Goal: Task Accomplishment & Management: Manage account settings

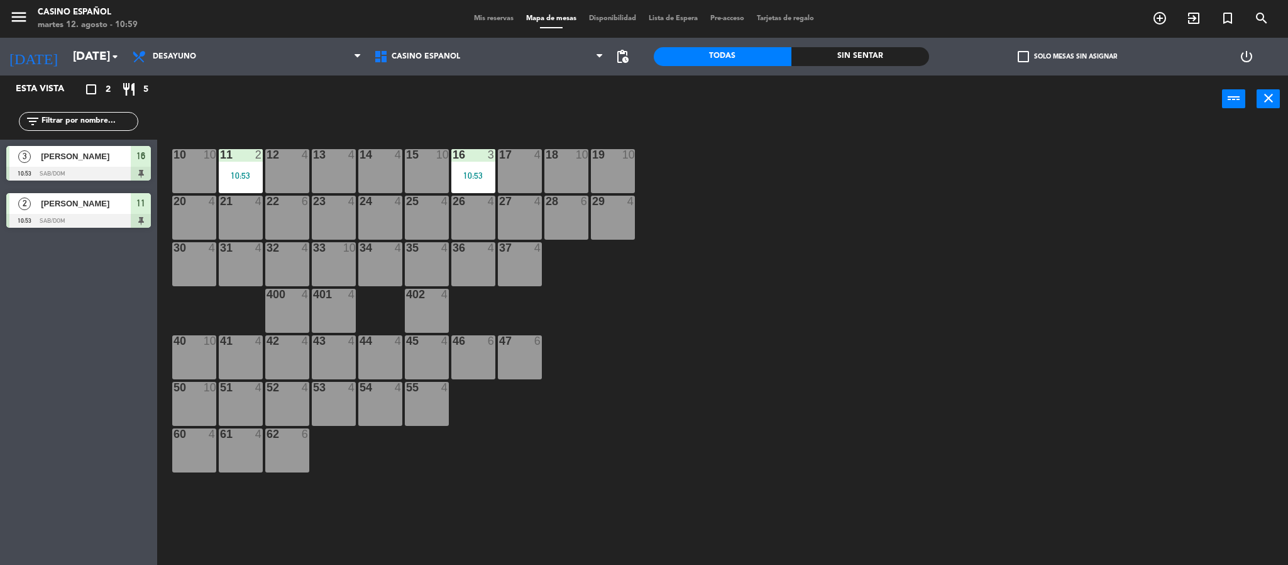
click at [378, 168] on div "14 4" at bounding box center [380, 171] width 44 height 44
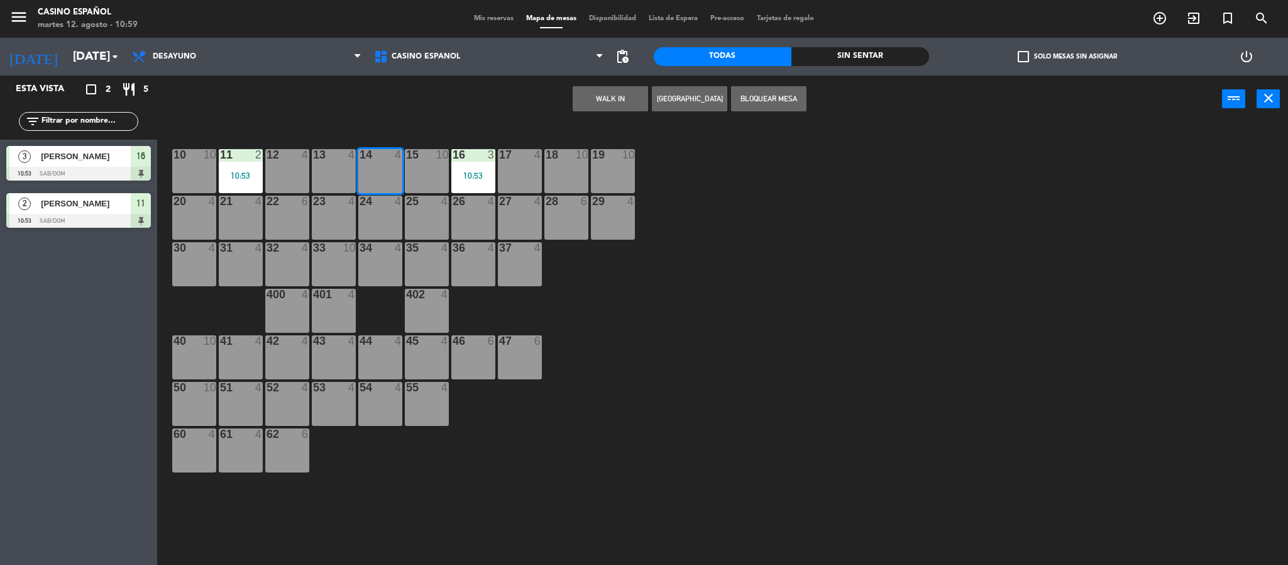
click at [731, 321] on div "10 10 11 2 10:53 12 4 13 4 14 4 15 10 16 3 10:53 17 4 18 10 19 10 20 4 21 4 22 …" at bounding box center [729, 347] width 1118 height 442
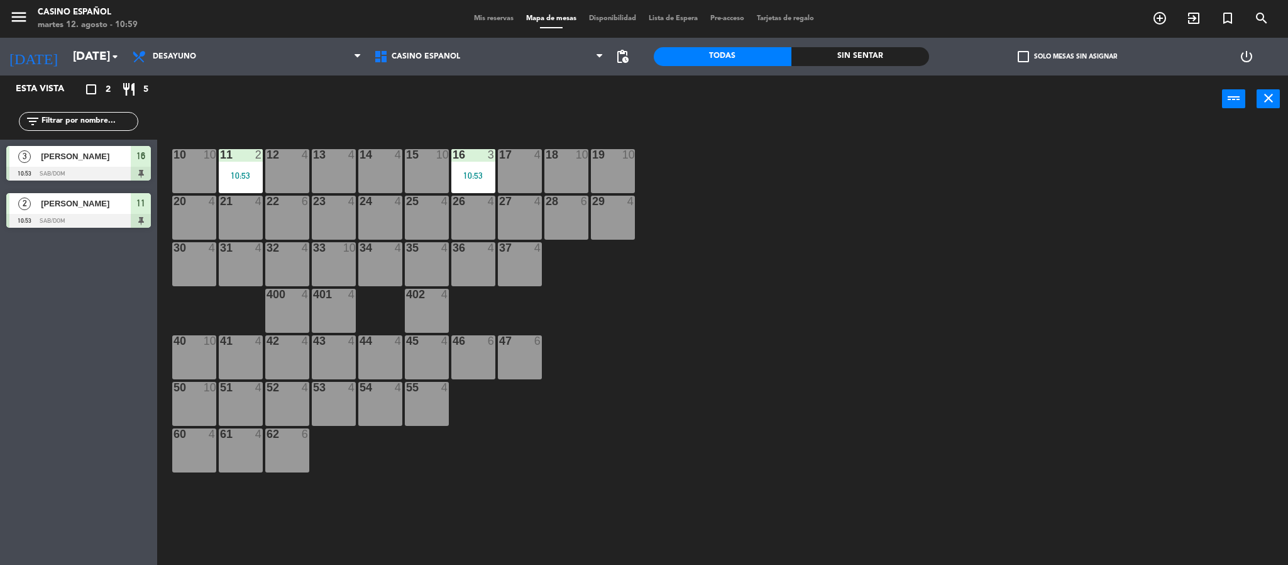
click at [372, 164] on div "14 4" at bounding box center [380, 171] width 44 height 44
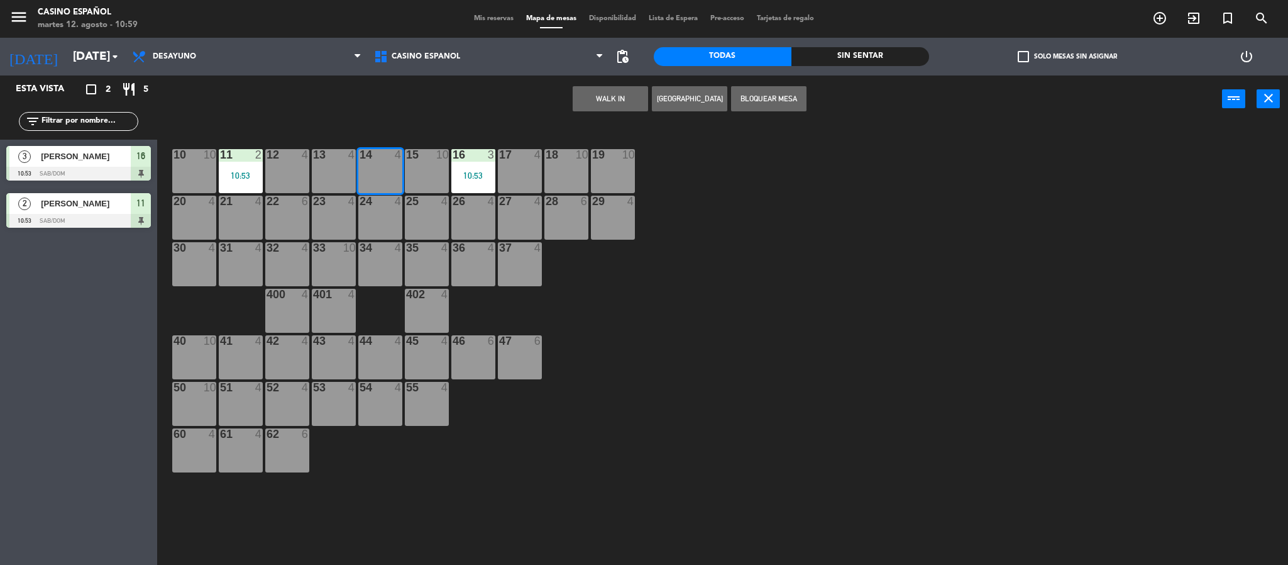
click at [585, 99] on button "WALK IN" at bounding box center [610, 98] width 75 height 25
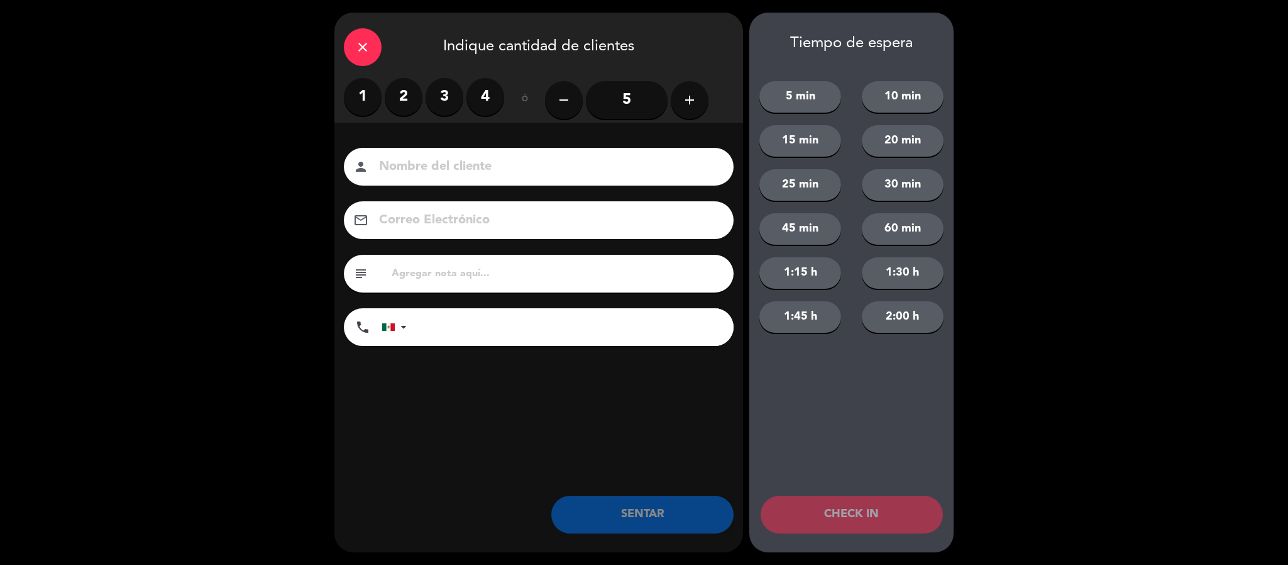
click at [414, 97] on label "2" at bounding box center [404, 97] width 38 height 38
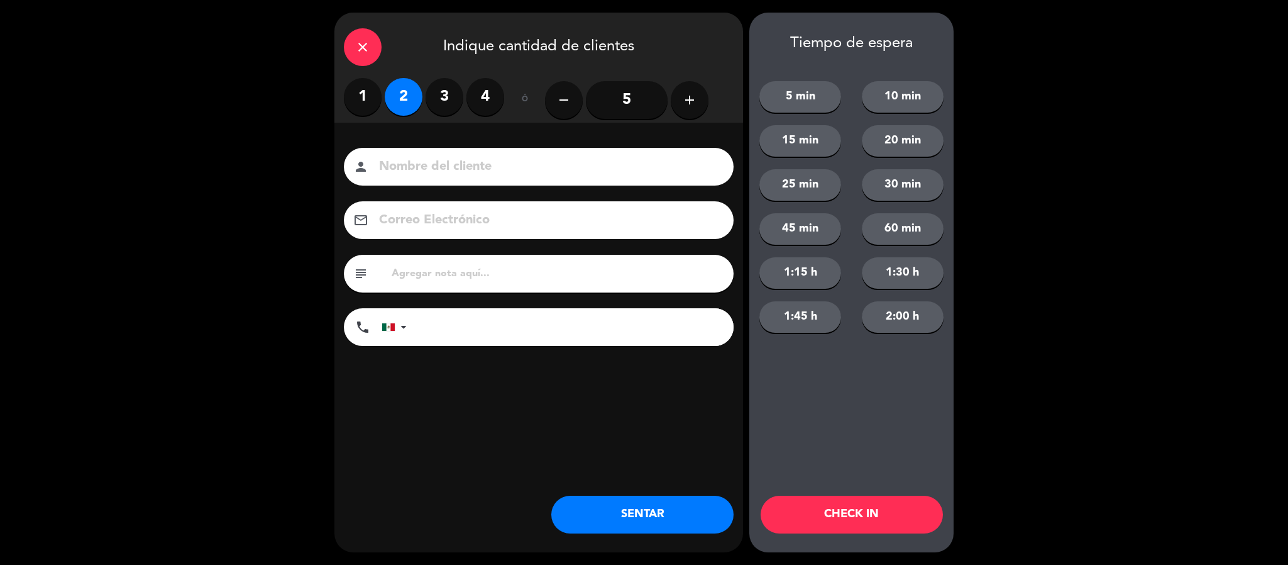
click at [430, 166] on input at bounding box center [547, 167] width 339 height 22
type input "arya"
click at [673, 512] on button "SENTAR" at bounding box center [642, 514] width 182 height 38
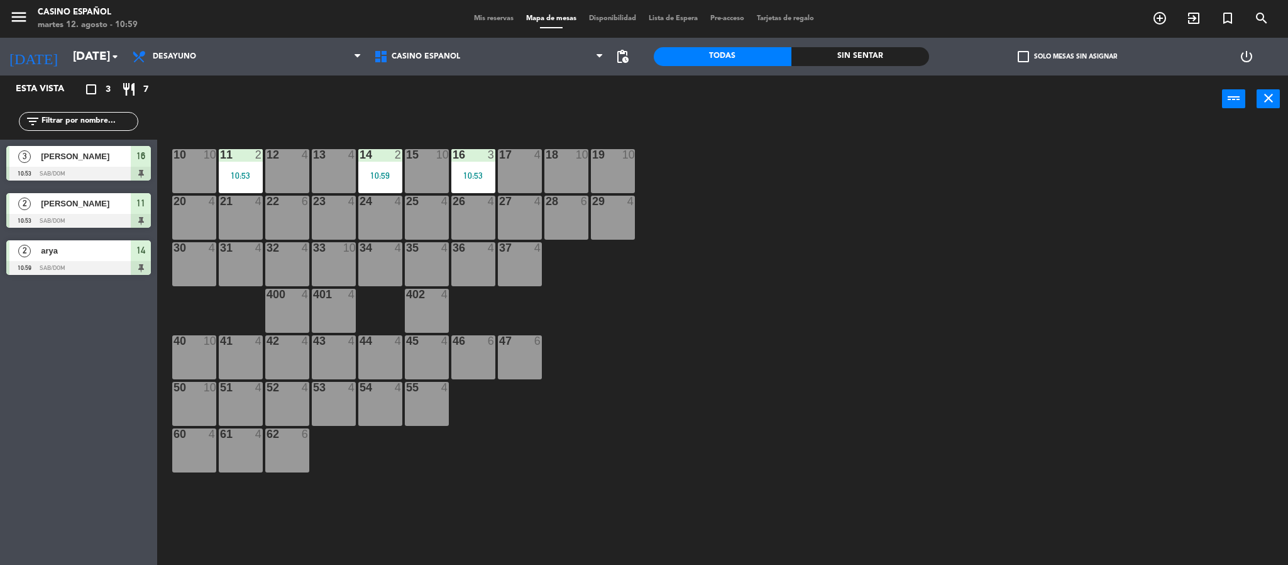
click at [492, 17] on span "Mis reservas" at bounding box center [494, 18] width 52 height 7
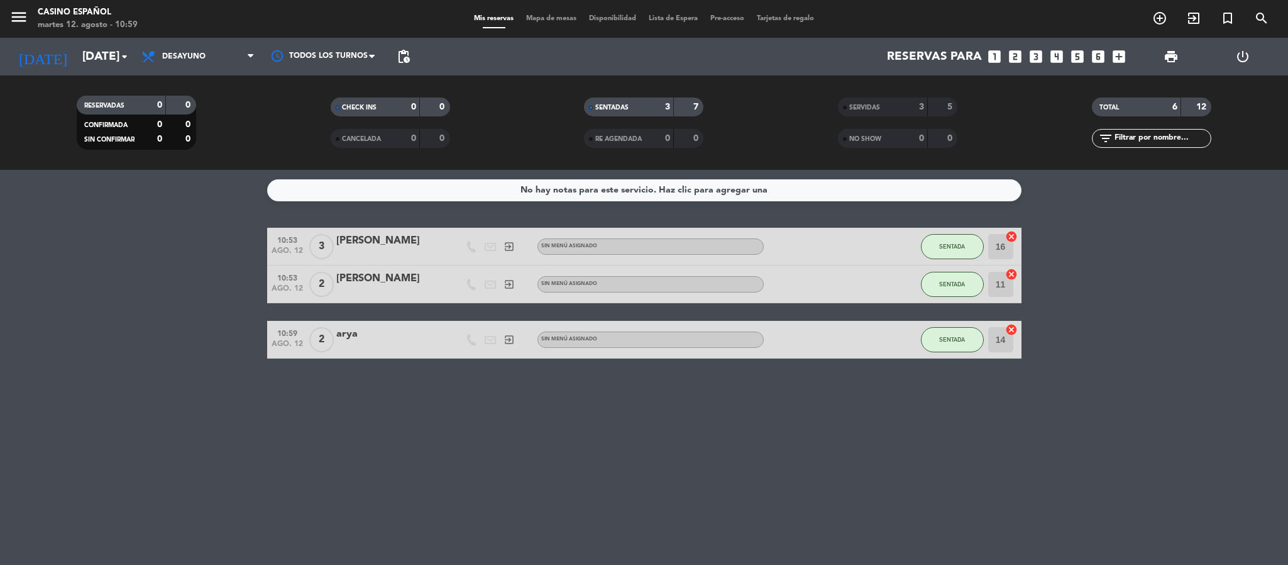
click at [565, 15] on span "Mapa de mesas" at bounding box center [551, 18] width 63 height 7
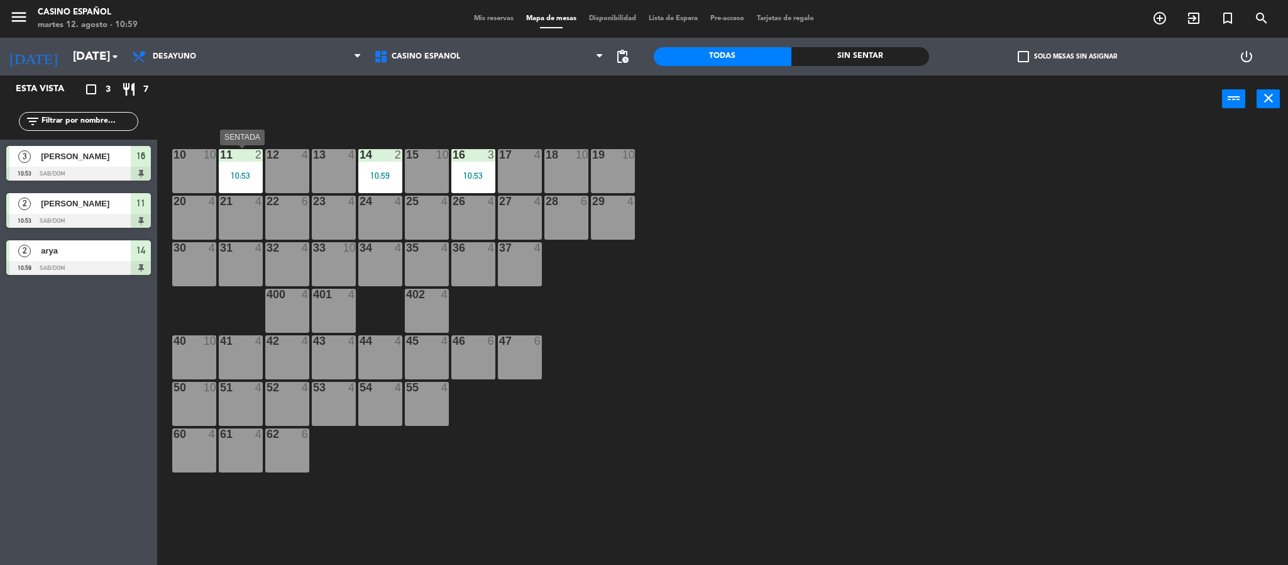
click at [251, 166] on div "11 2 10:53" at bounding box center [241, 171] width 44 height 44
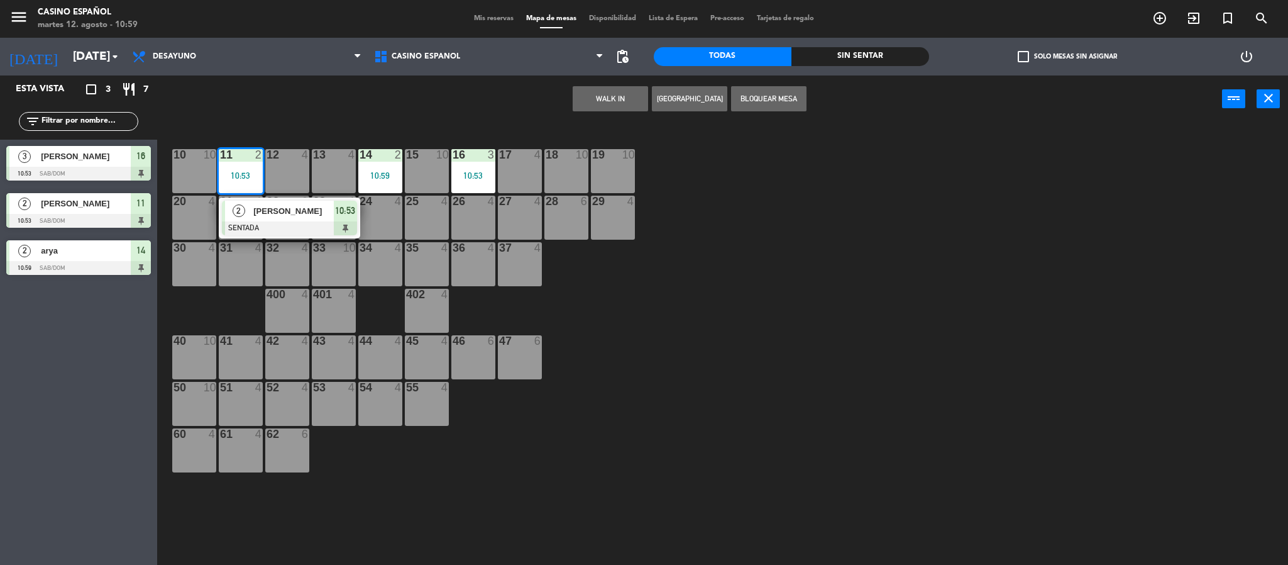
click at [266, 202] on div "[PERSON_NAME]" at bounding box center [293, 211] width 82 height 21
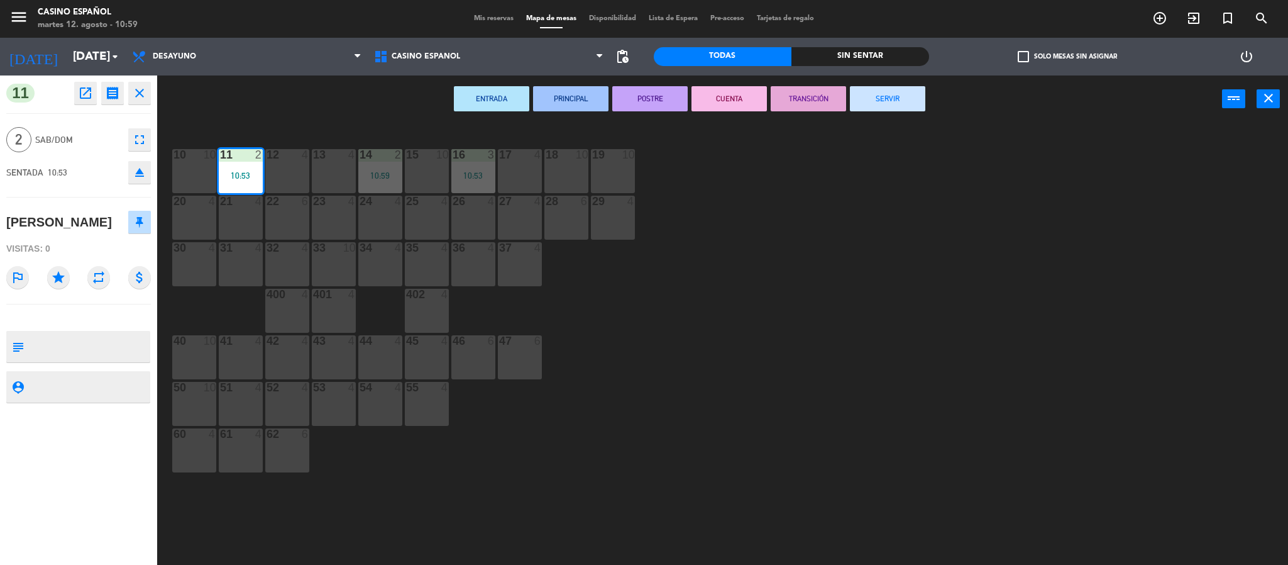
click at [896, 95] on button "SERVIR" at bounding box center [887, 98] width 75 height 25
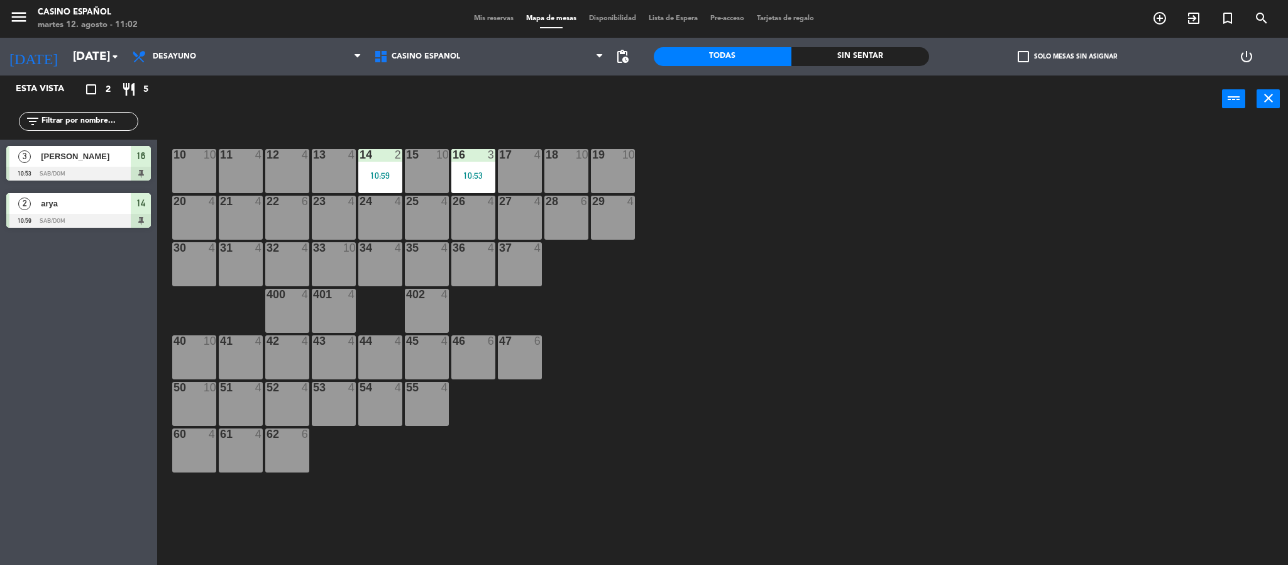
click at [753, 277] on div "10 10 11 4 12 4 13 4 14 2 10:59 15 10 16 3 10:53 17 4 18 10 19 10 20 4 21 4 22 …" at bounding box center [729, 347] width 1118 height 442
click at [1189, 15] on icon "exit_to_app" at bounding box center [1193, 18] width 15 height 15
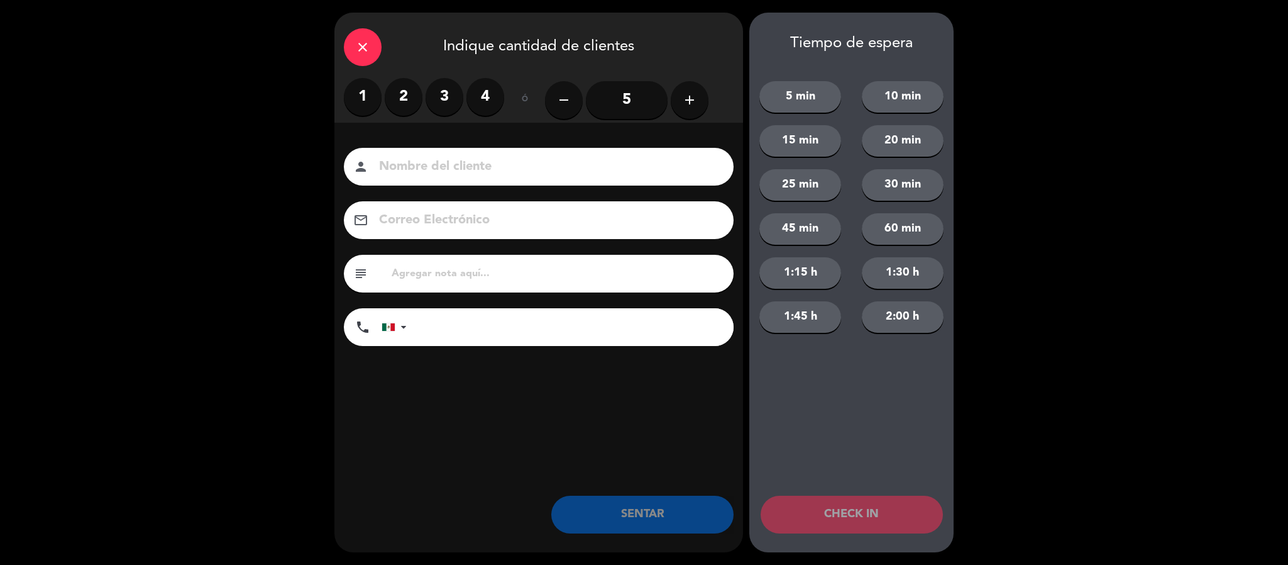
click at [413, 102] on label "2" at bounding box center [404, 97] width 38 height 38
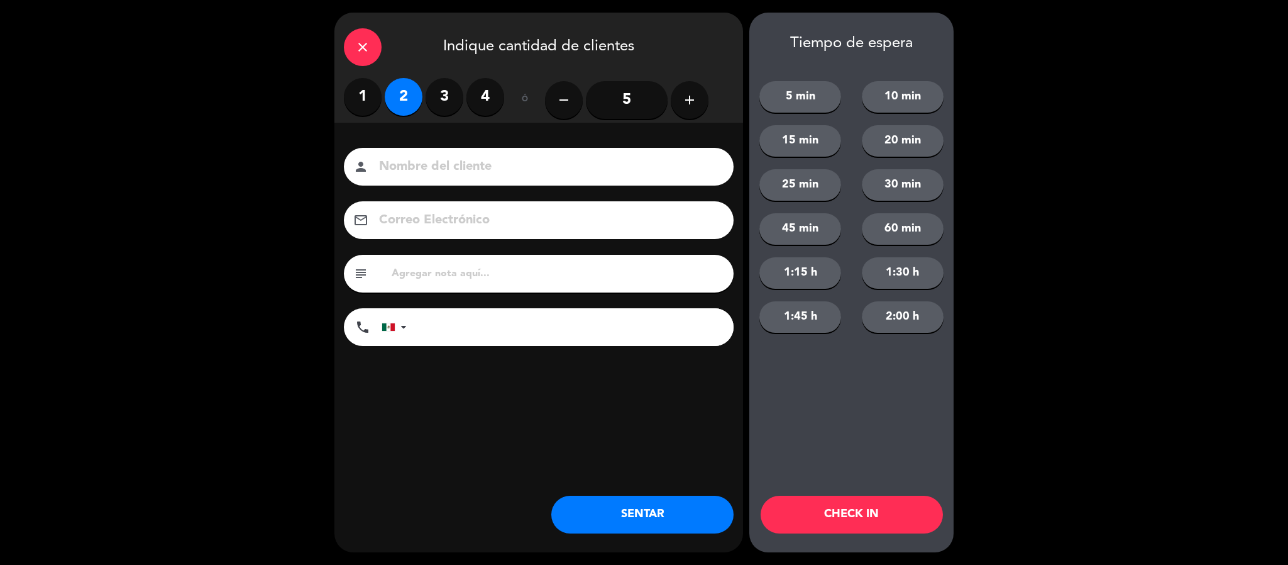
click at [472, 165] on input at bounding box center [547, 167] width 339 height 22
type input "[PERSON_NAME]"
click at [893, 514] on button "CHECK IN" at bounding box center [852, 514] width 182 height 38
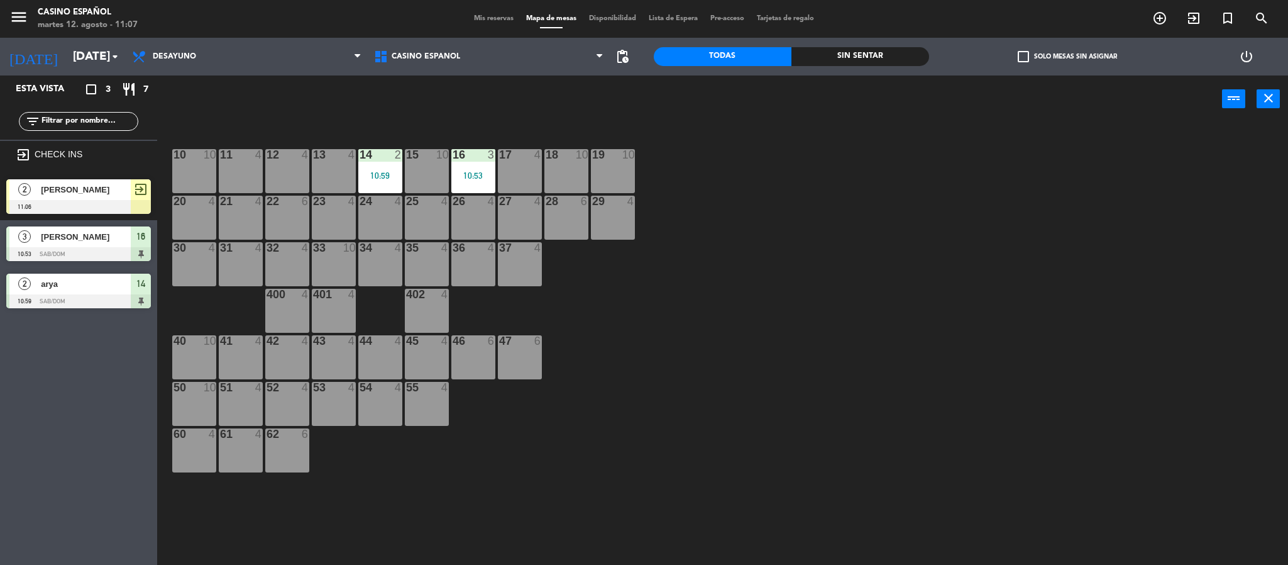
click at [82, 189] on span "[PERSON_NAME]" at bounding box center [86, 189] width 90 height 13
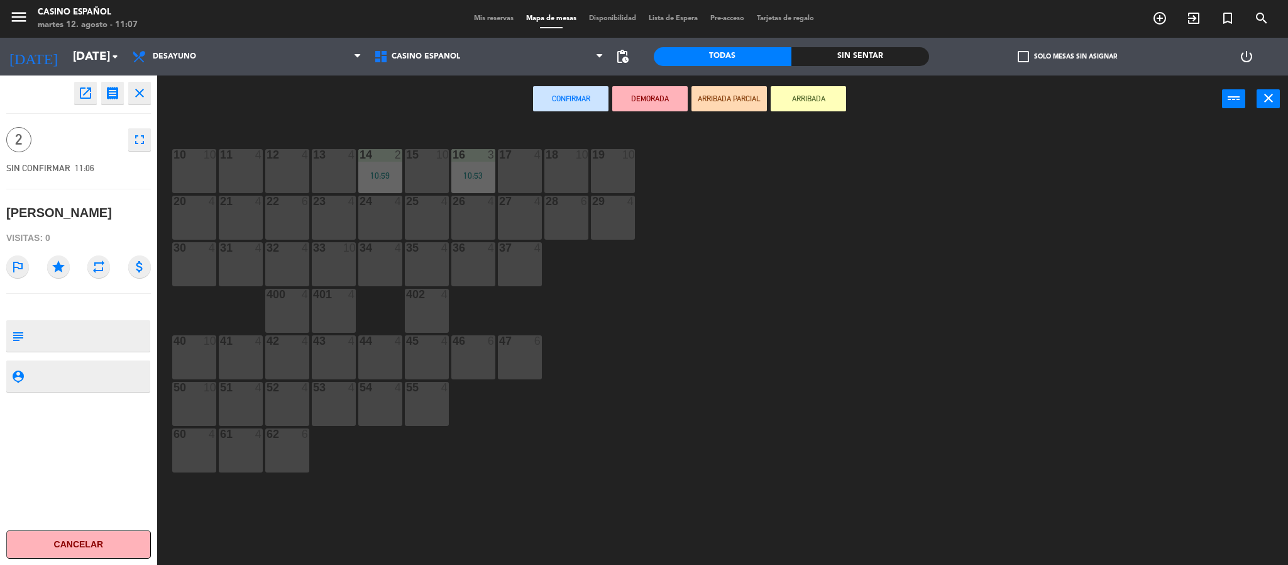
click at [525, 170] on div "17 4" at bounding box center [520, 171] width 44 height 44
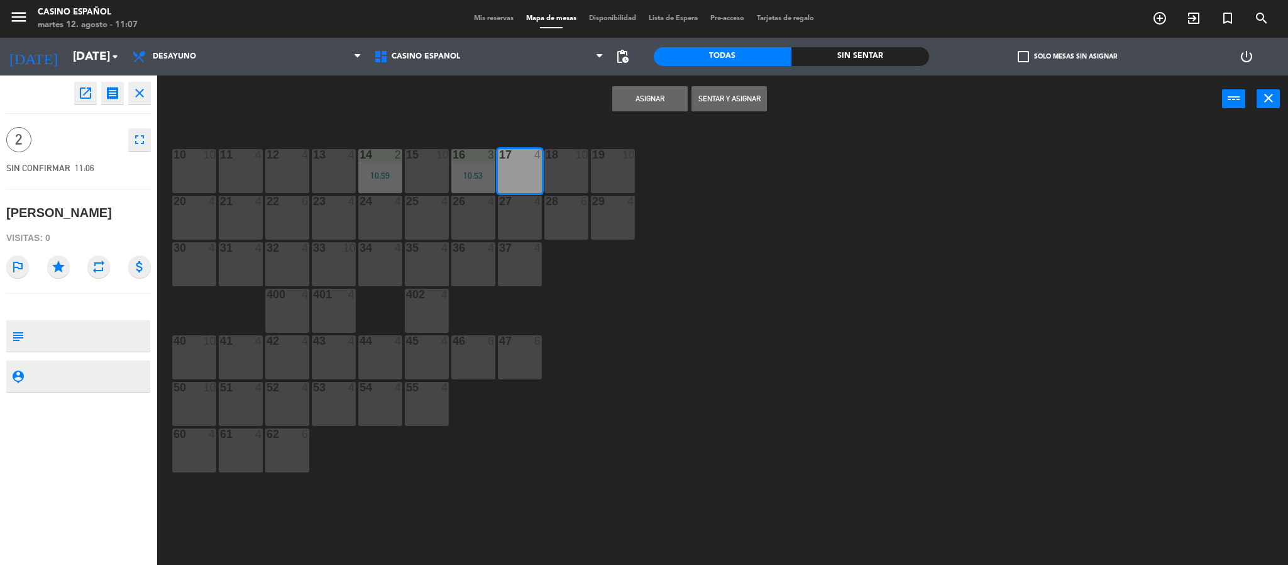
click at [704, 96] on button "Sentar y Asignar" at bounding box center [729, 98] width 75 height 25
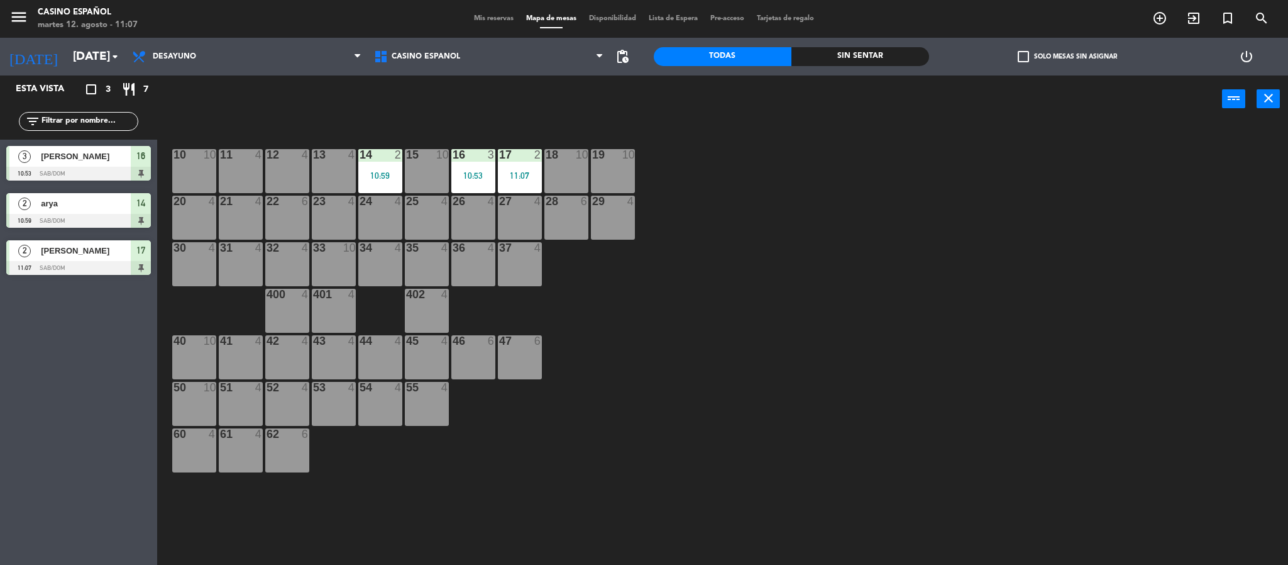
click at [506, 19] on span "Mis reservas" at bounding box center [494, 18] width 52 height 7
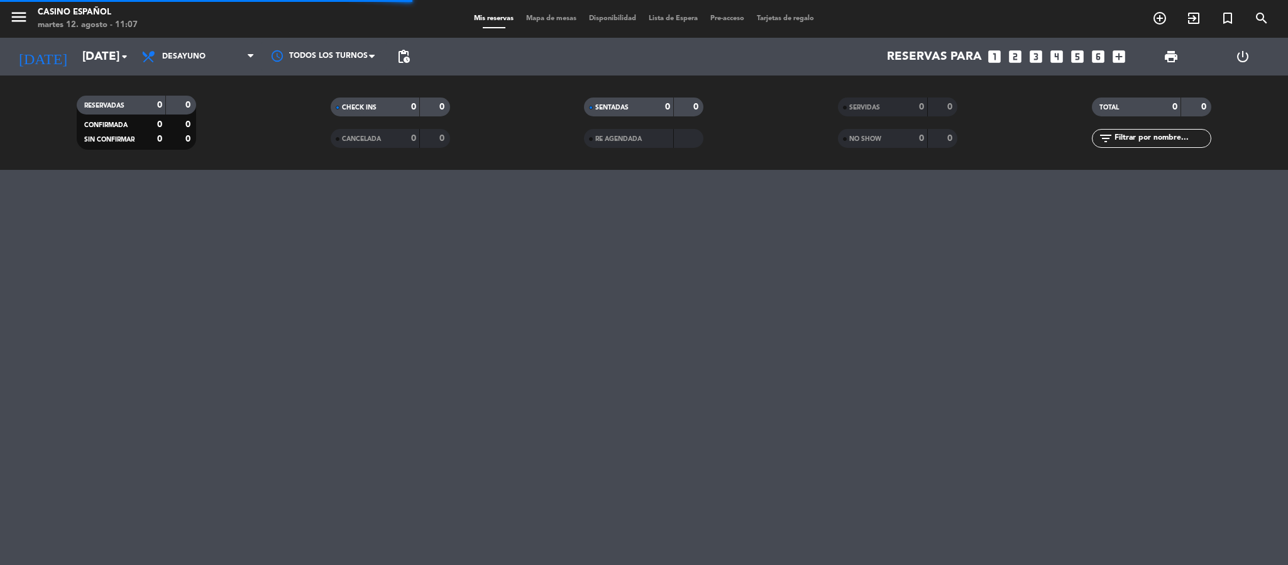
click at [163, 53] on span "Desayuno" at bounding box center [183, 56] width 43 height 9
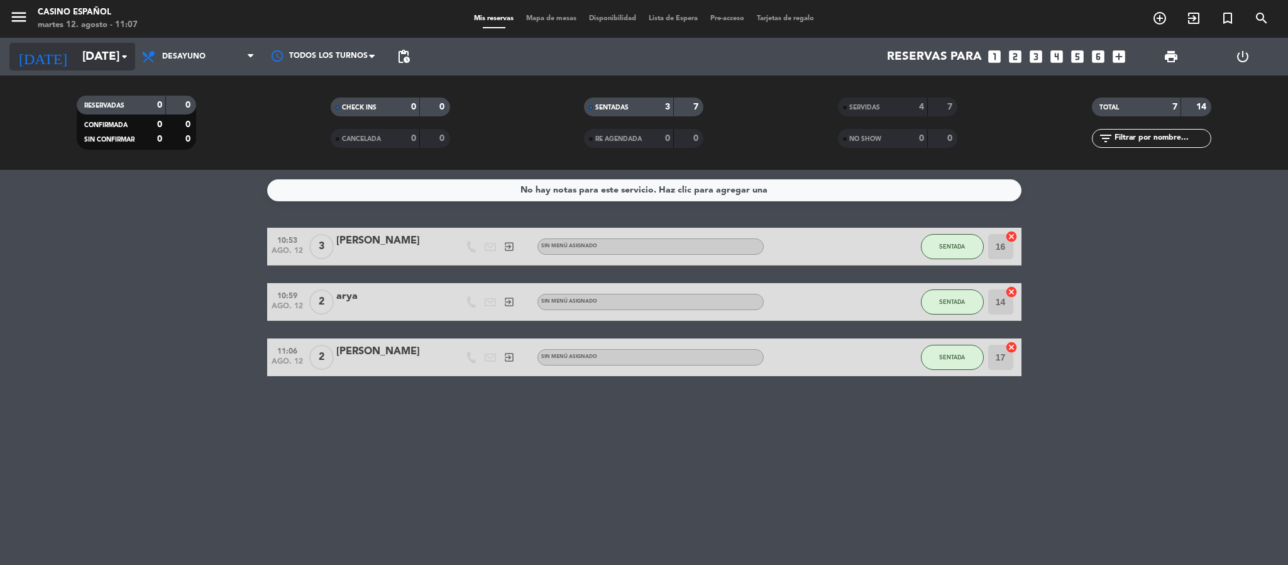
click at [76, 53] on input "[DATE]" at bounding box center [152, 56] width 152 height 26
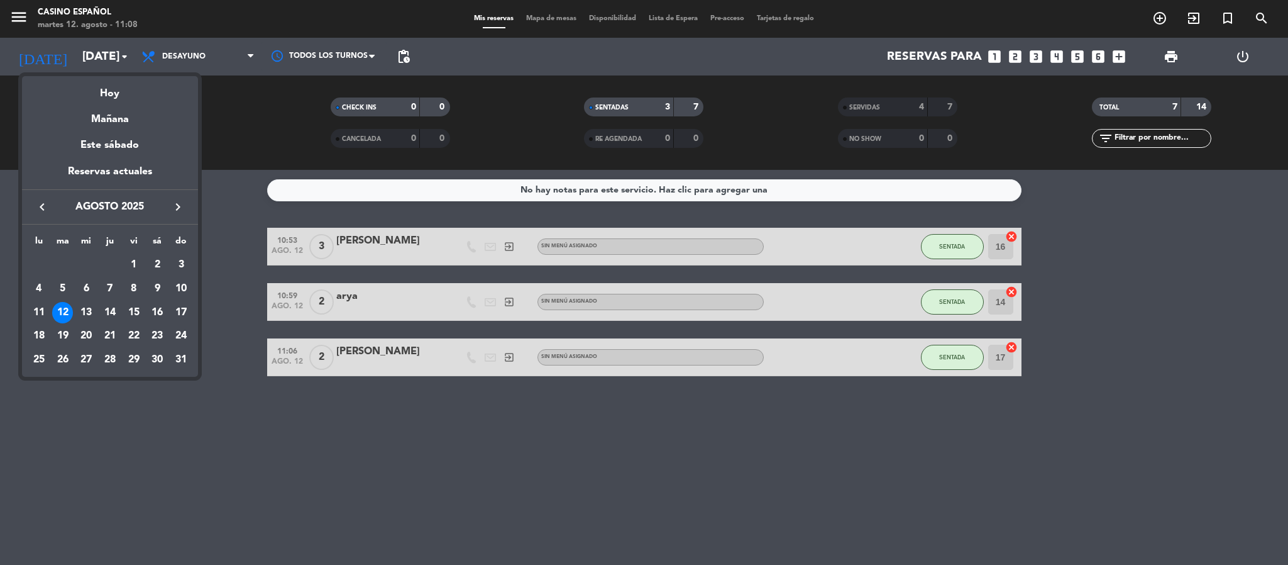
click at [329, 144] on div at bounding box center [644, 282] width 1288 height 565
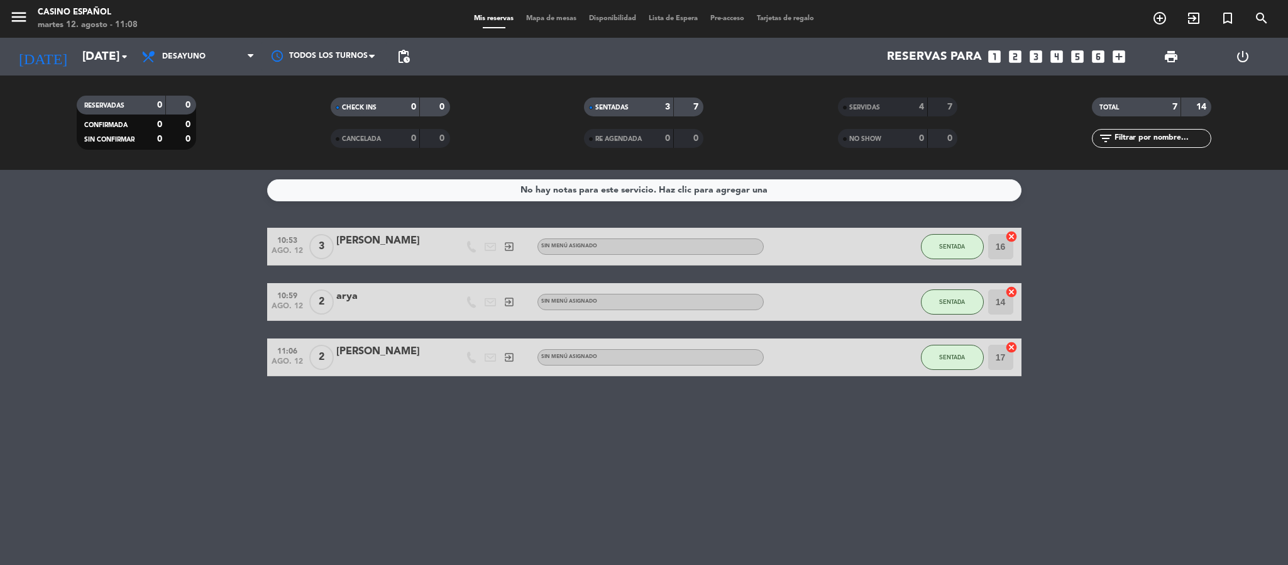
click at [138, 416] on div "No hay notas para este servicio. Haz clic para agregar una 10:53 [DATE] 3 [PERS…" at bounding box center [644, 367] width 1288 height 395
click at [196, 253] on bookings-row "10:53 [DATE] 3 [PERSON_NAME] exit_to_app Sin menú asignado SENTADA 16 cancel 10…" at bounding box center [644, 302] width 1288 height 148
click at [579, 477] on div "No hay notas para este servicio. Haz clic para agregar una 10:53 [DATE] 3 [PERS…" at bounding box center [644, 367] width 1288 height 395
click at [700, 500] on div "No hay notas para este servicio. Haz clic para agregar una 10:53 [DATE] 3 [PERS…" at bounding box center [644, 367] width 1288 height 395
click at [715, 477] on div "No hay notas para este servicio. Haz clic para agregar una 10:53 [DATE] 3 [PERS…" at bounding box center [644, 367] width 1288 height 395
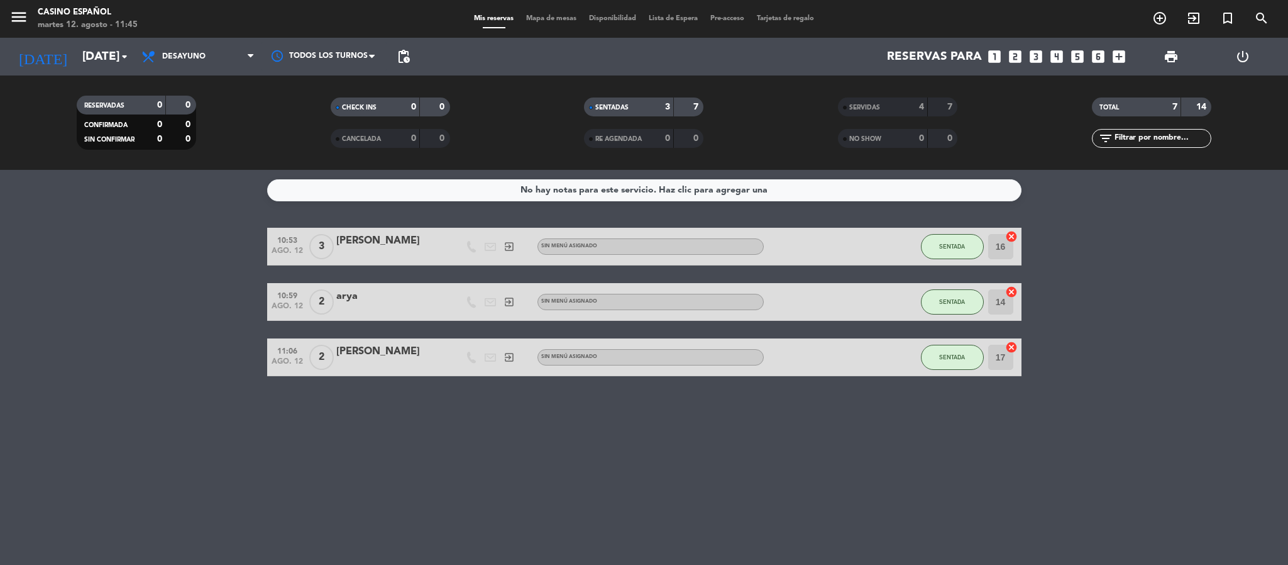
click at [182, 264] on bookings-row "10:53 [DATE] 3 [PERSON_NAME] exit_to_app Sin menú asignado SENTADA 16 cancel 10…" at bounding box center [644, 302] width 1288 height 148
click at [789, 133] on filter-checkbox "NO SHOW 0 0" at bounding box center [898, 138] width 254 height 19
click at [1162, 14] on icon "add_circle_outline" at bounding box center [1159, 18] width 15 height 15
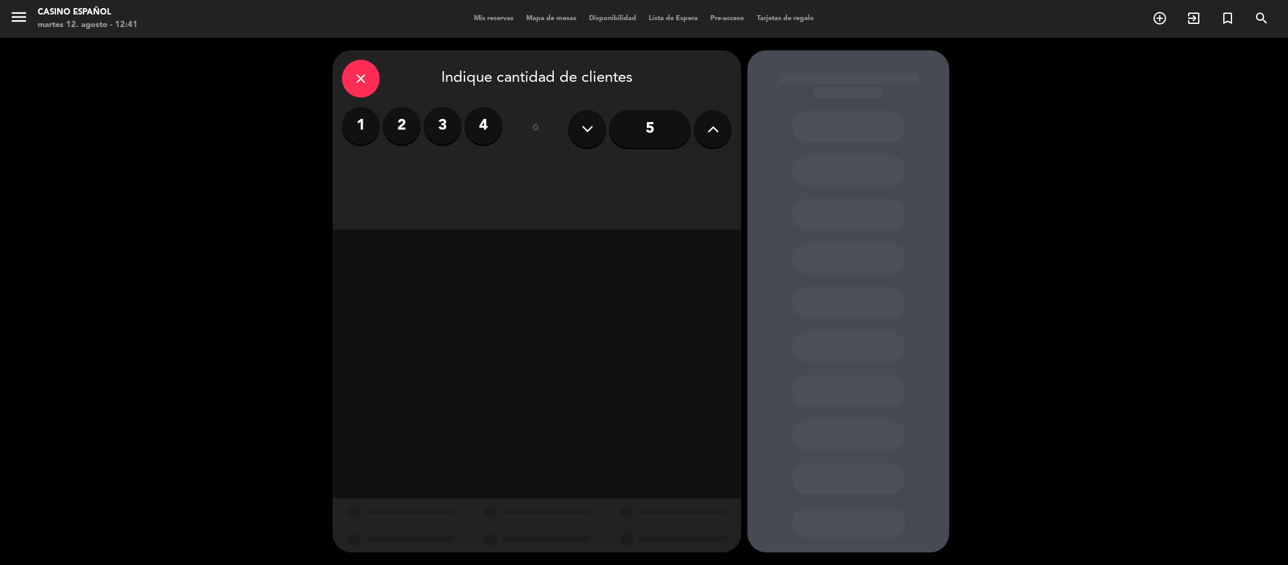
click at [406, 138] on label "2" at bounding box center [402, 126] width 38 height 38
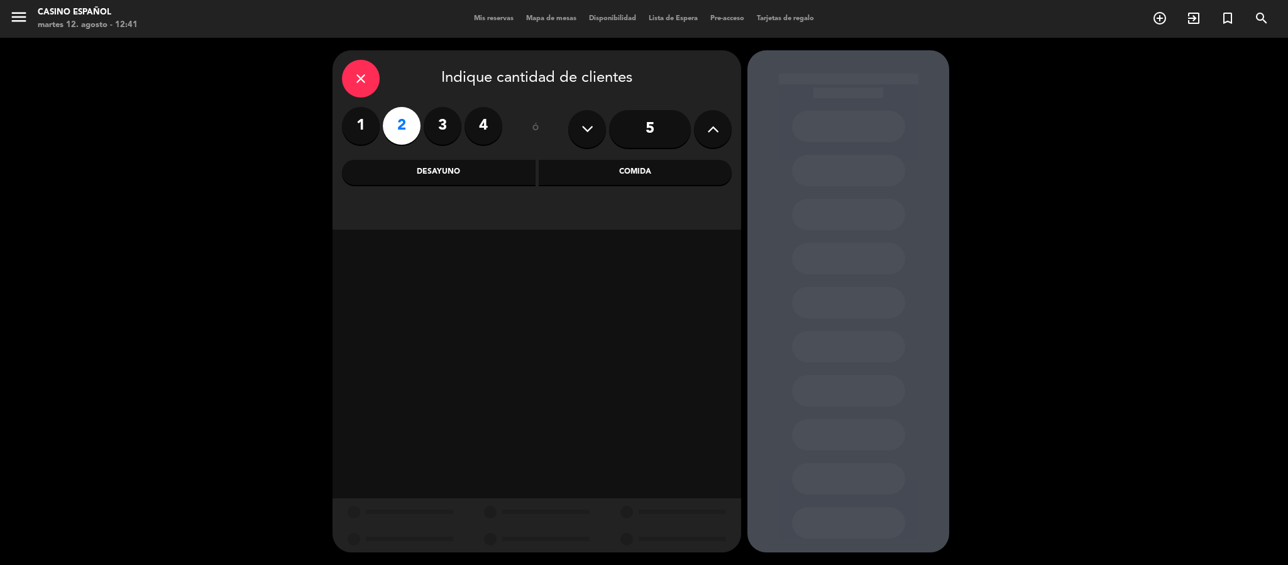
click at [651, 172] on div "Comida" at bounding box center [636, 172] width 194 height 25
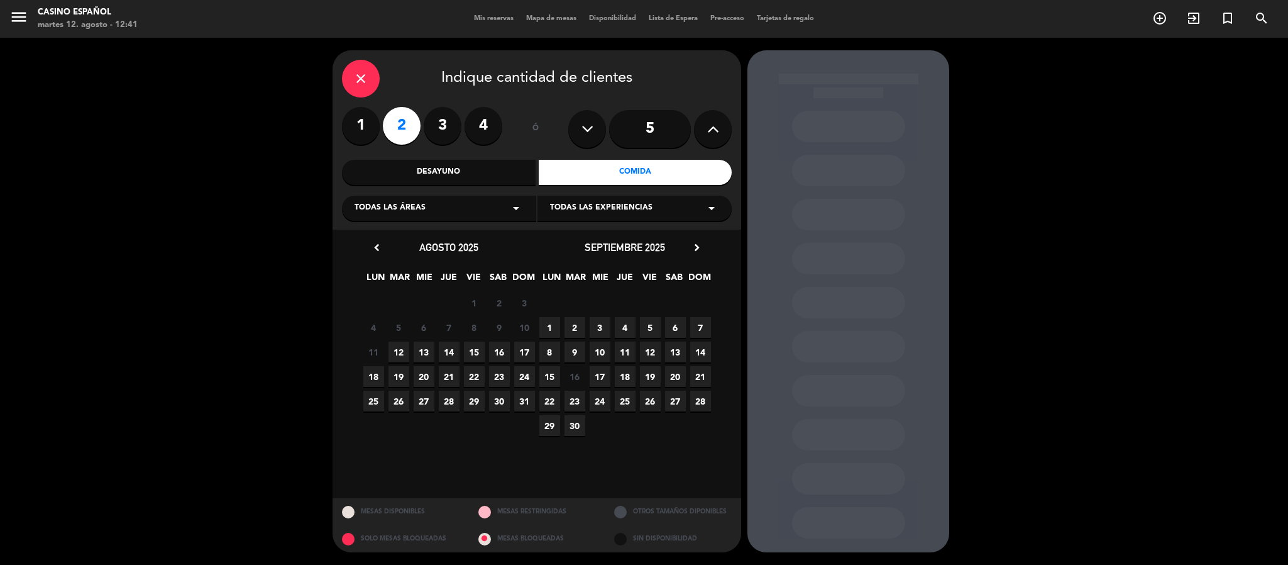
click at [402, 353] on span "12" at bounding box center [399, 351] width 21 height 21
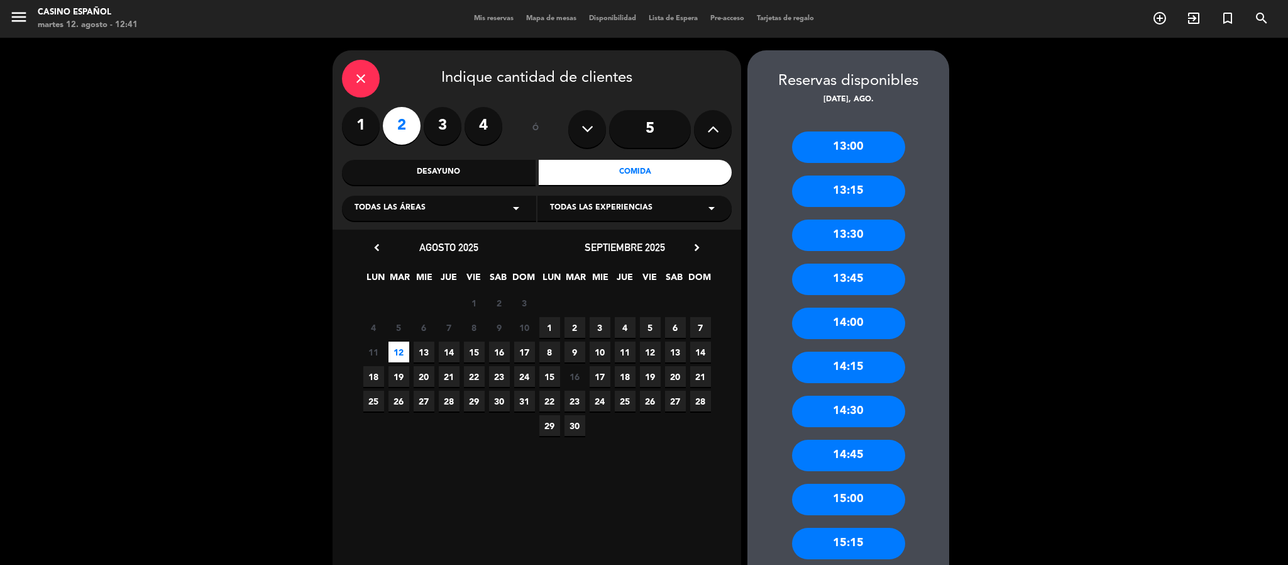
click at [855, 416] on div "14:30" at bounding box center [848, 410] width 113 height 31
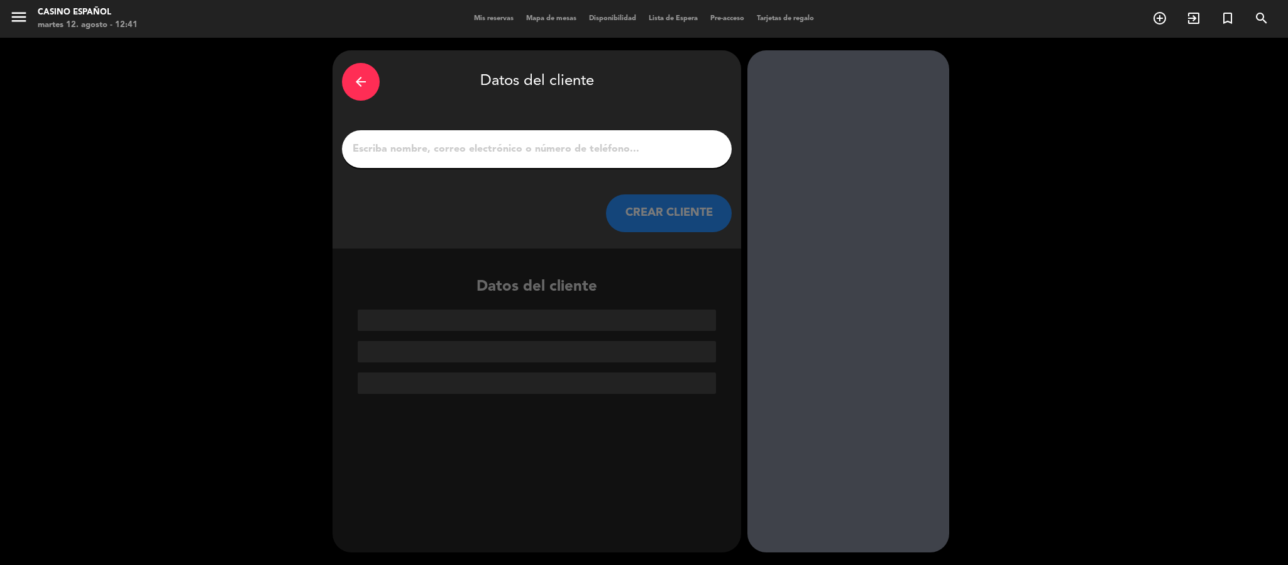
click at [481, 152] on input "1" at bounding box center [536, 149] width 371 height 18
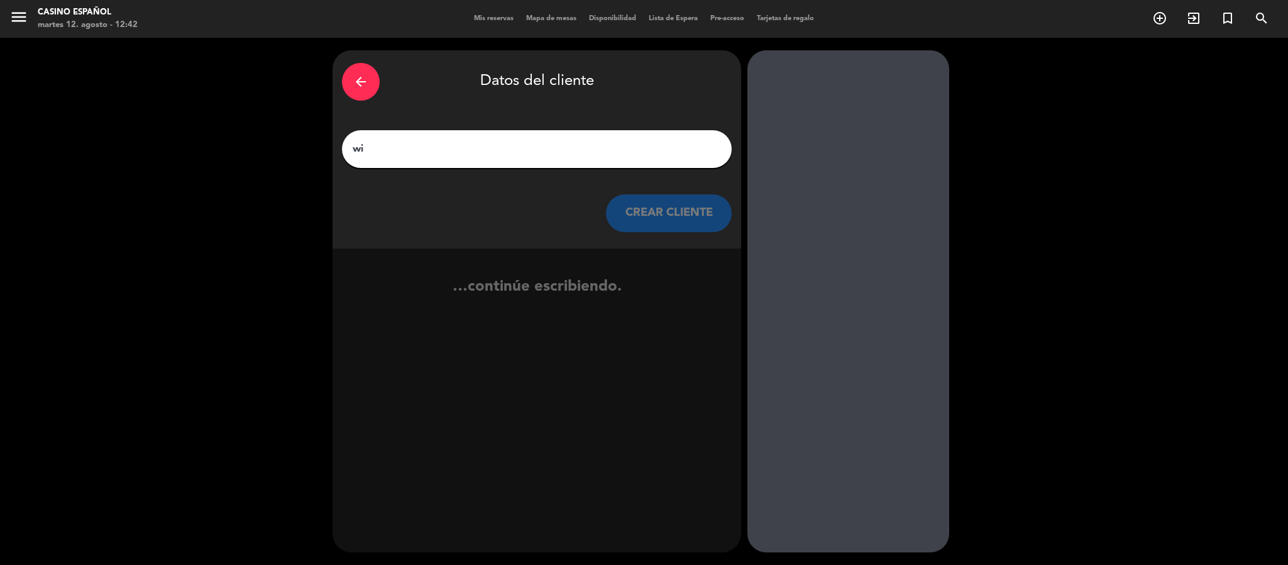
click at [399, 157] on input "wi" at bounding box center [536, 149] width 371 height 18
click at [400, 151] on input "wi" at bounding box center [536, 149] width 371 height 18
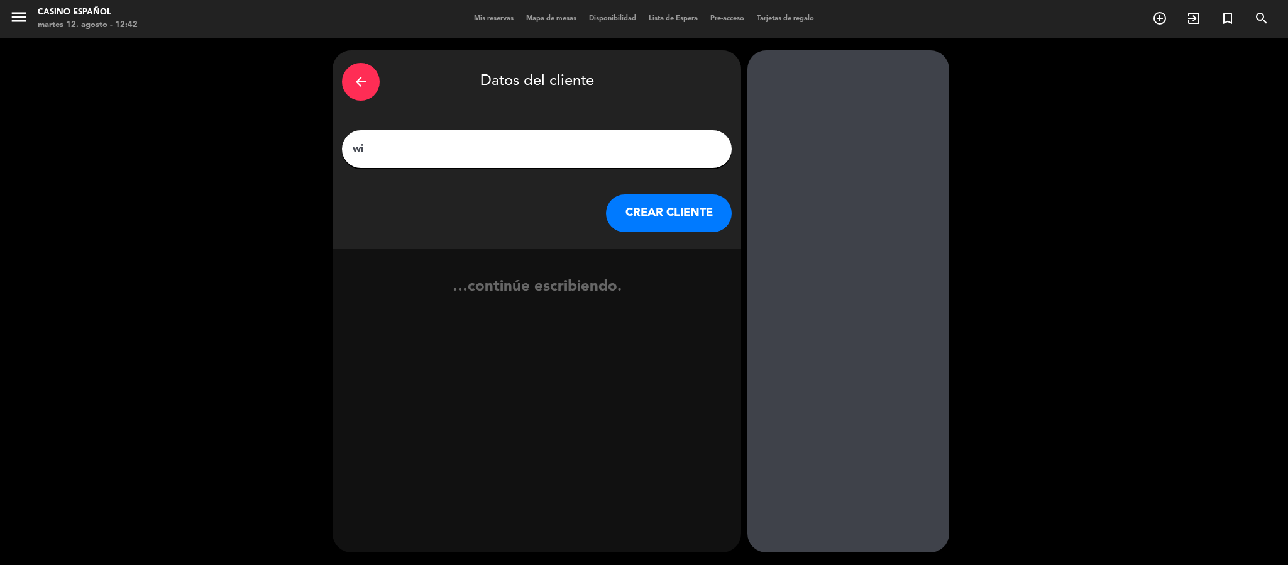
click at [400, 151] on input "wi" at bounding box center [536, 149] width 371 height 18
click at [396, 150] on input "wi" at bounding box center [536, 149] width 371 height 18
type input "w"
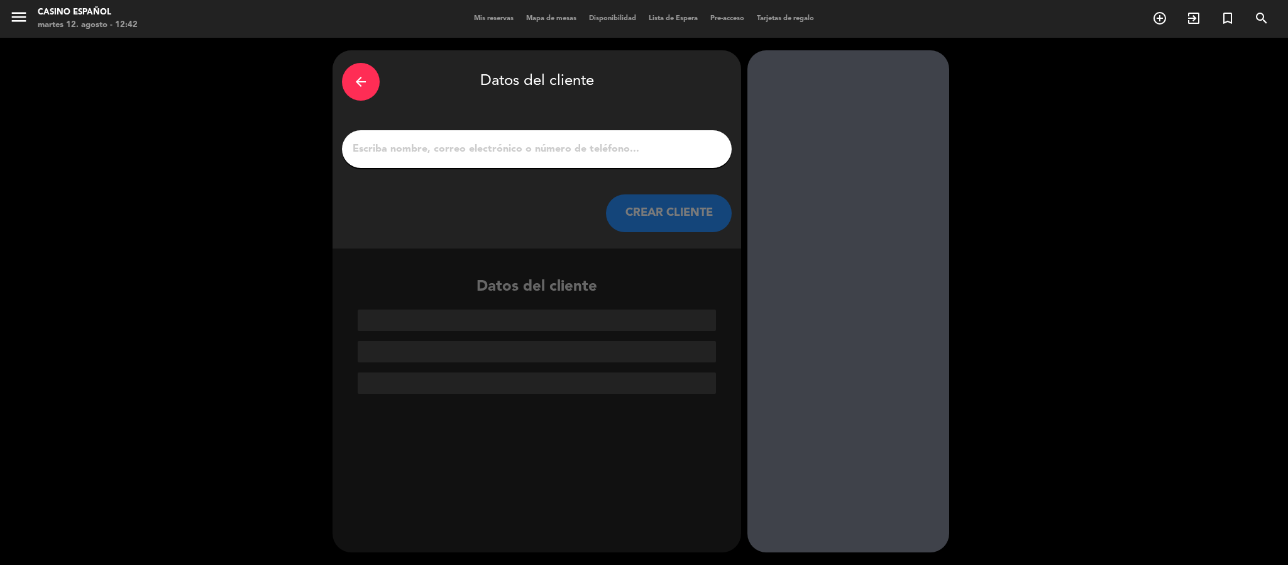
click at [385, 153] on input "1" at bounding box center [536, 149] width 371 height 18
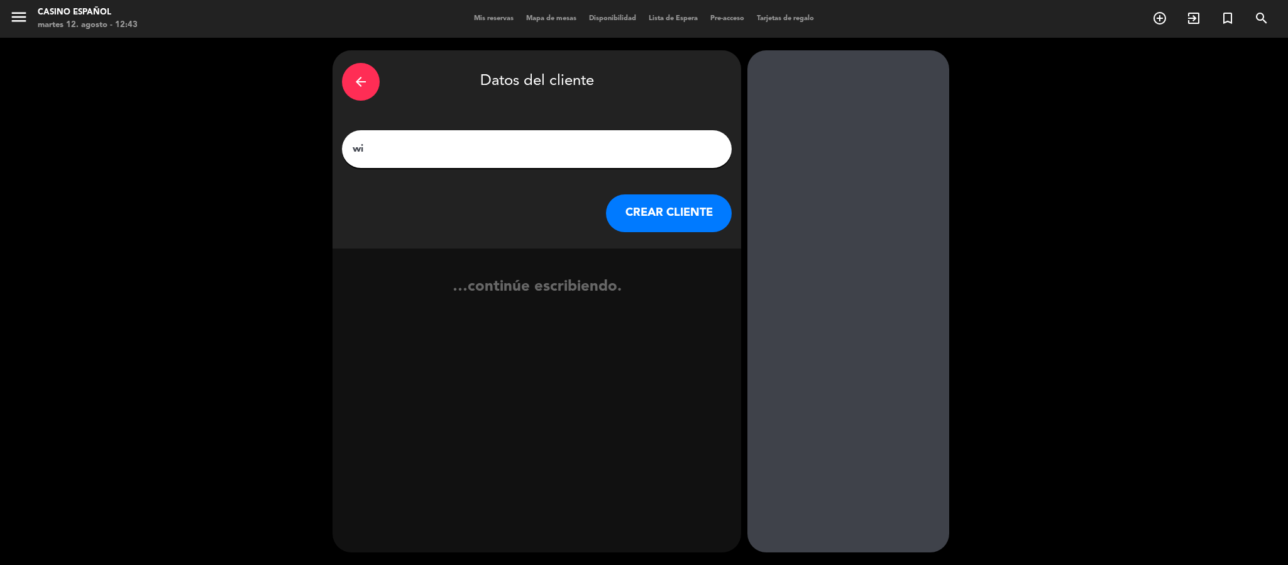
type input "w"
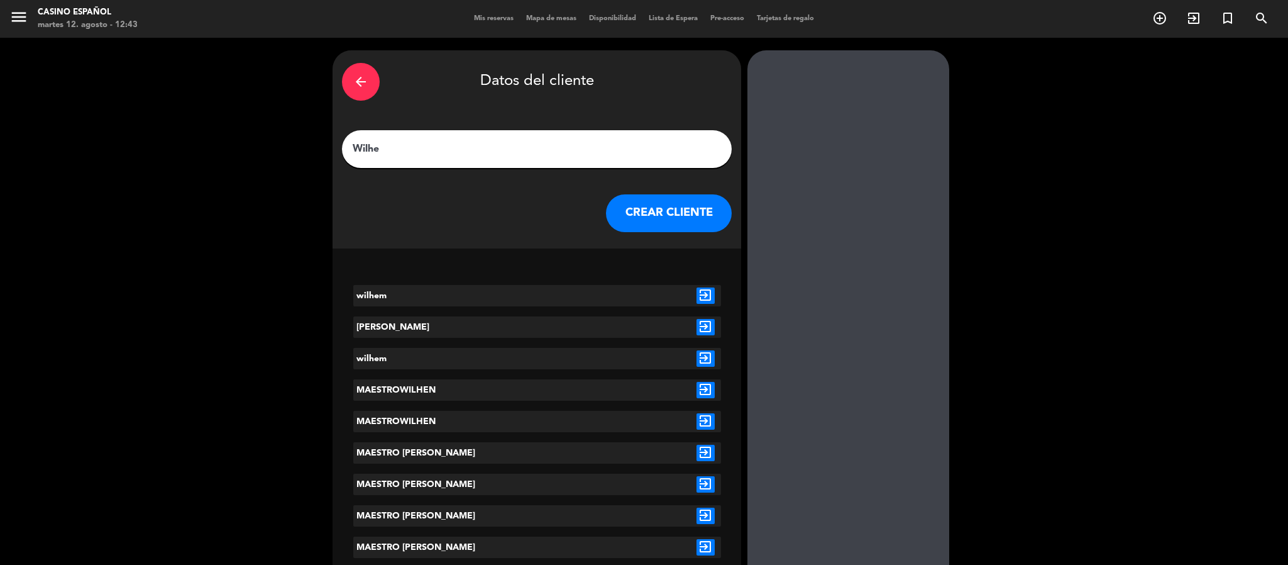
type input "Wilhe"
click at [702, 292] on icon "exit_to_app" at bounding box center [706, 295] width 18 height 16
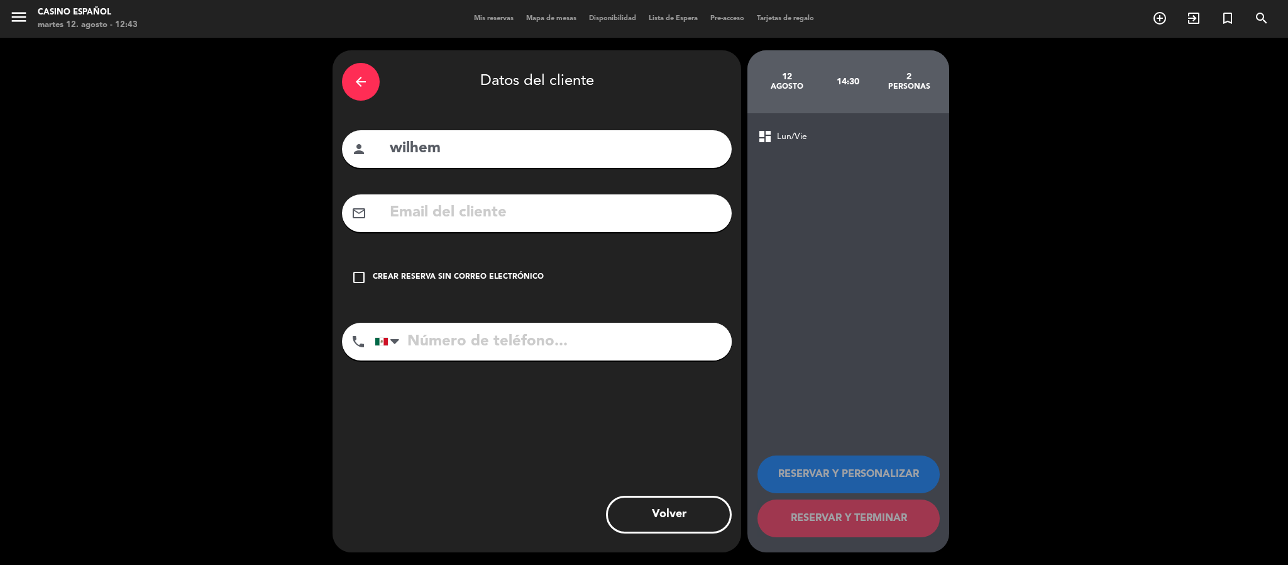
click at [363, 276] on icon "check_box_outline_blank" at bounding box center [358, 277] width 15 height 15
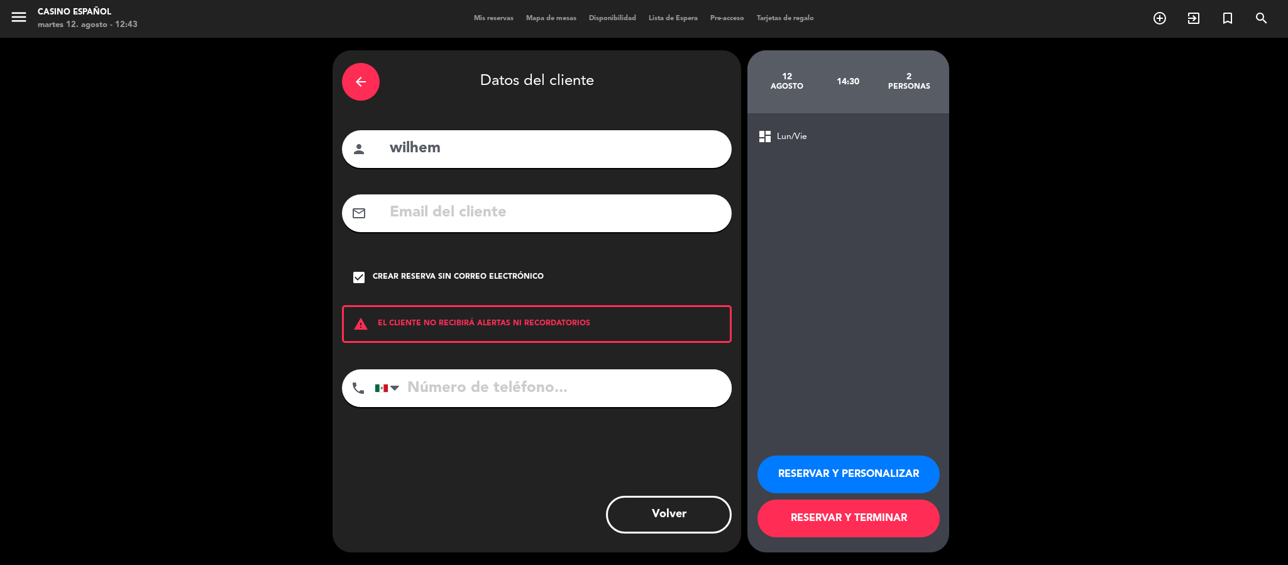
click at [885, 529] on button "RESERVAR Y TERMINAR" at bounding box center [849, 518] width 182 height 38
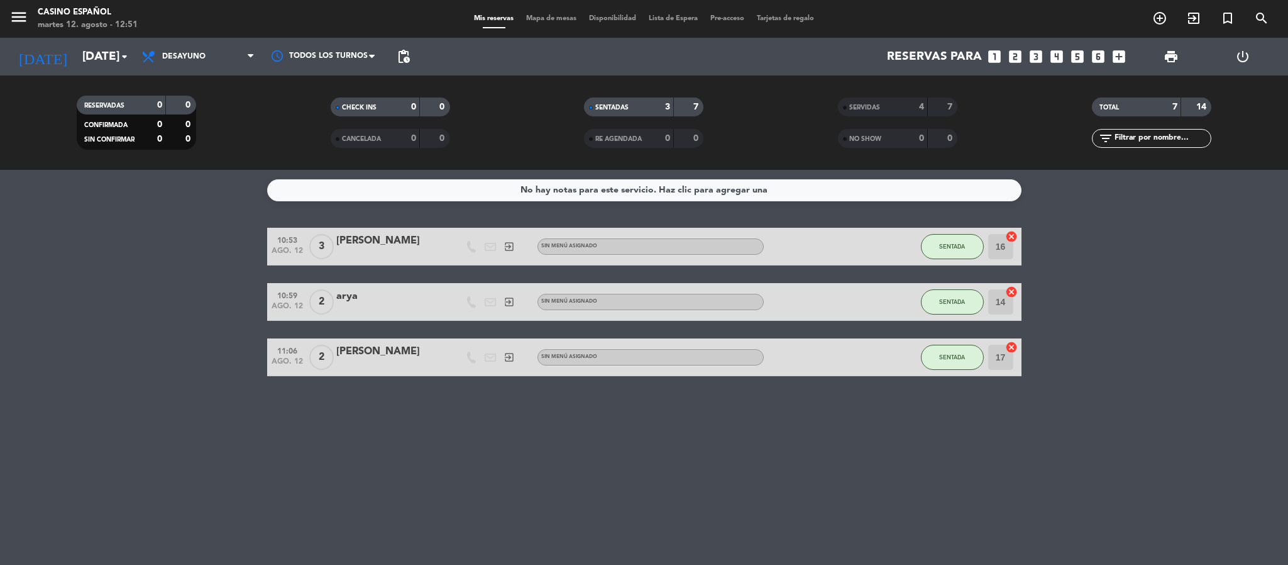
click at [1036, 489] on div "No hay notas para este servicio. Haz clic para agregar una 10:53 [DATE] 3 [PERS…" at bounding box center [644, 367] width 1288 height 395
click at [1158, 270] on bookings-row "10:53 [DATE] 3 [PERSON_NAME] exit_to_app Sin menú asignado SENTADA 16 cancel 10…" at bounding box center [644, 302] width 1288 height 148
click at [157, 51] on icon at bounding box center [150, 56] width 18 height 15
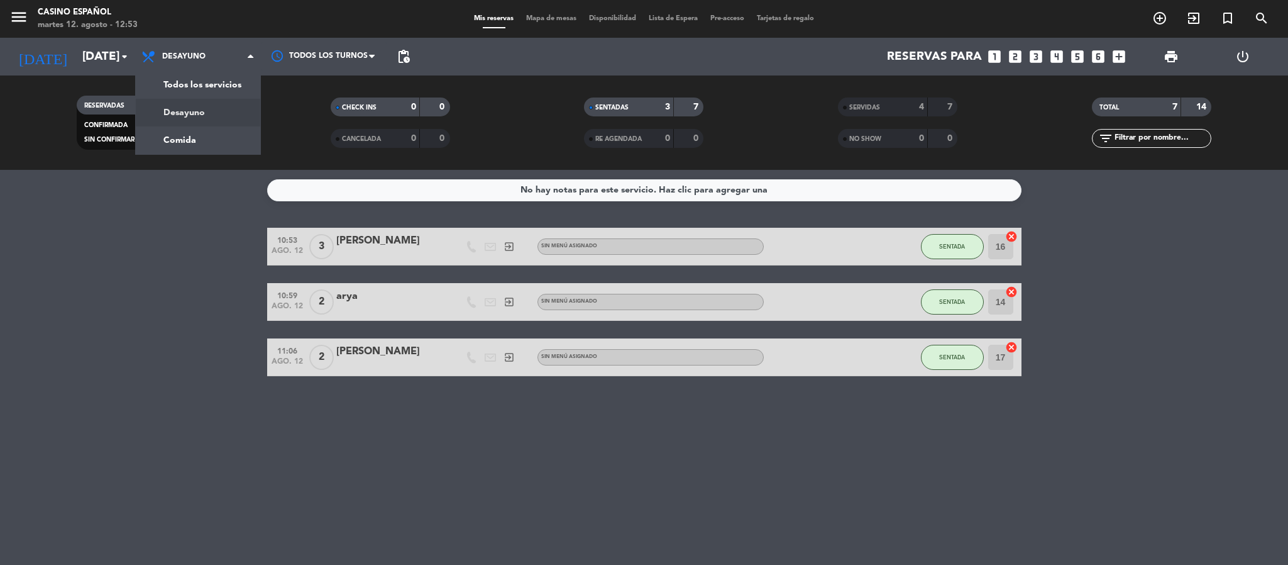
click at [568, 15] on span "Mapa de mesas" at bounding box center [551, 18] width 63 height 7
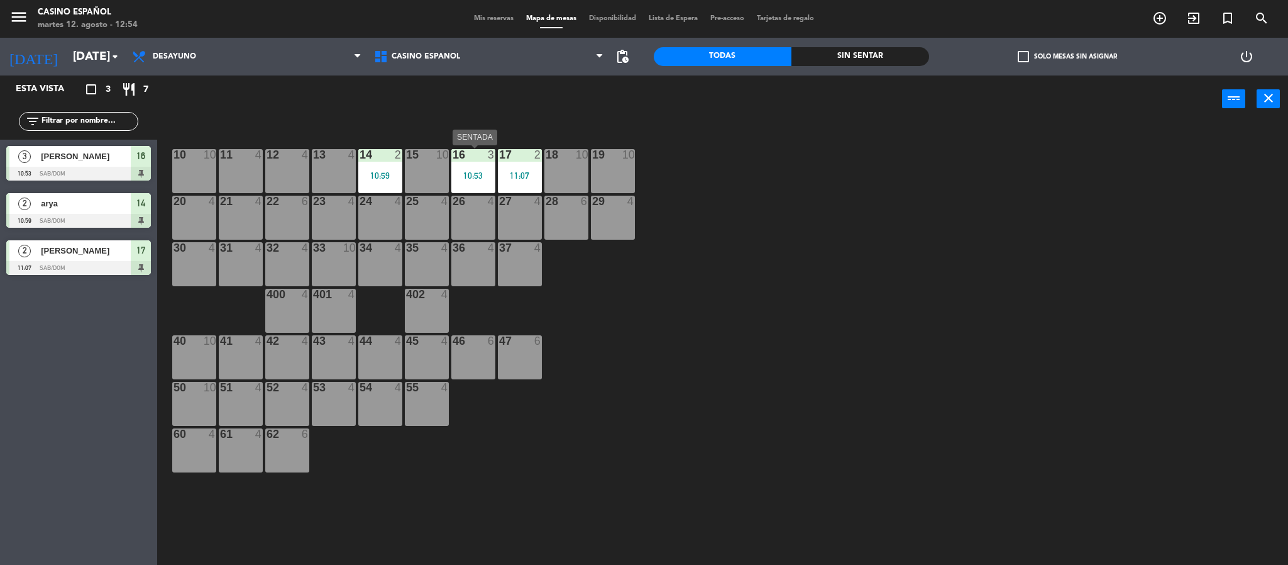
click at [472, 185] on div "16 3 10:53" at bounding box center [473, 171] width 44 height 44
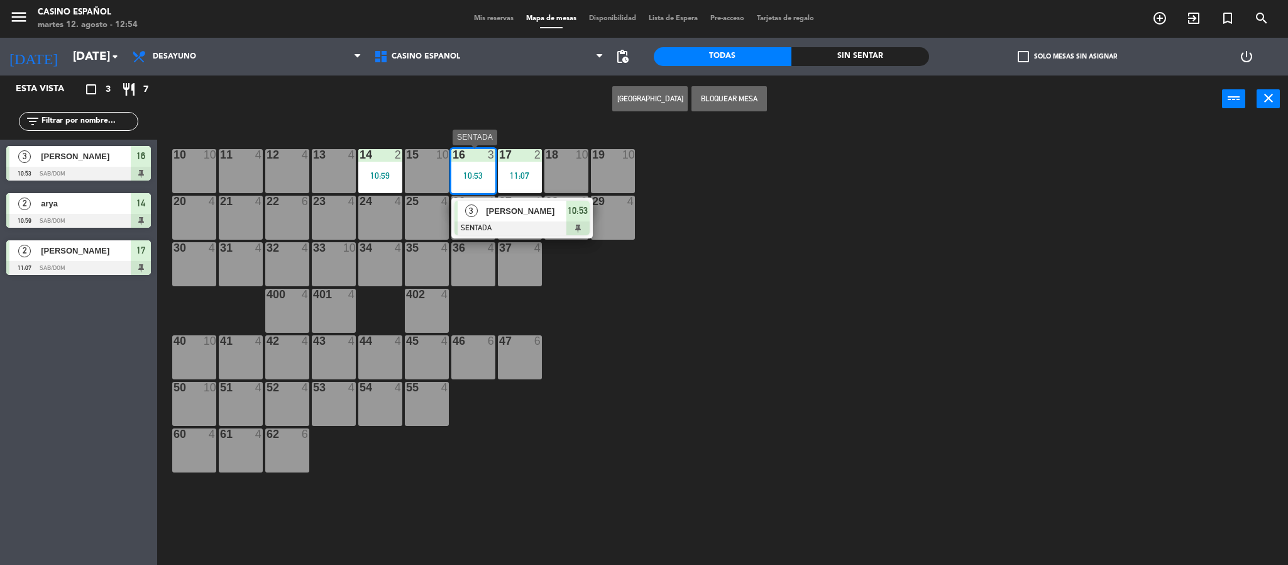
click at [499, 207] on span "[PERSON_NAME]" at bounding box center [526, 210] width 80 height 13
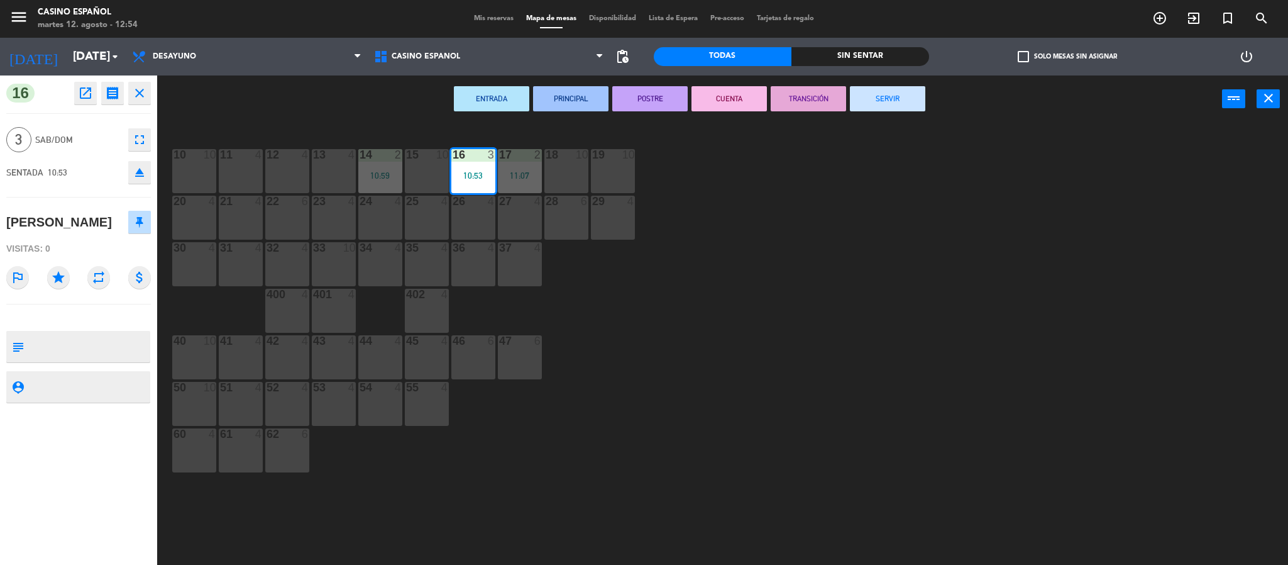
click at [892, 104] on button "SERVIR" at bounding box center [887, 98] width 75 height 25
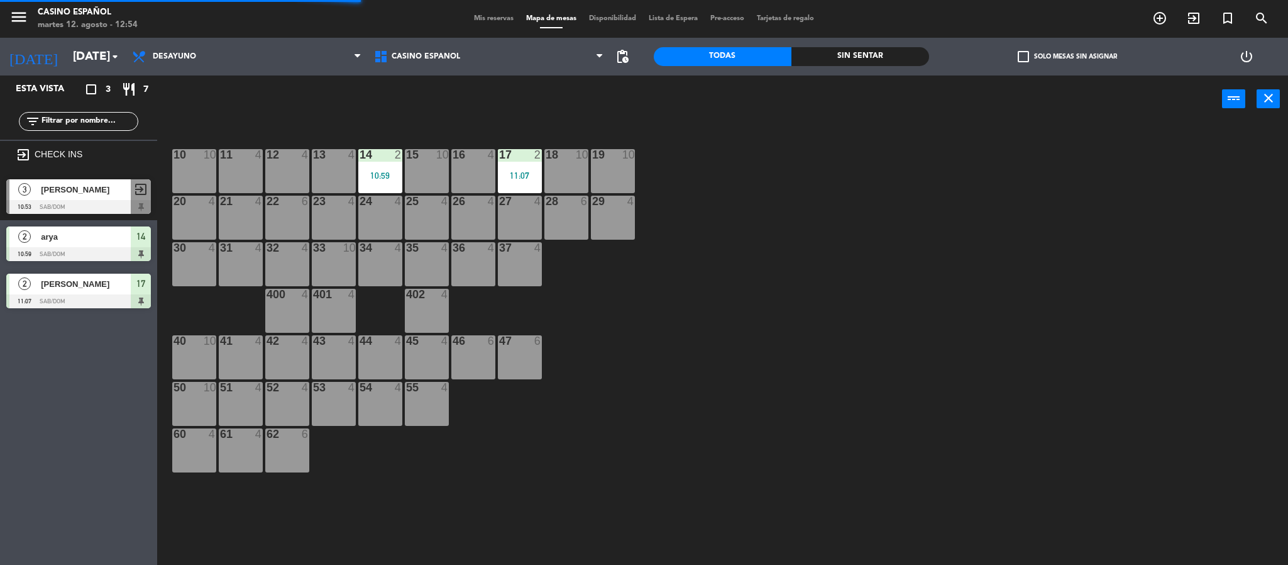
click at [527, 177] on div "11:07" at bounding box center [520, 175] width 44 height 9
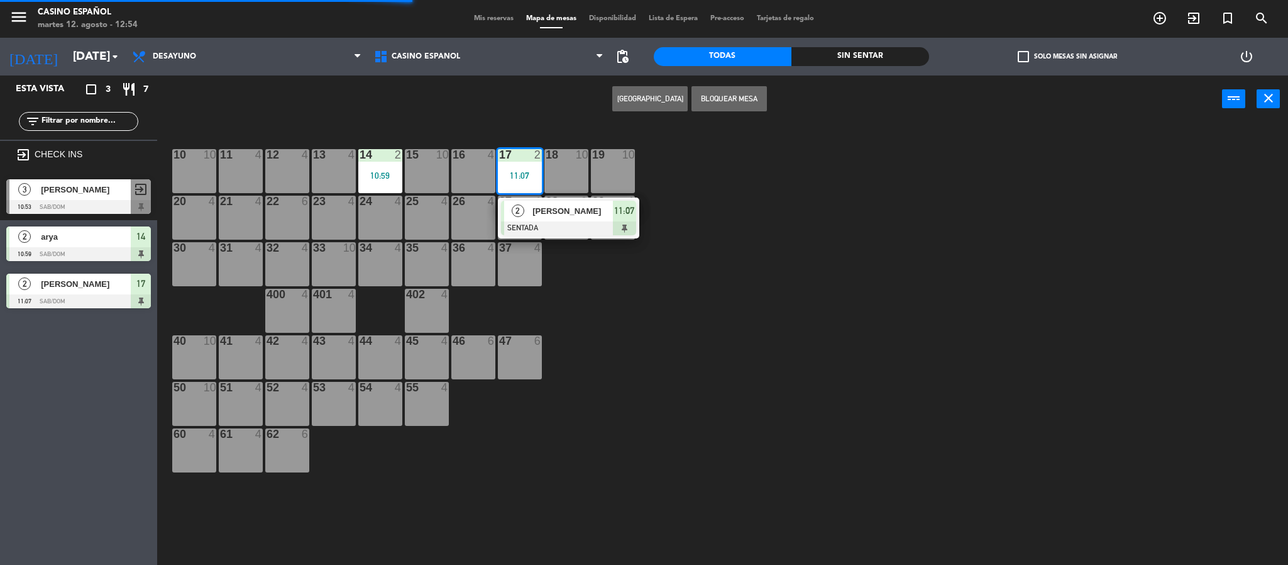
click at [566, 209] on span "[PERSON_NAME]" at bounding box center [573, 210] width 80 height 13
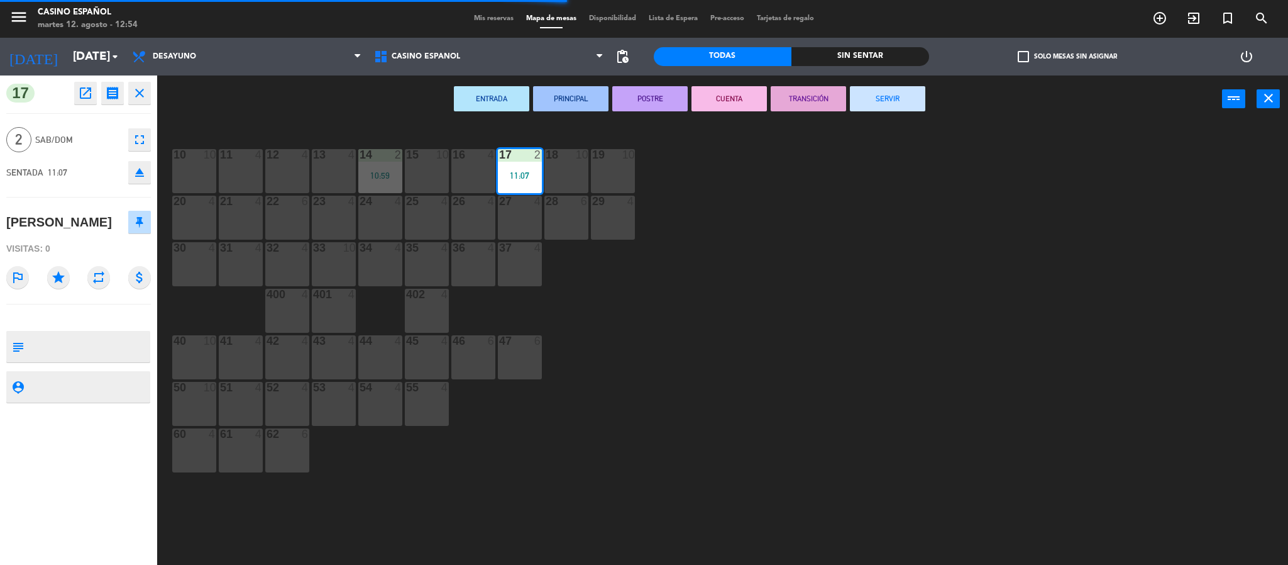
click at [894, 102] on button "SERVIR" at bounding box center [887, 98] width 75 height 25
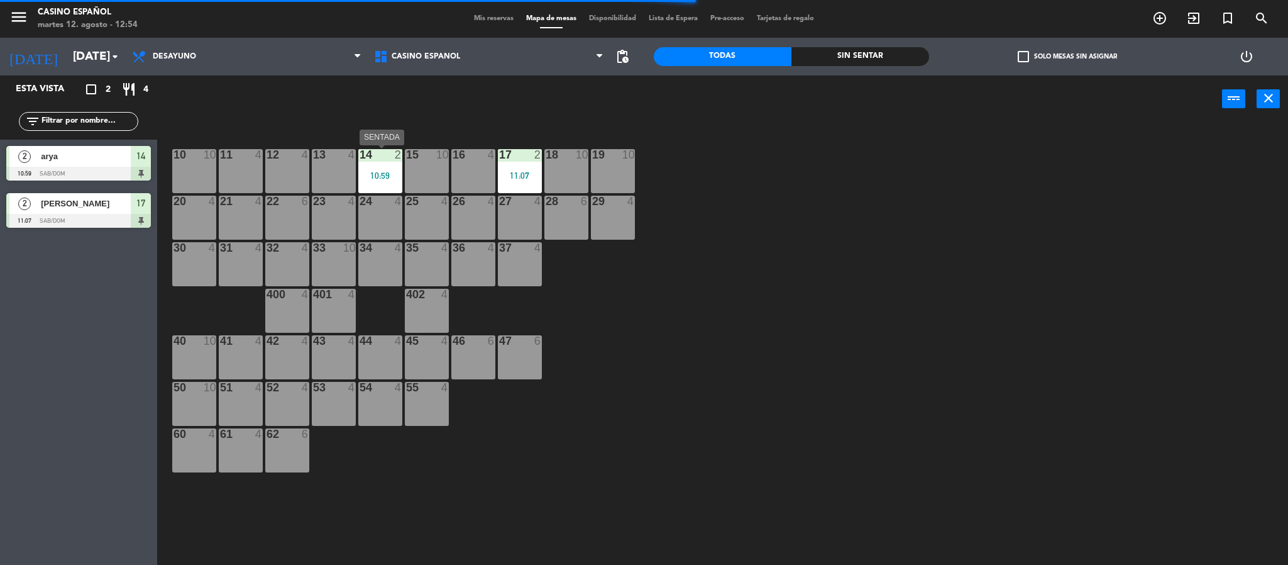
click at [387, 163] on div "14 2 10:59" at bounding box center [380, 171] width 44 height 44
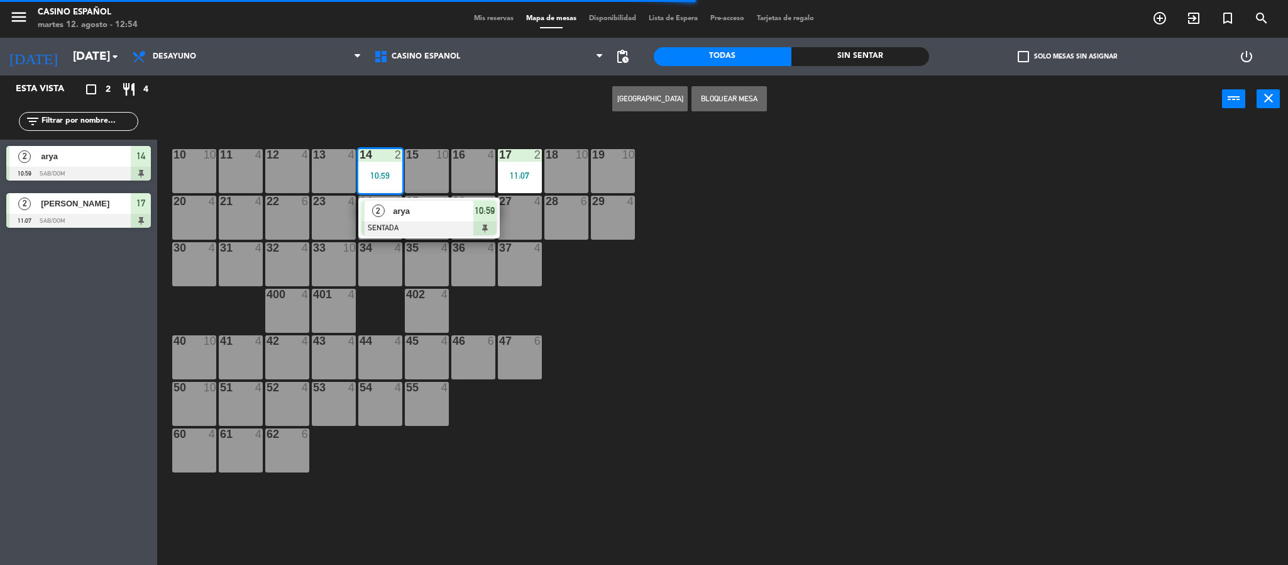
click at [431, 221] on div at bounding box center [429, 228] width 135 height 14
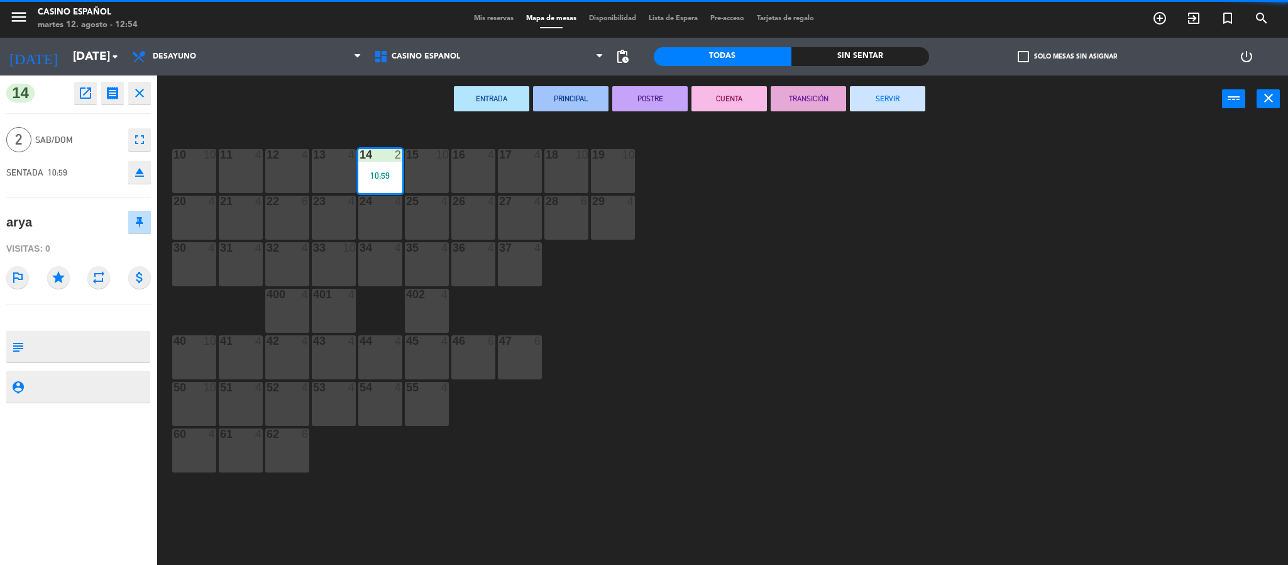
click at [919, 96] on button "SERVIR" at bounding box center [887, 98] width 75 height 25
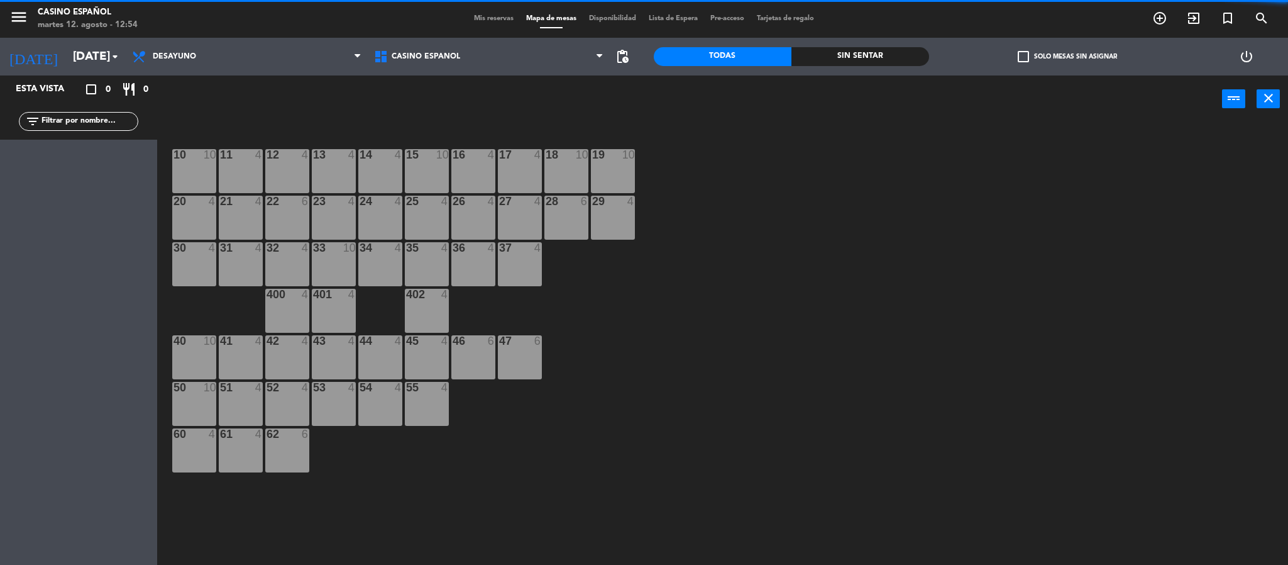
click at [502, 21] on span "Mis reservas" at bounding box center [494, 18] width 52 height 7
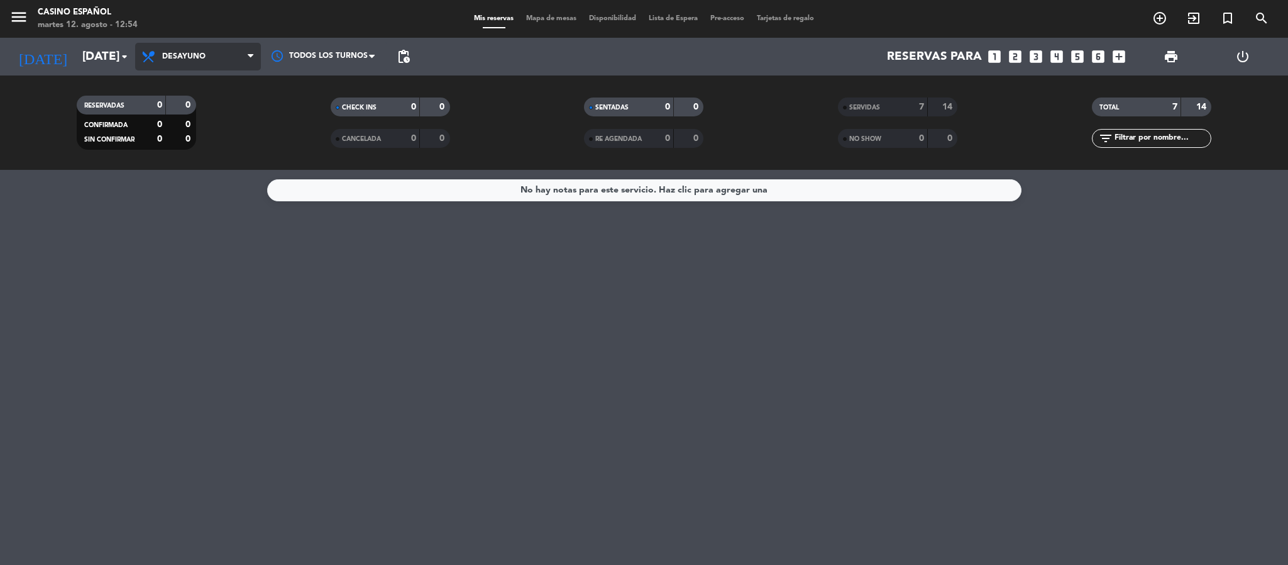
click at [229, 51] on span "Desayuno" at bounding box center [198, 57] width 126 height 28
click at [187, 133] on div "menu Casino Español [DATE] 12. agosto - 12:54 Mis reservas Mapa de mesas Dispon…" at bounding box center [644, 85] width 1288 height 170
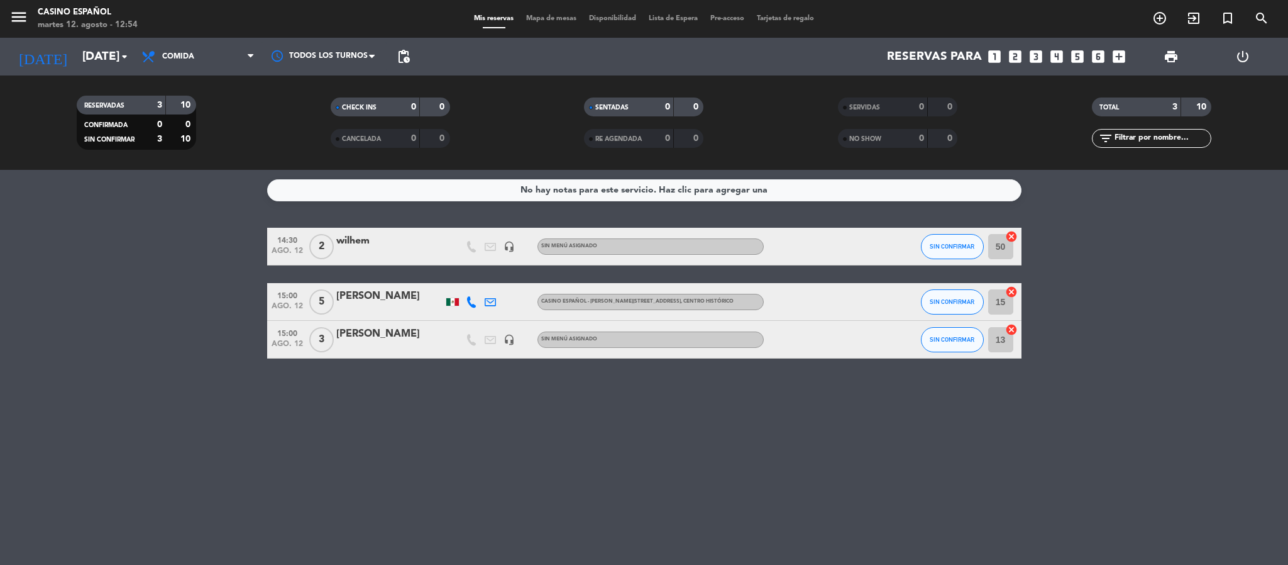
click at [526, 21] on span "Mapa de mesas" at bounding box center [551, 18] width 63 height 7
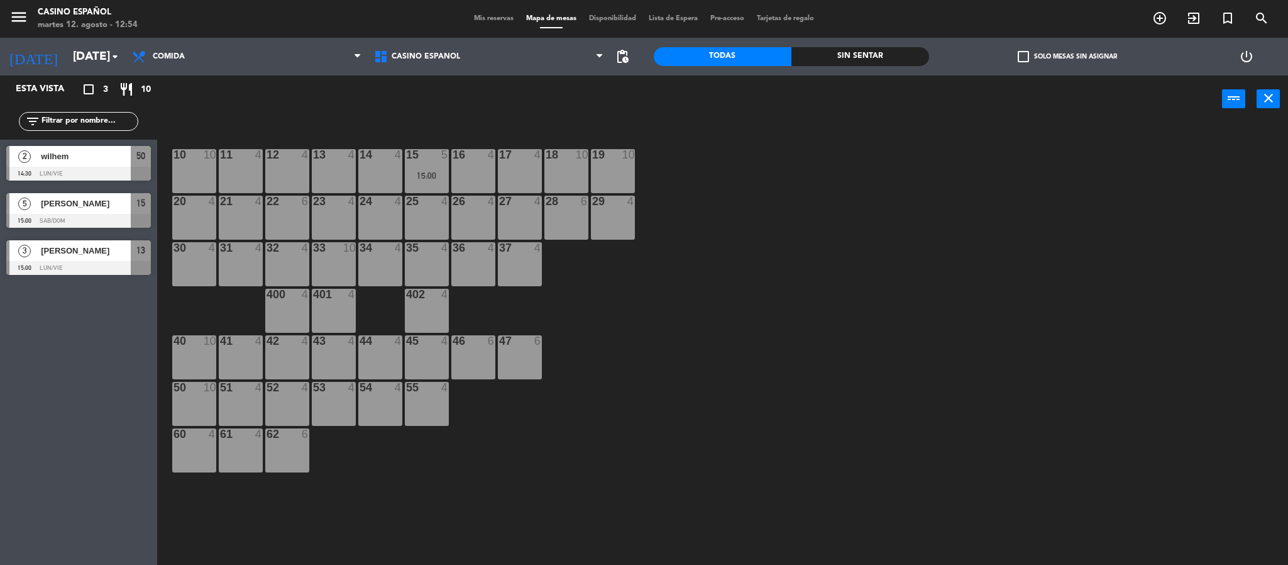
click at [780, 179] on div "10 10 11 4 12 4 13 4 14 4 15 5 15:00 16 4 17 4 18 10 19 10 20 4 21 4 22 6 23 4 …" at bounding box center [729, 347] width 1118 height 442
click at [289, 177] on div "12 4" at bounding box center [287, 171] width 44 height 44
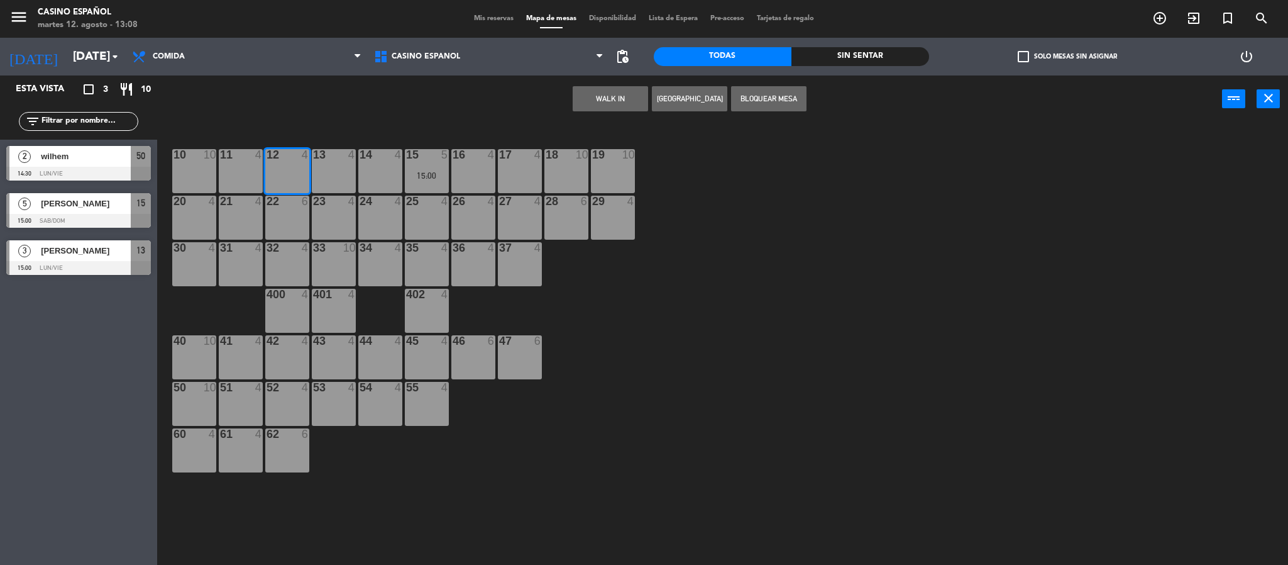
click at [615, 93] on button "WALK IN" at bounding box center [610, 98] width 75 height 25
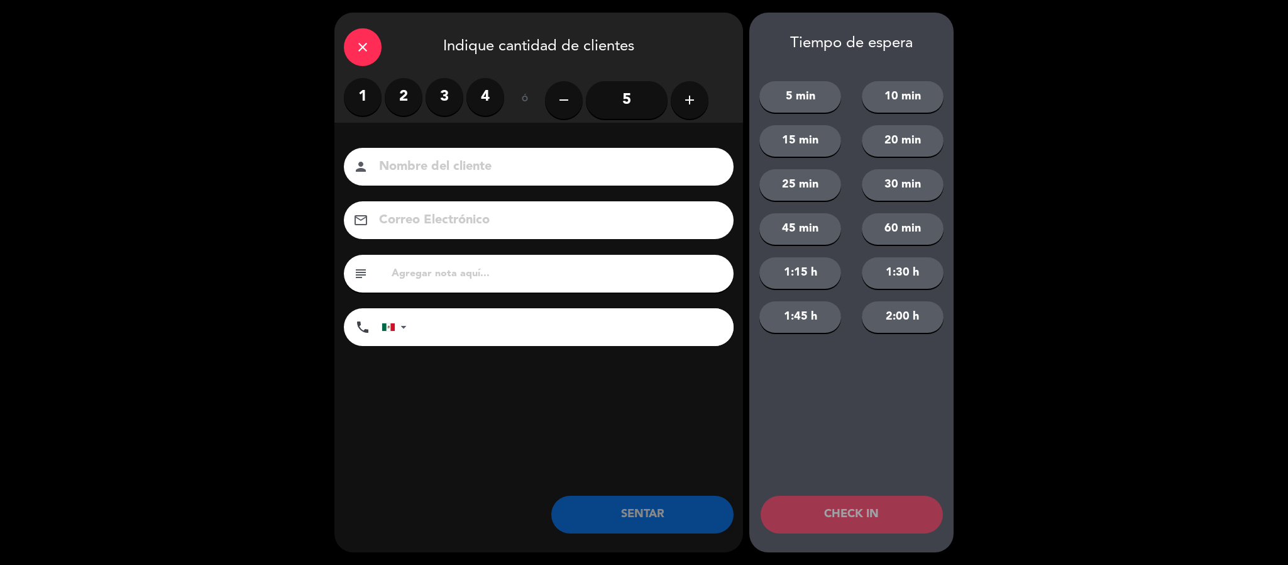
click at [450, 96] on label "3" at bounding box center [445, 97] width 38 height 38
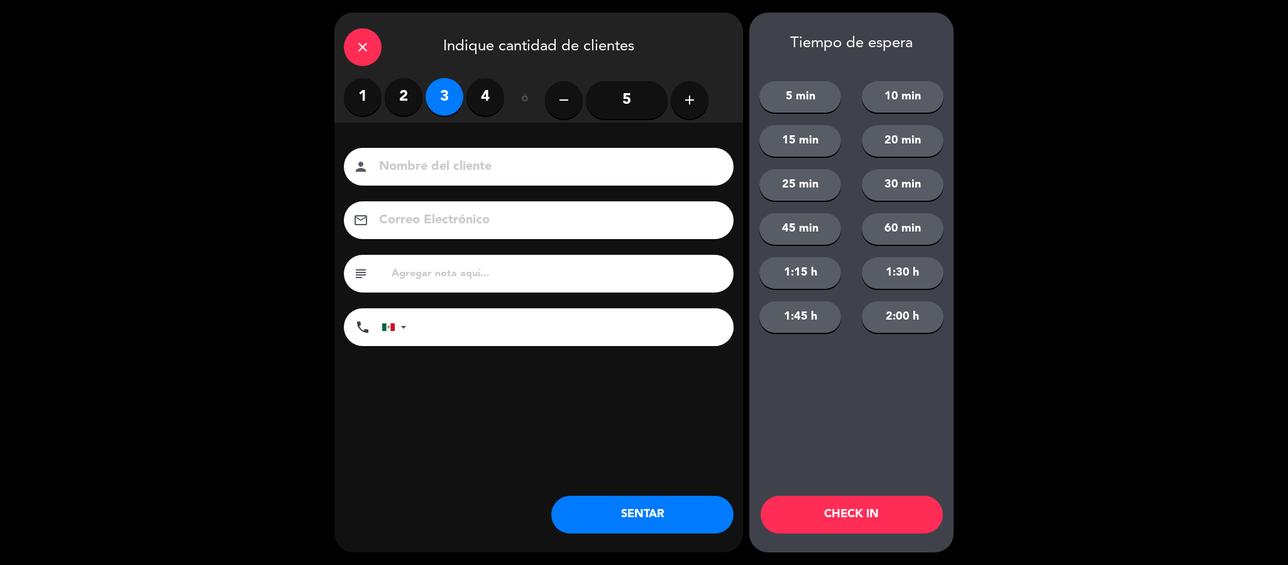
click at [412, 166] on input at bounding box center [547, 167] width 339 height 22
type input "sr de la [PERSON_NAME]"
click at [617, 519] on button "SENTAR" at bounding box center [642, 514] width 182 height 38
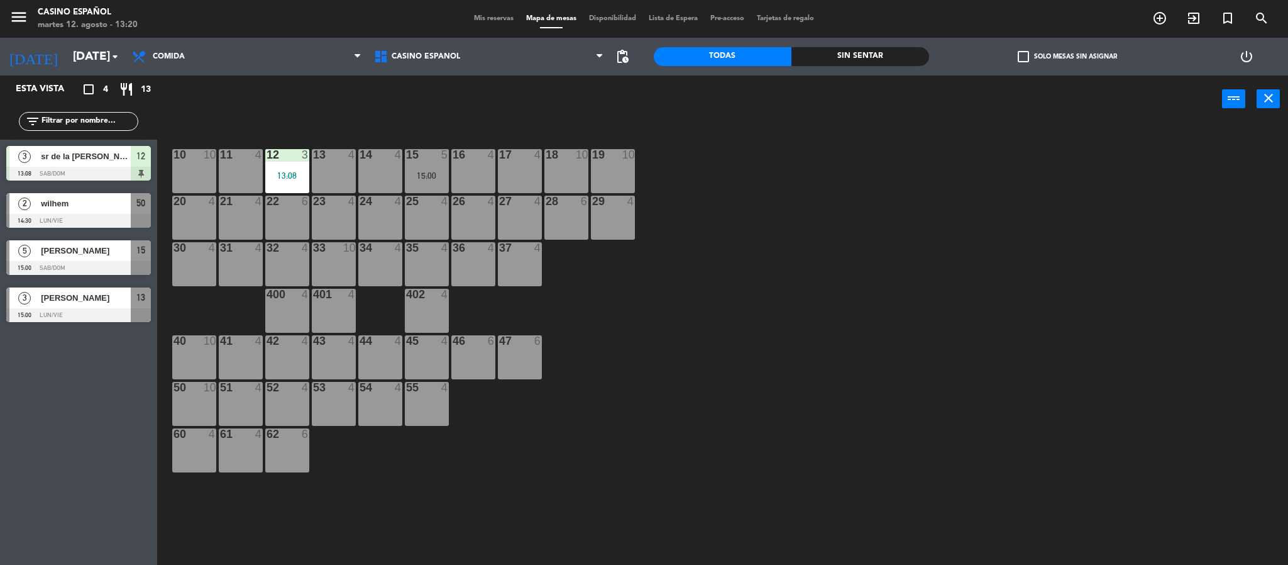
click at [720, 396] on div "10 10 11 4 12 3 13:08 13 4 14 4 15 5 15:00 16 4 17 4 18 10 19 10 20 4 21 4 22 6…" at bounding box center [729, 347] width 1118 height 442
click at [278, 152] on div at bounding box center [287, 154] width 21 height 11
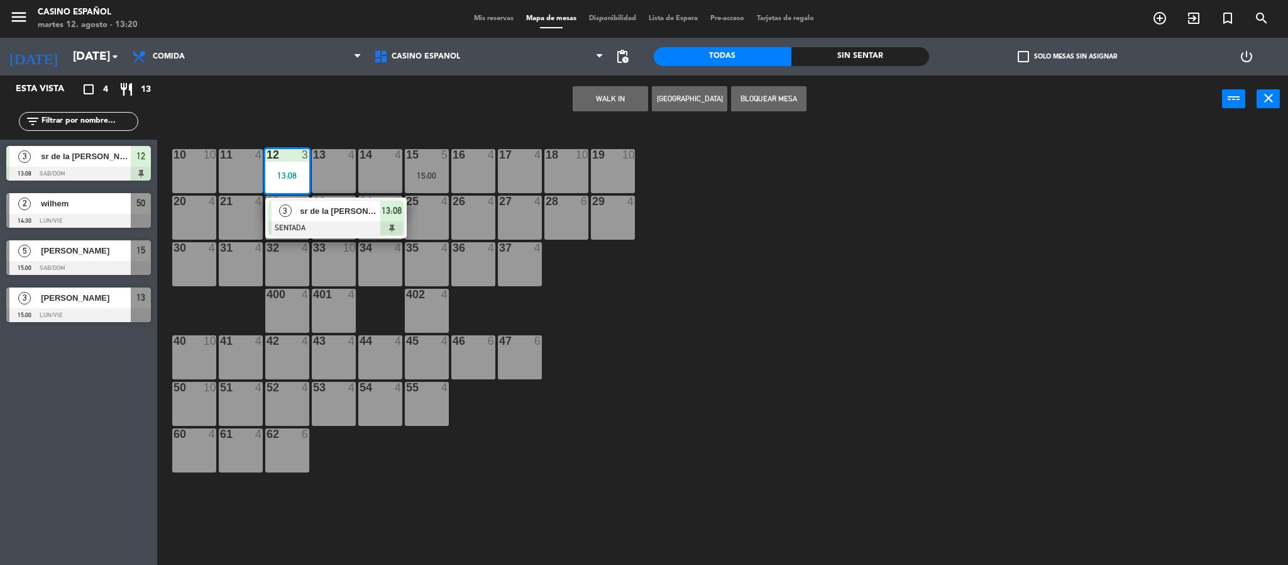
click at [817, 338] on div "10 10 11 4 12 3 13:08 3 sr de la [PERSON_NAME] SENTADA 13:08 13 4 14 4 15 5 15:…" at bounding box center [729, 347] width 1118 height 442
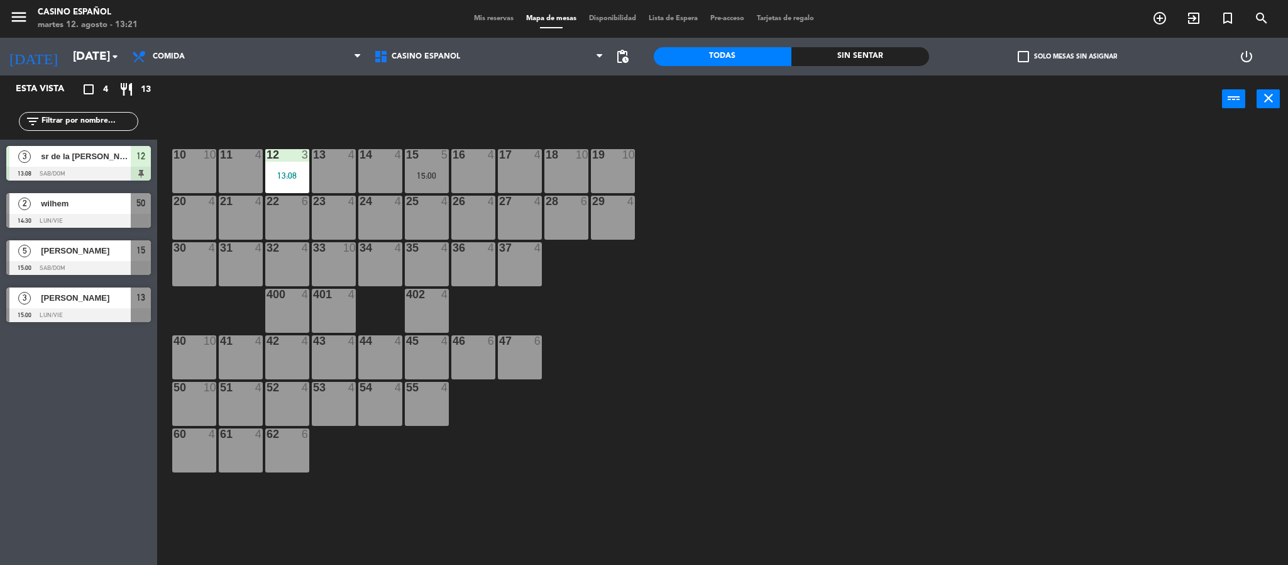
click at [634, 353] on div "10 10 11 4 12 3 13:08 13 4 14 4 15 5 15:00 16 4 17 4 18 10 19 10 20 4 21 4 22 6…" at bounding box center [729, 347] width 1118 height 442
click at [289, 123] on div "power_input close" at bounding box center [689, 99] width 1065 height 48
click at [773, 384] on div "10 10 11 4 12 3 13:08 13 4 14 4 15 5 15:00 16 4 17 4 18 10 19 10 20 4 21 4 22 6…" at bounding box center [729, 347] width 1118 height 442
click at [836, 504] on div "10 10 11 4 12 3 13:08 13 4 14 4 15 5 15:00 16 4 17 4 18 10 19 10 20 4 21 4 22 6…" at bounding box center [729, 347] width 1118 height 442
click at [802, 313] on div "10 10 11 4 12 3 13:08 13 4 14 4 15 5 15:00 16 4 17 4 18 10 19 10 20 4 21 4 22 6…" at bounding box center [729, 347] width 1118 height 442
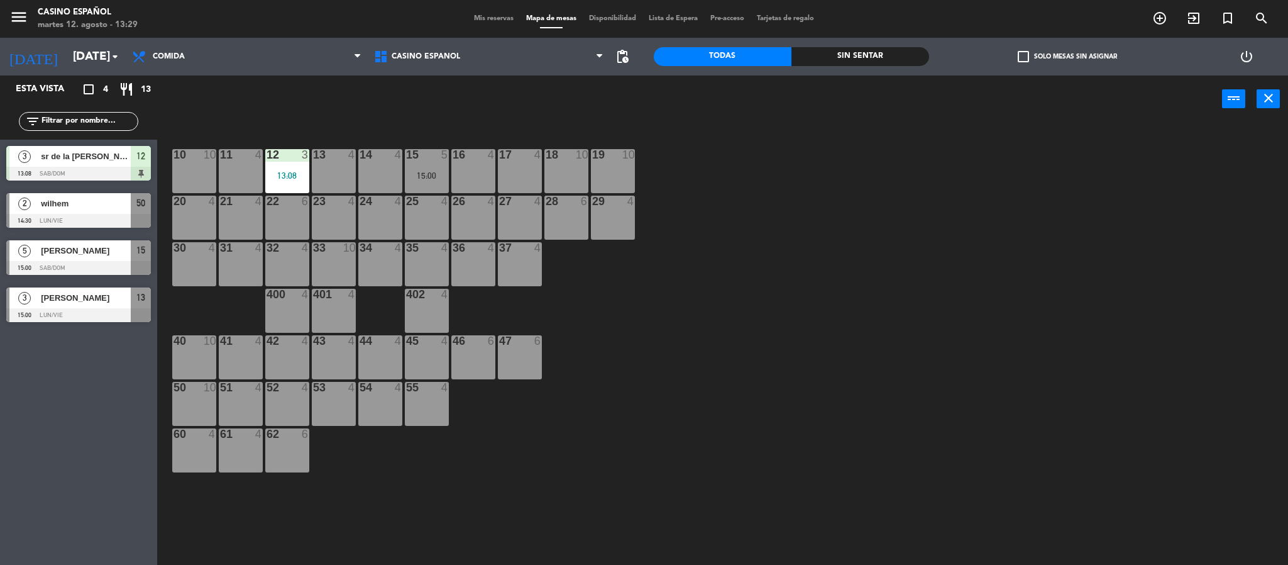
click at [473, 174] on div "16 4" at bounding box center [473, 171] width 44 height 44
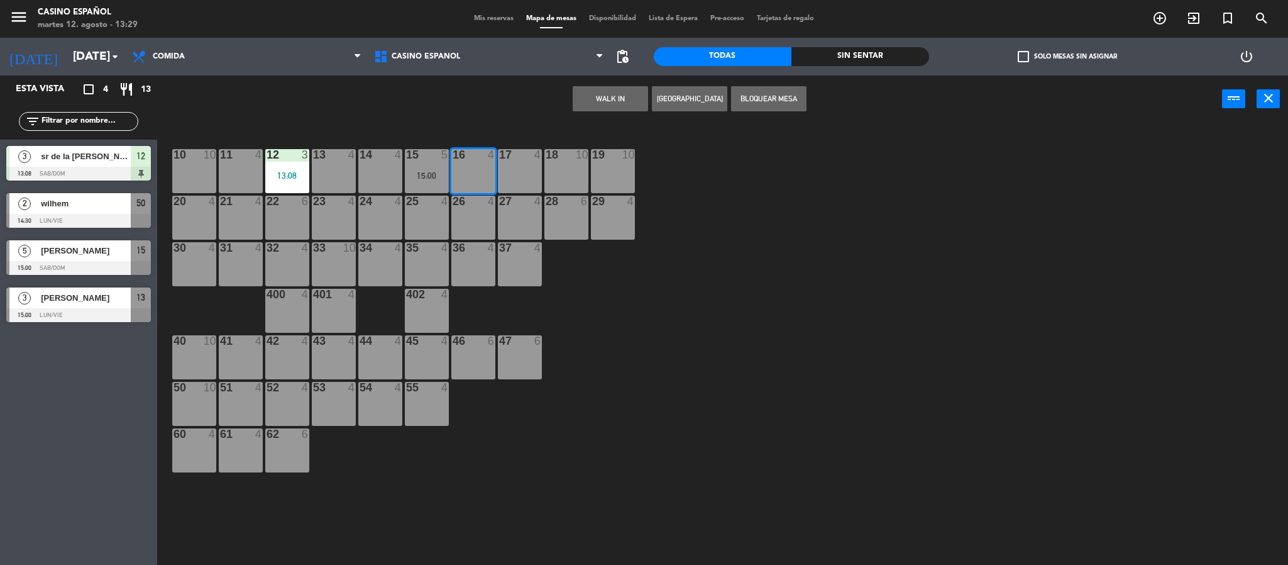
click at [596, 101] on button "WALK IN" at bounding box center [610, 98] width 75 height 25
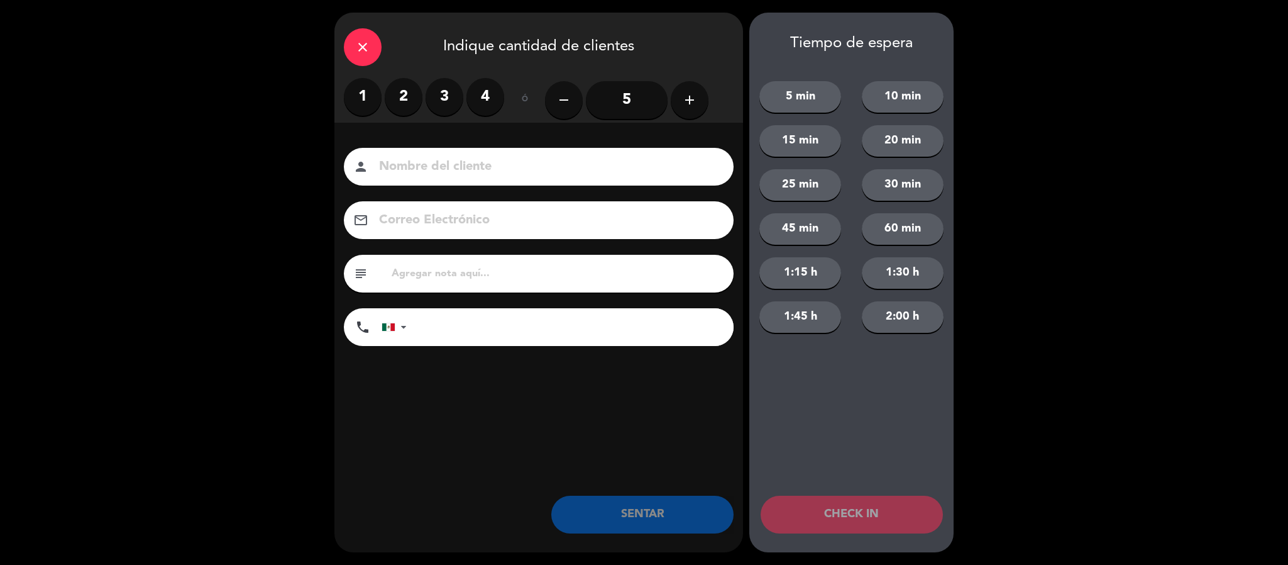
click at [391, 99] on label "2" at bounding box center [404, 97] width 38 height 38
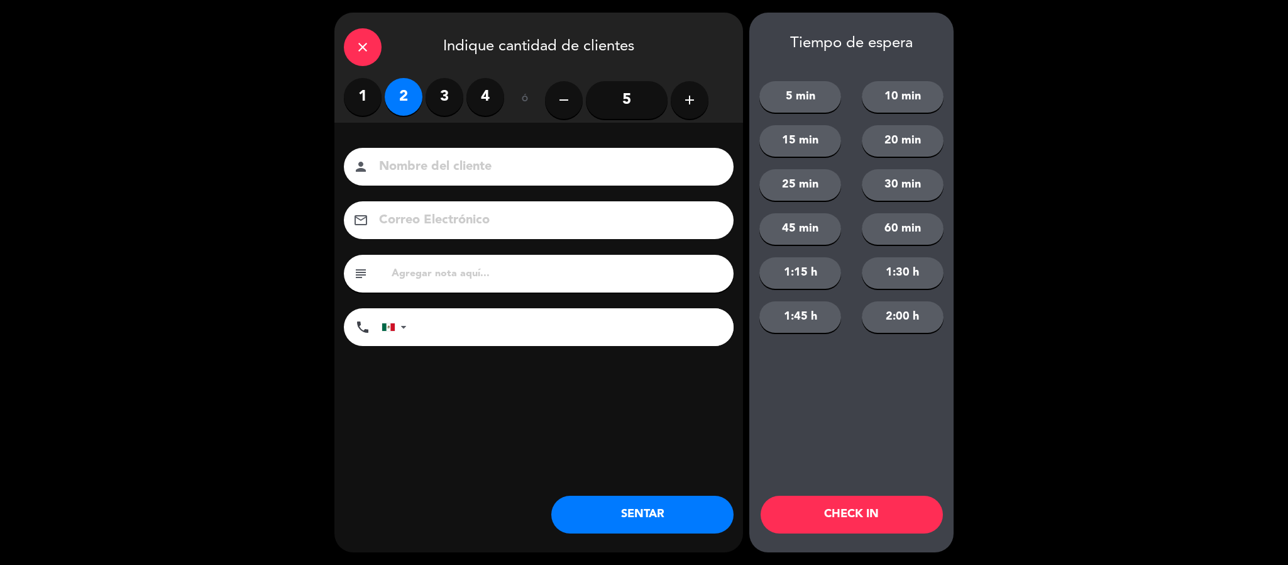
click at [458, 183] on div "person" at bounding box center [539, 167] width 390 height 38
click at [466, 172] on input at bounding box center [547, 167] width 339 height 22
type input "[PERSON_NAME]"
click at [625, 513] on button "SENTAR" at bounding box center [642, 514] width 182 height 38
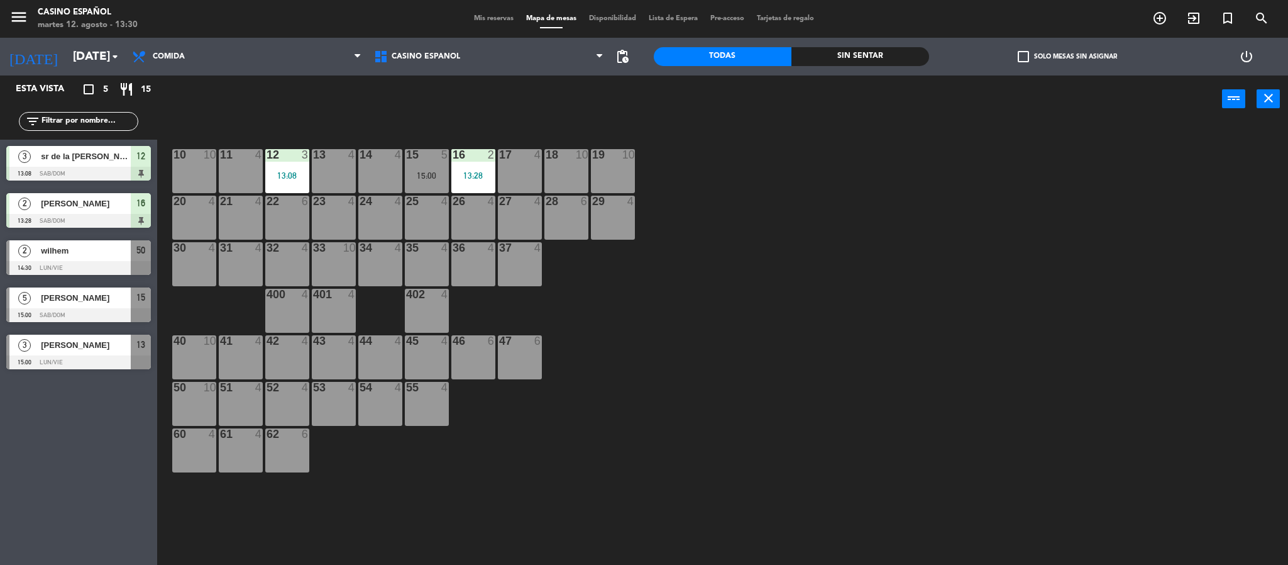
click at [964, 291] on div "10 10 11 4 12 3 13:08 13 4 14 4 15 5 15:00 16 2 13:28 17 4 18 10 19 10 20 4 21 …" at bounding box center [729, 347] width 1118 height 442
click at [749, 381] on div "10 10 11 4 12 3 13:08 13 4 14 4 15 5 15:00 16 2 13:28 17 4 18 10 19 10 20 4 21 …" at bounding box center [729, 347] width 1118 height 442
click at [836, 236] on div "10 10 11 4 12 3 13:08 13 4 14 4 15 5 15:00 16 2 13:28 17 4 18 10 19 10 20 4 21 …" at bounding box center [729, 347] width 1118 height 442
click at [389, 110] on div "power_input close" at bounding box center [689, 99] width 1065 height 48
click at [87, 67] on input "[DATE]" at bounding box center [143, 56] width 152 height 26
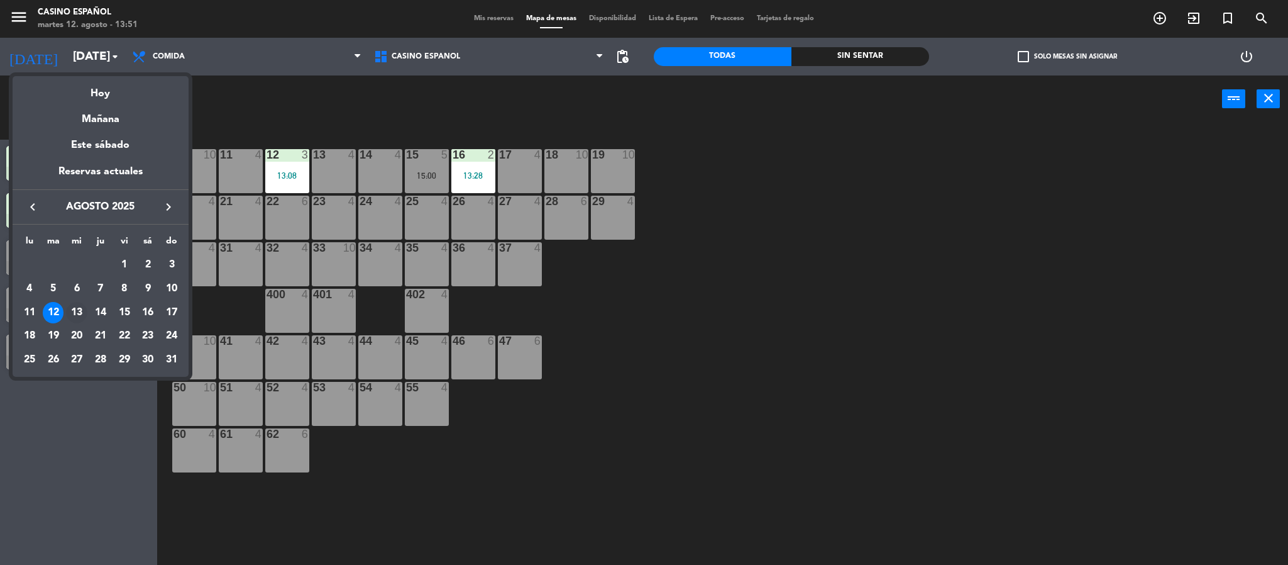
click at [81, 307] on div "13" at bounding box center [76, 312] width 21 height 21
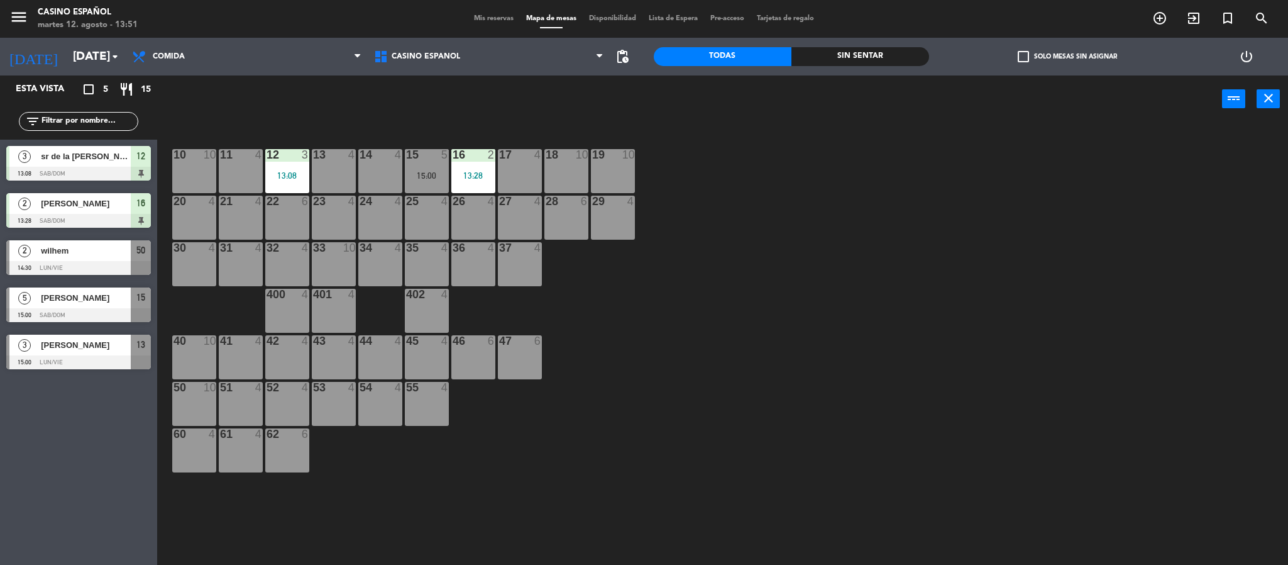
type input "mié. 13 ago."
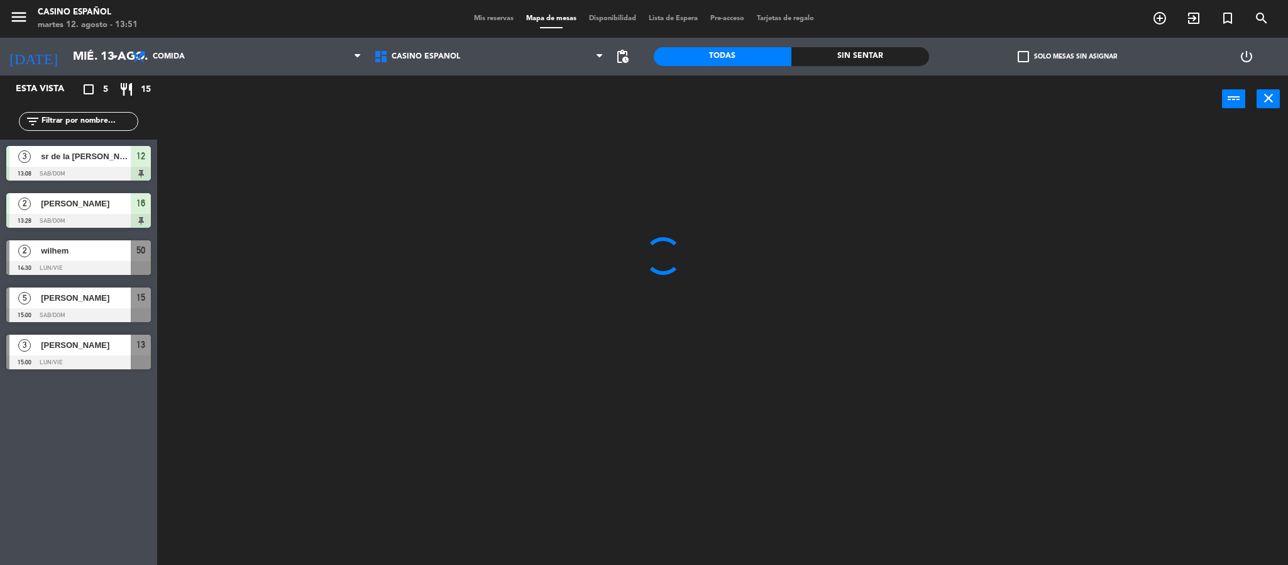
click at [483, 17] on span "Mis reservas" at bounding box center [494, 18] width 52 height 7
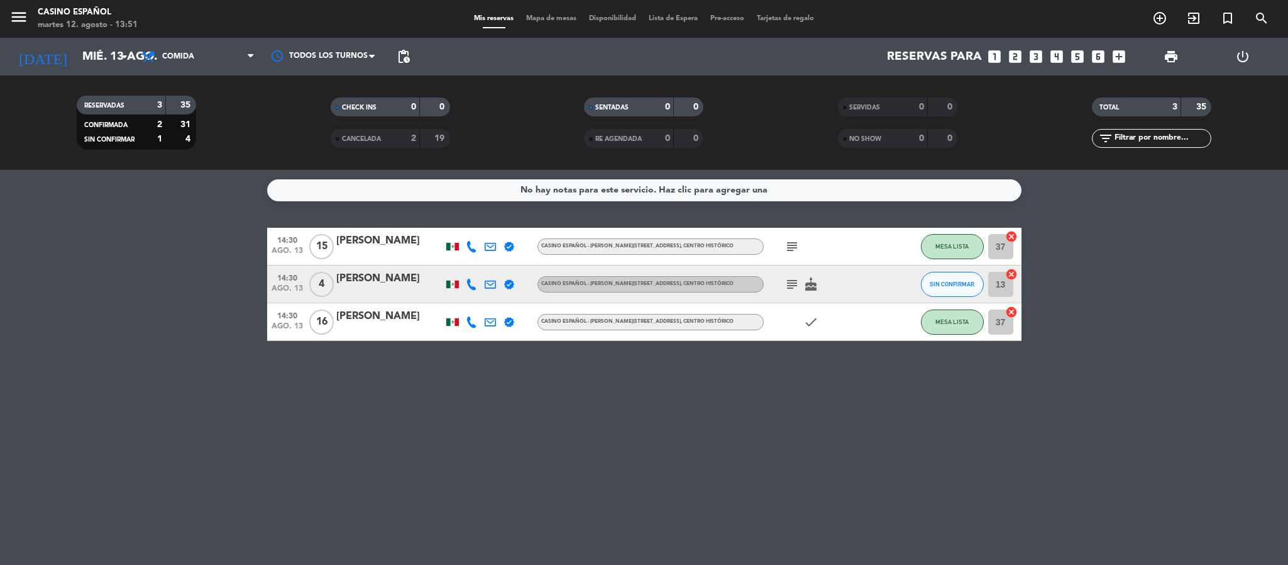
click at [632, 488] on div "No hay notas para este servicio. Haz clic para agregar una 14:30 [DATE] [PERSON…" at bounding box center [644, 367] width 1288 height 395
click at [791, 249] on icon "subject" at bounding box center [792, 246] width 15 height 15
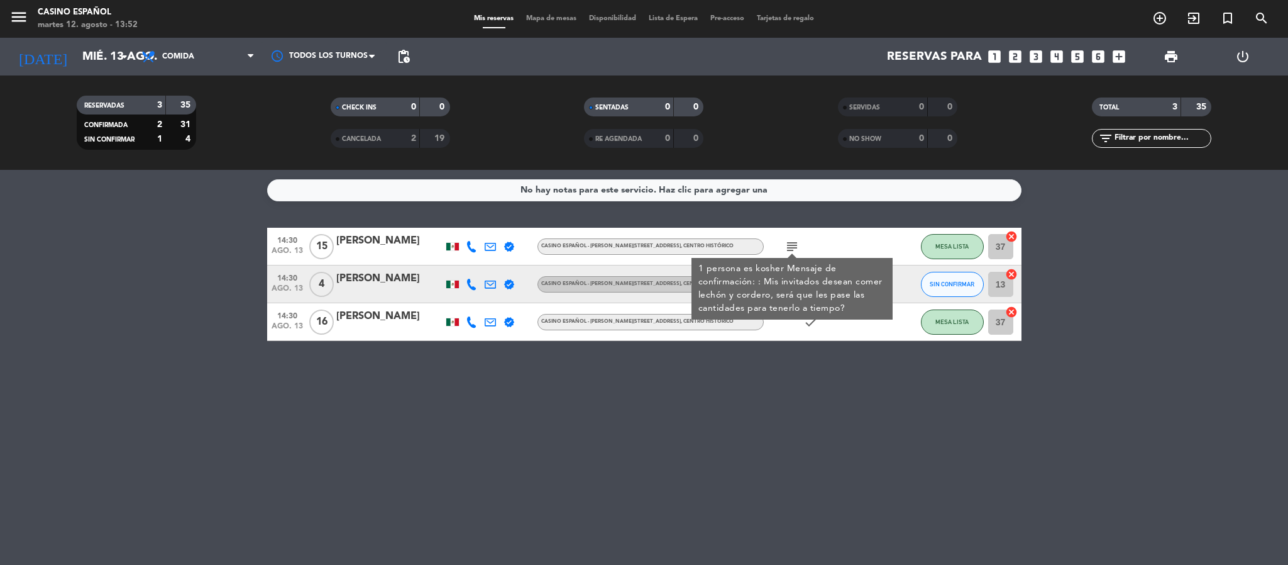
click at [760, 384] on div "No hay notas para este servicio. Haz clic para agregar una 14:30 [DATE] [PERSON…" at bounding box center [644, 367] width 1288 height 395
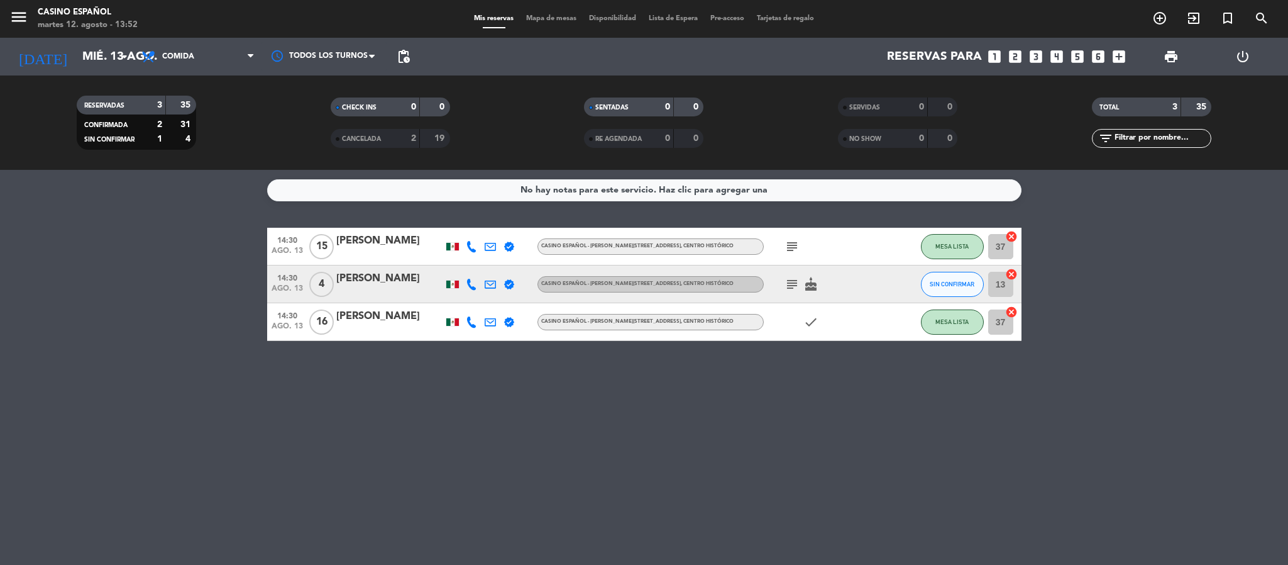
click at [791, 245] on icon "subject" at bounding box center [792, 246] width 15 height 15
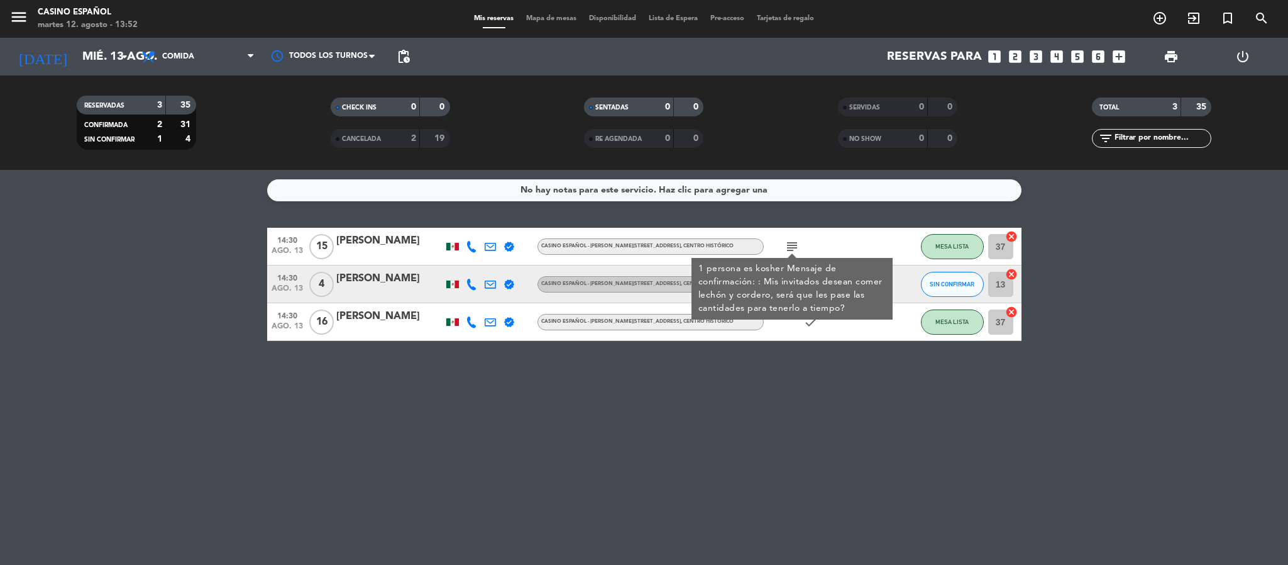
click at [724, 478] on div "No hay notas para este servicio. Haz clic para agregar una 14:30 [DATE] [PERSON…" at bounding box center [644, 367] width 1288 height 395
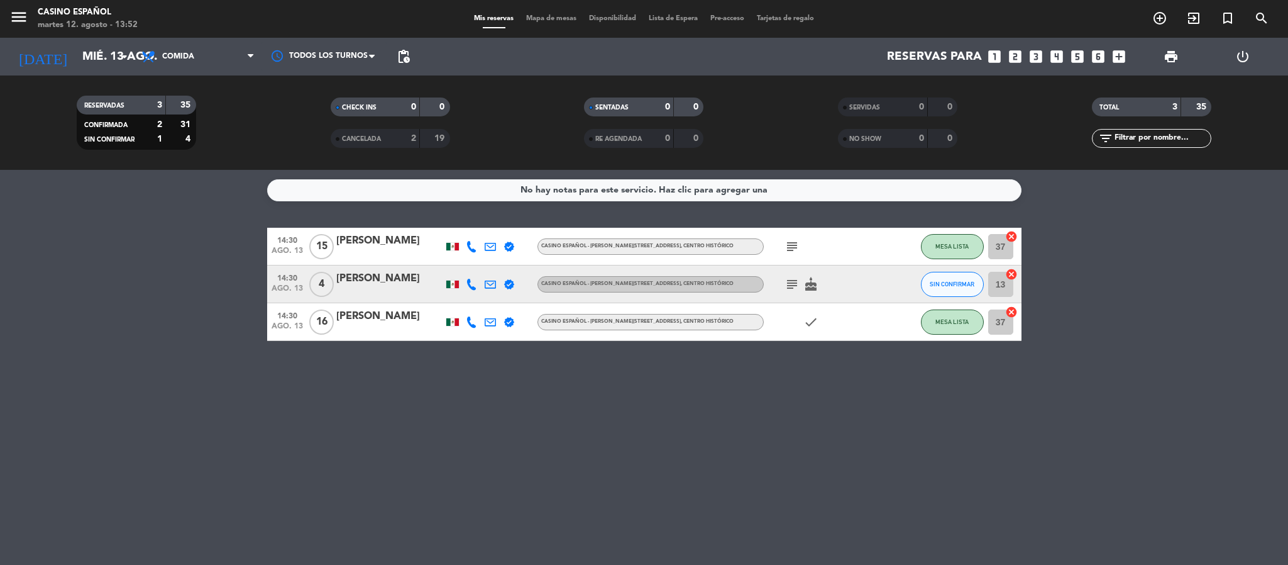
click at [791, 240] on icon "subject" at bounding box center [792, 246] width 15 height 15
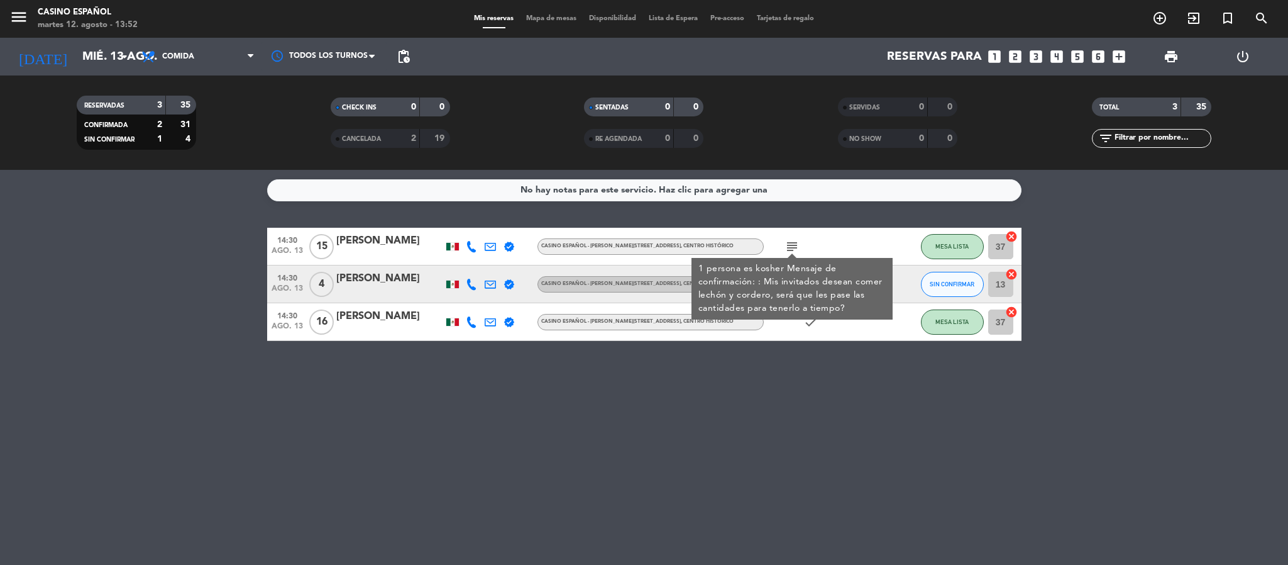
click at [727, 427] on div "No hay notas para este servicio. Haz clic para agregar una 14:30 [DATE] [PERSON…" at bounding box center [644, 367] width 1288 height 395
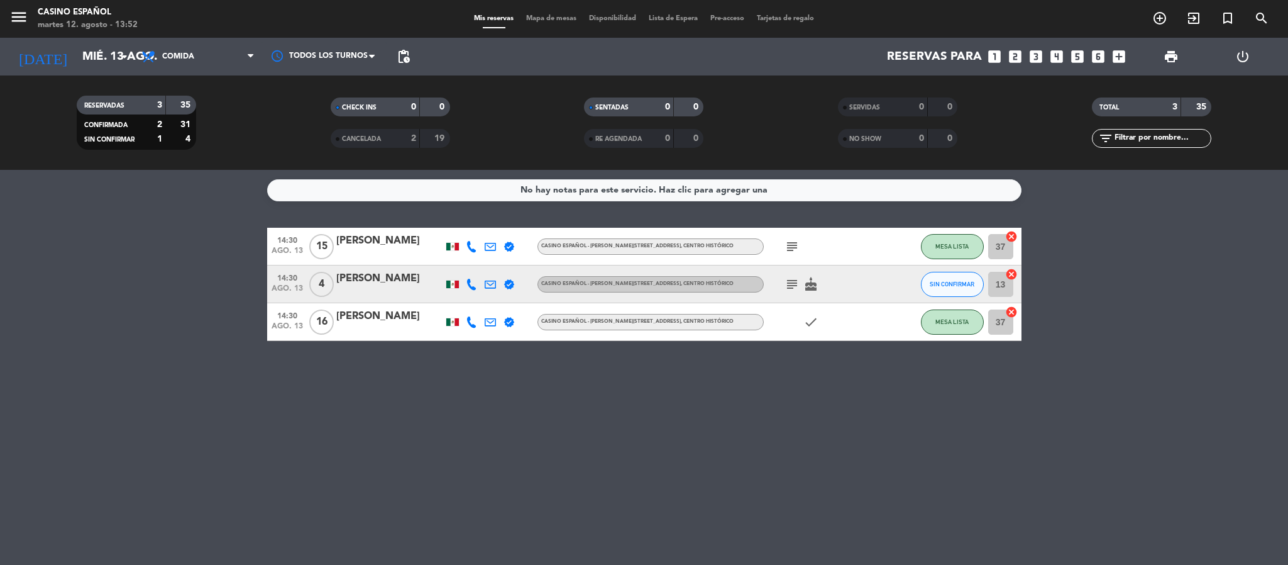
click at [786, 285] on icon "subject" at bounding box center [792, 284] width 15 height 15
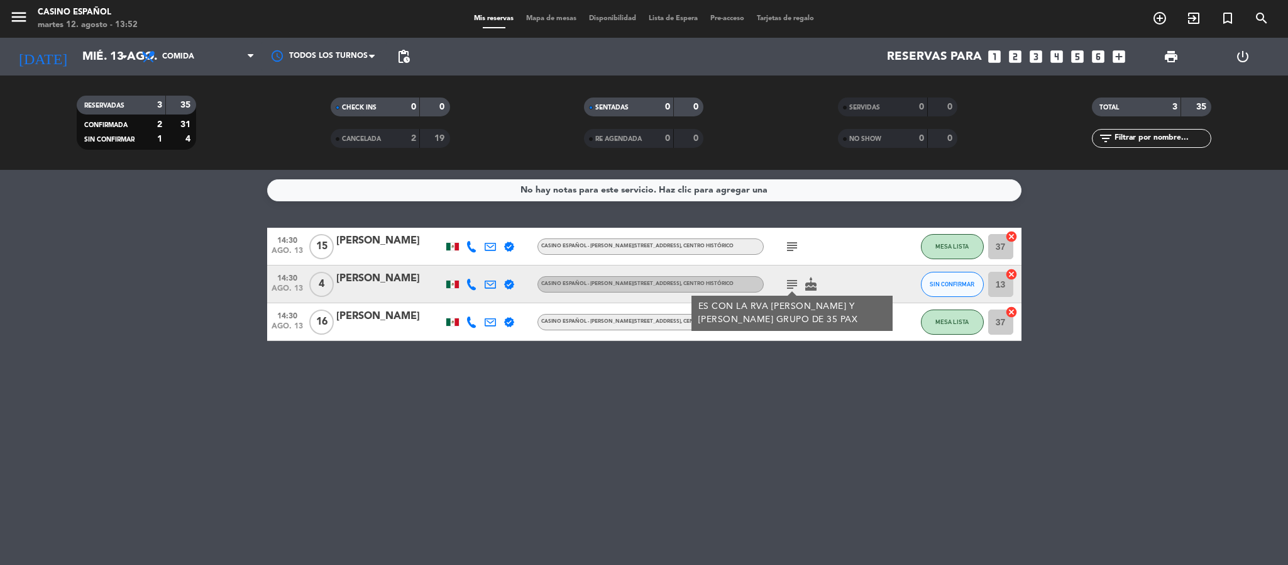
click at [556, 398] on div "No hay notas para este servicio. Haz clic para agregar una 14:30 [DATE] [PERSON…" at bounding box center [644, 367] width 1288 height 395
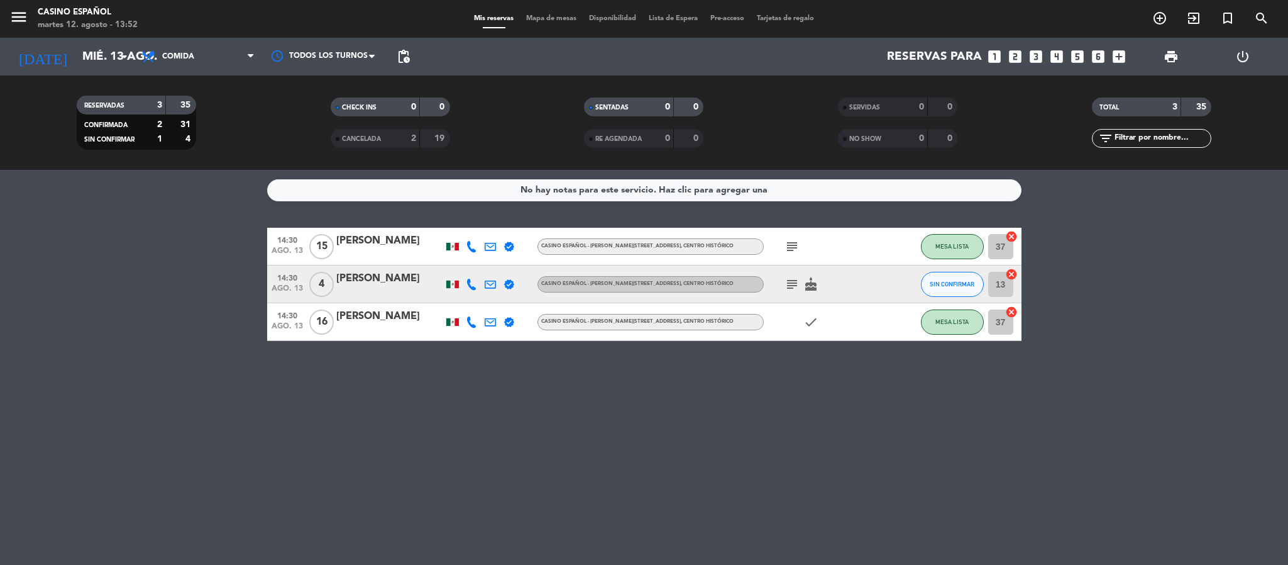
click at [443, 473] on div "No hay notas para este servicio. Haz clic para agregar una 14:30 [DATE] [PERSON…" at bounding box center [644, 367] width 1288 height 395
click at [789, 277] on icon "subject" at bounding box center [792, 284] width 15 height 15
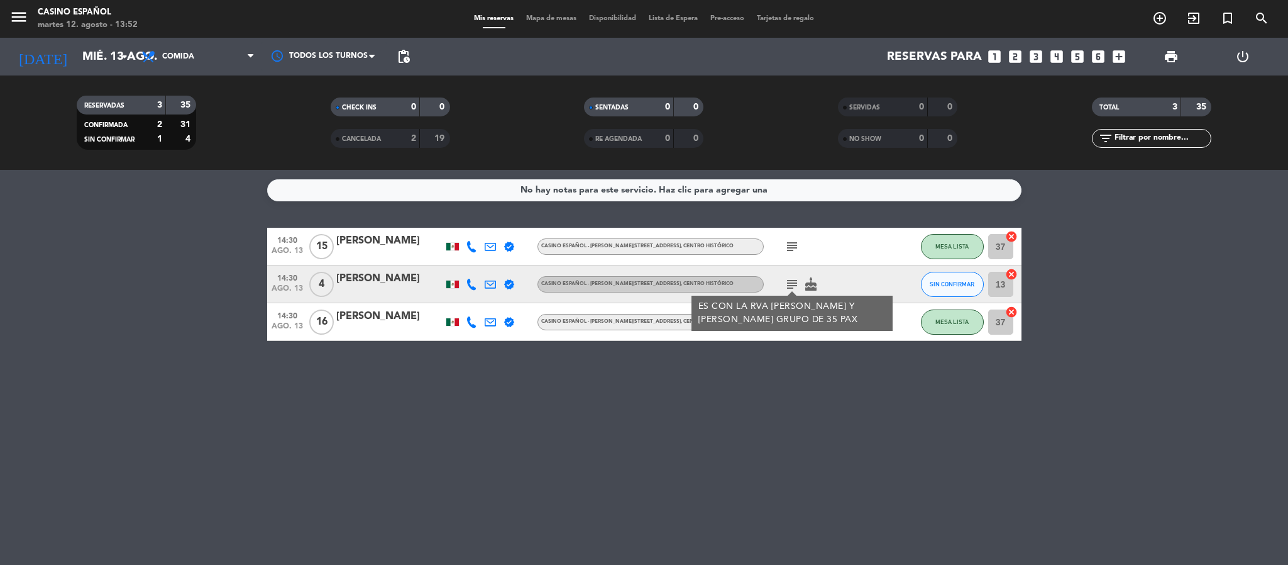
click at [813, 364] on div "No hay notas para este servicio. Haz clic para agregar una 14:30 [DATE] [PERSON…" at bounding box center [644, 367] width 1288 height 395
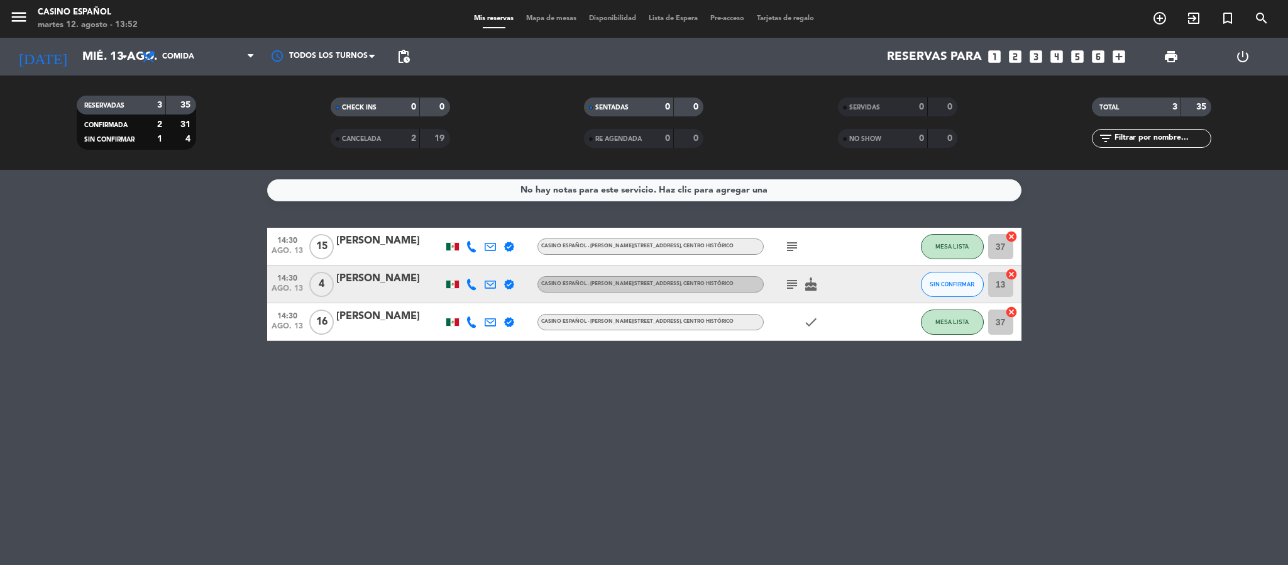
click at [787, 251] on icon "subject" at bounding box center [792, 246] width 15 height 15
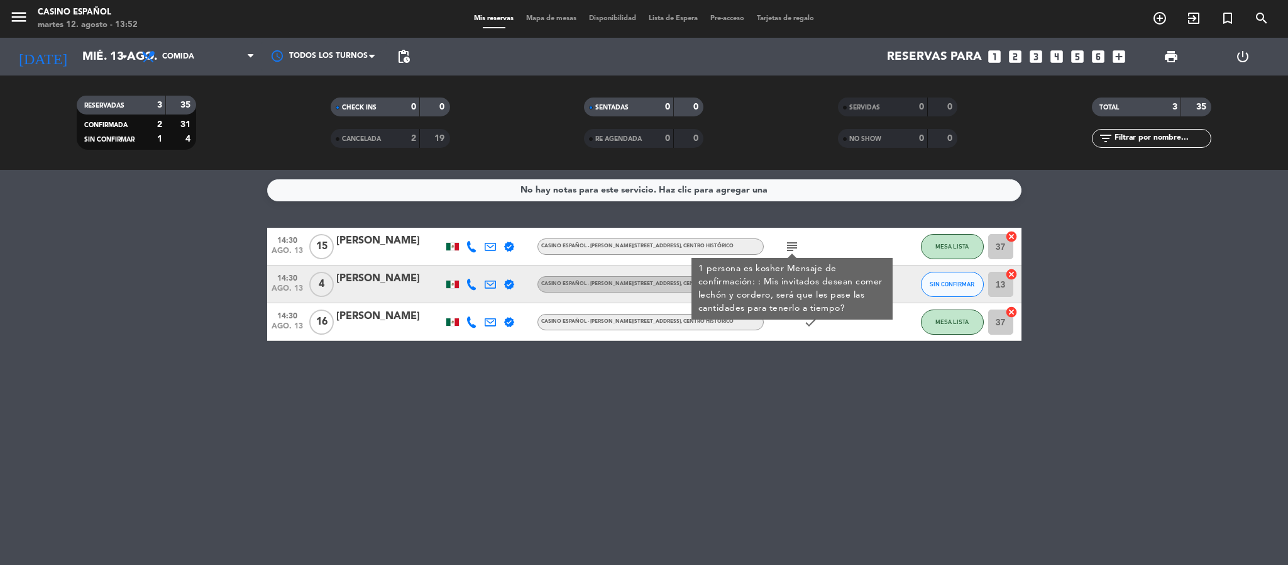
click at [783, 425] on div "No hay notas para este servicio. Haz clic para agregar una 14:30 [DATE] [PERSON…" at bounding box center [644, 367] width 1288 height 395
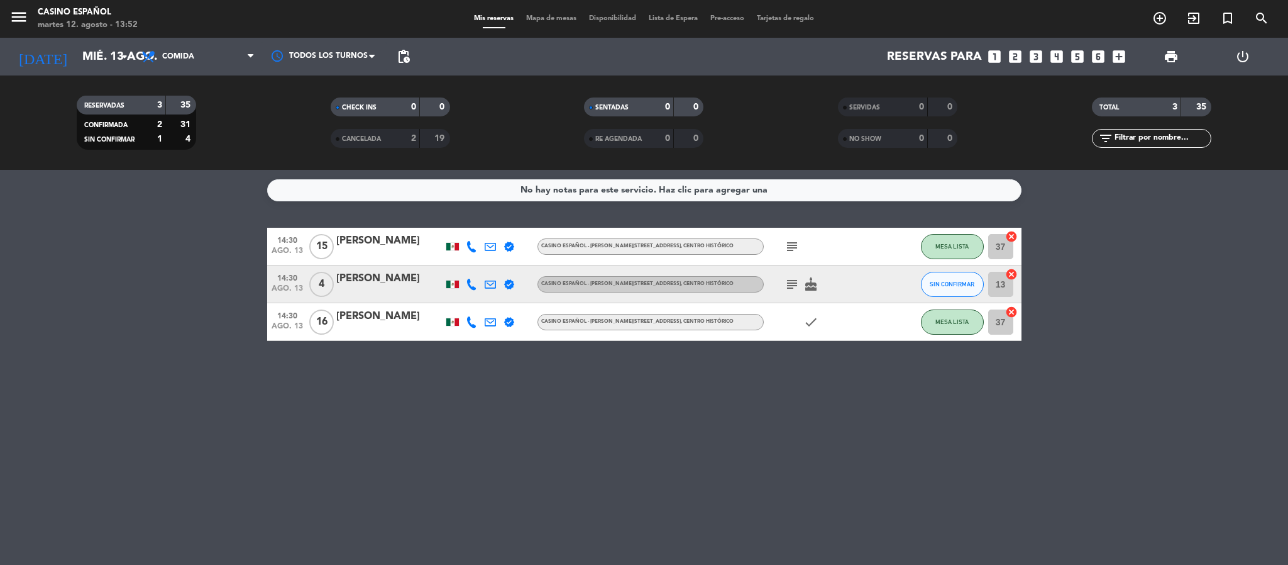
click at [483, 481] on div "No hay notas para este servicio. Haz clic para agregar una 14:30 [DATE] [PERSON…" at bounding box center [644, 367] width 1288 height 395
click at [797, 247] on icon "subject" at bounding box center [792, 246] width 15 height 15
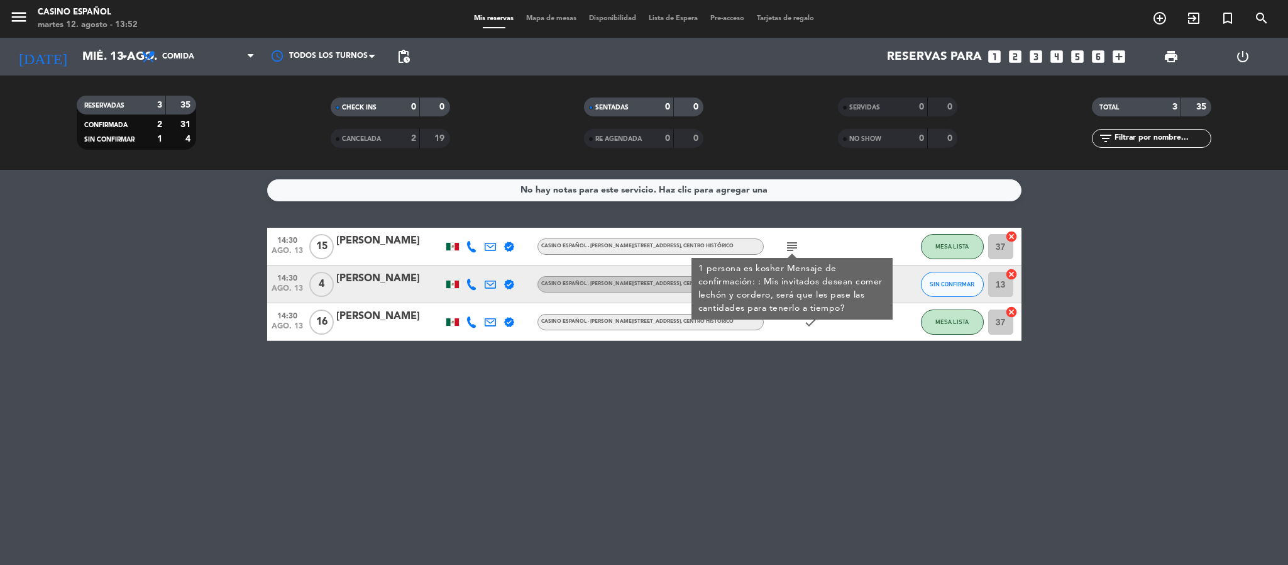
click at [813, 383] on div "No hay notas para este servicio. Haz clic para agregar una 14:30 [DATE] [PERSON…" at bounding box center [644, 367] width 1288 height 395
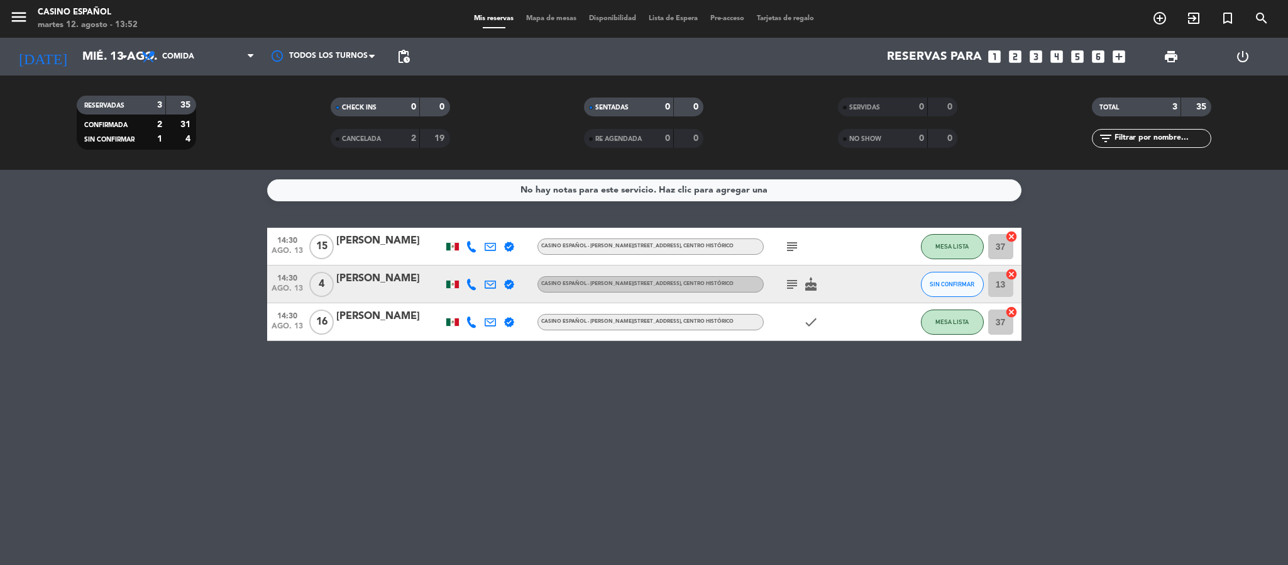
click at [795, 278] on icon "subject" at bounding box center [792, 284] width 15 height 15
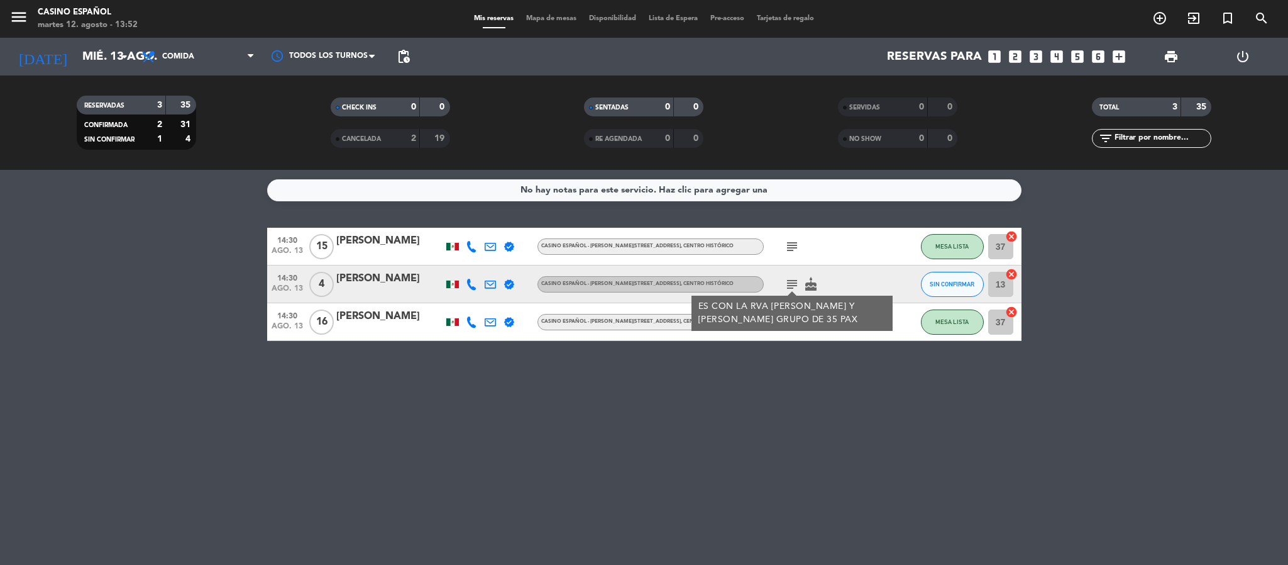
click at [824, 364] on div "No hay notas para este servicio. Haz clic para agregar una 14:30 [DATE] [PERSON…" at bounding box center [644, 367] width 1288 height 395
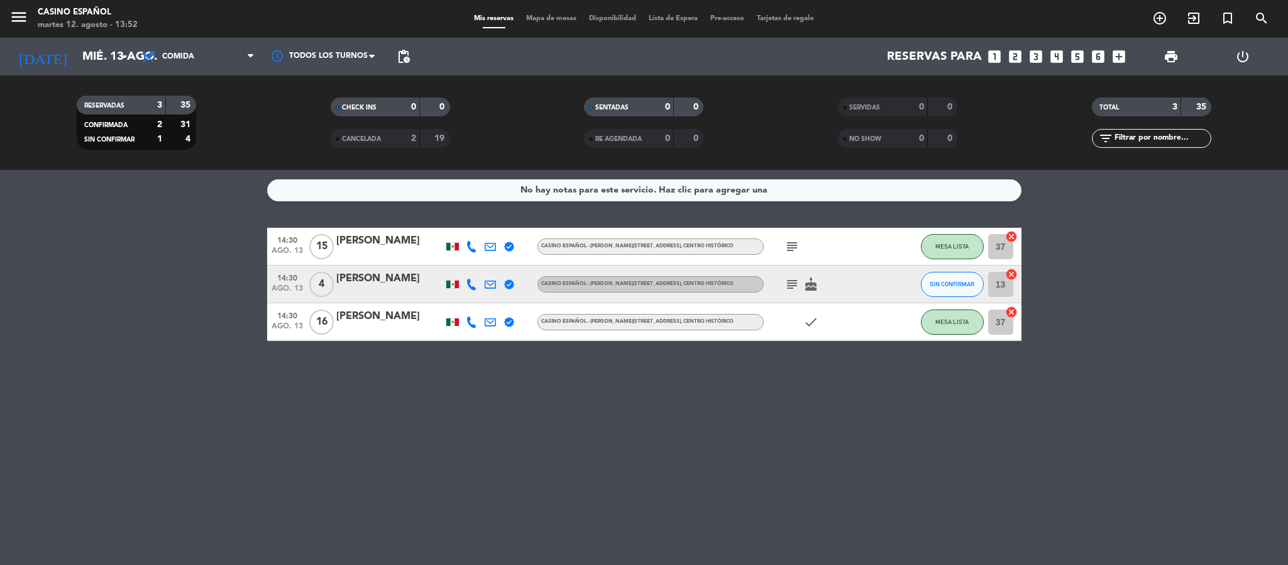
click at [790, 281] on icon "subject" at bounding box center [792, 284] width 15 height 15
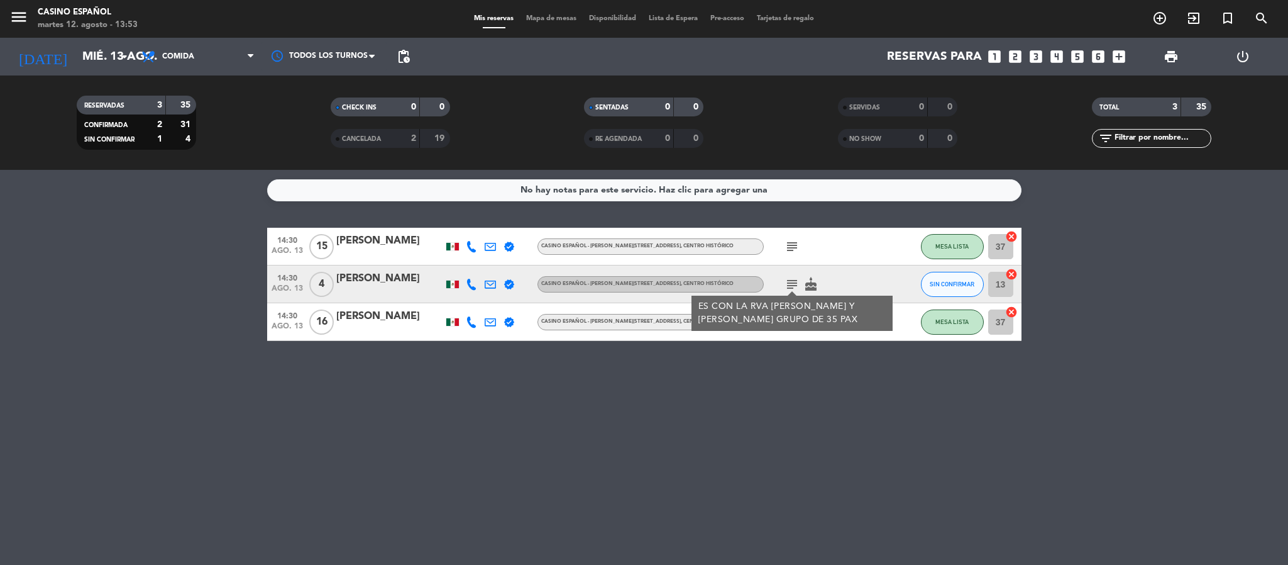
click at [763, 453] on div "No hay notas para este servicio. Haz clic para agregar una 14:30 [DATE] [PERSON…" at bounding box center [644, 367] width 1288 height 395
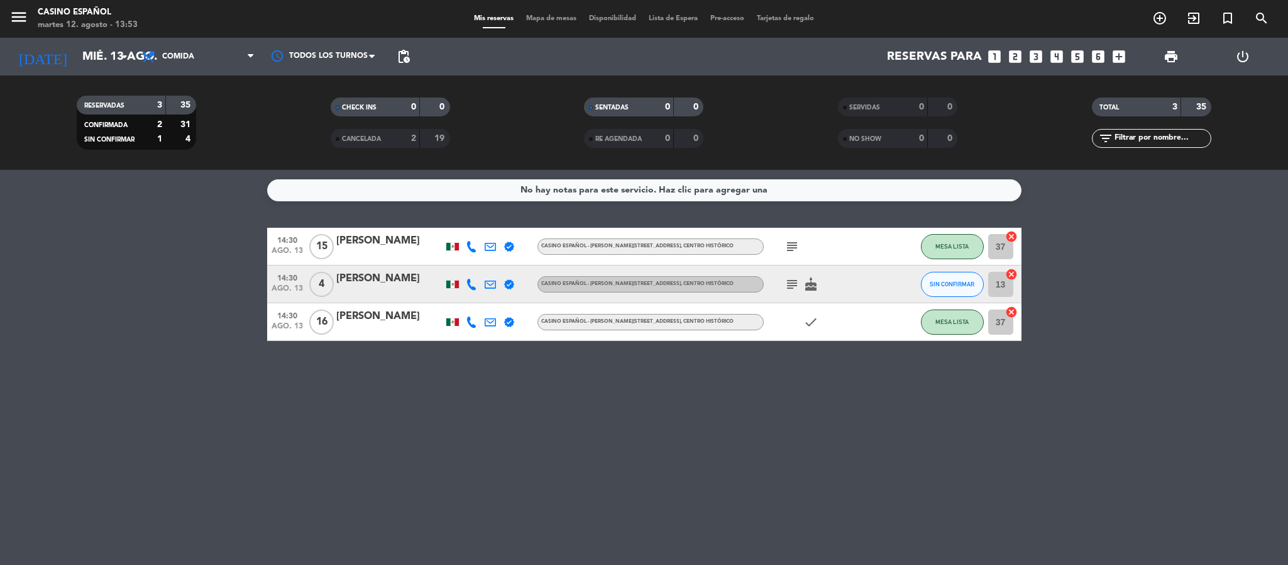
click at [817, 397] on div "No hay notas para este servicio. Haz clic para agregar una 14:30 [DATE] [PERSON…" at bounding box center [644, 367] width 1288 height 395
click at [798, 240] on icon "subject" at bounding box center [792, 246] width 15 height 15
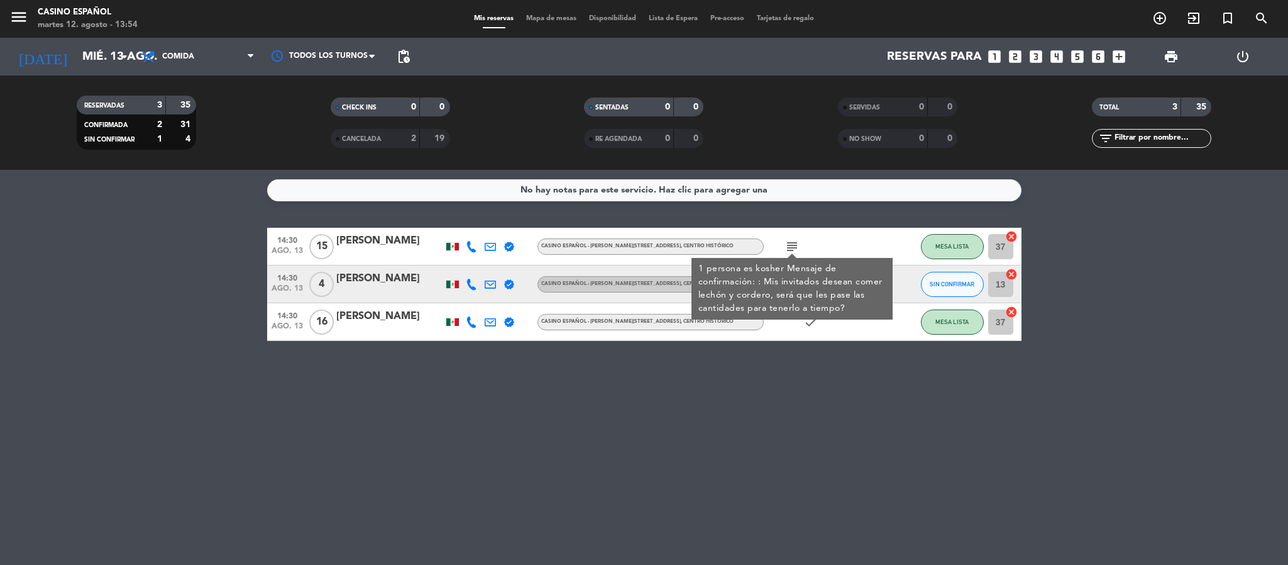
click at [190, 357] on div "No hay notas para este servicio. Haz clic para agregar una 14:30 [DATE] [PERSON…" at bounding box center [644, 367] width 1288 height 395
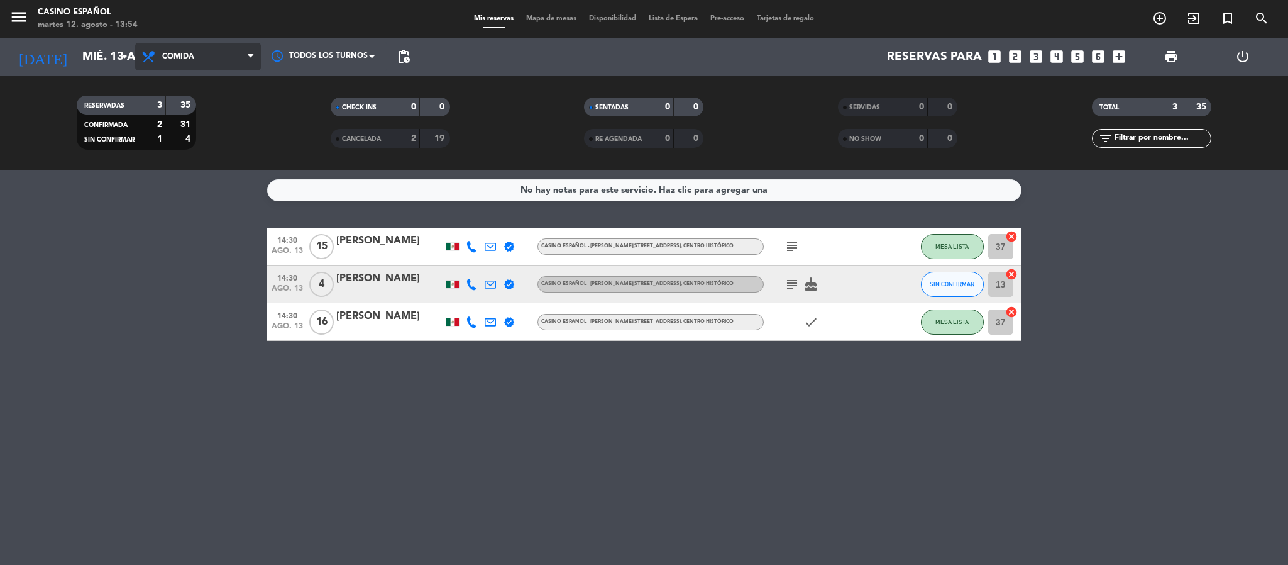
click at [230, 67] on span "Comida" at bounding box center [198, 57] width 126 height 28
click at [155, 178] on div "No hay notas para este servicio. Haz clic para agregar una 14:30 [DATE] [PERSON…" at bounding box center [644, 367] width 1288 height 395
click at [95, 55] on input "mié. 13 ago." at bounding box center [152, 56] width 152 height 26
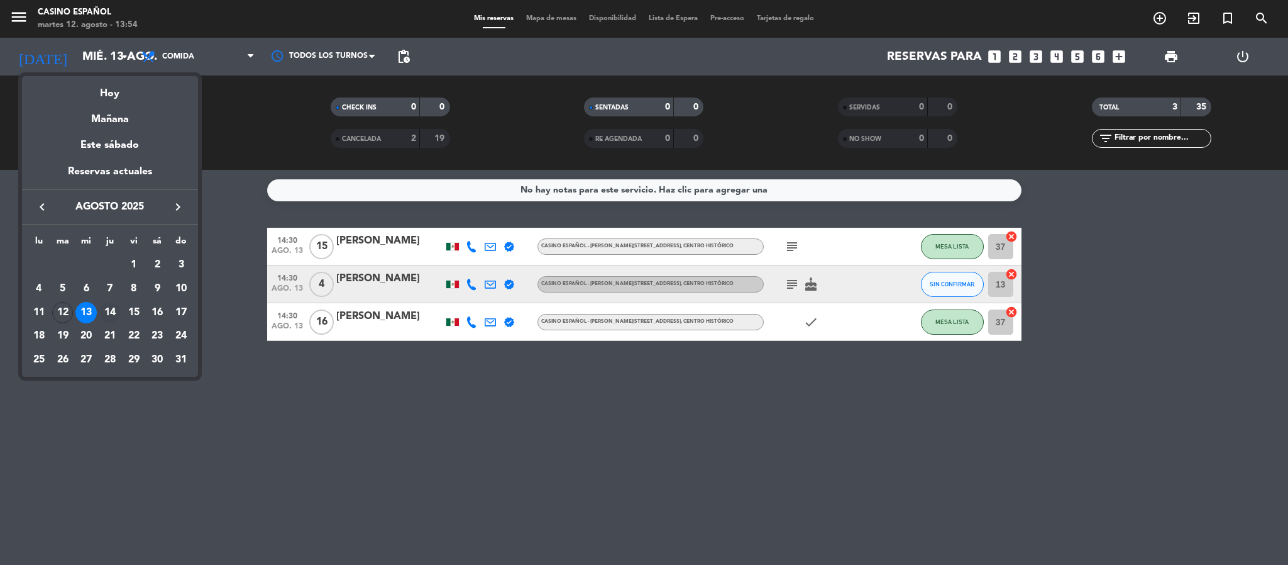
click at [116, 306] on div "14" at bounding box center [109, 312] width 21 height 21
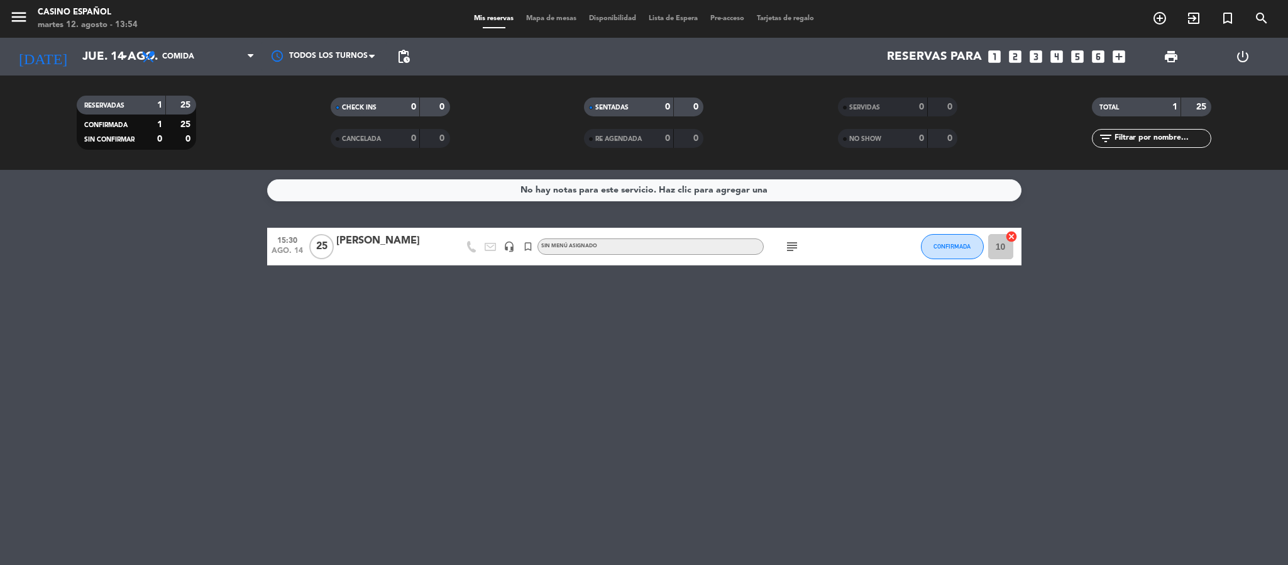
click at [796, 241] on icon "subject" at bounding box center [792, 246] width 15 height 15
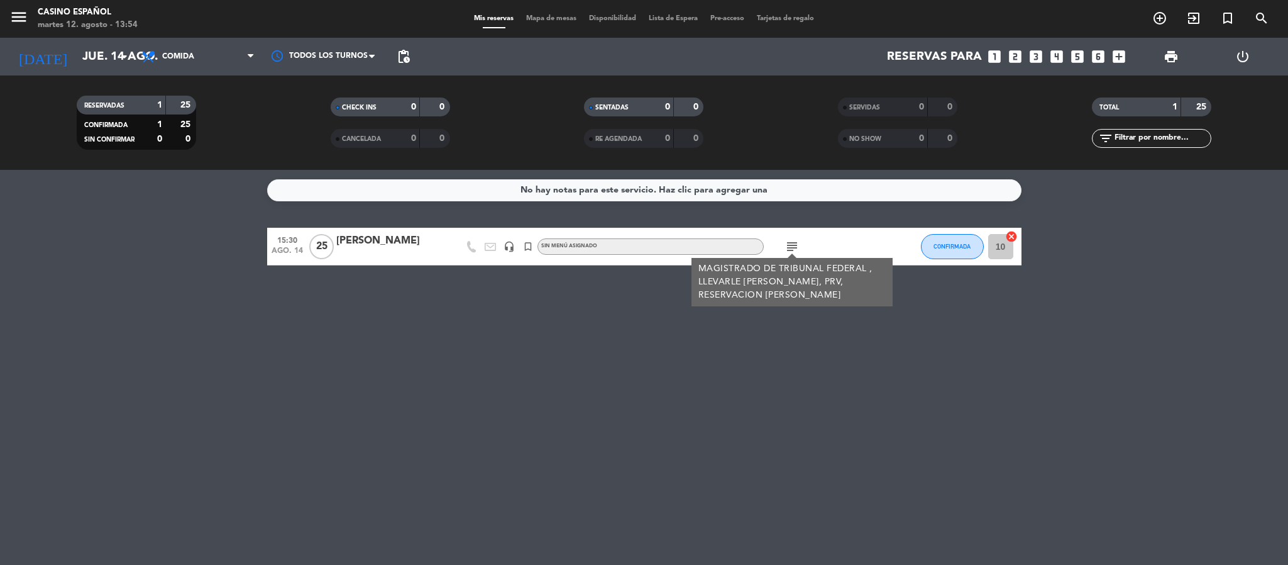
click at [754, 395] on div "No hay notas para este servicio. Haz clic para agregar una 15:30 [DATE] [PERSON…" at bounding box center [644, 367] width 1288 height 395
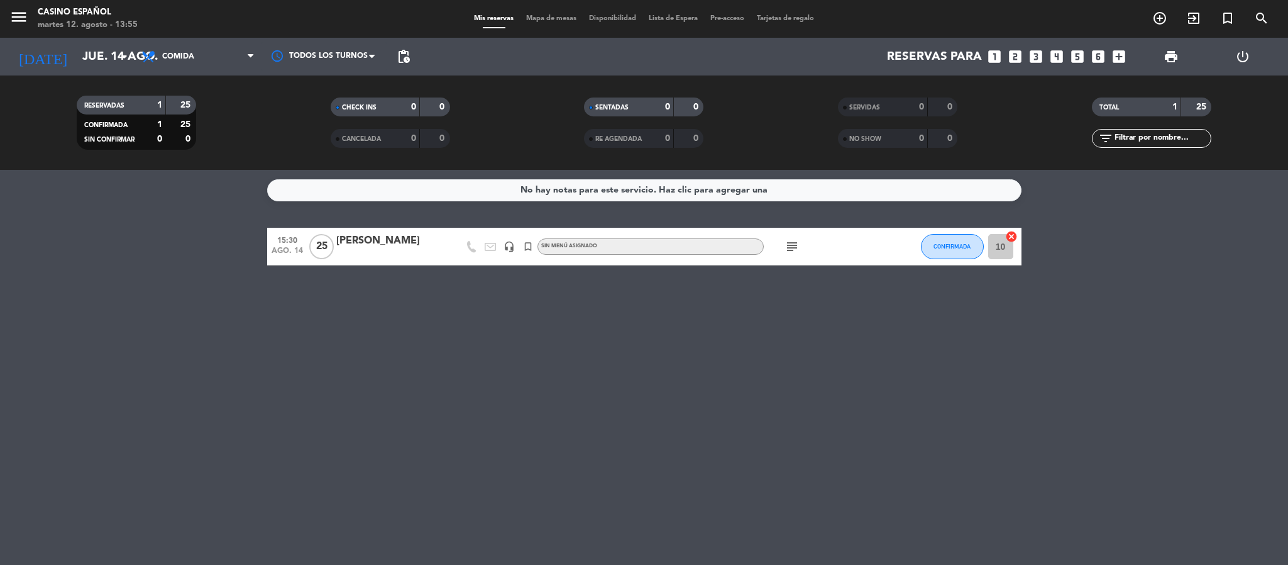
click at [873, 312] on div "No hay notas para este servicio. Haz clic para agregar una 15:30 [DATE] [PERSON…" at bounding box center [644, 367] width 1288 height 395
click at [76, 65] on input "jue. 14 ago." at bounding box center [152, 56] width 152 height 26
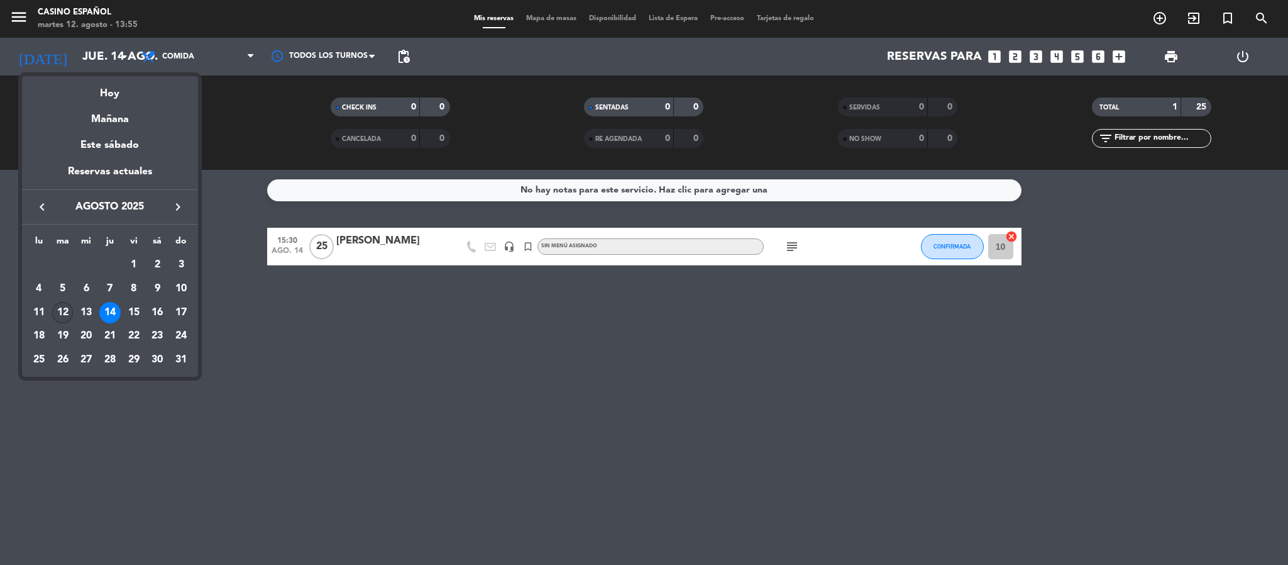
click at [63, 314] on div "12" at bounding box center [62, 312] width 21 height 21
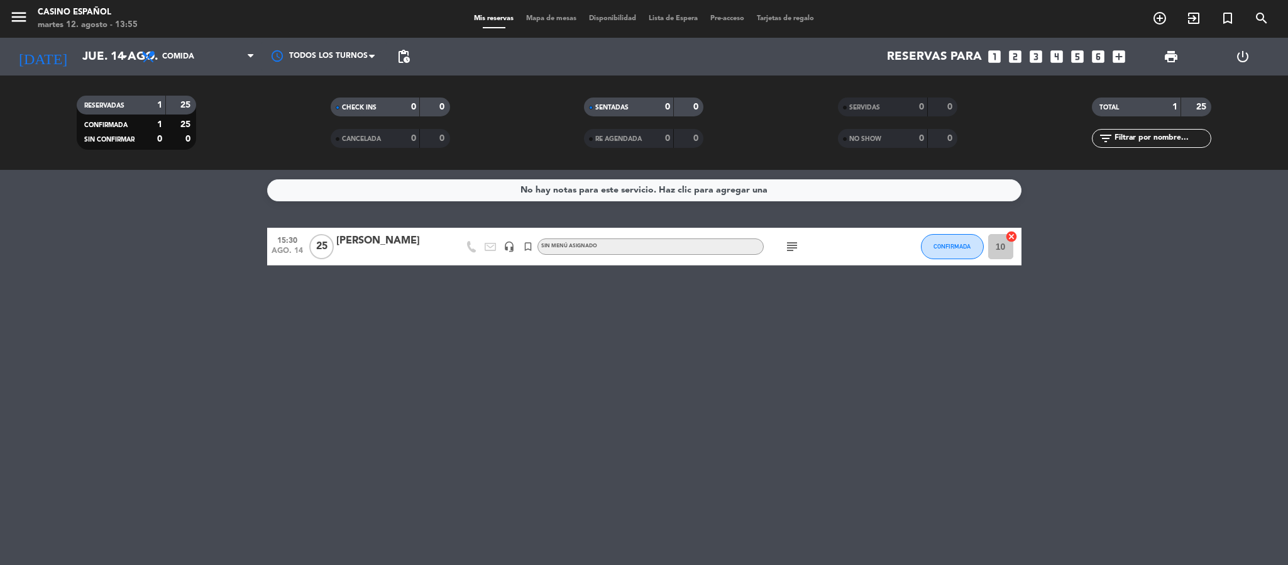
type input "[DATE]"
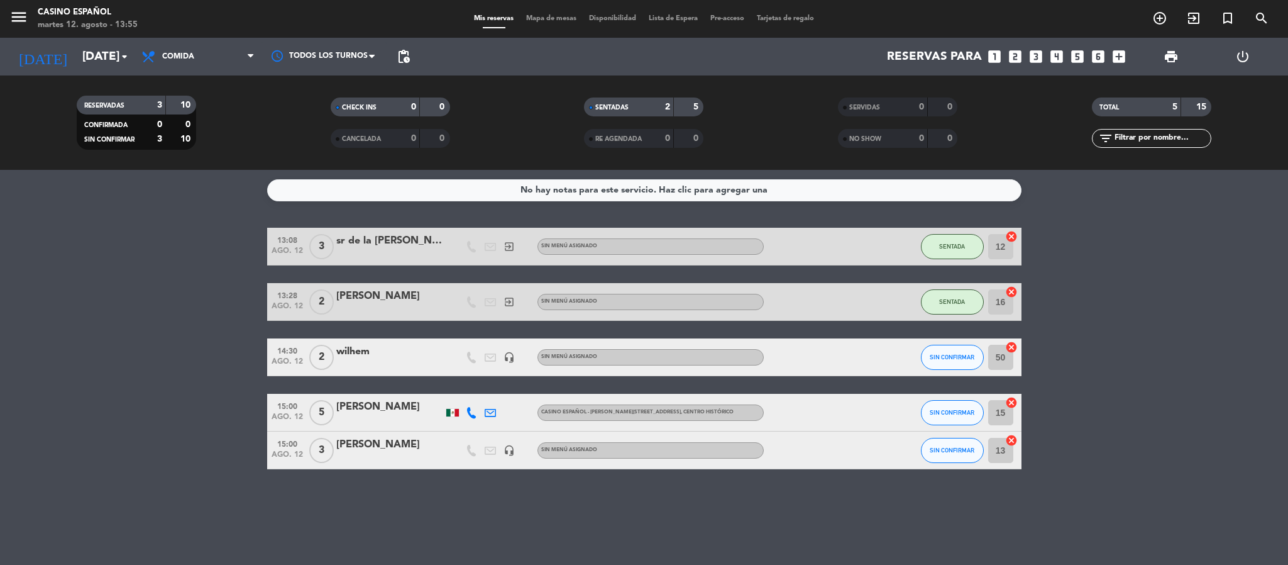
click at [270, 268] on div "13:08 [DATE] 3 sr de la [PERSON_NAME] exit_to_app Sin menú asignado SENTADA 12 …" at bounding box center [644, 348] width 754 height 241
click at [557, 19] on span "Mapa de mesas" at bounding box center [551, 18] width 63 height 7
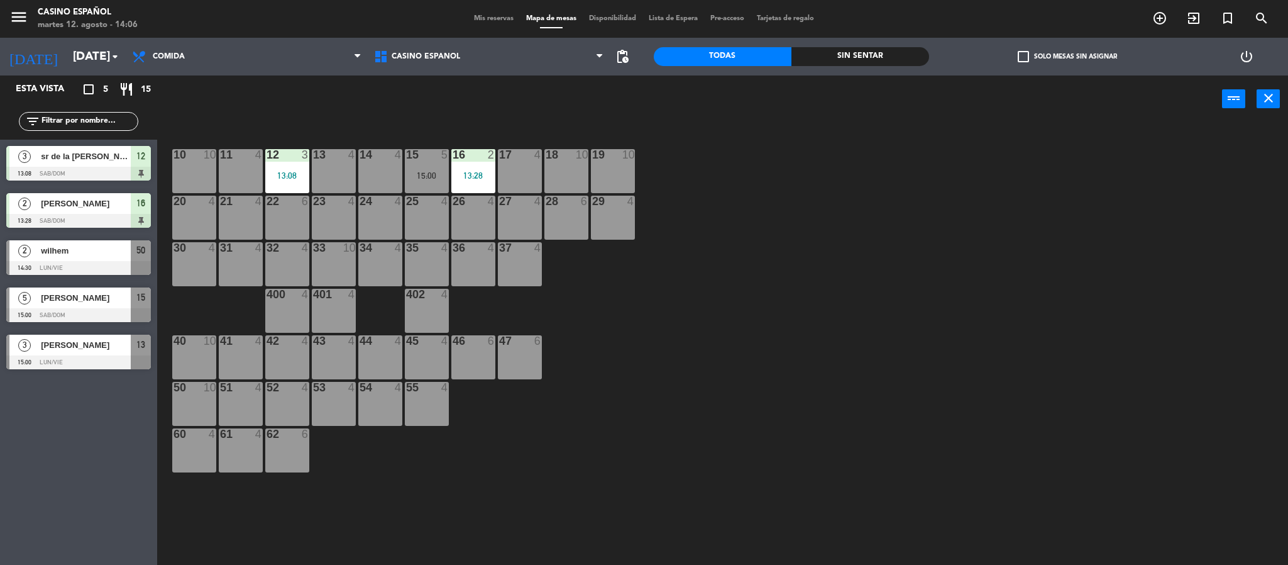
click at [815, 353] on div "10 10 11 4 12 3 13:08 13 4 14 4 15 5 15:00 16 2 13:28 17 4 18 10 19 10 20 4 21 …" at bounding box center [729, 347] width 1118 height 442
click at [730, 299] on div "10 10 11 4 12 3 13:08 13 4 14 4 15 5 15:00 16 2 13:28 17 4 18 10 19 10 20 4 21 …" at bounding box center [729, 347] width 1118 height 442
click at [221, 108] on div "power_input close" at bounding box center [689, 99] width 1065 height 48
click at [625, 181] on div "19 10" at bounding box center [613, 171] width 44 height 44
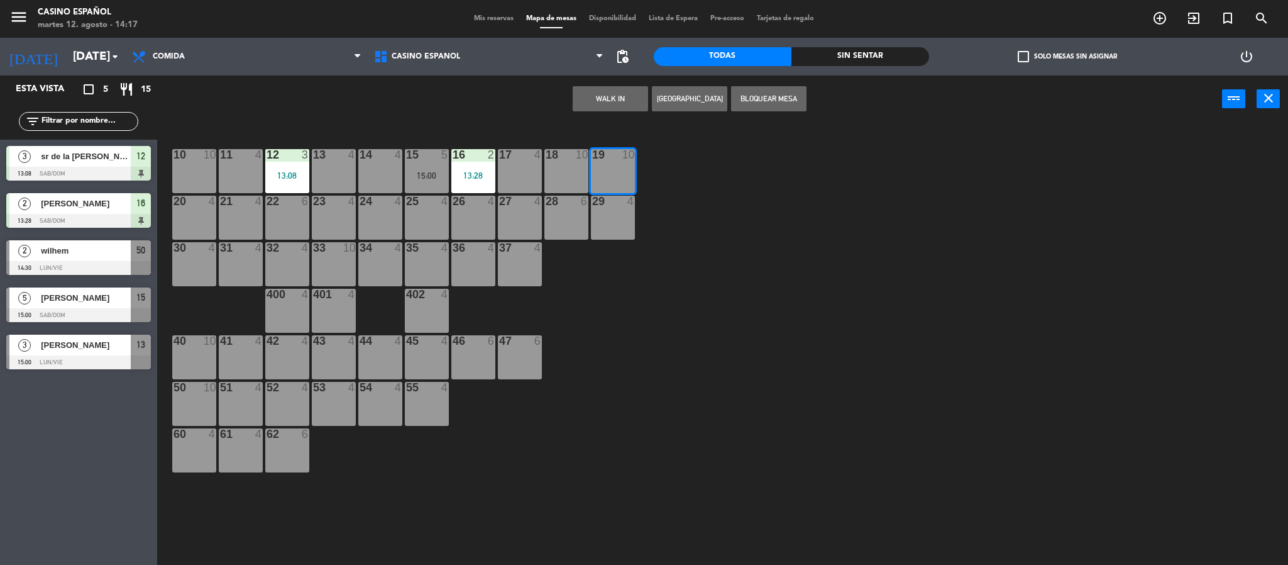
click at [607, 97] on button "WALK IN" at bounding box center [610, 98] width 75 height 25
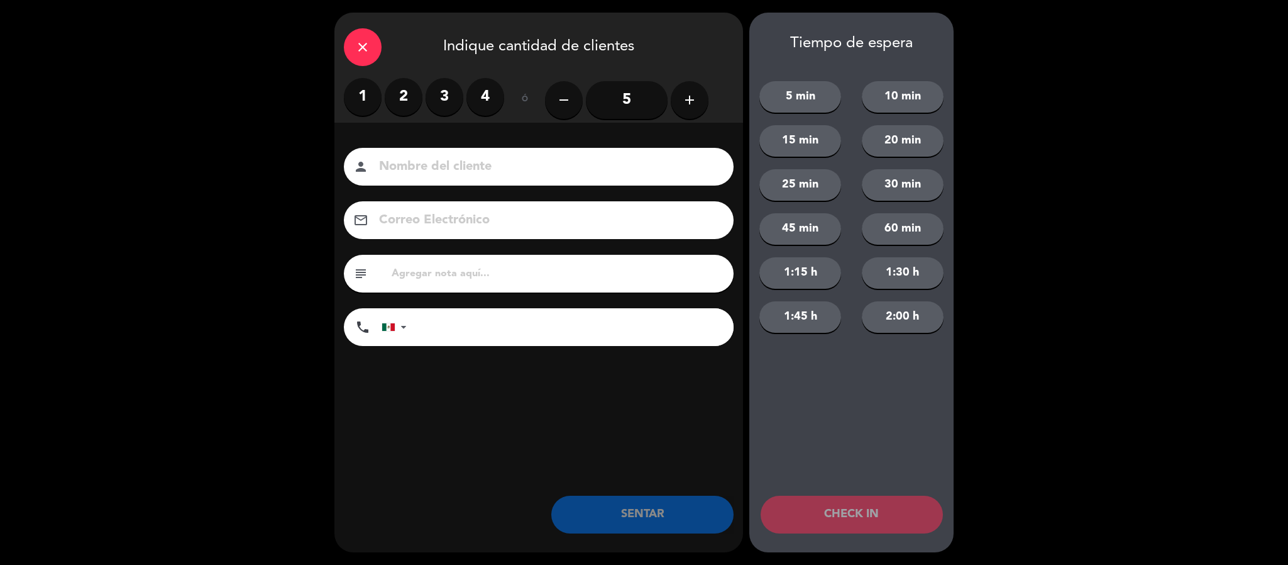
drag, startPoint x: 499, startPoint y: 104, endPoint x: 468, endPoint y: 157, distance: 61.1
click at [499, 106] on label "4" at bounding box center [485, 97] width 38 height 38
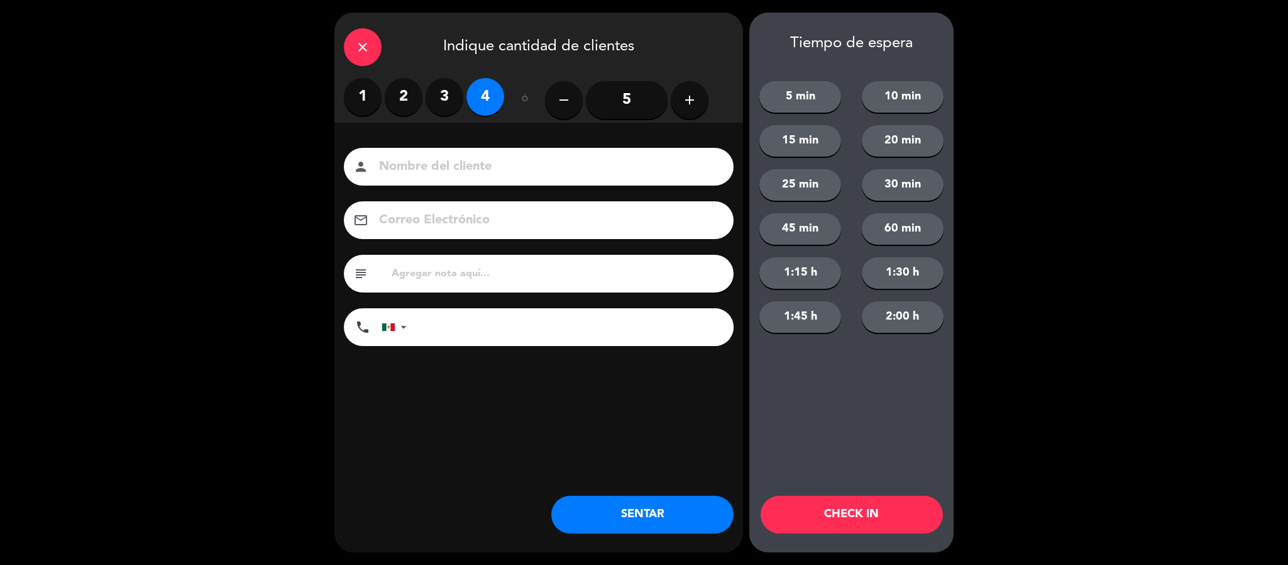
click at [463, 167] on input at bounding box center [547, 167] width 339 height 22
type input "acavani"
click at [646, 513] on button "SENTAR" at bounding box center [642, 514] width 182 height 38
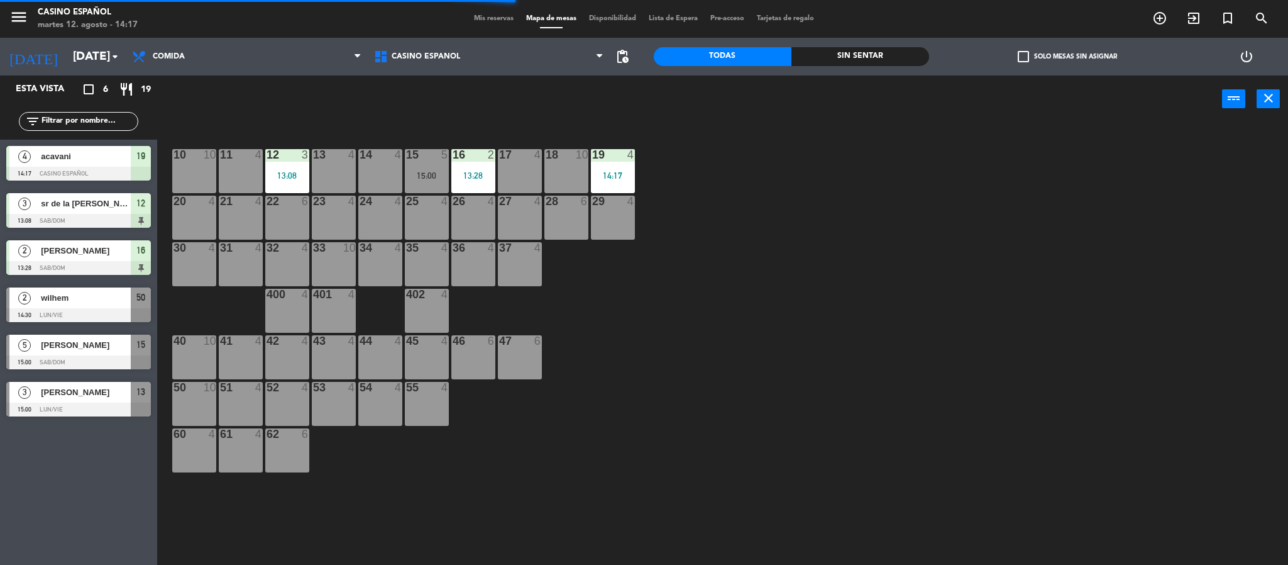
click at [387, 273] on div "34 4" at bounding box center [380, 264] width 44 height 44
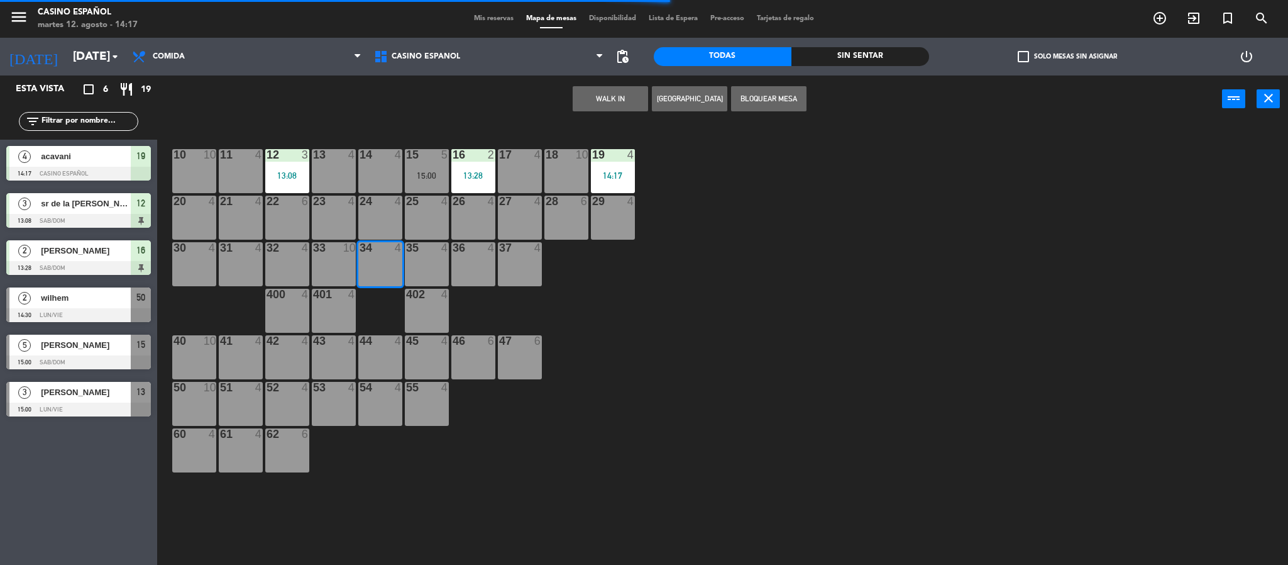
click at [630, 89] on button "WALK IN" at bounding box center [610, 98] width 75 height 25
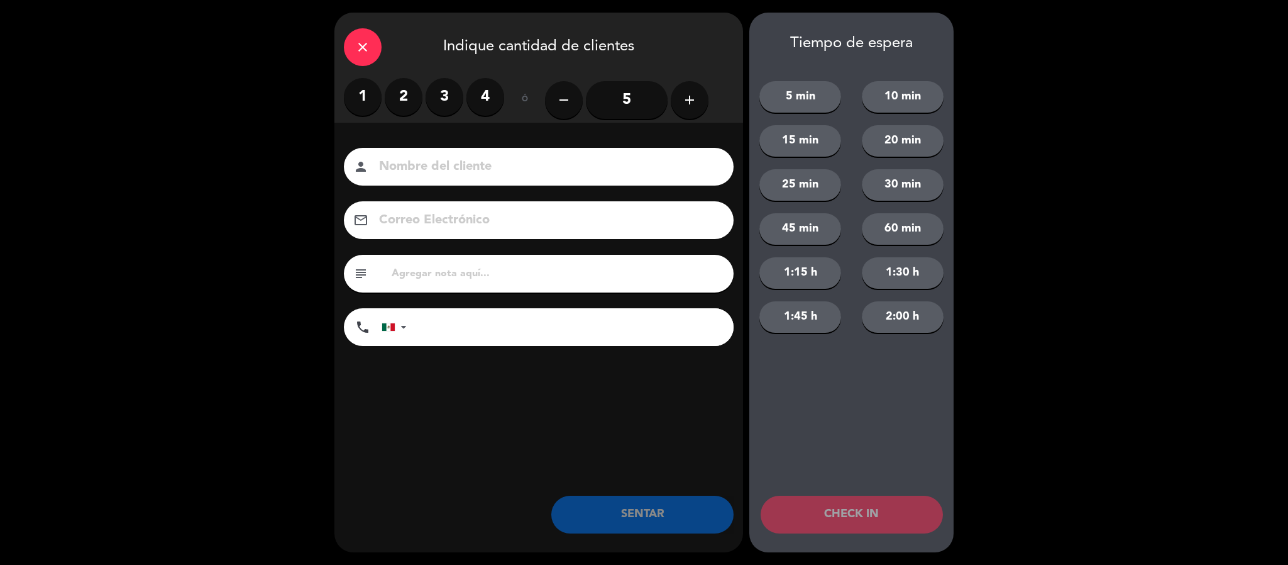
click at [400, 106] on label "2" at bounding box center [404, 97] width 38 height 38
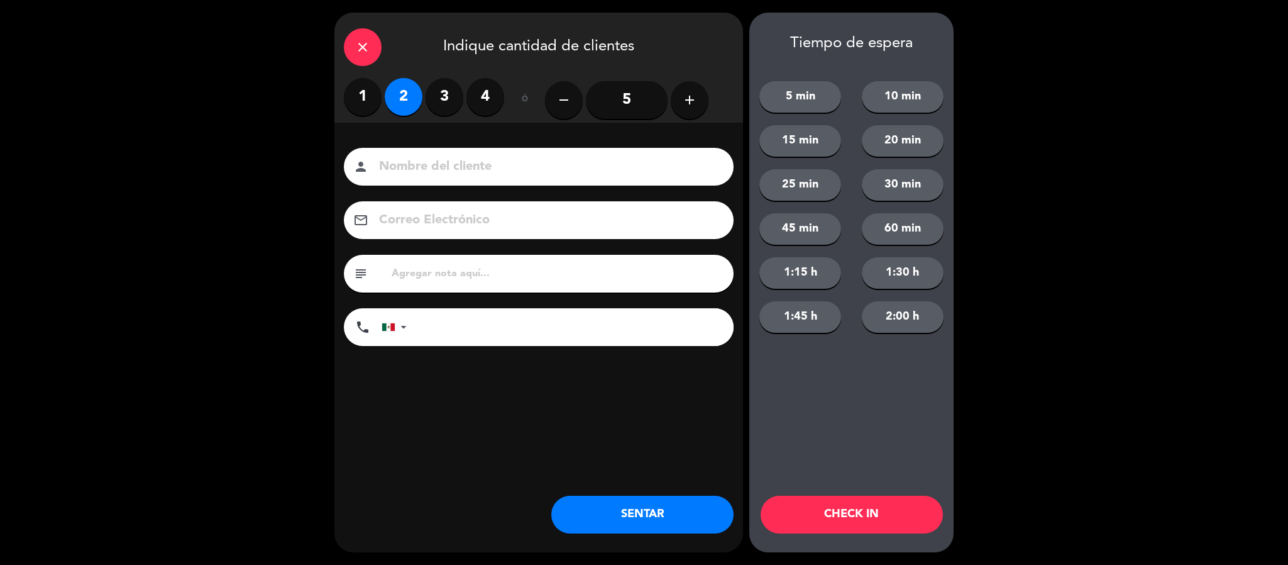
click at [443, 166] on input at bounding box center [547, 167] width 339 height 22
type input "guadalupe"
click at [644, 505] on button "SENTAR" at bounding box center [642, 514] width 182 height 38
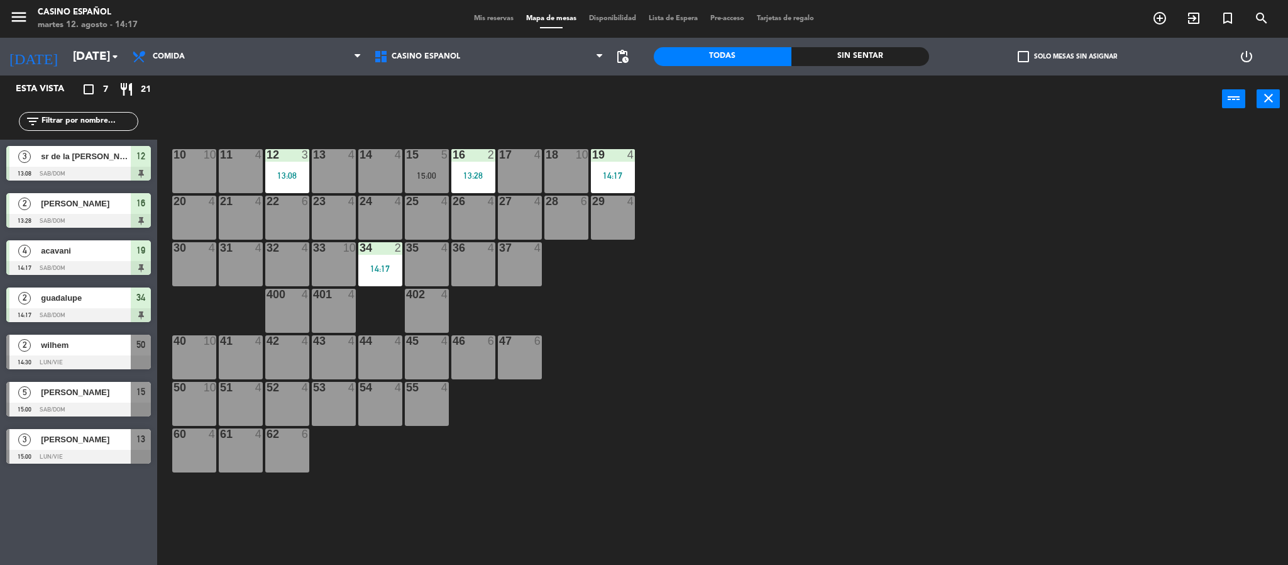
click at [235, 351] on div "41 4" at bounding box center [241, 357] width 44 height 44
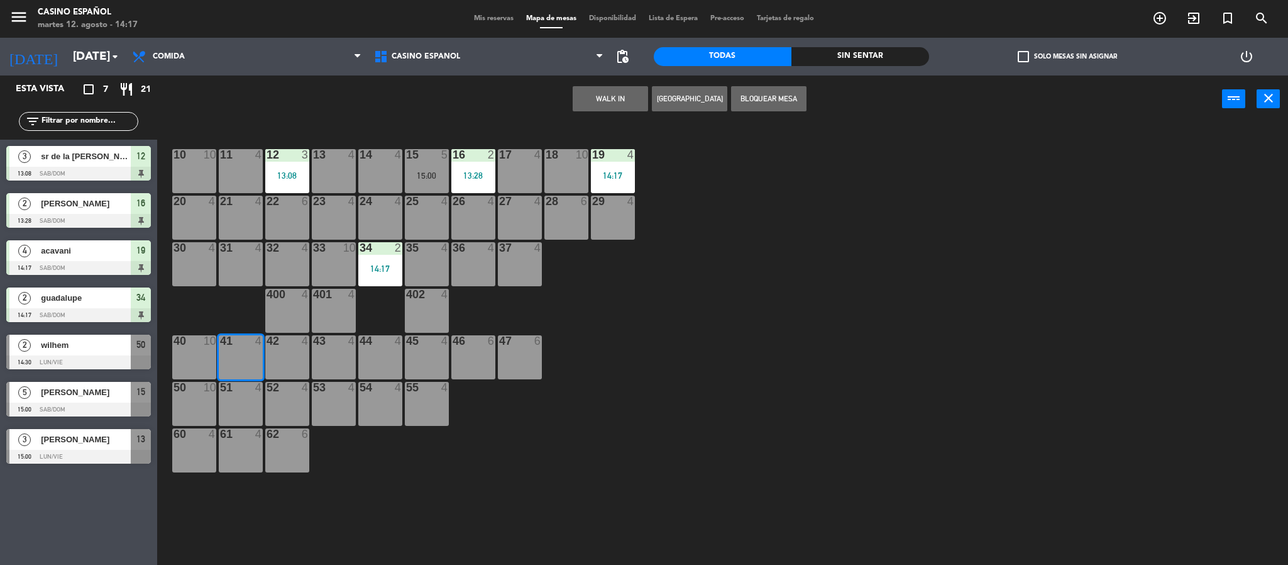
click at [611, 104] on button "WALK IN" at bounding box center [610, 98] width 75 height 25
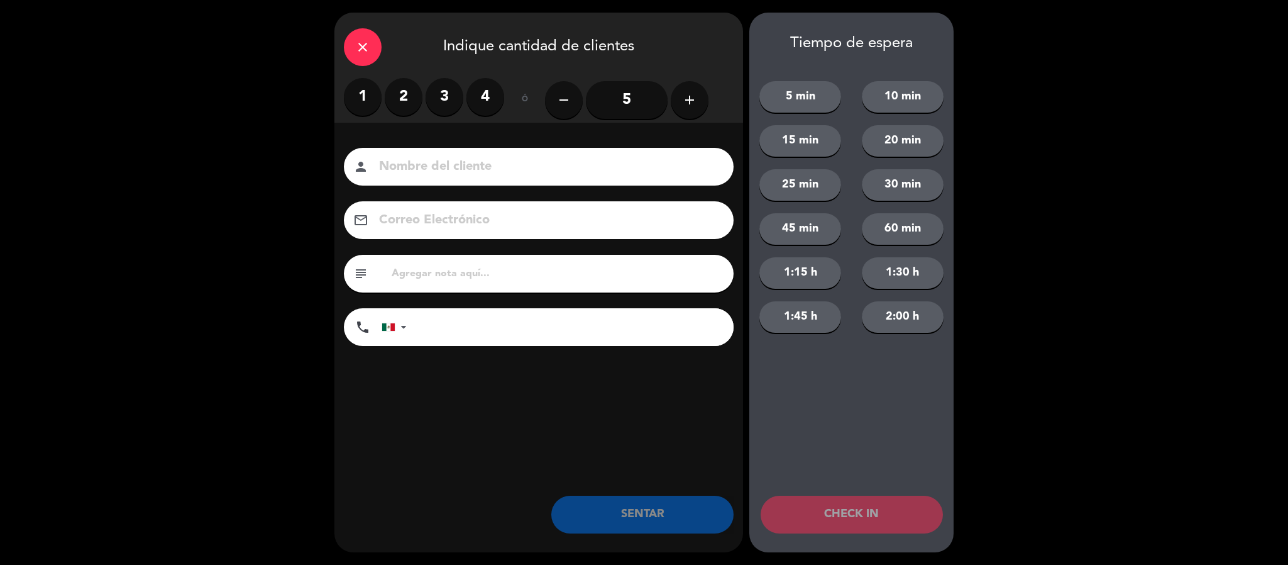
click at [393, 104] on label "2" at bounding box center [404, 97] width 38 height 38
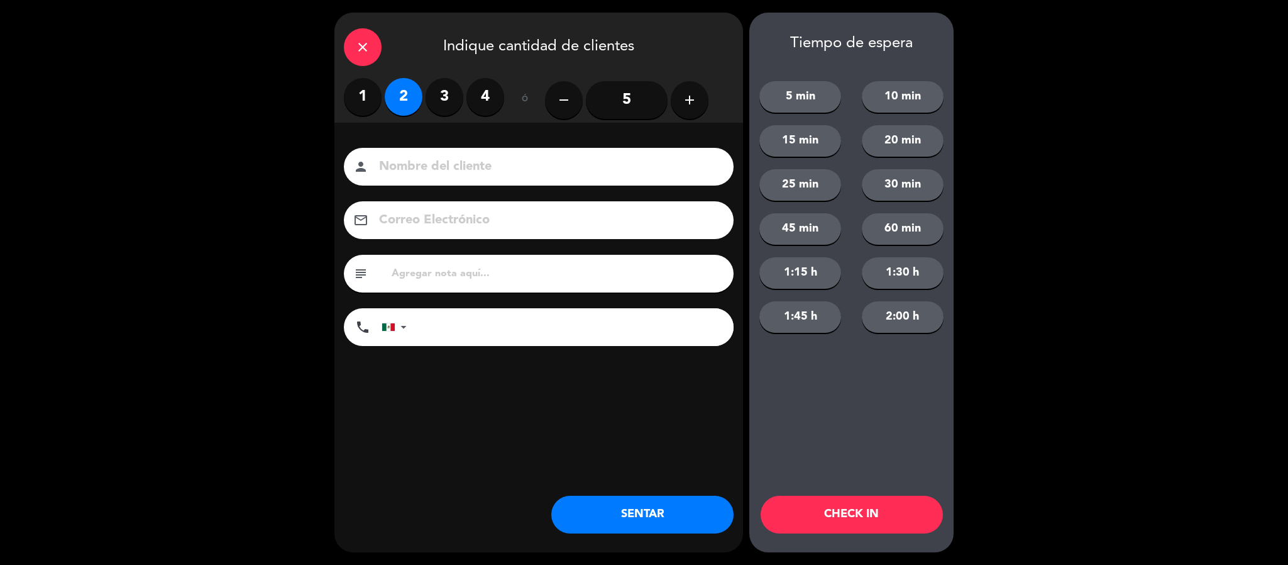
click at [426, 159] on input at bounding box center [547, 167] width 339 height 22
type input "[PERSON_NAME]"
click at [632, 528] on button "SENTAR" at bounding box center [642, 514] width 182 height 38
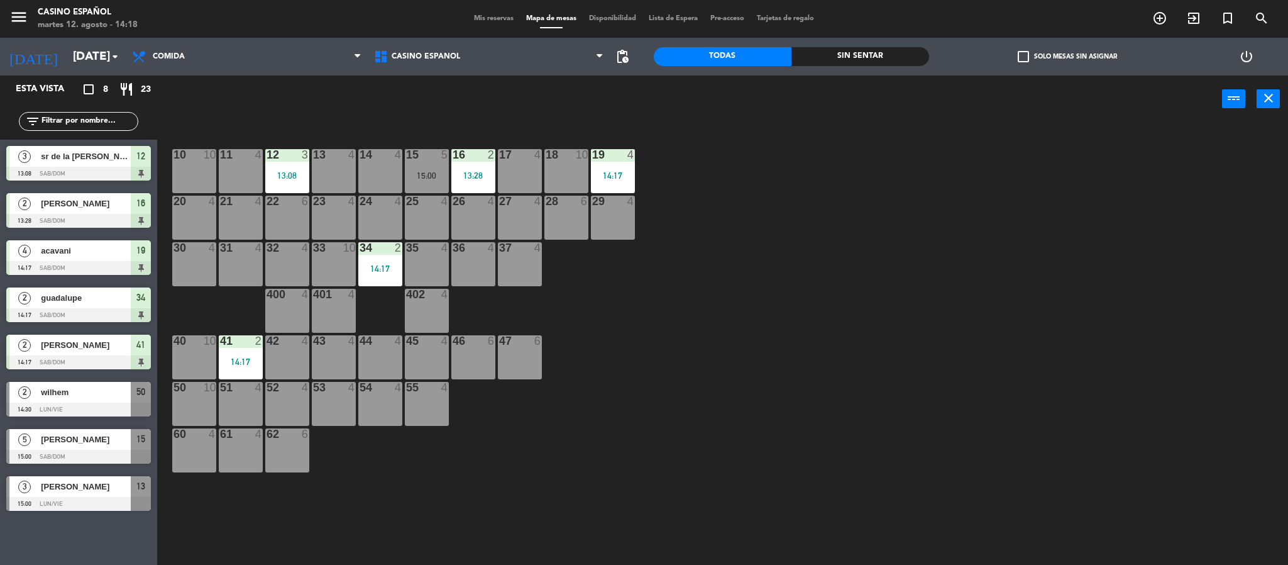
click at [870, 325] on div "10 10 11 4 12 3 13:08 13 4 14 4 15 5 15:00 16 2 13:28 17 4 18 10 19 4 14:17 20 …" at bounding box center [729, 347] width 1118 height 442
click at [429, 275] on div "35 4" at bounding box center [427, 264] width 44 height 44
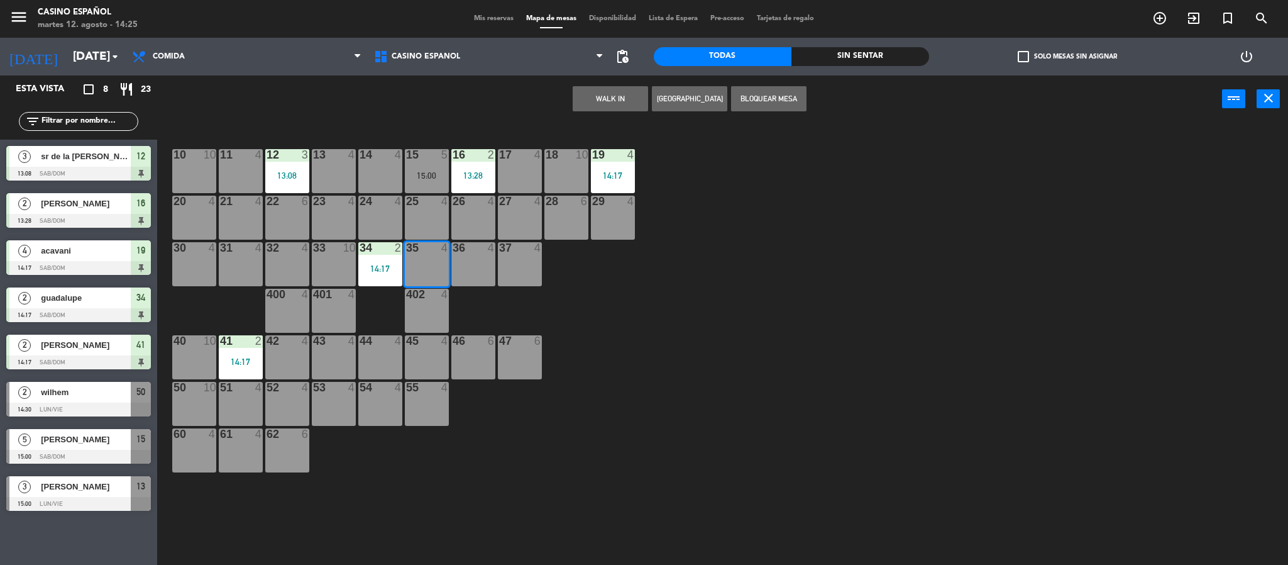
click at [621, 110] on button "WALK IN" at bounding box center [610, 98] width 75 height 25
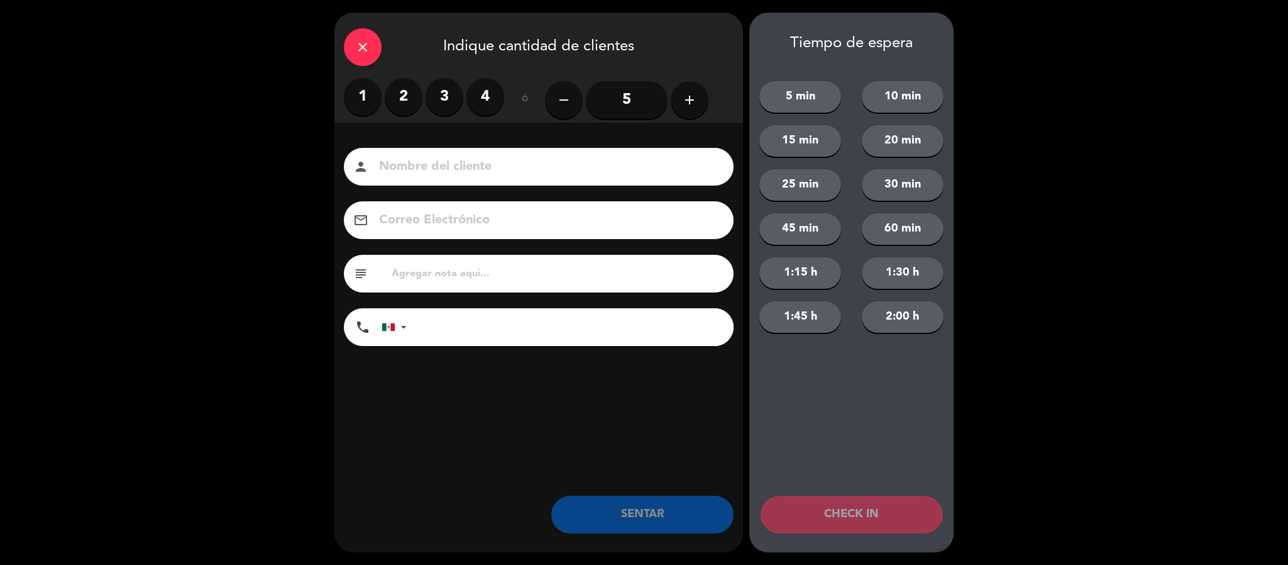
click at [673, 94] on button "add" at bounding box center [690, 100] width 38 height 38
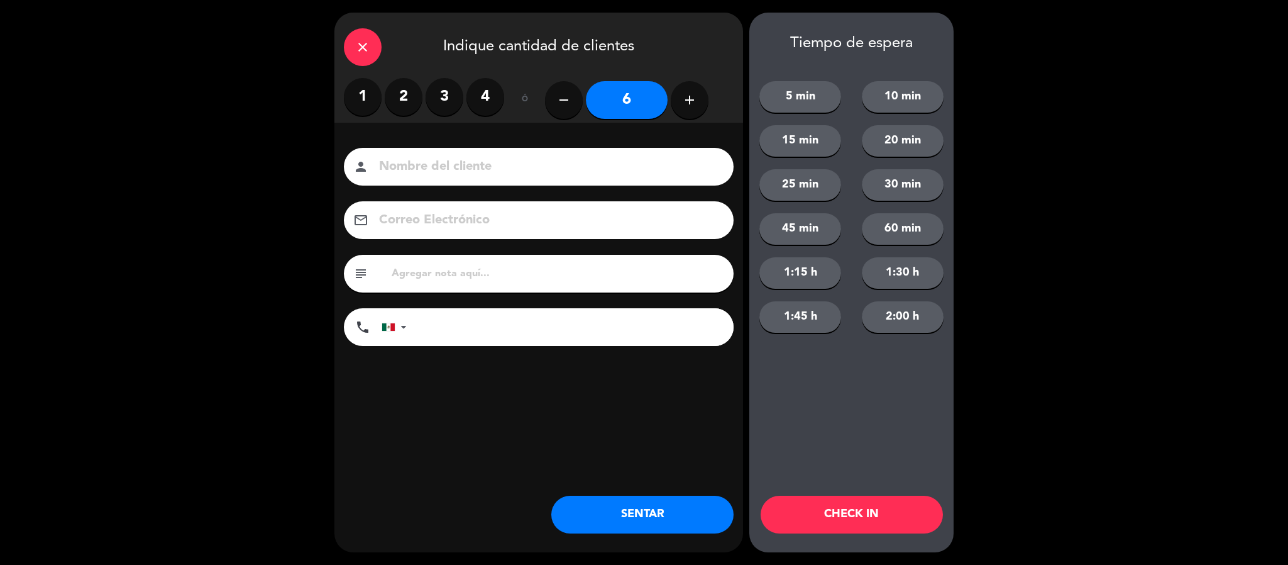
click at [500, 170] on input at bounding box center [547, 167] width 339 height 22
type input "serena"
click at [645, 504] on button "SENTAR" at bounding box center [642, 514] width 182 height 38
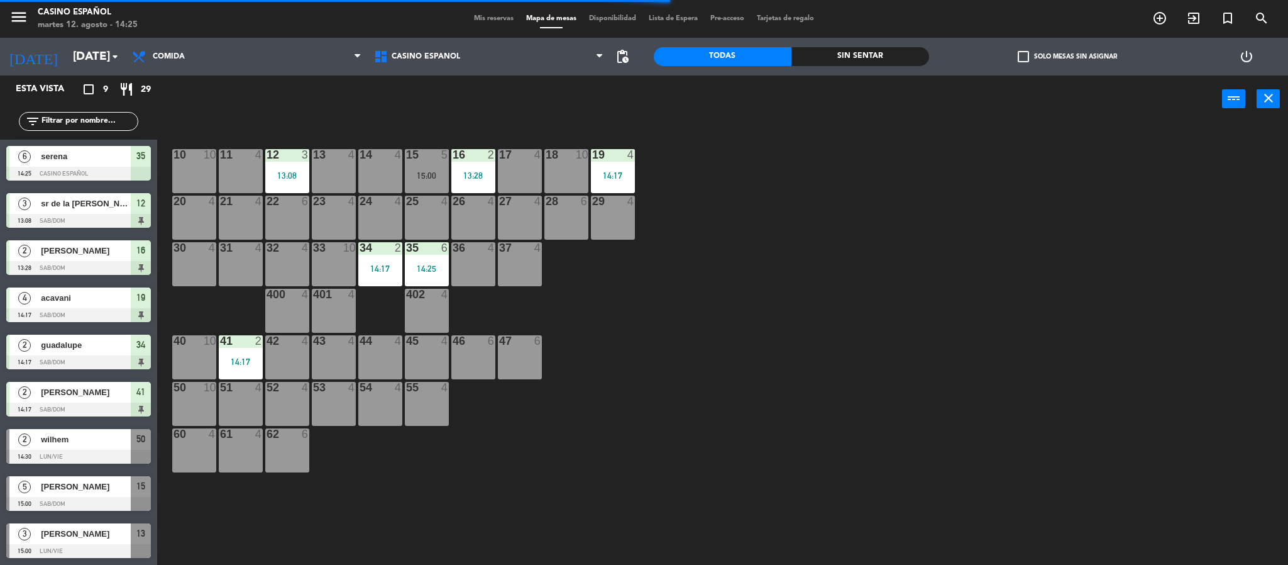
click at [457, 257] on div "36 4" at bounding box center [473, 264] width 44 height 44
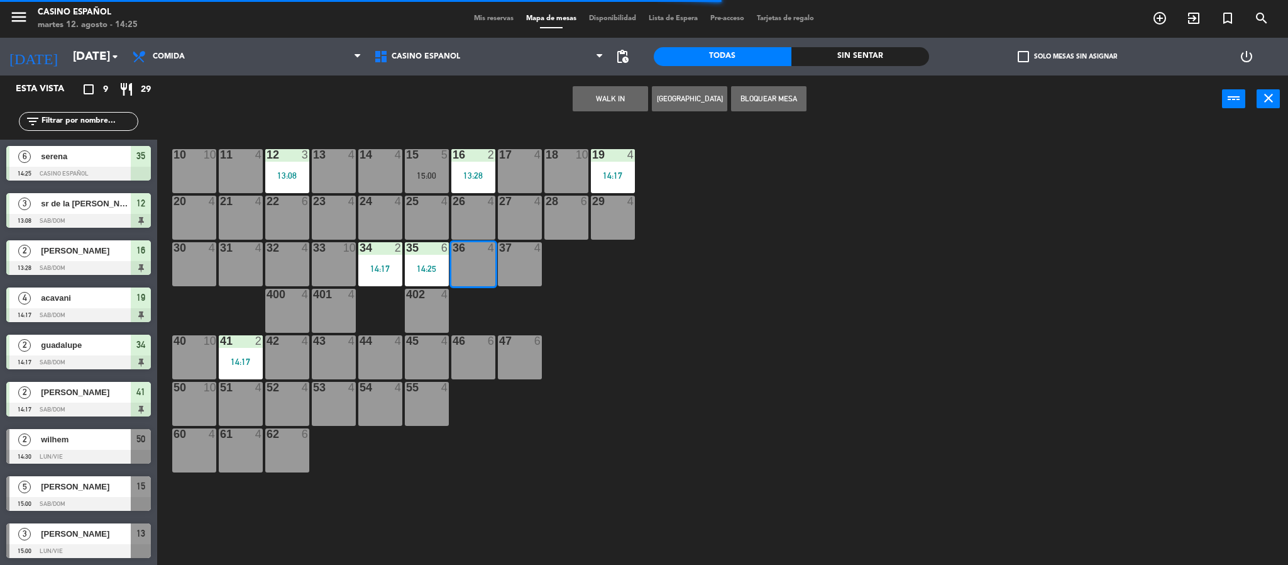
click at [625, 99] on button "WALK IN" at bounding box center [610, 98] width 75 height 25
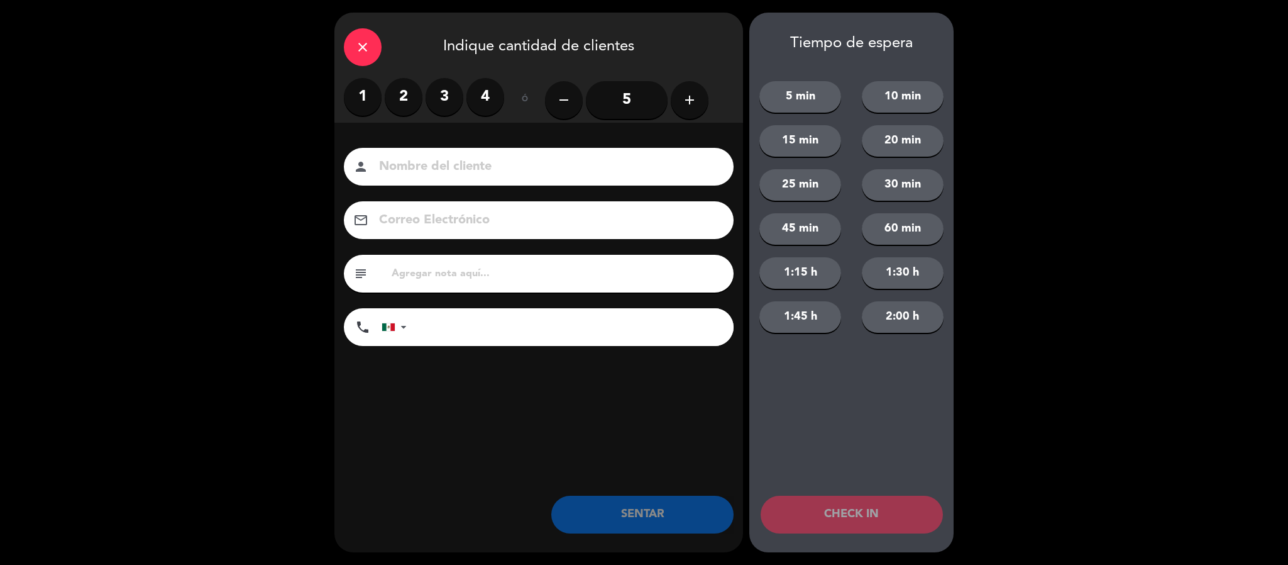
click at [488, 108] on label "4" at bounding box center [485, 97] width 38 height 38
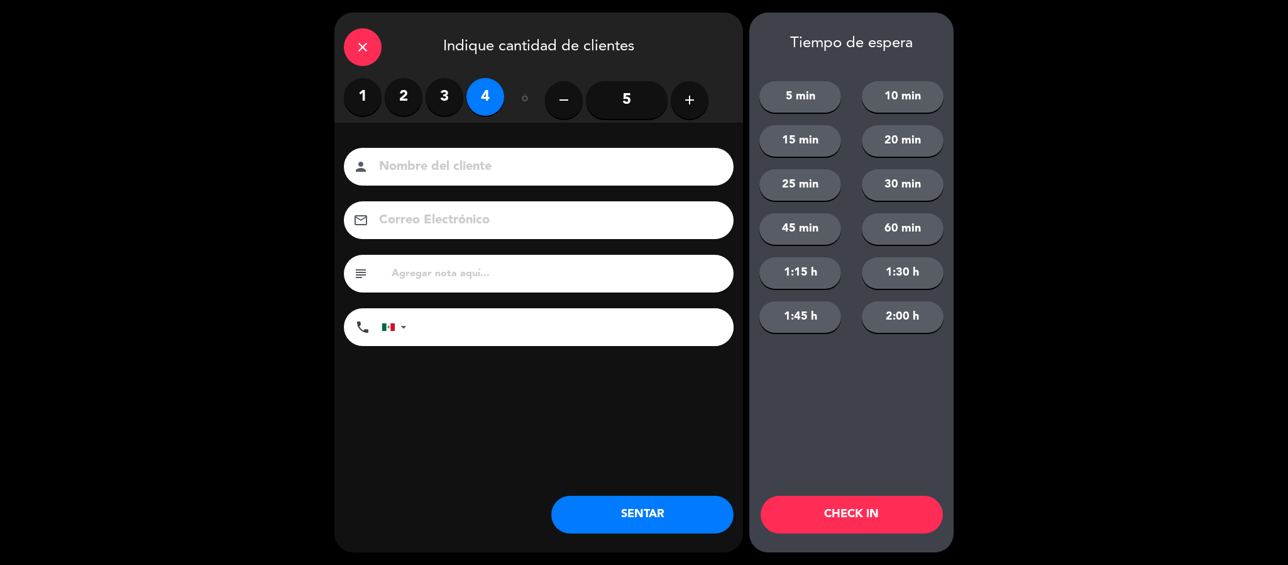
click at [487, 157] on input at bounding box center [547, 167] width 339 height 22
type input "[PERSON_NAME]"
click at [648, 516] on button "SENTAR" at bounding box center [642, 514] width 182 height 38
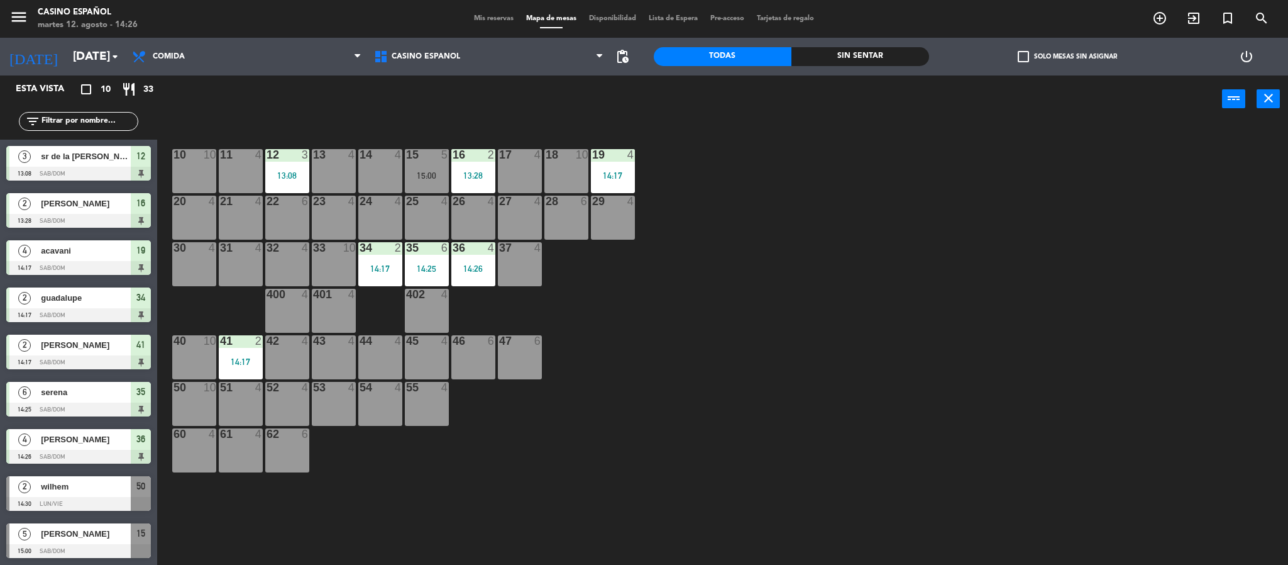
click at [493, 18] on span "Mis reservas" at bounding box center [494, 18] width 52 height 7
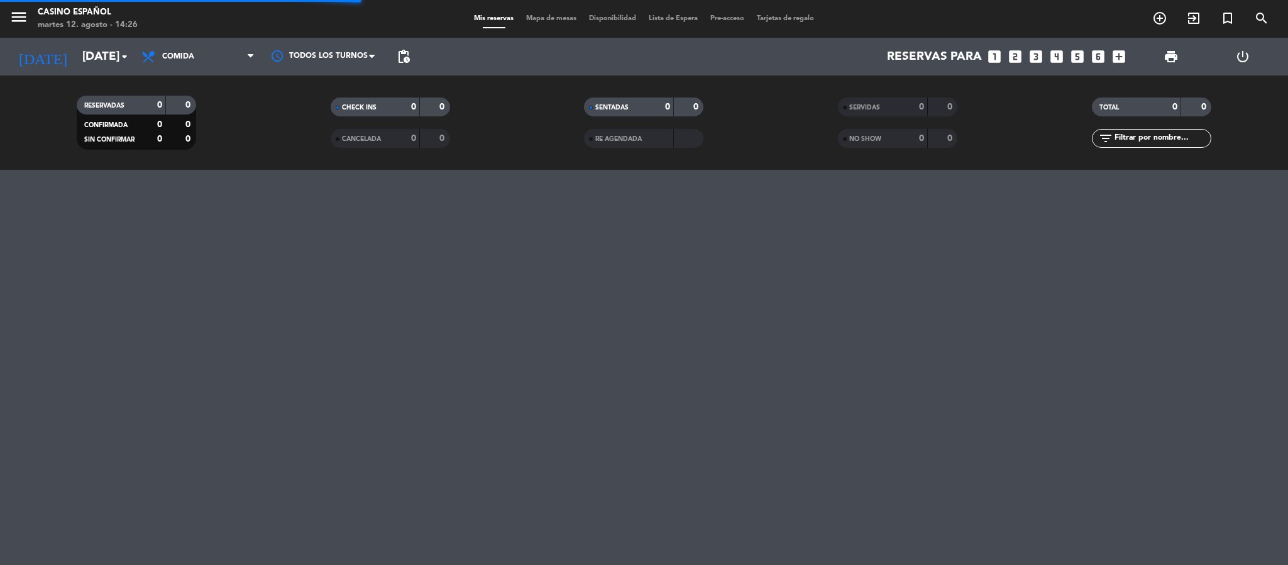
click at [533, 17] on span "Mapa de mesas" at bounding box center [551, 18] width 63 height 7
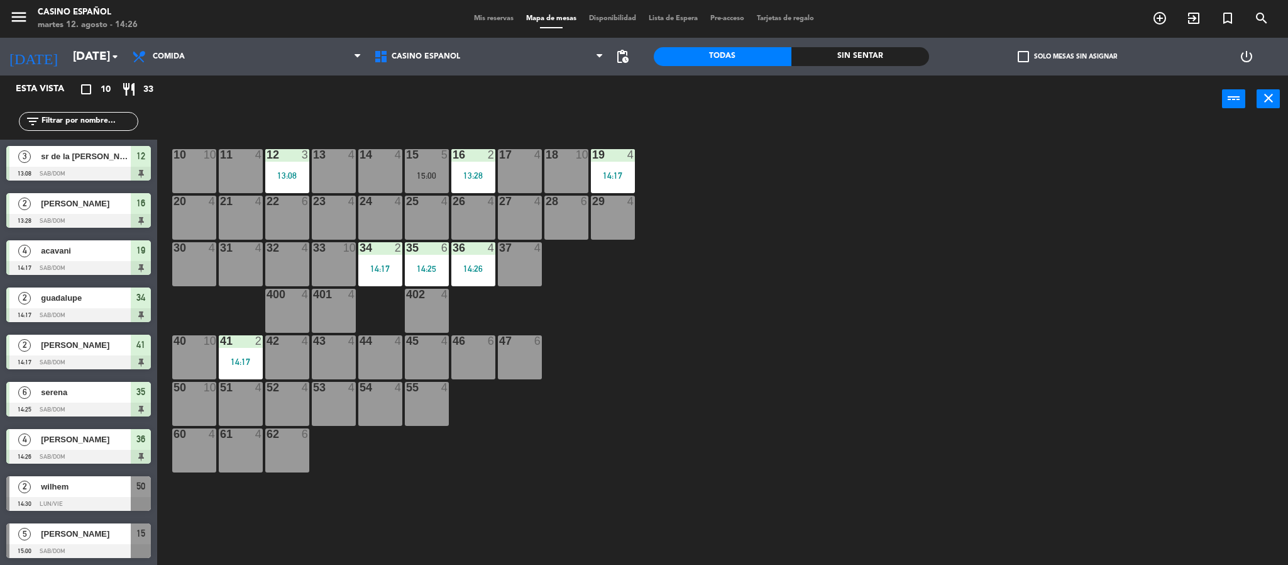
click at [236, 167] on div "11 4" at bounding box center [241, 171] width 44 height 44
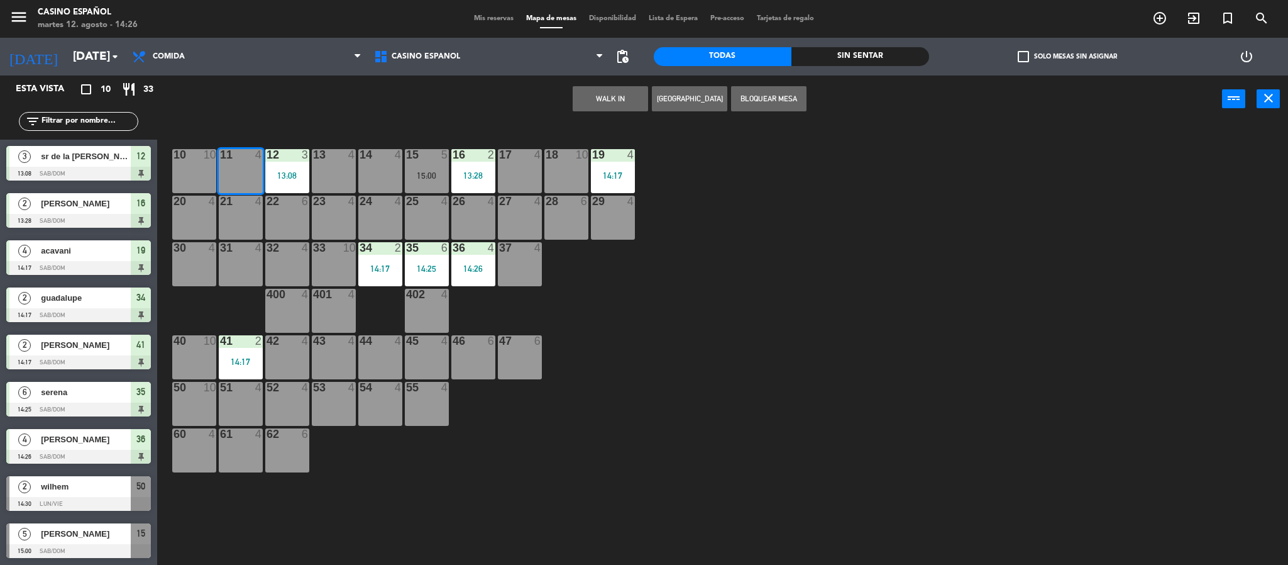
click at [605, 98] on button "WALK IN" at bounding box center [610, 98] width 75 height 25
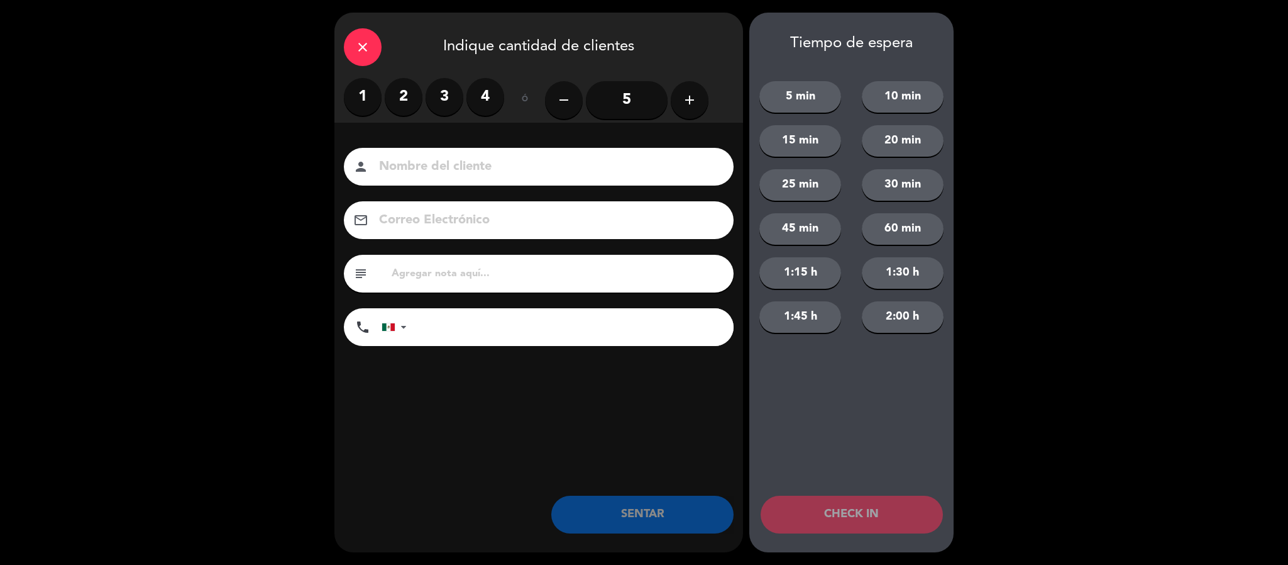
drag, startPoint x: 408, startPoint y: 97, endPoint x: 434, endPoint y: 138, distance: 49.2
click at [407, 98] on label "2" at bounding box center [404, 97] width 38 height 38
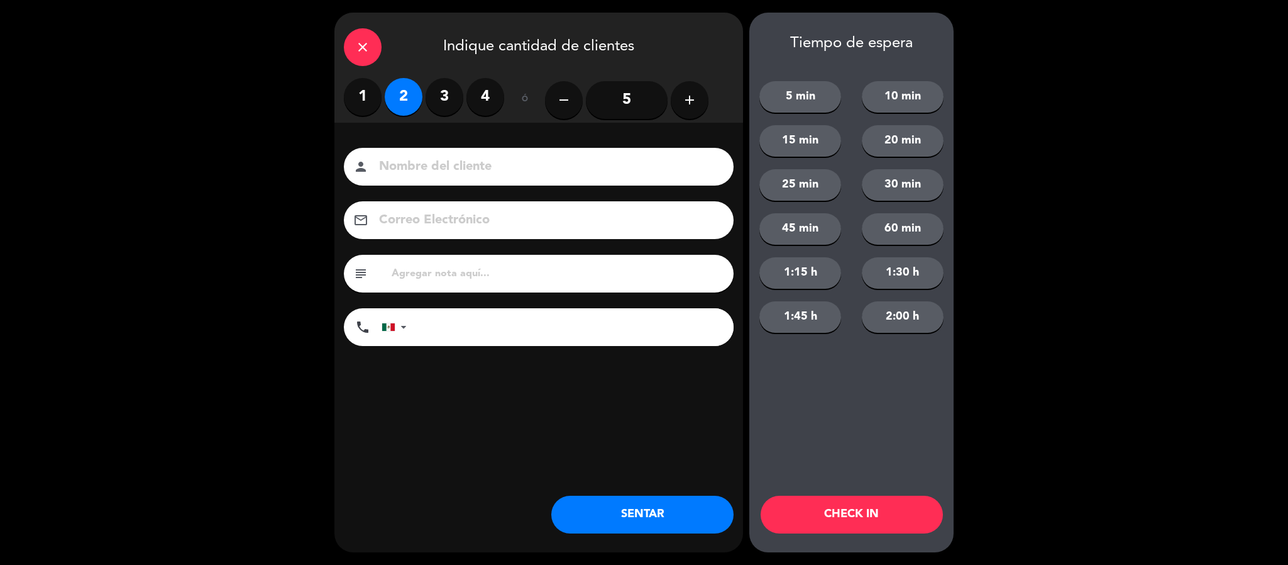
click at [444, 167] on input at bounding box center [547, 167] width 339 height 22
click at [444, 94] on label "3" at bounding box center [445, 97] width 38 height 38
click at [453, 161] on input at bounding box center [547, 167] width 339 height 22
click at [488, 175] on input at bounding box center [547, 167] width 339 height 22
type input "f"
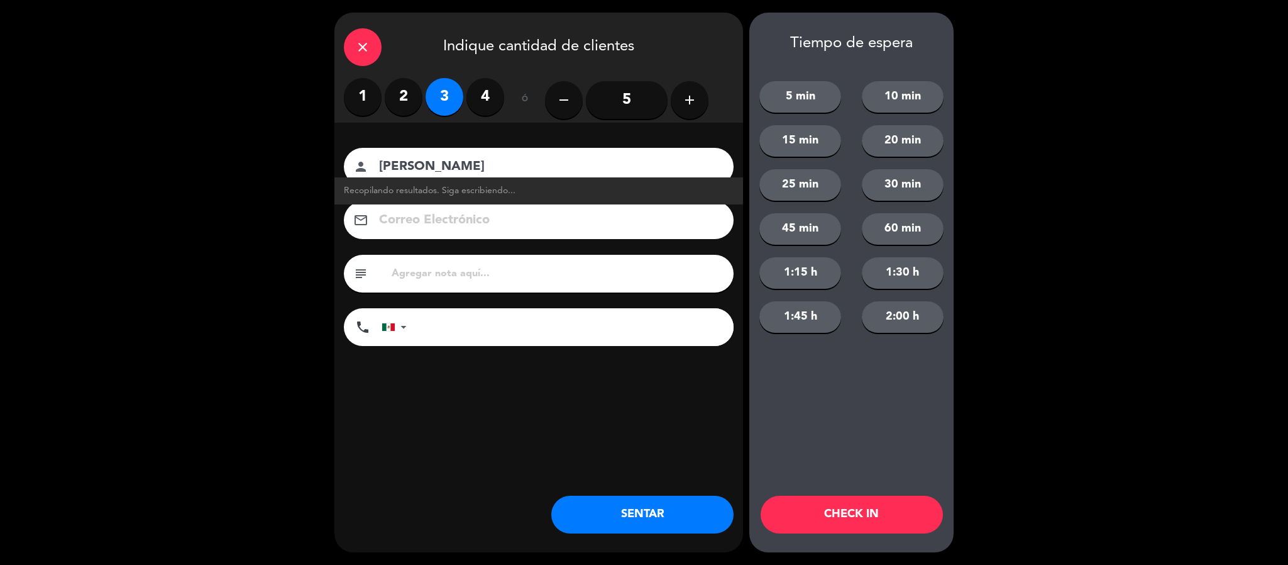
type input "[PERSON_NAME]"
click at [851, 510] on button "CHECK IN" at bounding box center [852, 514] width 182 height 38
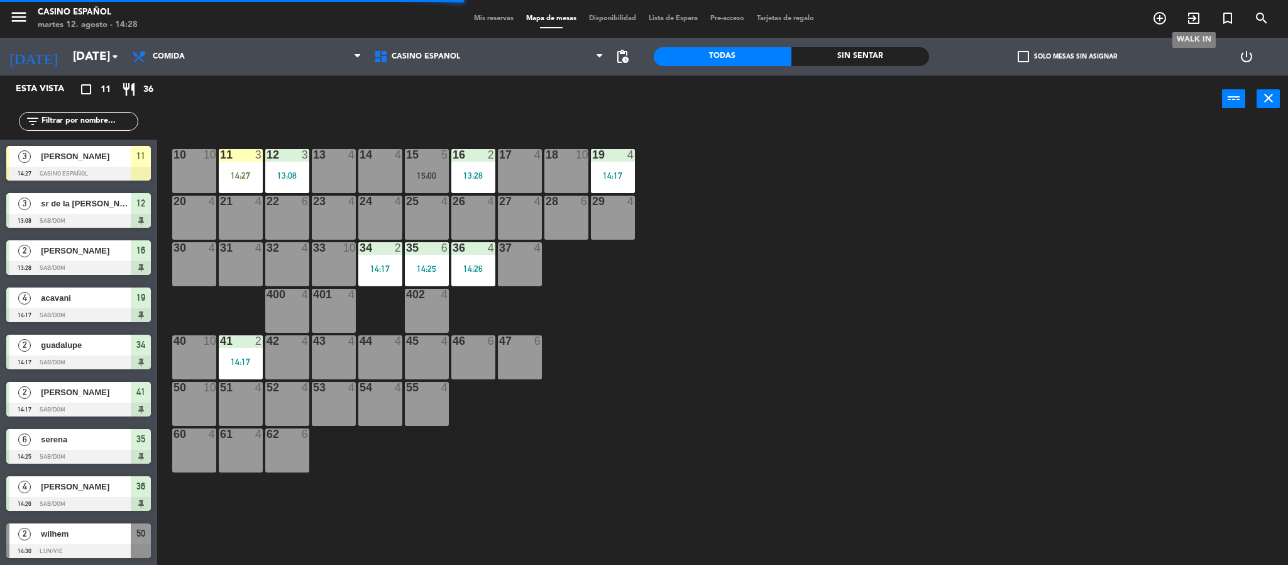
click at [1186, 17] on icon "exit_to_app" at bounding box center [1193, 18] width 15 height 15
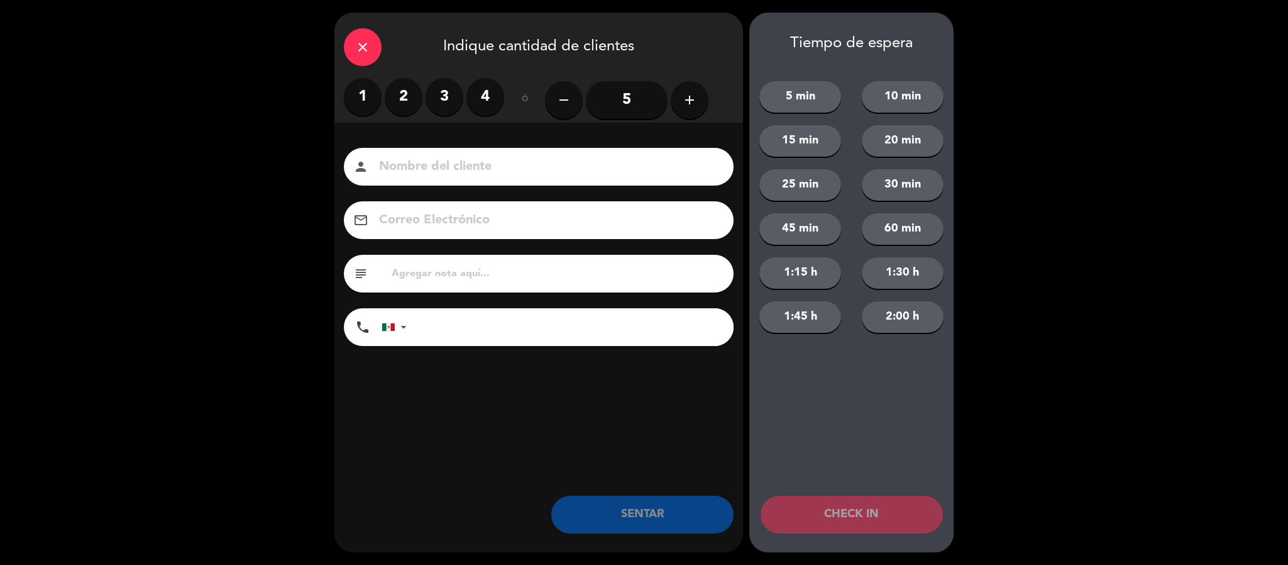
click at [372, 102] on label "1" at bounding box center [363, 97] width 38 height 38
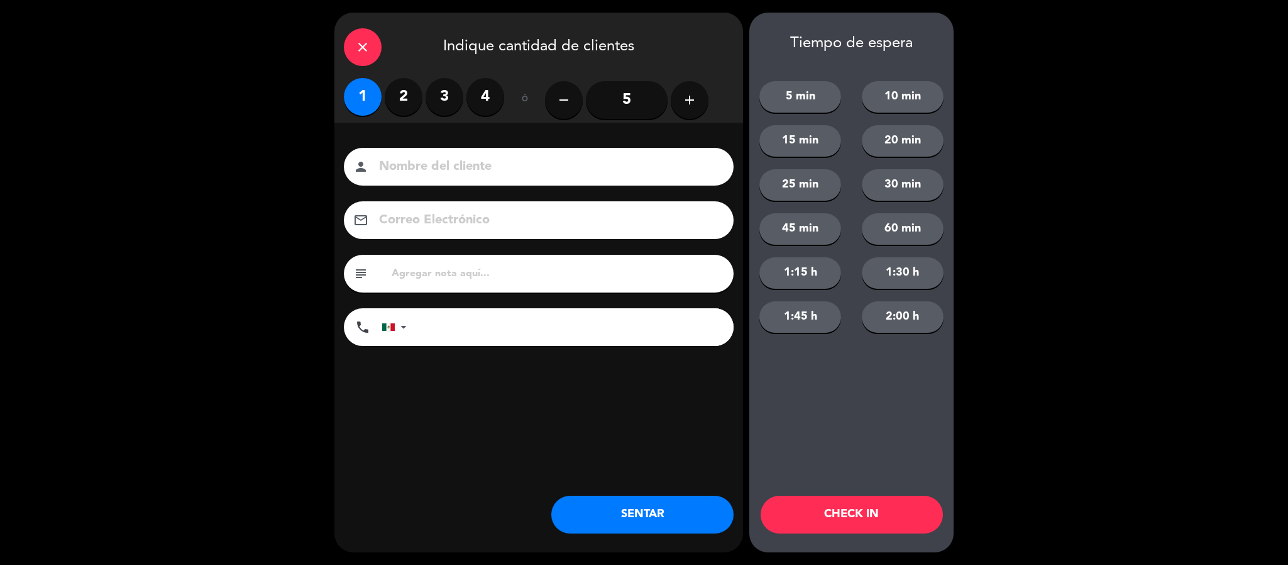
click at [389, 104] on label "2" at bounding box center [404, 97] width 38 height 38
click at [411, 174] on input at bounding box center [547, 167] width 339 height 22
type input "[PERSON_NAME]"
click at [838, 498] on button "CHECK IN" at bounding box center [852, 514] width 182 height 38
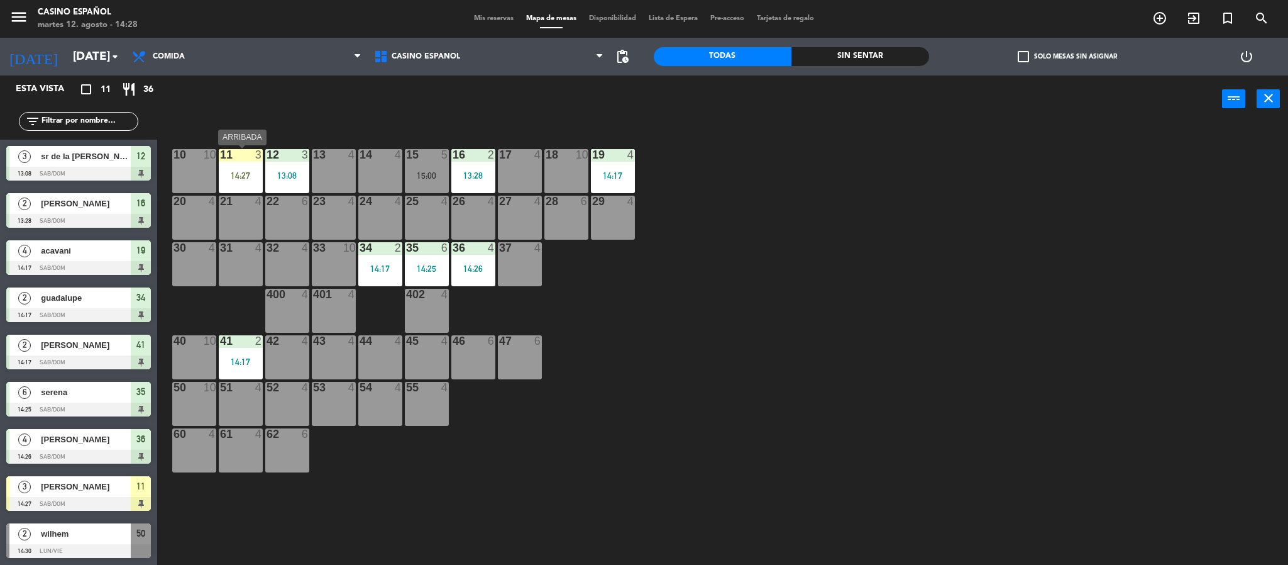
click at [221, 160] on div "11" at bounding box center [220, 154] width 1 height 11
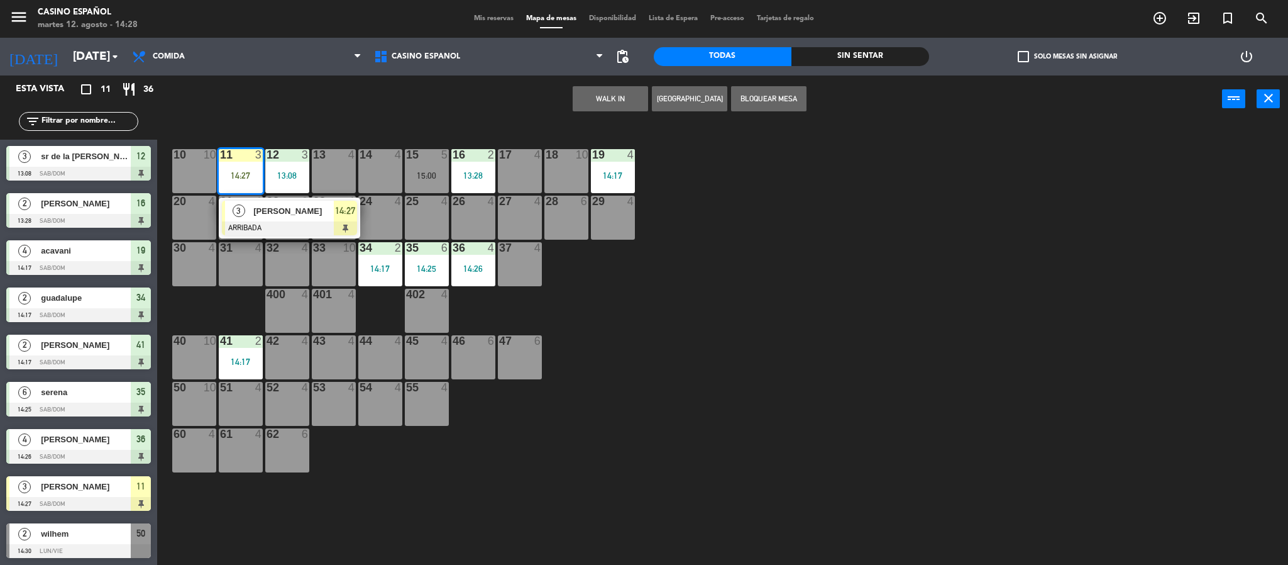
click at [259, 206] on span "[PERSON_NAME]" at bounding box center [293, 210] width 80 height 13
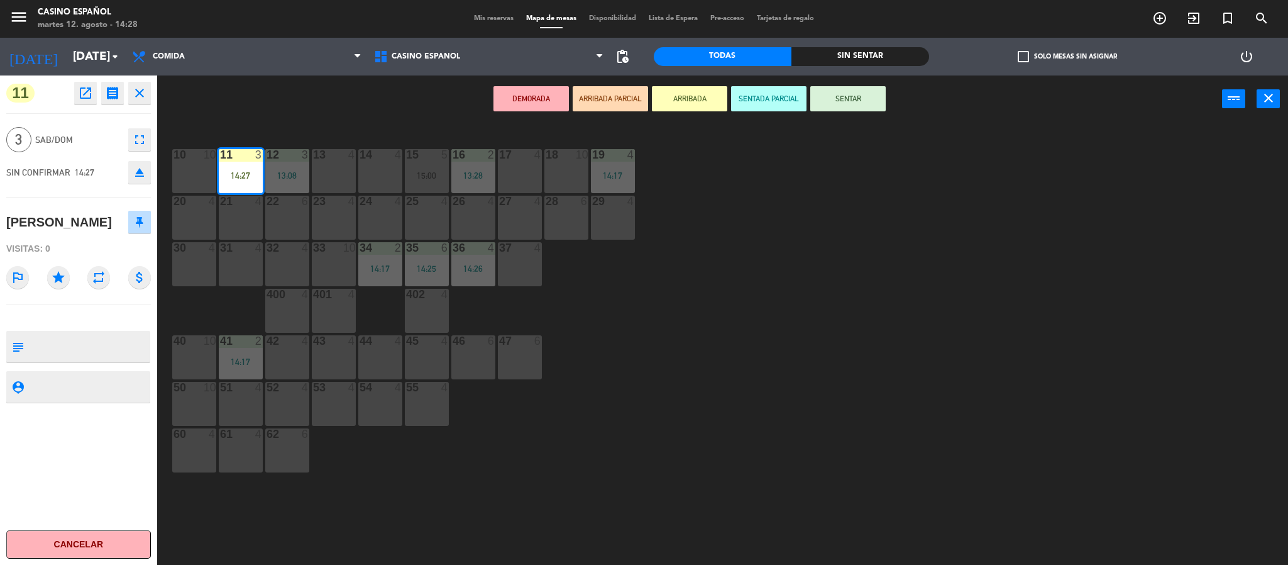
click at [857, 89] on button "SENTAR" at bounding box center [847, 98] width 75 height 25
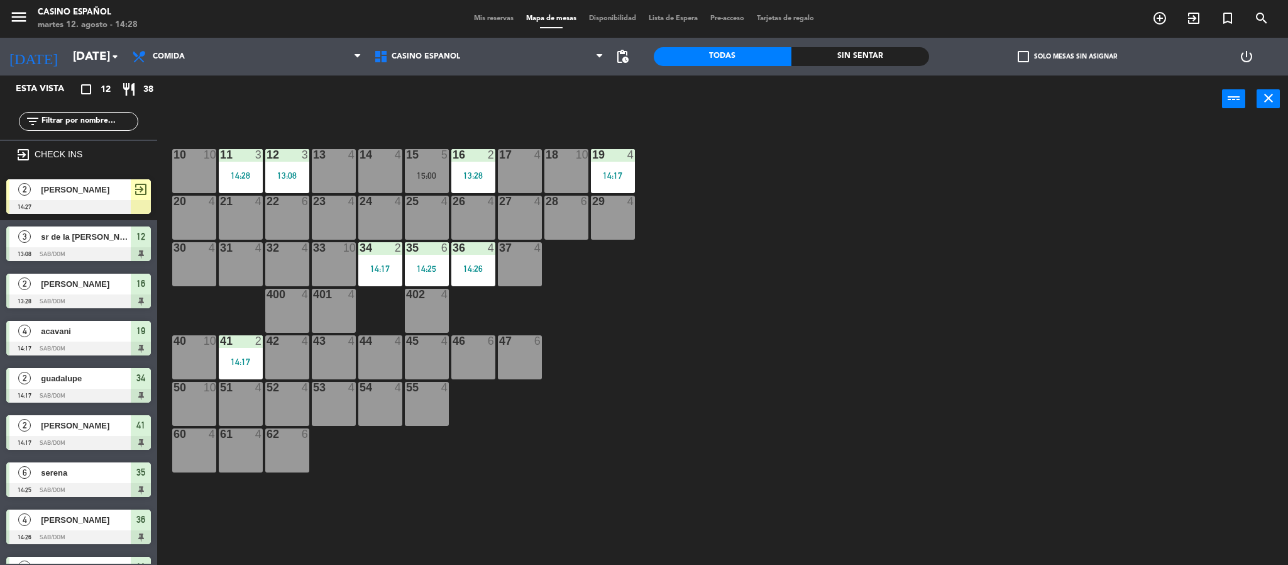
click at [69, 183] on span "[PERSON_NAME]" at bounding box center [86, 189] width 90 height 13
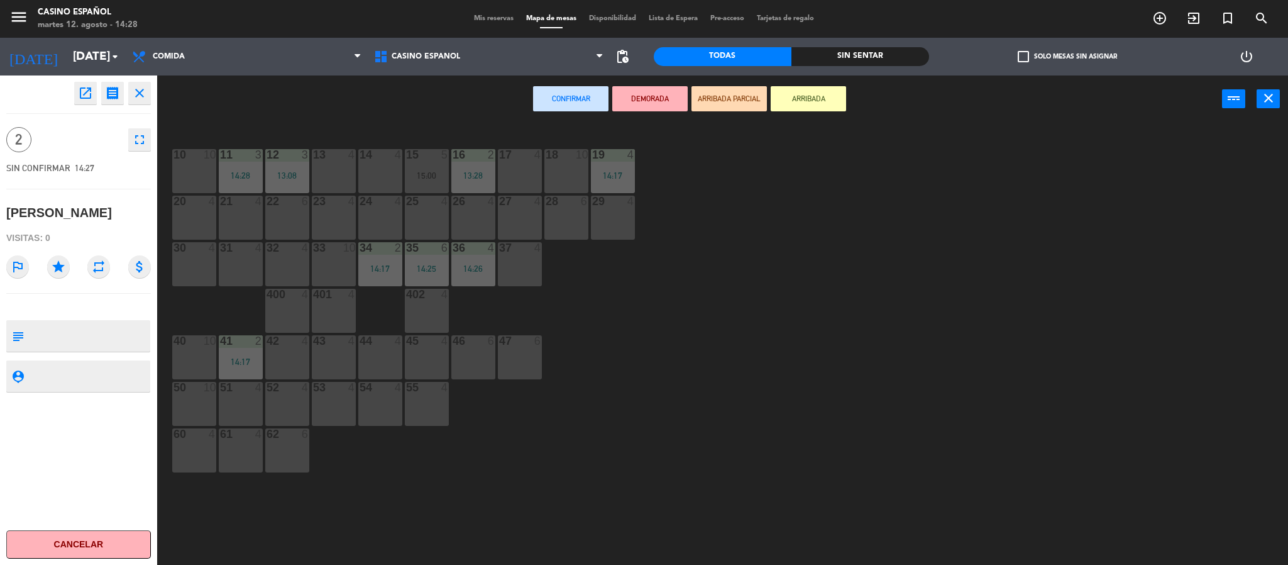
click at [529, 183] on div "17 4" at bounding box center [520, 171] width 44 height 44
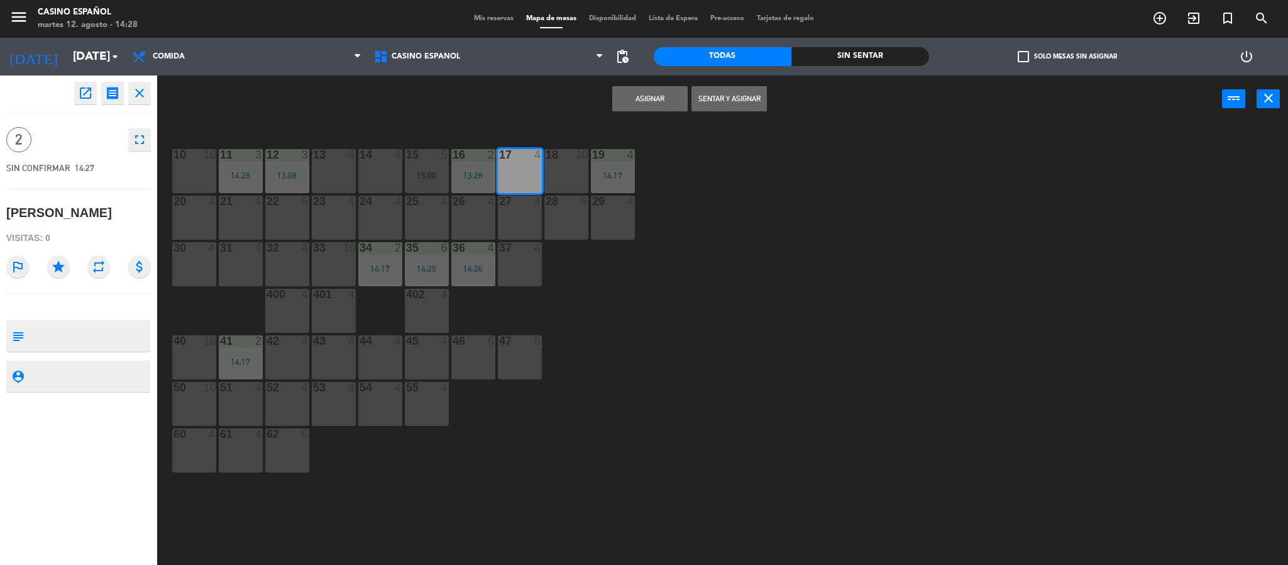
click at [731, 96] on button "Sentar y Asignar" at bounding box center [729, 98] width 75 height 25
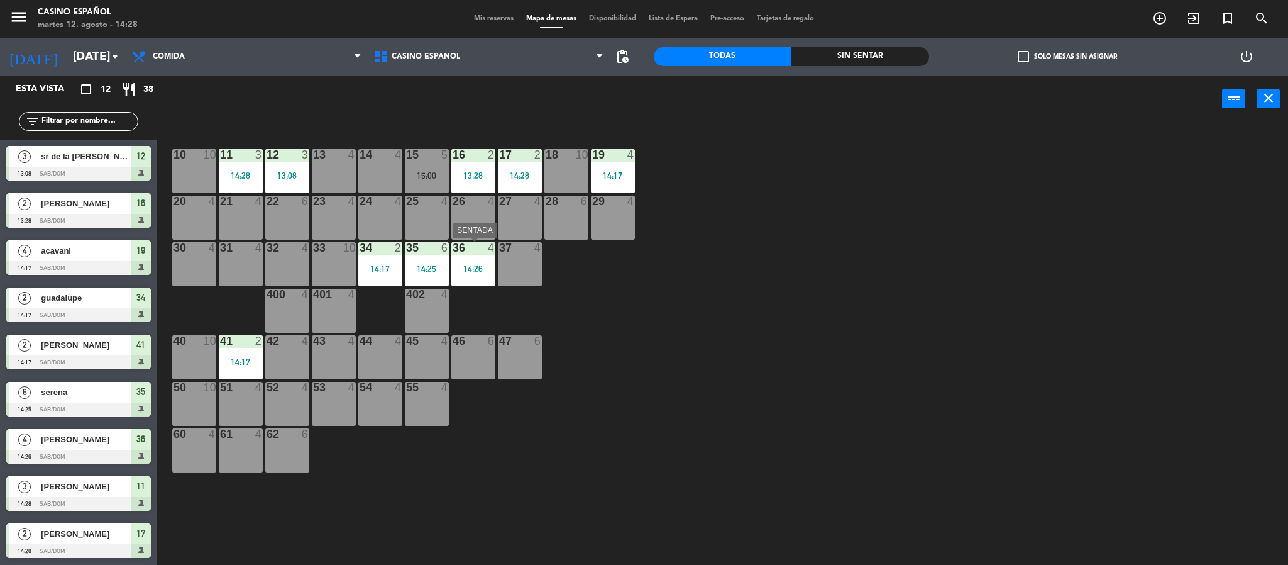
click at [483, 274] on div "36 4 14:26" at bounding box center [473, 264] width 44 height 44
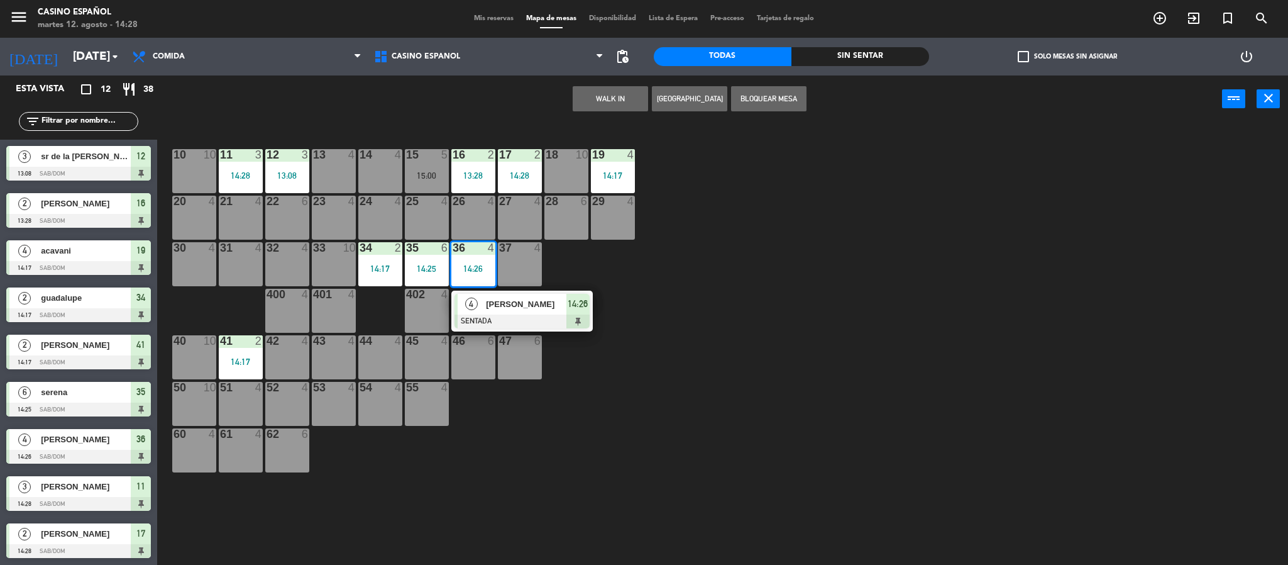
click at [344, 174] on div "13 4" at bounding box center [334, 171] width 44 height 44
click at [587, 96] on button "Mover" at bounding box center [570, 98] width 75 height 25
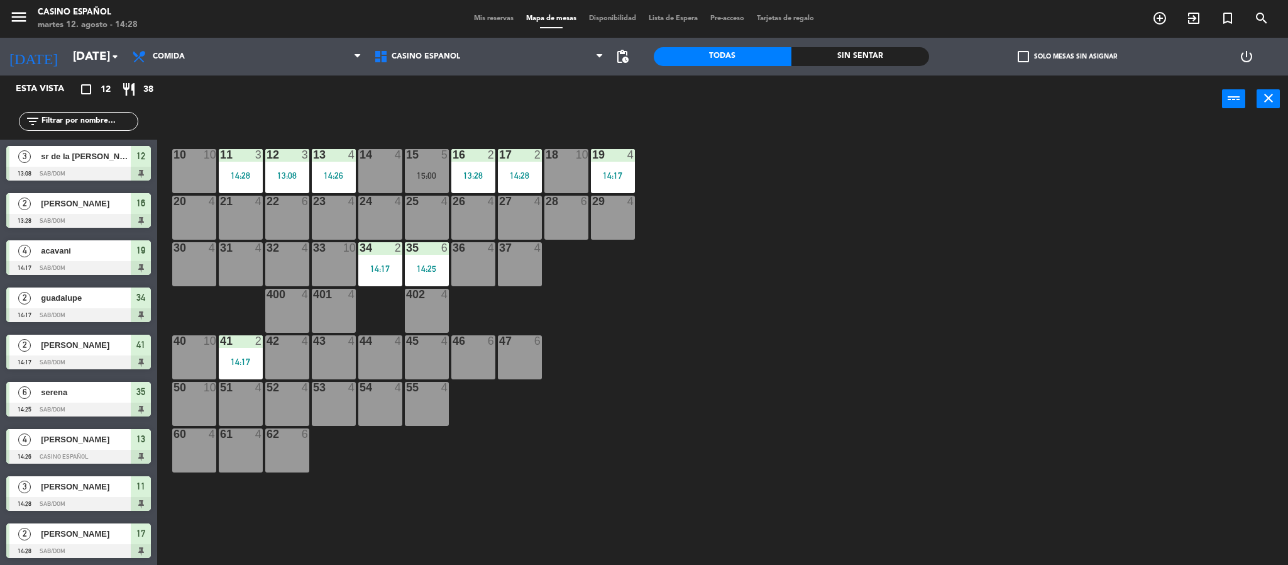
drag, startPoint x: 389, startPoint y: 170, endPoint x: 399, endPoint y: 160, distance: 14.2
click at [387, 170] on div "14 4" at bounding box center [380, 171] width 44 height 44
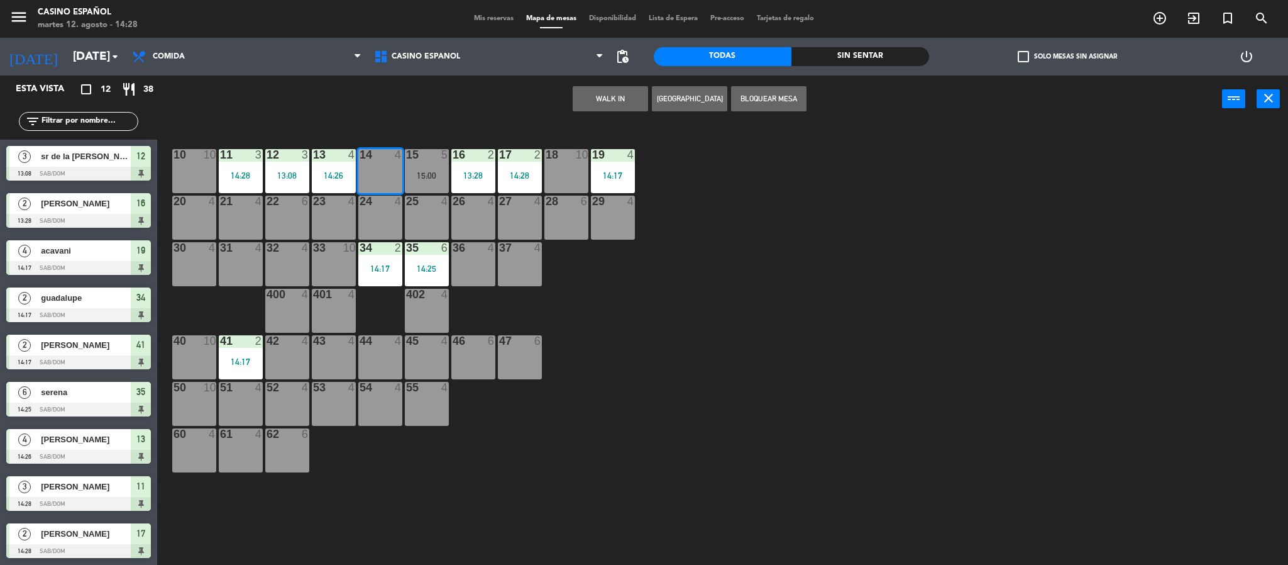
click at [625, 95] on button "WALK IN" at bounding box center [610, 98] width 75 height 25
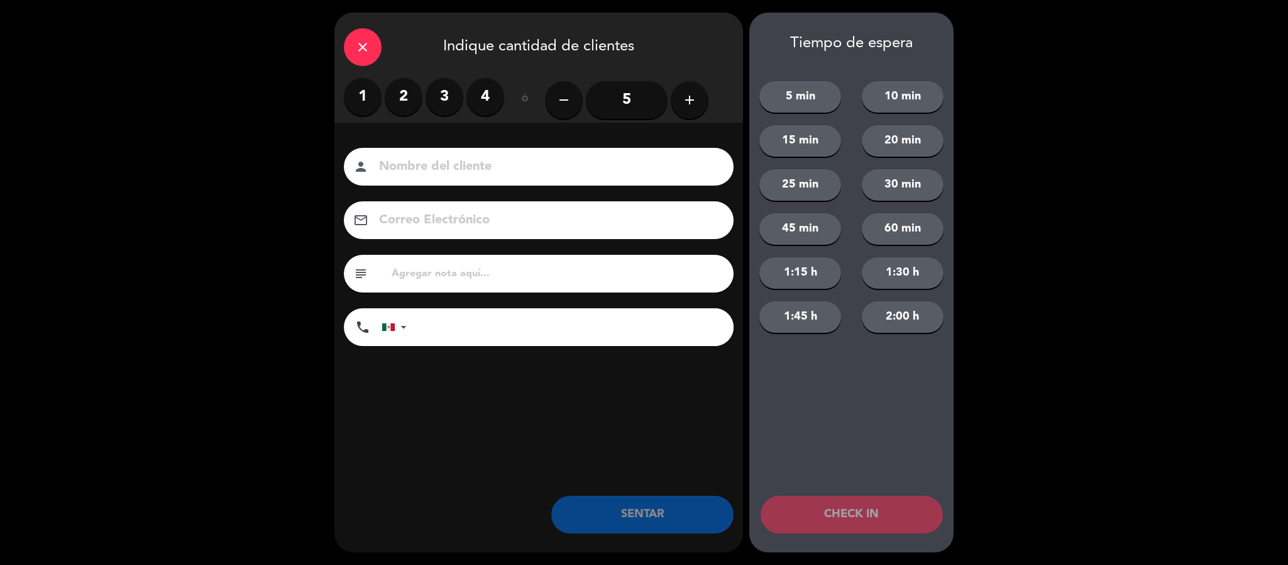
click at [411, 89] on label "2" at bounding box center [404, 97] width 38 height 38
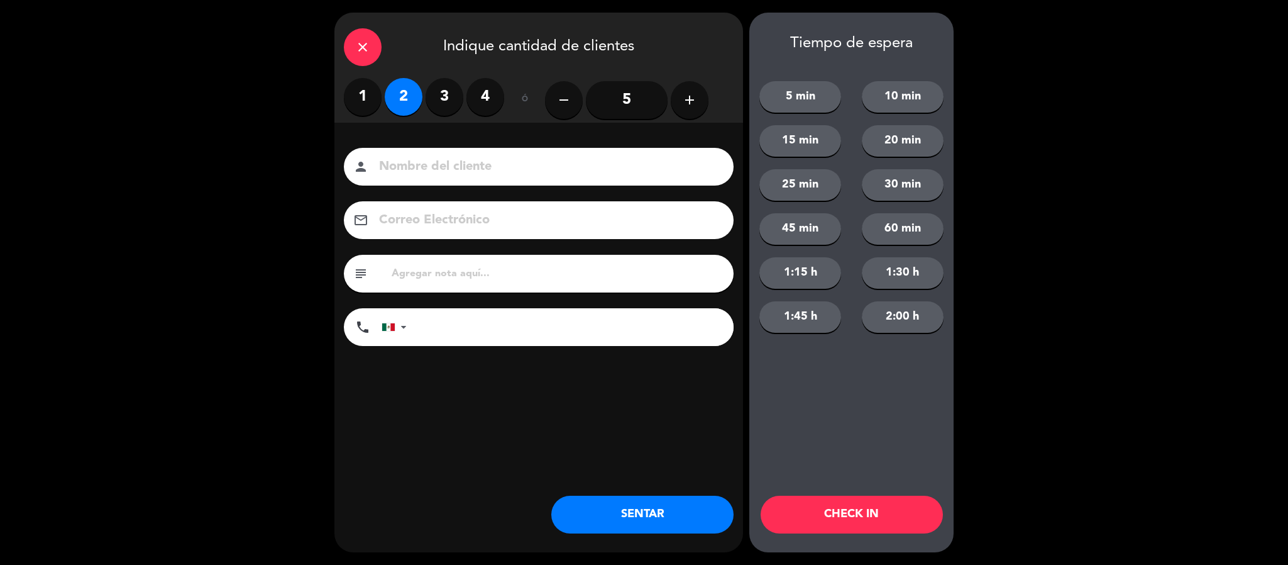
click at [462, 157] on input at bounding box center [547, 167] width 339 height 22
type input "[PERSON_NAME]"
click at [671, 514] on button "SENTAR" at bounding box center [642, 514] width 182 height 38
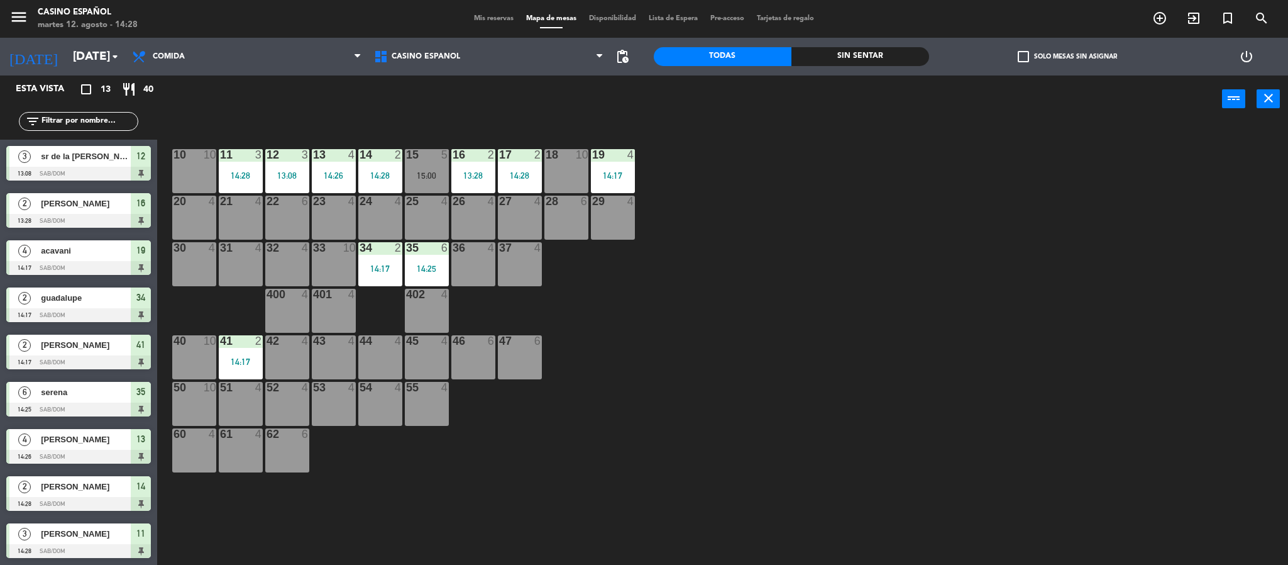
click at [510, 353] on div "47 6" at bounding box center [520, 357] width 44 height 44
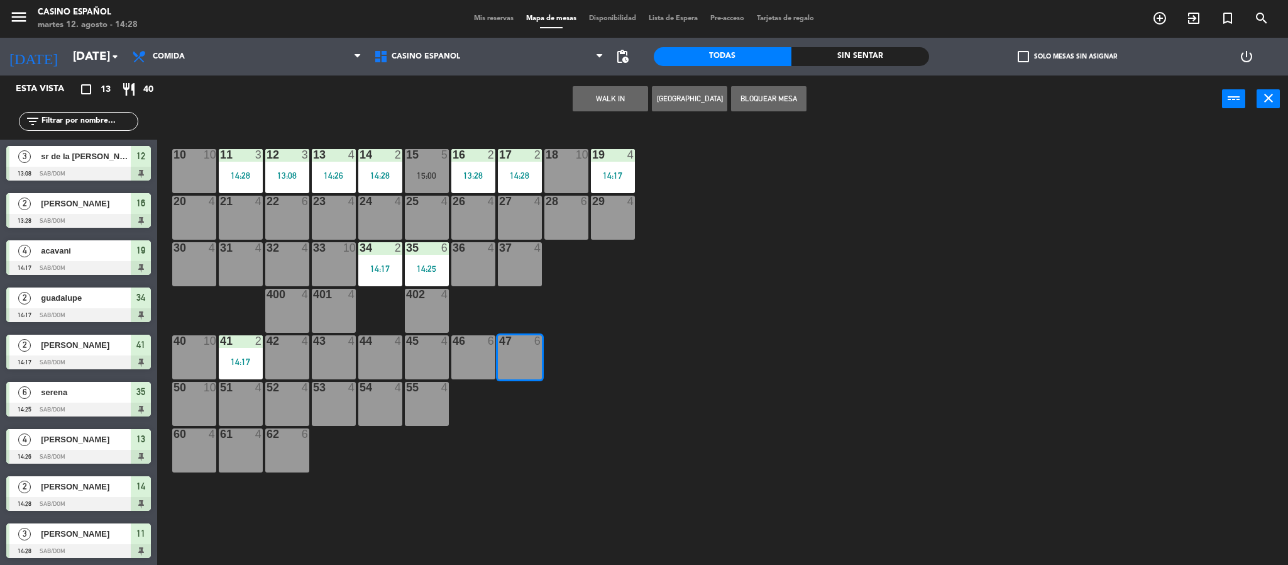
click at [617, 93] on button "WALK IN" at bounding box center [610, 98] width 75 height 25
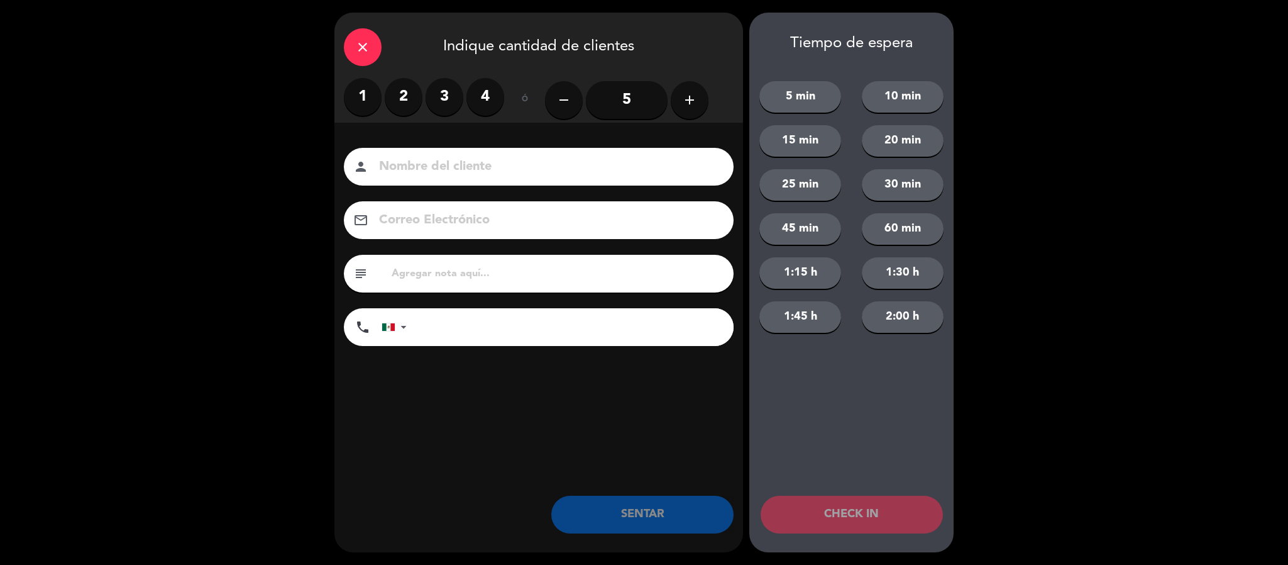
click at [596, 99] on input "5" at bounding box center [627, 100] width 82 height 38
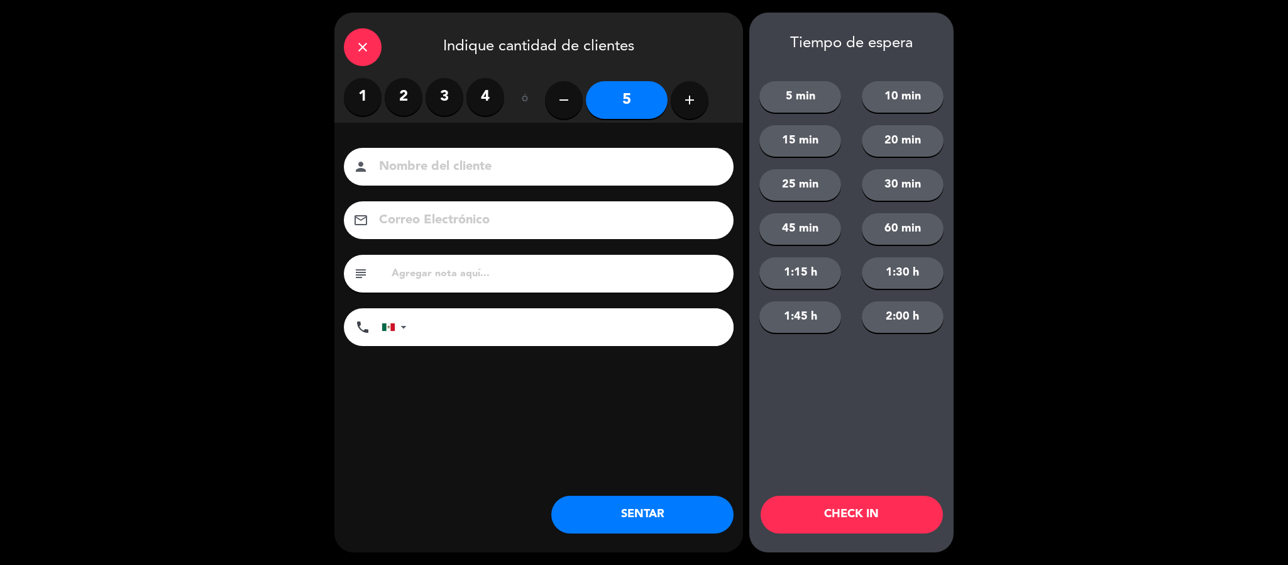
click at [494, 109] on label "4" at bounding box center [485, 97] width 38 height 38
click at [499, 157] on input at bounding box center [547, 167] width 339 height 22
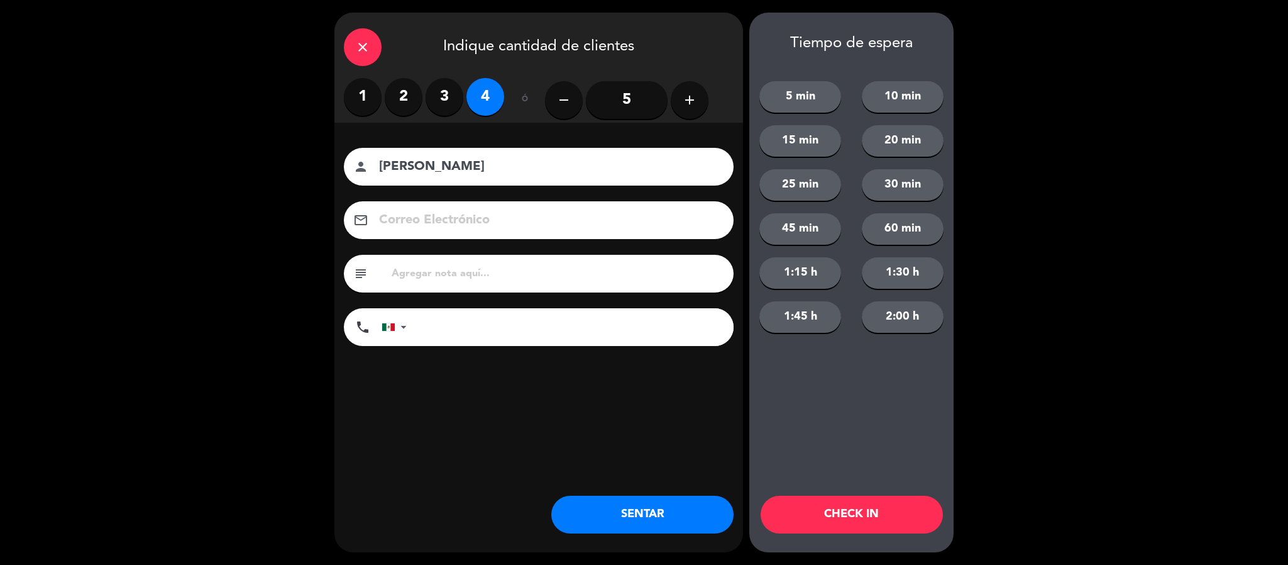
type input "[PERSON_NAME]"
click at [655, 504] on button "SENTAR" at bounding box center [642, 514] width 182 height 38
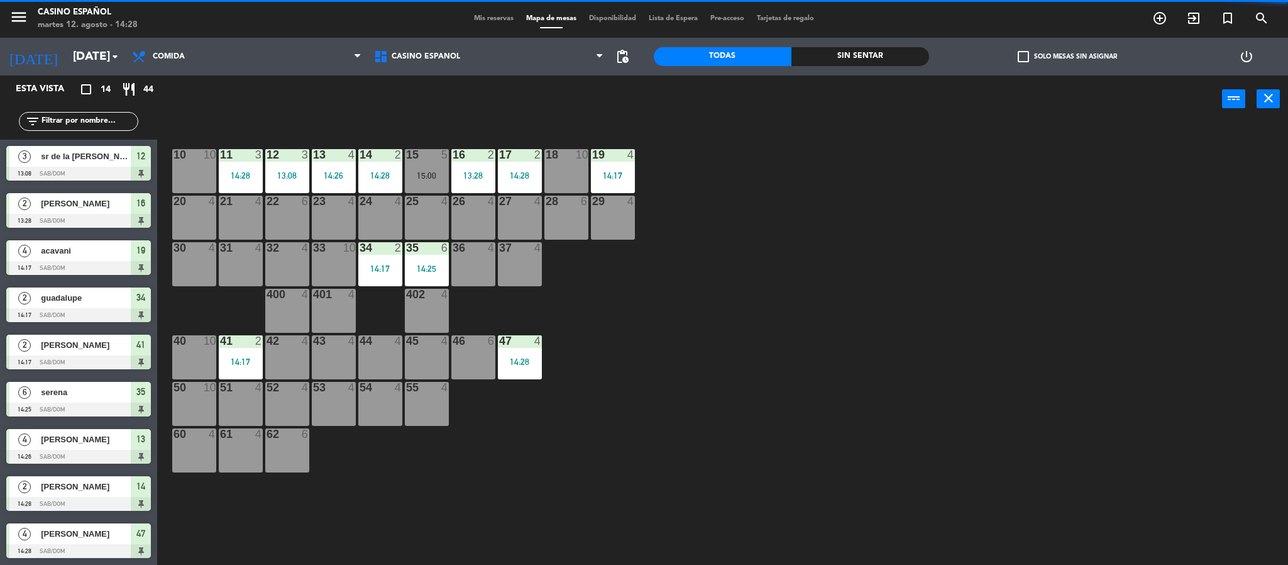
scroll to position [236, 0]
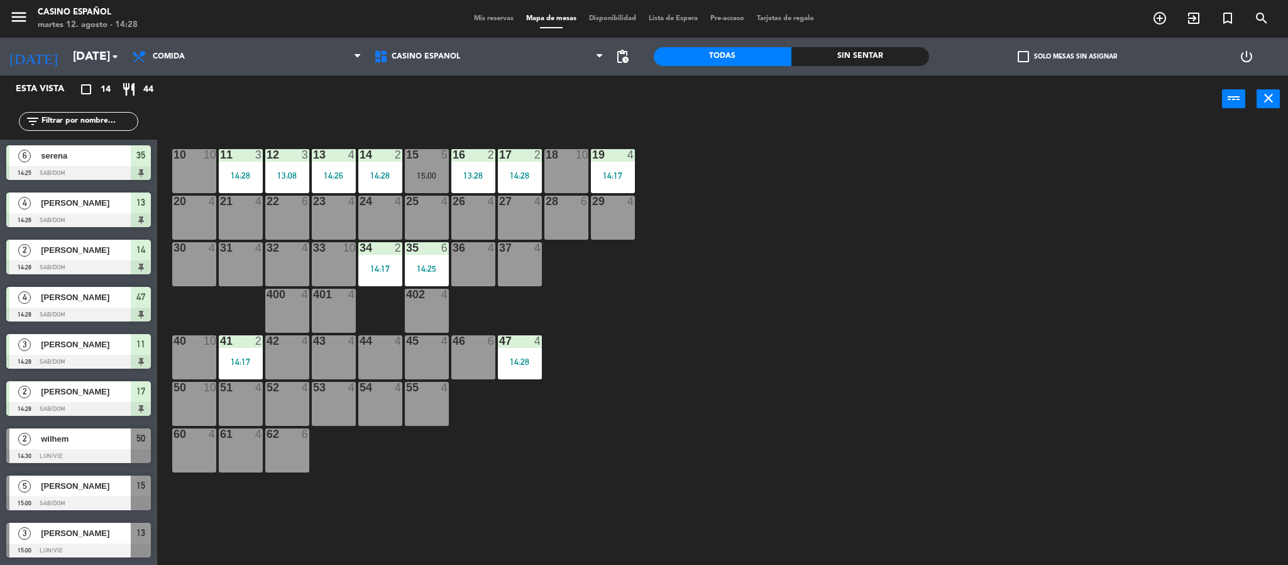
click at [91, 543] on div at bounding box center [78, 550] width 145 height 14
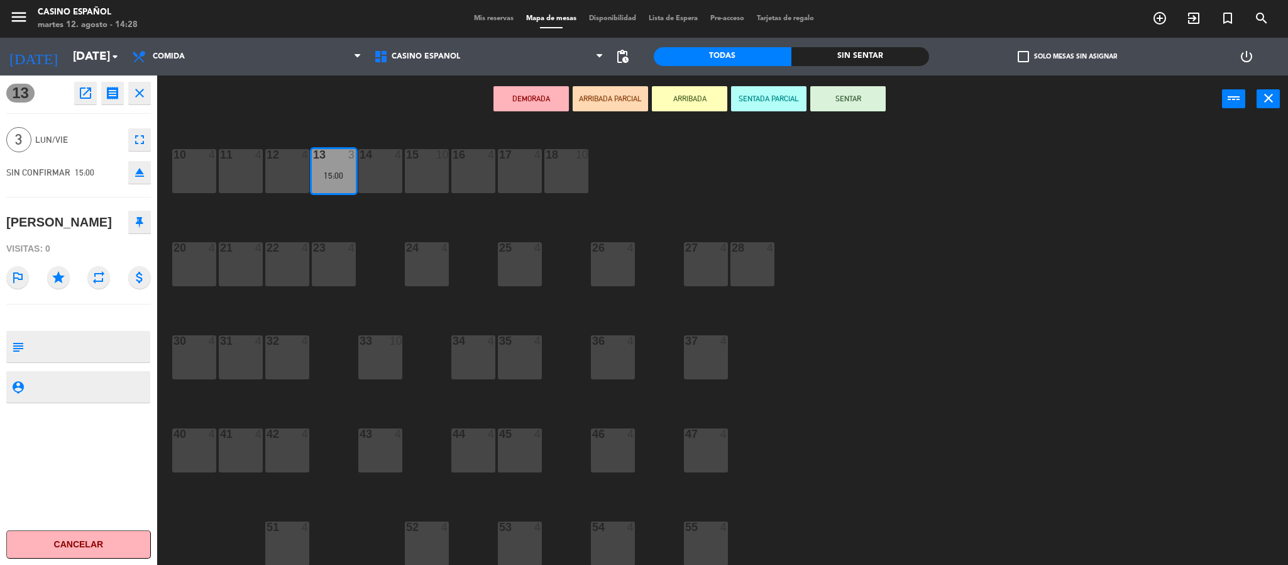
click at [132, 179] on icon "eject" at bounding box center [139, 172] width 15 height 15
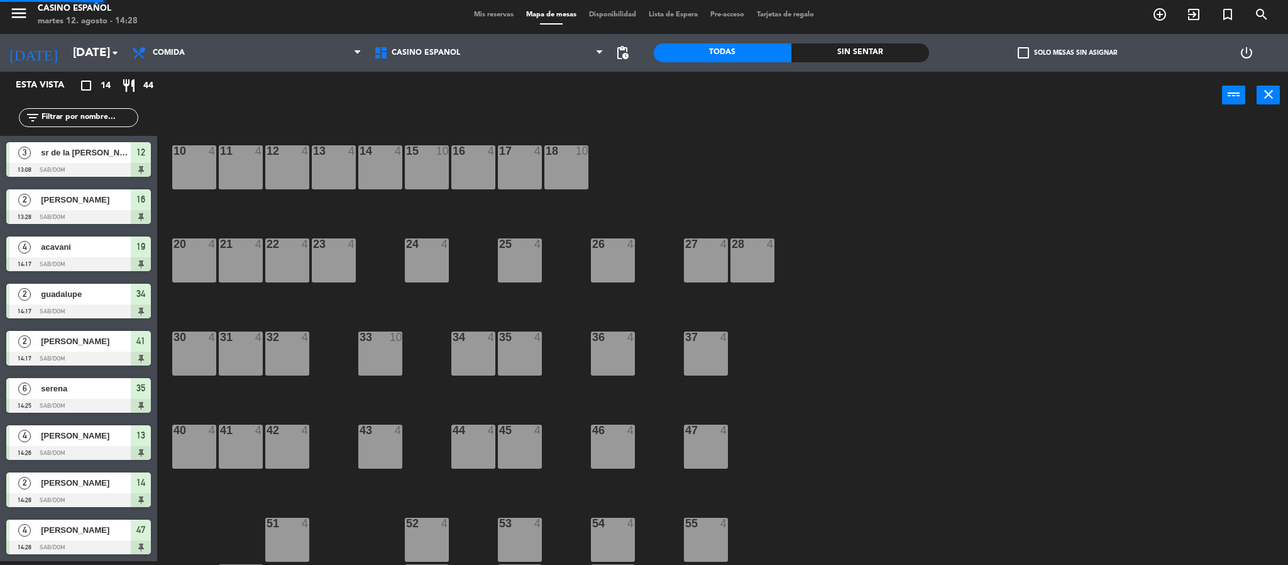
scroll to position [189, 0]
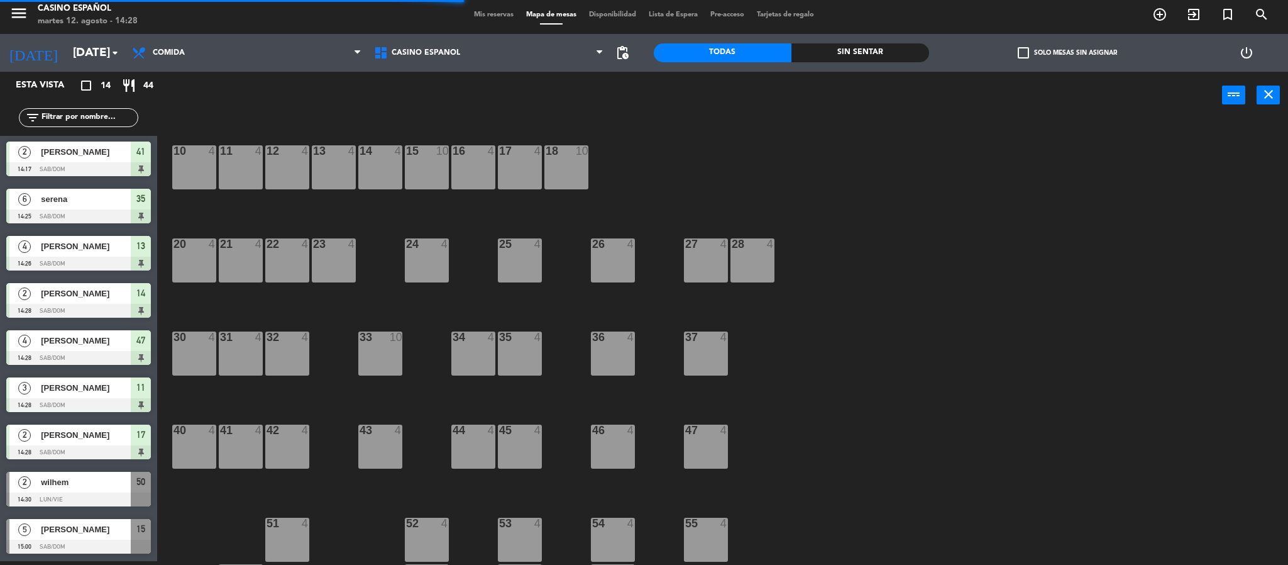
click at [491, 14] on span "Mis reservas" at bounding box center [494, 14] width 52 height 7
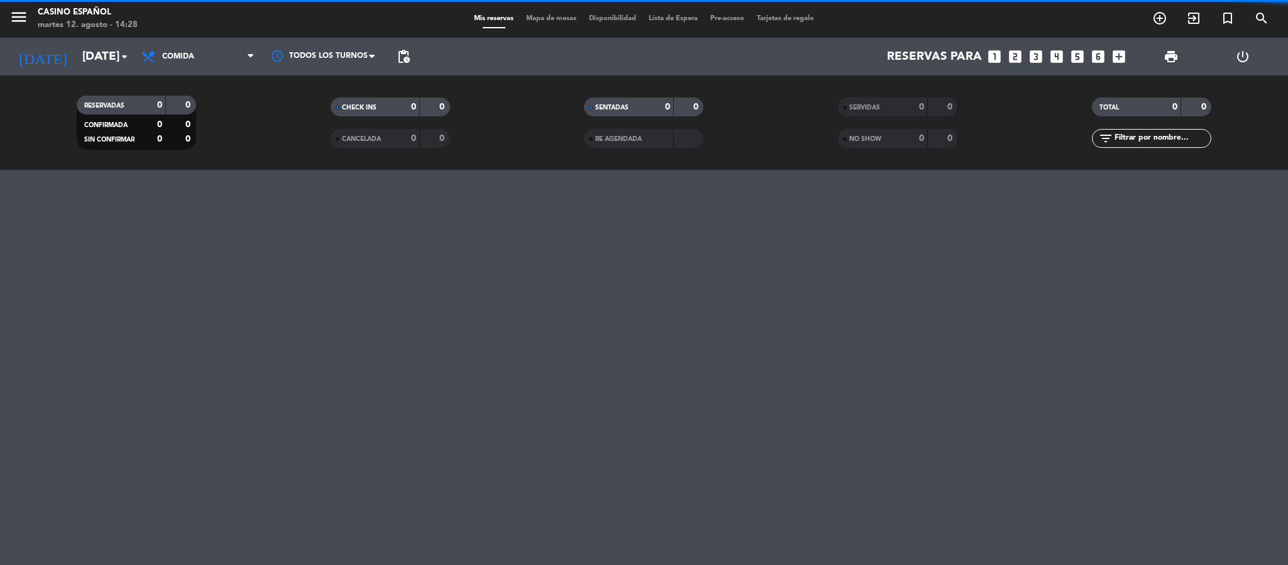
click at [549, 18] on span "Mapa de mesas" at bounding box center [551, 18] width 63 height 7
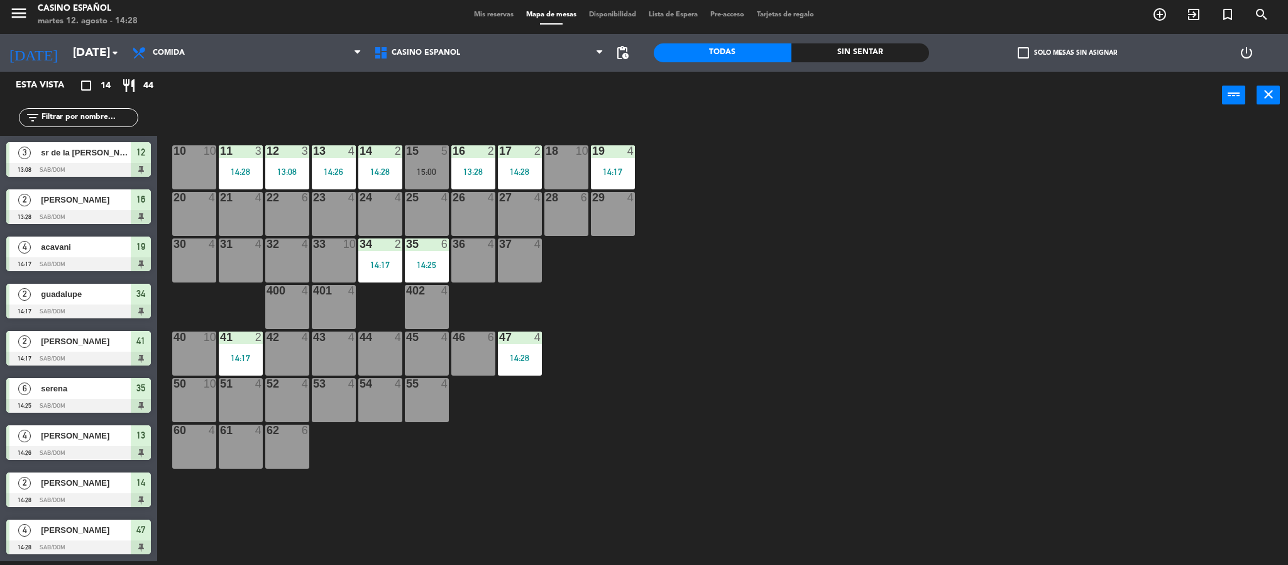
click at [224, 108] on div "power_input close" at bounding box center [689, 96] width 1065 height 48
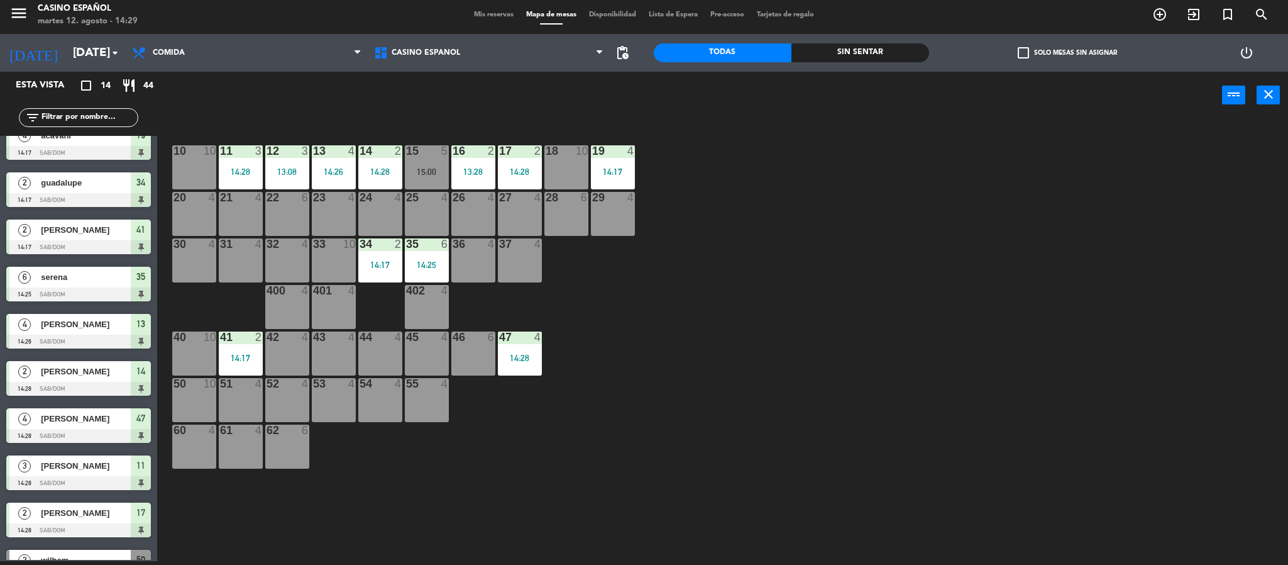
scroll to position [236, 0]
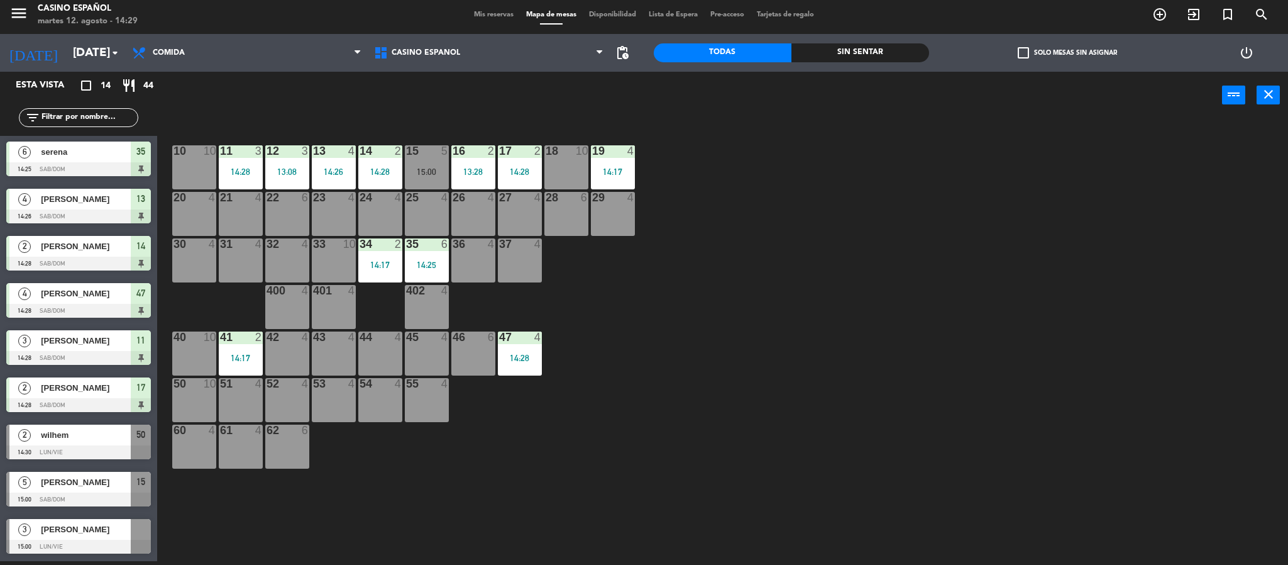
click at [102, 536] on div "[PERSON_NAME]" at bounding box center [85, 529] width 91 height 21
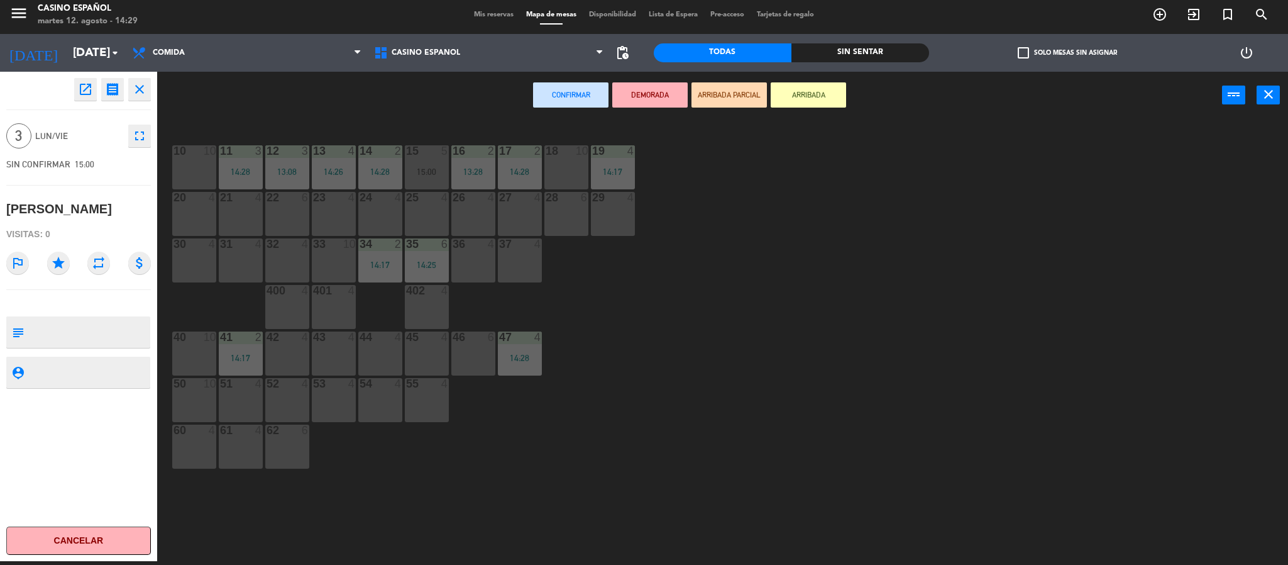
click at [294, 251] on div "32 4" at bounding box center [287, 260] width 44 height 44
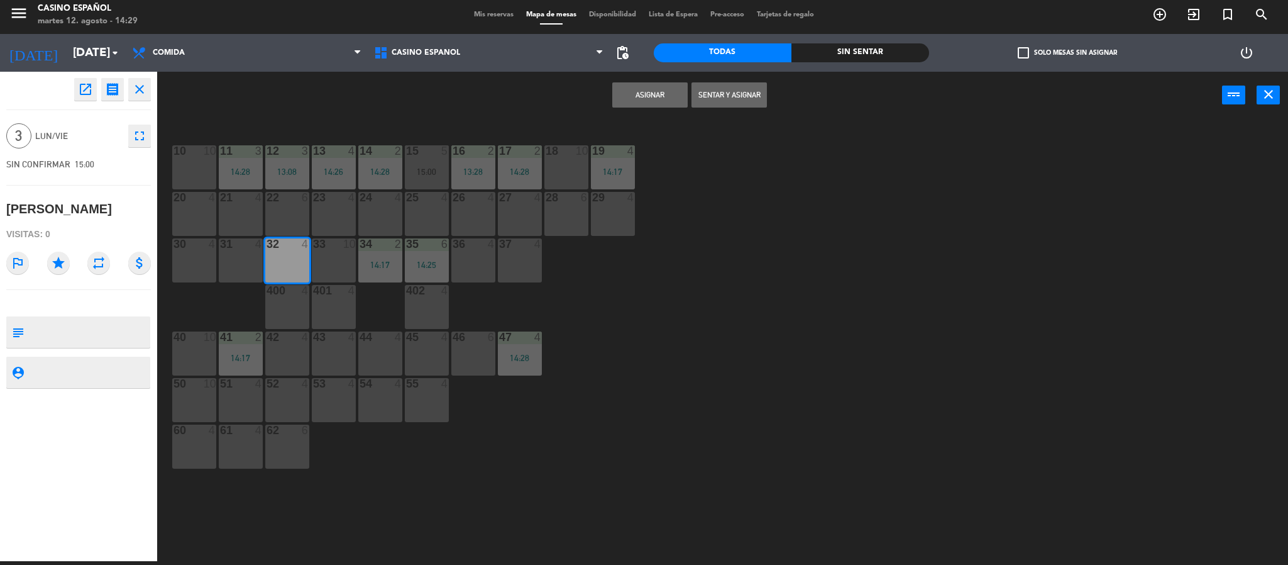
click at [743, 87] on button "Sentar y Asignar" at bounding box center [729, 94] width 75 height 25
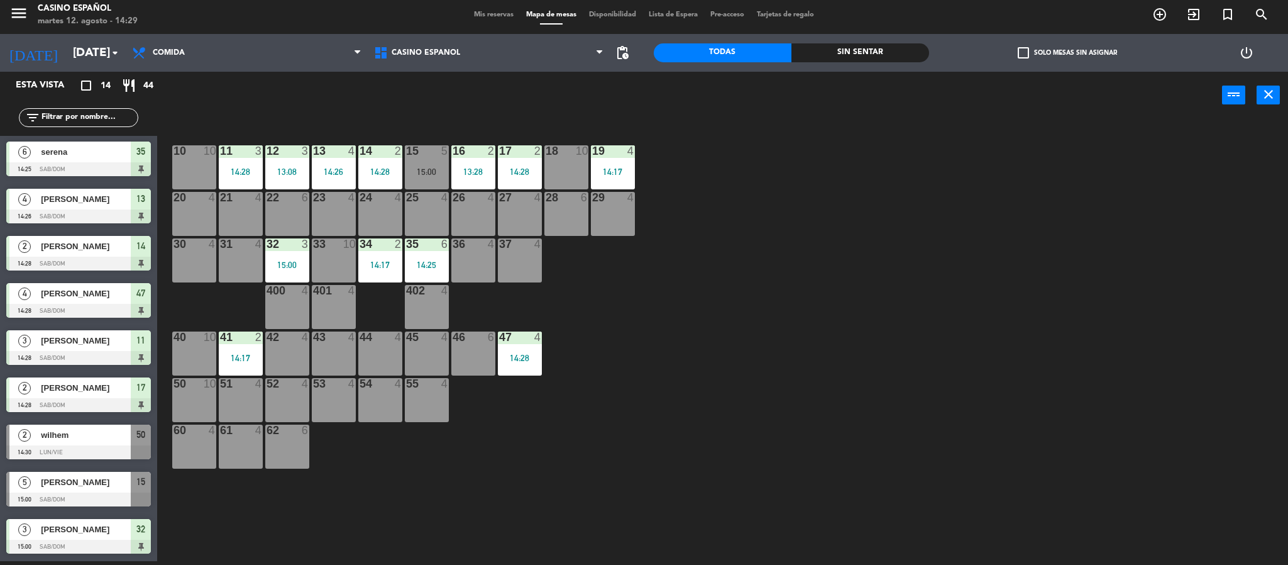
click at [111, 442] on div "wilhem" at bounding box center [85, 434] width 91 height 21
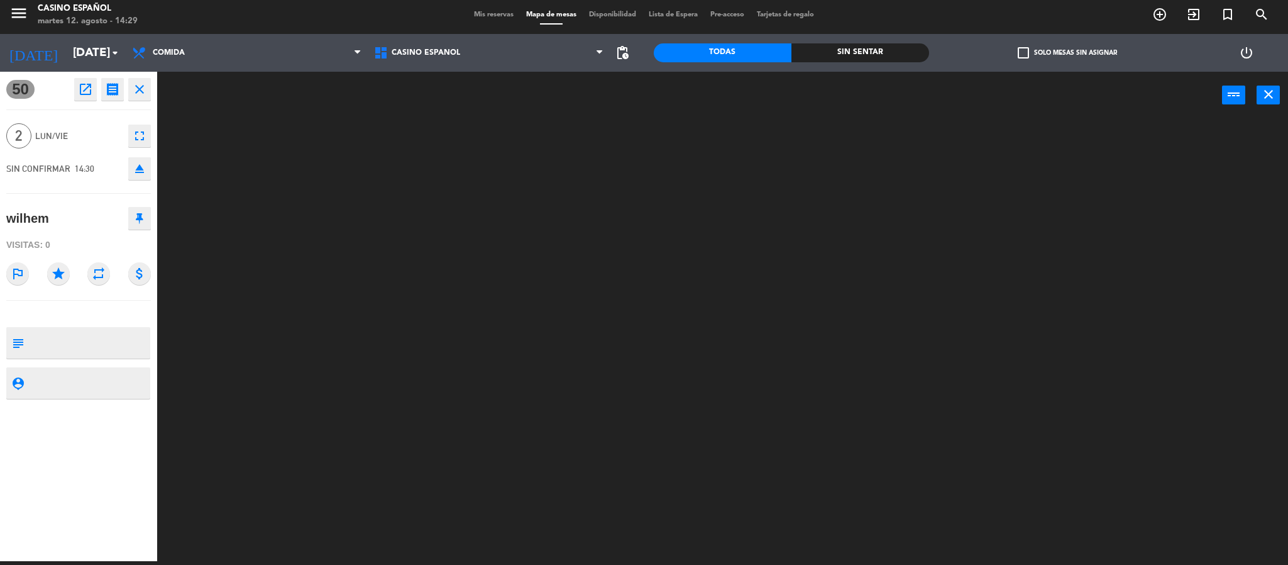
click at [142, 168] on icon "eject" at bounding box center [139, 168] width 15 height 15
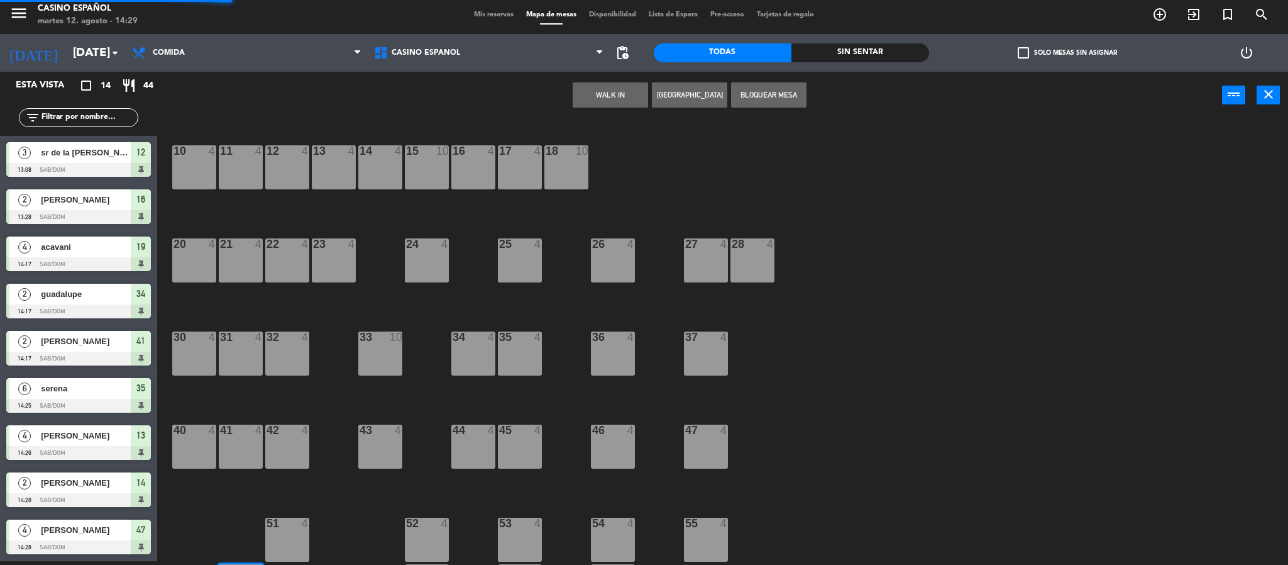
scroll to position [4, 0]
click at [492, 12] on span "Mis reservas" at bounding box center [494, 14] width 52 height 7
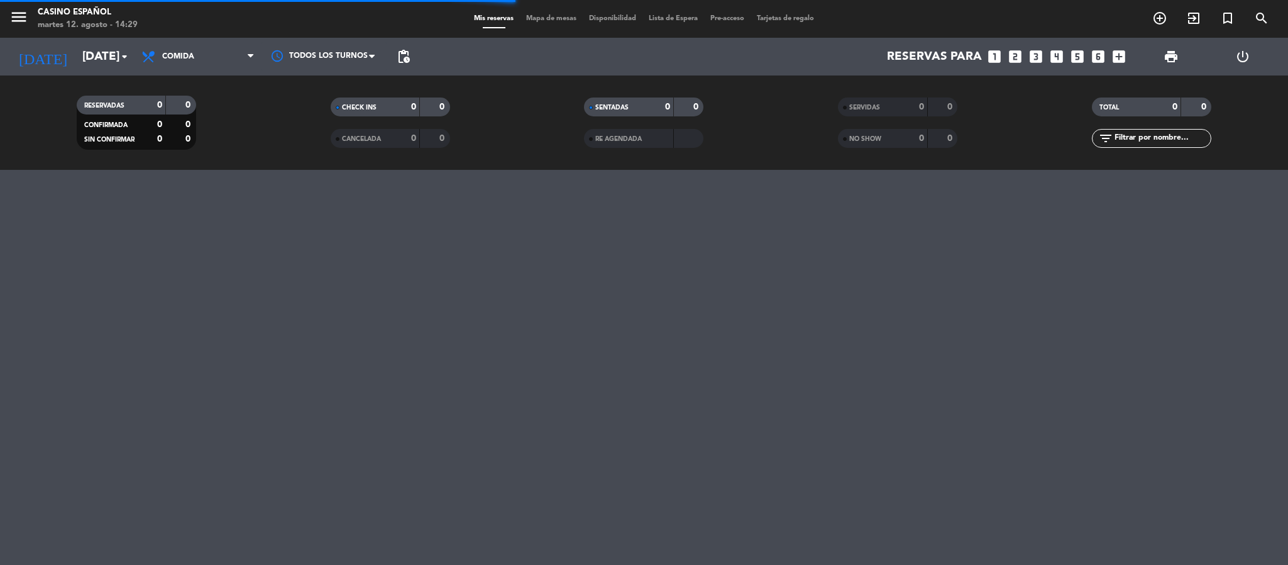
click at [532, 17] on span "Mapa de mesas" at bounding box center [551, 18] width 63 height 7
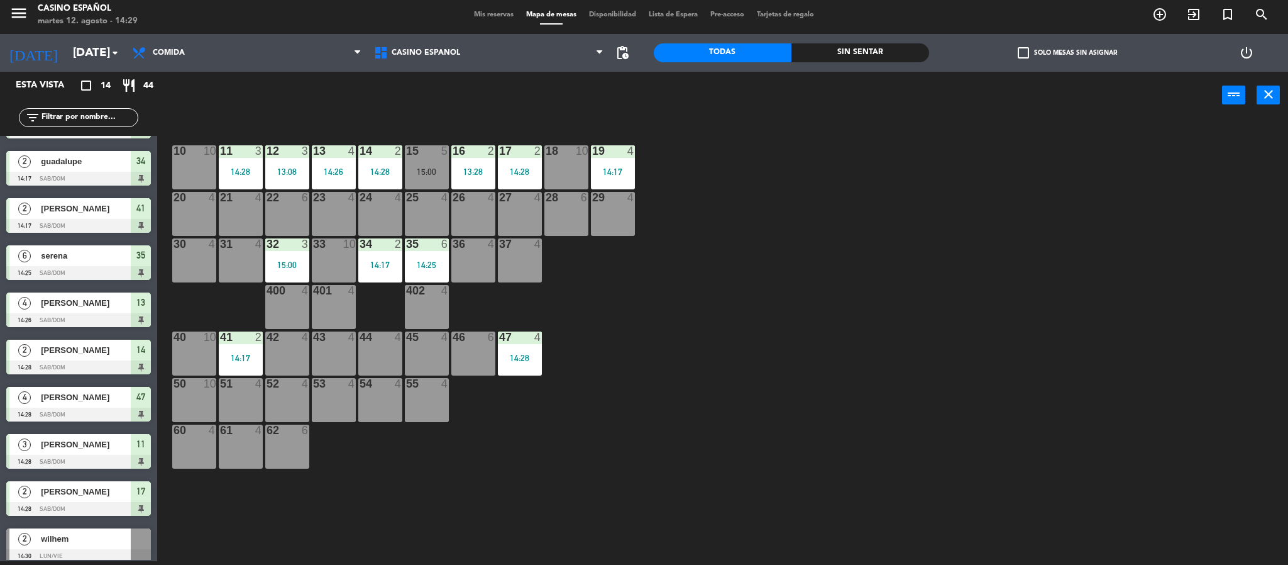
scroll to position [236, 0]
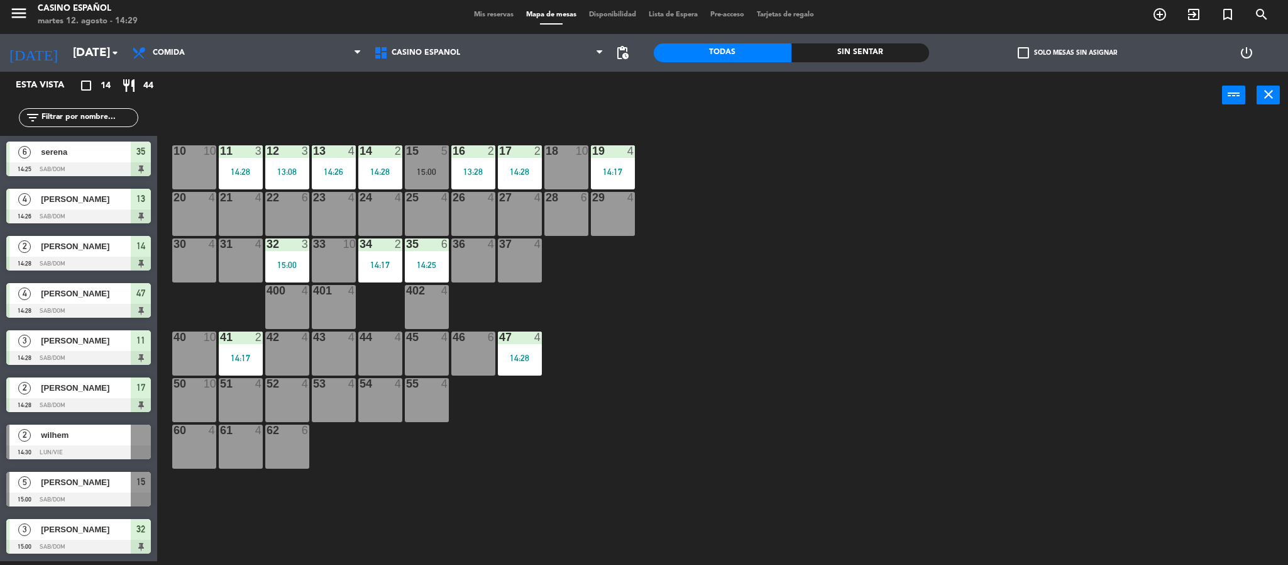
click at [117, 438] on span "wilhem" at bounding box center [86, 434] width 90 height 13
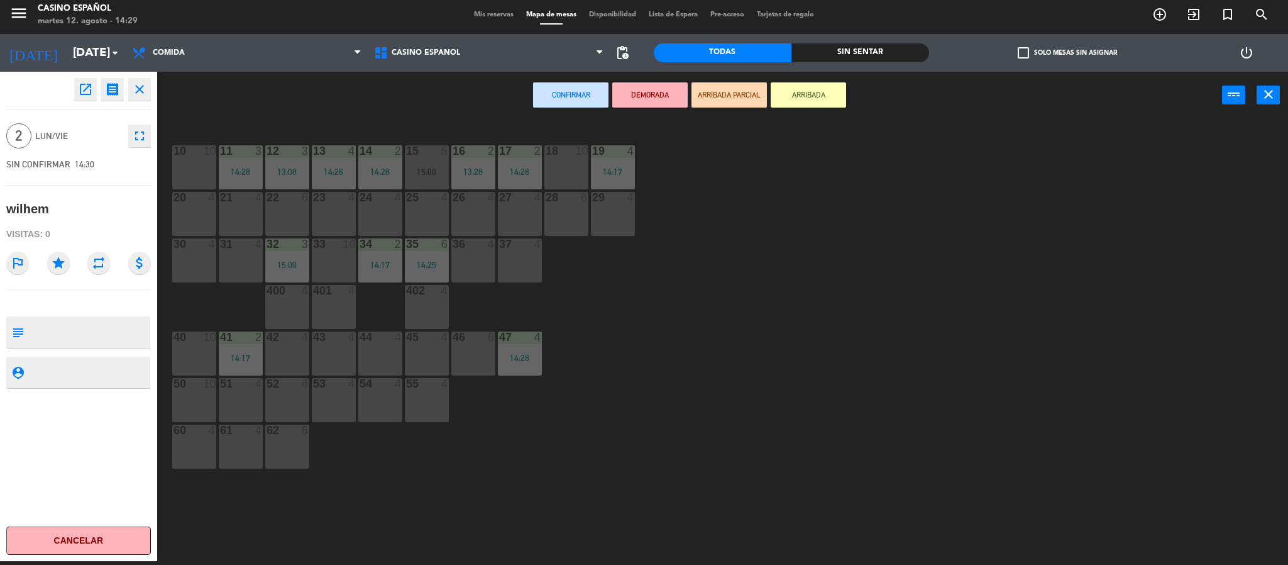
click at [566, 172] on div "18 10" at bounding box center [566, 167] width 44 height 44
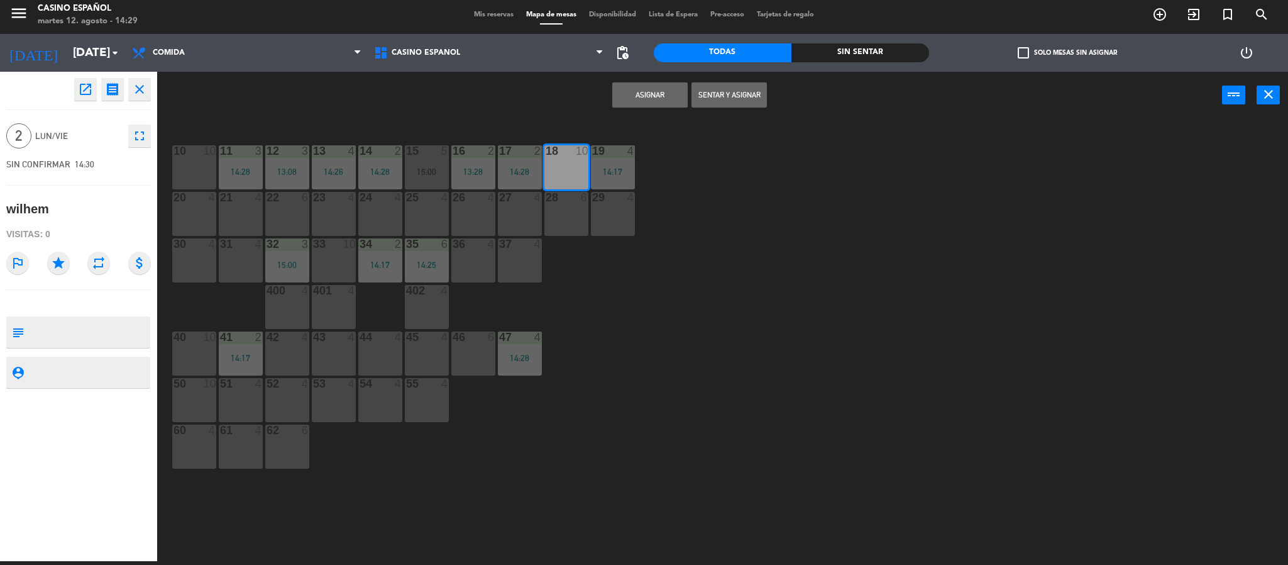
click at [737, 104] on button "Sentar y Asignar" at bounding box center [729, 94] width 75 height 25
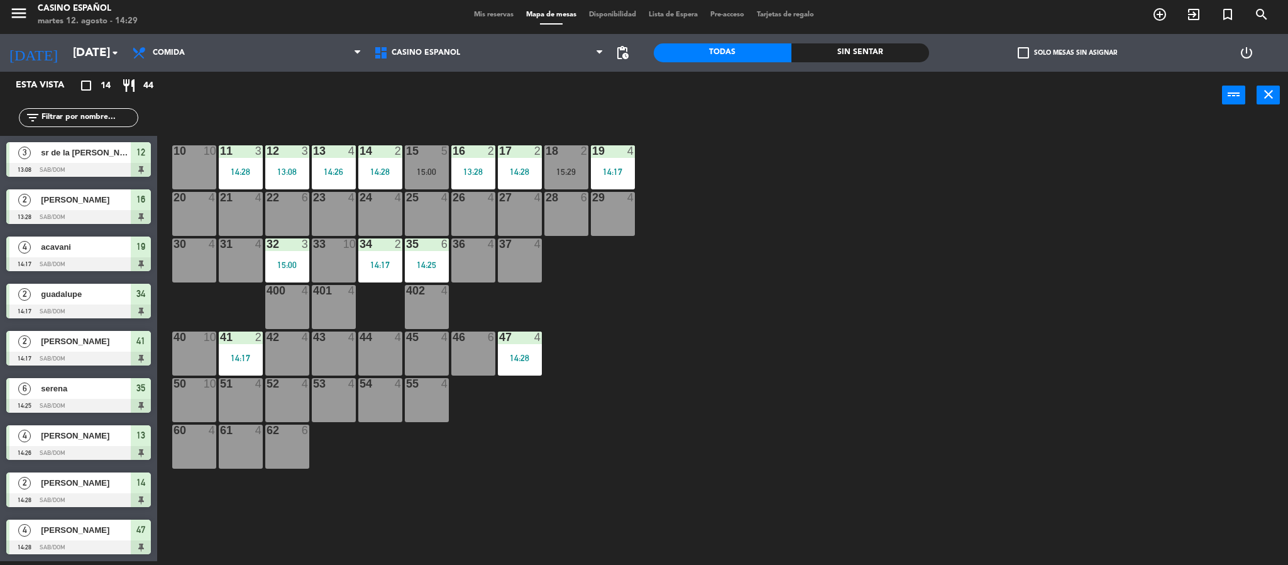
scroll to position [95, 0]
click at [500, 17] on span "Mis reservas" at bounding box center [494, 14] width 52 height 7
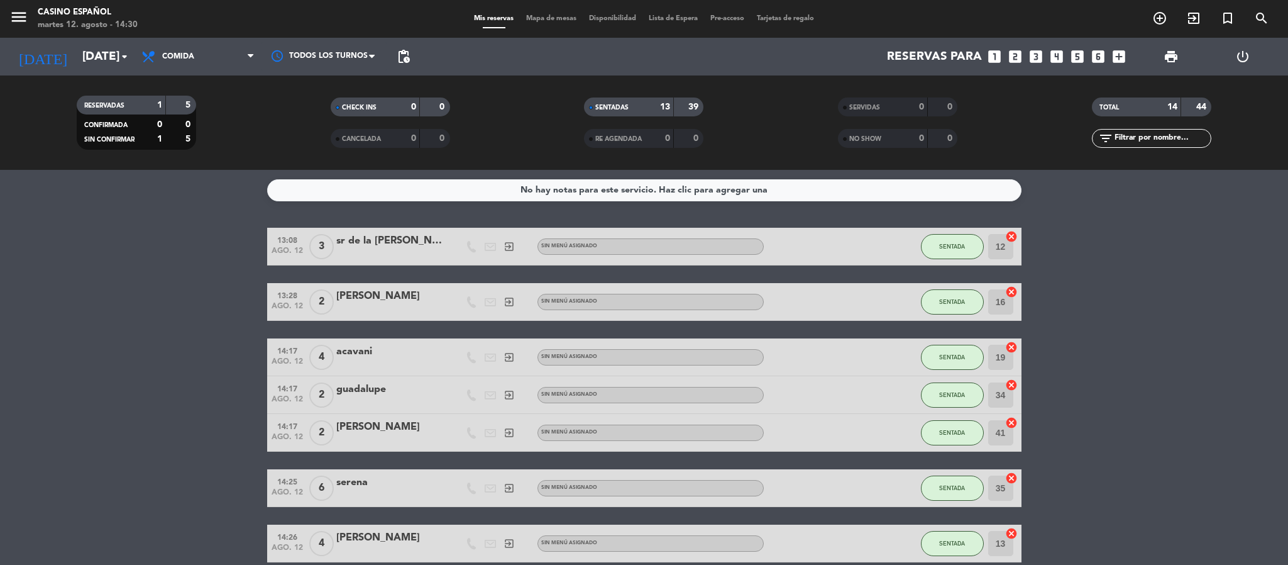
scroll to position [377, 0]
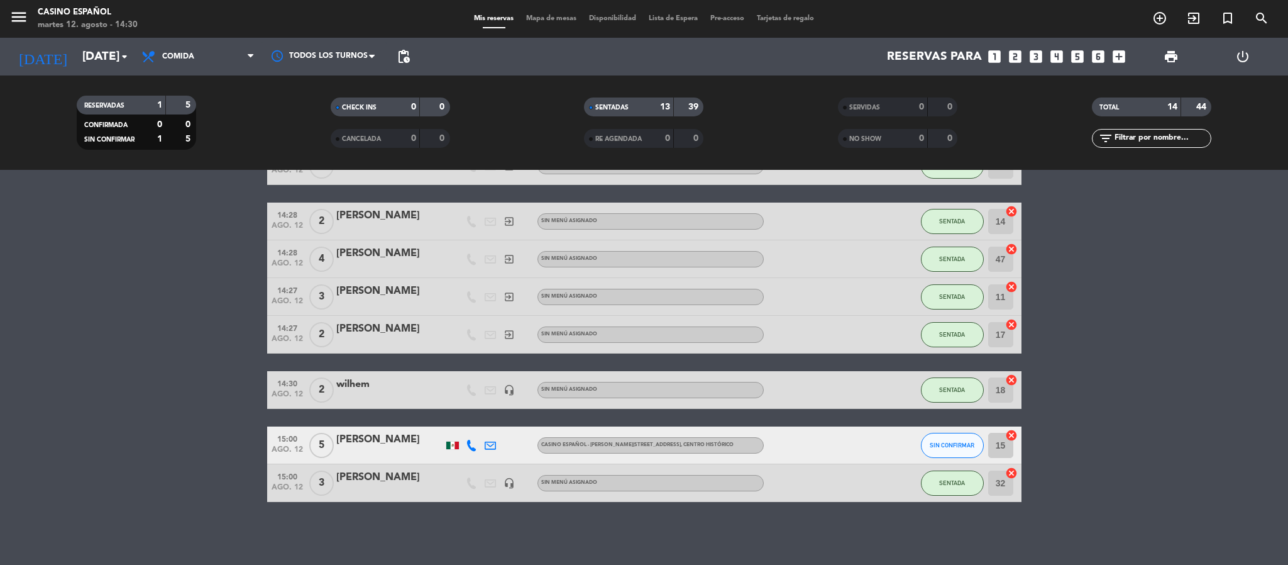
click at [187, 336] on bookings-row "13:08 [DATE] 3 sr de la [PERSON_NAME] exit_to_app Sin menú asignado SENTADA 12 …" at bounding box center [644, 175] width 1288 height 651
click at [1166, 285] on bookings-row "13:08 [DATE] 3 sr de la [PERSON_NAME] exit_to_app Sin menú asignado SENTADA 12 …" at bounding box center [644, 175] width 1288 height 651
click at [531, 19] on span "Mapa de mesas" at bounding box center [551, 18] width 63 height 7
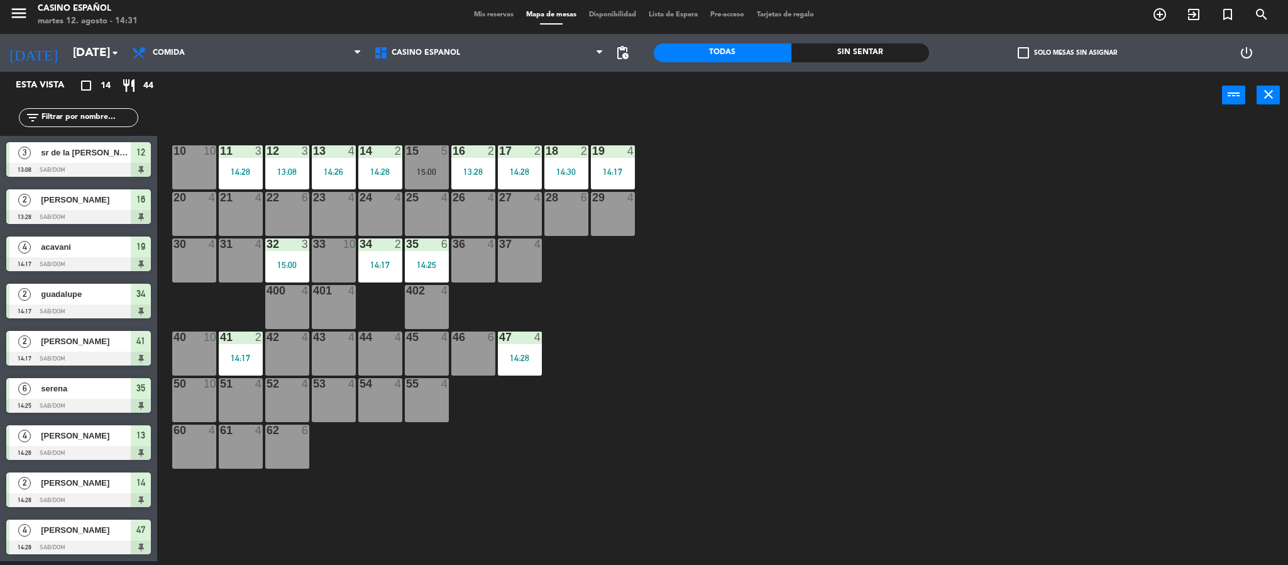
click at [717, 265] on div "10 10 11 3 14:28 12 3 13:08 13 4 14:26 14 2 14:28 15 5 15:00 16 2 13:28 17 2 14…" at bounding box center [729, 344] width 1118 height 442
click at [811, 204] on div "10 10 11 3 14:28 12 3 13:08 13 4 14:26 14 2 14:28 15 5 15:00 16 2 13:28 17 2 14…" at bounding box center [729, 344] width 1118 height 442
click at [811, 206] on div "10 10 11 3 14:28 12 3 13:08 13 4 14:26 14 2 14:28 15 5 15:00 16 2 13:28 17 2 14…" at bounding box center [729, 344] width 1118 height 442
click at [472, 106] on div "power_input close" at bounding box center [689, 96] width 1065 height 48
click at [491, 14] on span "Mis reservas" at bounding box center [494, 14] width 52 height 7
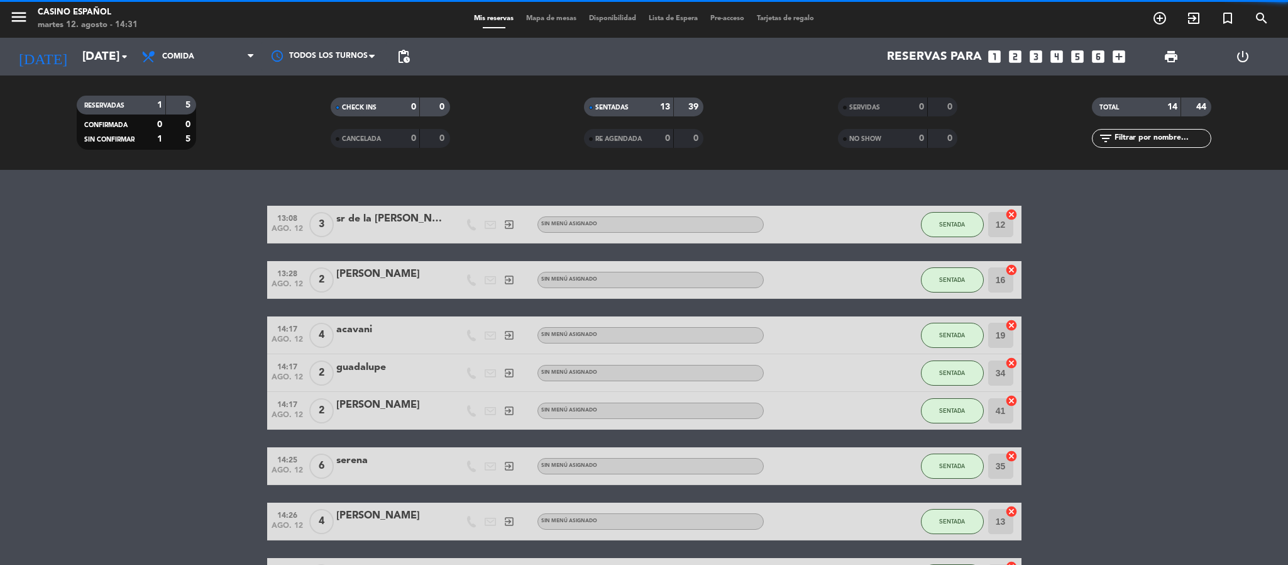
click at [540, 16] on span "Mapa de mesas" at bounding box center [551, 18] width 63 height 7
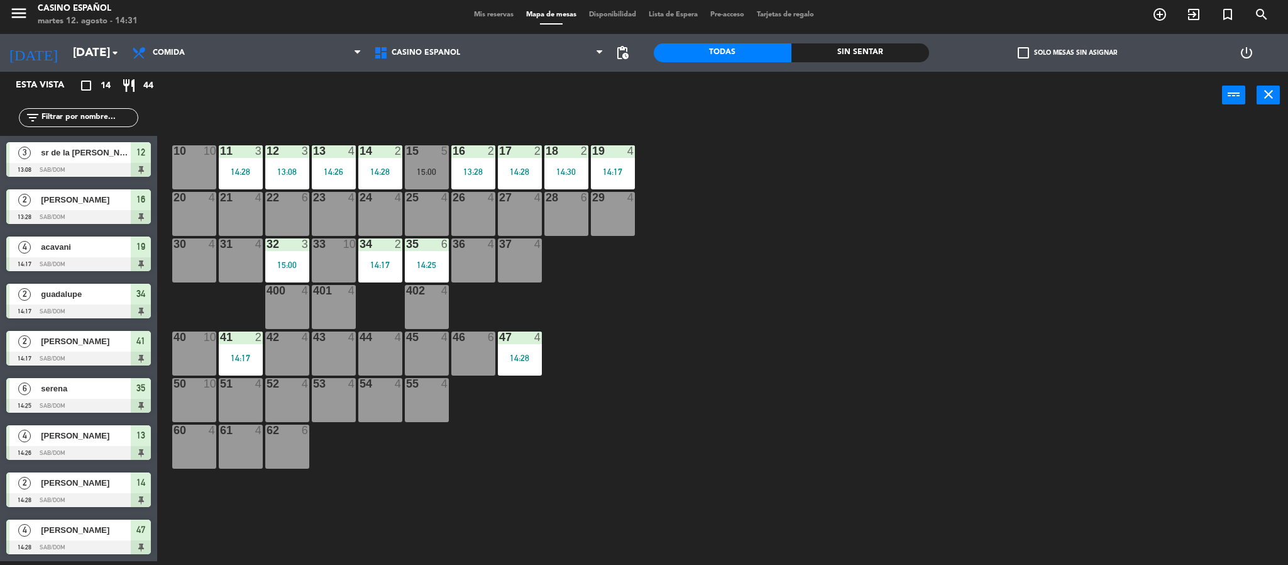
click at [1010, 341] on div "10 10 11 3 14:28 12 3 13:08 13 4 14:26 14 2 14:28 15 5 15:00 16 2 13:28 17 2 14…" at bounding box center [729, 344] width 1118 height 442
click at [858, 293] on div "10 10 11 3 14:28 12 3 13:08 13 4 14:26 14 2 14:28 15 5 15:00 16 2 13:28 17 2 14…" at bounding box center [729, 344] width 1118 height 442
click at [204, 280] on div "30 4" at bounding box center [194, 260] width 44 height 44
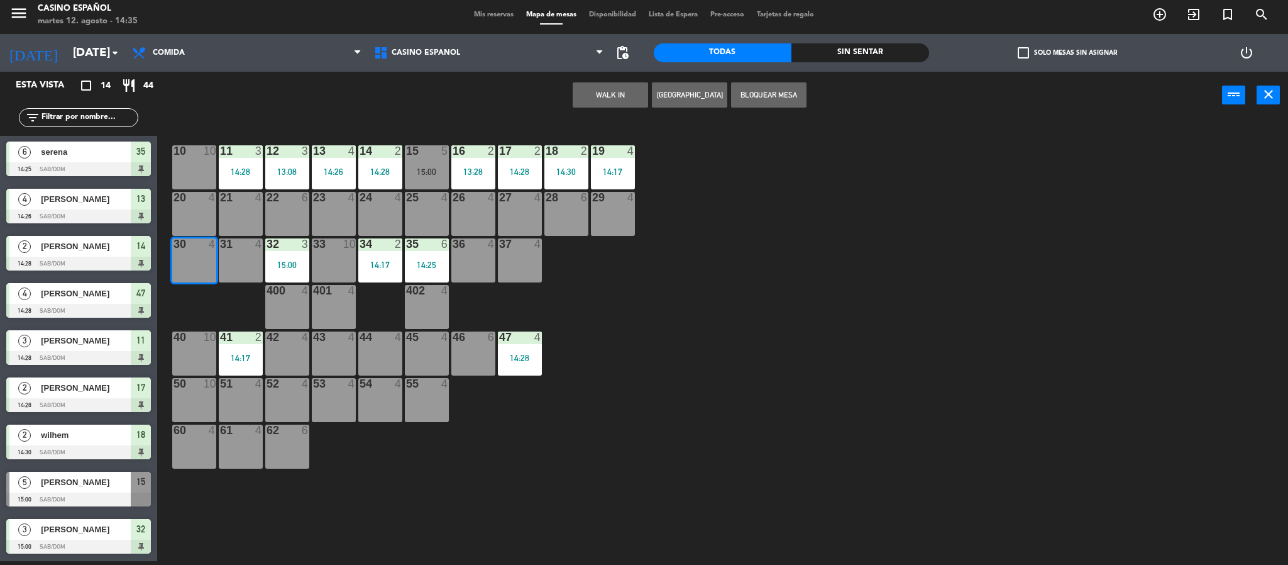
click at [615, 102] on button "WALK IN" at bounding box center [610, 94] width 75 height 25
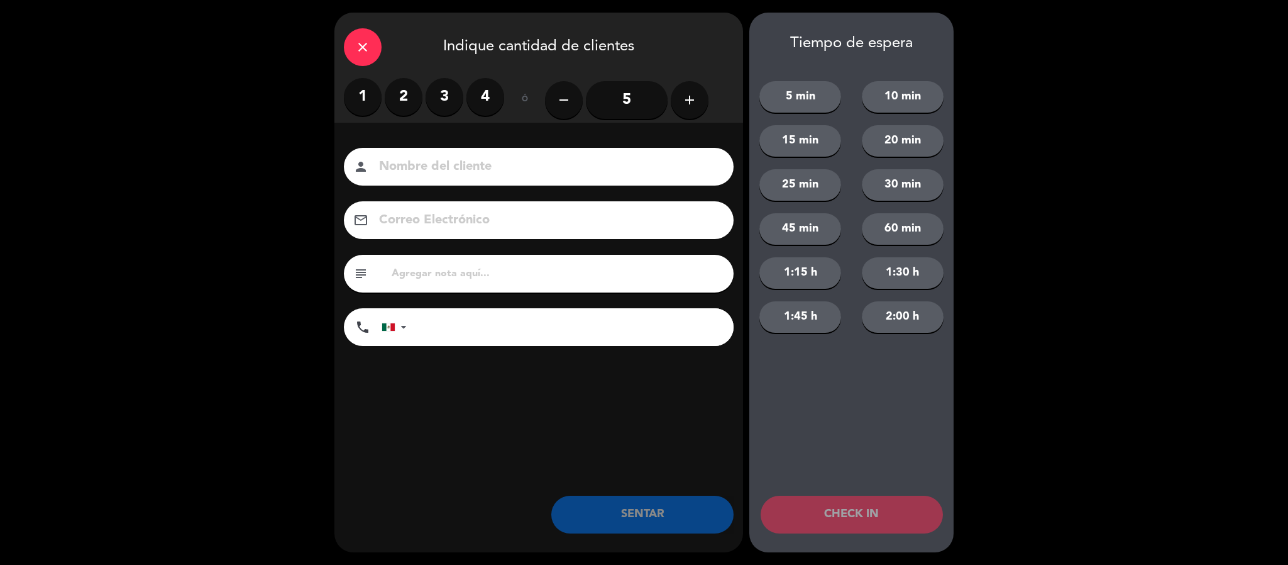
click at [407, 100] on label "2" at bounding box center [404, 97] width 38 height 38
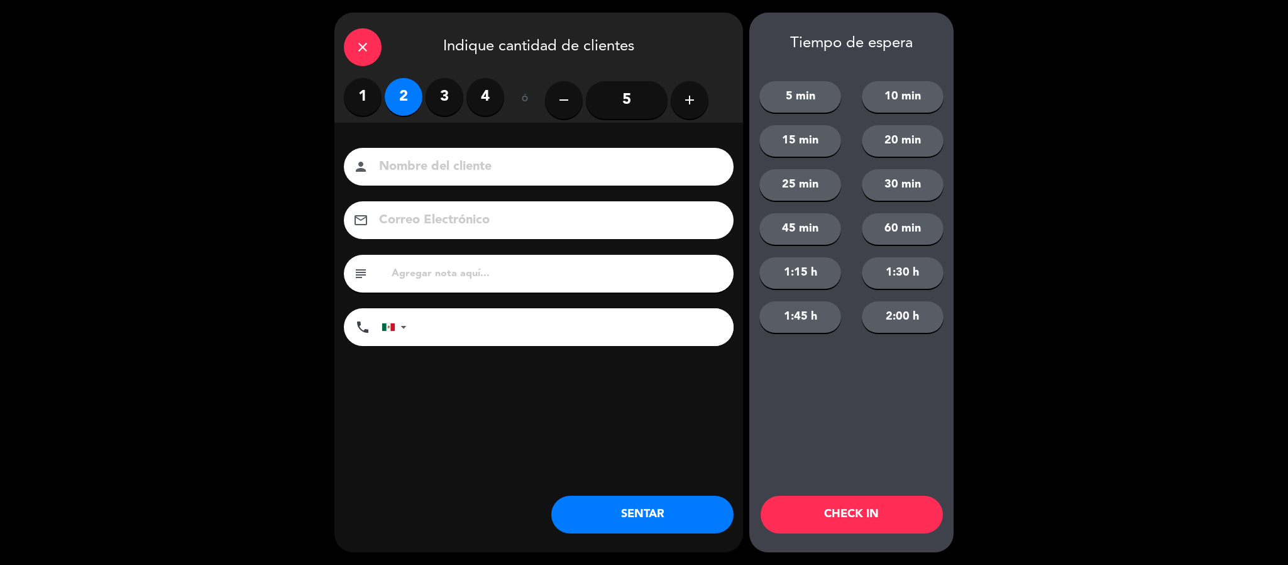
click at [417, 168] on input at bounding box center [547, 167] width 339 height 22
type input "[PERSON_NAME]"
click at [612, 517] on button "SENTAR" at bounding box center [642, 514] width 182 height 38
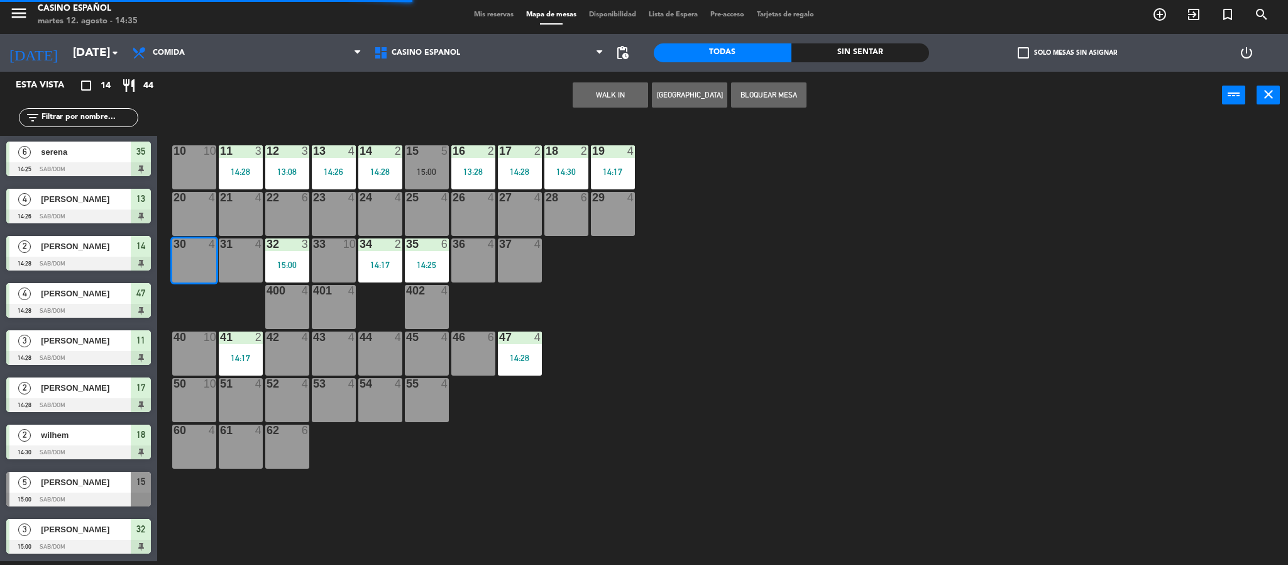
scroll to position [0, 0]
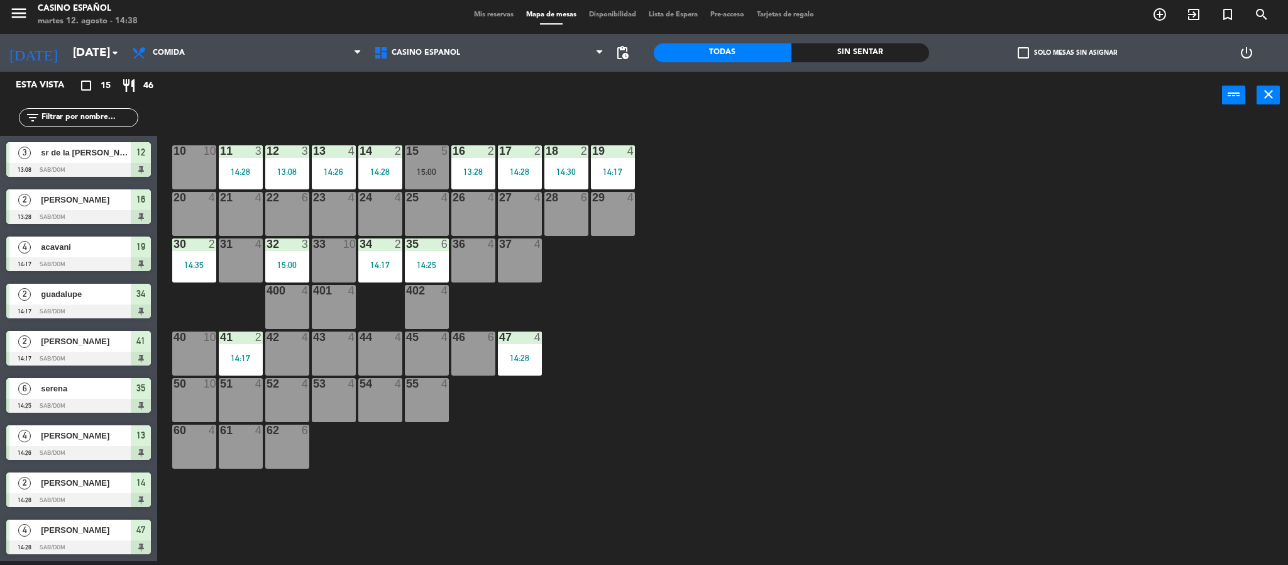
click at [743, 182] on div "10 10 11 3 14:28 12 3 13:08 13 4 14:26 14 2 14:28 15 5 15:00 16 2 13:28 17 2 14…" at bounding box center [729, 344] width 1118 height 442
click at [766, 210] on div "10 10 11 3 14:28 12 3 13:08 13 4 14:26 14 2 14:28 15 5 15:00 16 2 13:28 17 2 14…" at bounding box center [729, 344] width 1118 height 442
click at [391, 201] on div "4" at bounding box center [401, 197] width 21 height 11
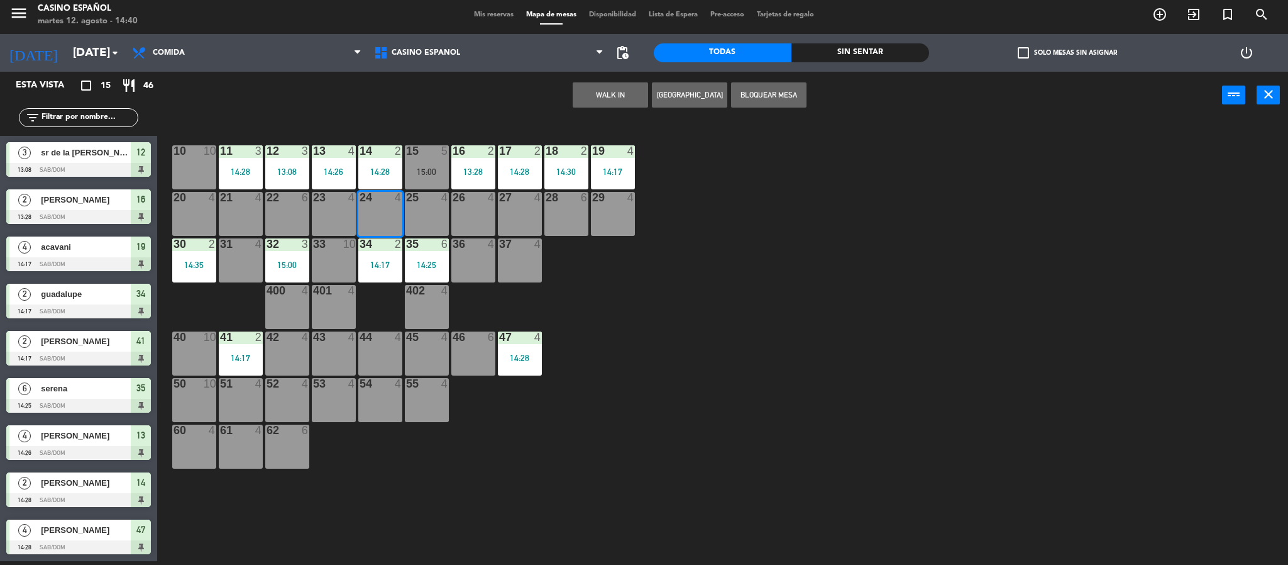
click at [619, 97] on button "WALK IN" at bounding box center [610, 94] width 75 height 25
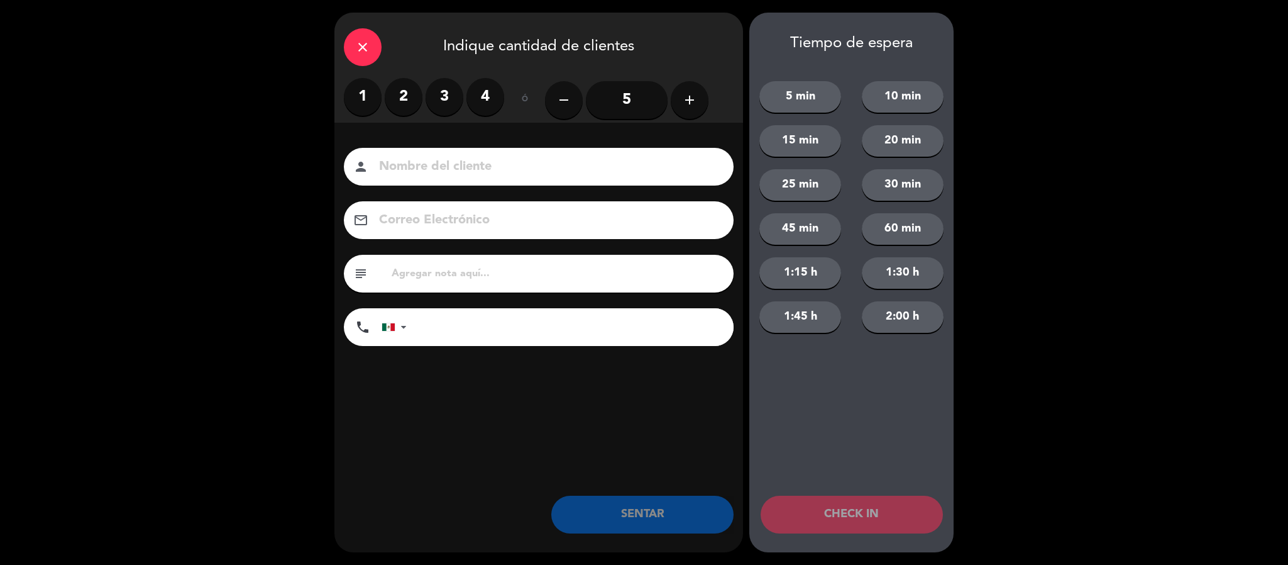
click at [399, 89] on label "2" at bounding box center [404, 97] width 38 height 38
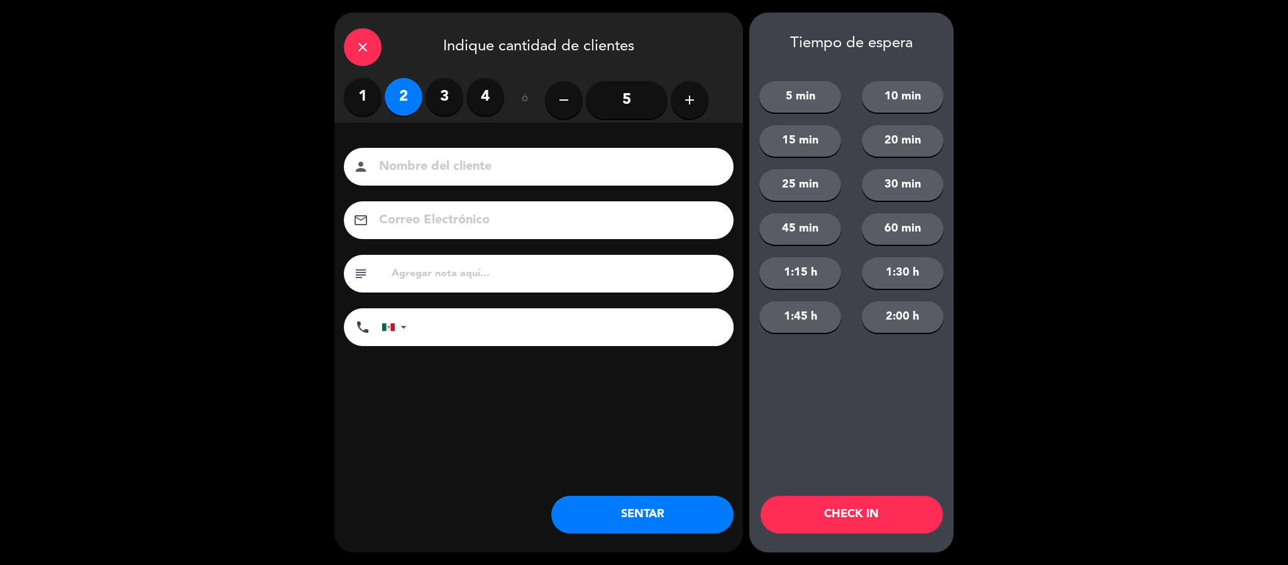
click at [444, 157] on input at bounding box center [547, 167] width 339 height 22
type input "MAYO"
click at [680, 500] on button "SENTAR" at bounding box center [642, 514] width 182 height 38
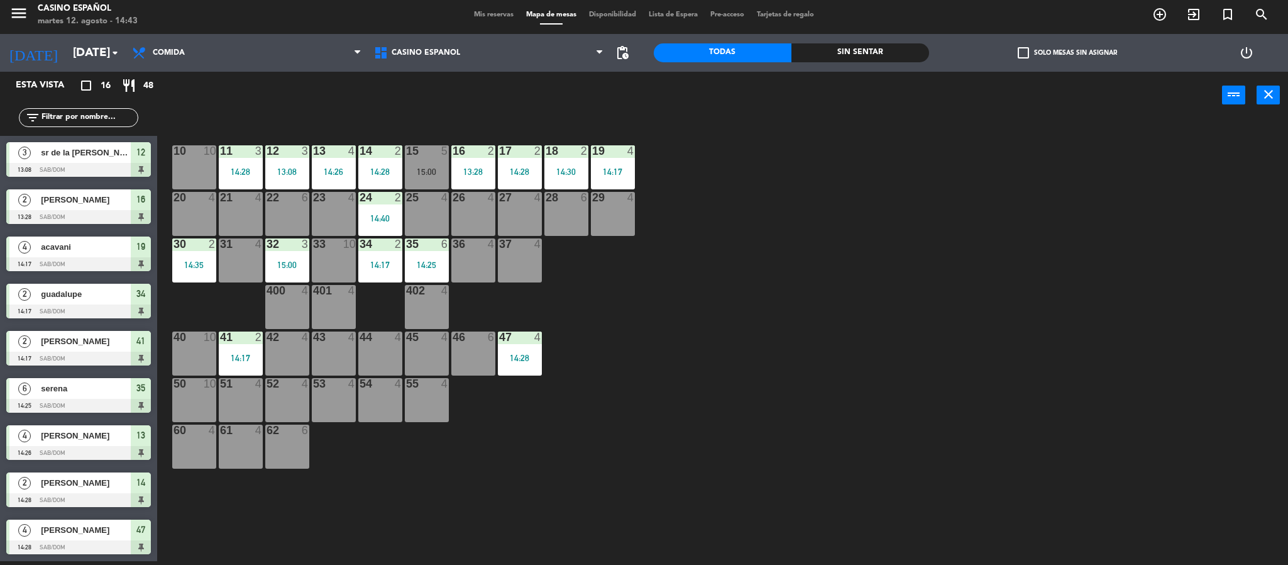
click at [570, 104] on div "power_input close" at bounding box center [689, 96] width 1065 height 48
click at [502, 13] on span "Mis reservas" at bounding box center [494, 14] width 52 height 7
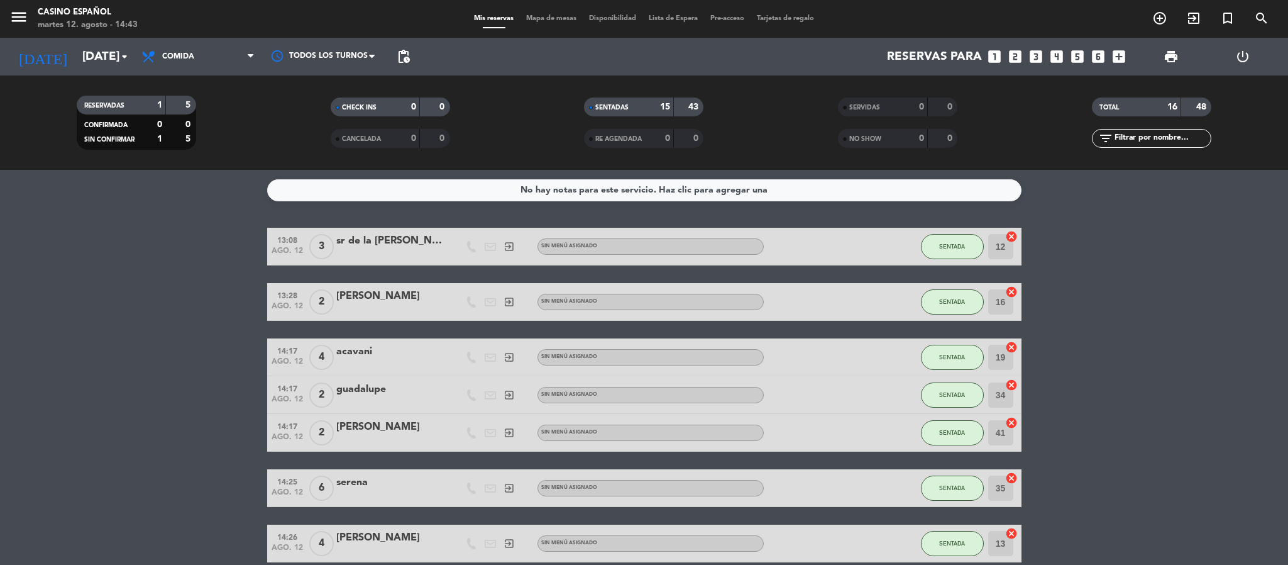
click at [543, 19] on span "Mapa de mesas" at bounding box center [551, 18] width 63 height 7
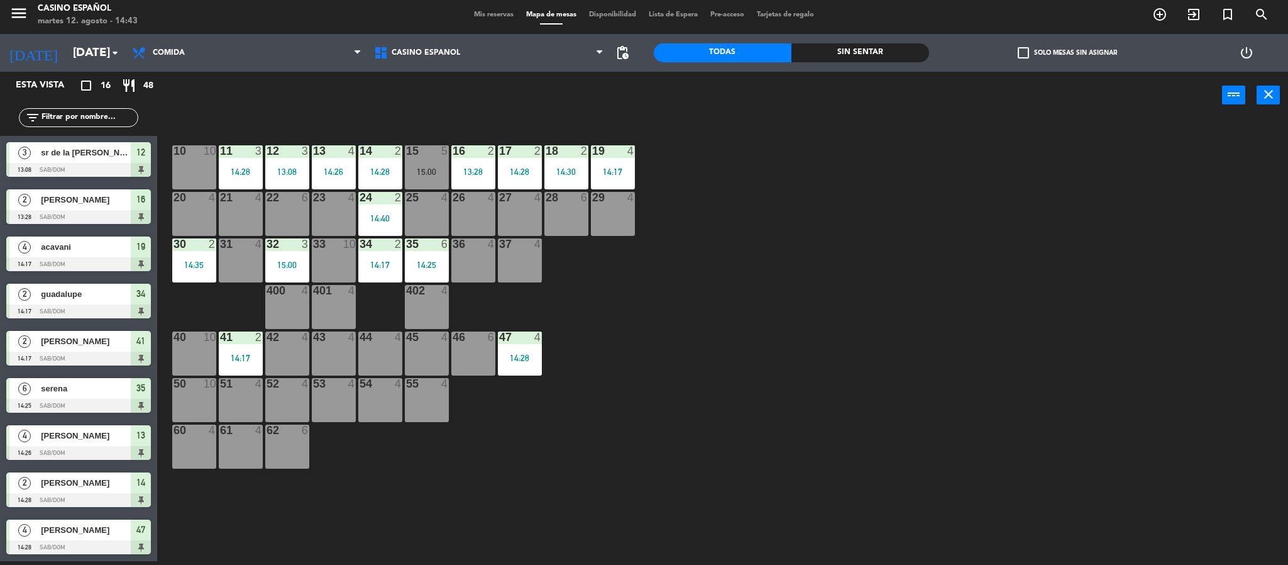
click at [404, 106] on div "power_input close" at bounding box center [689, 96] width 1065 height 48
click at [488, 160] on div "16 2 13:28" at bounding box center [473, 167] width 44 height 44
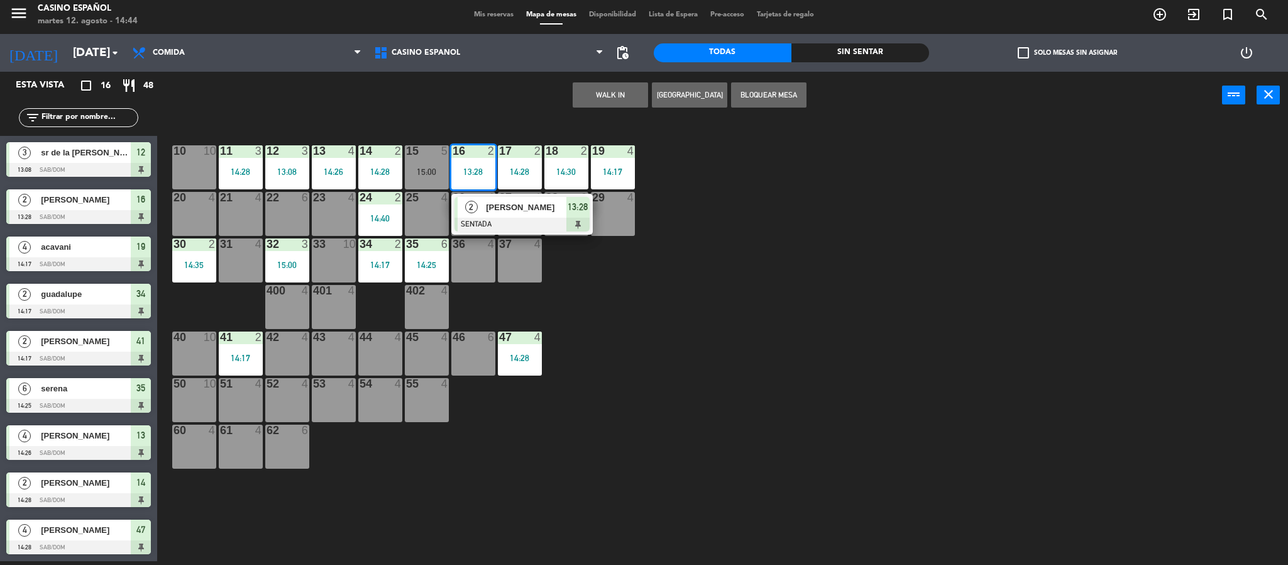
click at [504, 215] on div "[PERSON_NAME]" at bounding box center [526, 207] width 82 height 21
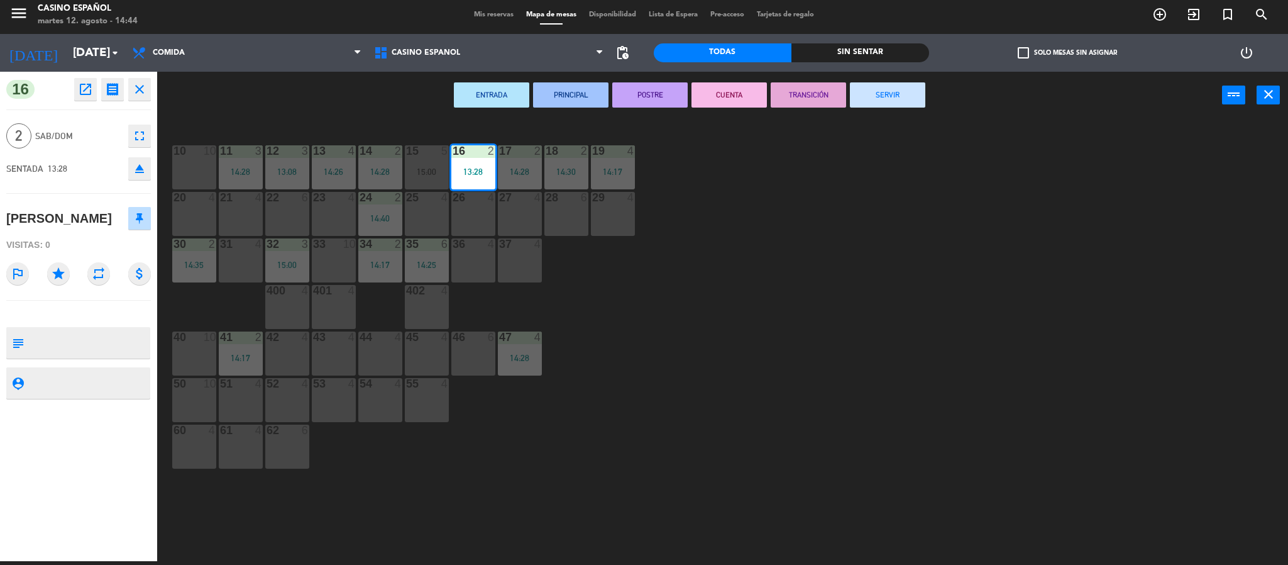
click at [146, 135] on icon "fullscreen" at bounding box center [139, 135] width 15 height 15
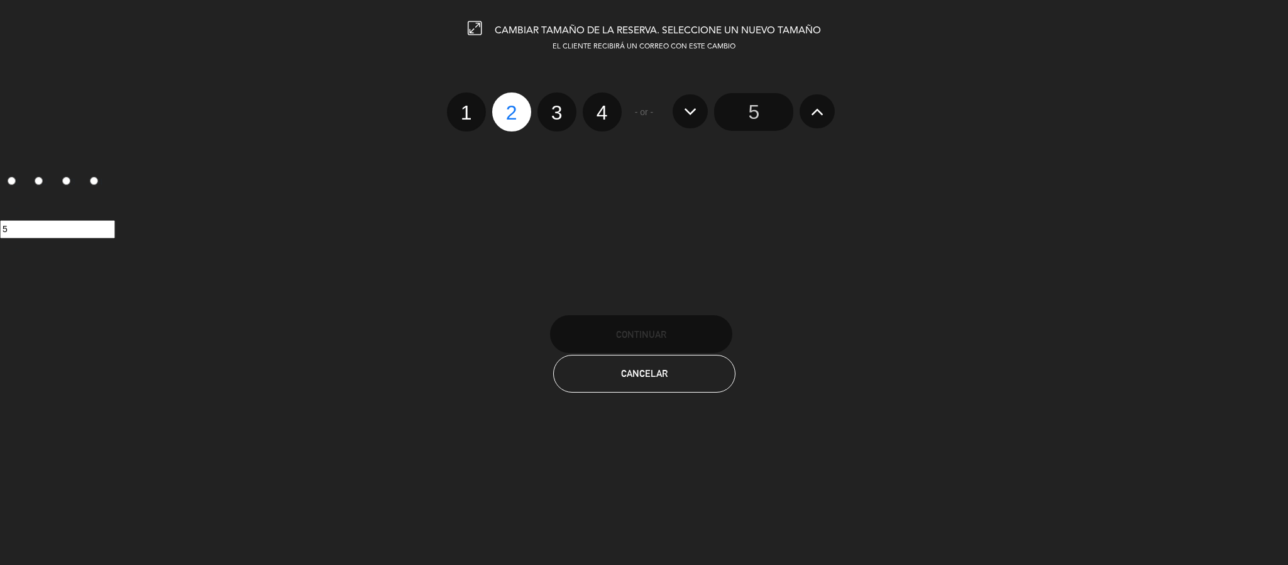
click at [612, 111] on label "4" at bounding box center [602, 111] width 39 height 39
click at [605, 106] on input "4" at bounding box center [601, 101] width 8 height 8
radio input "true"
radio input "false"
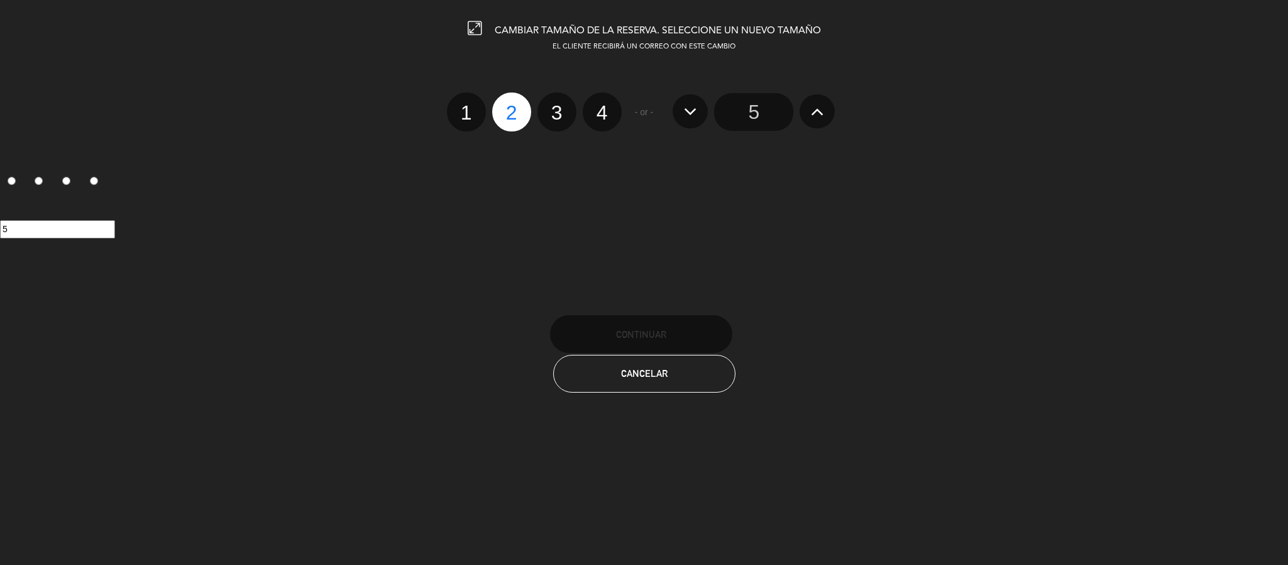
radio input "false"
radio input "true"
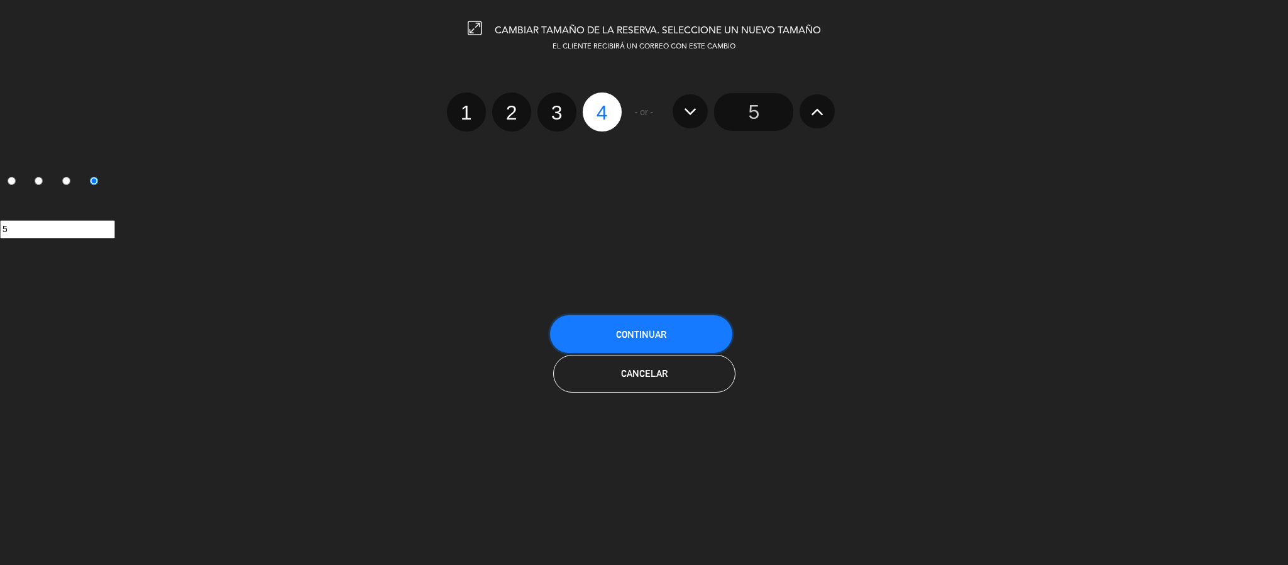
click at [680, 338] on button "Continuar" at bounding box center [641, 334] width 182 height 38
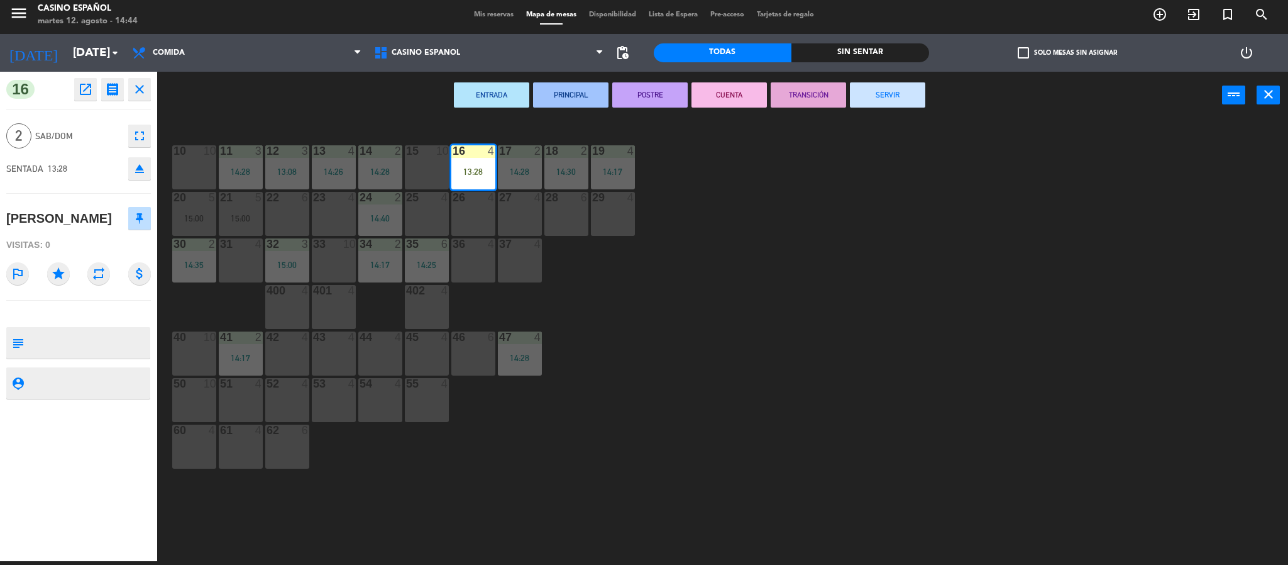
click at [680, 338] on div "10 10 11 3 14:28 12 3 13:08 13 4 14:26 14 2 14:28 15 10 16 4 13:28 17 2 14:28 1…" at bounding box center [729, 344] width 1118 height 442
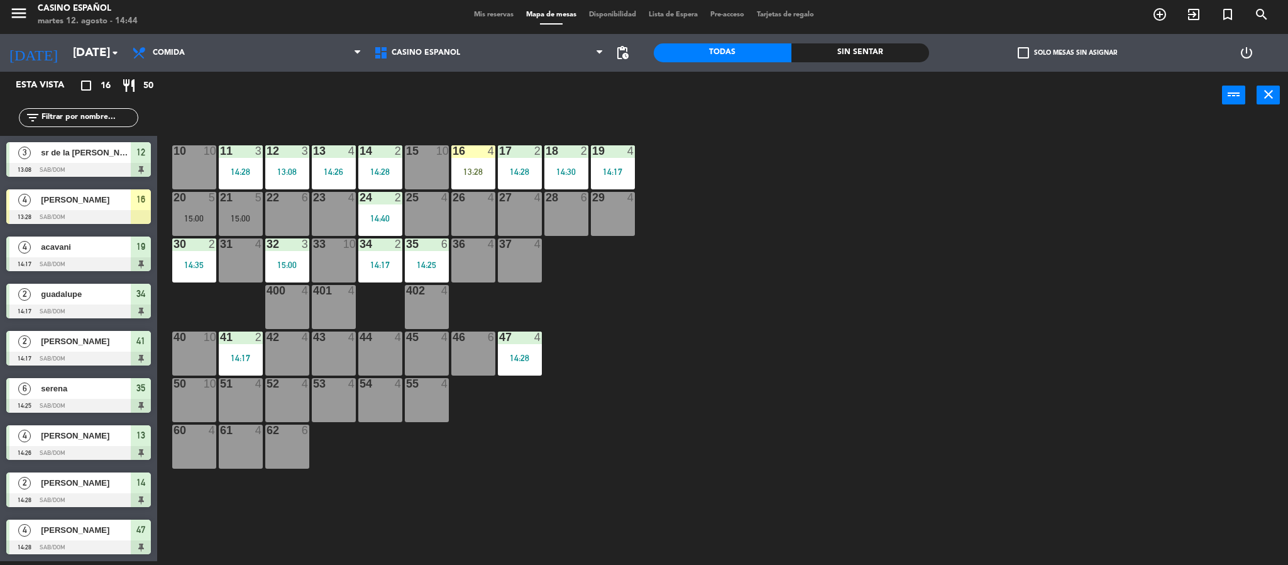
click at [487, 160] on div "16 4 13:28" at bounding box center [473, 167] width 44 height 44
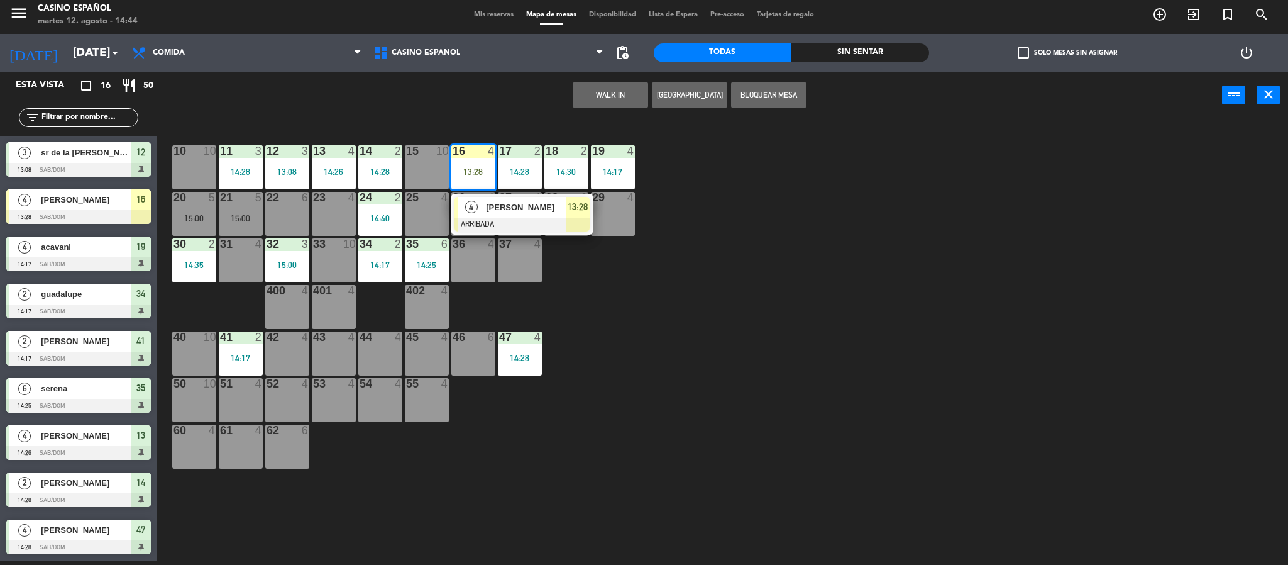
click at [504, 219] on div at bounding box center [522, 225] width 135 height 14
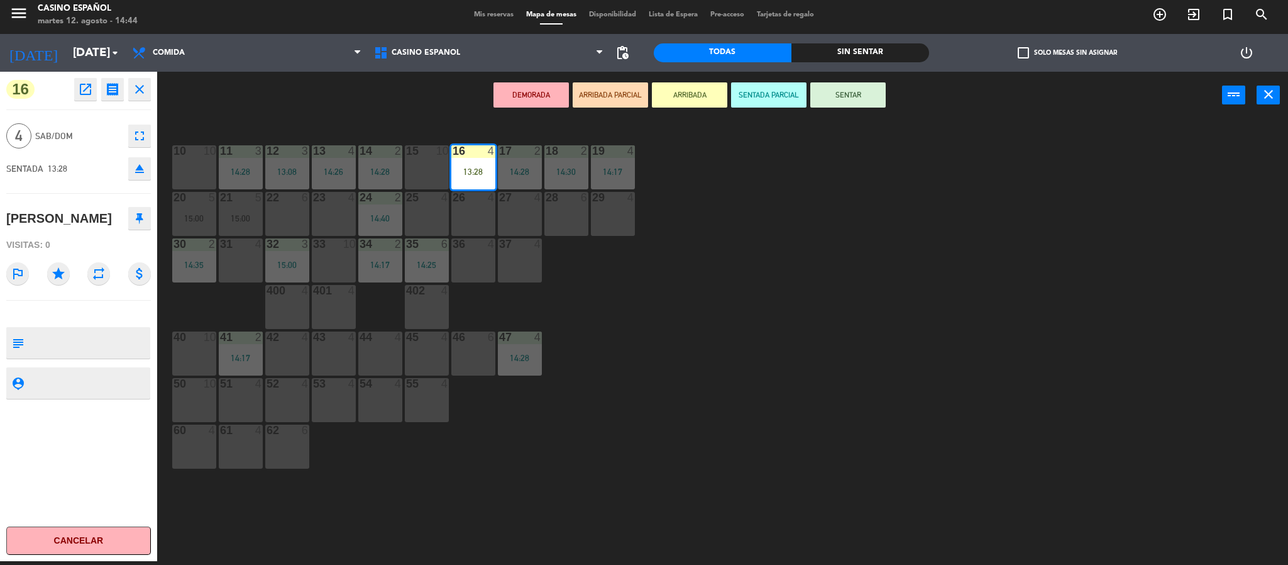
click at [832, 89] on button "SENTAR" at bounding box center [847, 94] width 75 height 25
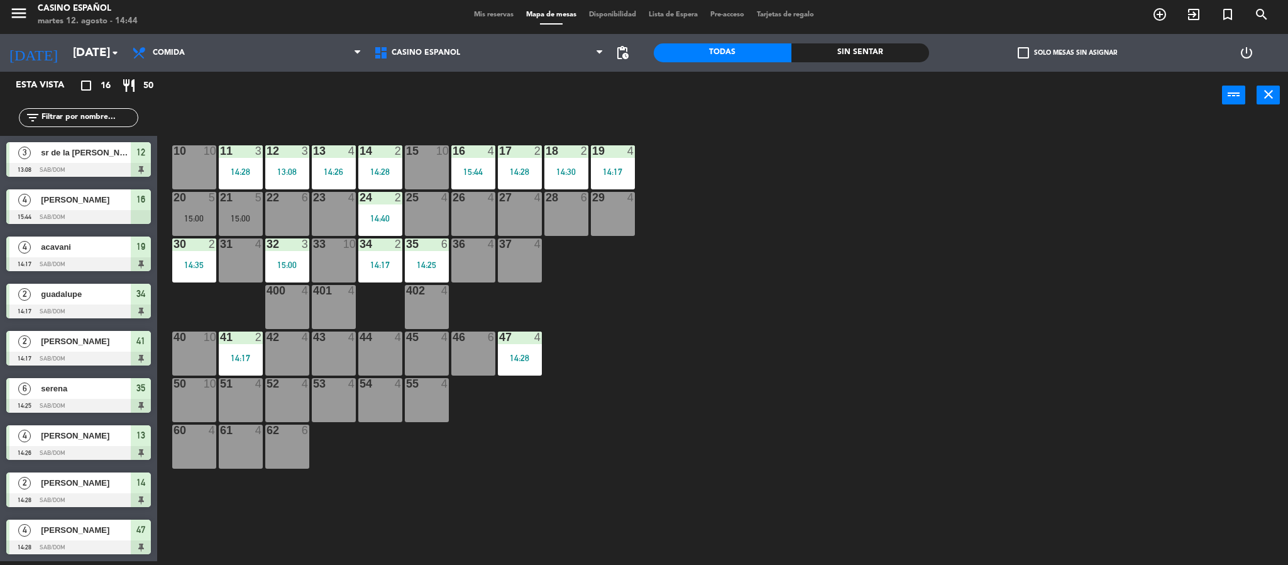
click at [817, 334] on div "10 10 11 3 14:28 12 3 13:08 13 4 14:26 14 2 14:28 15 10 16 4 15:44 17 2 14:28 1…" at bounding box center [729, 344] width 1118 height 442
click at [734, 319] on div "10 10 11 3 14:28 12 3 13:08 13 4 14:26 14 2 14:28 15 10 16 4 14:44 17 2 14:28 1…" at bounding box center [729, 344] width 1118 height 442
click at [732, 325] on div "10 10 11 3 14:28 12 3 13:08 13 4 14:26 14 2 14:28 15 10 16 4 14:44 17 2 14:28 1…" at bounding box center [729, 344] width 1118 height 442
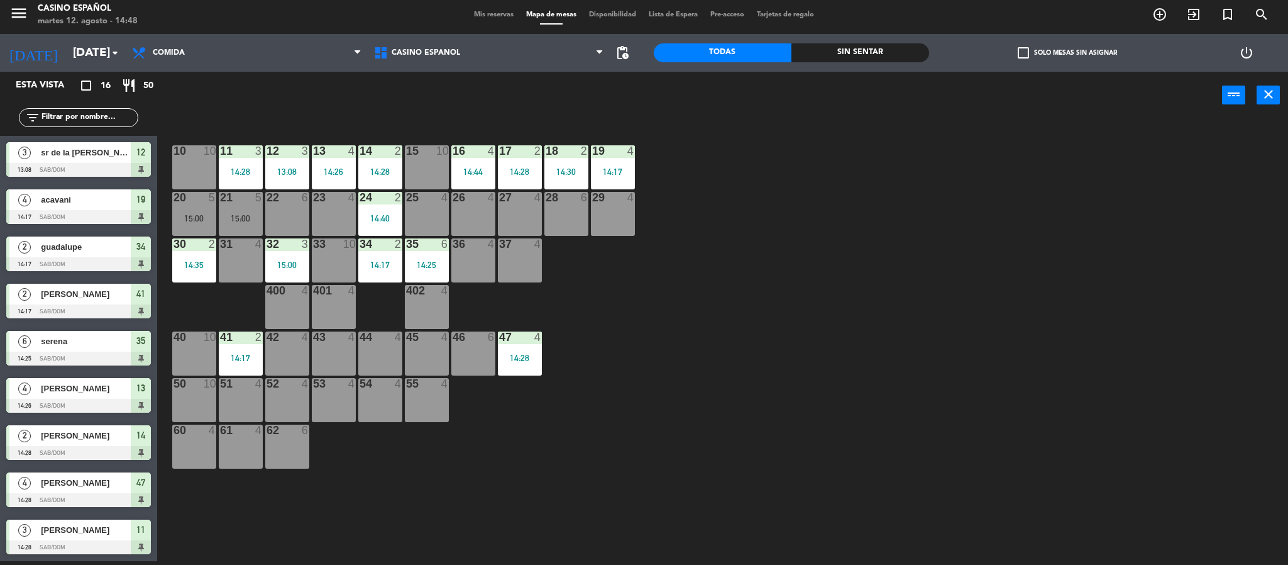
click at [732, 344] on div "10 10 11 3 14:28 12 3 13:08 13 4 14:26 14 2 14:28 15 10 16 4 14:44 17 2 14:28 1…" at bounding box center [729, 344] width 1118 height 442
click at [292, 289] on div at bounding box center [287, 290] width 21 height 11
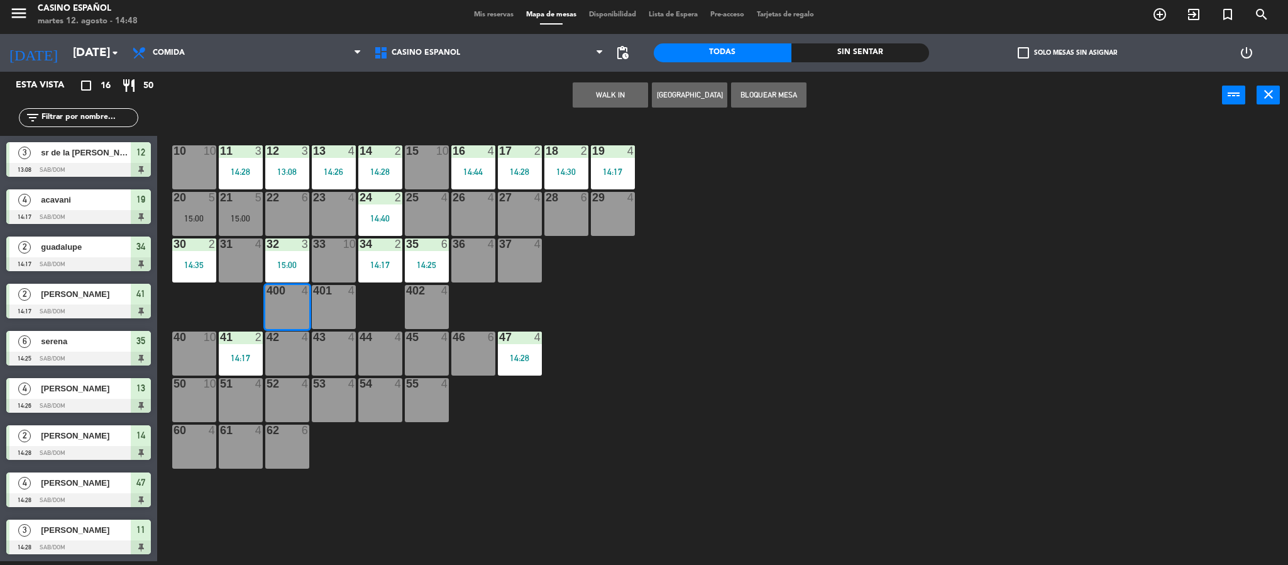
click at [621, 95] on button "WALK IN" at bounding box center [610, 94] width 75 height 25
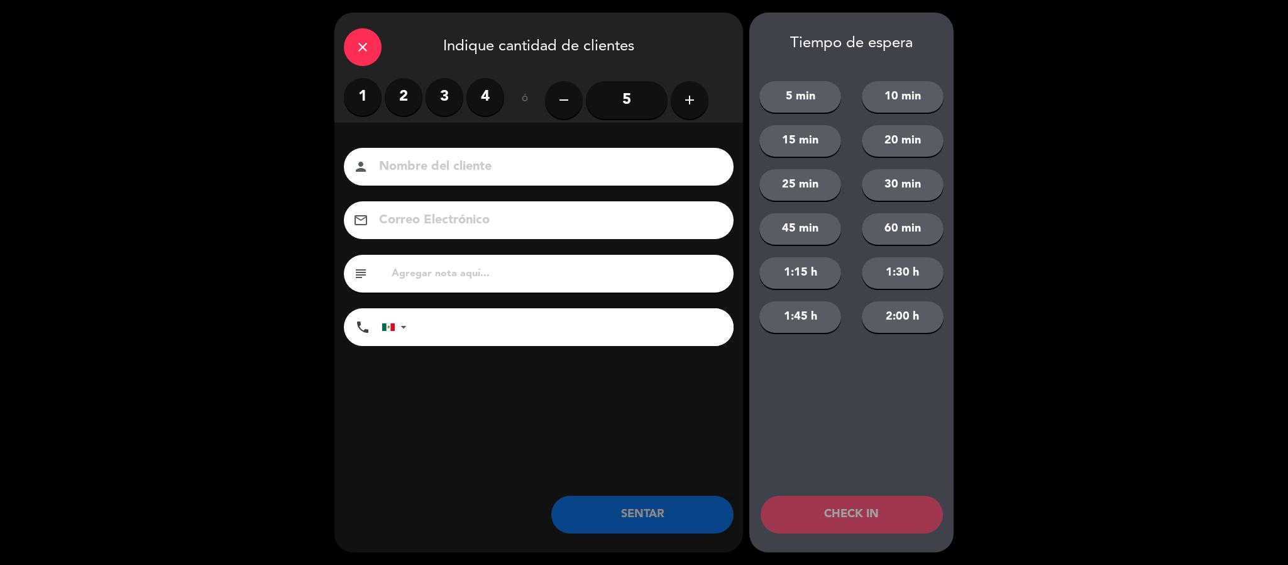
click at [449, 93] on label "3" at bounding box center [445, 97] width 38 height 38
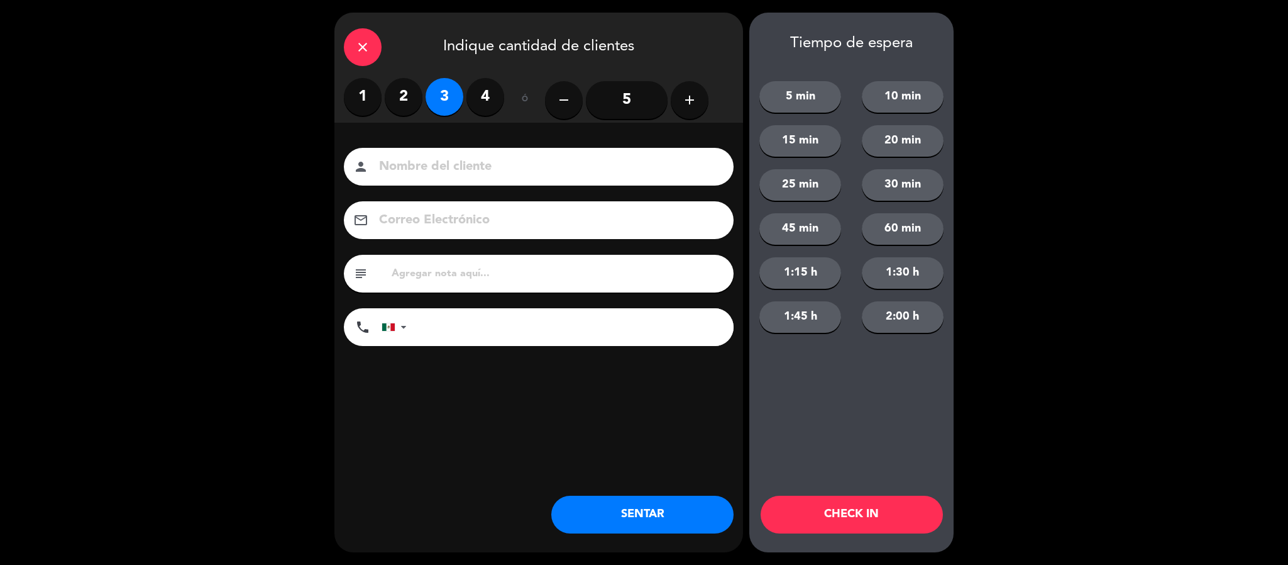
click at [450, 158] on input at bounding box center [547, 167] width 339 height 22
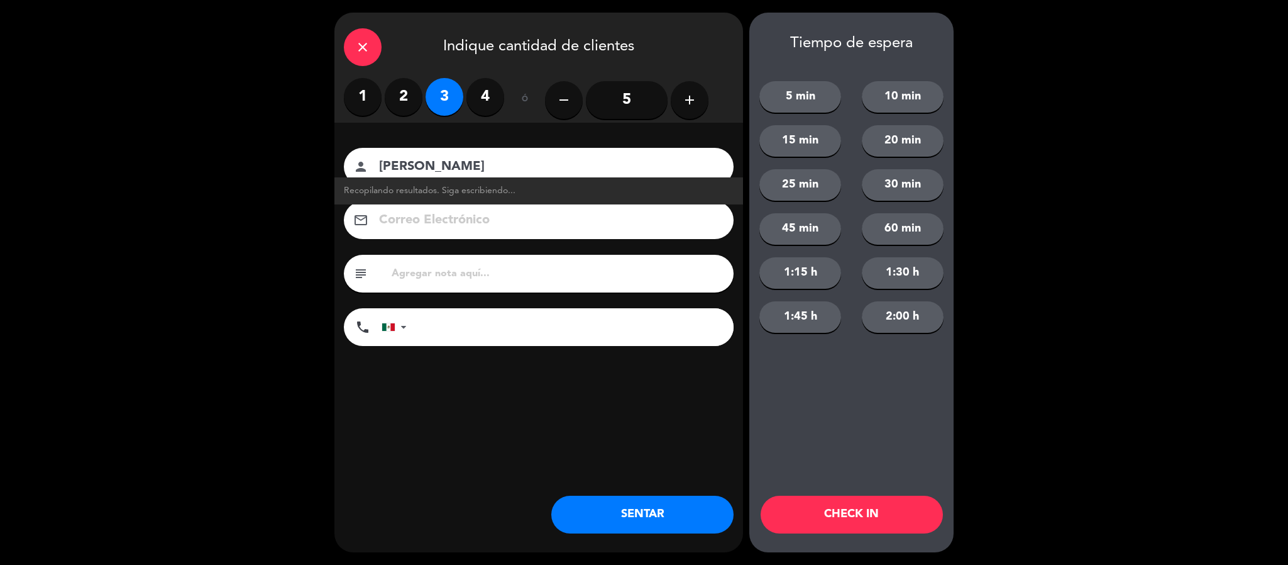
type input "[PERSON_NAME]"
click at [634, 515] on button "SENTAR" at bounding box center [642, 514] width 182 height 38
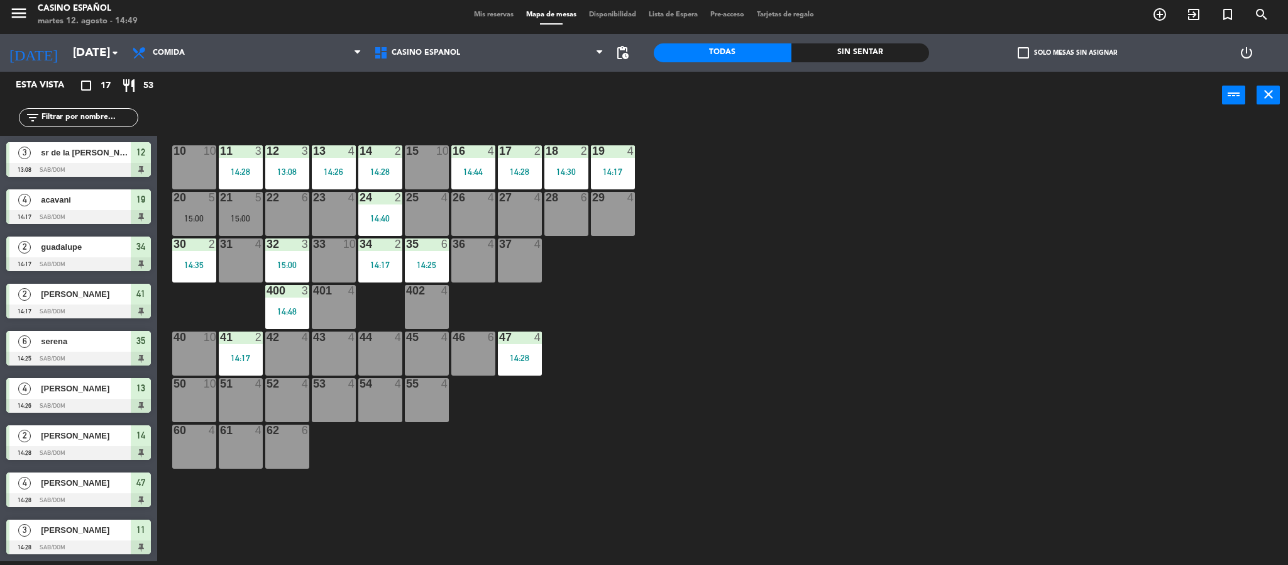
click at [109, 123] on input "text" at bounding box center [88, 118] width 97 height 14
click at [692, 293] on div "10 10 11 3 14:28 12 3 13:08 13 4 14:26 14 2 14:28 15 10 16 4 14:44 17 2 14:28 1…" at bounding box center [729, 344] width 1118 height 442
click at [57, 119] on input "text" at bounding box center [88, 118] width 97 height 14
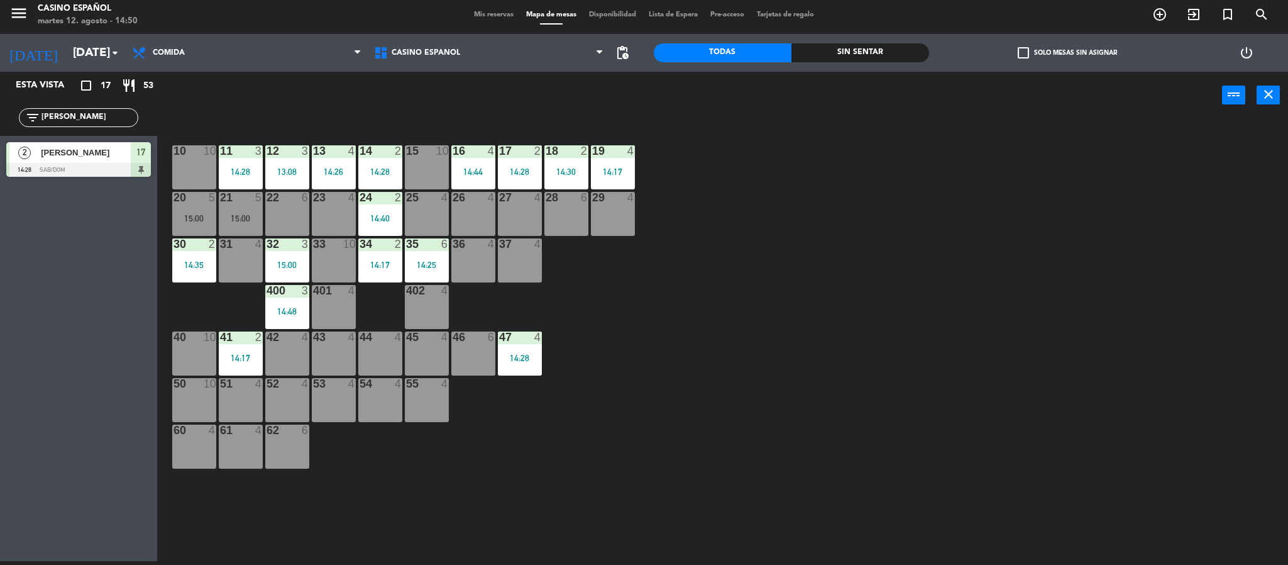
click at [87, 227] on div "Esta vista crop_square 17 restaurant 53 filter_list [PERSON_NAME] 2 [PERSON_NAM…" at bounding box center [78, 316] width 157 height 489
click at [80, 112] on input "[PERSON_NAME]" at bounding box center [88, 118] width 97 height 14
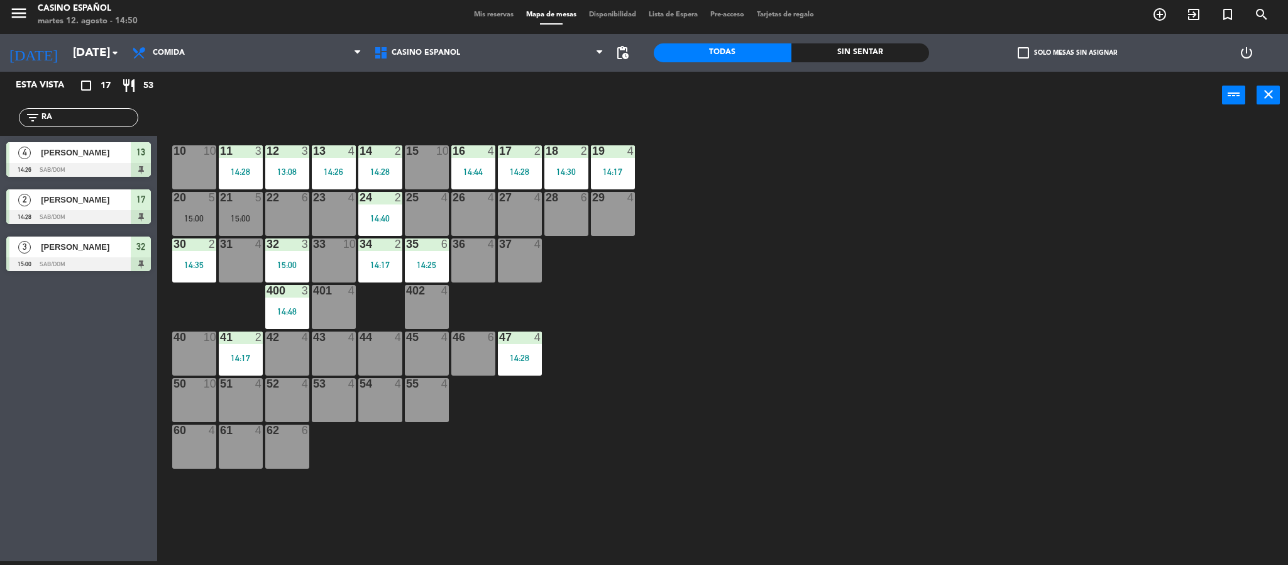
type input "R"
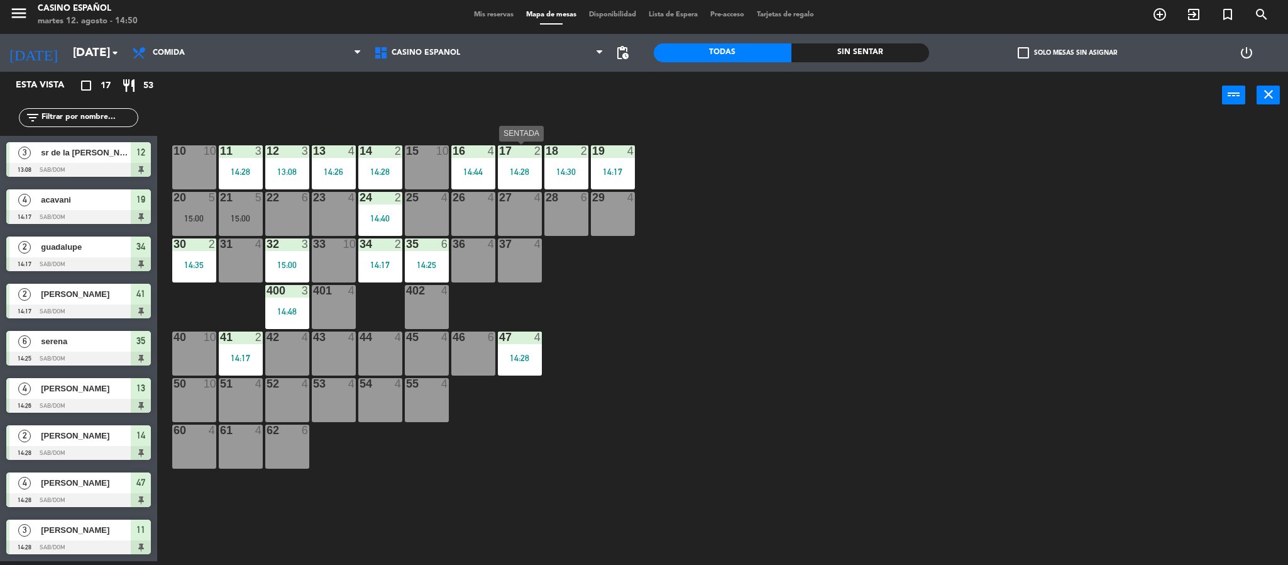
click at [519, 165] on div "17 2 14:28" at bounding box center [520, 167] width 44 height 44
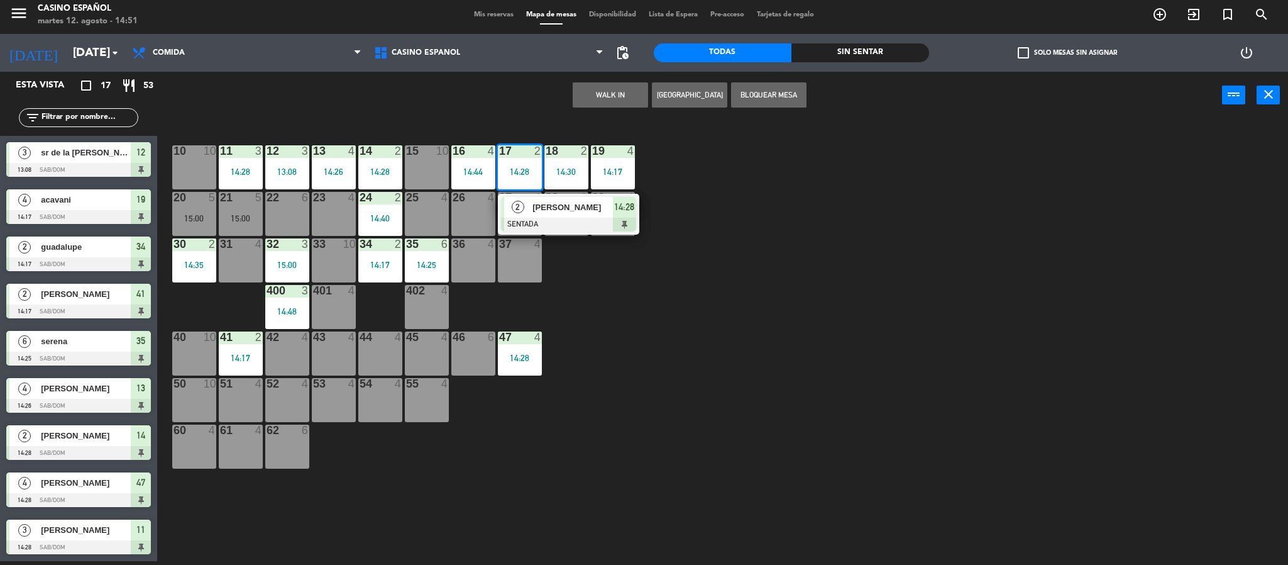
click at [542, 136] on div "10 10 11 3 14:28 12 3 13:08 13 4 14:26 14 2 14:28 15 10 16 4 14:44 17 2 14:28 2…" at bounding box center [729, 344] width 1118 height 442
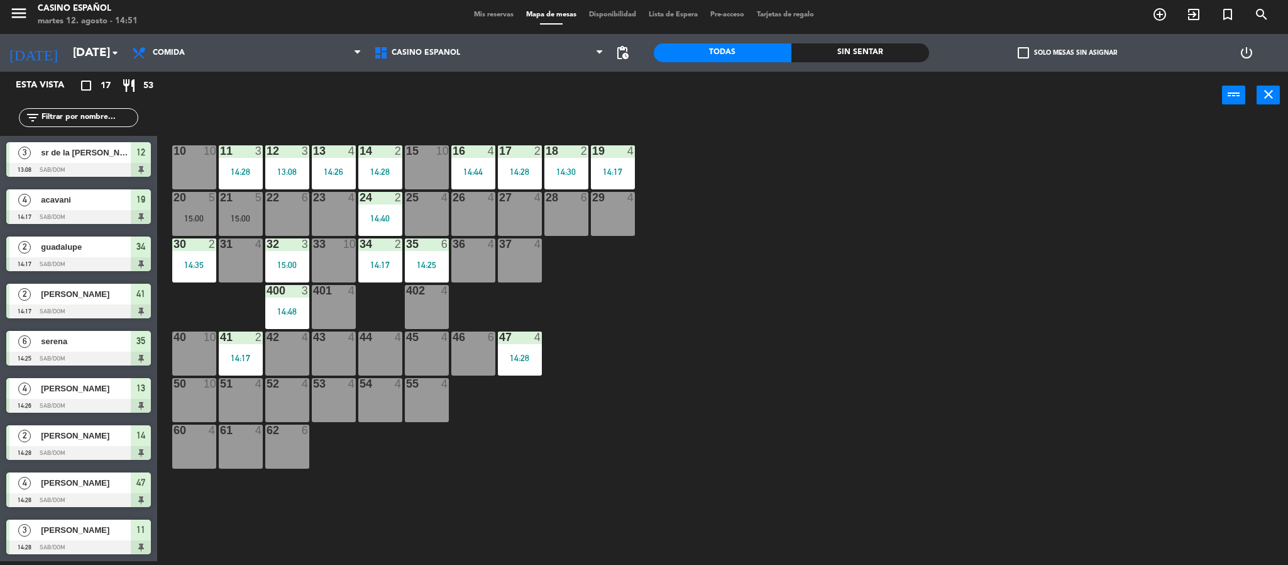
click at [488, 240] on div "37" at bounding box center [498, 243] width 21 height 11
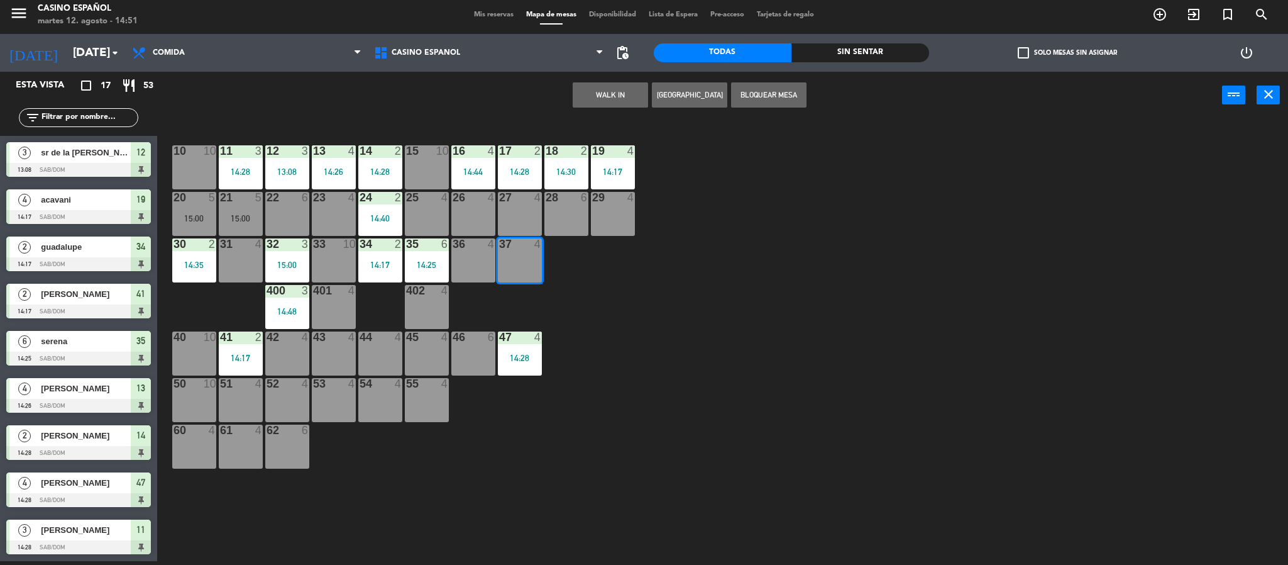
click at [450, 400] on div "10 10 11 3 14:28 12 3 13:08 13 4 14:26 14 2 14:28 15 10 16 4 14:44 17 2 14:28 1…" at bounding box center [729, 344] width 1118 height 442
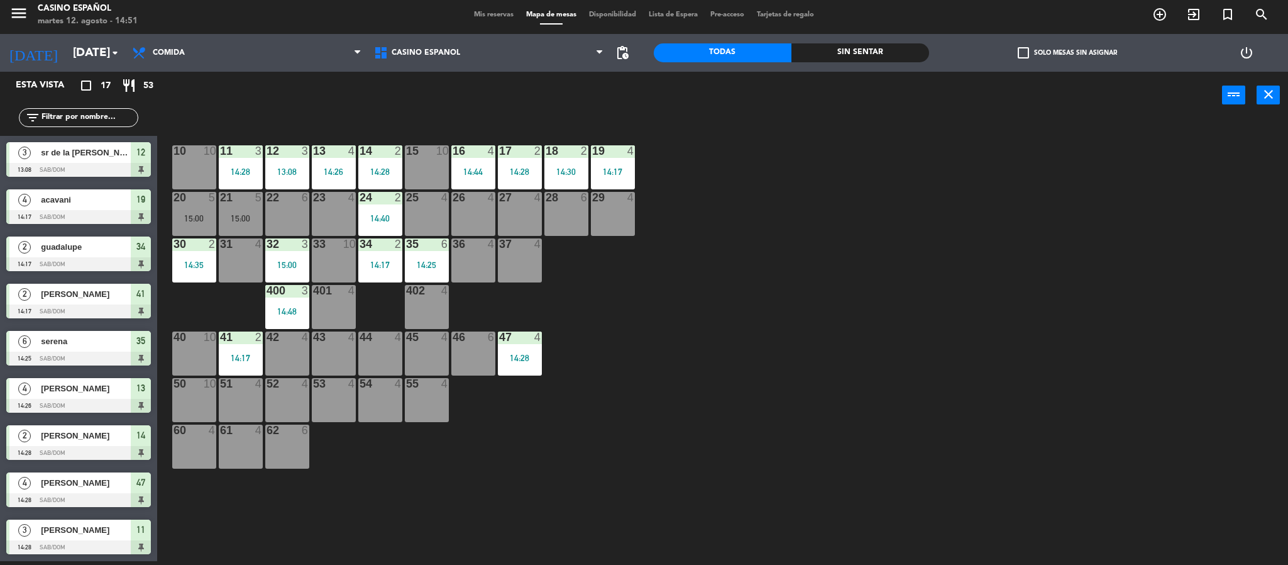
click at [460, 277] on div "36 4" at bounding box center [473, 260] width 44 height 44
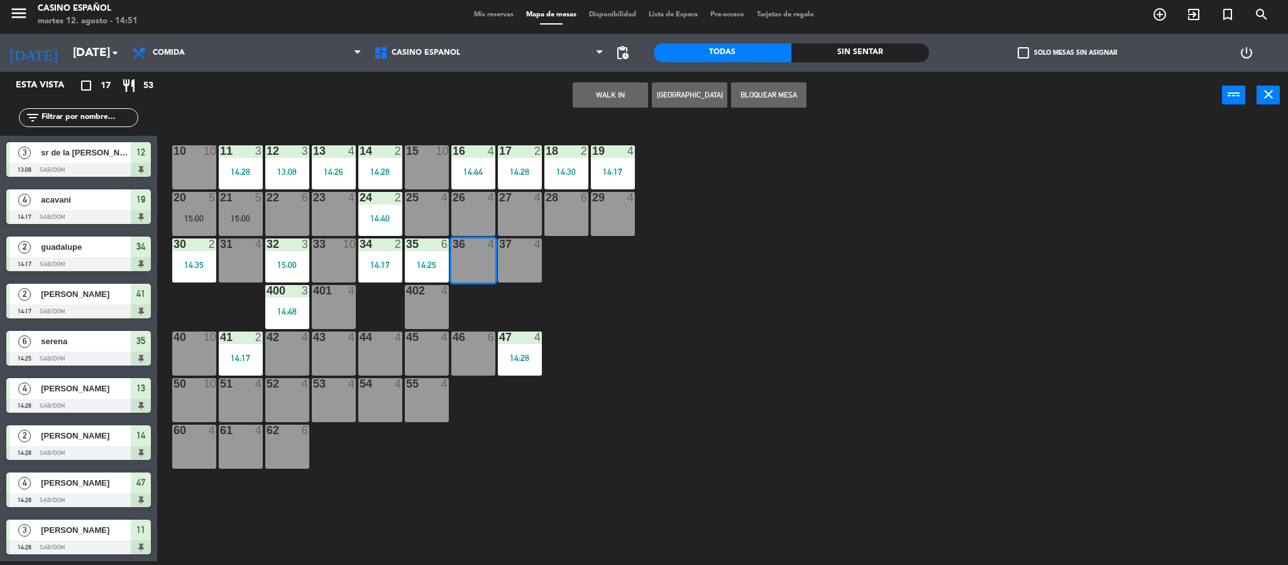
click at [625, 95] on button "WALK IN" at bounding box center [610, 94] width 75 height 25
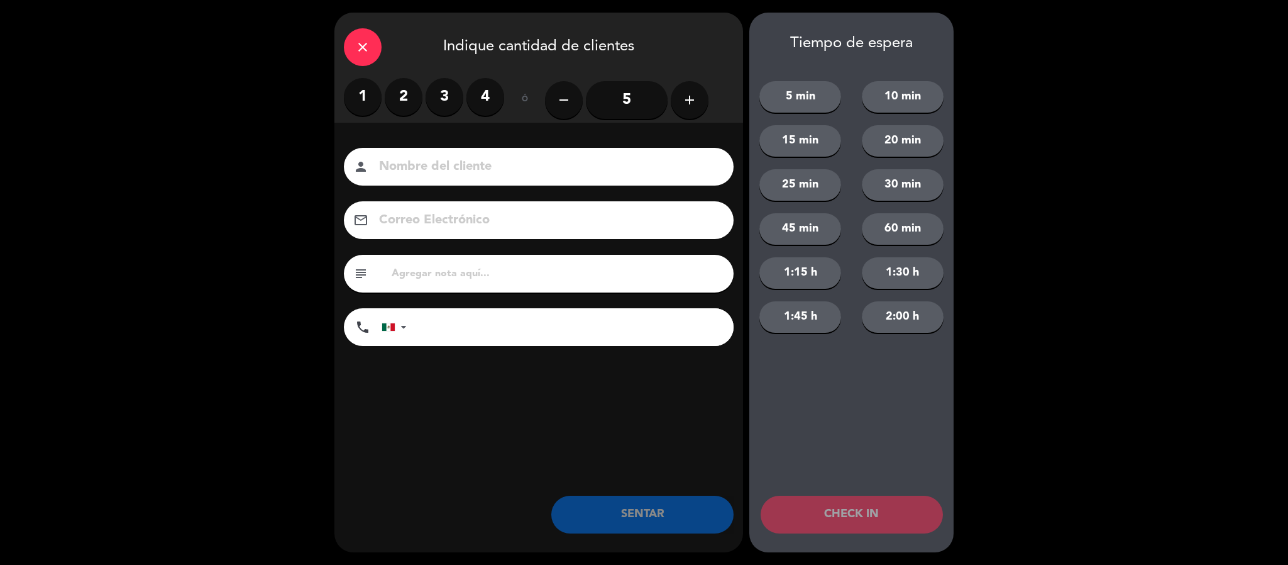
click at [455, 109] on label "3" at bounding box center [445, 97] width 38 height 38
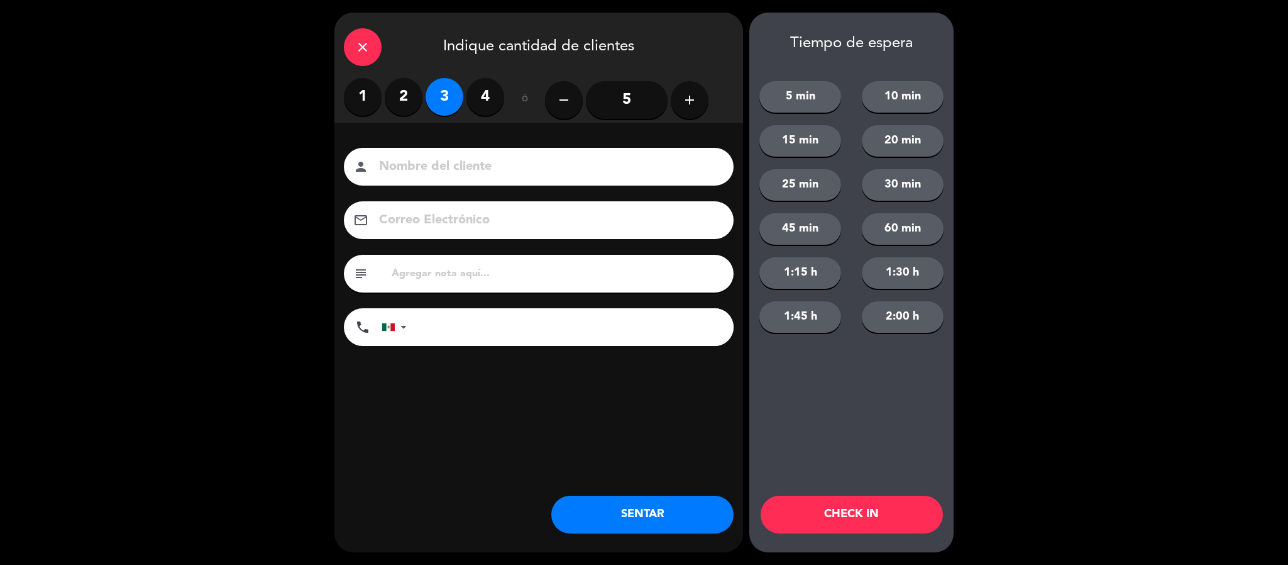
click at [450, 155] on div "person" at bounding box center [539, 167] width 390 height 38
click at [395, 176] on input at bounding box center [547, 167] width 339 height 22
type input "[PERSON_NAME]"
click at [634, 507] on button "SENTAR" at bounding box center [642, 514] width 182 height 38
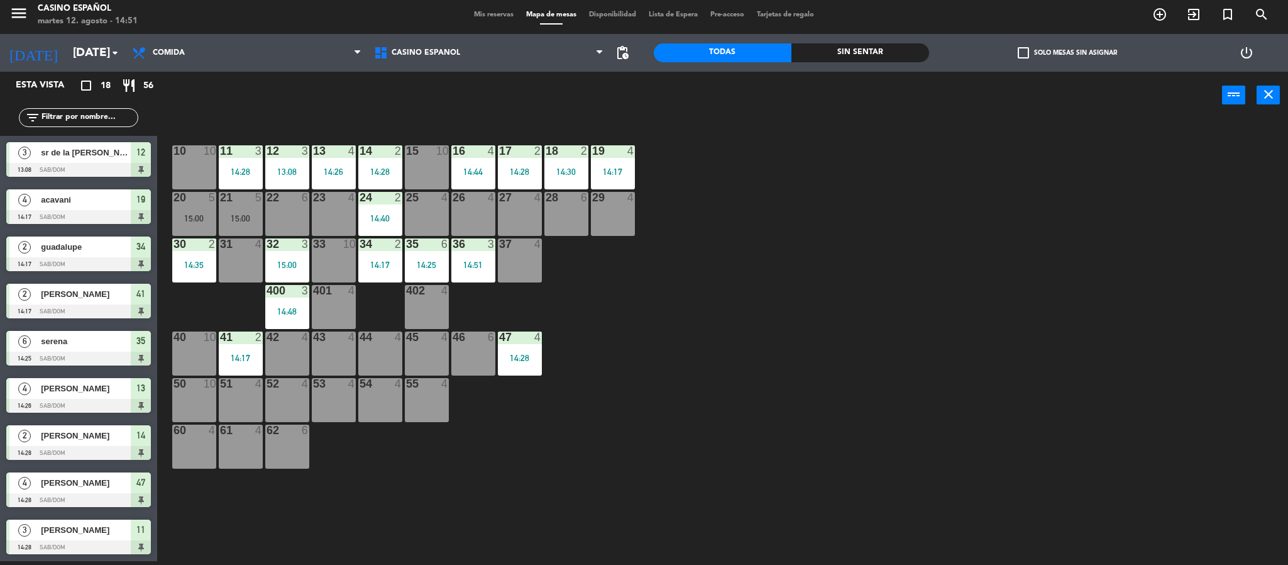
click at [496, 11] on span "Mis reservas" at bounding box center [494, 14] width 52 height 7
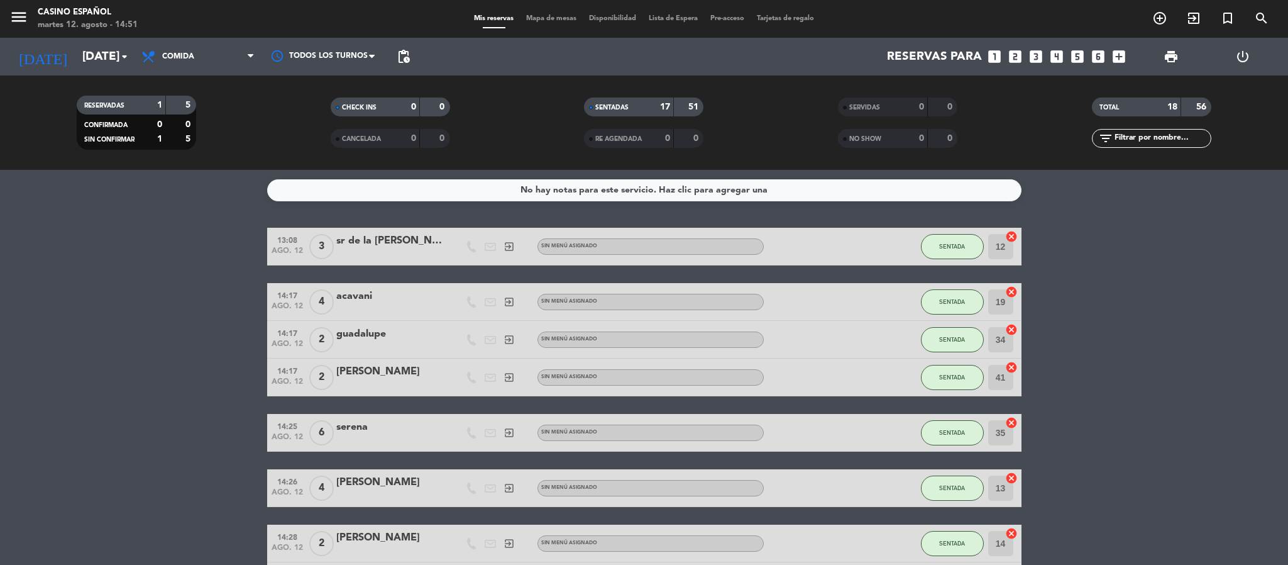
click at [547, 19] on span "Mapa de mesas" at bounding box center [551, 18] width 63 height 7
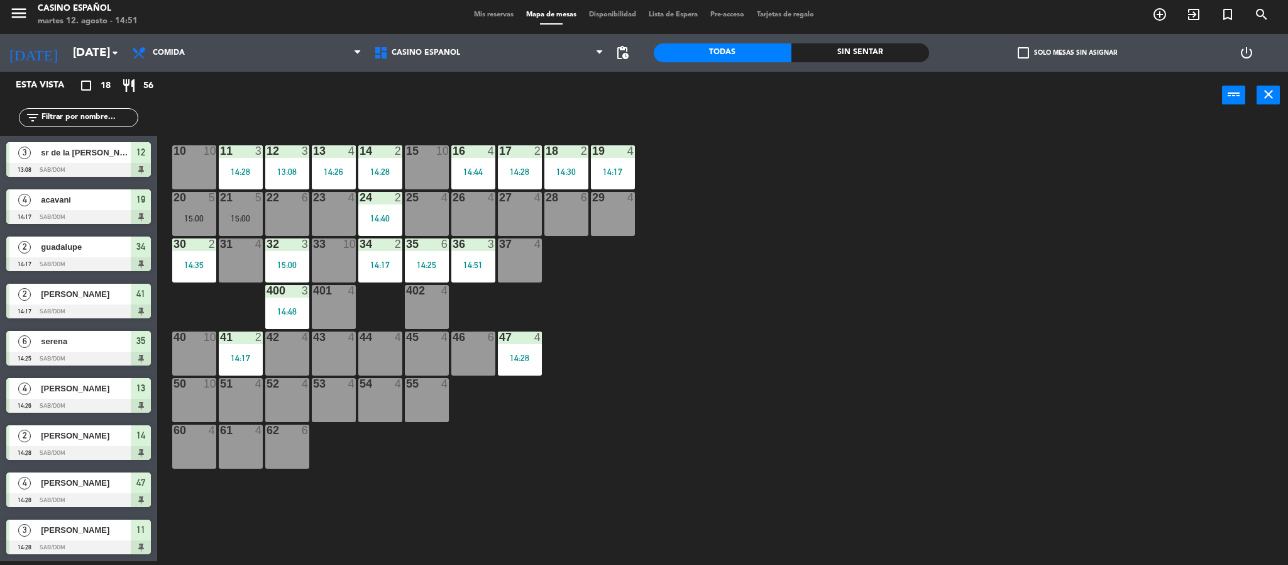
click at [1000, 261] on div "10 10 11 3 14:28 12 3 13:08 13 4 14:26 14 2 14:28 15 10 16 4 14:44 17 2 14:28 1…" at bounding box center [729, 344] width 1118 height 442
click at [419, 359] on div "45 4" at bounding box center [427, 353] width 44 height 44
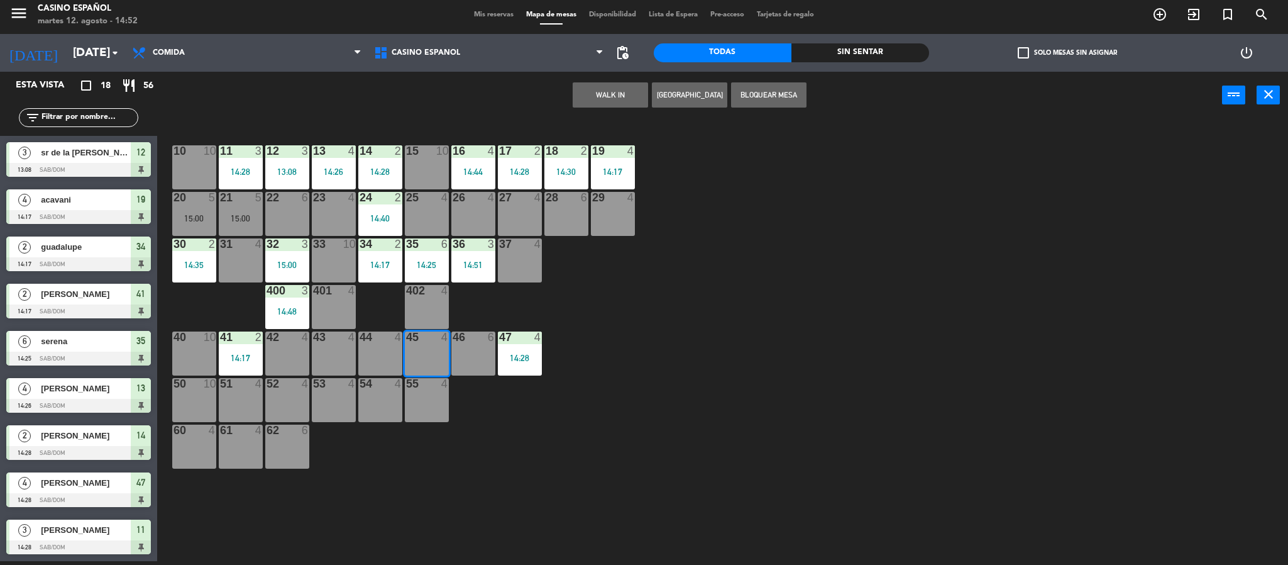
click at [623, 84] on button "WALK IN" at bounding box center [610, 94] width 75 height 25
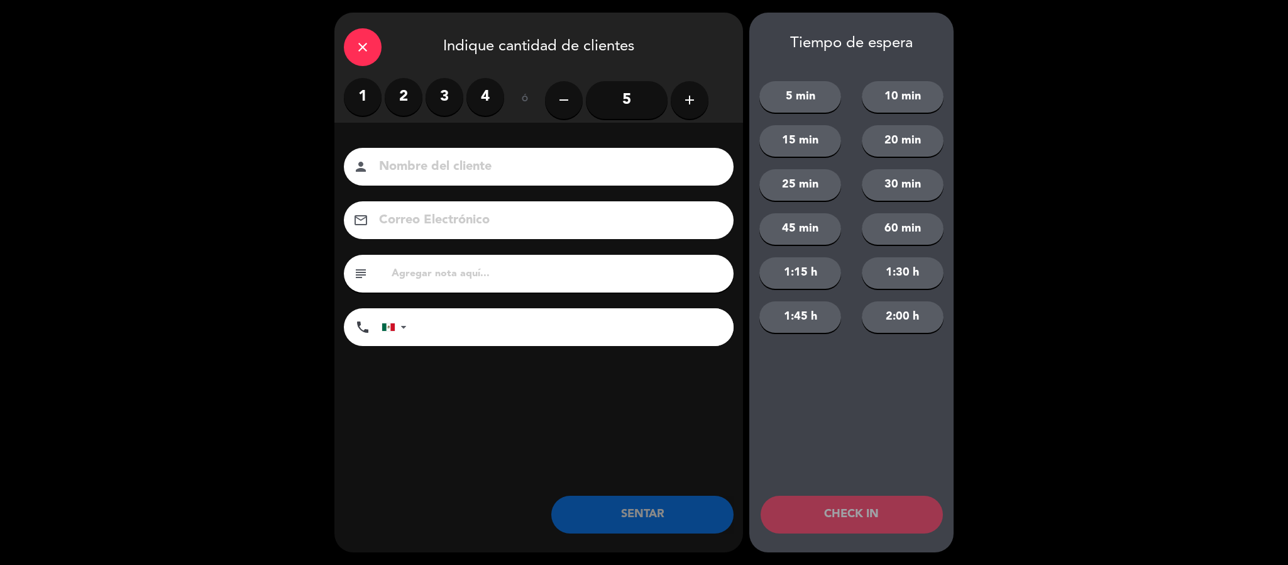
click at [408, 110] on label "2" at bounding box center [404, 97] width 38 height 38
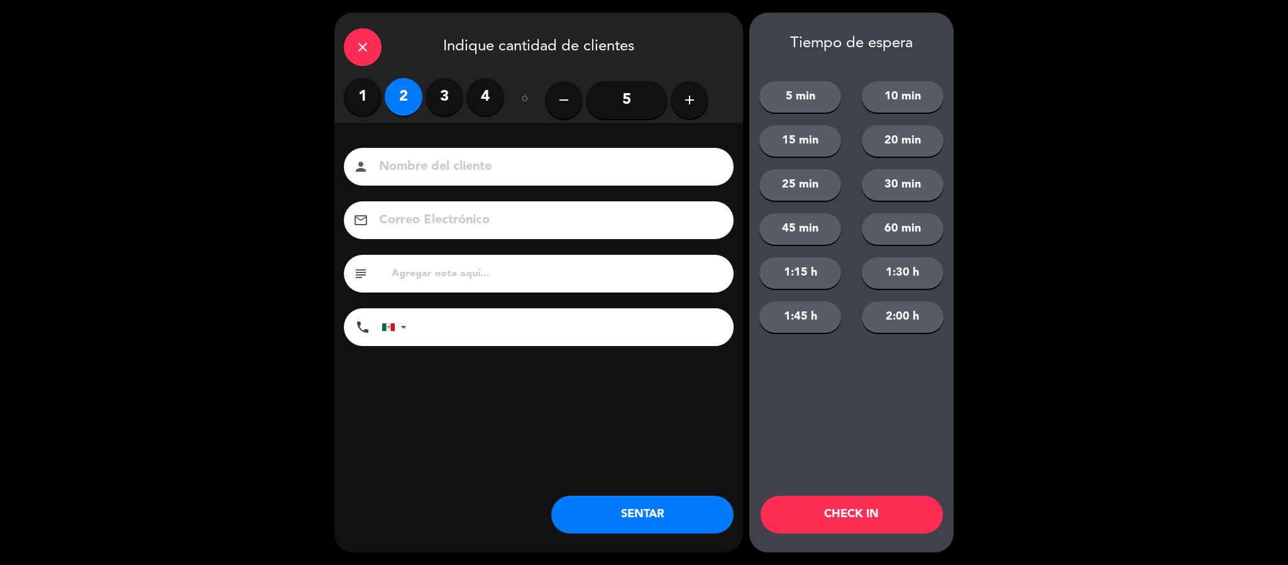
click at [428, 174] on input at bounding box center [547, 167] width 339 height 22
type input "[PERSON_NAME]"
click at [640, 532] on button "SENTAR" at bounding box center [642, 514] width 182 height 38
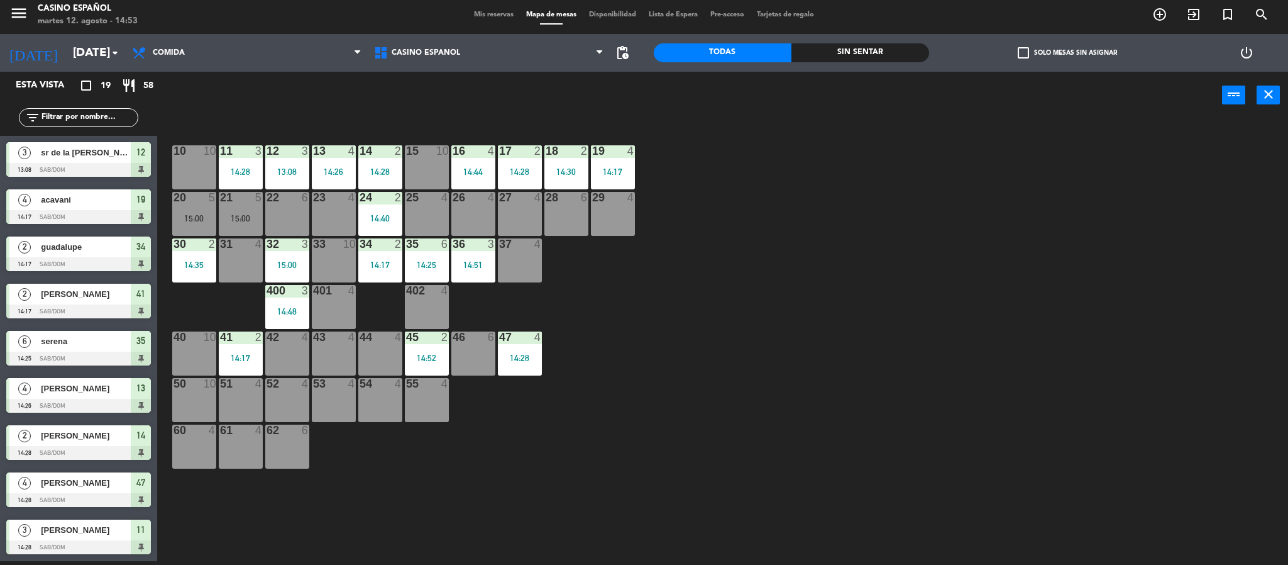
click at [875, 332] on div "10 10 11 3 14:28 12 3 13:08 13 4 14:26 14 2 14:28 15 10 16 4 14:44 17 2 14:28 1…" at bounding box center [729, 344] width 1118 height 442
click at [836, 146] on div "10 10 11 3 14:28 12 3 13:08 13 4 14:26 14 2 14:28 15 10 16 4 14:44 17 2 14:28 1…" at bounding box center [729, 344] width 1118 height 442
click at [89, 470] on div "5 [PERSON_NAME] 15:00 Sab/Dom 20" at bounding box center [78, 489] width 157 height 47
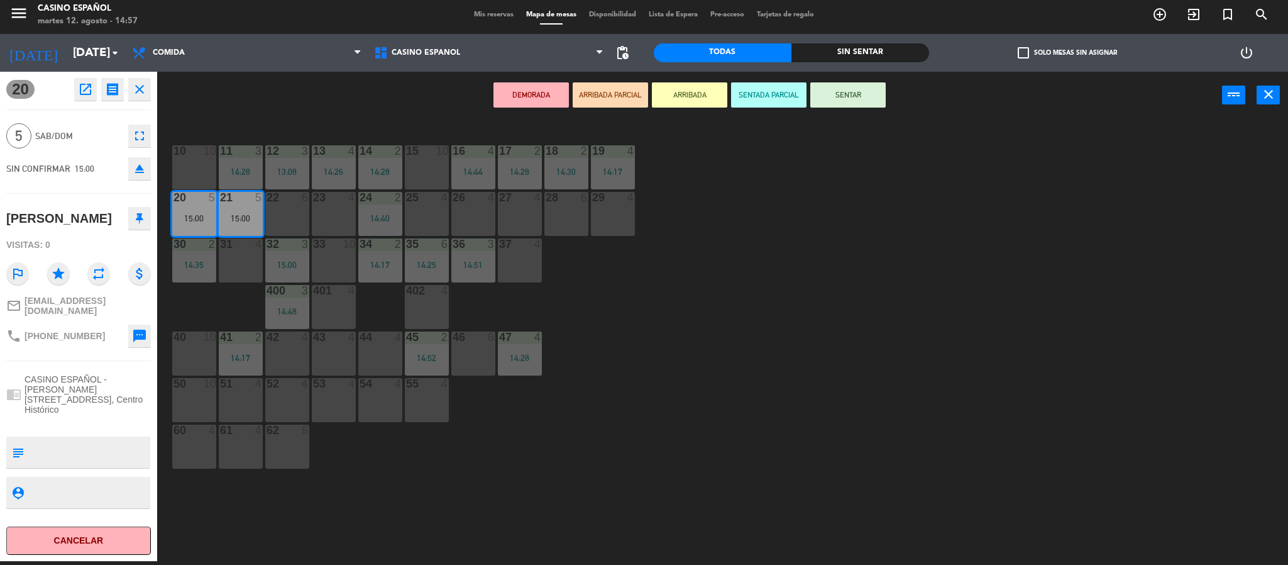
click at [197, 164] on div "10 10" at bounding box center [194, 167] width 44 height 44
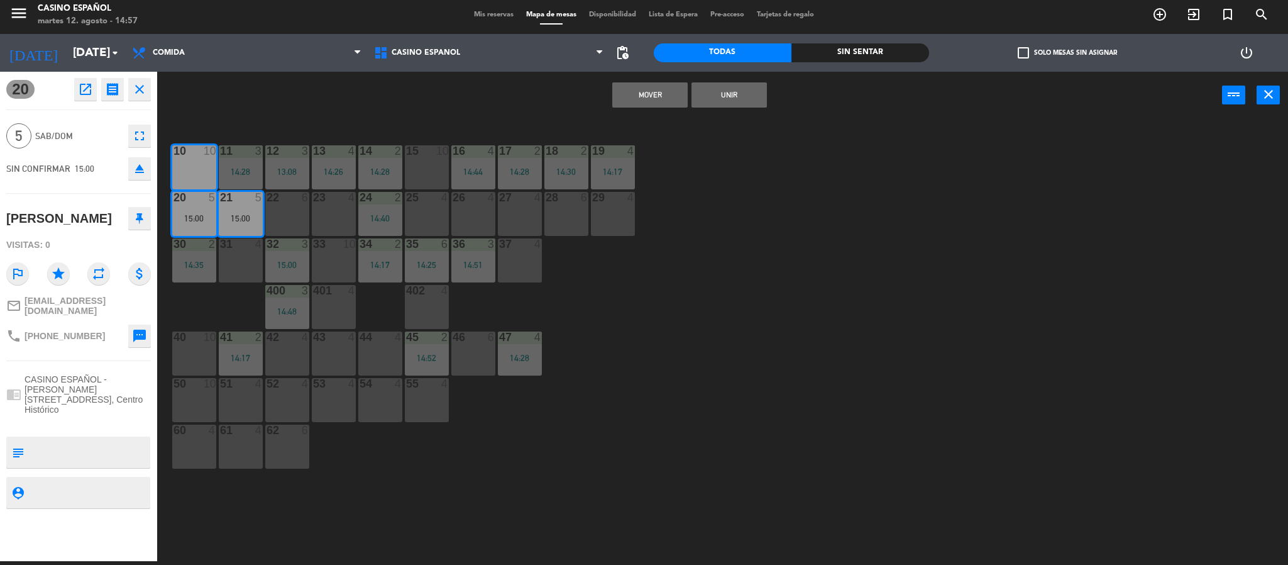
click at [644, 92] on button "Mover" at bounding box center [649, 94] width 75 height 25
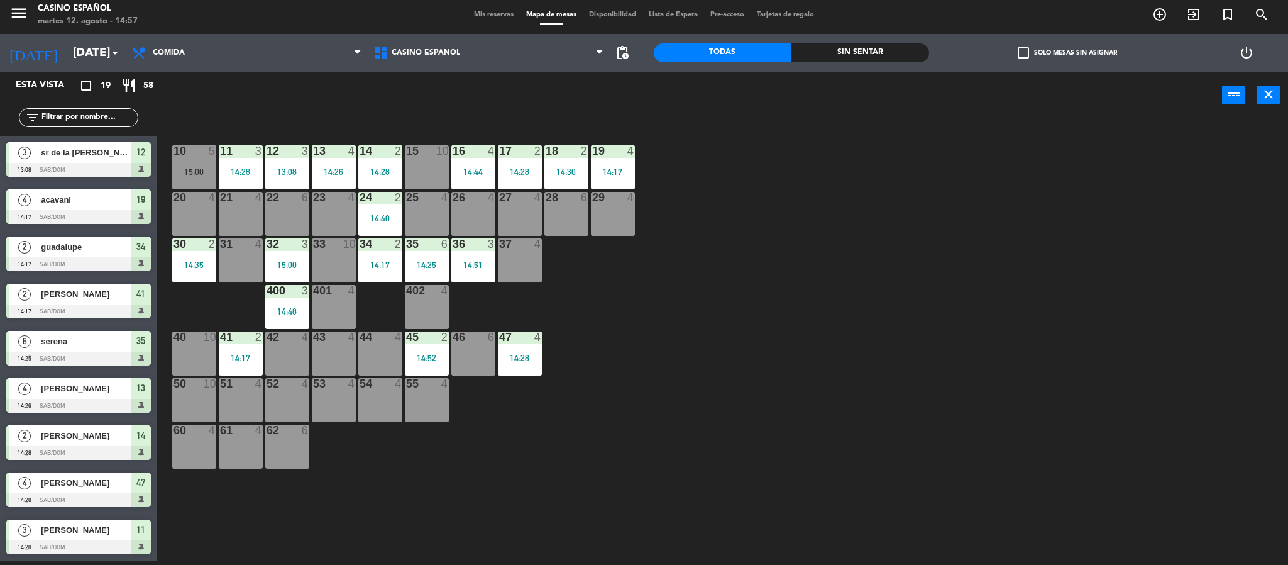
scroll to position [224, 0]
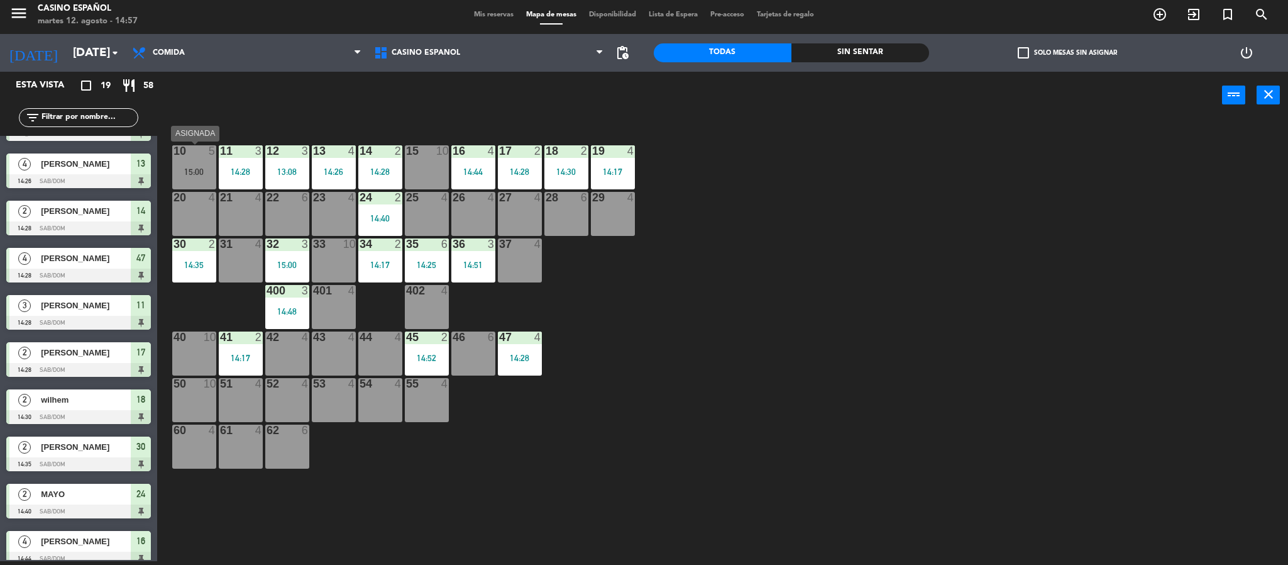
drag, startPoint x: 189, startPoint y: 158, endPoint x: 210, endPoint y: 175, distance: 26.8
click at [189, 159] on div "10 5 15:00" at bounding box center [194, 167] width 44 height 44
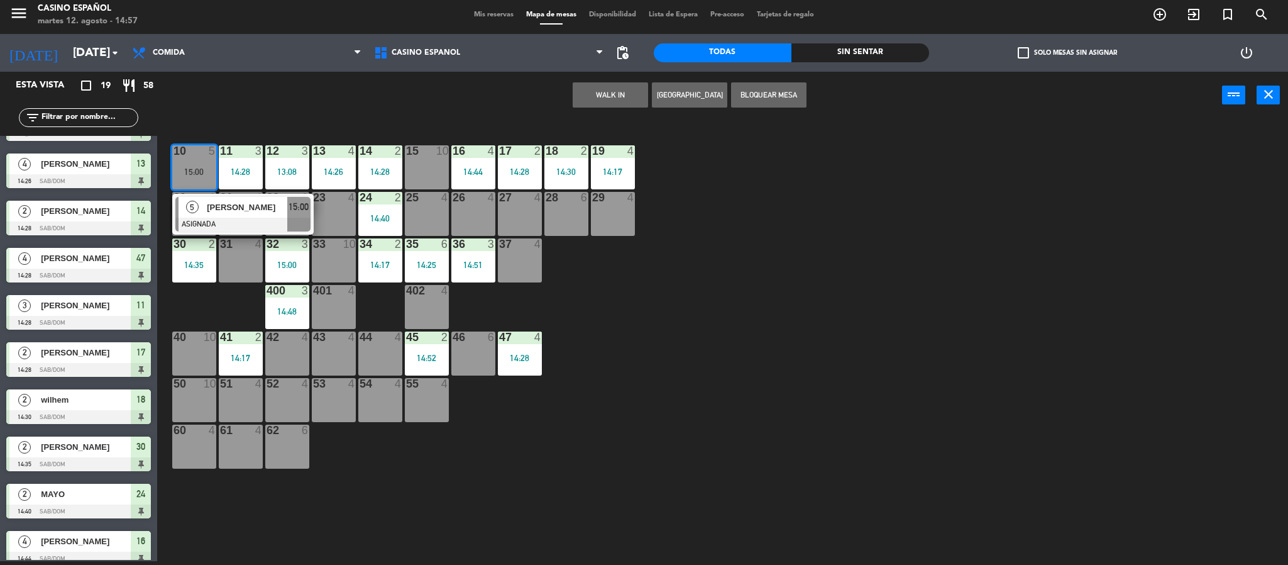
click at [268, 212] on span "[PERSON_NAME]" at bounding box center [247, 207] width 80 height 13
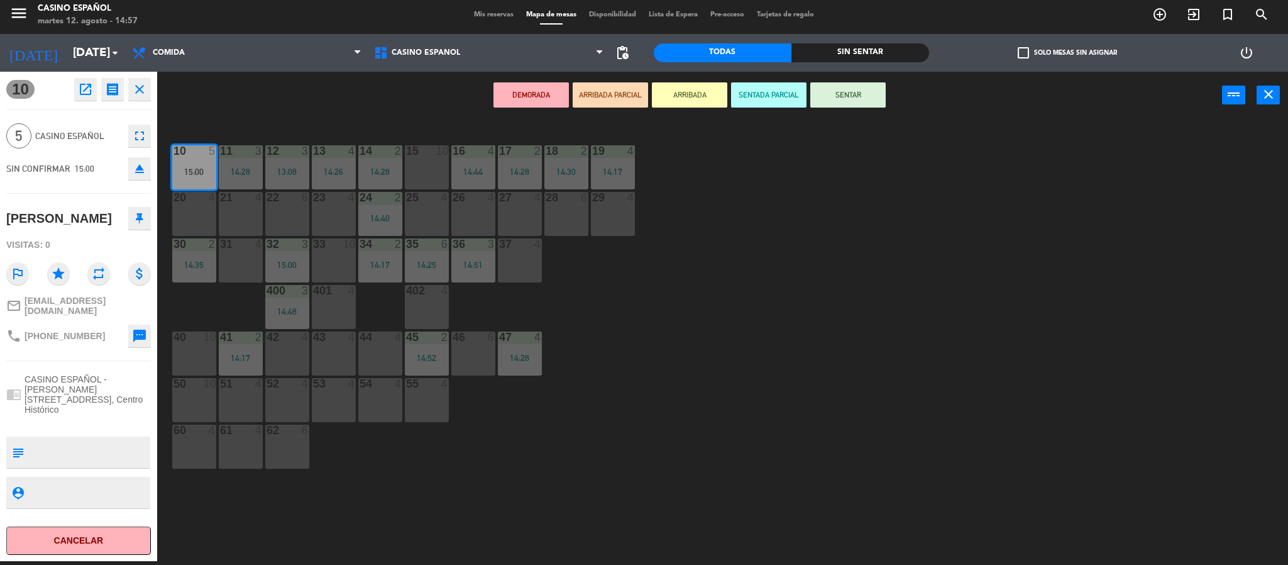
click at [864, 92] on button "SENTAR" at bounding box center [847, 94] width 75 height 25
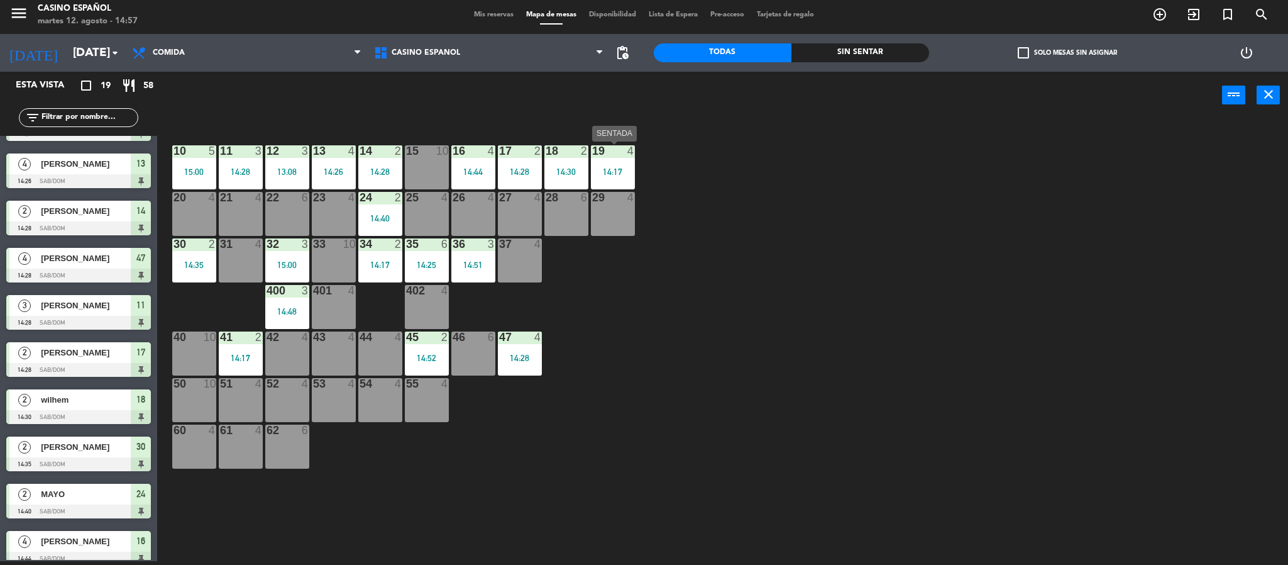
click at [609, 150] on div at bounding box center [612, 150] width 21 height 11
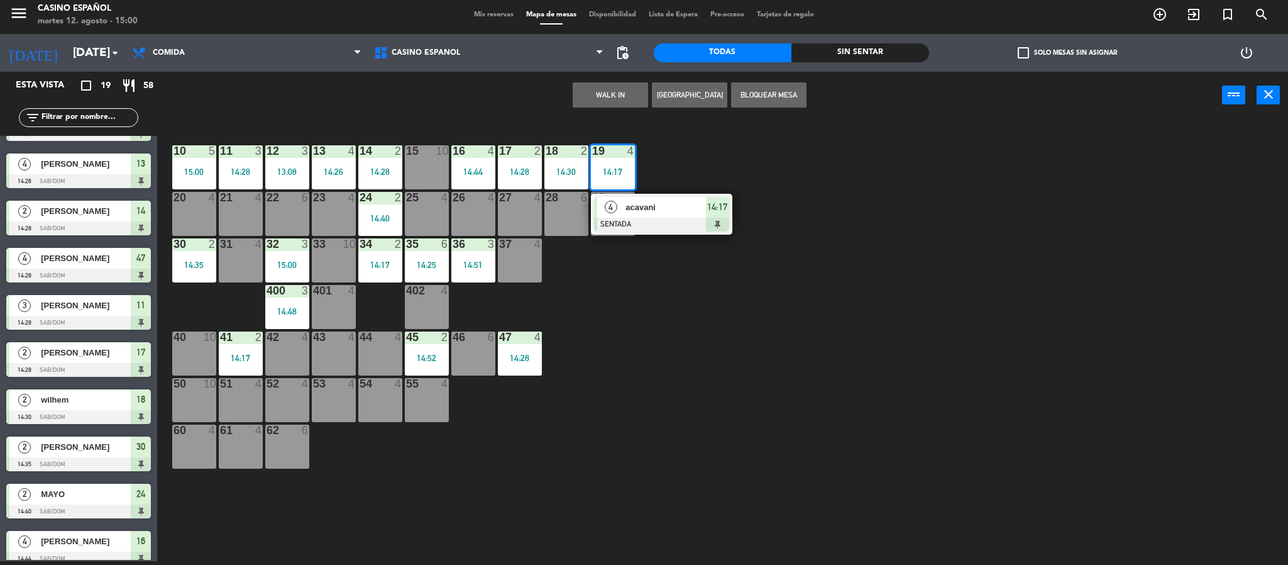
click at [764, 374] on div "10 5 15:00 11 3 14:28 12 3 13:08 13 4 14:26 14 2 14:28 15 10 16 4 14:44 17 2 14…" at bounding box center [729, 344] width 1118 height 442
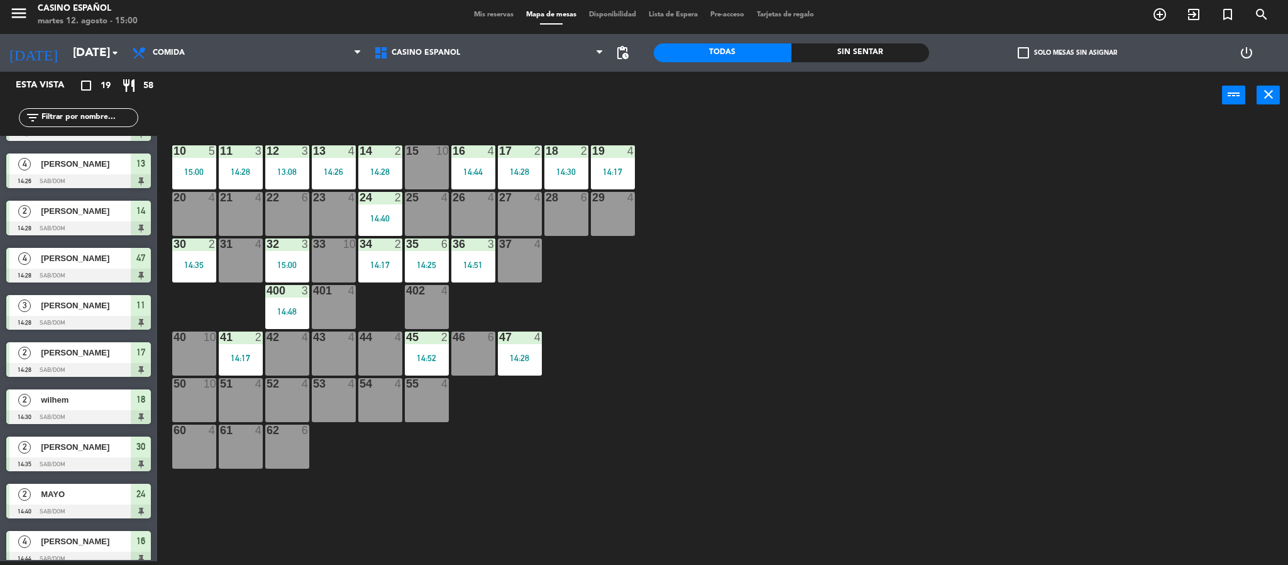
scroll to position [472, 0]
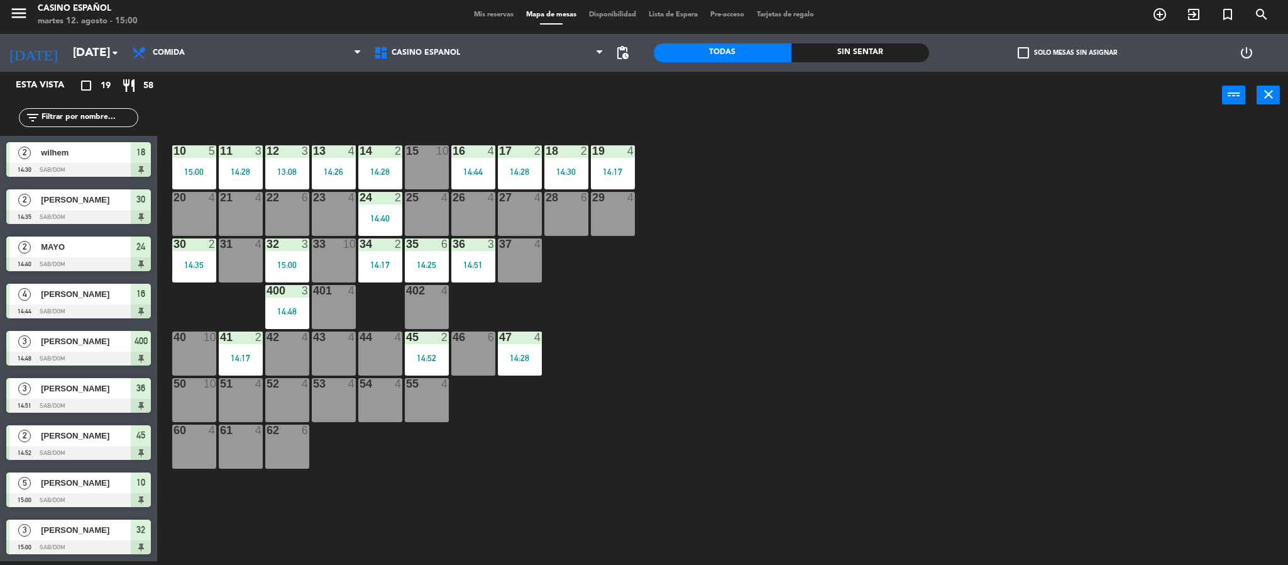
click at [481, 12] on span "Mis reservas" at bounding box center [494, 14] width 52 height 7
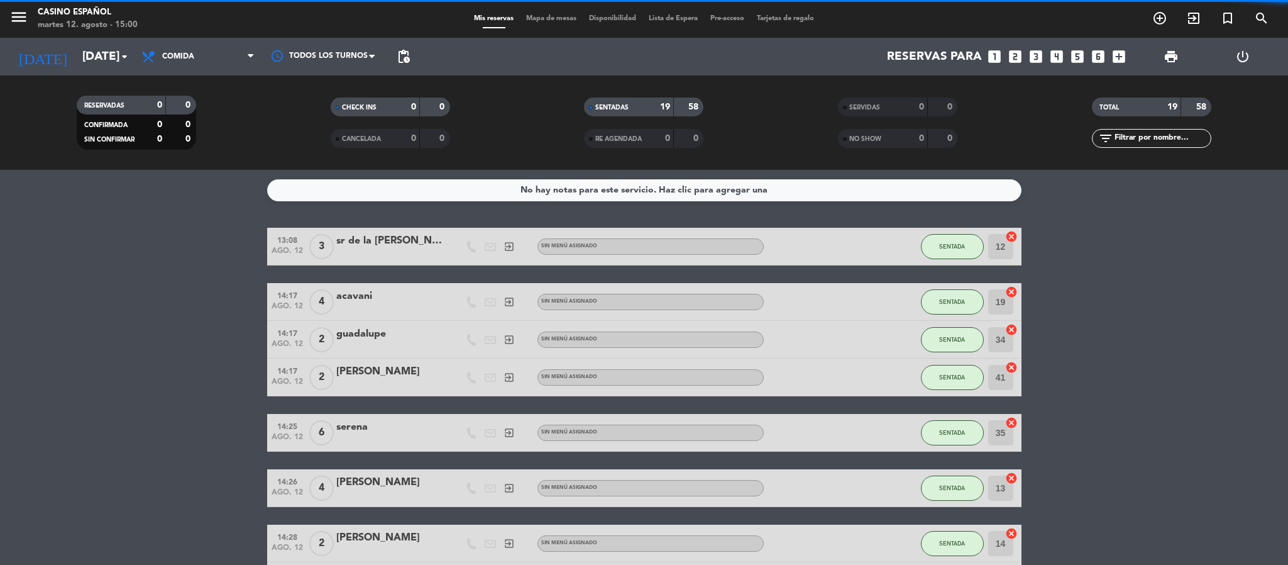
click at [536, 11] on div "menu Casino Español [DATE] 12. agosto - 15:00 Mis reservas Mapa de mesas Dispon…" at bounding box center [644, 19] width 1288 height 38
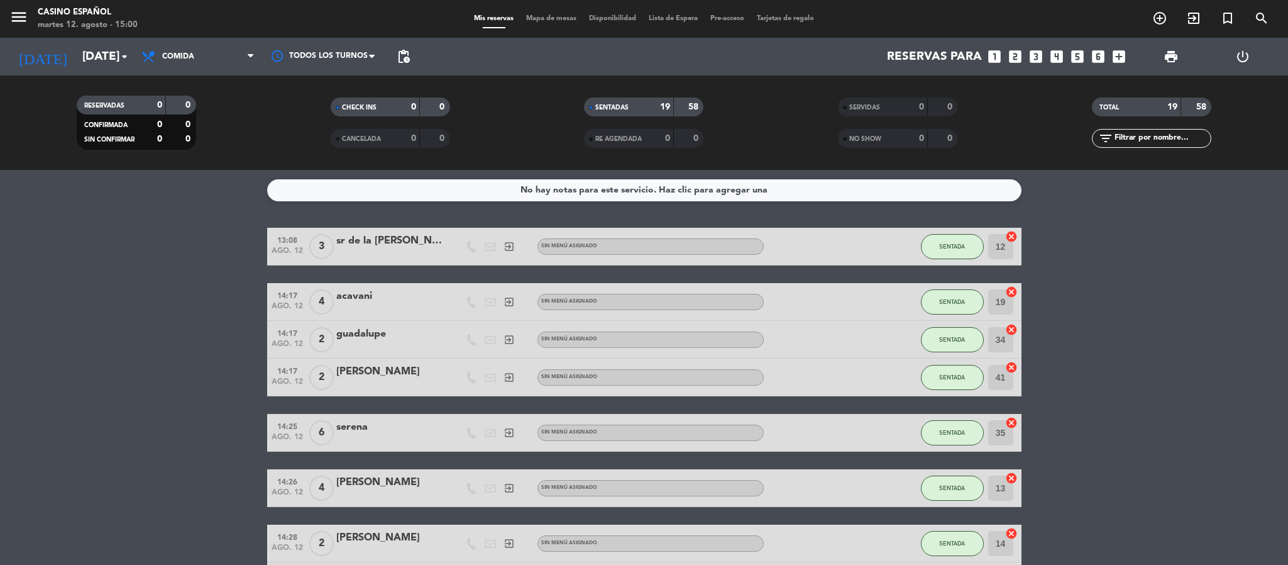
click at [549, 17] on span "Mapa de mesas" at bounding box center [551, 18] width 63 height 7
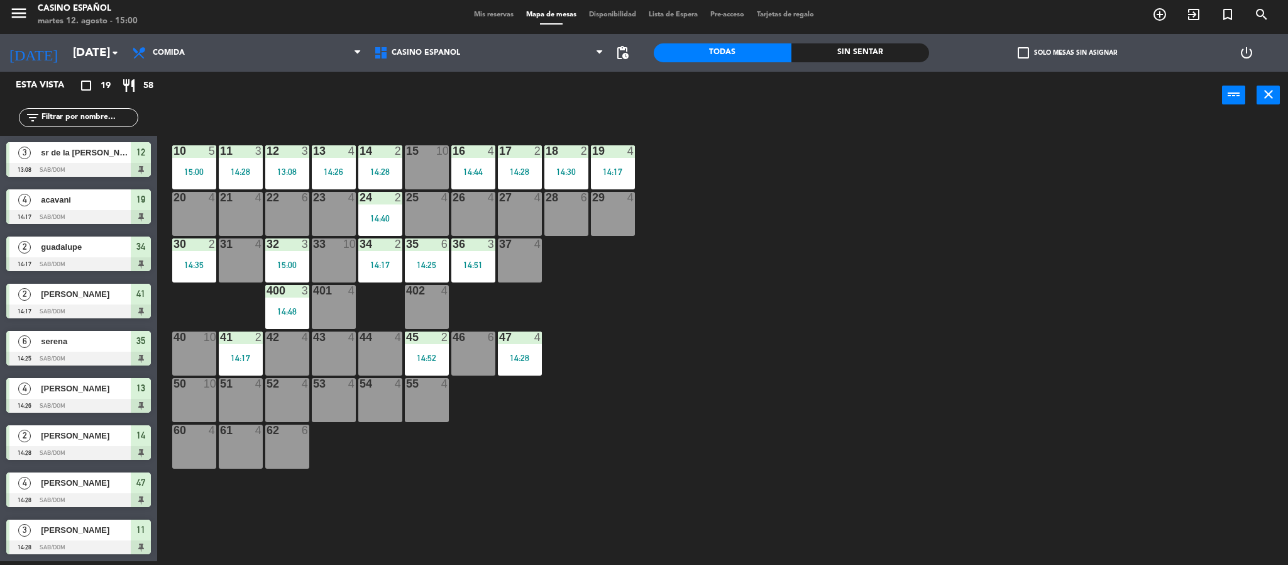
click at [792, 278] on div "10 5 15:00 11 3 14:28 12 3 13:08 13 4 14:26 14 2 14:28 15 10 16 4 14:44 17 2 14…" at bounding box center [729, 344] width 1118 height 442
click at [814, 212] on div "10 5 15:00 11 3 14:28 12 3 13:08 13 4 14:26 14 2 14:28 15 10 16 4 14:44 17 2 14…" at bounding box center [729, 344] width 1118 height 442
drag, startPoint x: 634, startPoint y: 102, endPoint x: 875, endPoint y: 334, distance: 334.8
click at [875, 334] on div "power_input close 10 5 15:00 11 3 14:28 12 3 13:08 13 4 14:26 14 2 14:28 15 10 …" at bounding box center [644, 318] width 1288 height 493
click at [126, 84] on icon "restaurant" at bounding box center [128, 85] width 15 height 15
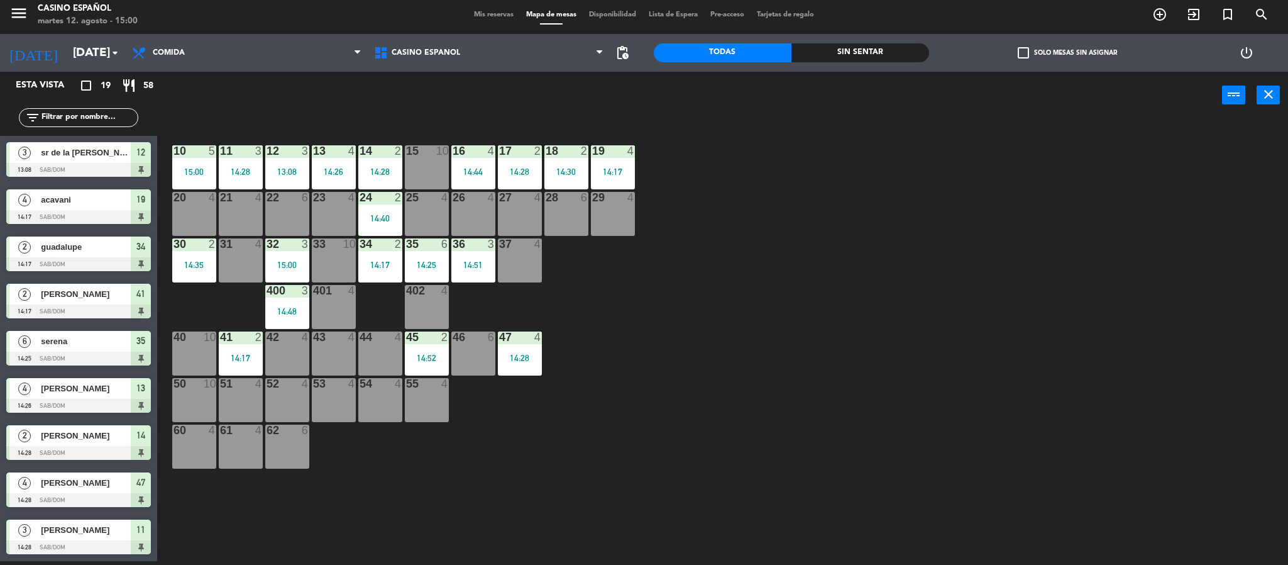
click at [858, 172] on div "10 5 15:00 11 3 14:28 12 3 13:08 13 4 14:26 14 2 14:28 15 10 16 4 14:44 17 2 14…" at bounding box center [729, 344] width 1118 height 442
click at [470, 212] on div "26 4" at bounding box center [473, 214] width 44 height 44
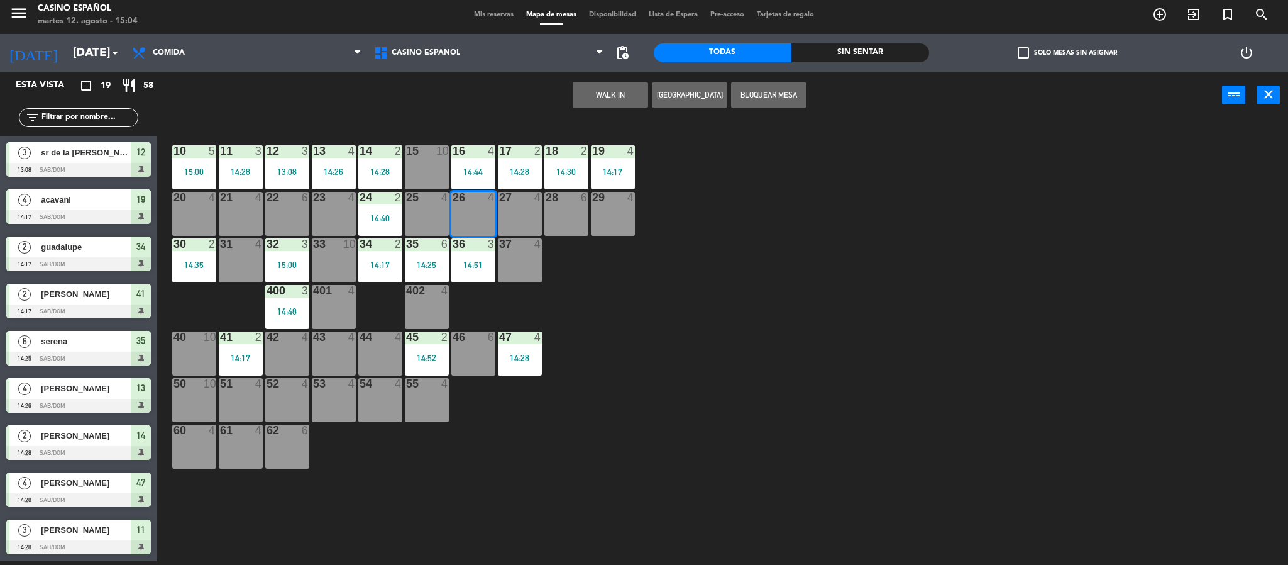
click at [600, 95] on button "WALK IN" at bounding box center [610, 94] width 75 height 25
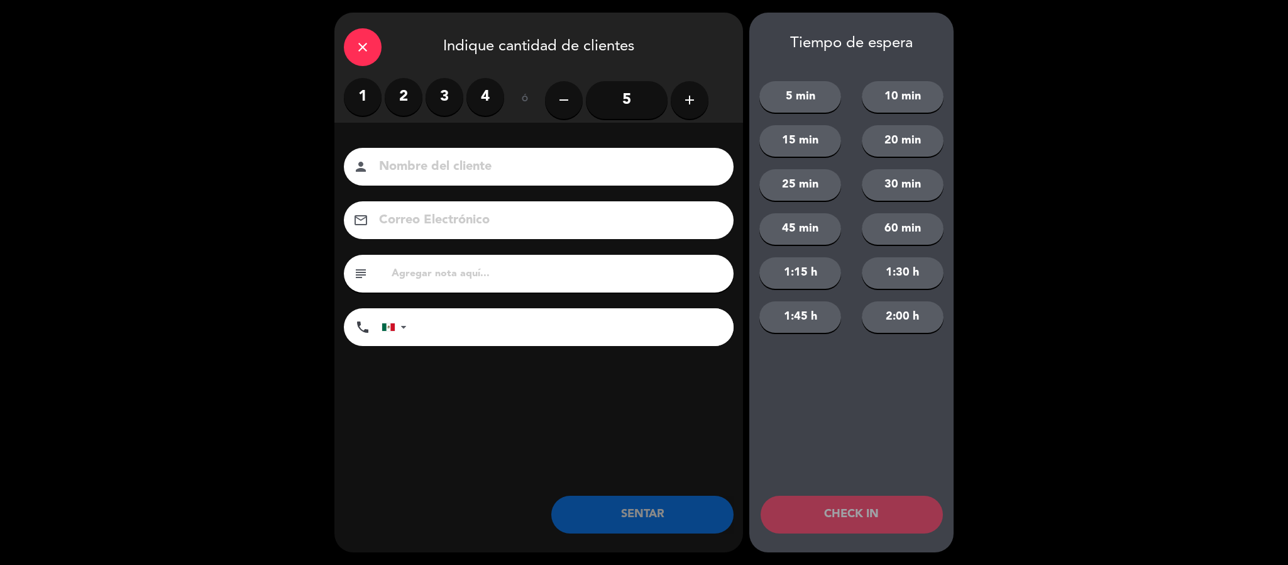
click at [436, 99] on label "3" at bounding box center [445, 97] width 38 height 38
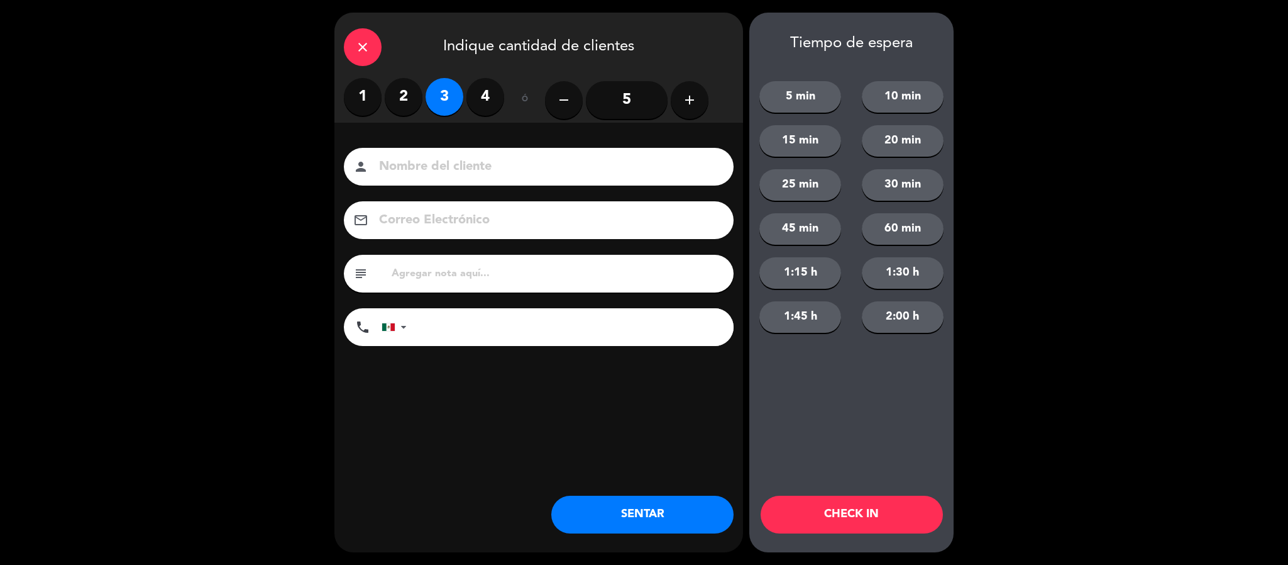
click at [438, 172] on input at bounding box center [547, 167] width 339 height 22
type input "[PERSON_NAME]"
click at [683, 514] on button "SENTAR" at bounding box center [642, 514] width 182 height 38
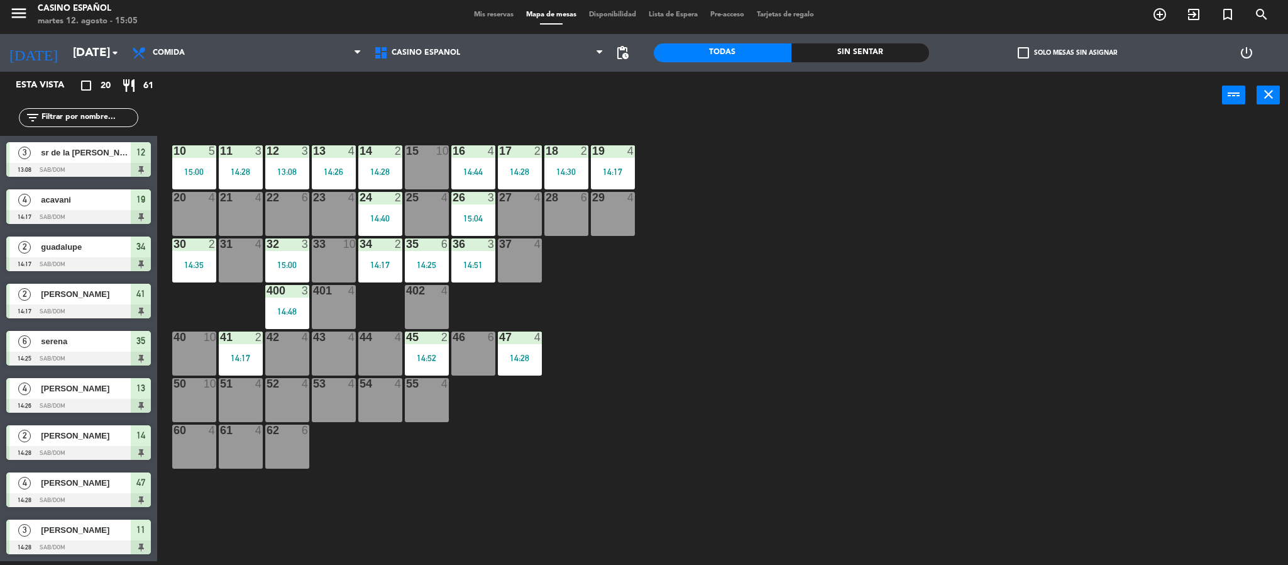
click at [842, 268] on div "10 5 15:00 11 3 14:28 12 3 13:08 13 4 14:26 14 2 14:28 15 10 16 4 14:44 17 2 14…" at bounding box center [729, 344] width 1118 height 442
click at [846, 230] on div "10 5 15:00 11 3 14:28 12 3 13:08 13 4 14:26 14 2 14:28 15 10 16 4 14:44 17 2 14…" at bounding box center [729, 344] width 1118 height 442
click at [838, 155] on div "10 5 15:00 11 3 14:28 12 3 13:08 13 4 14:26 14 2 14:28 15 10 16 4 14:44 17 2 14…" at bounding box center [729, 344] width 1118 height 442
click at [468, 104] on div "power_input close" at bounding box center [689, 96] width 1065 height 48
click at [287, 172] on div "13:08" at bounding box center [287, 171] width 44 height 9
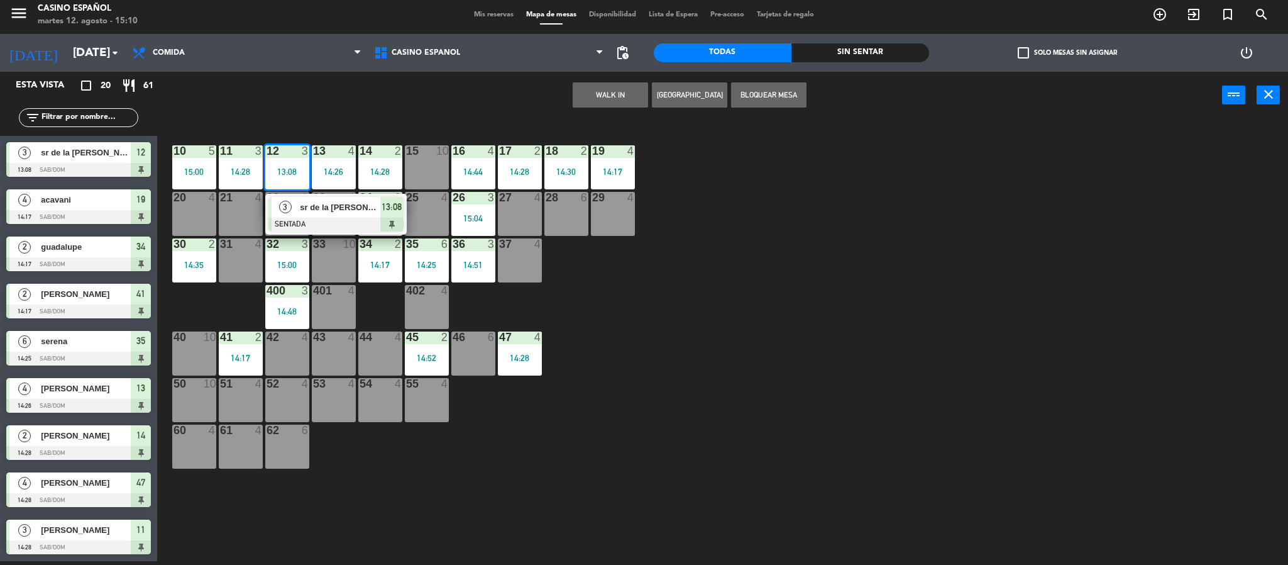
click at [312, 234] on div "3 sr de la [PERSON_NAME] SENTADA 13:08" at bounding box center [335, 214] width 141 height 41
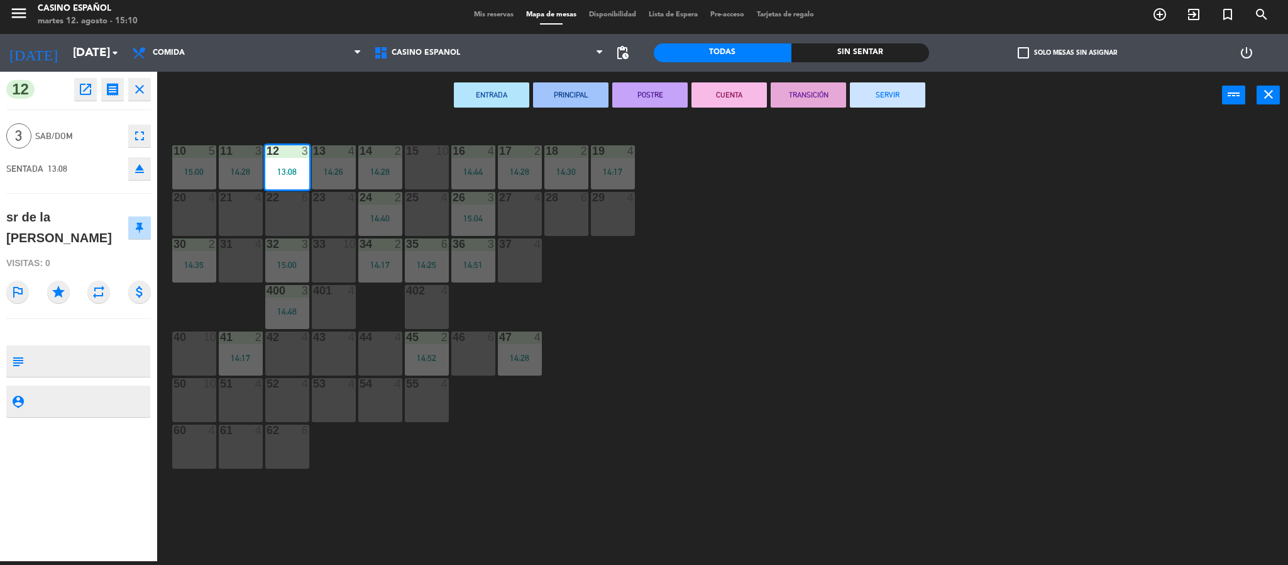
click at [885, 104] on button "SERVIR" at bounding box center [887, 94] width 75 height 25
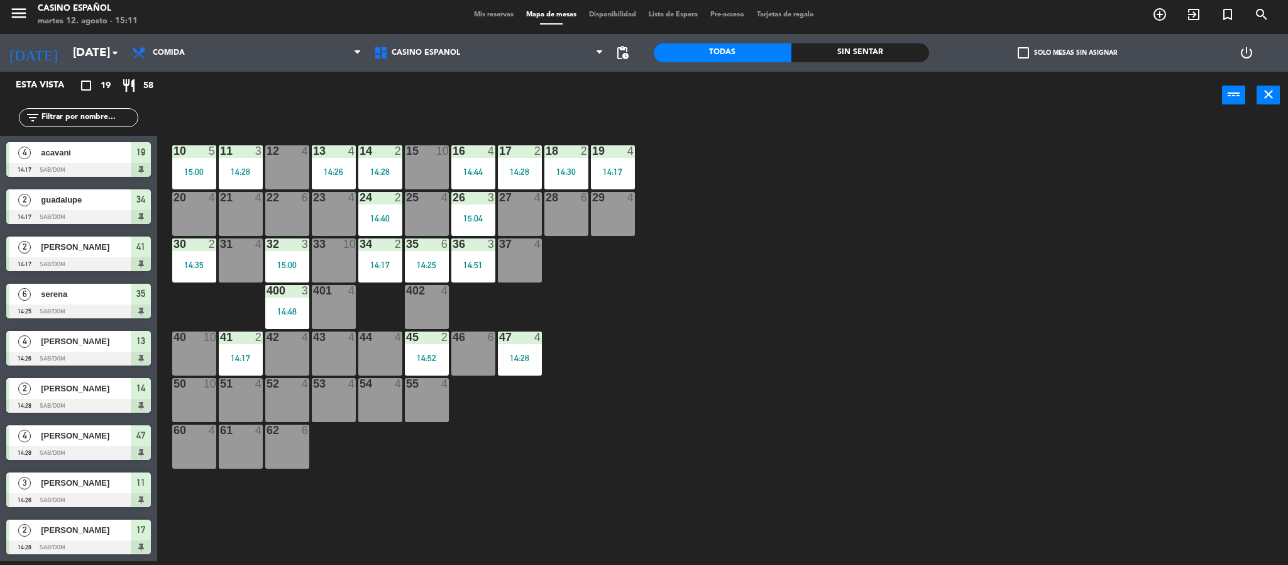
click at [632, 512] on div "10 5 15:00 11 3 14:28 12 4 13 4 14:26 14 2 14:28 15 10 16 4 14:44 17 2 14:28 18…" at bounding box center [729, 344] width 1118 height 442
click at [606, 368] on div "10 5 15:00 11 3 14:28 12 4 13 4 14:26 14 2 14:28 15 10 16 4 14:44 17 2 14:28 18…" at bounding box center [729, 344] width 1118 height 442
click at [857, 306] on div "10 5 15:00 11 3 14:28 12 4 13 4 14:26 14 2 14:28 15 10 16 4 14:44 17 2 14:28 18…" at bounding box center [729, 344] width 1118 height 442
click at [857, 302] on div "10 5 15:00 11 3 14:28 12 4 13 4 14:26 14 2 14:28 15 10 16 4 14:44 17 2 14:28 18…" at bounding box center [729, 344] width 1118 height 442
click at [753, 126] on div "10 5 15:00 11 3 14:28 12 4 13 4 14:26 14 2 14:28 15 10 16 4 14:44 17 2 14:28 18…" at bounding box center [729, 344] width 1118 height 442
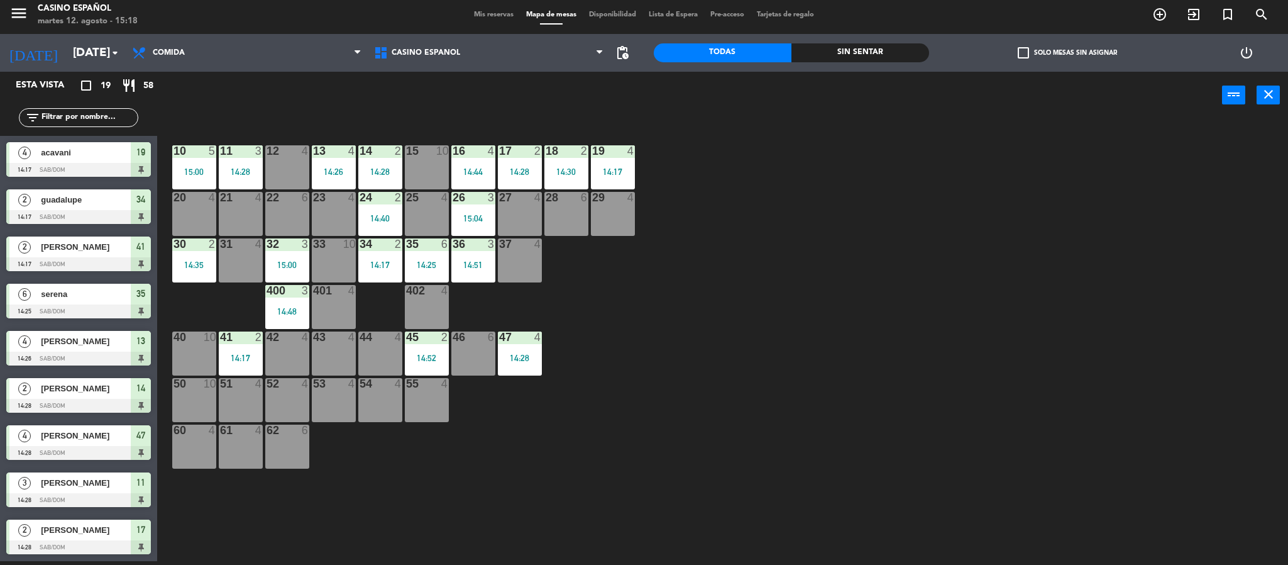
click at [817, 292] on div "10 5 15:00 11 3 14:28 12 4 13 4 14:26 14 2 14:28 15 10 16 4 14:44 17 2 14:28 18…" at bounding box center [729, 344] width 1118 height 442
click at [847, 285] on div "10 5 15:00 11 3 14:28 12 4 13 4 14:26 14 2 14:28 15 10 16 4 14:44 17 2 14:28 18…" at bounding box center [729, 344] width 1118 height 442
click at [514, 151] on div at bounding box center [519, 150] width 21 height 11
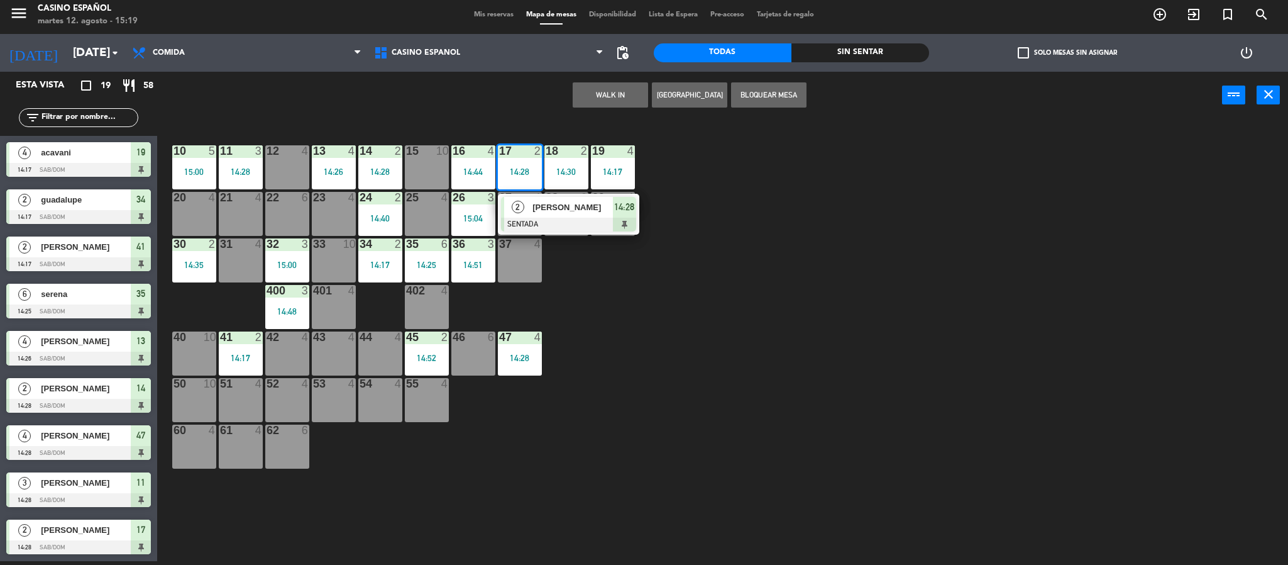
click at [532, 219] on div at bounding box center [568, 225] width 135 height 14
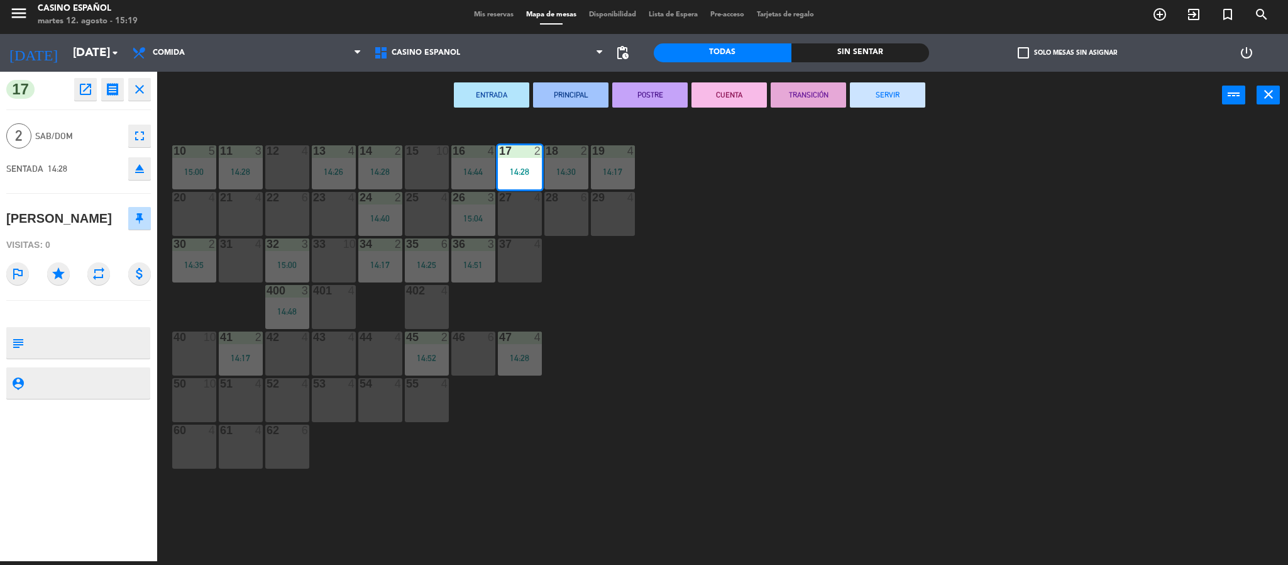
click at [881, 92] on button "SERVIR" at bounding box center [887, 94] width 75 height 25
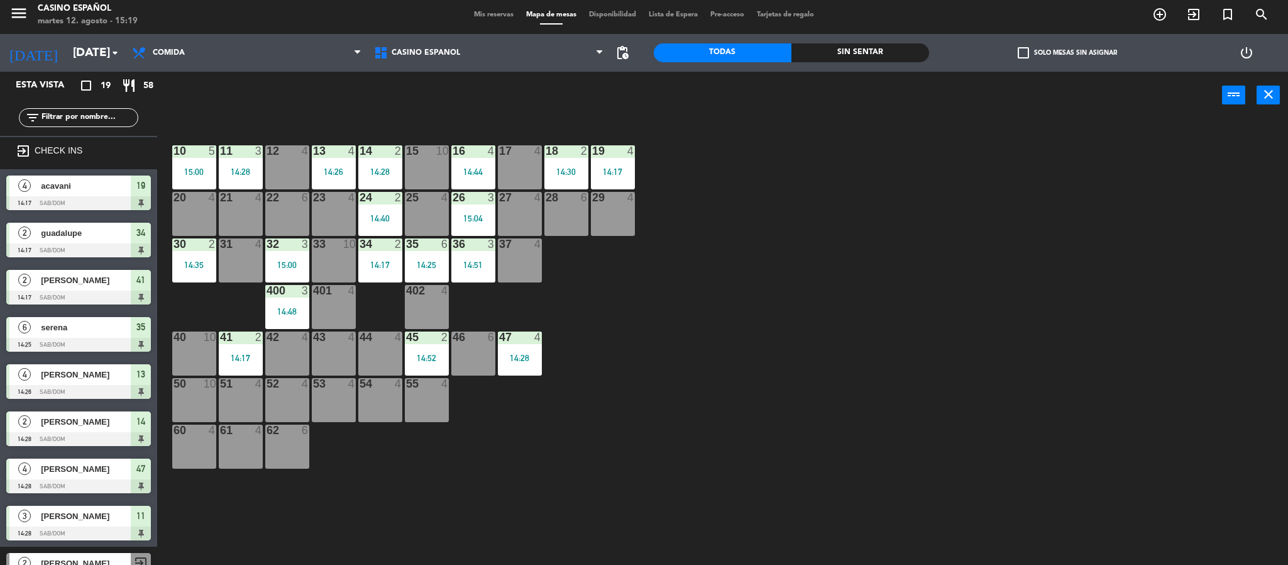
scroll to position [4, 0]
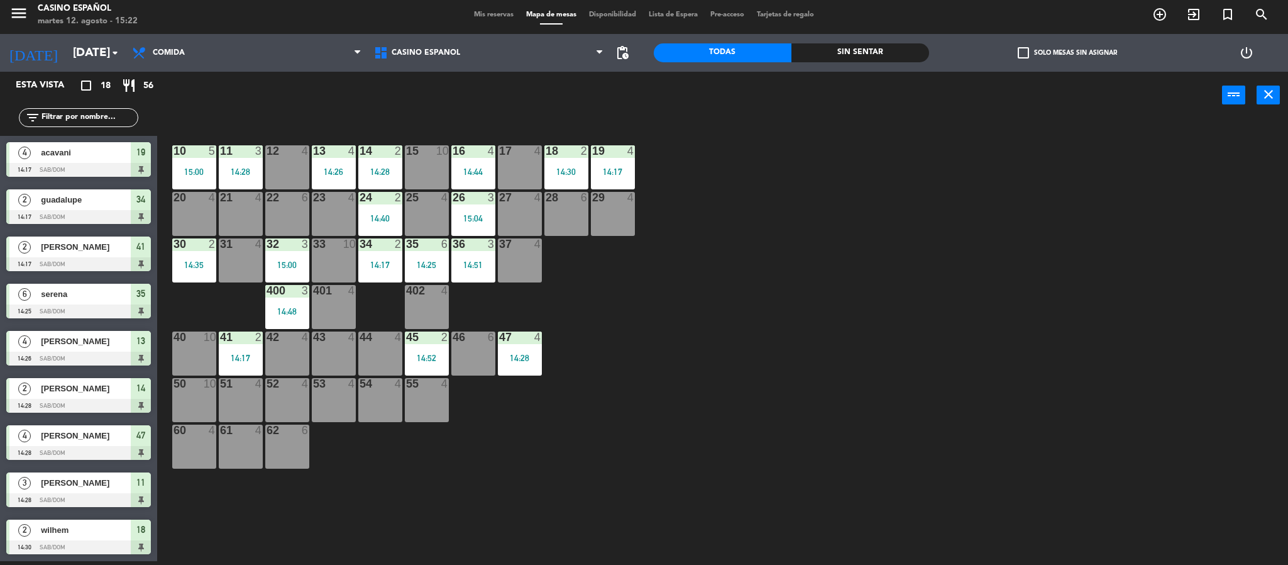
click at [358, 109] on div "power_input close" at bounding box center [689, 96] width 1065 height 48
click at [820, 241] on div "10 5 15:00 11 3 14:28 12 4 13 4 14:26 14 2 14:28 15 10 16 4 14:44 17 4 18 2 14:…" at bounding box center [729, 344] width 1118 height 442
click at [632, 102] on div "power_input close" at bounding box center [689, 96] width 1065 height 48
click at [387, 361] on div "44 4" at bounding box center [380, 353] width 44 height 44
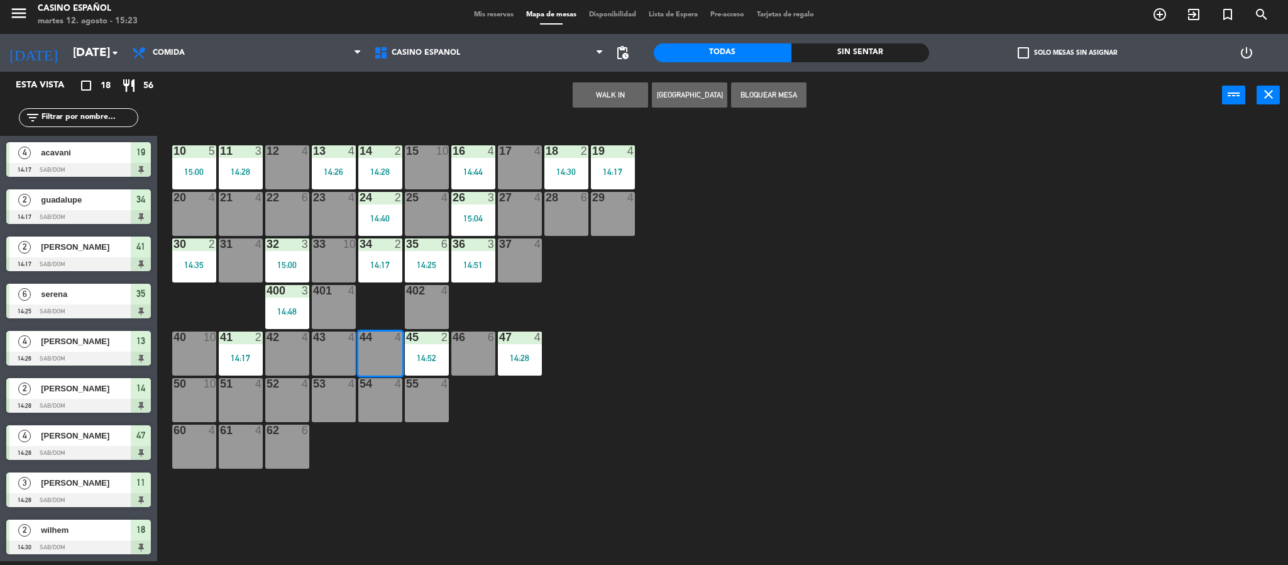
click at [604, 99] on button "WALK IN" at bounding box center [610, 94] width 75 height 25
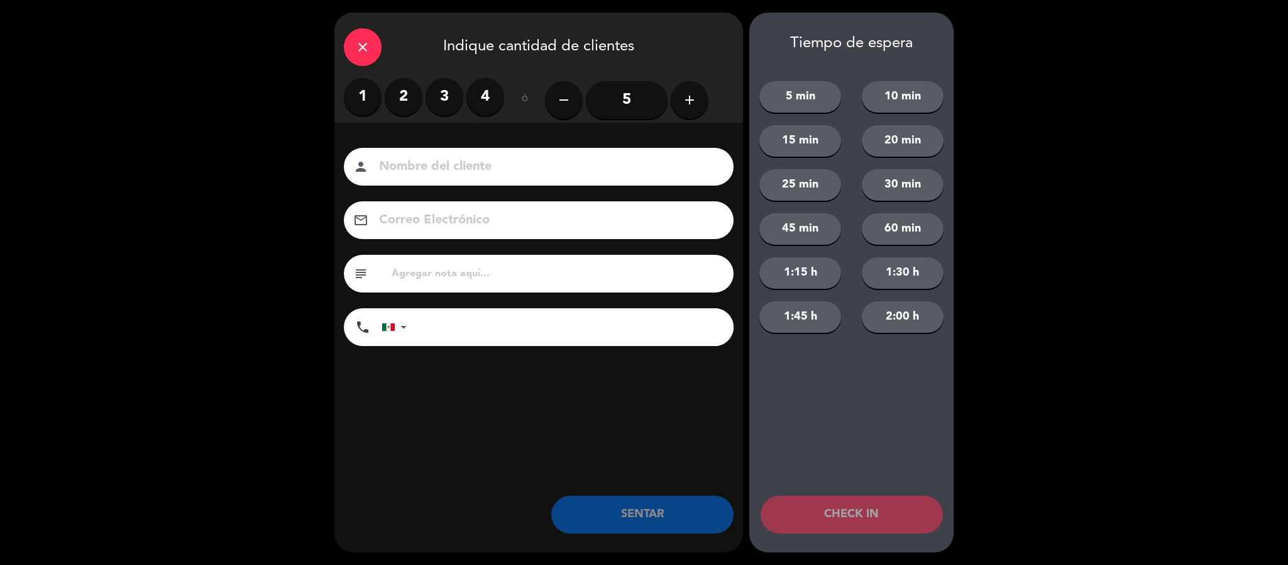
click at [368, 104] on label "1" at bounding box center [363, 97] width 38 height 38
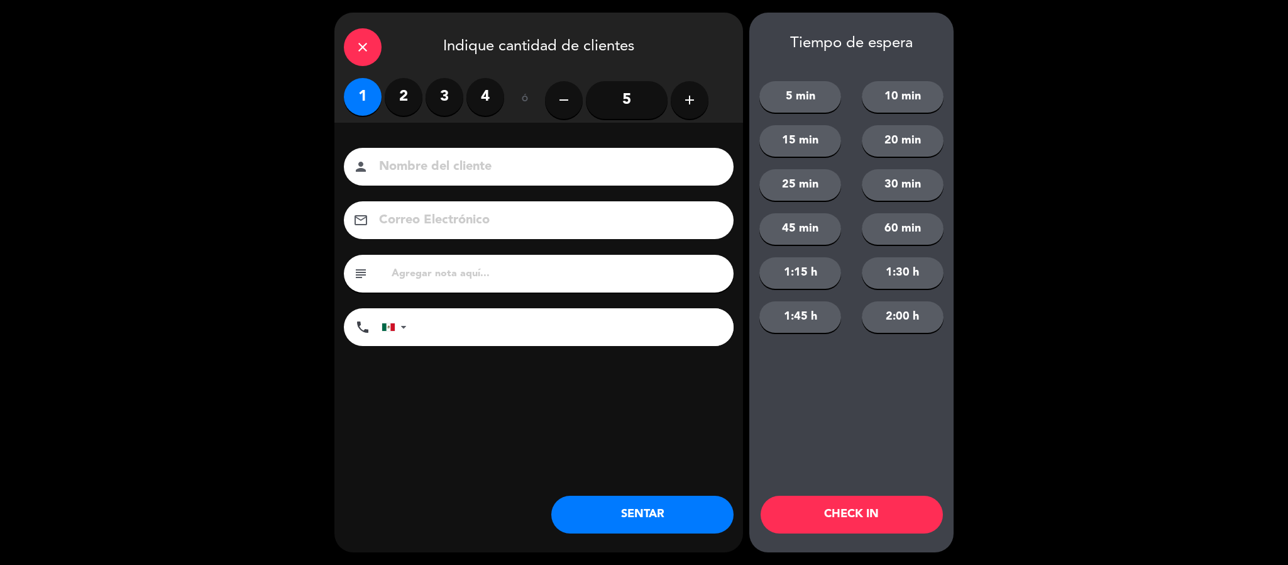
click at [433, 160] on input at bounding box center [547, 167] width 339 height 22
type input "[PERSON_NAME]"
click at [653, 506] on button "SENTAR" at bounding box center [642, 514] width 182 height 38
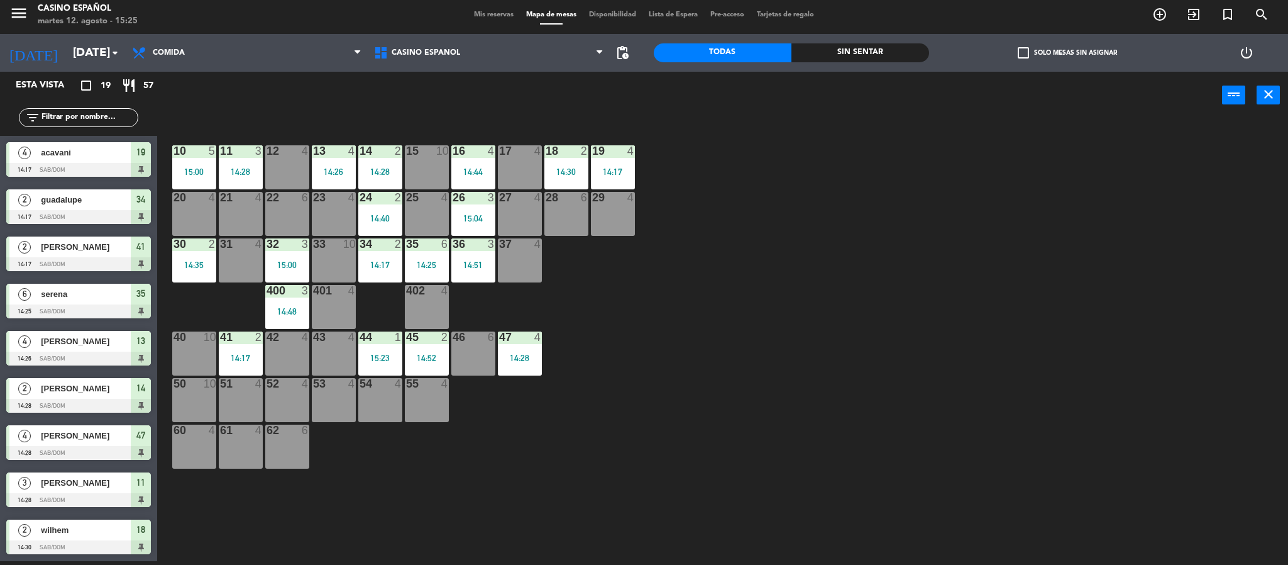
click at [759, 448] on div "10 5 15:00 11 3 14:28 12 4 13 4 14:26 14 2 14:28 15 10 16 4 14:44 17 4 18 2 14:…" at bounding box center [729, 344] width 1118 height 442
click at [561, 102] on div "power_input close" at bounding box center [689, 96] width 1065 height 48
click at [561, 104] on div "power_input close" at bounding box center [689, 96] width 1065 height 48
click at [423, 223] on div "25 4" at bounding box center [427, 214] width 44 height 44
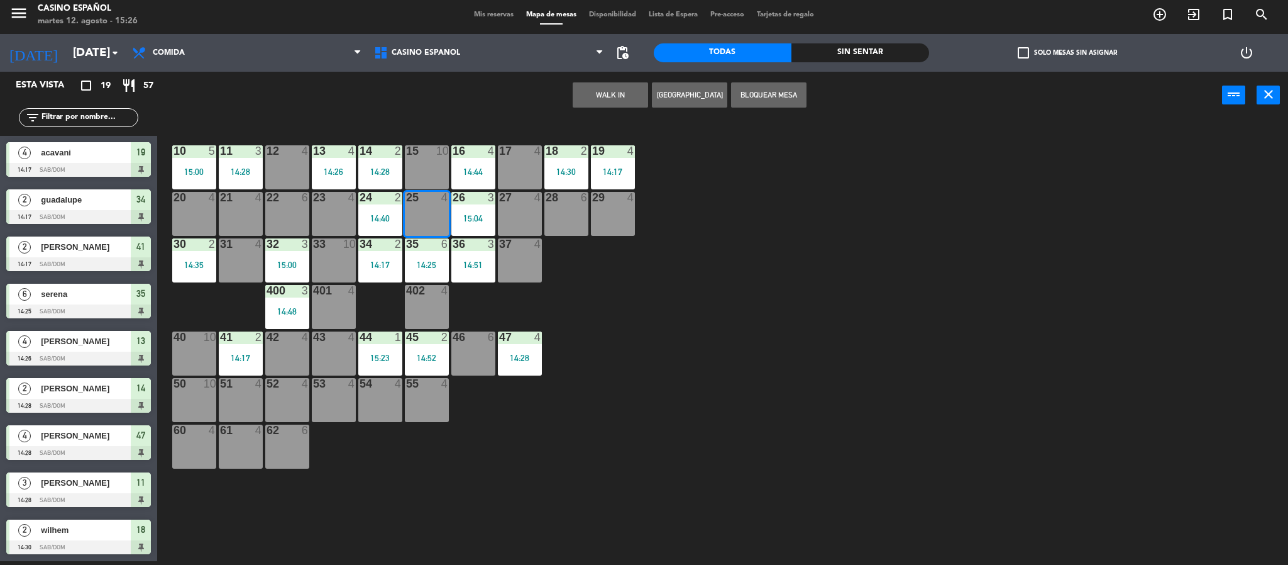
click at [595, 97] on button "WALK IN" at bounding box center [610, 94] width 75 height 25
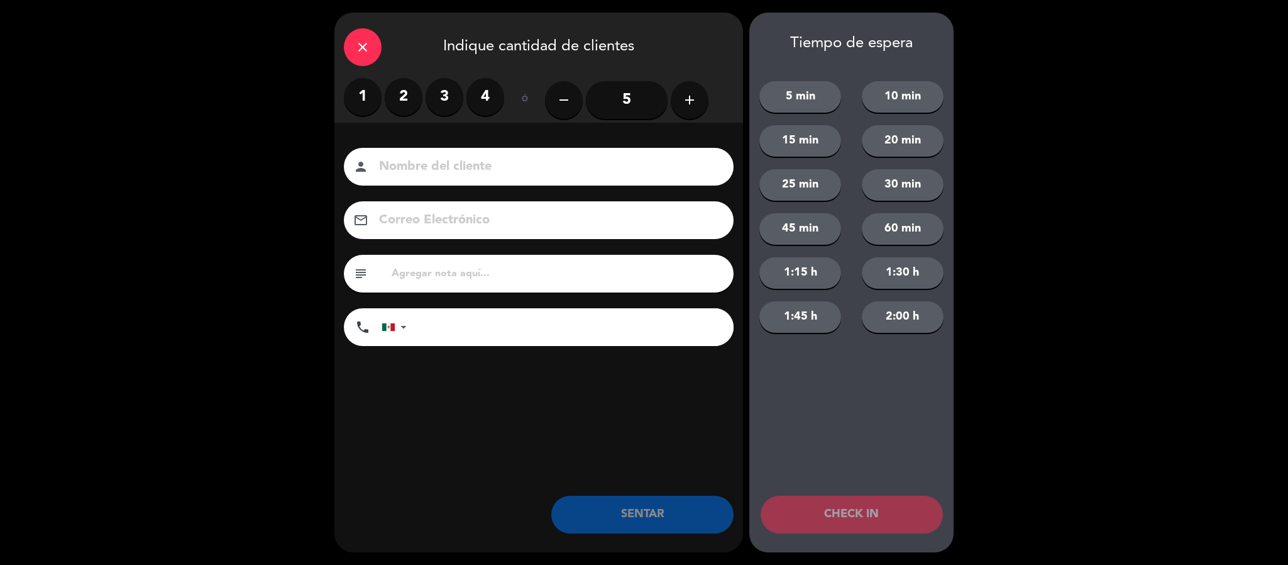
click at [376, 86] on label "1" at bounding box center [363, 97] width 38 height 38
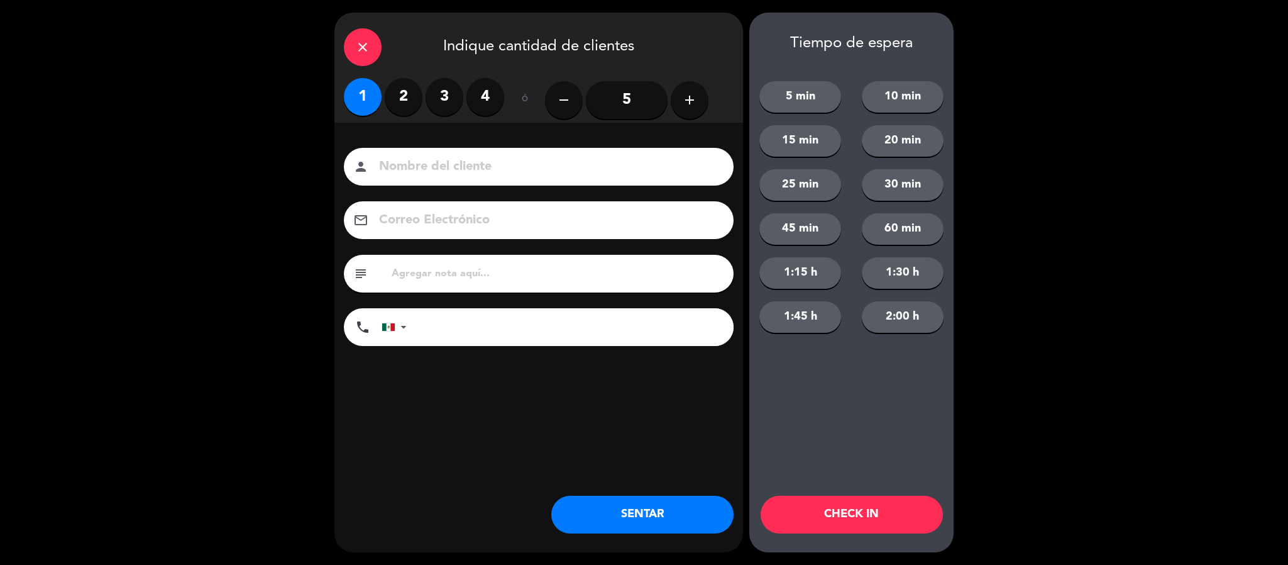
click at [402, 174] on input at bounding box center [547, 167] width 339 height 22
type input "[PERSON_NAME]"
click at [636, 532] on button "SENTAR" at bounding box center [642, 514] width 182 height 38
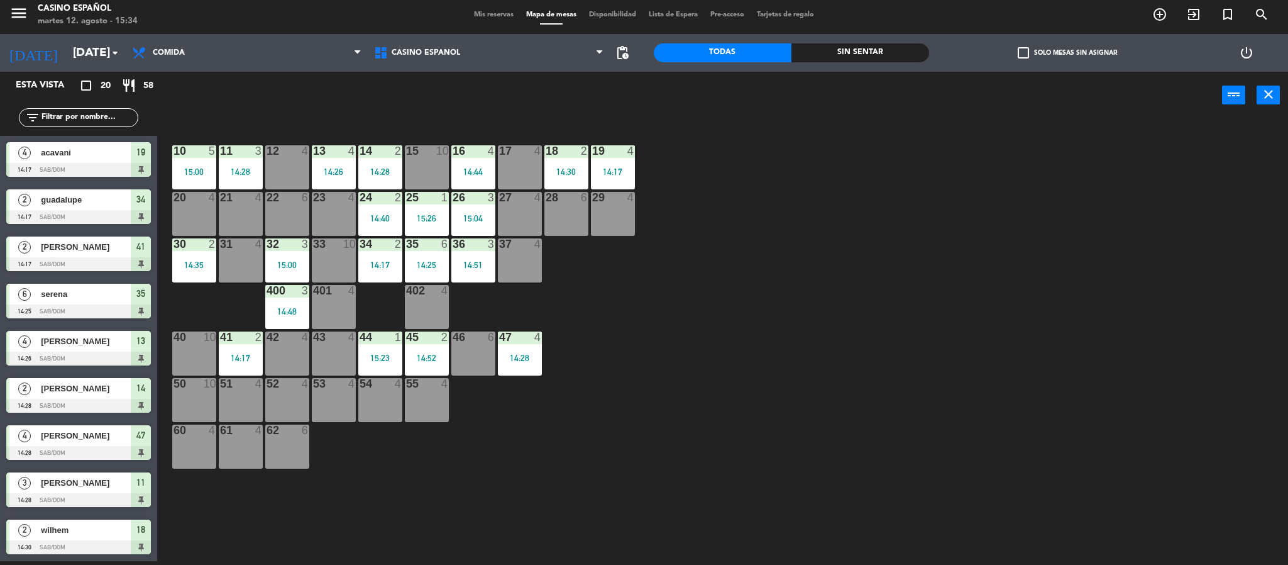
click at [585, 213] on div "28 6" at bounding box center [566, 214] width 44 height 44
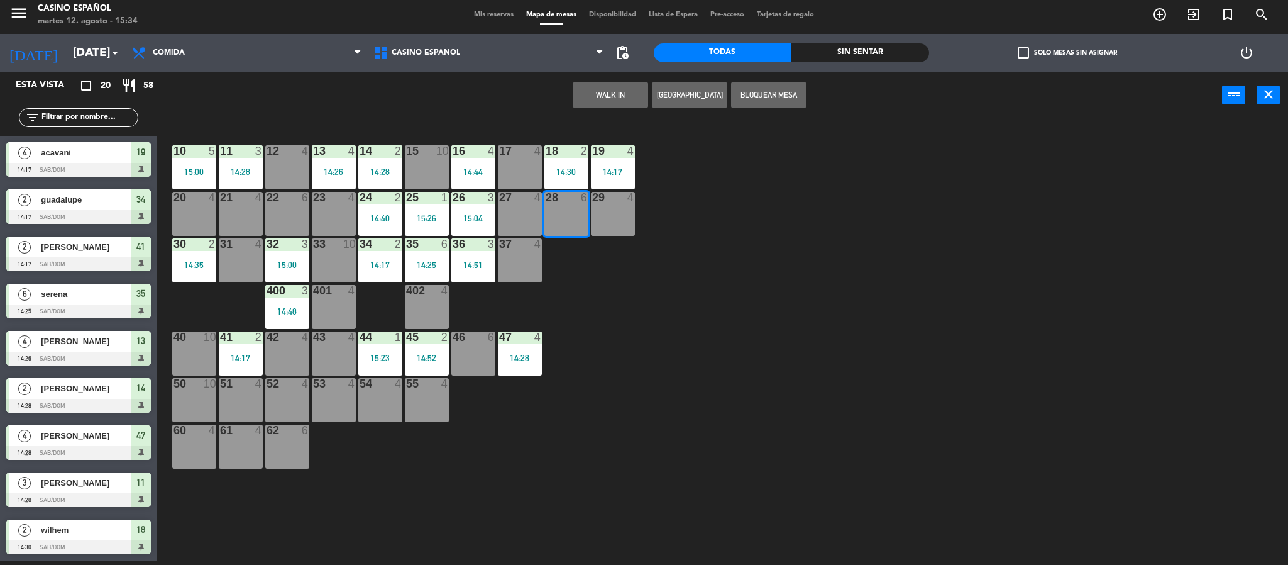
click at [605, 94] on button "WALK IN" at bounding box center [610, 94] width 75 height 25
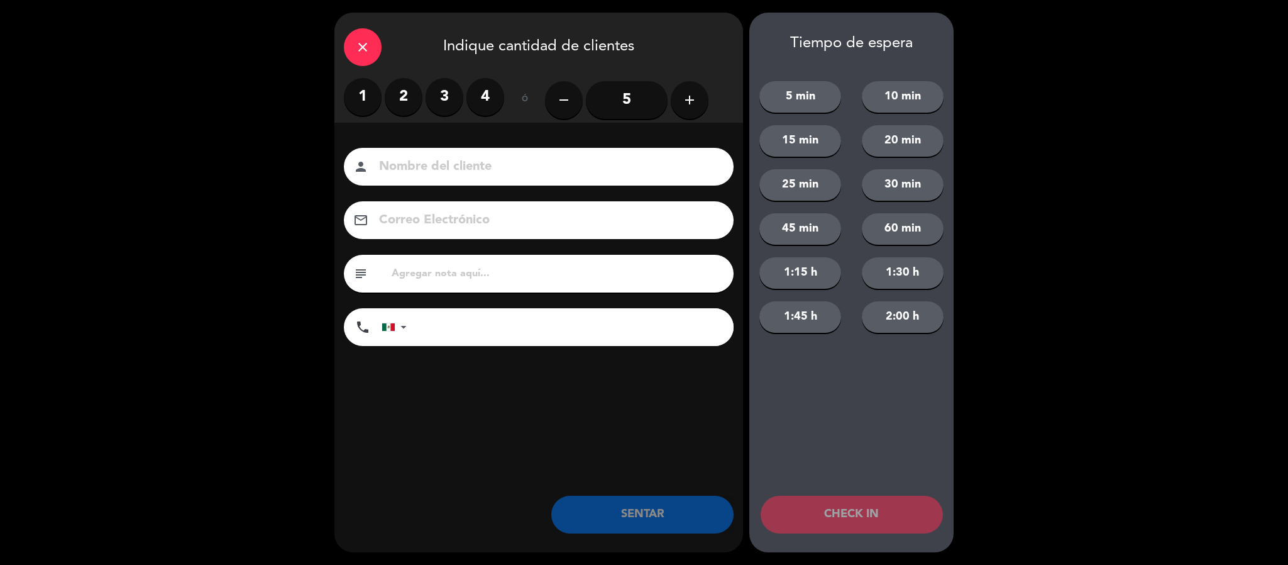
click at [395, 102] on label "2" at bounding box center [404, 97] width 38 height 38
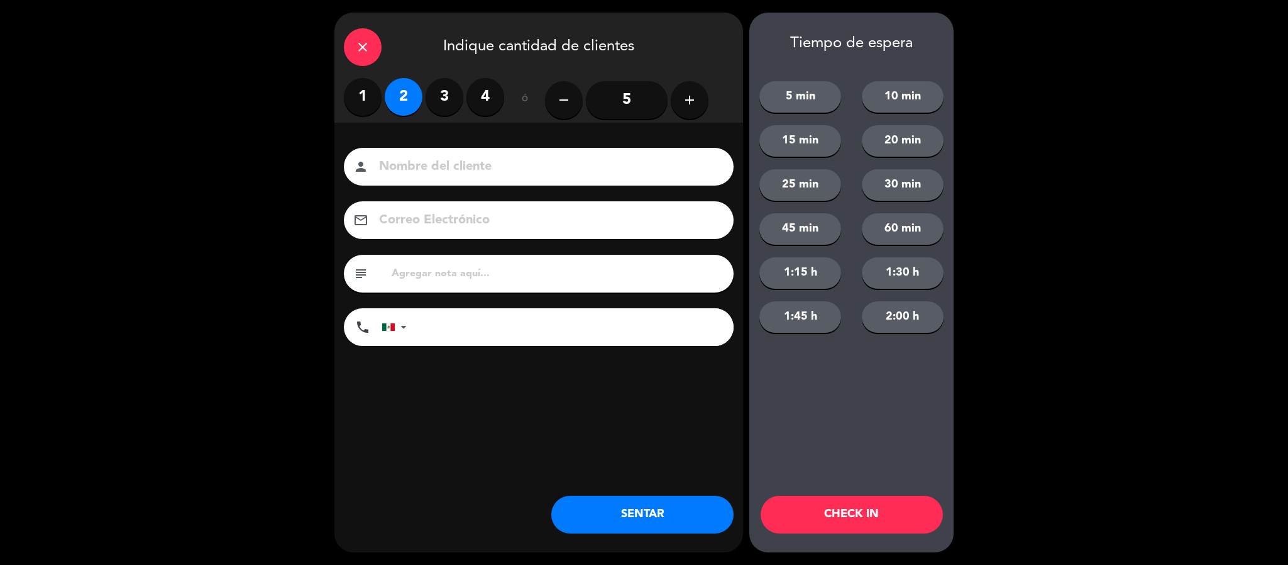
click at [438, 165] on input at bounding box center [547, 167] width 339 height 22
type input "CITLALI"
click at [621, 511] on button "SENTAR" at bounding box center [642, 514] width 182 height 38
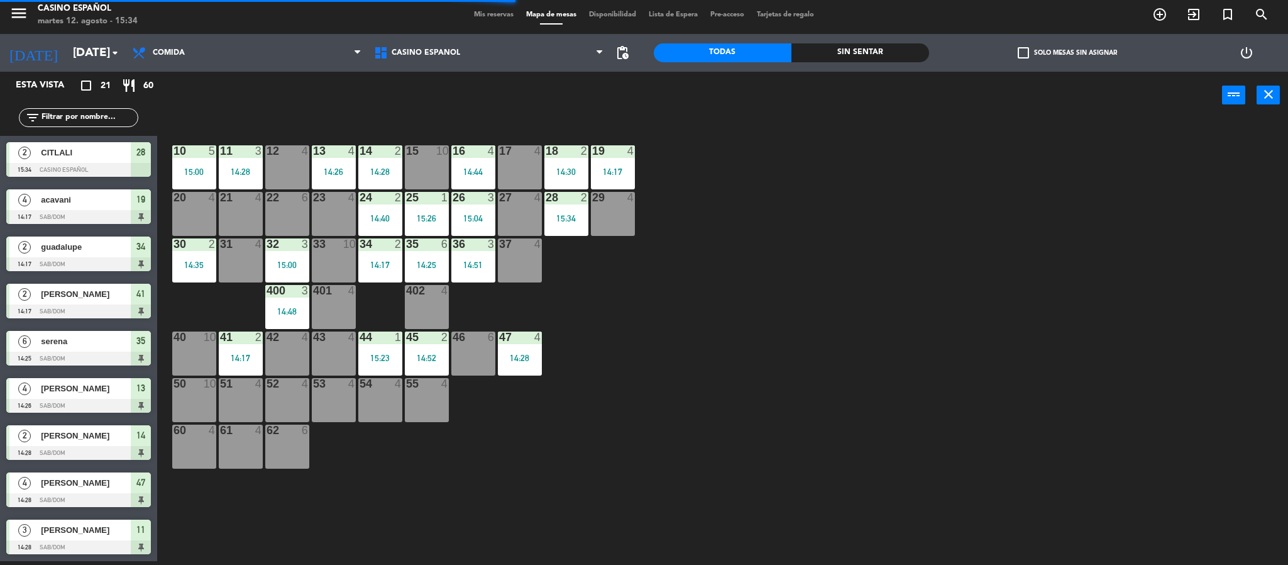
click at [339, 215] on div "23 4" at bounding box center [334, 214] width 44 height 44
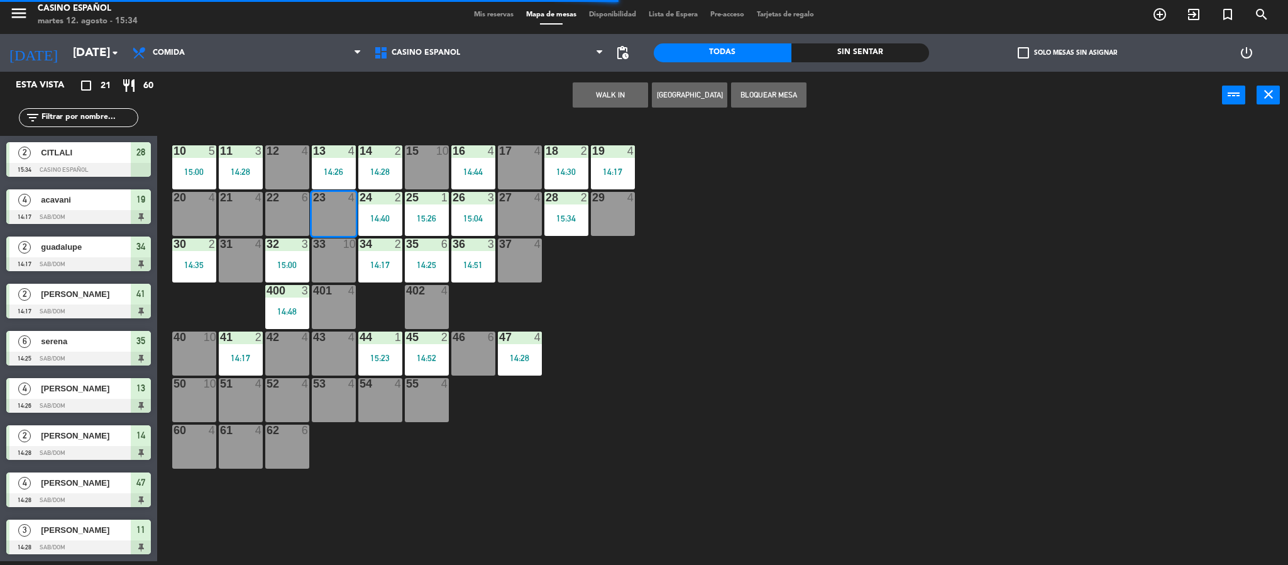
click at [595, 89] on button "WALK IN" at bounding box center [610, 94] width 75 height 25
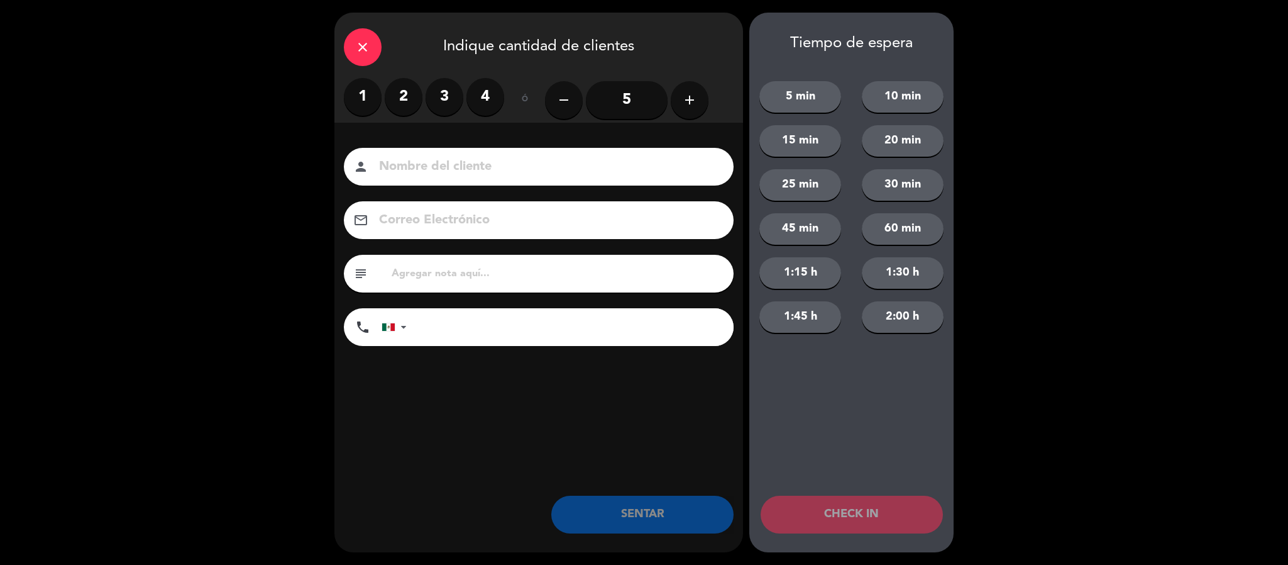
drag, startPoint x: 406, startPoint y: 104, endPoint x: 421, endPoint y: 147, distance: 45.3
click at [406, 106] on label "2" at bounding box center [404, 97] width 38 height 38
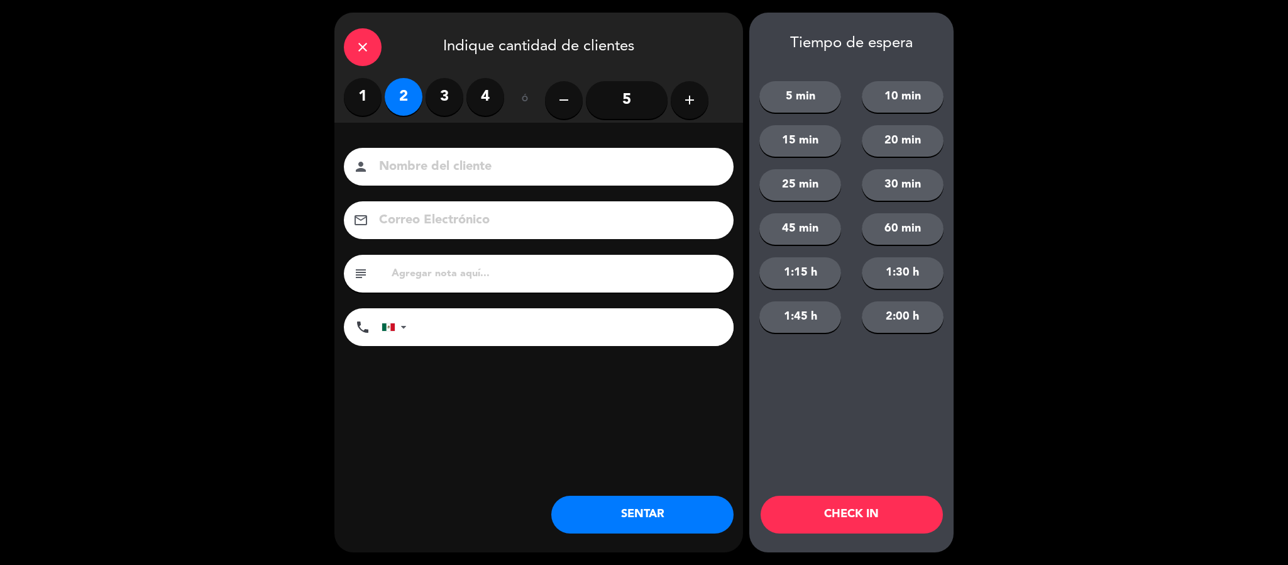
drag, startPoint x: 421, startPoint y: 151, endPoint x: 419, endPoint y: 175, distance: 24.6
click at [421, 152] on div "person" at bounding box center [539, 167] width 390 height 38
click at [440, 165] on input at bounding box center [547, 167] width 339 height 22
type input "XAVI"
click at [676, 515] on button "SENTAR" at bounding box center [642, 514] width 182 height 38
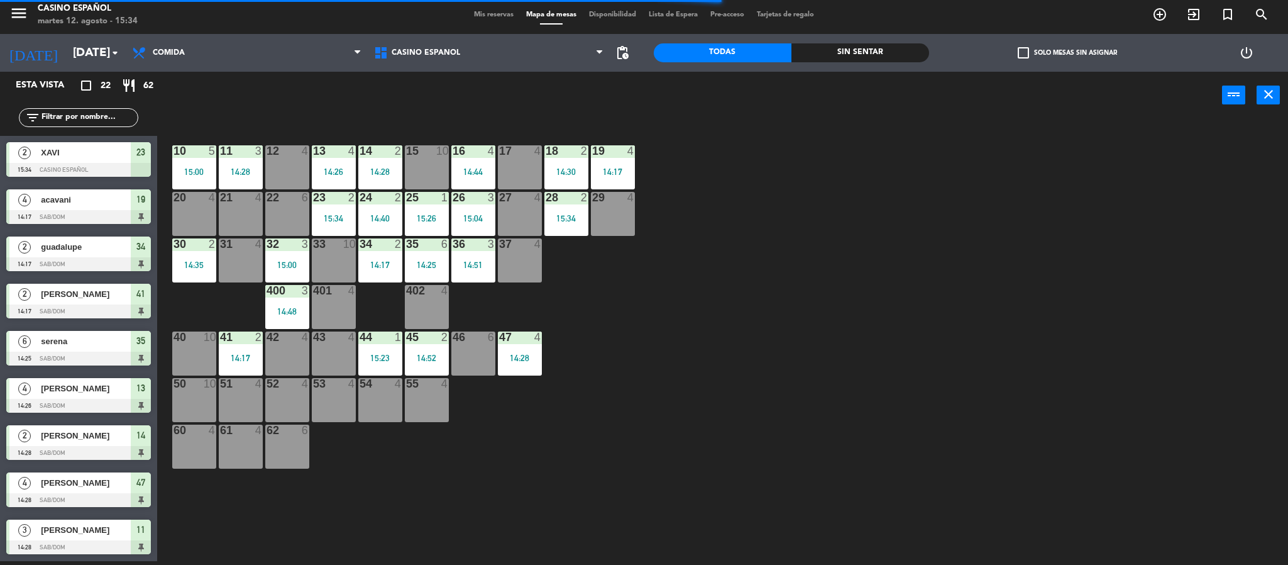
click at [706, 273] on div "10 5 15:00 11 3 14:28 12 4 13 4 14:26 14 2 14:28 15 10 16 4 14:44 17 4 18 2 14:…" at bounding box center [729, 344] width 1118 height 442
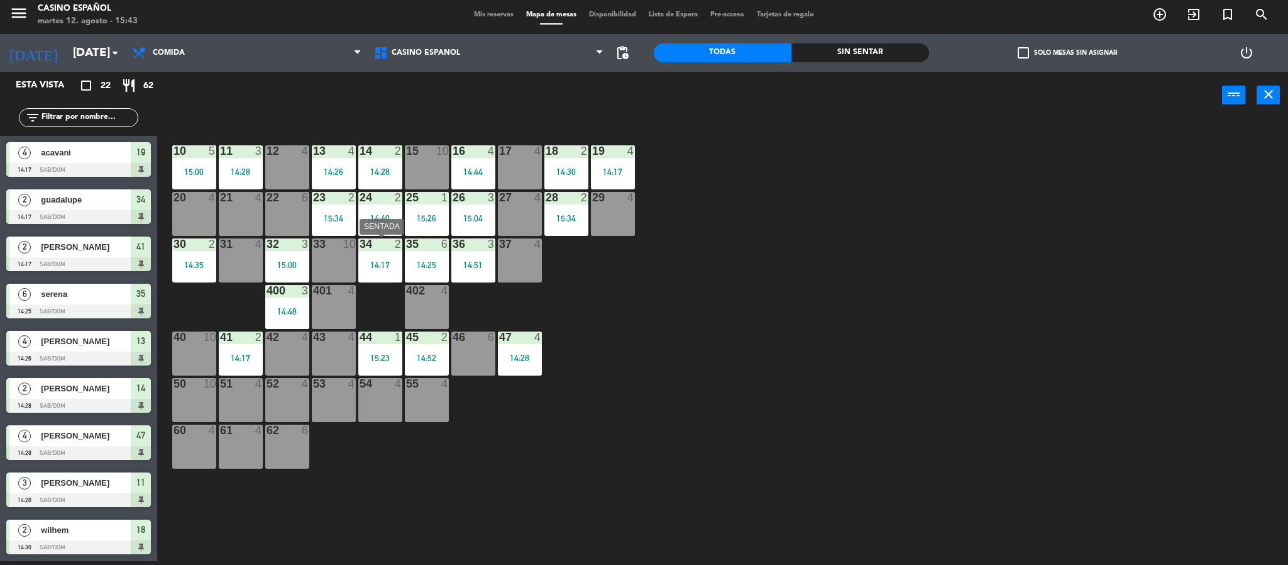
click at [377, 272] on div "34 2 14:17" at bounding box center [380, 260] width 44 height 44
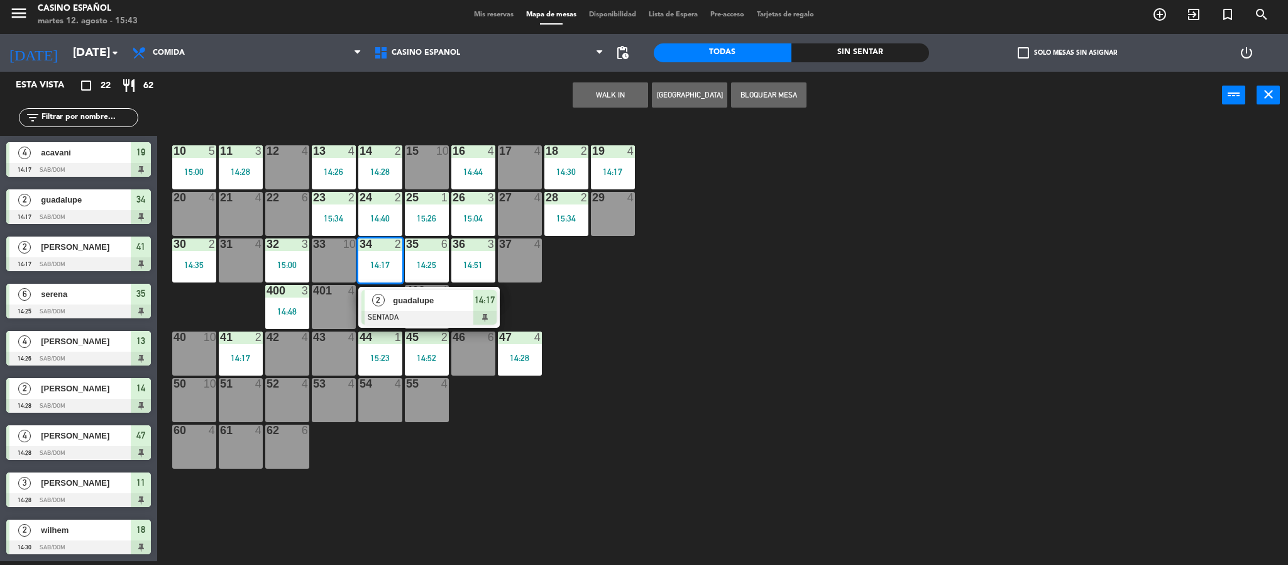
click at [425, 304] on span "guadalupe" at bounding box center [433, 300] width 80 height 13
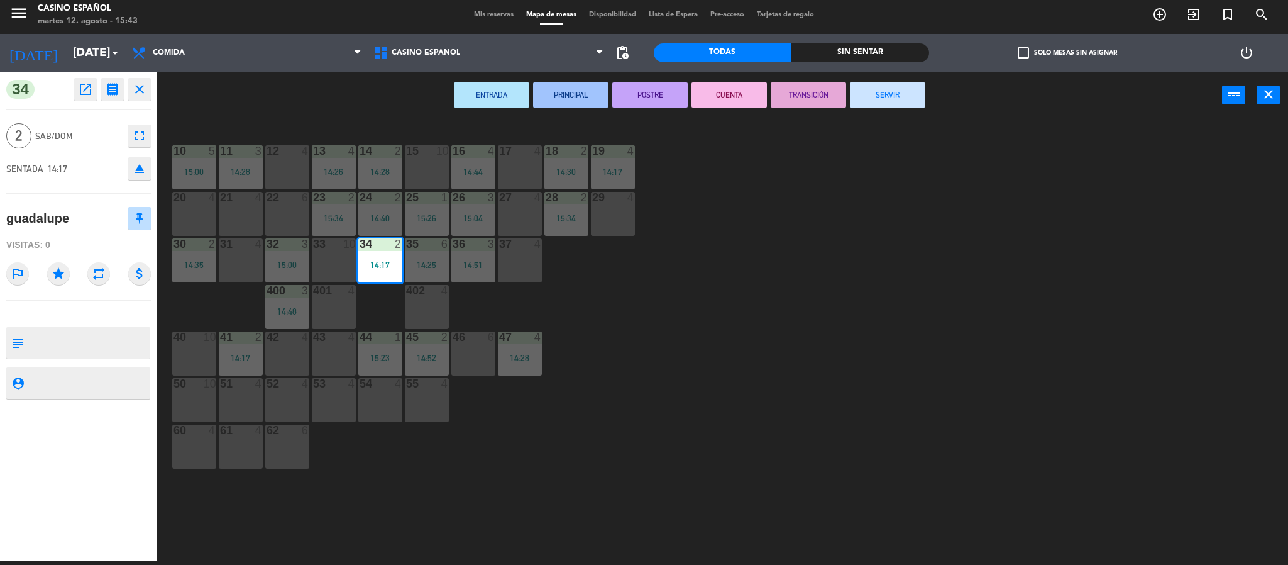
click at [898, 97] on button "SERVIR" at bounding box center [887, 94] width 75 height 25
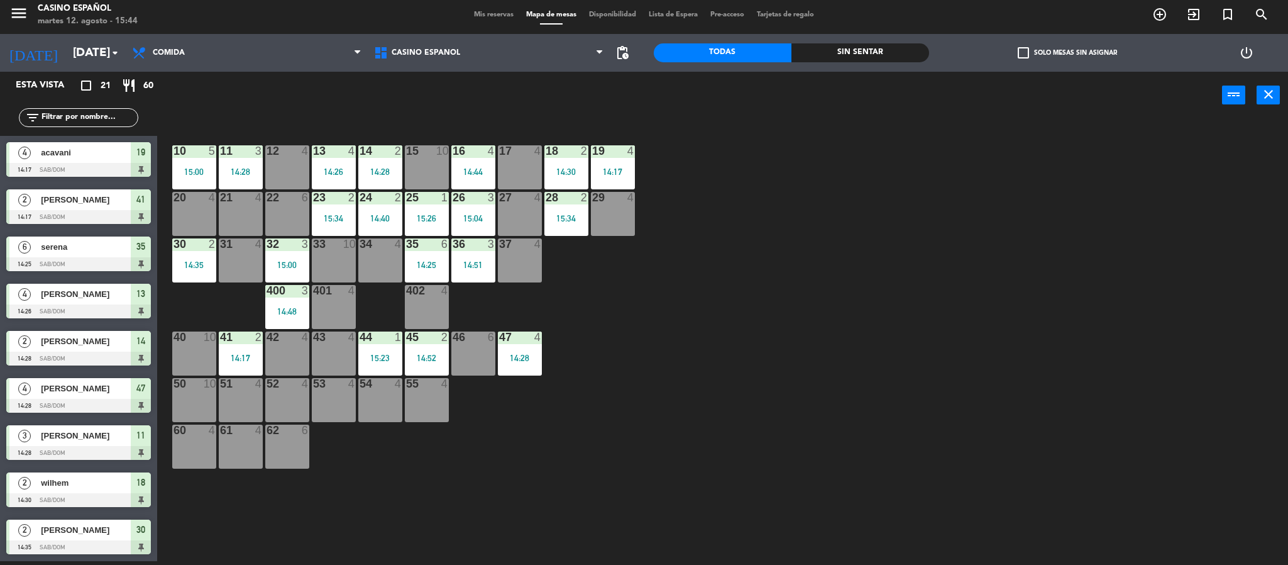
click at [253, 261] on div "31 4" at bounding box center [241, 260] width 44 height 44
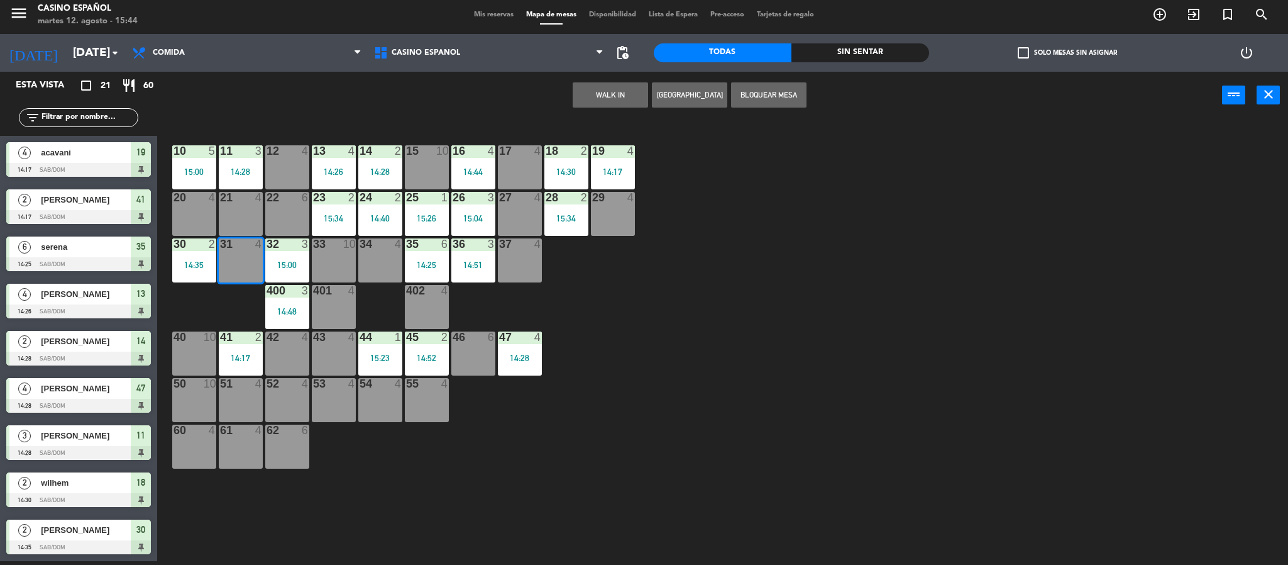
click at [626, 87] on button "WALK IN" at bounding box center [610, 94] width 75 height 25
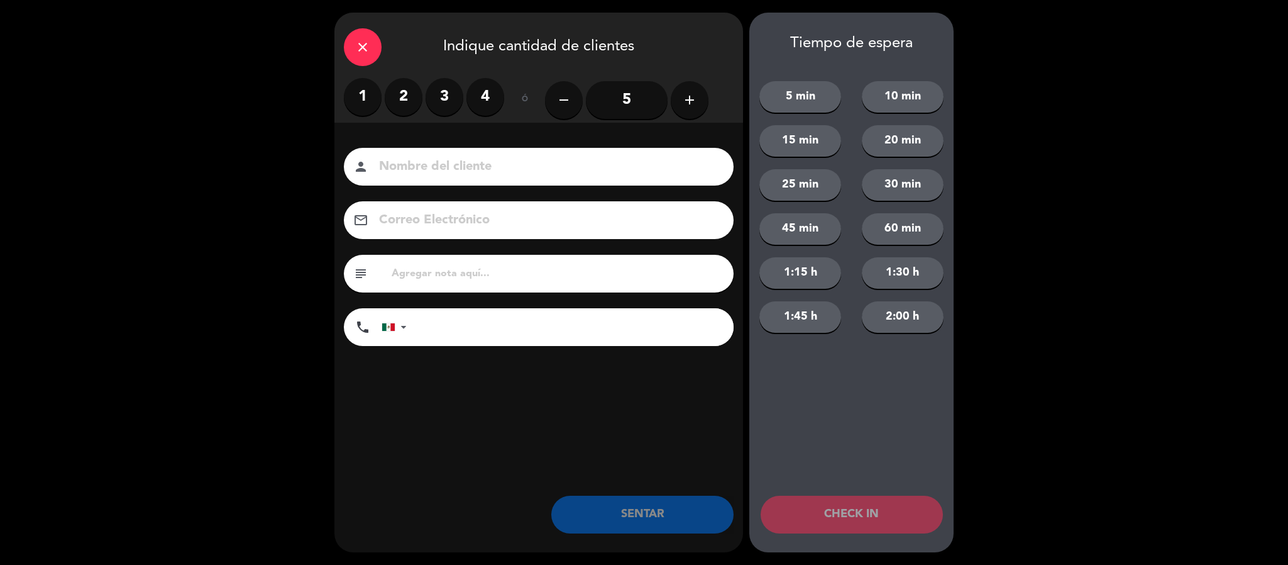
drag, startPoint x: 390, startPoint y: 89, endPoint x: 455, endPoint y: 157, distance: 92.9
click at [390, 91] on label "2" at bounding box center [404, 97] width 38 height 38
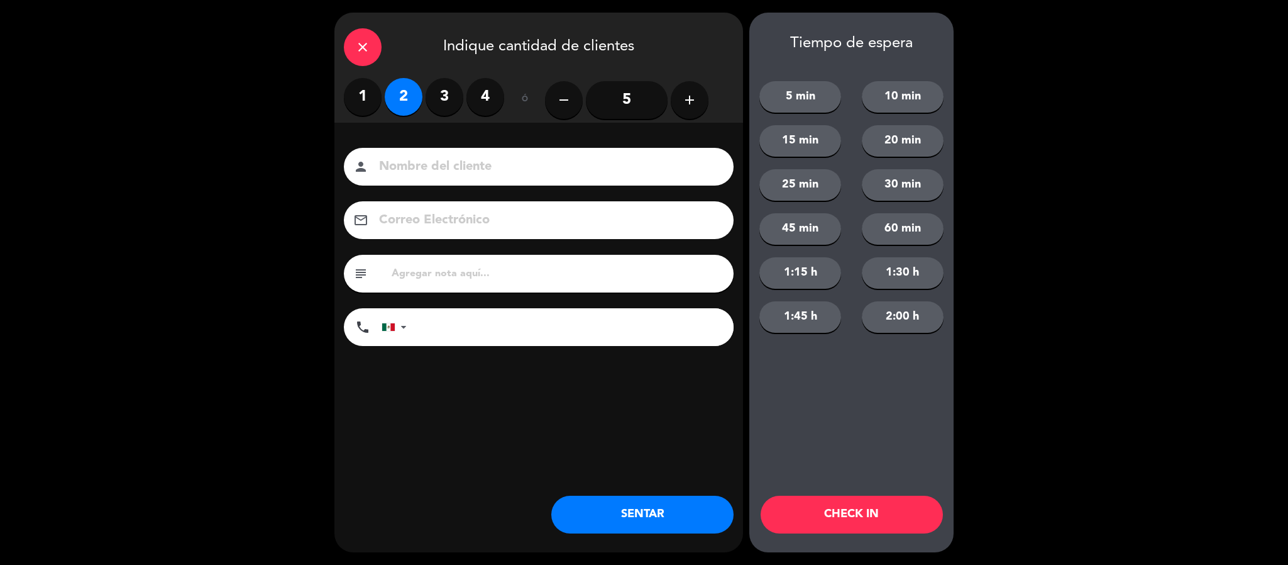
click at [455, 157] on input at bounding box center [547, 167] width 339 height 22
type input "SR GALLARDO"
click at [657, 506] on button "SENTAR" at bounding box center [642, 514] width 182 height 38
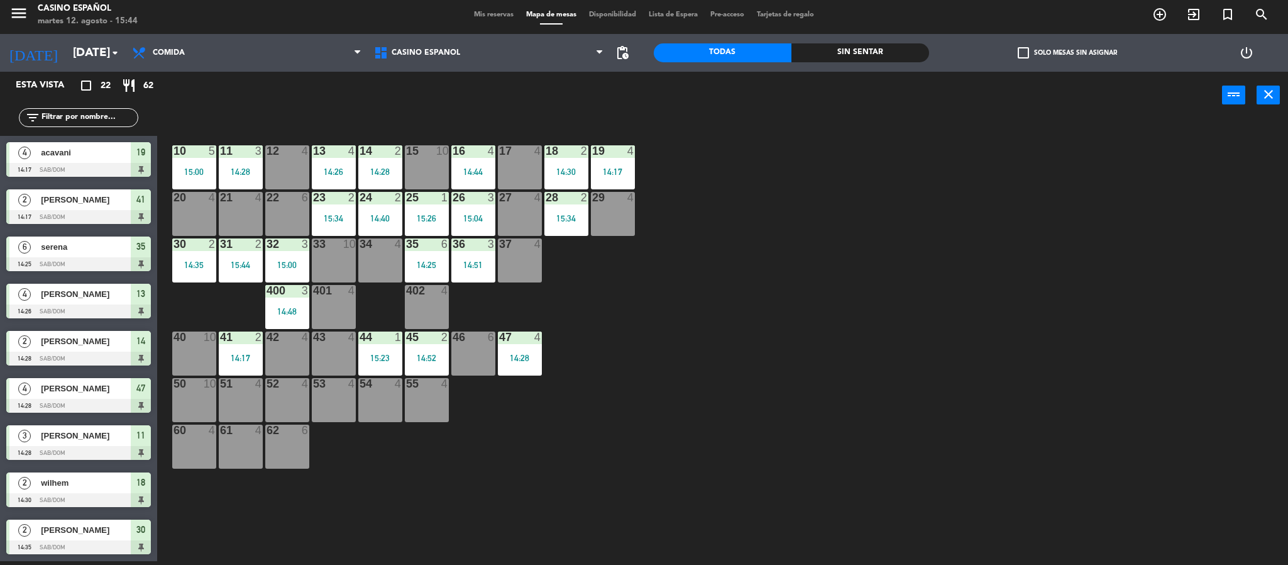
click at [485, 13] on span "Mis reservas" at bounding box center [494, 14] width 52 height 7
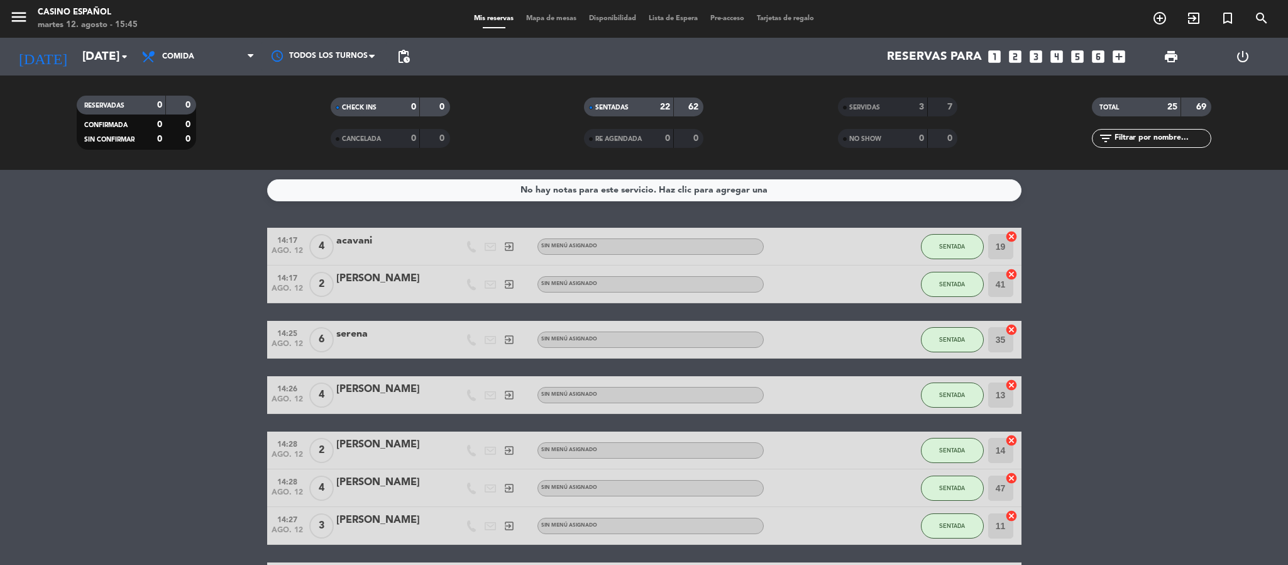
click at [184, 221] on div "No hay notas para este servicio. Haz clic para agregar una 14:17 [DATE] 4 acava…" at bounding box center [644, 367] width 1288 height 395
click at [528, 111] on filter-checkbox "SENTADAS 22 62" at bounding box center [644, 106] width 254 height 19
click at [534, 17] on span "Mapa de mesas" at bounding box center [551, 18] width 63 height 7
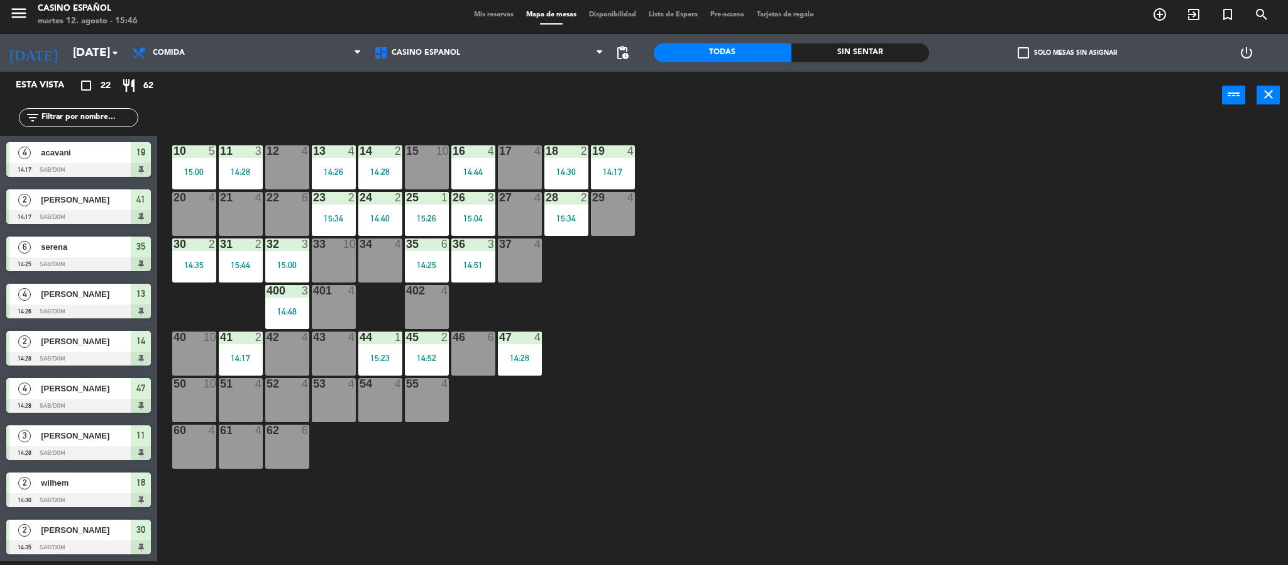
click at [323, 370] on div "43 4" at bounding box center [334, 353] width 44 height 44
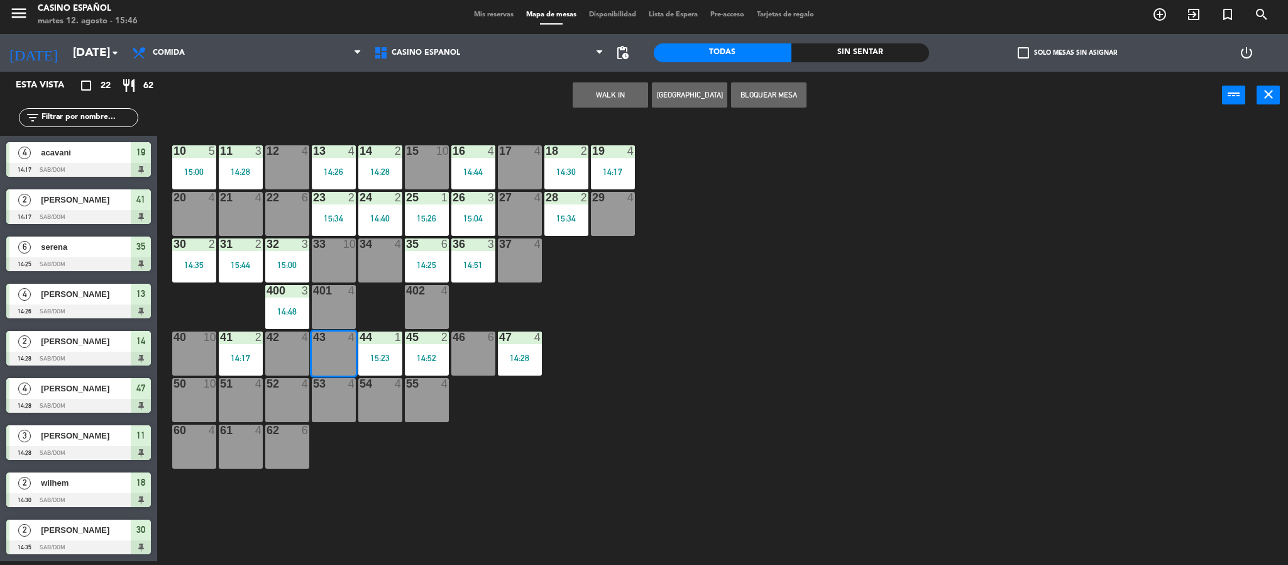
click at [587, 87] on button "WALK IN" at bounding box center [610, 94] width 75 height 25
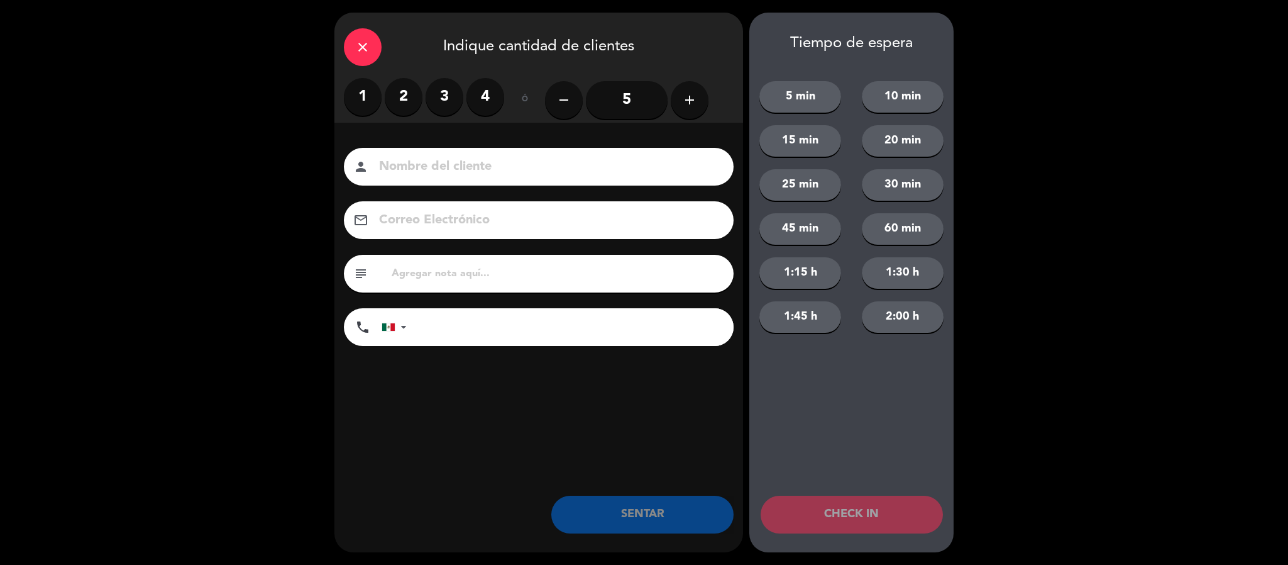
click at [407, 89] on label "2" at bounding box center [404, 97] width 38 height 38
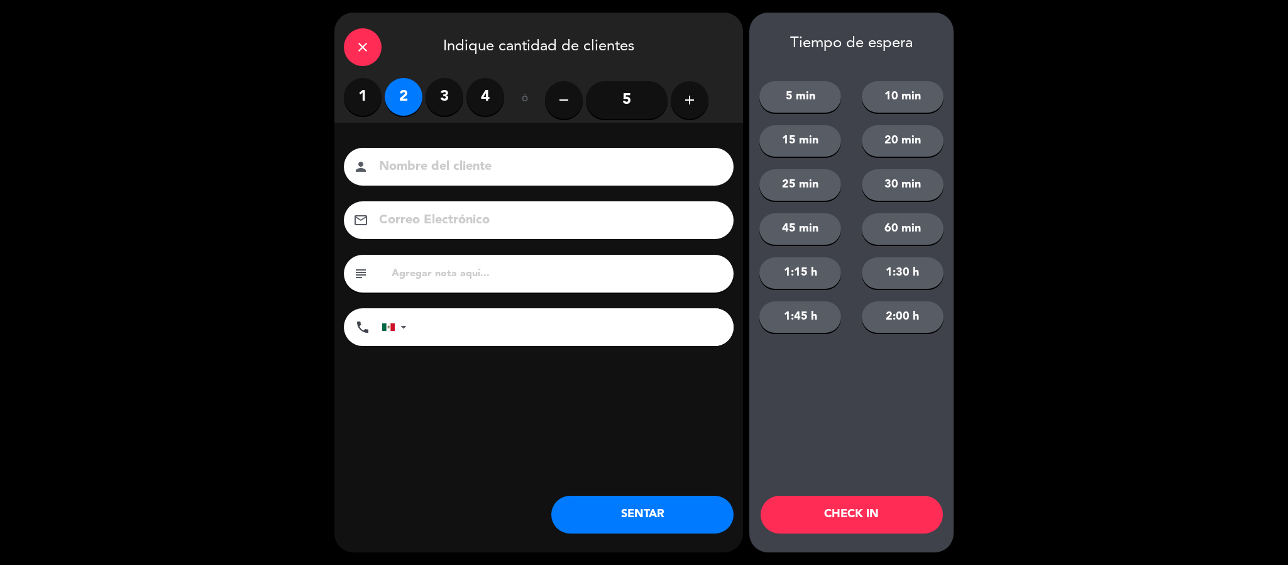
click at [422, 165] on input at bounding box center [547, 167] width 339 height 22
type input "[PERSON_NAME]"
click at [674, 516] on button "SENTAR" at bounding box center [642, 514] width 182 height 38
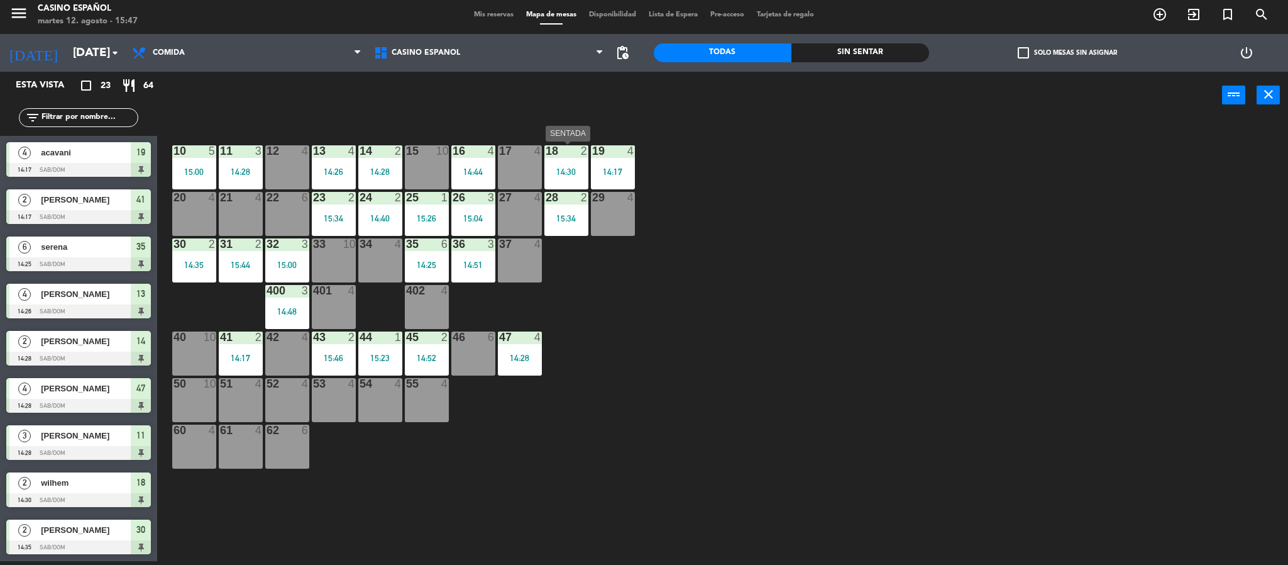
click at [564, 157] on div "18 2" at bounding box center [566, 151] width 44 height 13
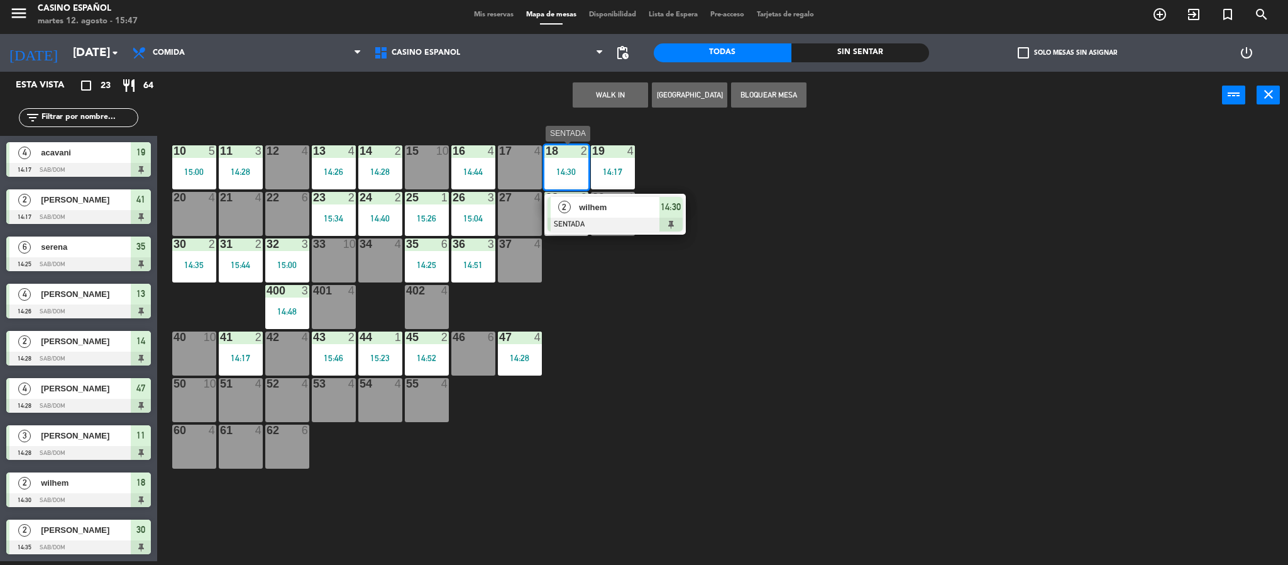
click at [595, 206] on span "wilhem" at bounding box center [619, 207] width 80 height 13
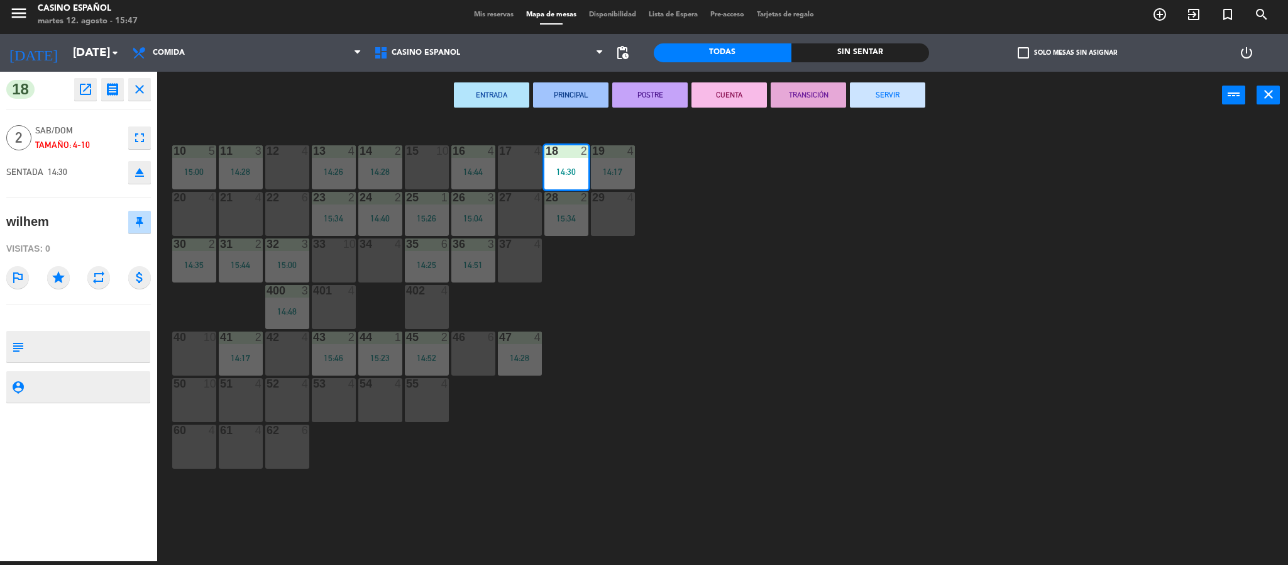
click at [138, 140] on icon "fullscreen" at bounding box center [139, 137] width 15 height 15
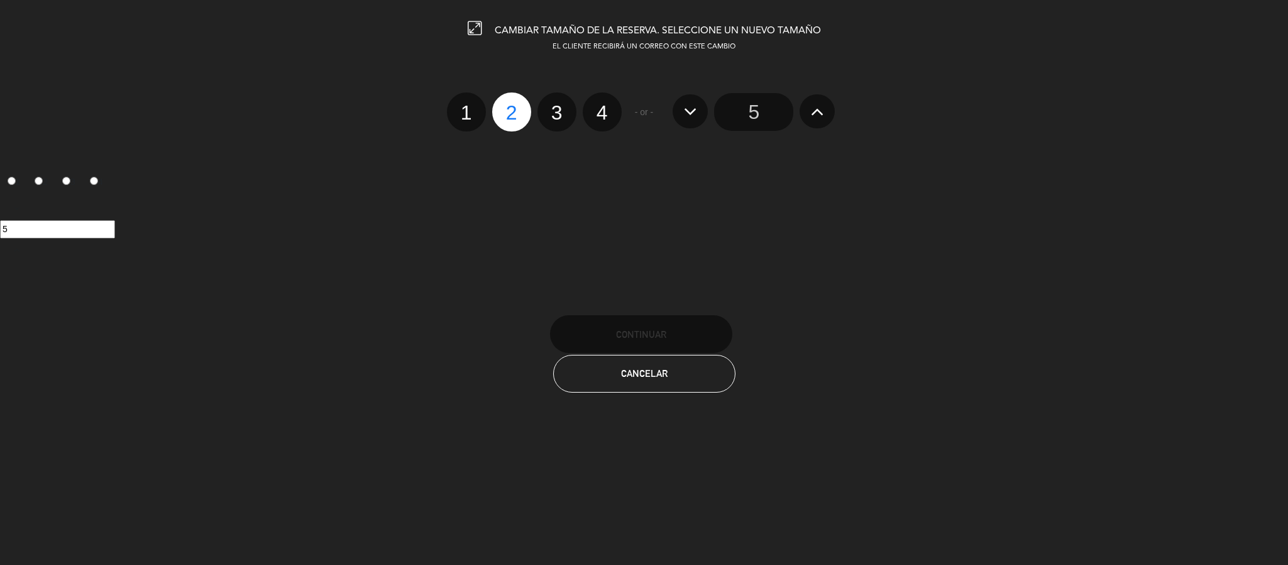
click at [598, 118] on label "4" at bounding box center [602, 111] width 39 height 39
click at [598, 106] on input "4" at bounding box center [601, 101] width 8 height 8
radio input "true"
radio input "false"
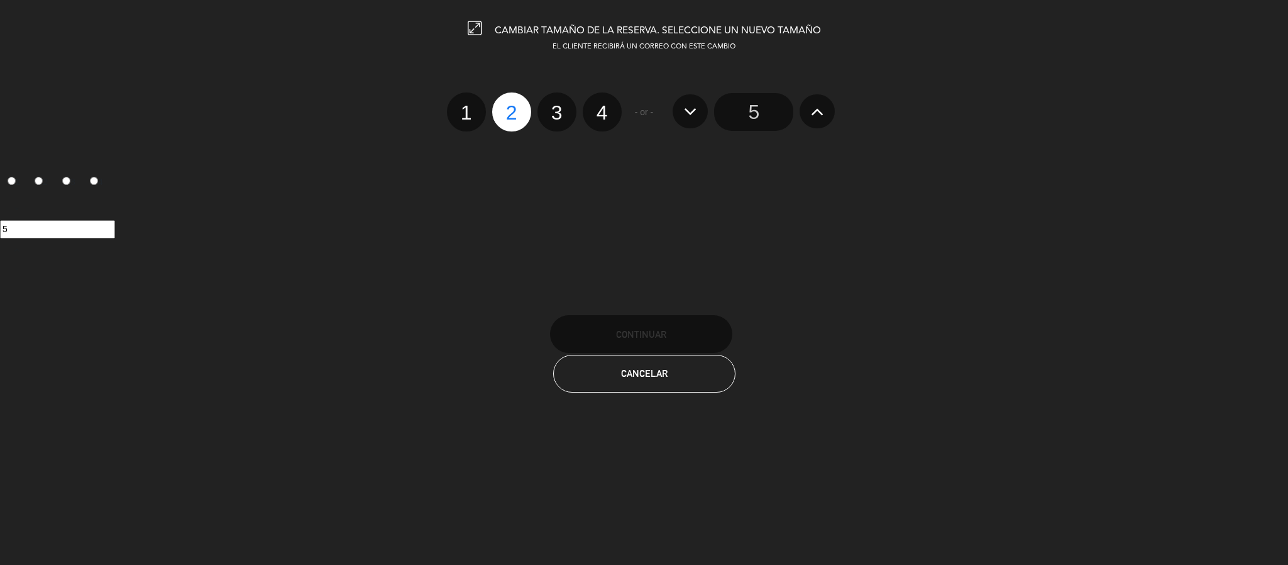
radio input "false"
radio input "true"
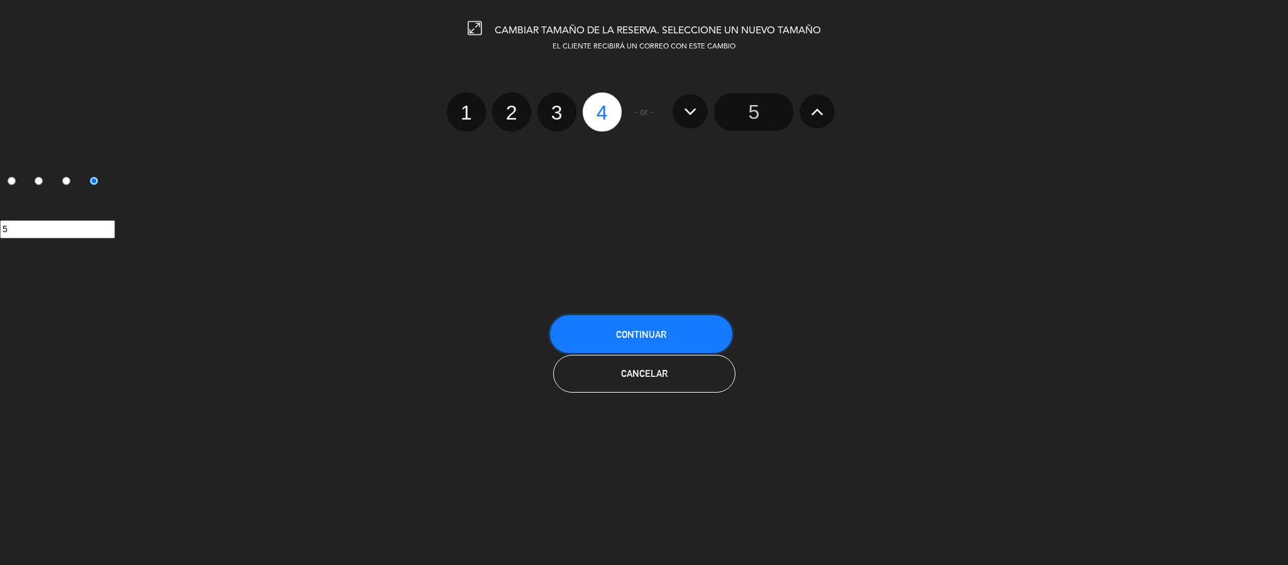
click at [653, 343] on button "Continuar" at bounding box center [641, 334] width 182 height 38
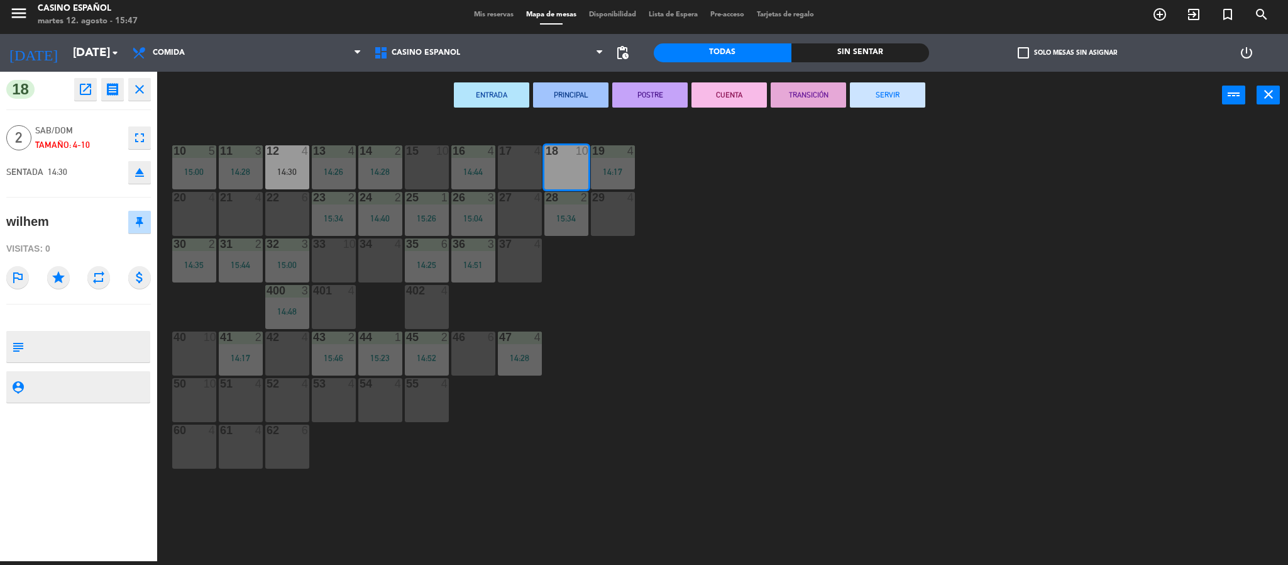
click at [653, 343] on div "10 5 15:00 11 3 14:28 12 4 14:30 13 4 14:26 14 2 14:28 15 10 16 4 14:44 17 4 18…" at bounding box center [729, 344] width 1118 height 442
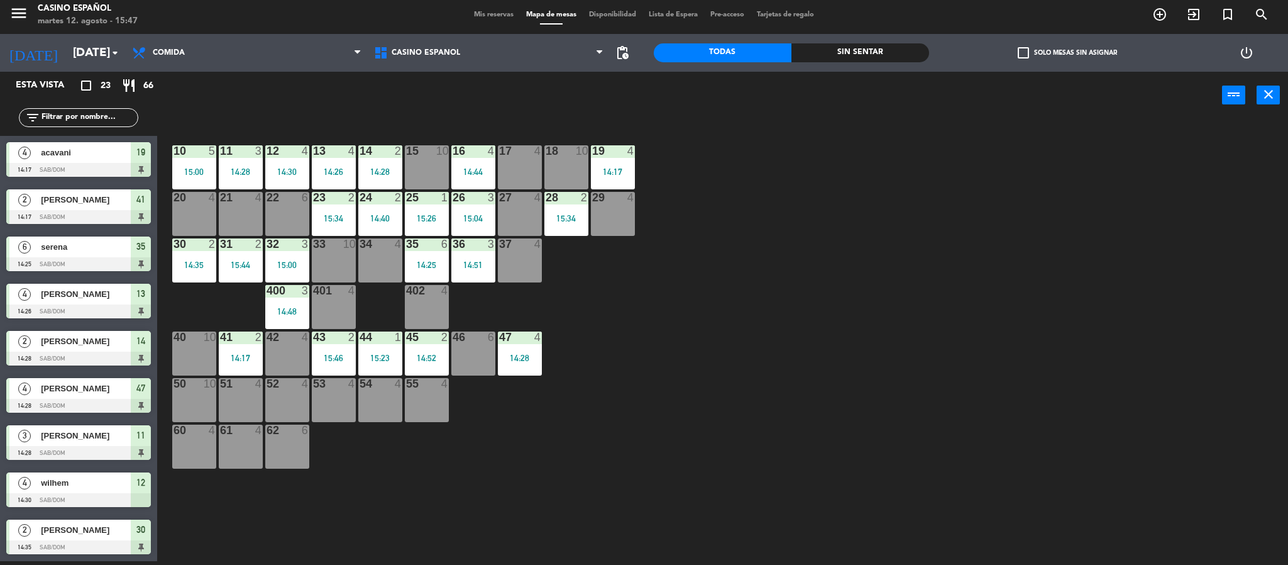
click at [287, 168] on div "14:30" at bounding box center [287, 171] width 44 height 9
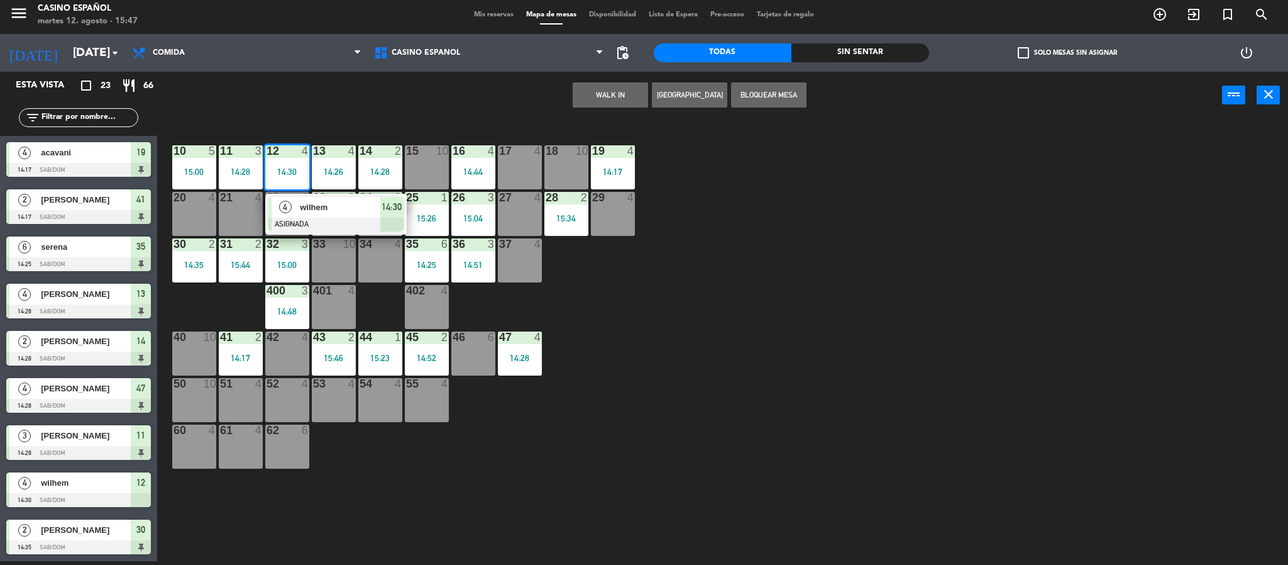
click at [572, 162] on div "18 10" at bounding box center [566, 167] width 44 height 44
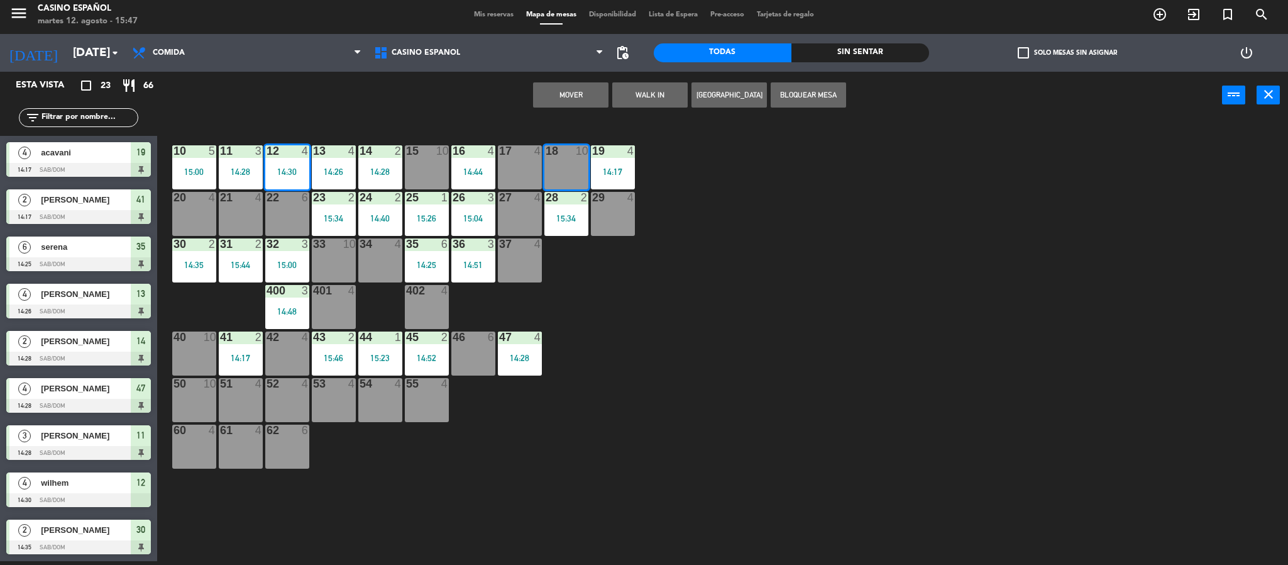
click at [582, 96] on button "Mover" at bounding box center [570, 94] width 75 height 25
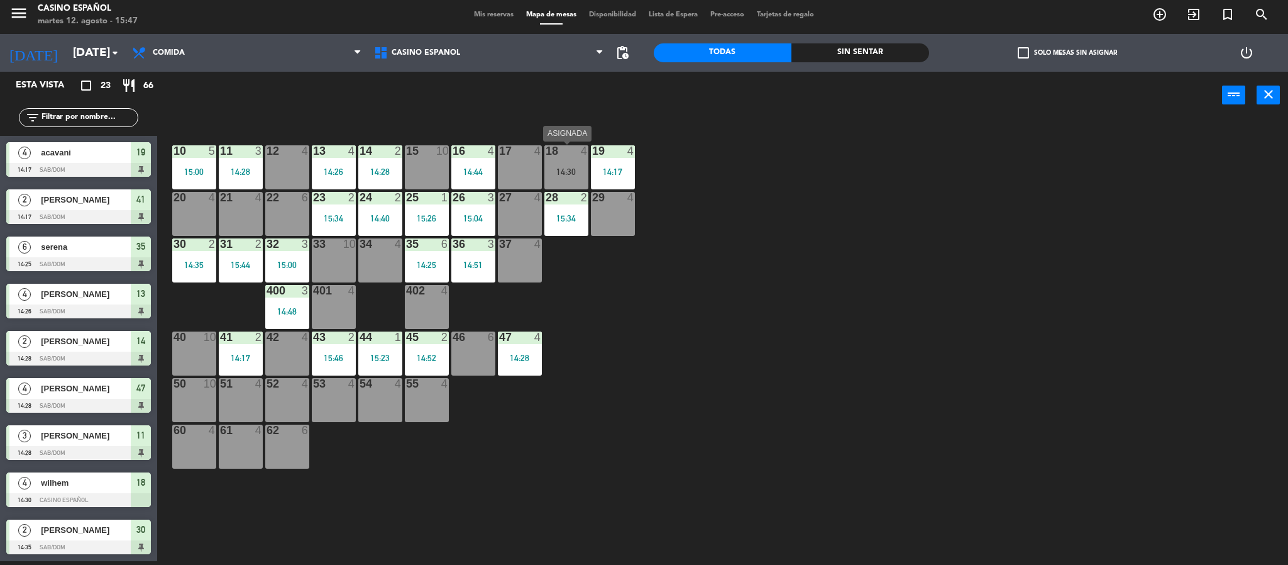
click at [556, 168] on div "14:30" at bounding box center [566, 171] width 44 height 9
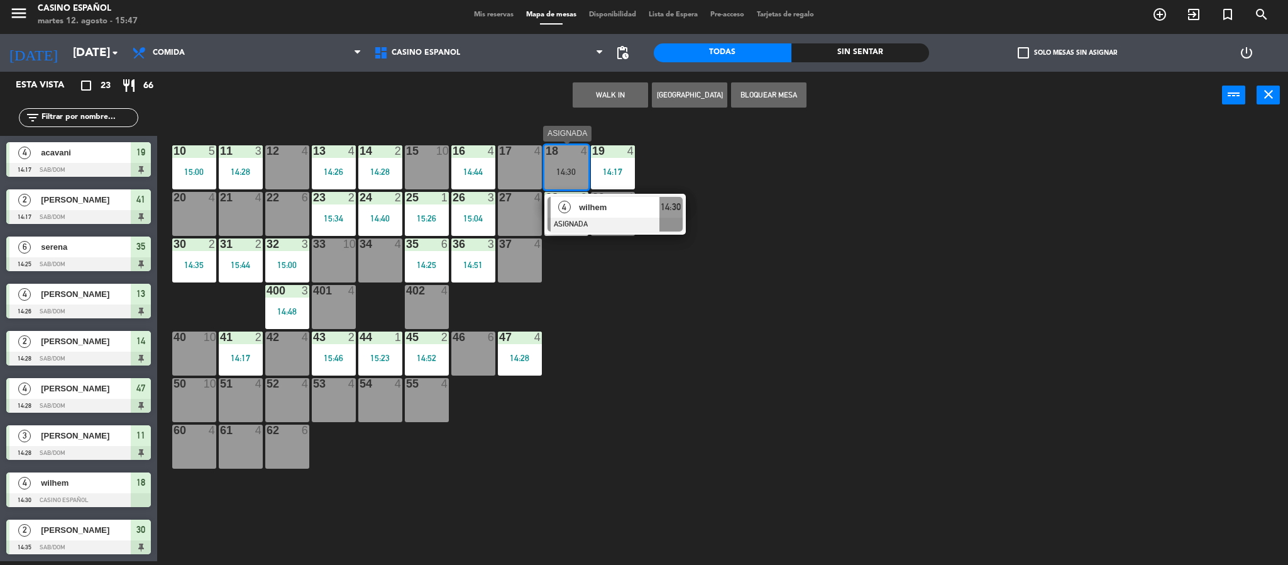
click at [576, 194] on div "4 [PERSON_NAME] ASIGNADA 14:30" at bounding box center [614, 214] width 141 height 41
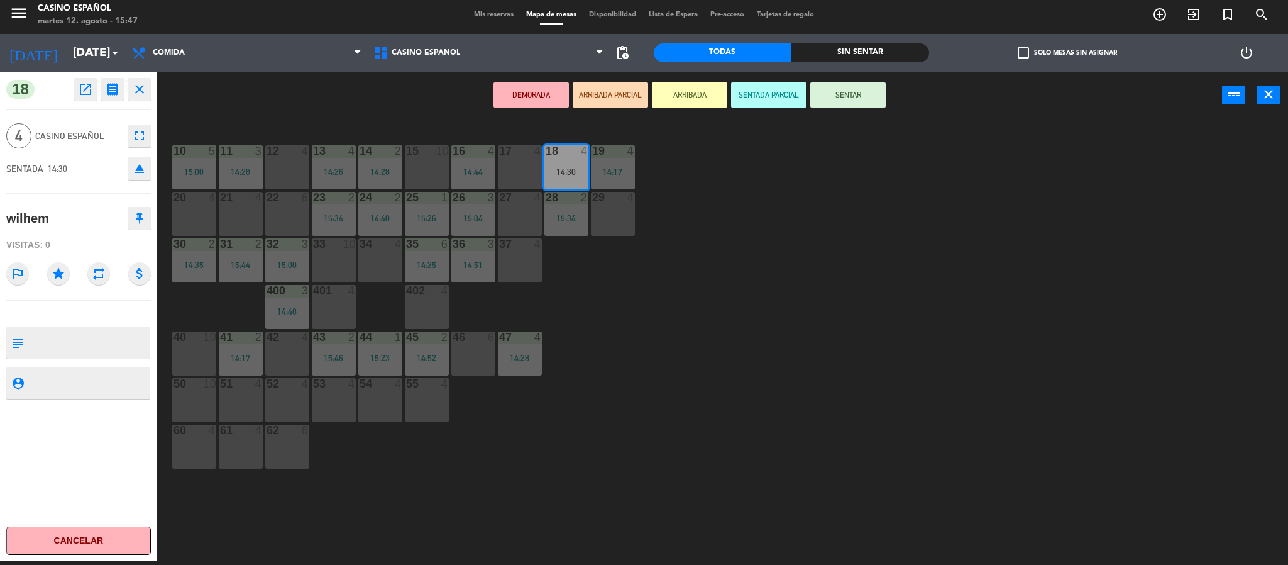
click at [842, 96] on button "SENTAR" at bounding box center [847, 94] width 75 height 25
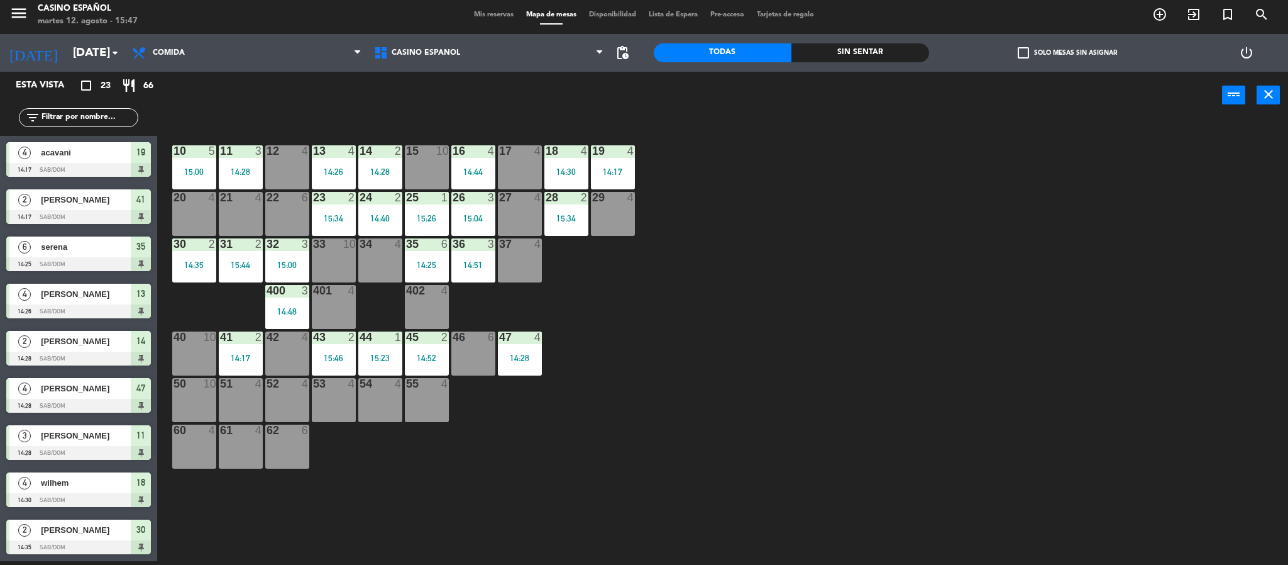
click at [493, 12] on span "Mis reservas" at bounding box center [494, 14] width 52 height 7
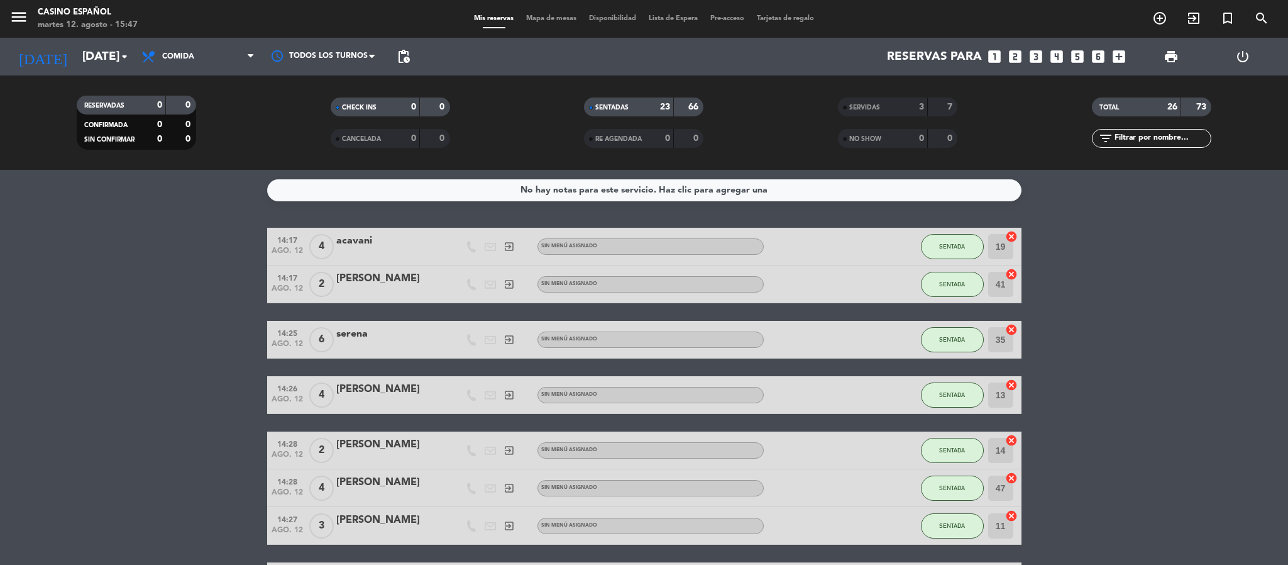
click at [551, 17] on span "Mapa de mesas" at bounding box center [551, 18] width 63 height 7
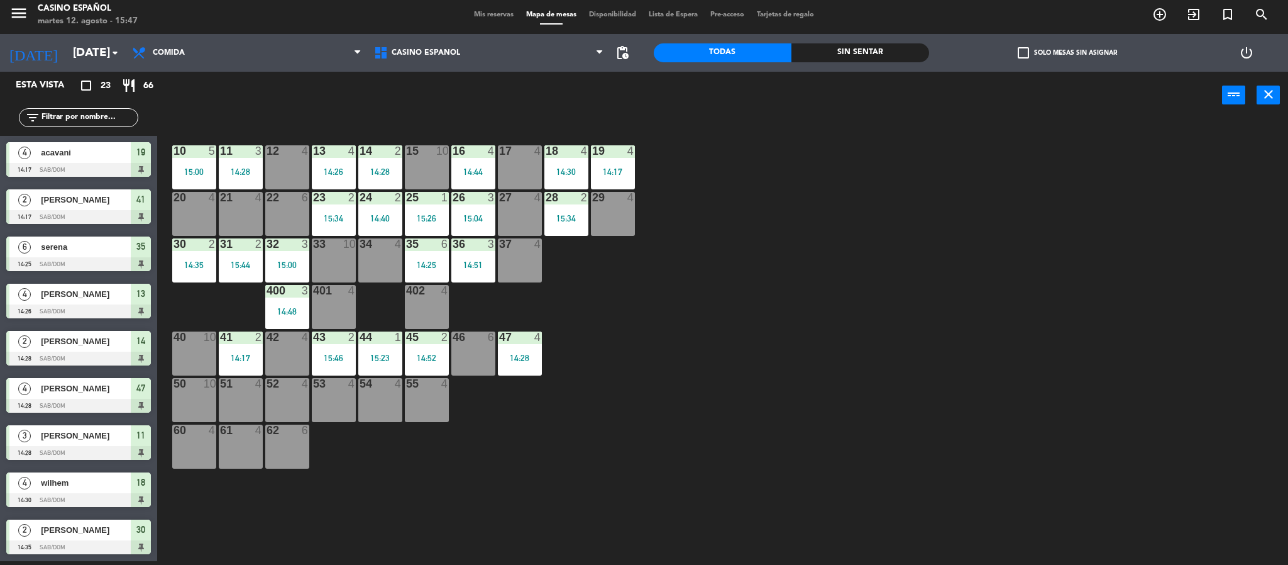
click at [925, 349] on div "10 5 15:00 11 3 14:28 12 4 13 4 14:26 14 2 14:28 15 10 16 4 14:44 17 4 18 4 14:…" at bounding box center [729, 344] width 1118 height 442
click at [482, 11] on span "Mis reservas" at bounding box center [494, 14] width 52 height 7
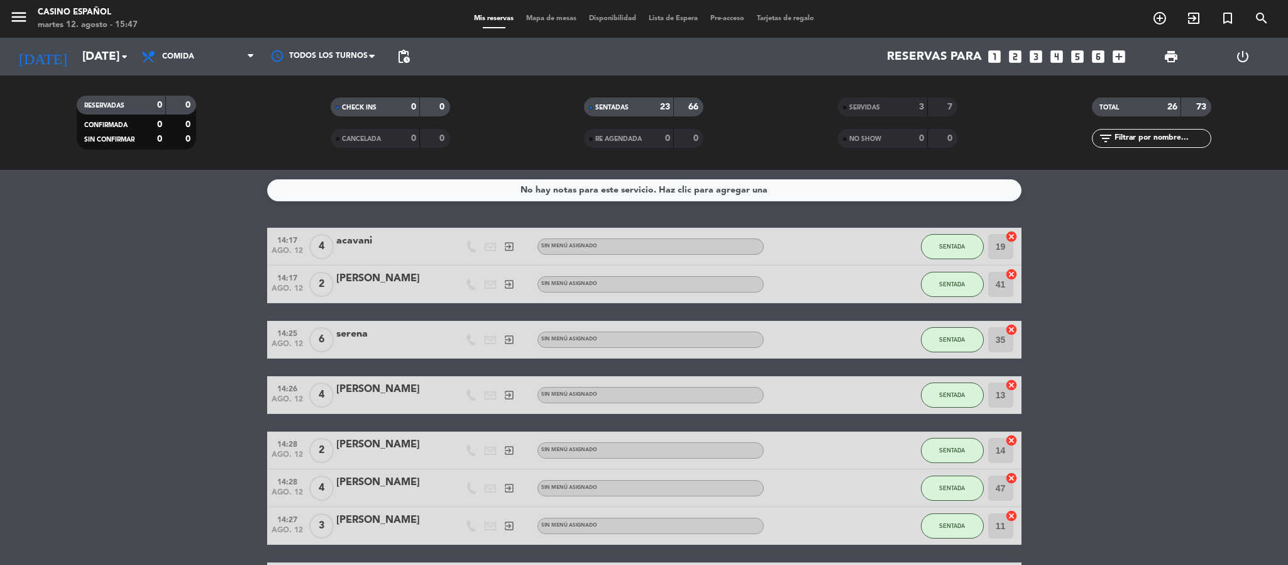
click at [540, 17] on span "Mapa de mesas" at bounding box center [551, 18] width 63 height 7
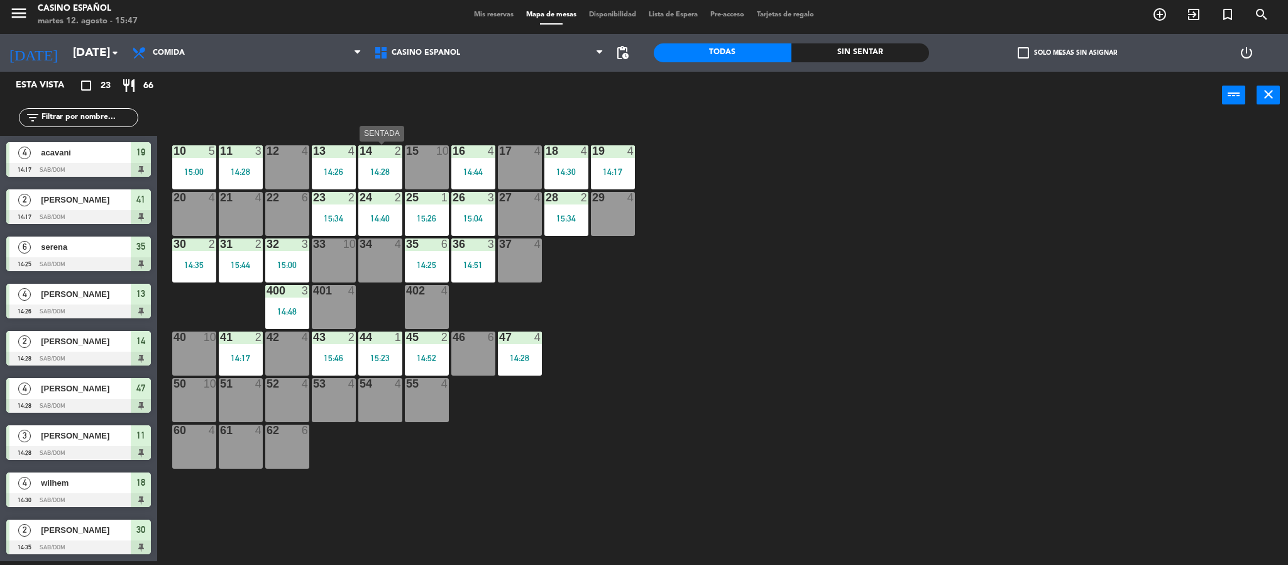
click at [396, 164] on div "14 2 14:28" at bounding box center [380, 167] width 44 height 44
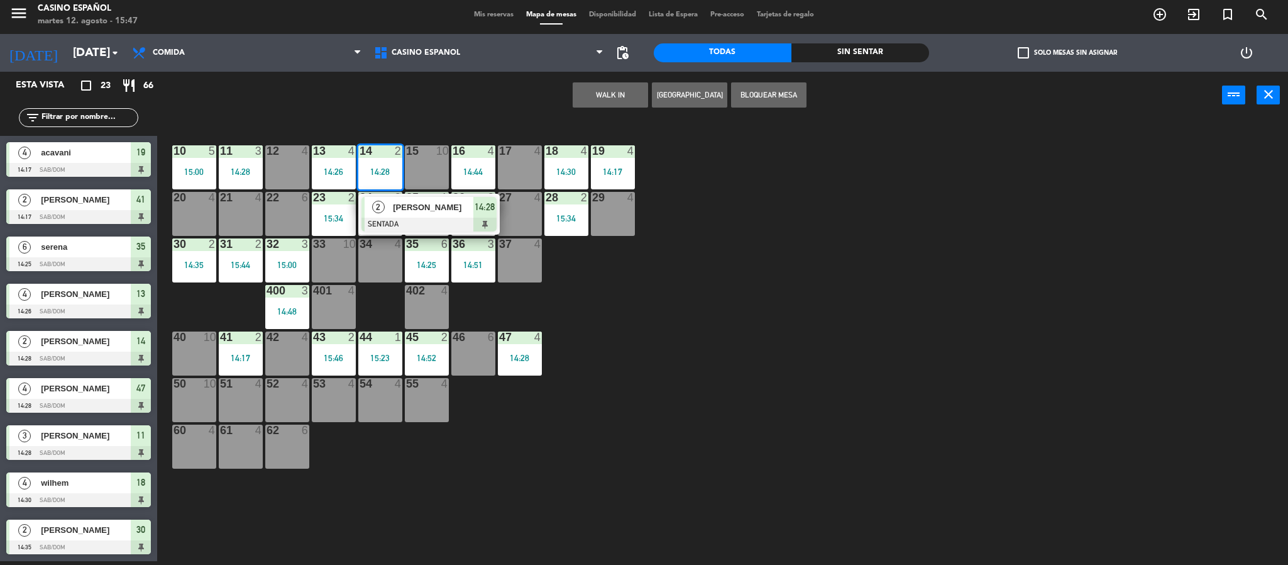
click at [416, 225] on div at bounding box center [429, 225] width 135 height 14
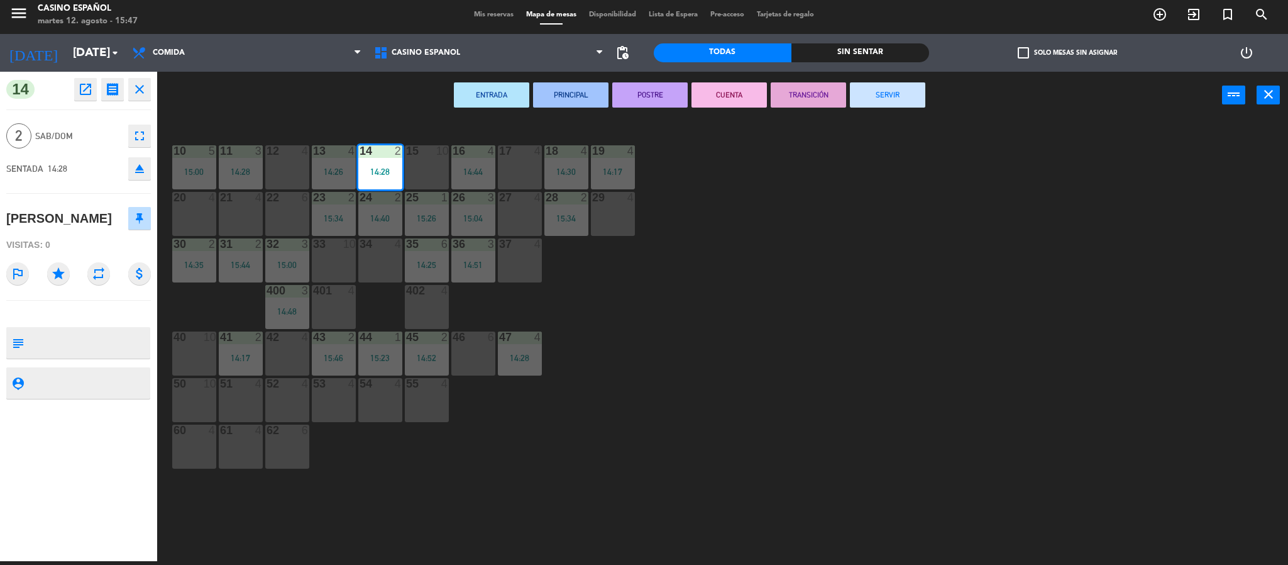
click at [887, 85] on button "SERVIR" at bounding box center [887, 94] width 75 height 25
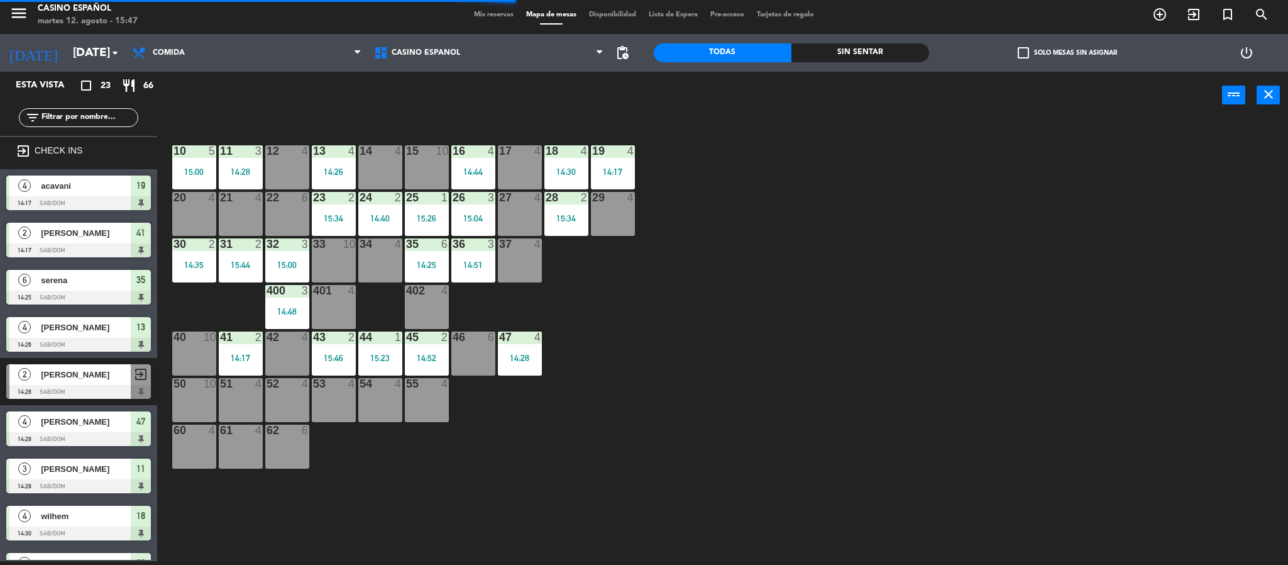
click at [399, 217] on div "14:40" at bounding box center [380, 218] width 44 height 9
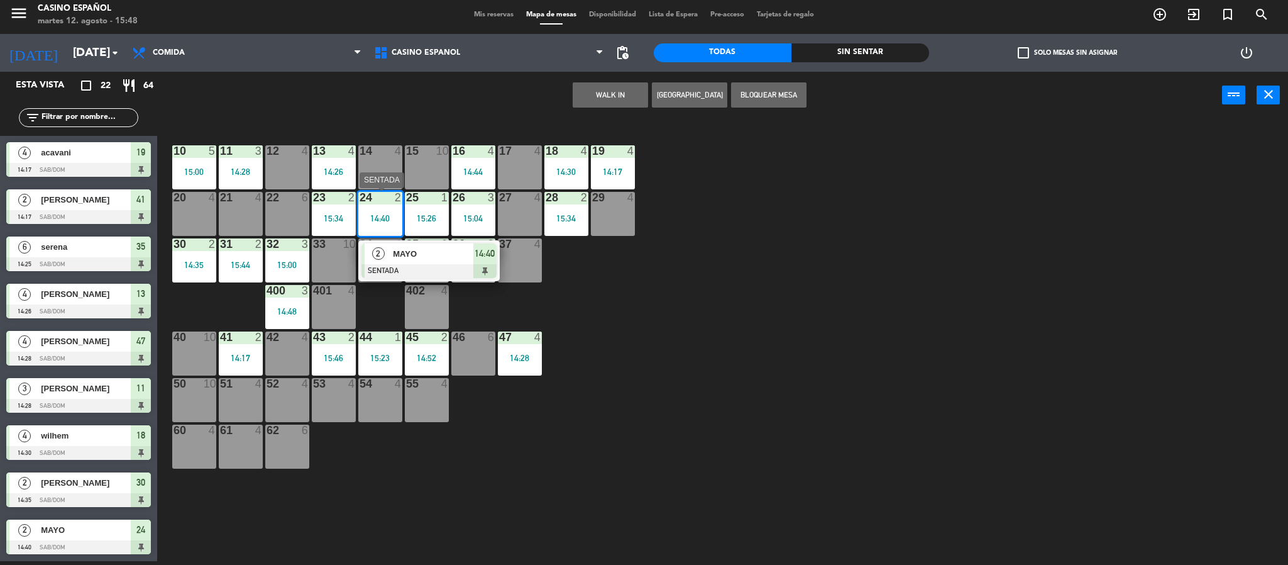
click at [446, 264] on div at bounding box center [429, 271] width 135 height 14
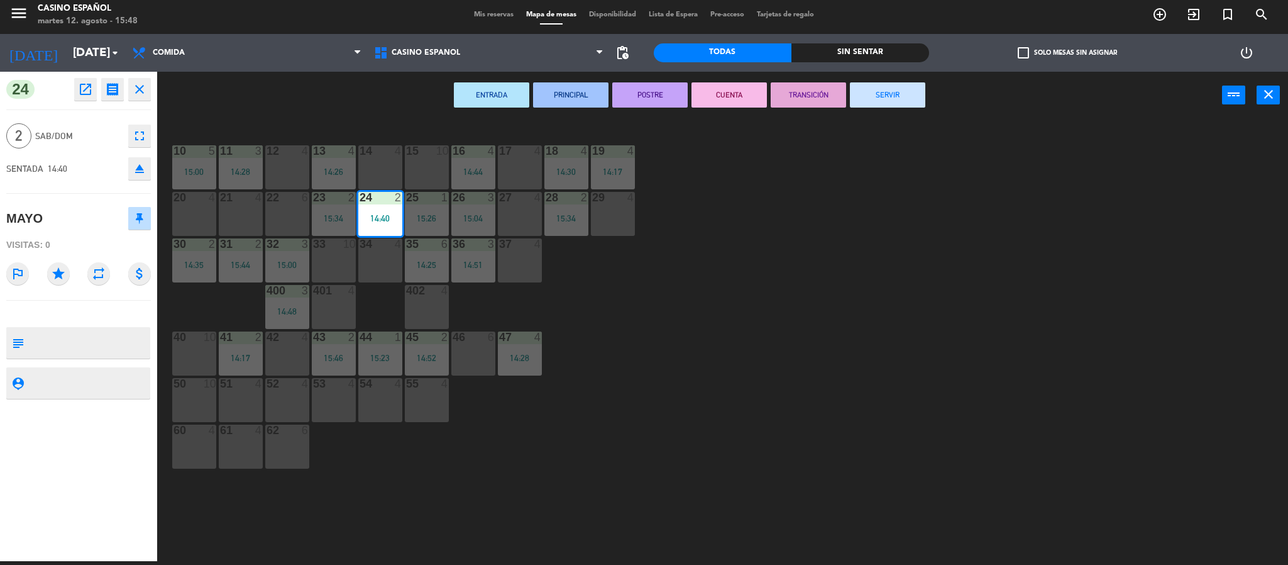
click at [907, 108] on div "ENTRADA PRINCIPAL POSTRE CUENTA TRANSICIÓN SERVIR power_input close" at bounding box center [689, 96] width 1065 height 48
click at [900, 102] on button "SERVIR" at bounding box center [887, 94] width 75 height 25
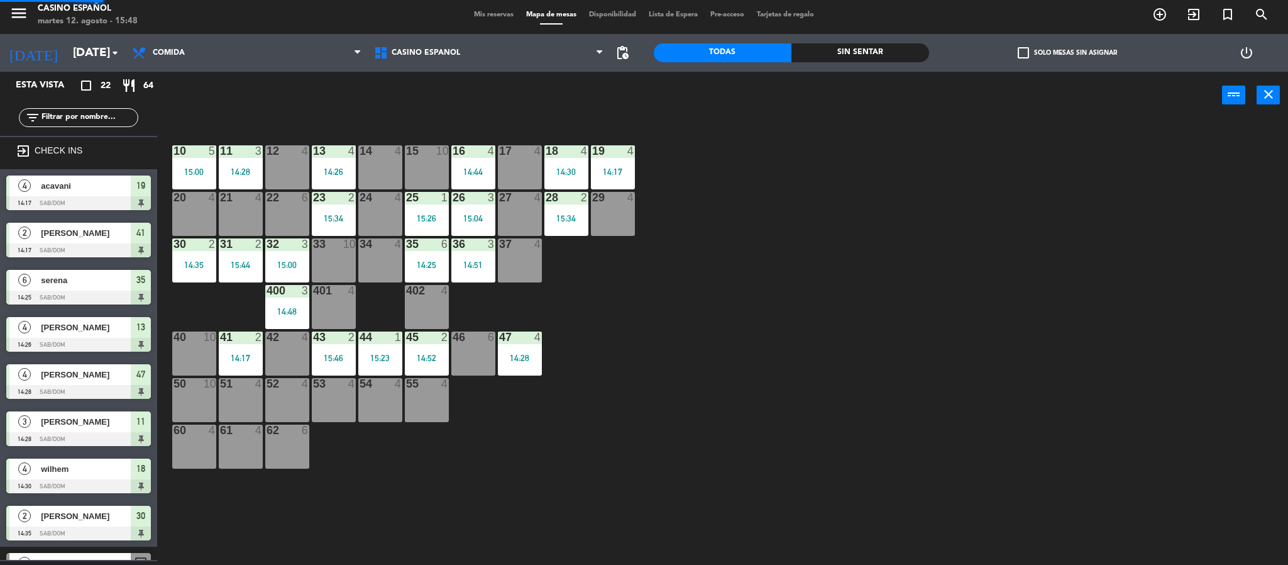
scroll to position [4, 0]
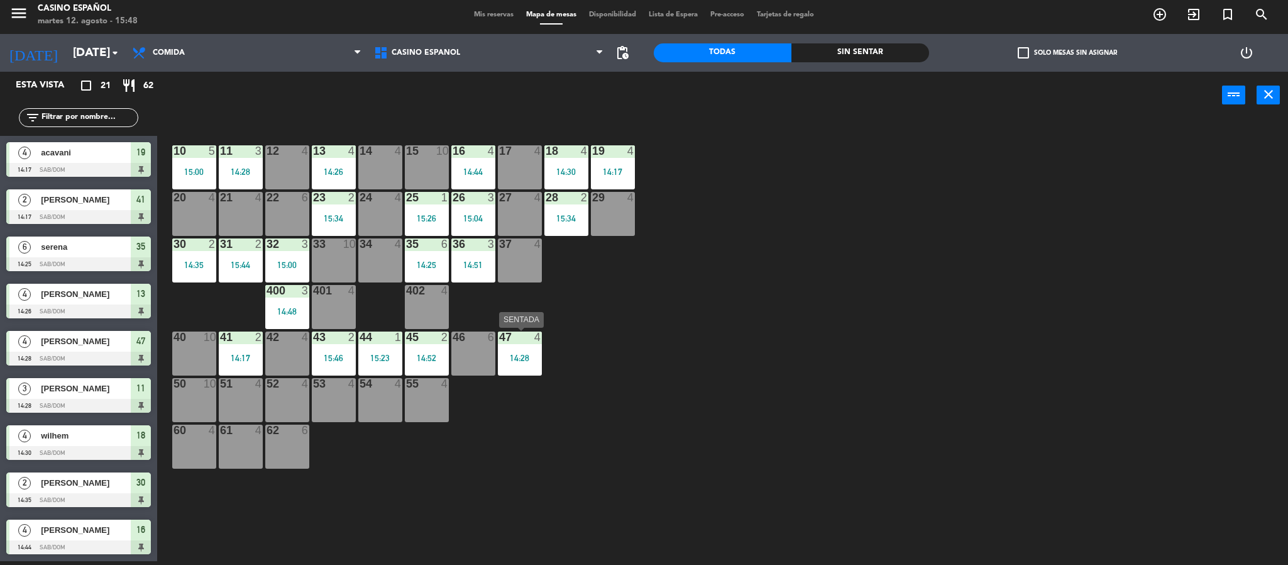
click at [523, 347] on div "47 4 14:28" at bounding box center [520, 353] width 44 height 44
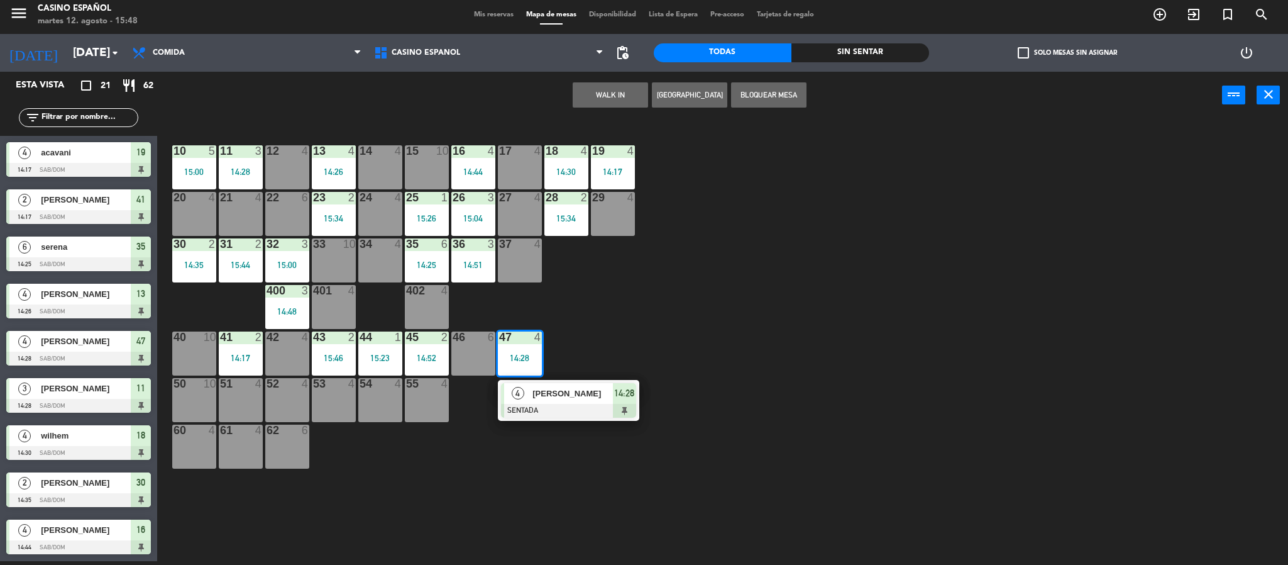
click at [578, 410] on div at bounding box center [568, 411] width 135 height 14
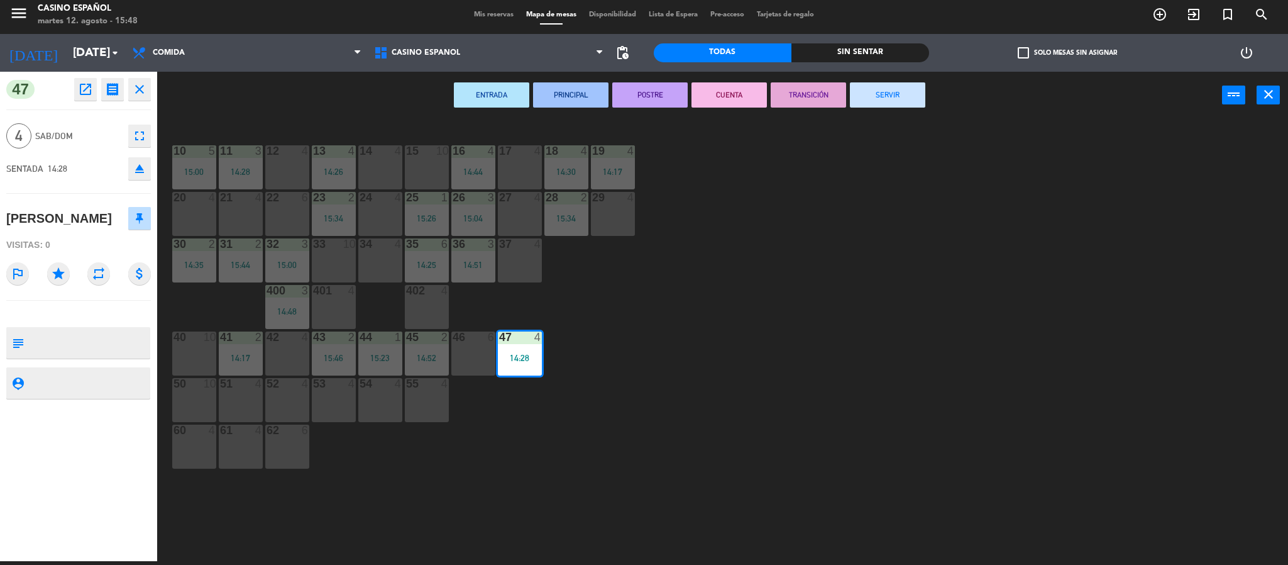
click at [897, 91] on button "SERVIR" at bounding box center [887, 94] width 75 height 25
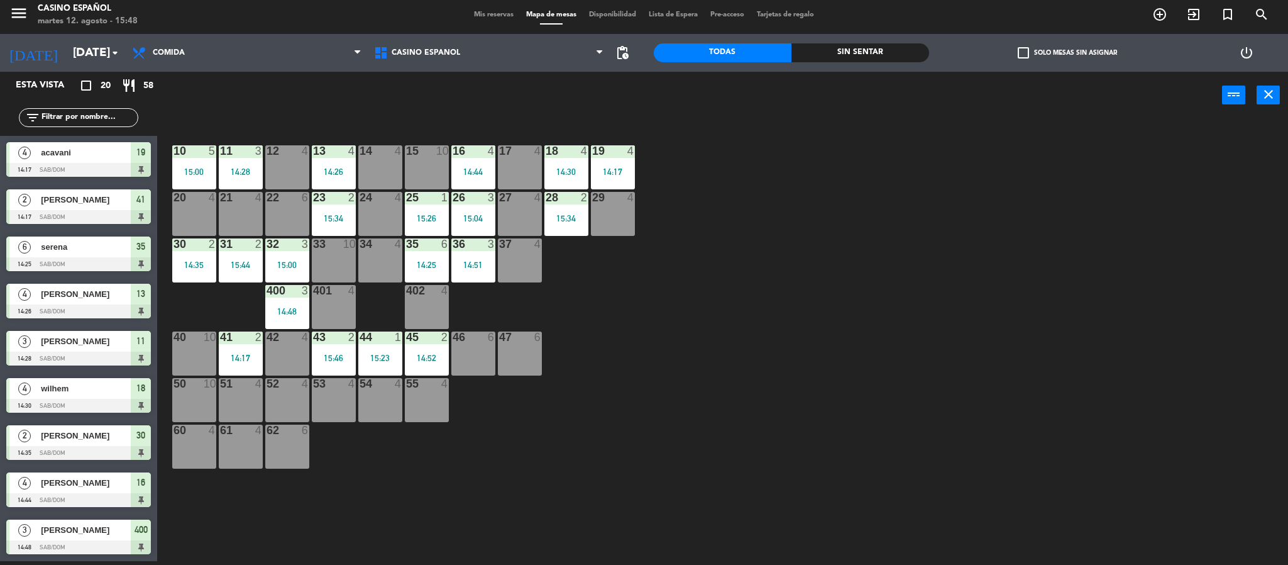
click at [238, 451] on div "61 4" at bounding box center [241, 446] width 44 height 44
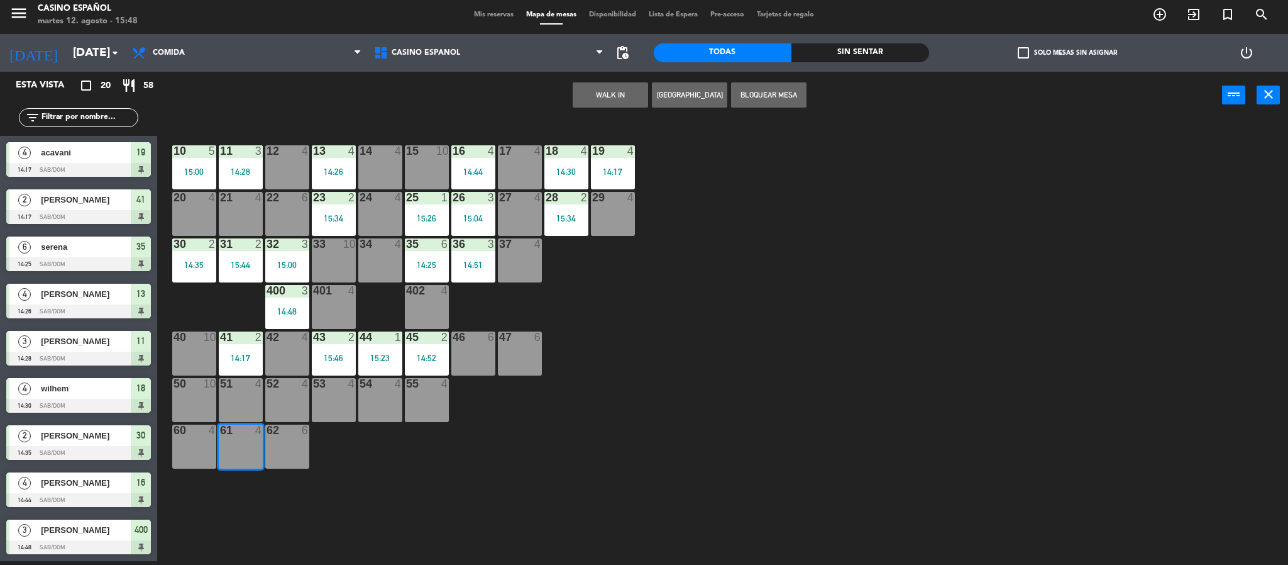
click at [625, 81] on div "WALK IN [GEOGRAPHIC_DATA] Bloquear Mesa power_input close" at bounding box center [689, 96] width 1065 height 48
click at [619, 92] on button "WALK IN" at bounding box center [610, 94] width 75 height 25
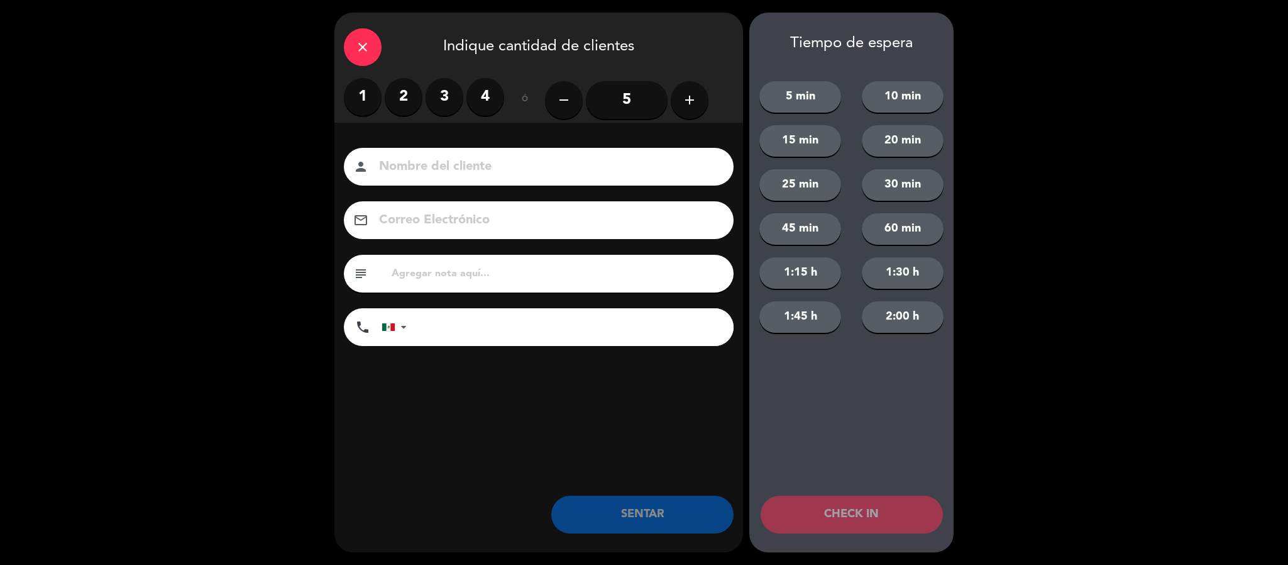
click at [495, 95] on label "4" at bounding box center [485, 97] width 38 height 38
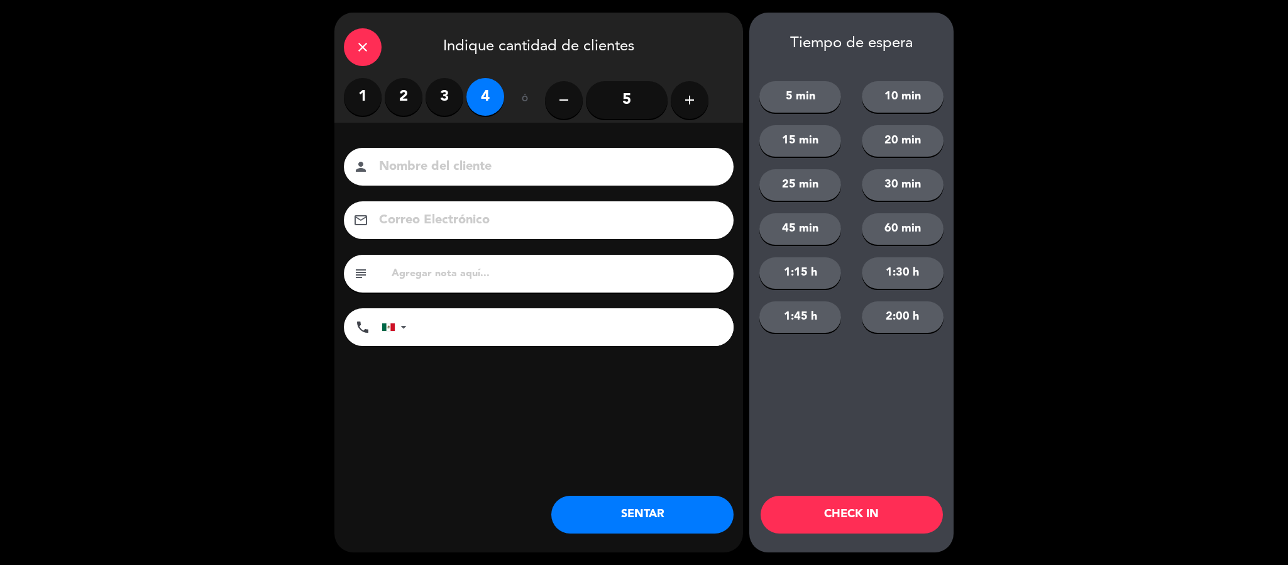
click at [459, 163] on input at bounding box center [547, 167] width 339 height 22
type input "C"
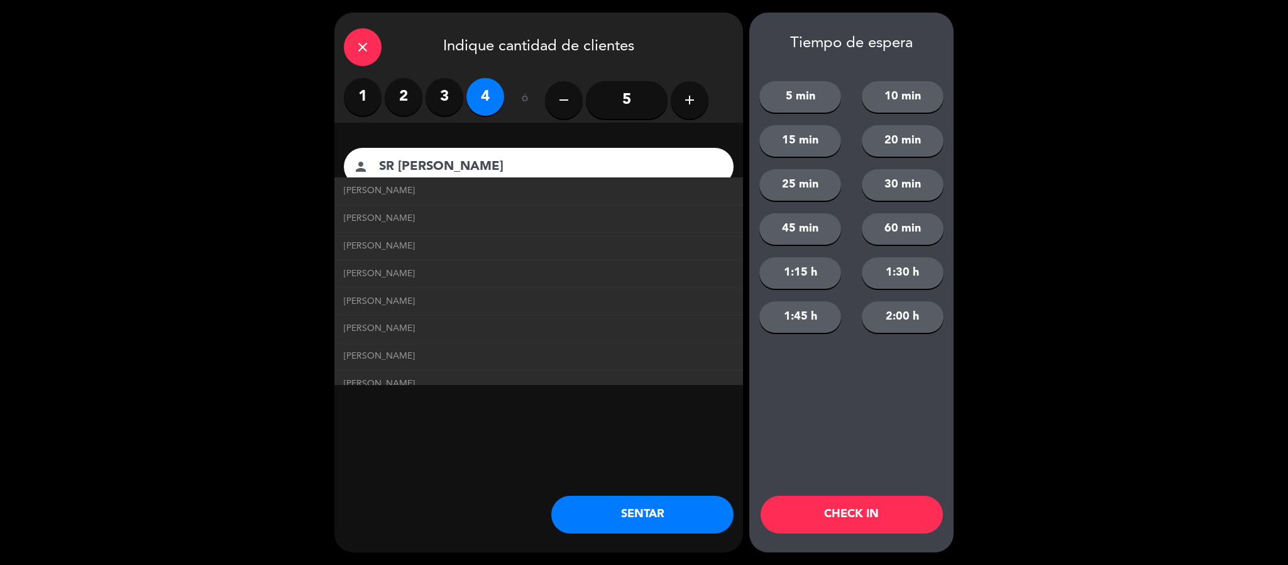
type input "SR [PERSON_NAME]"
click at [698, 517] on button "SENTAR" at bounding box center [642, 514] width 182 height 38
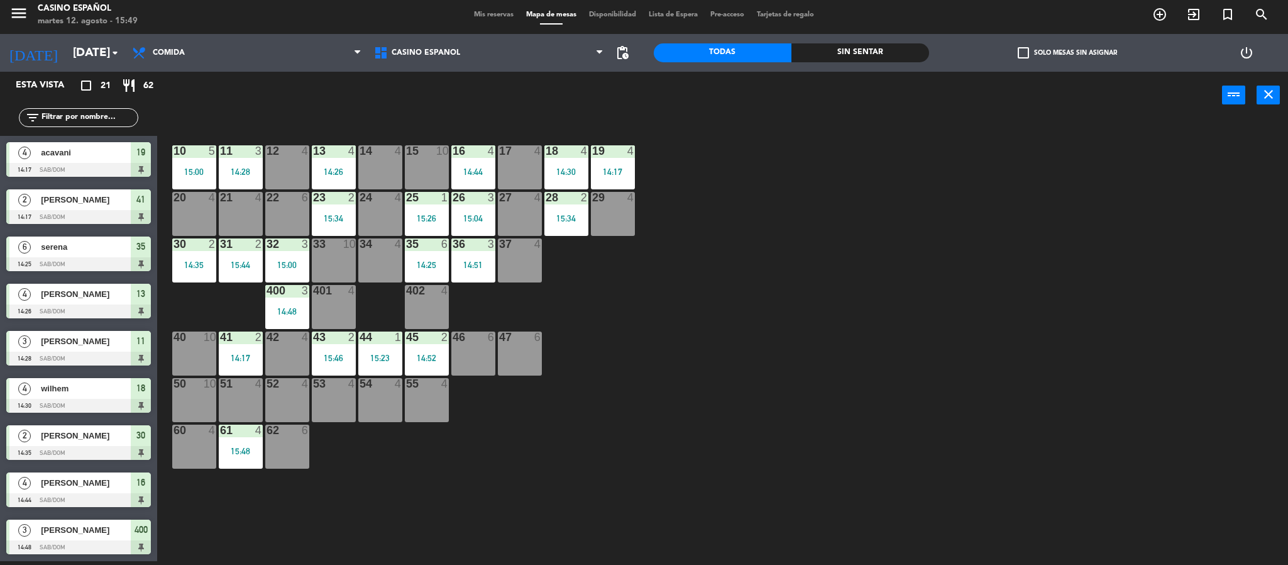
click at [472, 357] on div "46 6" at bounding box center [473, 353] width 44 height 44
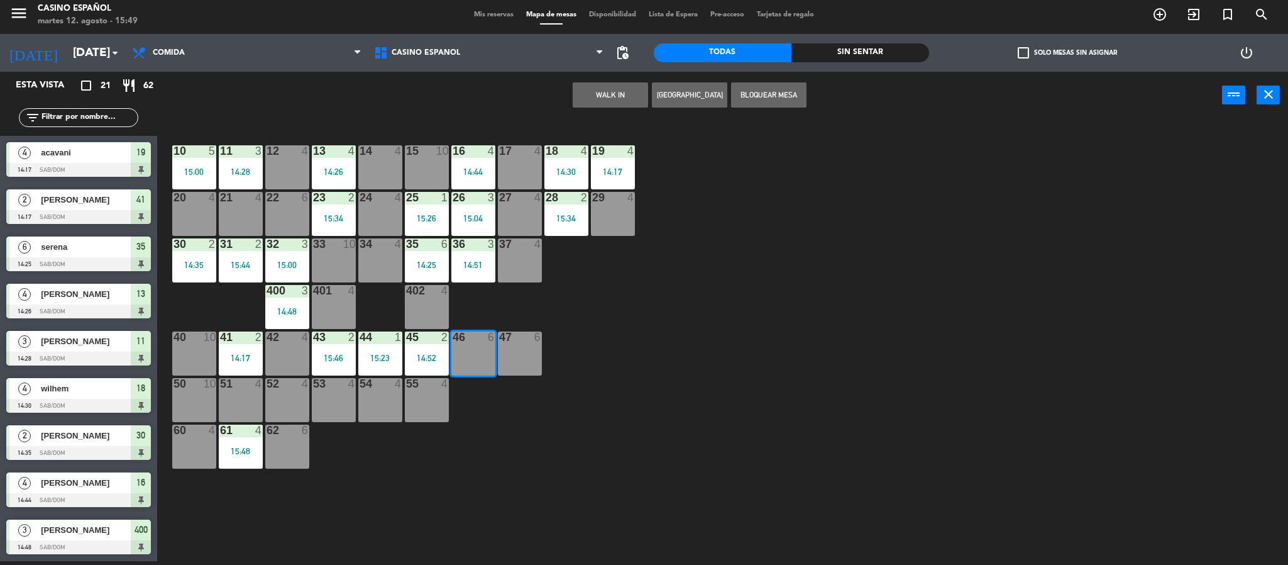
click at [615, 98] on button "WALK IN" at bounding box center [610, 94] width 75 height 25
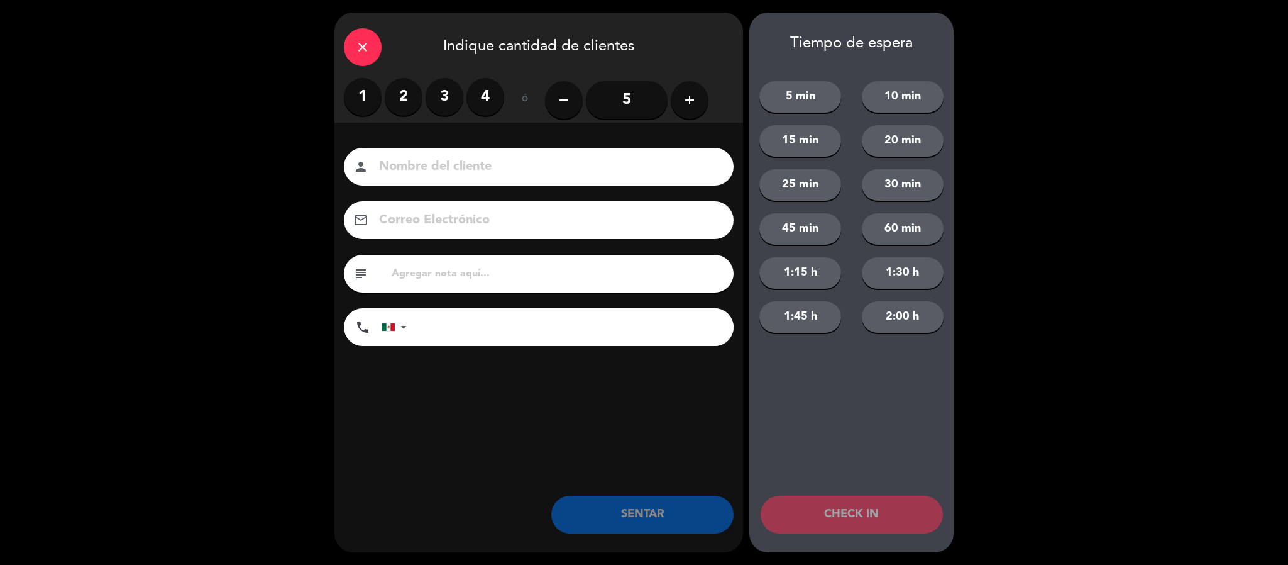
click at [487, 98] on label "4" at bounding box center [485, 97] width 38 height 38
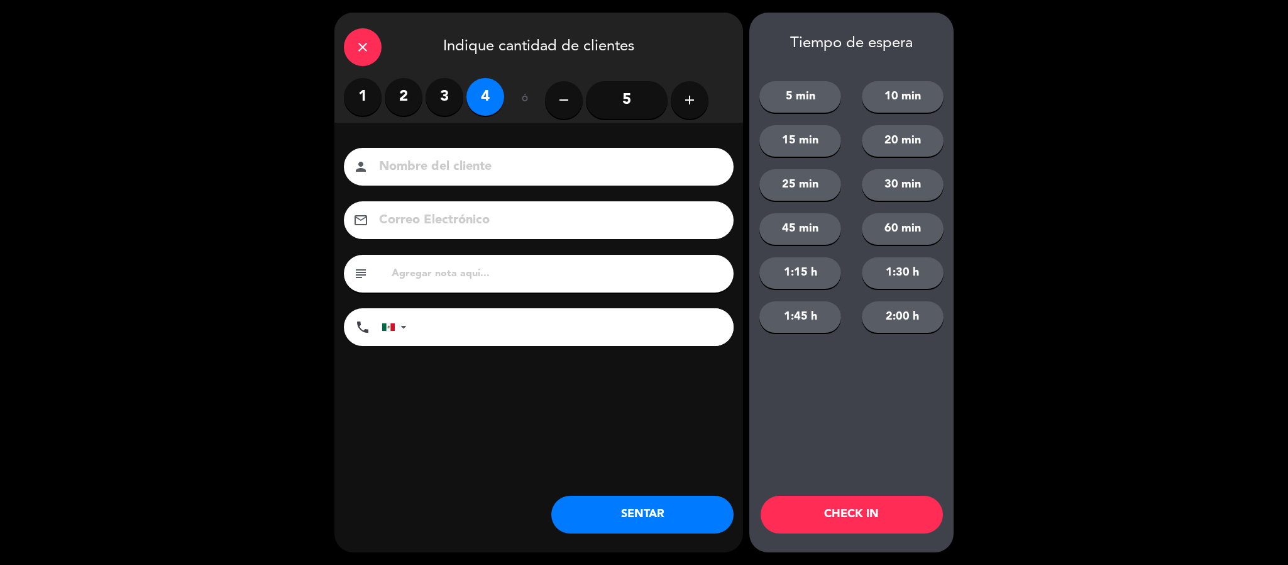
click at [505, 172] on input at bounding box center [547, 167] width 339 height 22
type input "[PERSON_NAME]"
click at [687, 529] on button "SENTAR" at bounding box center [642, 514] width 182 height 38
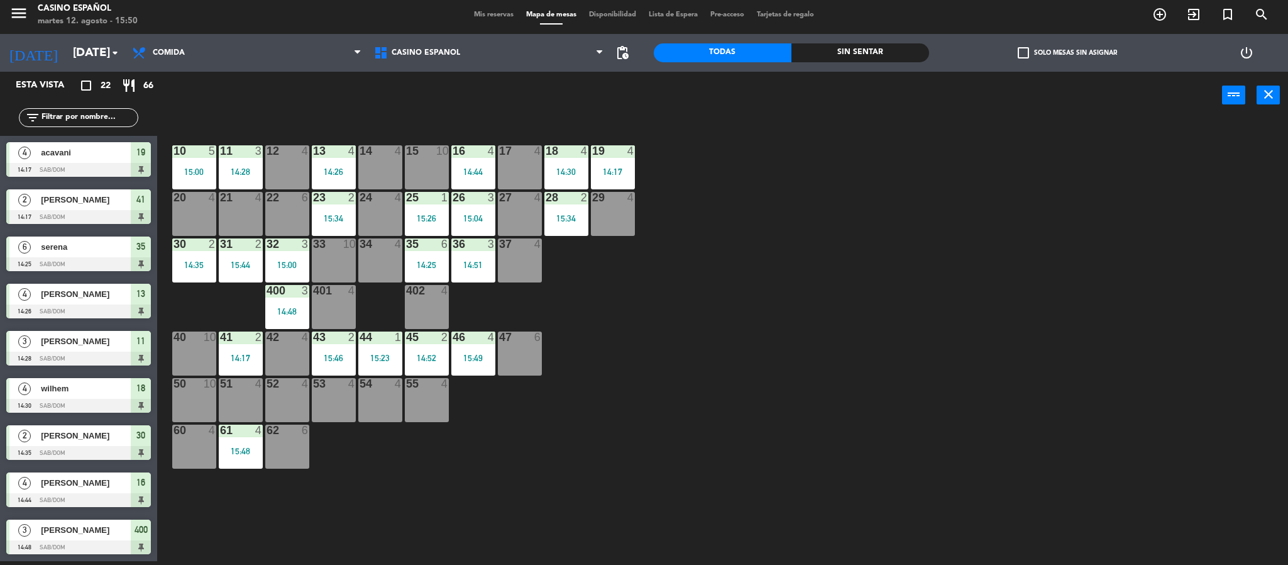
click at [495, 13] on span "Mis reservas" at bounding box center [494, 14] width 52 height 7
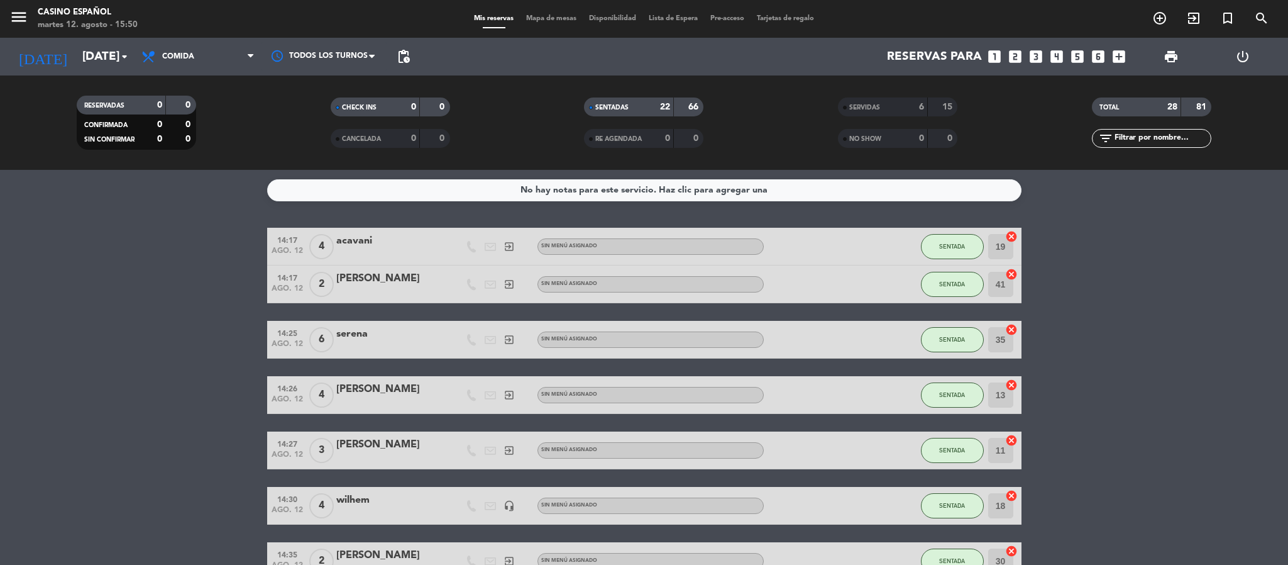
click at [526, 17] on span "Mapa de mesas" at bounding box center [551, 18] width 63 height 7
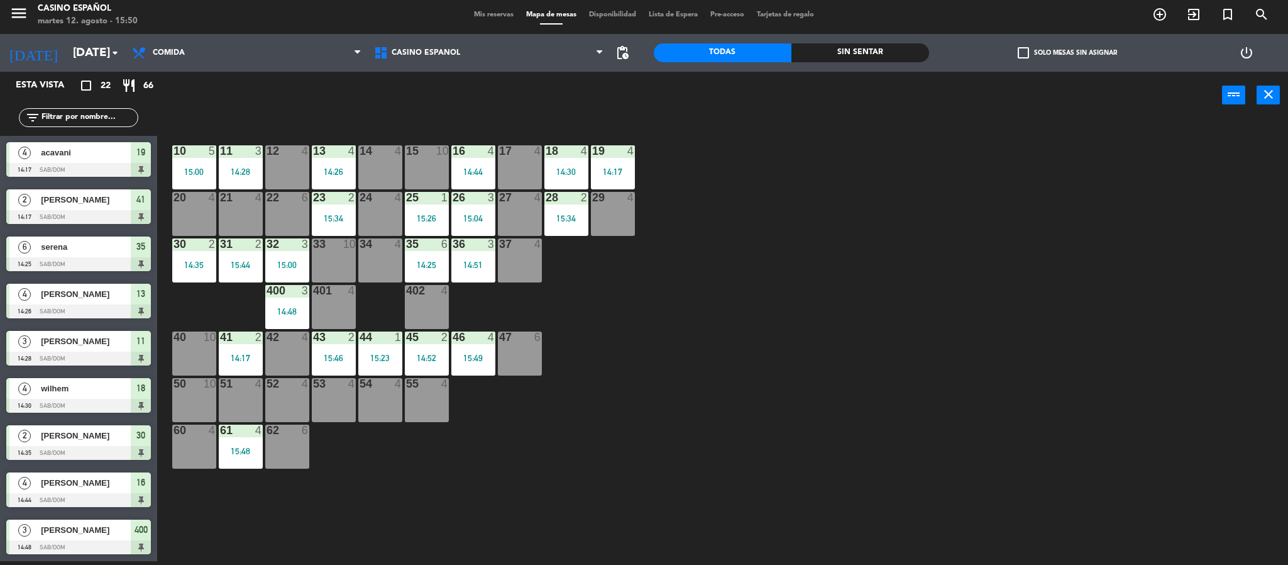
click at [615, 338] on div "10 5 15:00 11 3 14:28 12 4 13 4 14:26 14 4 15 10 16 4 14:44 17 4 18 4 14:30 19 …" at bounding box center [729, 344] width 1118 height 442
click at [700, 262] on div "10 5 15:00 11 3 14:28 12 4 13 4 14:26 14 4 15 10 16 4 14:44 17 4 18 4 14:30 19 …" at bounding box center [729, 344] width 1118 height 442
click at [482, 221] on div "15:04" at bounding box center [473, 218] width 44 height 9
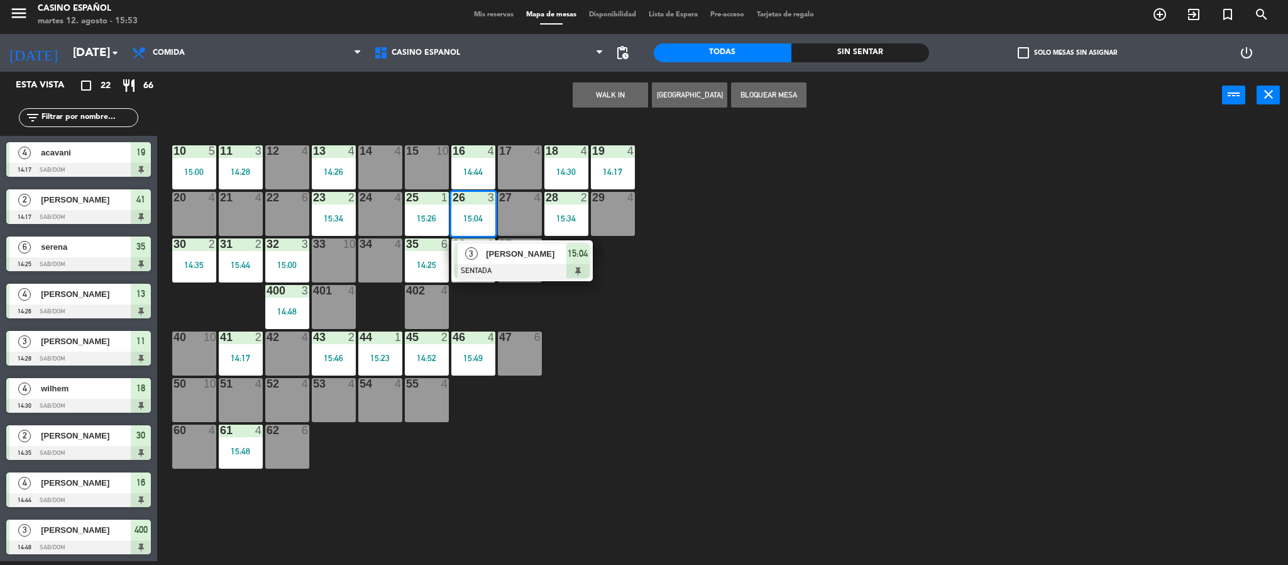
click at [614, 341] on div "10 5 15:00 11 3 14:28 12 4 13 4 14:26 14 4 15 10 16 4 14:44 17 4 18 4 14:30 19 …" at bounding box center [729, 344] width 1118 height 442
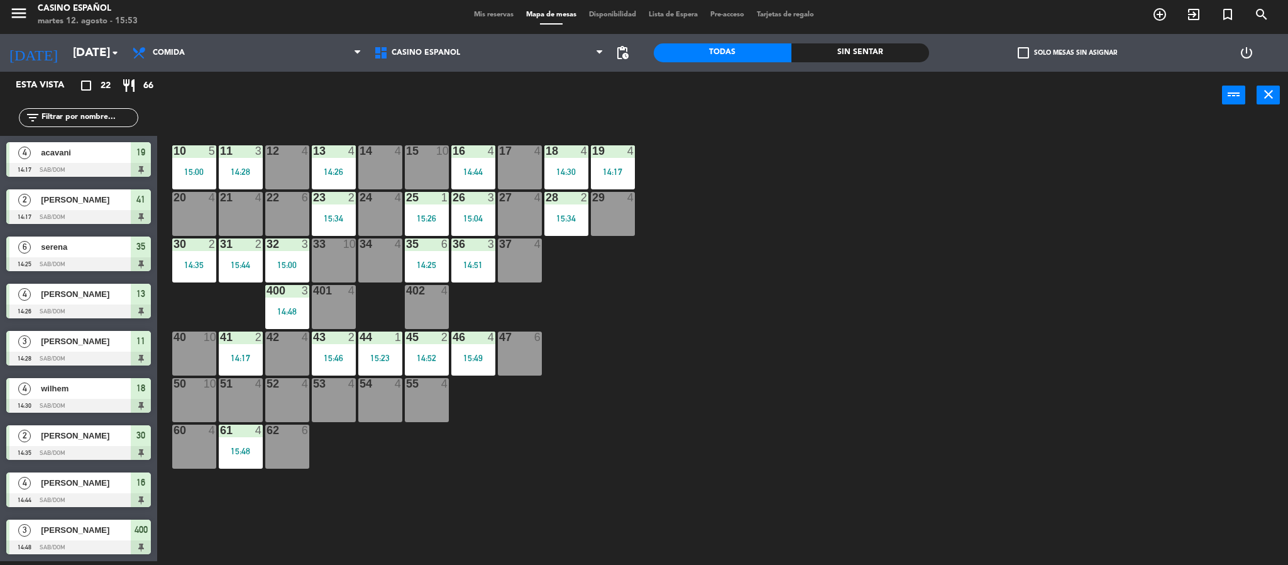
click at [251, 444] on div "61 4 15:48" at bounding box center [241, 446] width 44 height 44
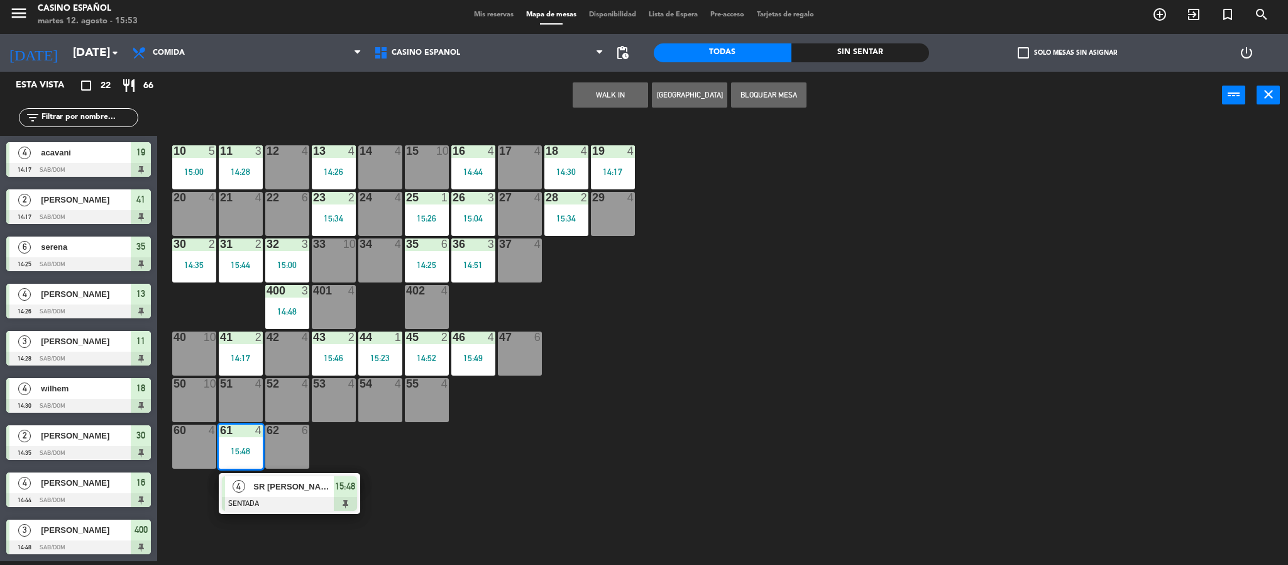
click at [643, 499] on div "10 5 15:00 11 3 14:28 12 4 13 4 14:26 14 4 15 10 16 4 14:44 17 4 18 4 14:30 19 …" at bounding box center [729, 344] width 1118 height 442
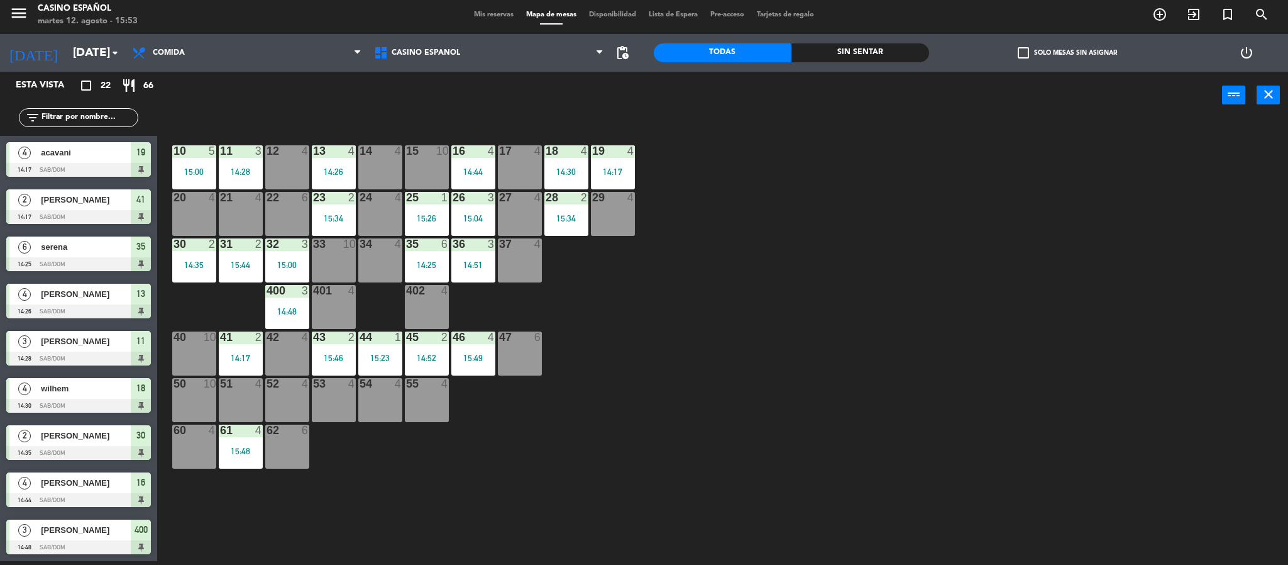
click at [361, 109] on div "power_input close" at bounding box center [689, 96] width 1065 height 48
click at [1113, 379] on div "10 5 15:00 11 3 14:28 12 4 13 4 14:26 14 4 15 10 16 4 14:44 17 4 18 4 14:30 19 …" at bounding box center [729, 344] width 1118 height 442
click at [475, 106] on div "power_input close" at bounding box center [689, 96] width 1065 height 48
click at [375, 251] on div "34 4" at bounding box center [380, 260] width 44 height 44
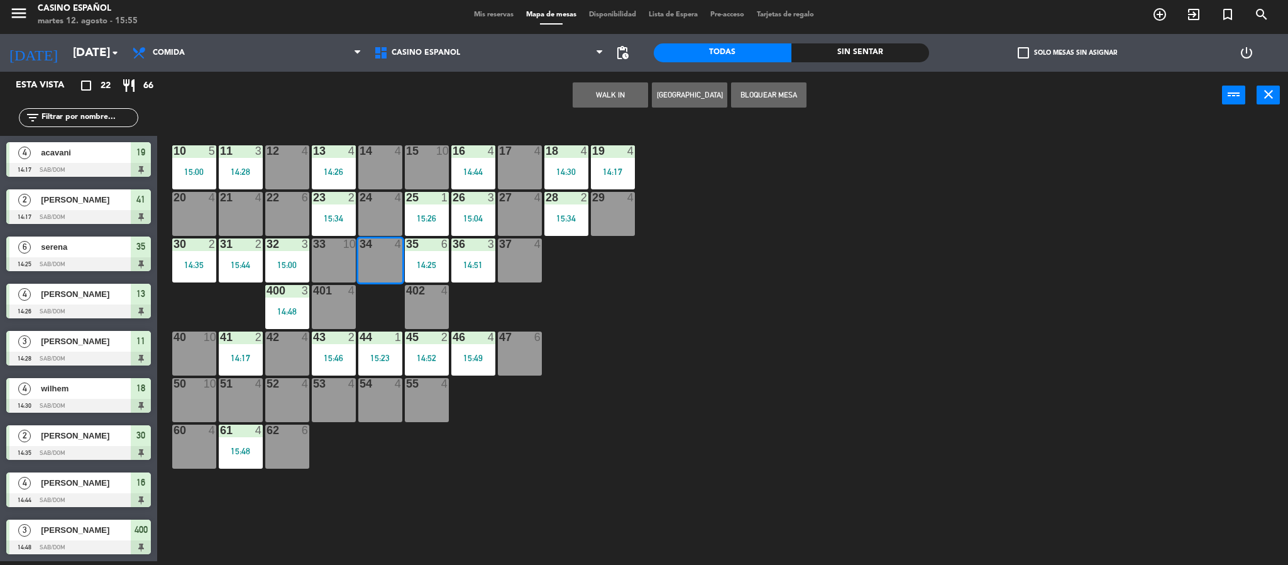
click at [619, 97] on button "WALK IN" at bounding box center [610, 94] width 75 height 25
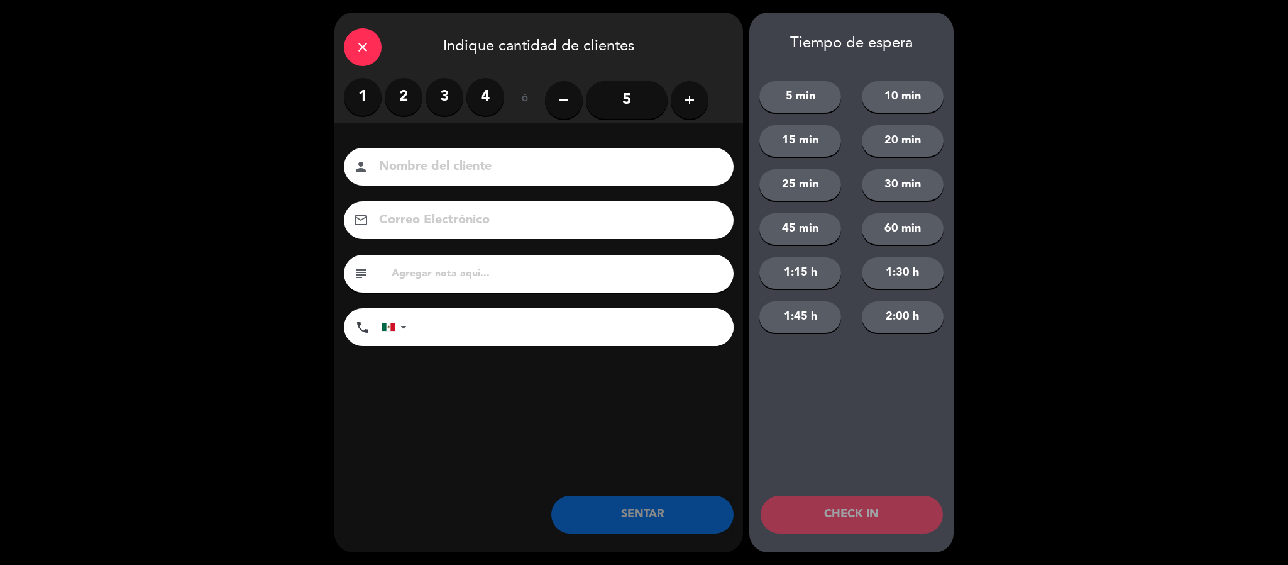
click at [487, 97] on label "4" at bounding box center [485, 97] width 38 height 38
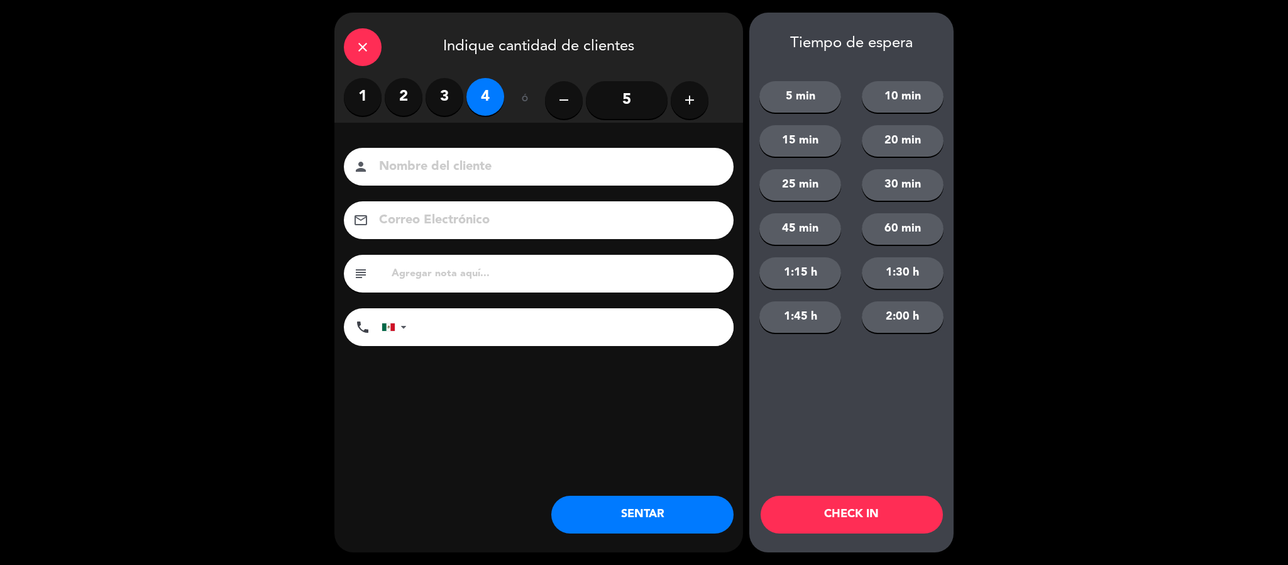
click at [431, 153] on div "person" at bounding box center [539, 167] width 390 height 38
click at [429, 159] on input at bounding box center [547, 167] width 339 height 22
type input "[PERSON_NAME]"
click at [670, 499] on button "SENTAR" at bounding box center [642, 514] width 182 height 38
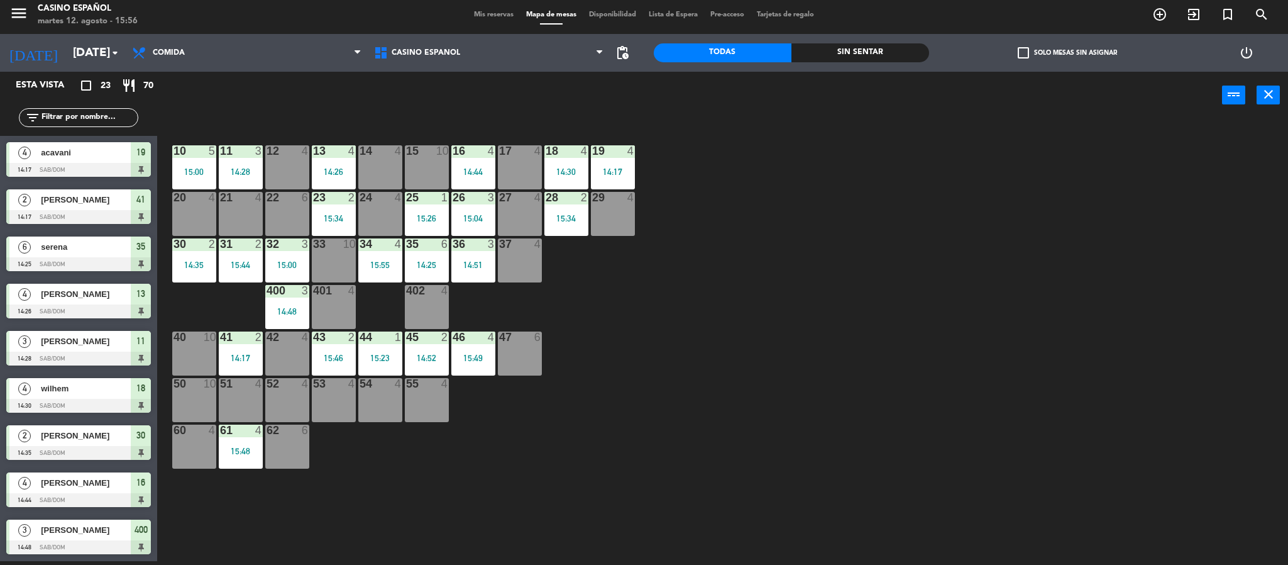
click at [823, 543] on div "10 5 15:00 11 3 14:28 12 4 13 4 14:26 14 4 15 10 16 4 14:44 17 4 18 4 14:30 19 …" at bounding box center [729, 344] width 1118 height 442
click at [893, 247] on div "10 5 15:00 11 3 14:28 12 4 13 4 14:26 14 4 15 10 16 4 14:44 17 4 18 4 14:30 19 …" at bounding box center [729, 344] width 1118 height 442
click at [881, 216] on div "10 5 15:00 11 3 14:28 12 4 13 4 14:26 14 4 15 10 16 4 14:44 17 4 18 4 14:30 19 …" at bounding box center [729, 344] width 1118 height 442
click at [704, 306] on div "10 5 15:00 11 3 14:28 12 4 13 4 14:26 14 4 15 10 16 4 14:44 17 4 18 4 14:30 19 …" at bounding box center [729, 344] width 1118 height 442
click at [785, 302] on div "10 5 15:00 11 3 14:28 12 4 13 4 14:26 14 4 15 10 16 4 14:44 17 4 18 4 14:30 19 …" at bounding box center [729, 344] width 1118 height 442
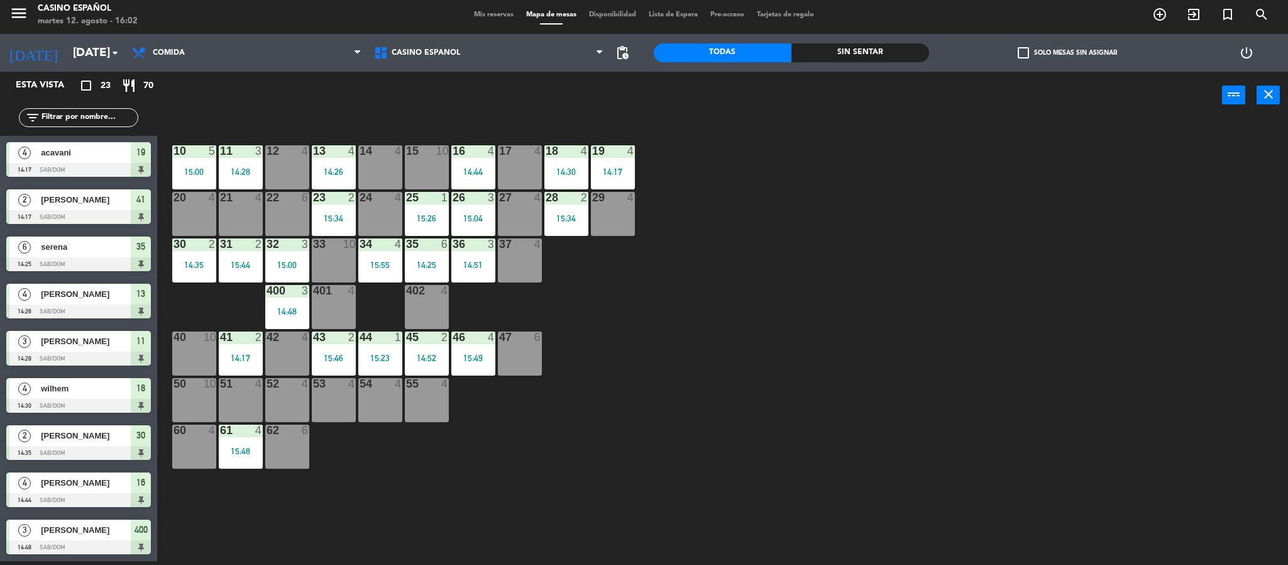
click at [494, 106] on div "power_input close" at bounding box center [689, 96] width 1065 height 48
click at [708, 368] on div "10 5 15:00 11 3 14:28 12 4 13 4 14:26 14 4 15 10 16 4 14:44 17 4 18 4 14:30 19 …" at bounding box center [729, 344] width 1118 height 442
click at [702, 373] on div "10 5 15:00 11 3 14:28 12 4 13 4 14:26 14 4 15 10 16 4 14:44 17 4 18 4 14:30 19 …" at bounding box center [729, 344] width 1118 height 442
click at [661, 298] on div "10 5 15:00 11 3 14:28 12 4 13 4 14:26 14 4 15 10 16 4 14:44 17 4 18 4 14:30 19 …" at bounding box center [729, 344] width 1118 height 442
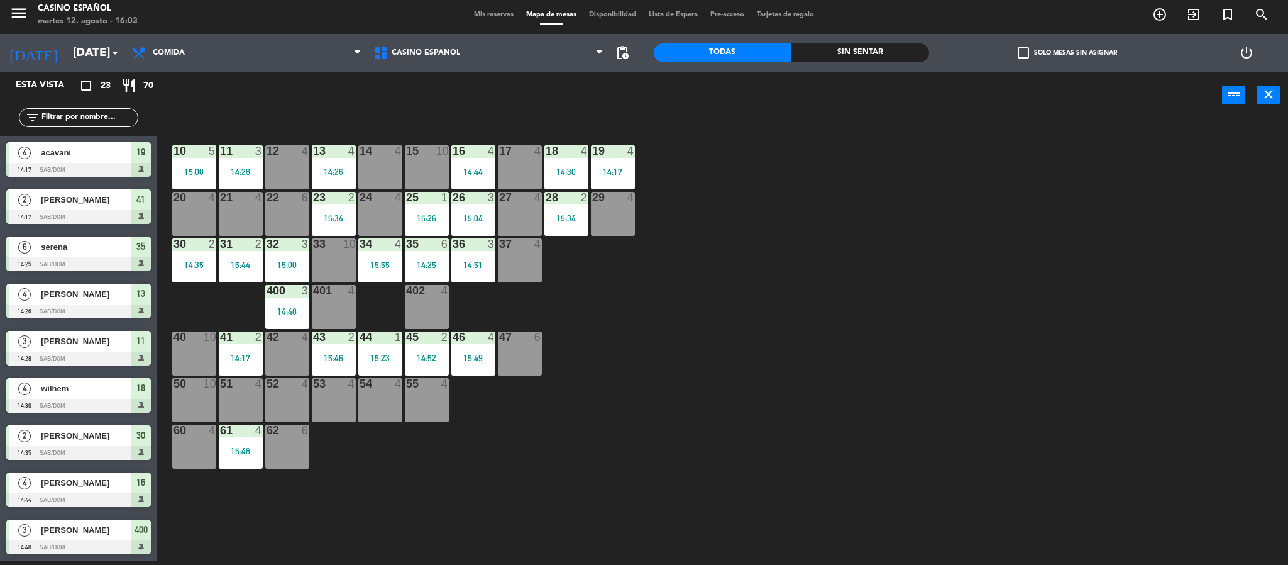
click at [757, 282] on div "10 5 15:00 11 3 14:28 12 4 13 4 14:26 14 4 15 10 16 4 14:44 17 4 18 4 14:30 19 …" at bounding box center [729, 344] width 1118 height 442
click at [761, 290] on div "10 5 15:00 11 3 14:28 12 4 13 4 14:26 14 4 15 10 16 4 14:44 17 4 18 4 14:30 19 …" at bounding box center [729, 344] width 1118 height 442
click at [86, 43] on input "[DATE]" at bounding box center [143, 53] width 152 height 26
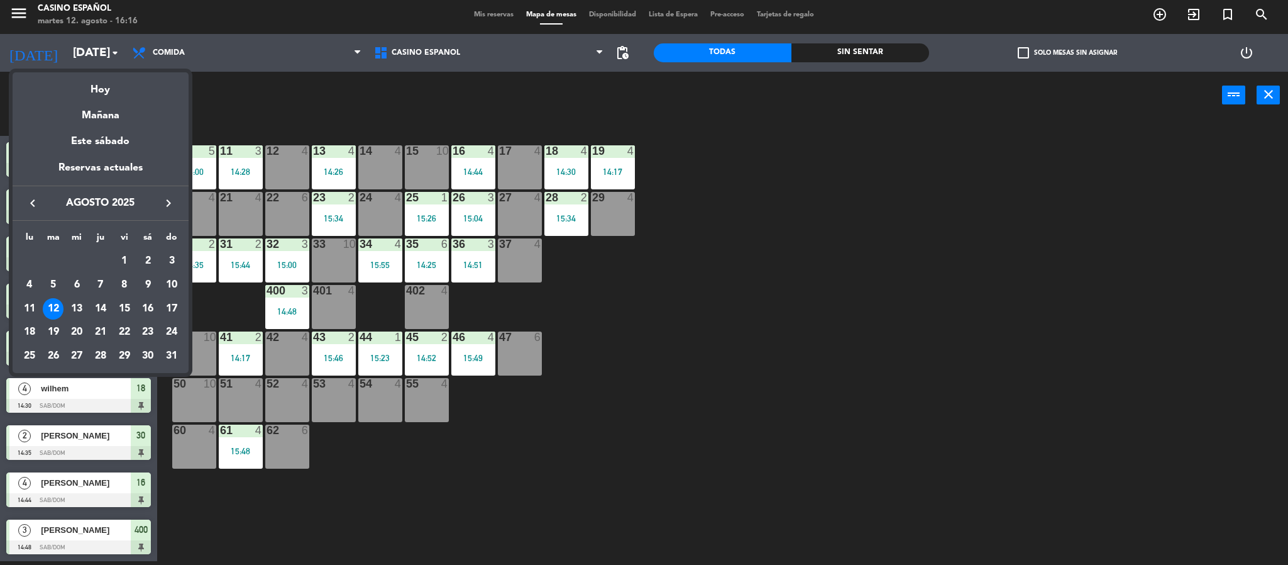
click at [490, 14] on div at bounding box center [644, 282] width 1288 height 565
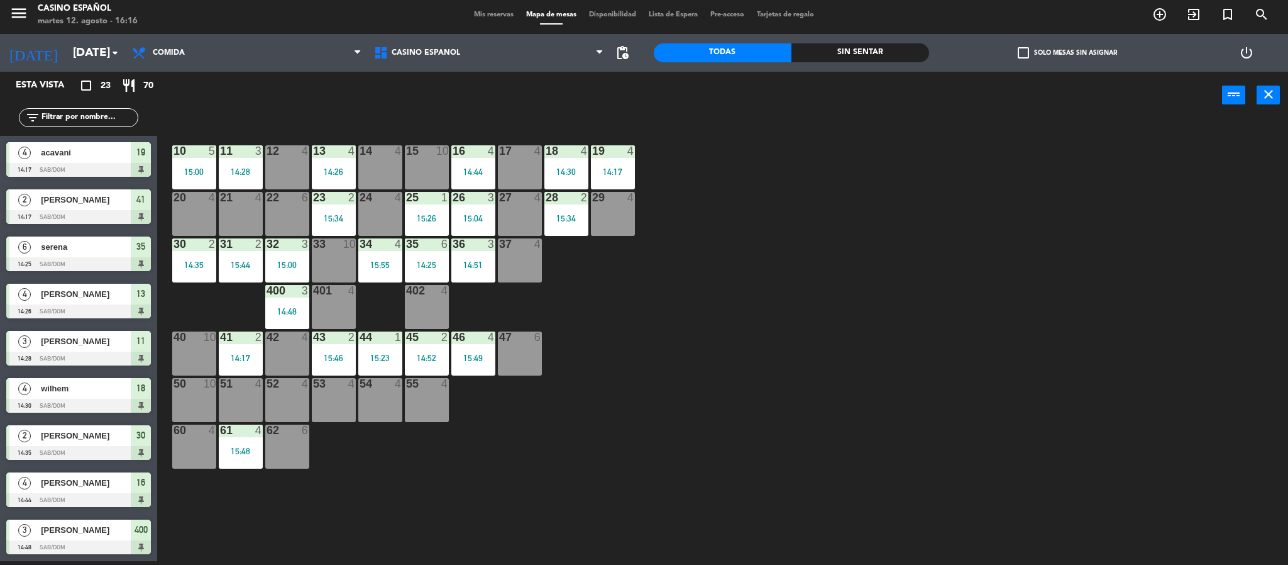
click at [490, 14] on span "Mis reservas" at bounding box center [494, 14] width 52 height 7
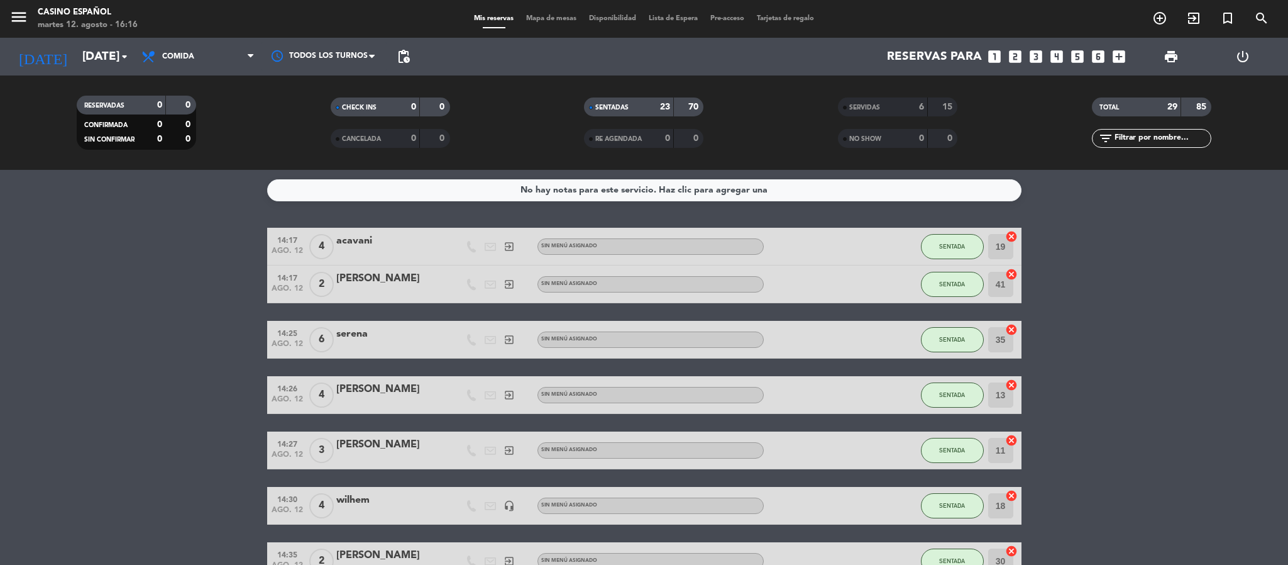
click at [544, 21] on span "Mapa de mesas" at bounding box center [551, 18] width 63 height 7
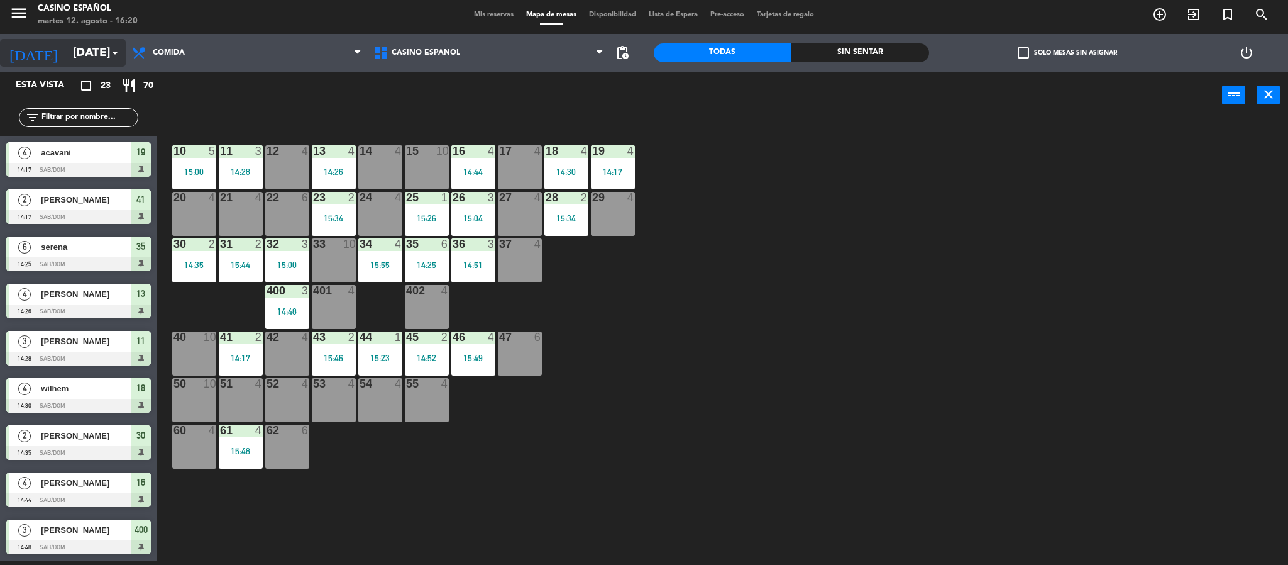
click at [74, 43] on input "[DATE]" at bounding box center [143, 53] width 152 height 26
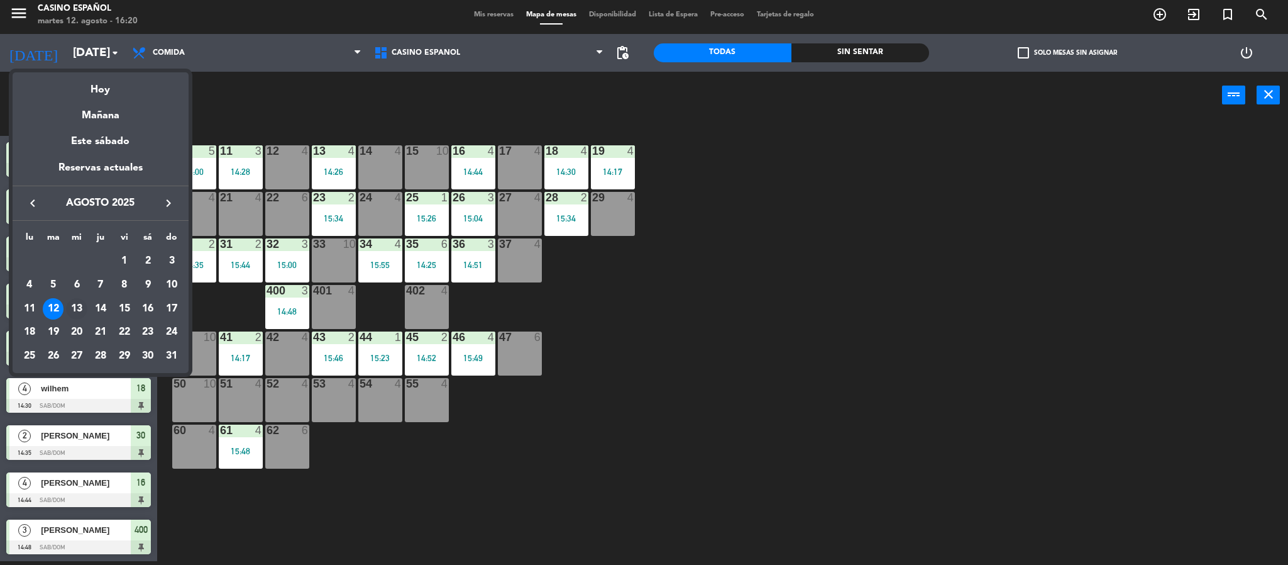
click at [72, 306] on div "13" at bounding box center [76, 308] width 21 height 21
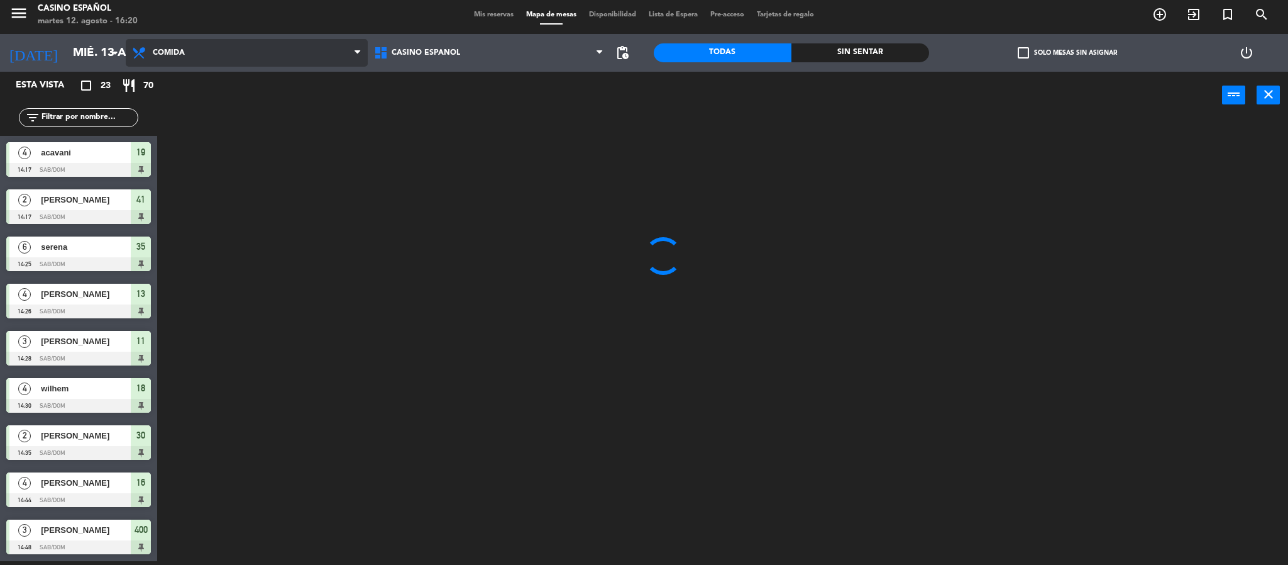
click at [185, 63] on span "Comida" at bounding box center [247, 53] width 242 height 28
click at [396, 289] on div at bounding box center [729, 344] width 1118 height 442
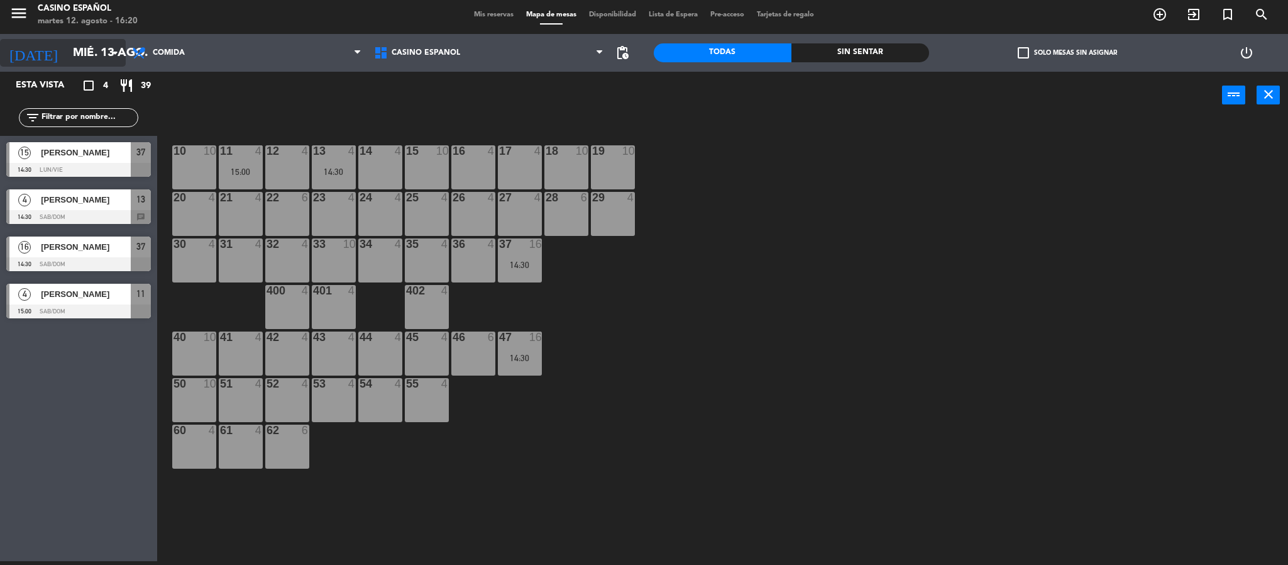
click at [67, 53] on input "mié. 13 ago." at bounding box center [143, 53] width 152 height 26
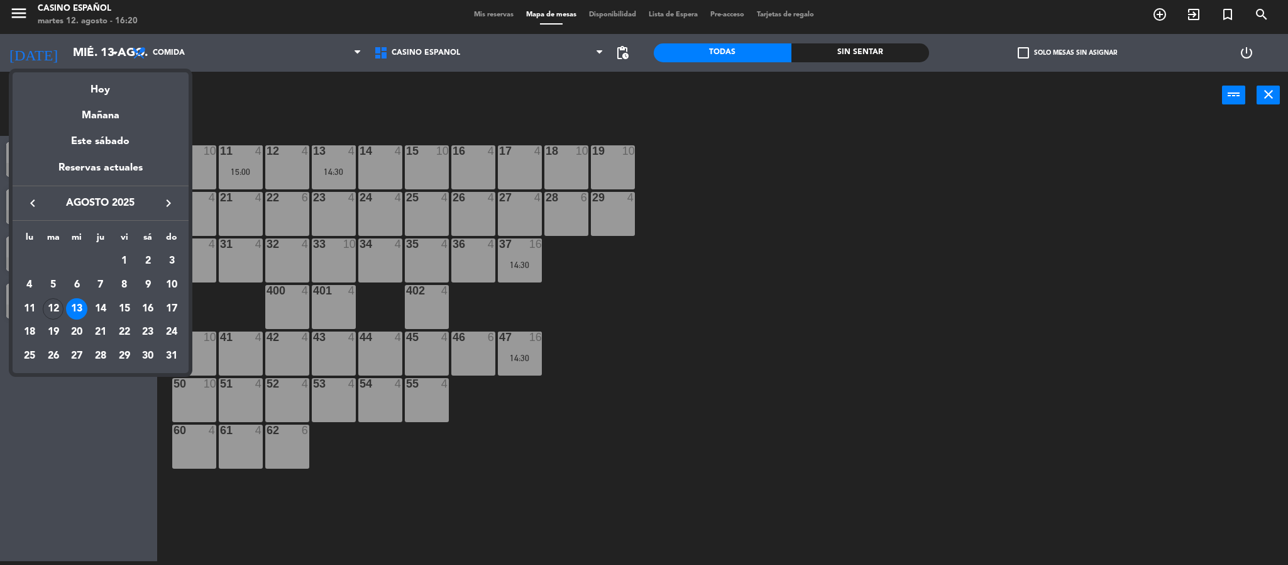
click at [213, 55] on div at bounding box center [644, 282] width 1288 height 565
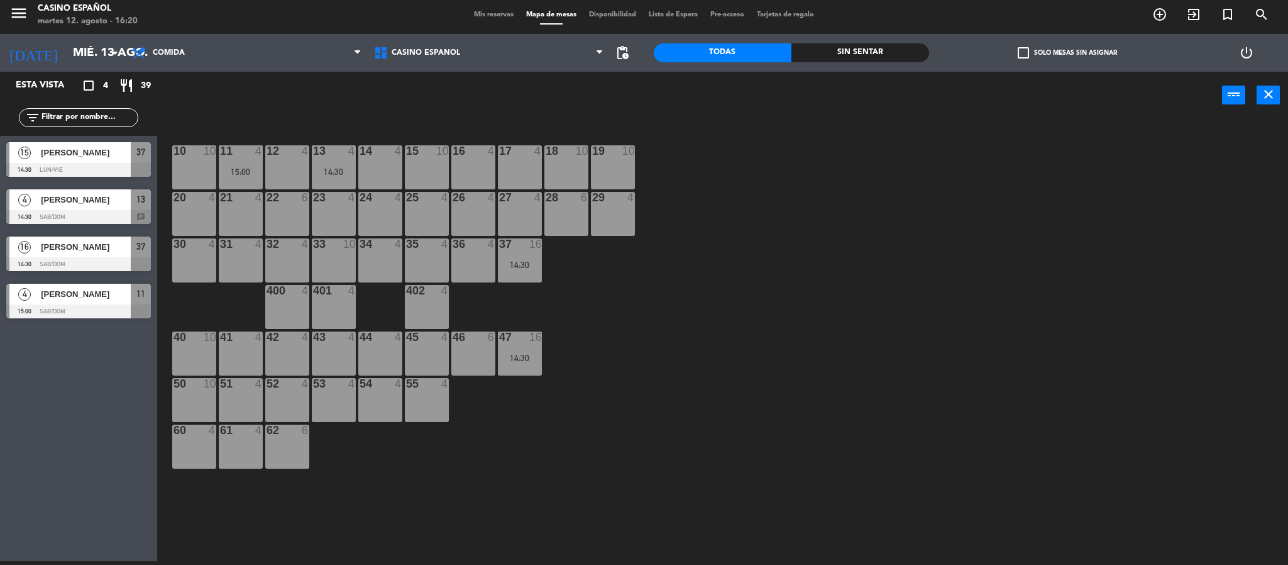
click at [213, 55] on span "Comida" at bounding box center [247, 53] width 242 height 28
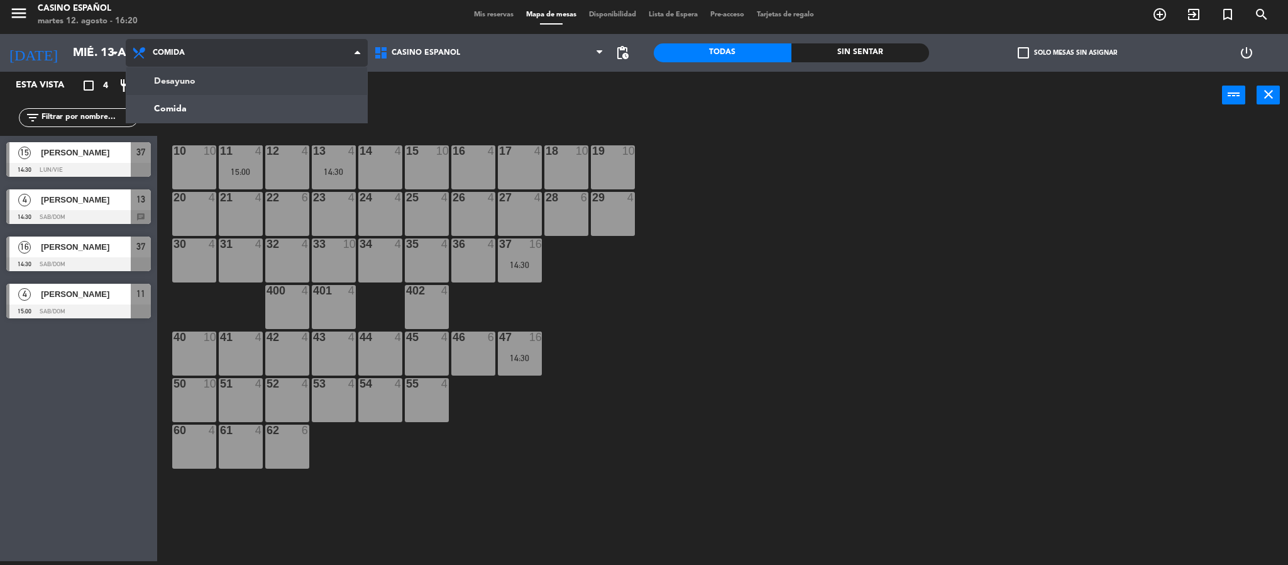
click at [204, 76] on ng-component "menu Casino Español [DATE] 12. agosto - 16:20 Mis reservas Mapa de mesas Dispon…" at bounding box center [644, 280] width 1288 height 568
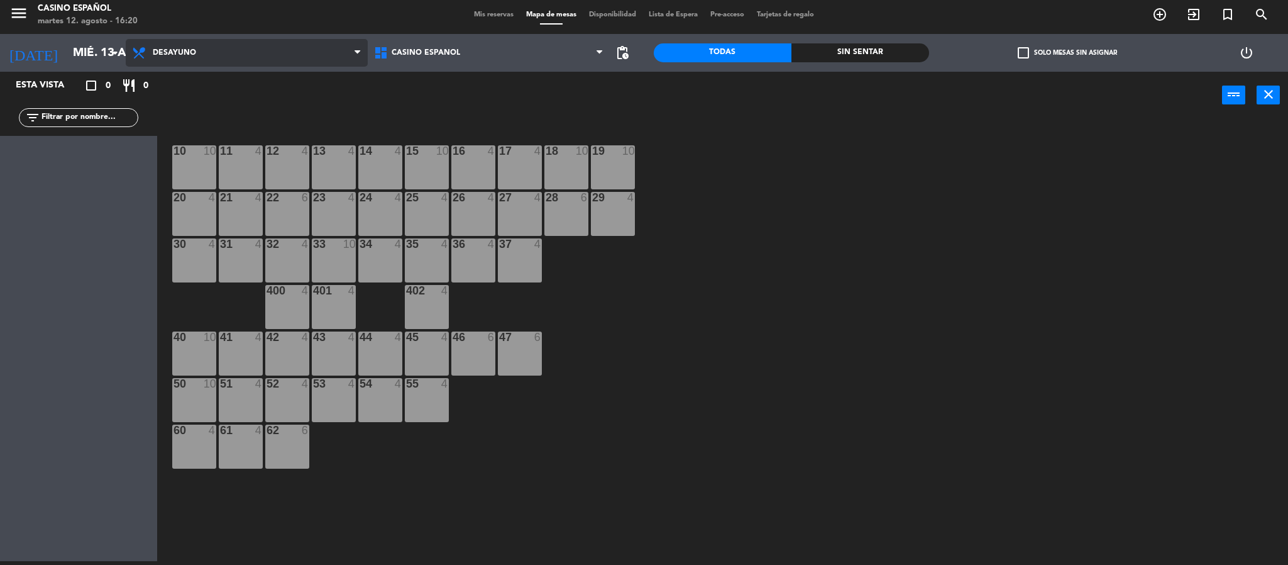
click at [201, 57] on span "Desayuno" at bounding box center [247, 53] width 242 height 28
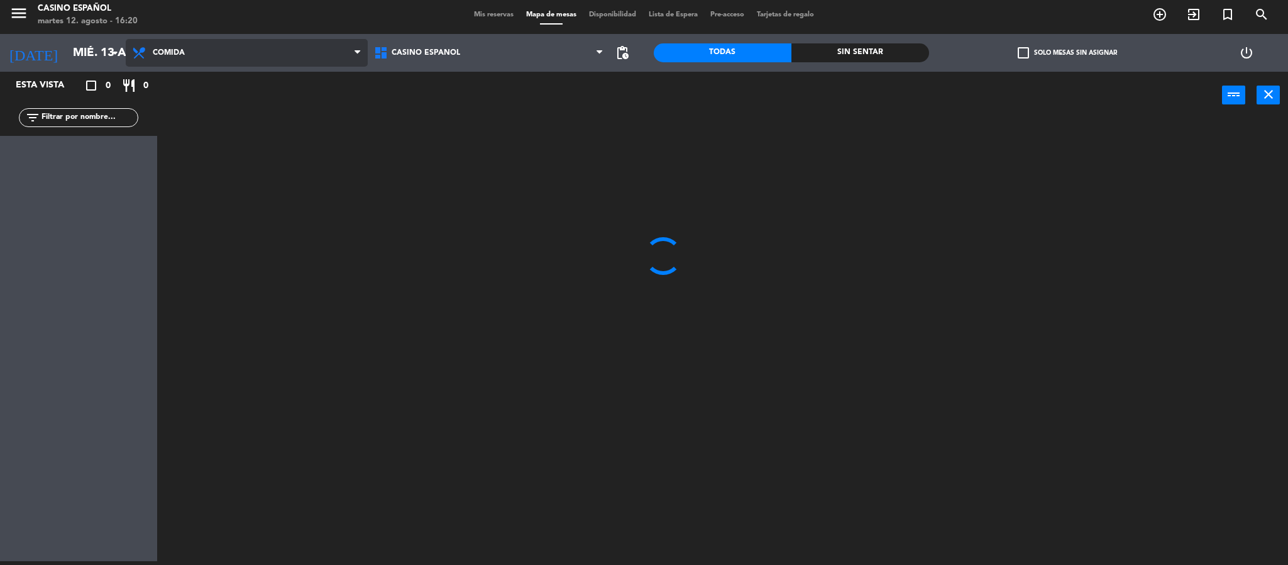
click at [189, 110] on ng-component "menu Casino Español [DATE] 12. agosto - 16:20 Mis reservas Mapa de mesas Dispon…" at bounding box center [644, 280] width 1288 height 568
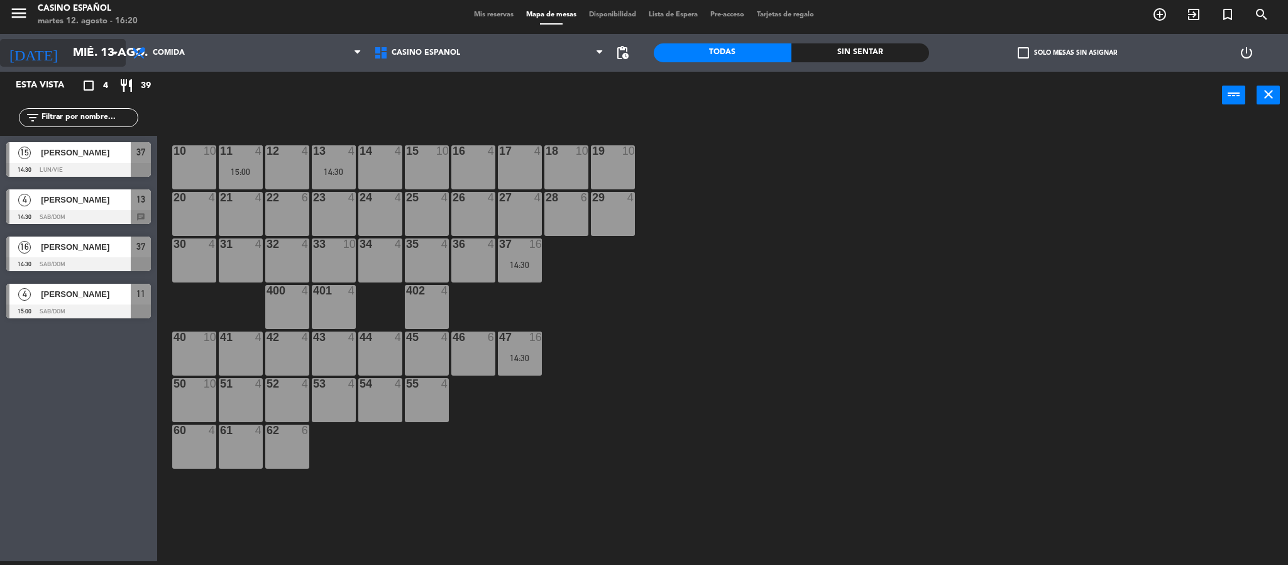
click at [67, 53] on input "mié. 13 ago." at bounding box center [143, 53] width 152 height 26
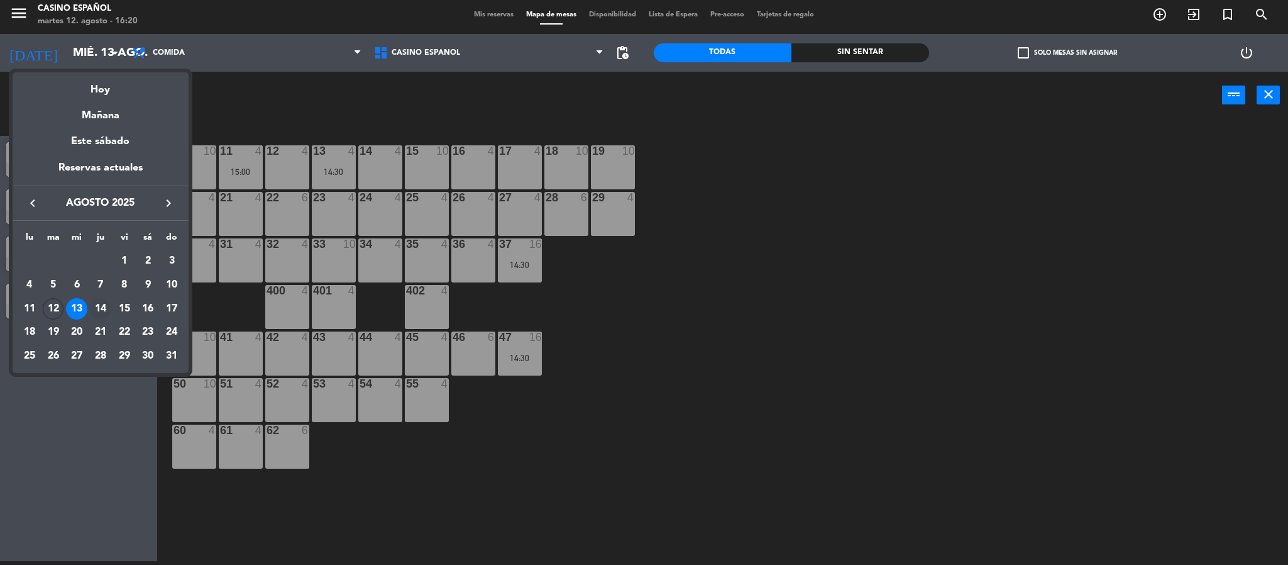
click at [97, 308] on div "14" at bounding box center [100, 308] width 21 height 21
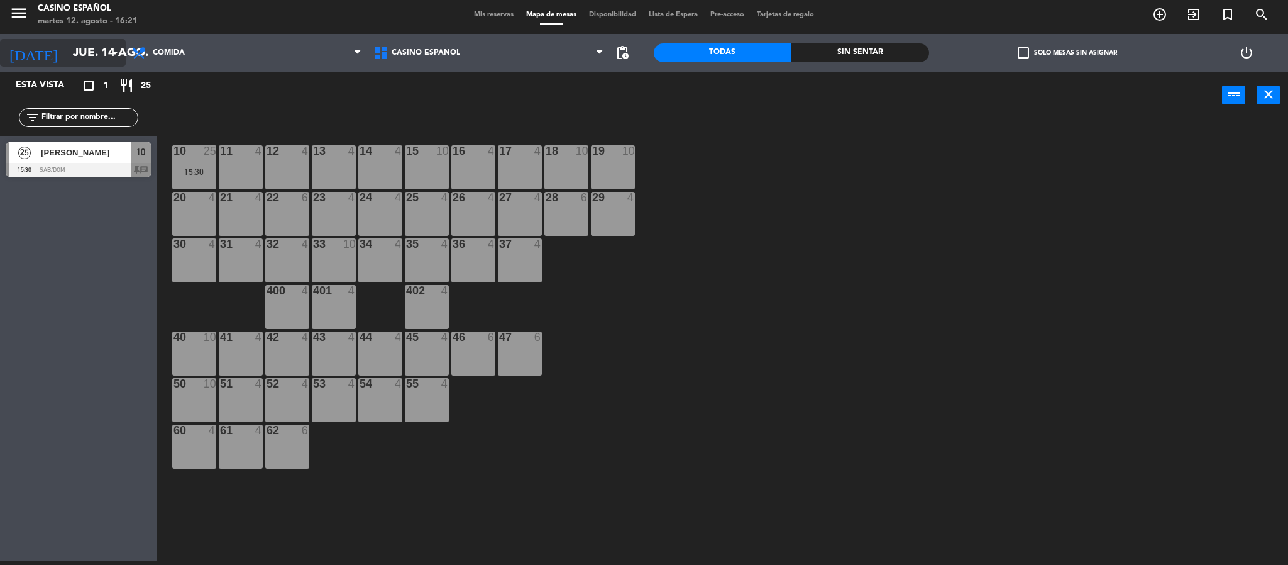
click at [79, 58] on input "jue. 14 ago." at bounding box center [143, 53] width 152 height 26
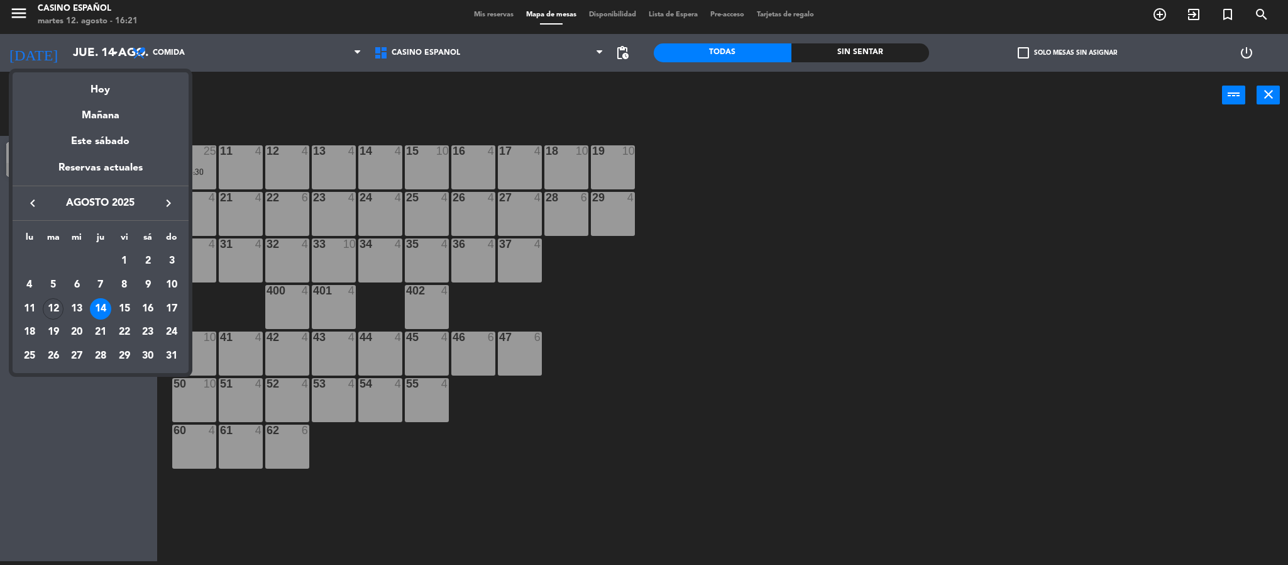
click at [123, 301] on div "15" at bounding box center [124, 308] width 21 height 21
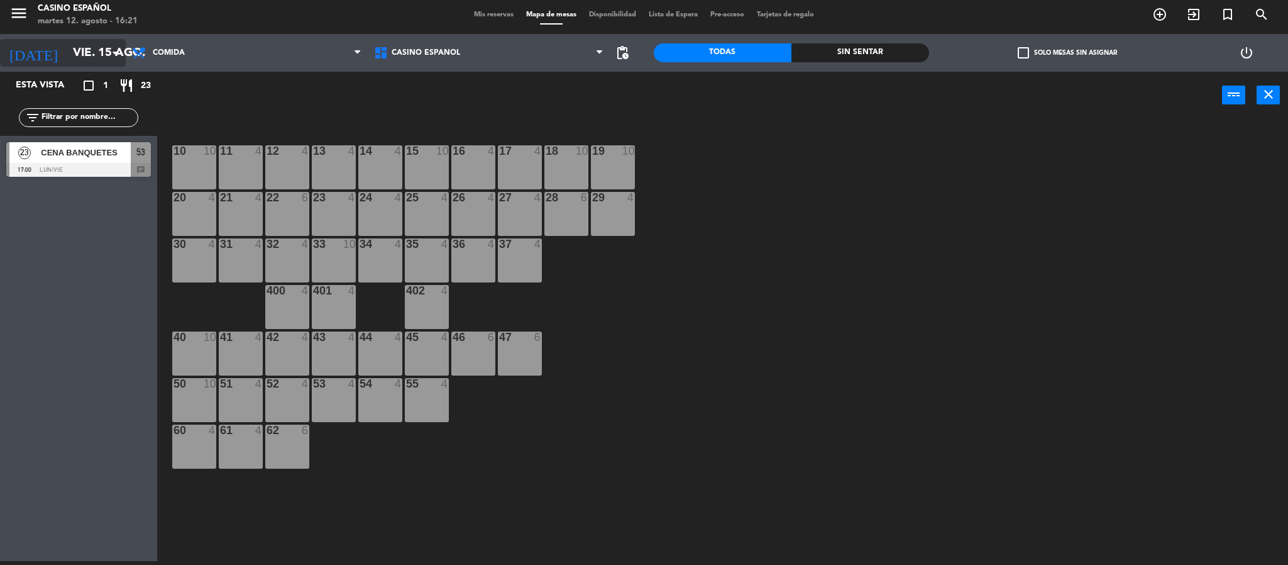
click at [67, 62] on input "vie. 15 ago." at bounding box center [143, 53] width 152 height 26
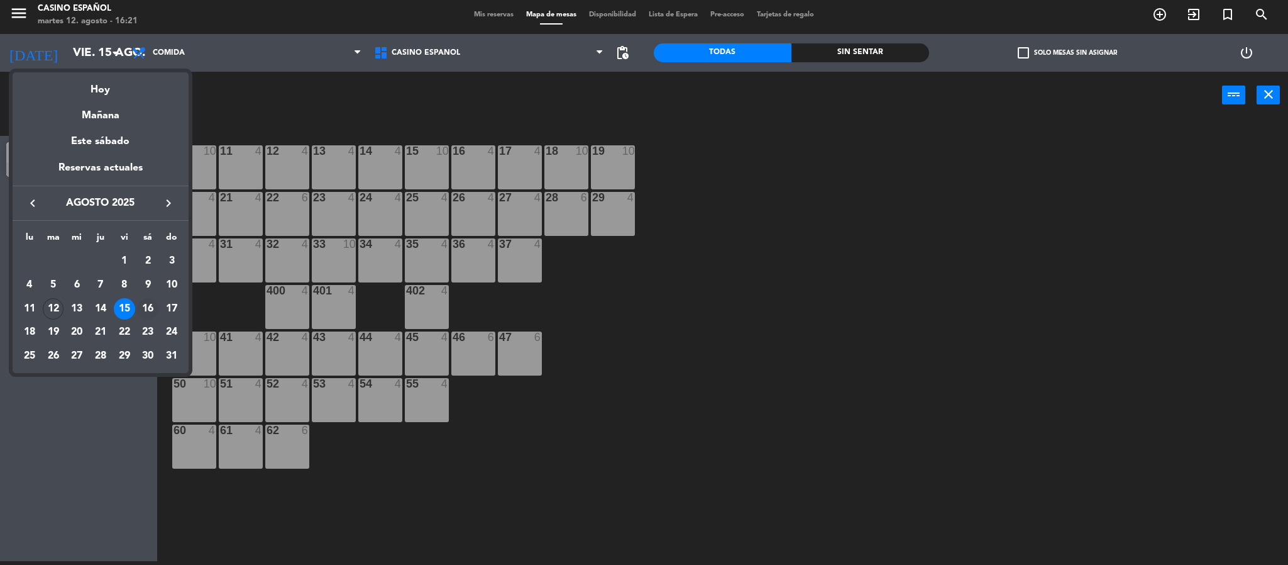
click at [151, 306] on div "16" at bounding box center [147, 308] width 21 height 21
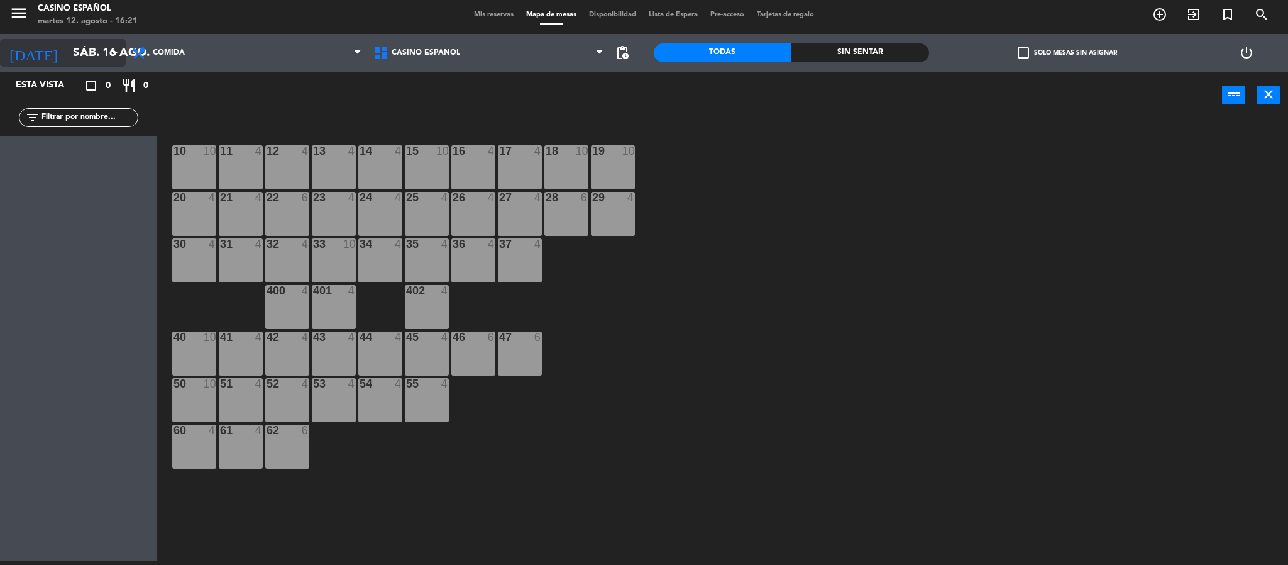
click at [67, 57] on input "sáb. 16 ago." at bounding box center [143, 53] width 152 height 26
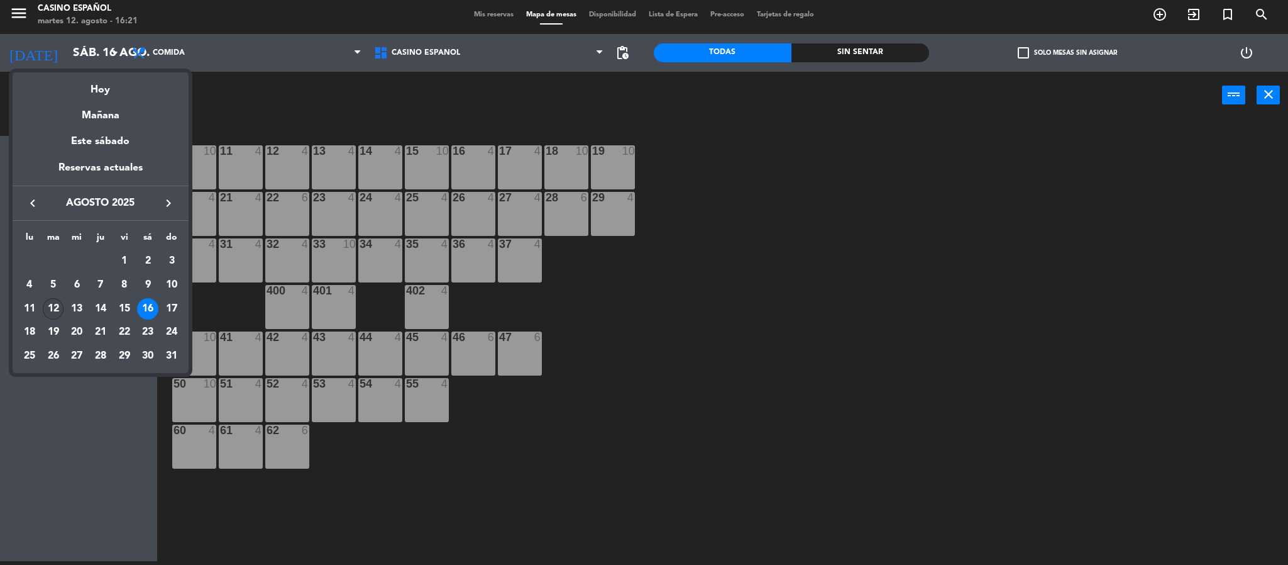
click at [55, 307] on div "12" at bounding box center [53, 308] width 21 height 21
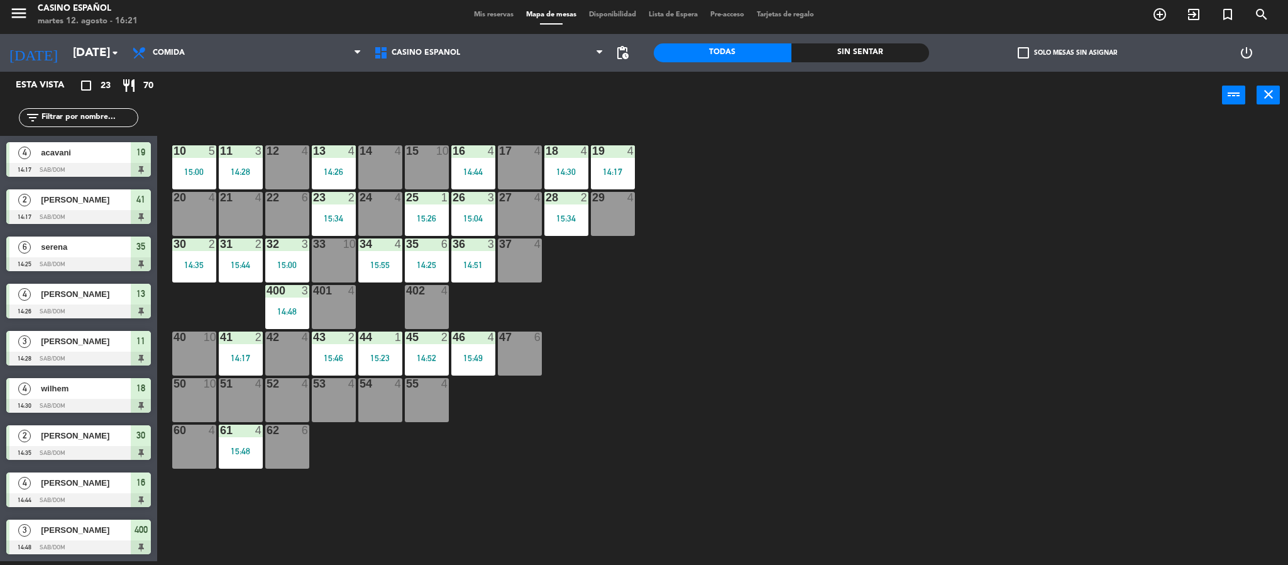
click at [69, 33] on div "menu Casino Español [DATE] 12. agosto - 16:21 Mis reservas Mapa de mesas Dispon…" at bounding box center [644, 15] width 1288 height 38
click at [70, 45] on input "[DATE]" at bounding box center [143, 53] width 152 height 26
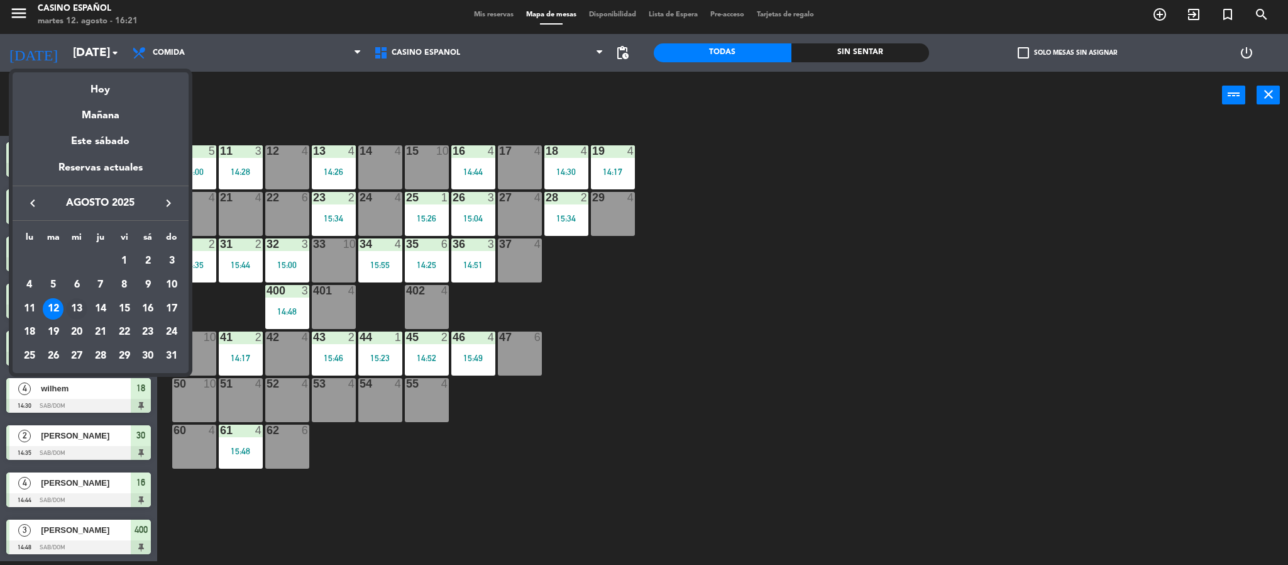
click at [74, 308] on div "13" at bounding box center [76, 308] width 21 height 21
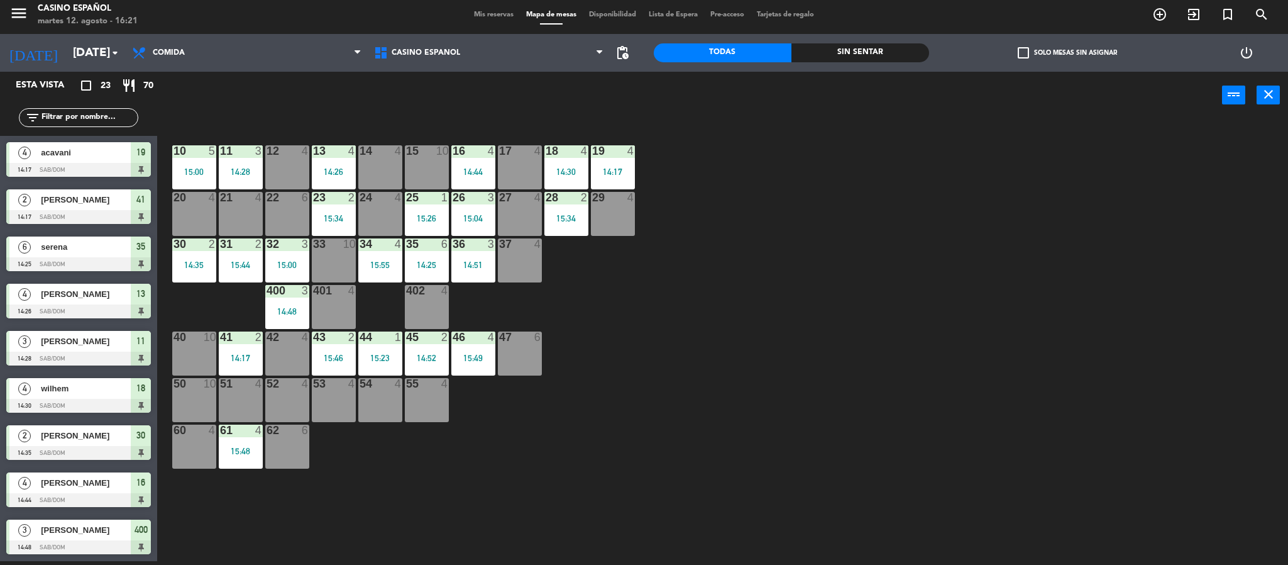
type input "mié. 13 ago."
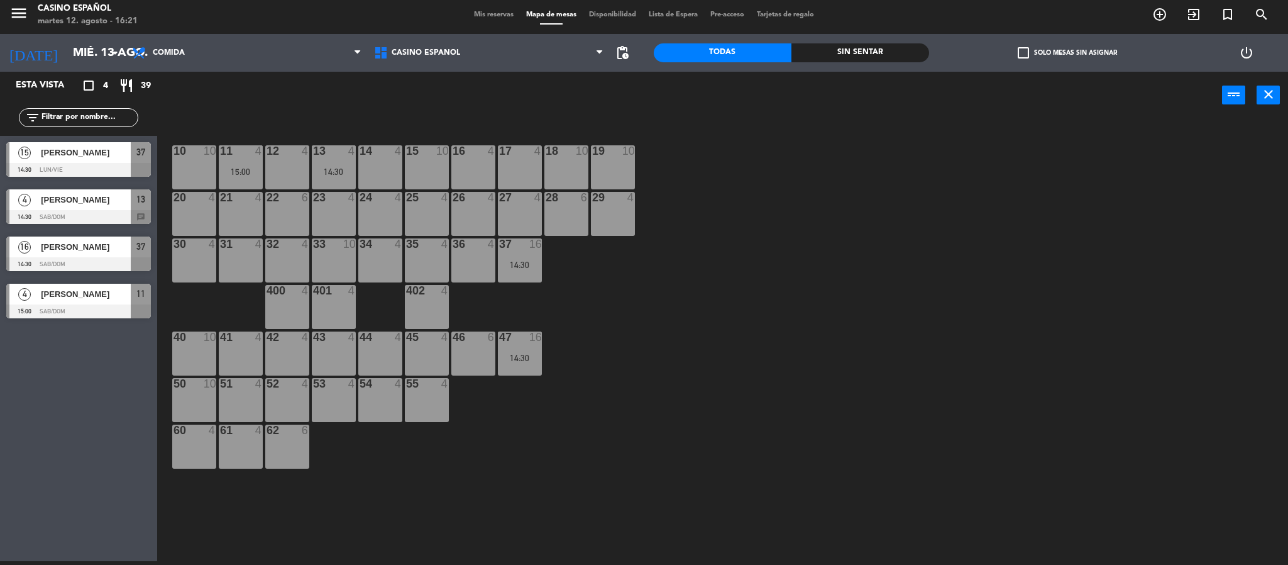
click at [482, 15] on span "Mis reservas" at bounding box center [494, 14] width 52 height 7
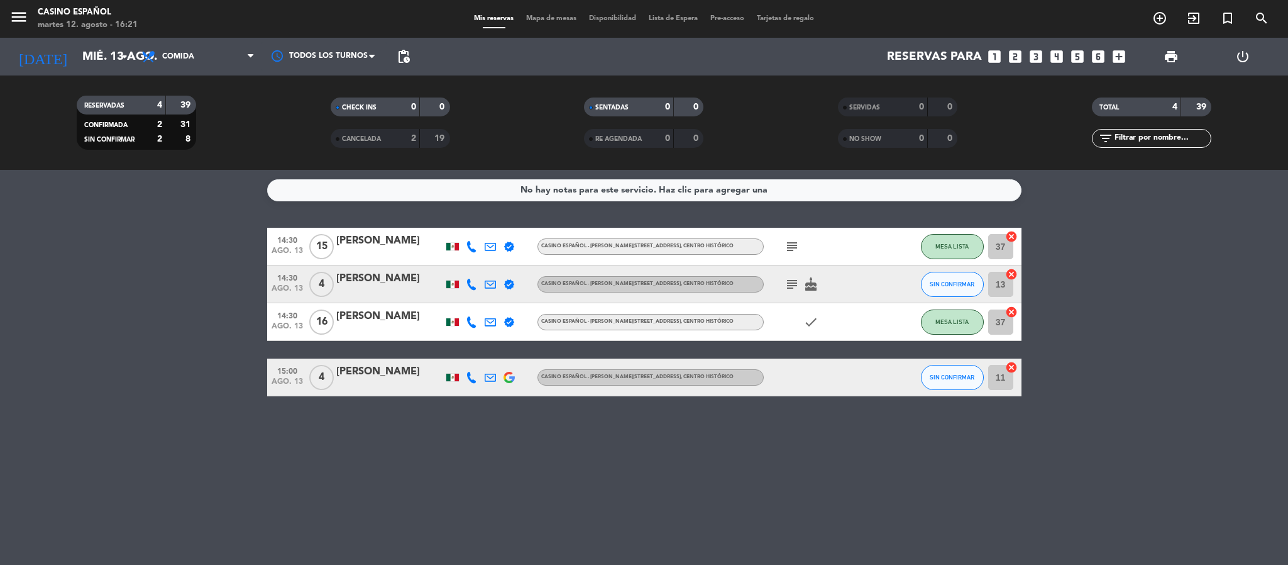
click at [395, 134] on div "2" at bounding box center [403, 138] width 25 height 14
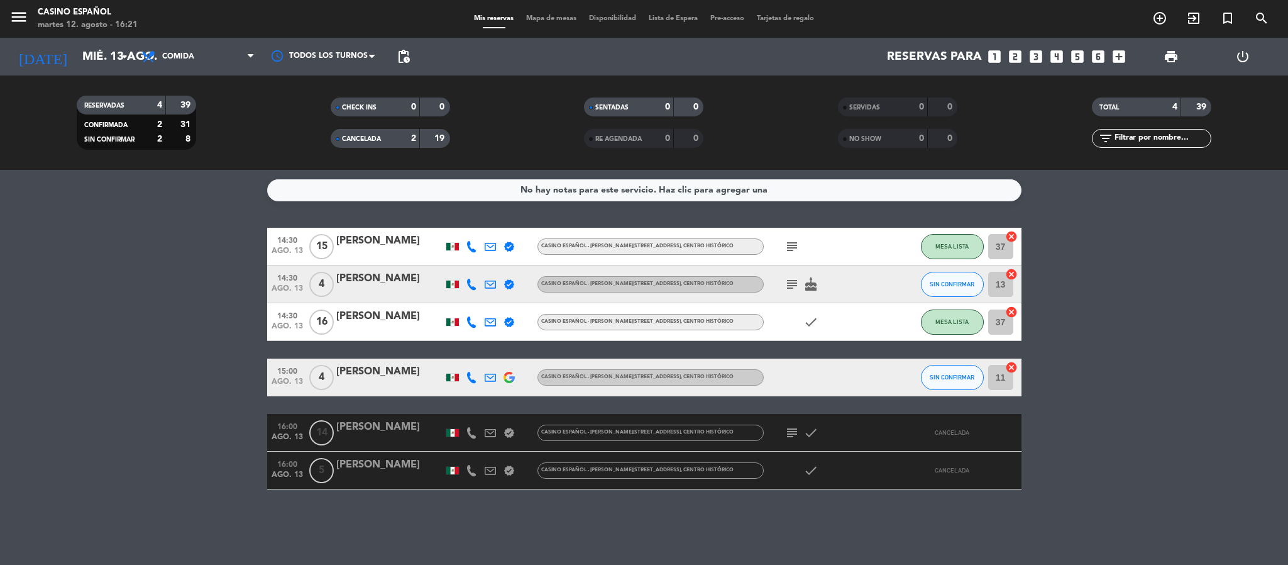
click at [395, 134] on div "2" at bounding box center [403, 138] width 25 height 14
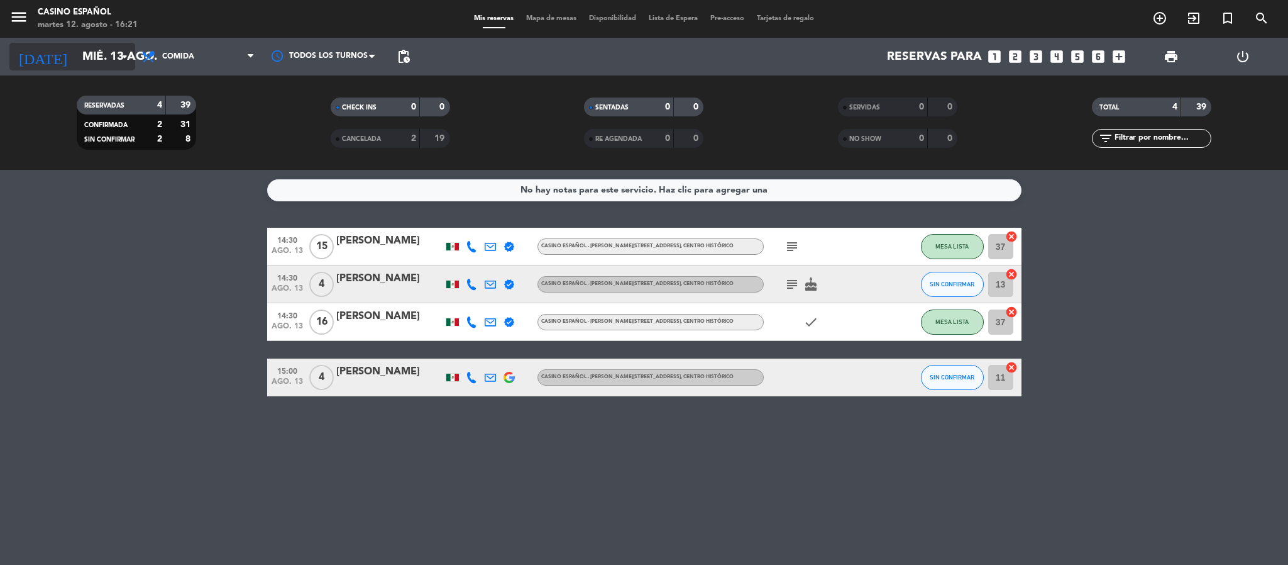
click at [83, 55] on input "mié. 13 ago." at bounding box center [152, 56] width 152 height 26
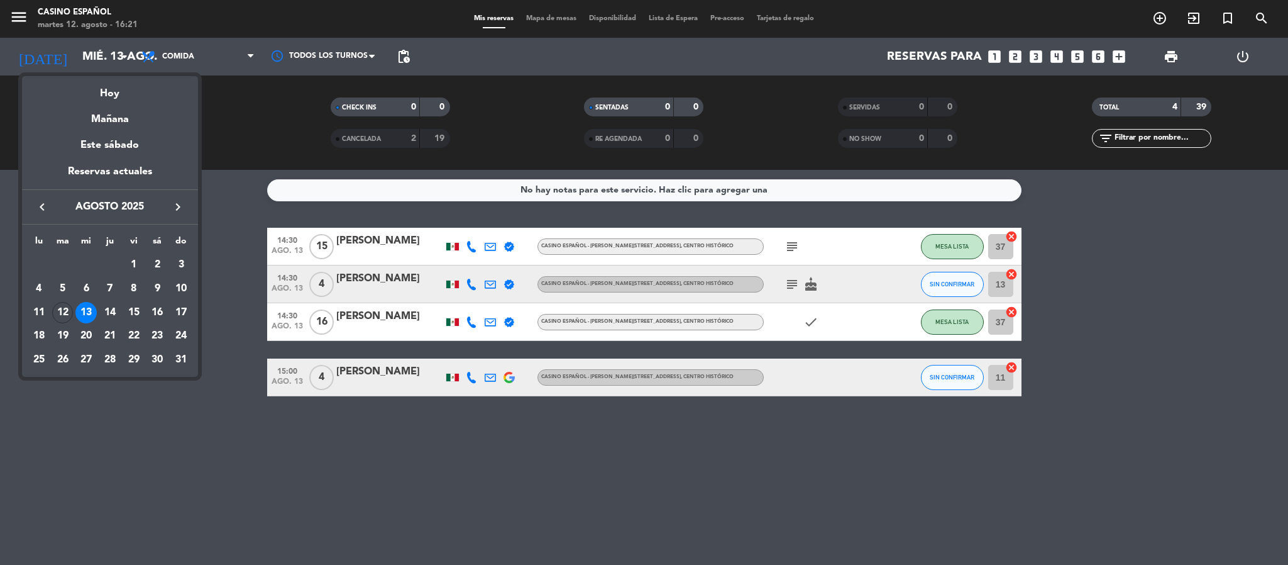
click at [257, 141] on div at bounding box center [644, 282] width 1288 height 565
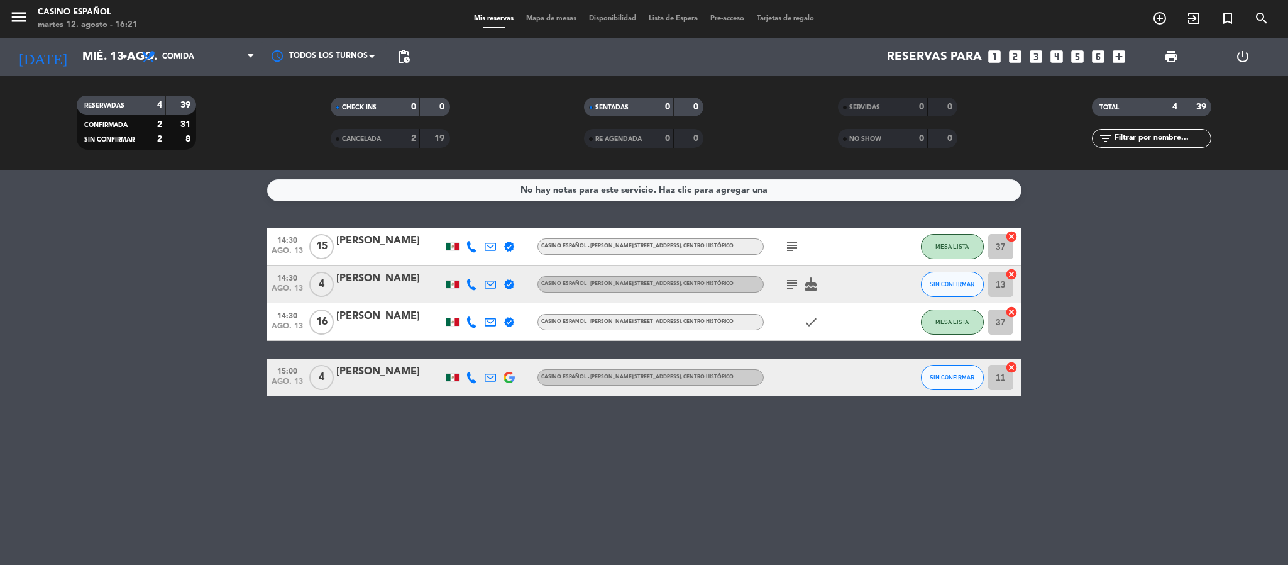
click at [189, 72] on div "Todos los servicios Desayuno Comida Comida Todos los servicios Desayuno Comida" at bounding box center [198, 57] width 126 height 38
click at [184, 57] on span "Comida" at bounding box center [178, 56] width 32 height 9
click at [202, 111] on div "menu Casino Español [DATE] 12. agosto - 16:21 Mis reservas Mapa de mesas Dispon…" at bounding box center [644, 85] width 1288 height 170
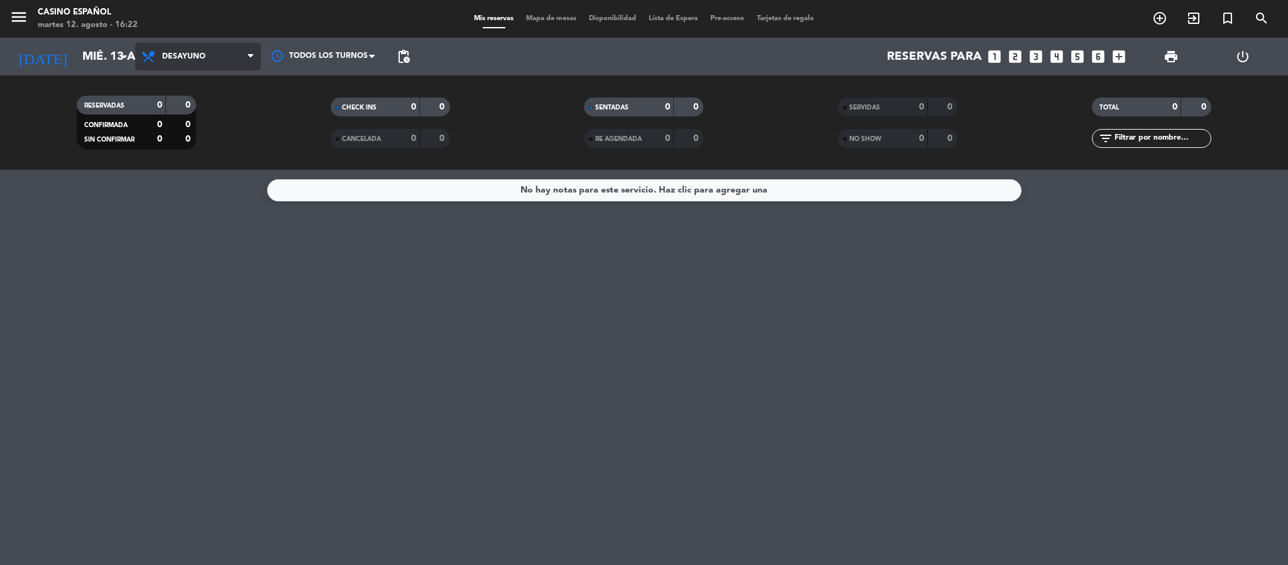
click at [201, 60] on span "Desayuno" at bounding box center [183, 56] width 43 height 9
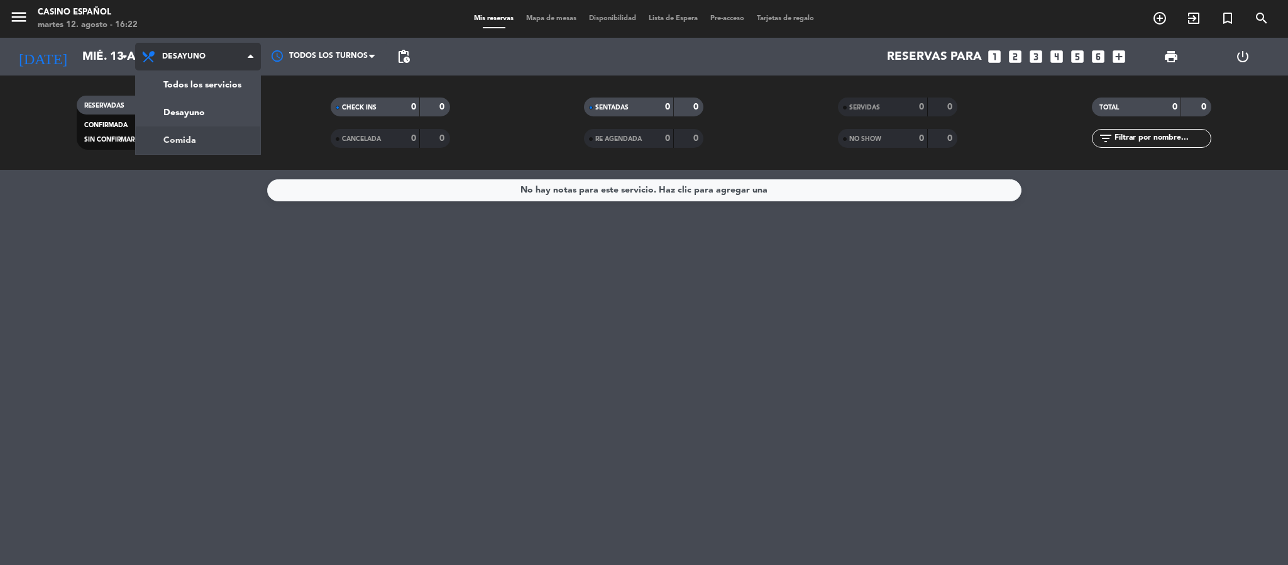
click at [166, 138] on div "menu Casino Español [DATE] 12. agosto - 16:22 Mis reservas Mapa de mesas Dispon…" at bounding box center [644, 85] width 1288 height 170
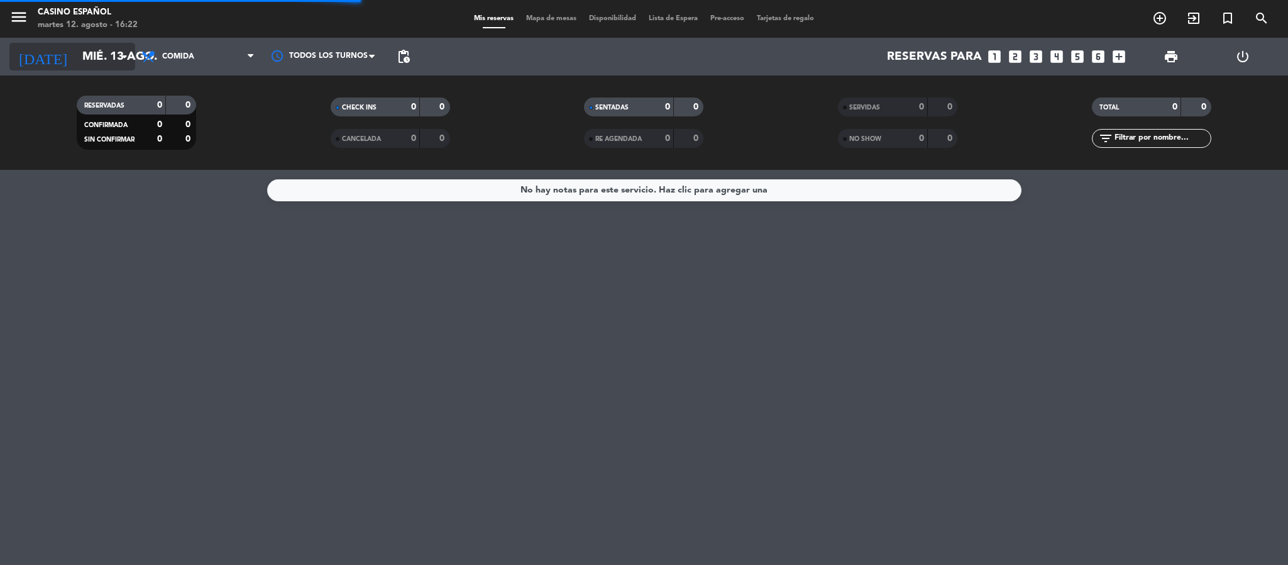
click at [76, 46] on input "mié. 13 ago." at bounding box center [152, 56] width 152 height 26
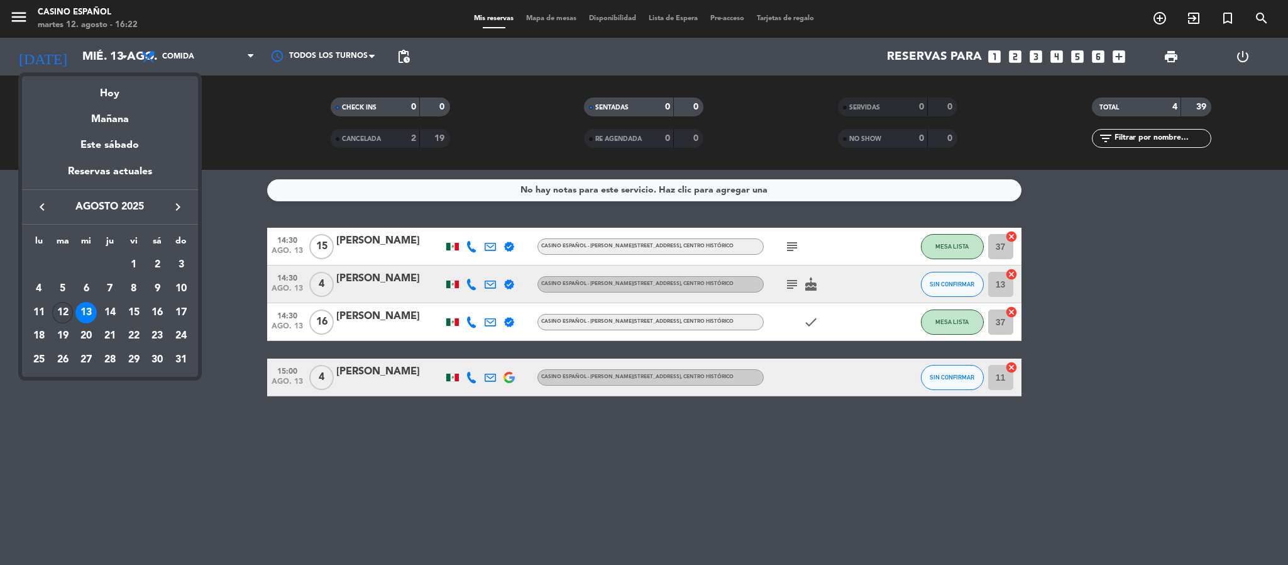
click at [63, 311] on div "12" at bounding box center [62, 312] width 21 height 21
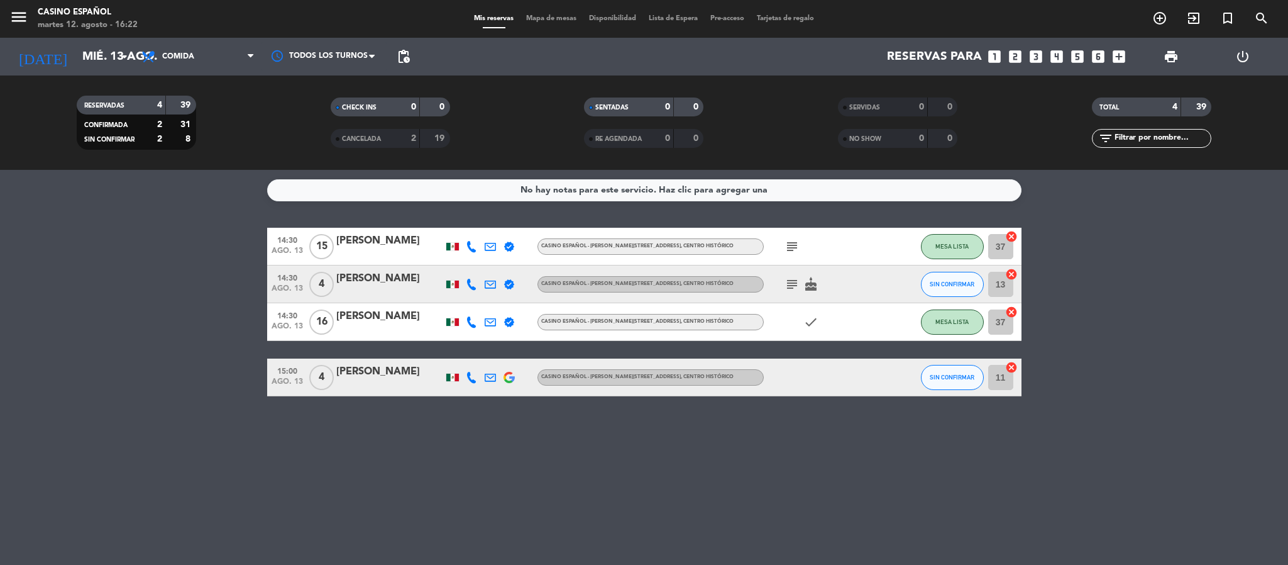
type input "[DATE]"
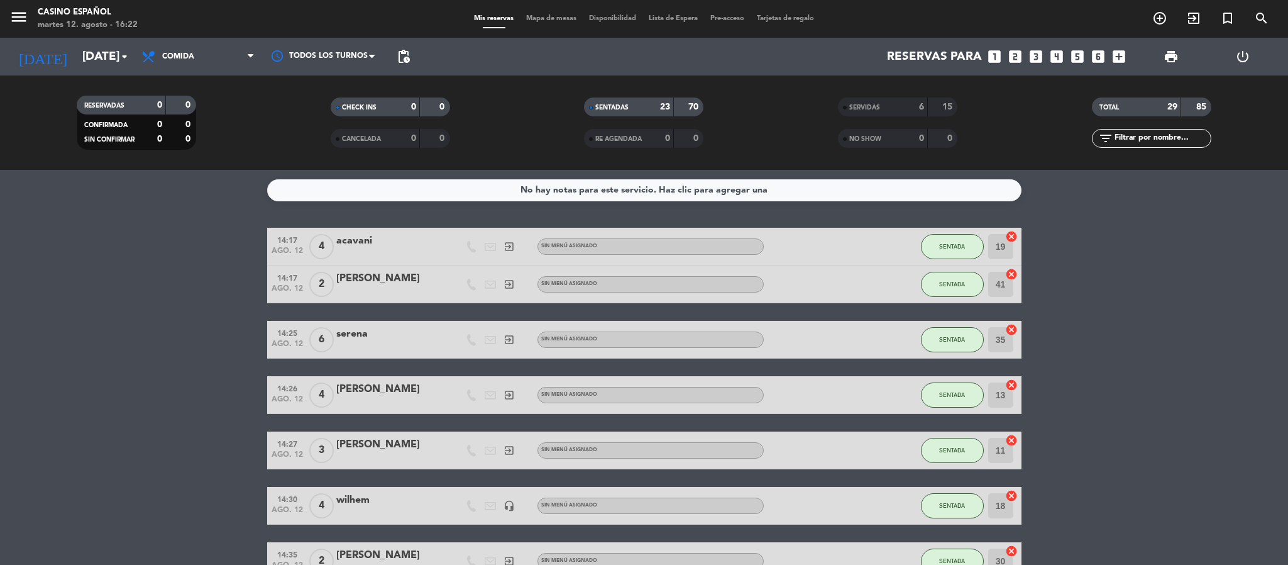
click at [525, 16] on span "Mapa de mesas" at bounding box center [551, 18] width 63 height 7
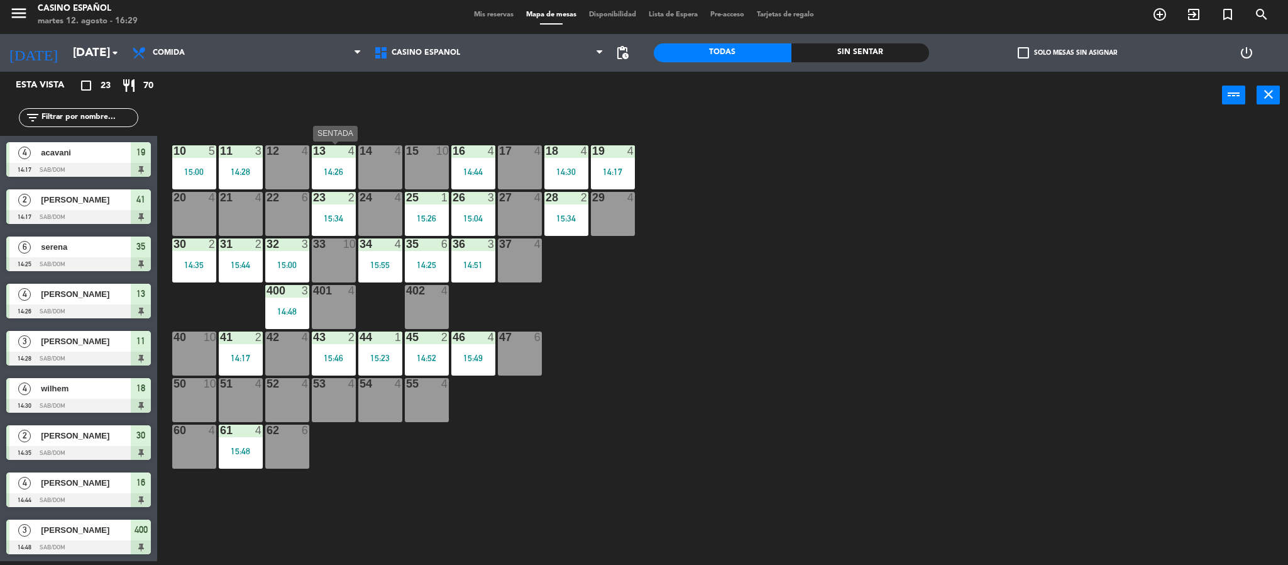
click at [330, 167] on div "14:26" at bounding box center [334, 171] width 44 height 9
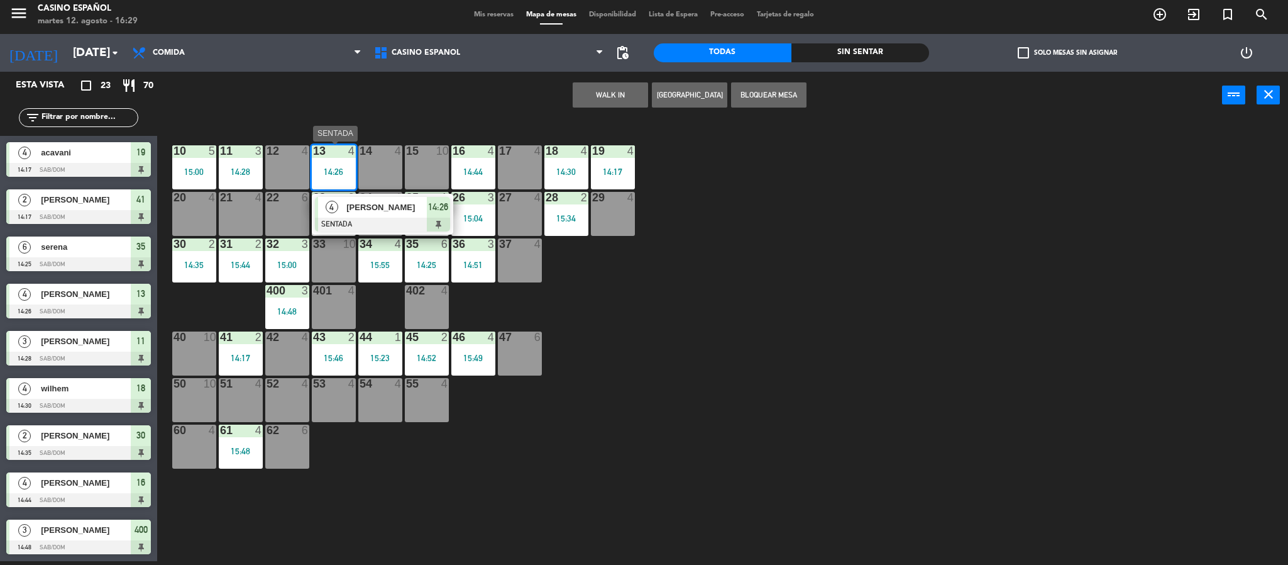
click at [365, 223] on div at bounding box center [382, 225] width 135 height 14
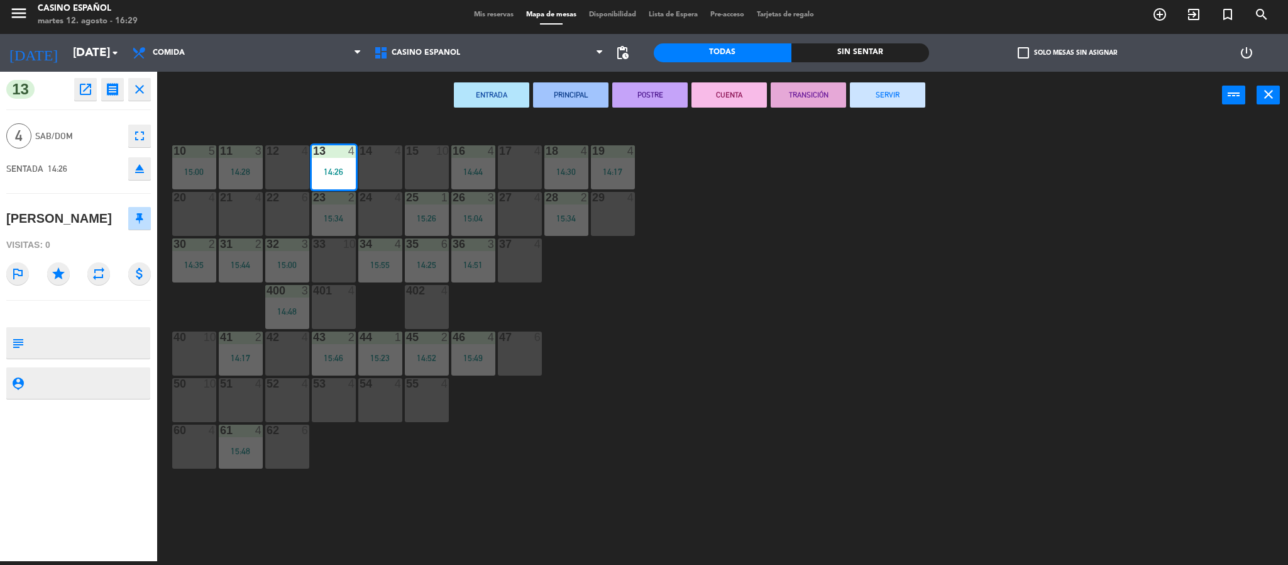
click at [913, 97] on button "SERVIR" at bounding box center [887, 94] width 75 height 25
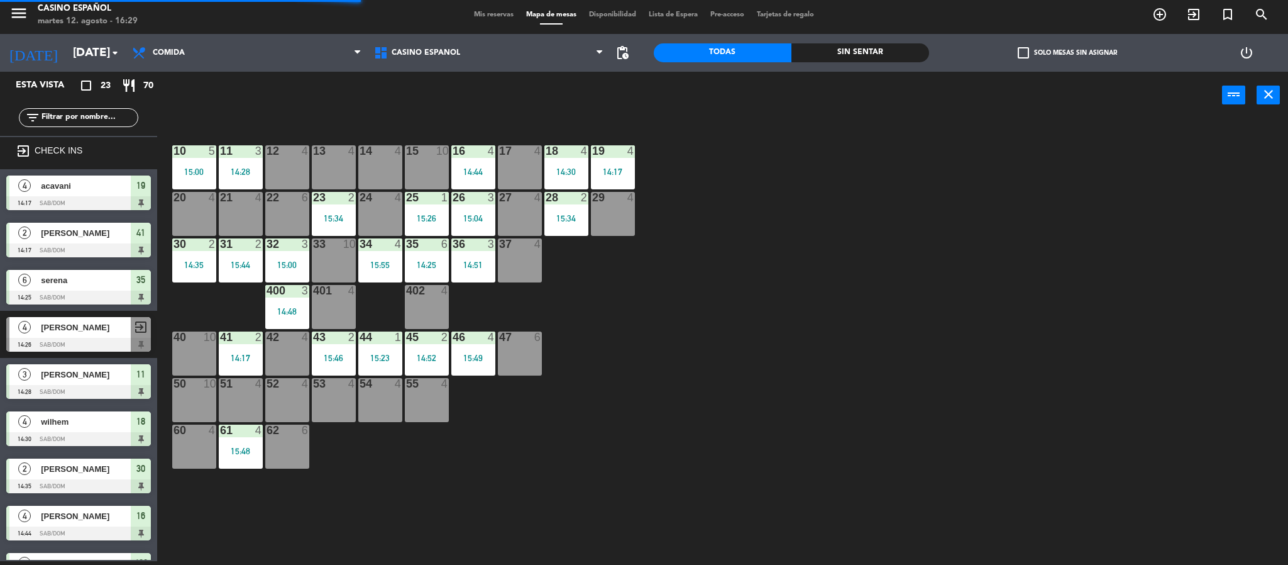
click at [336, 153] on div at bounding box center [333, 150] width 21 height 11
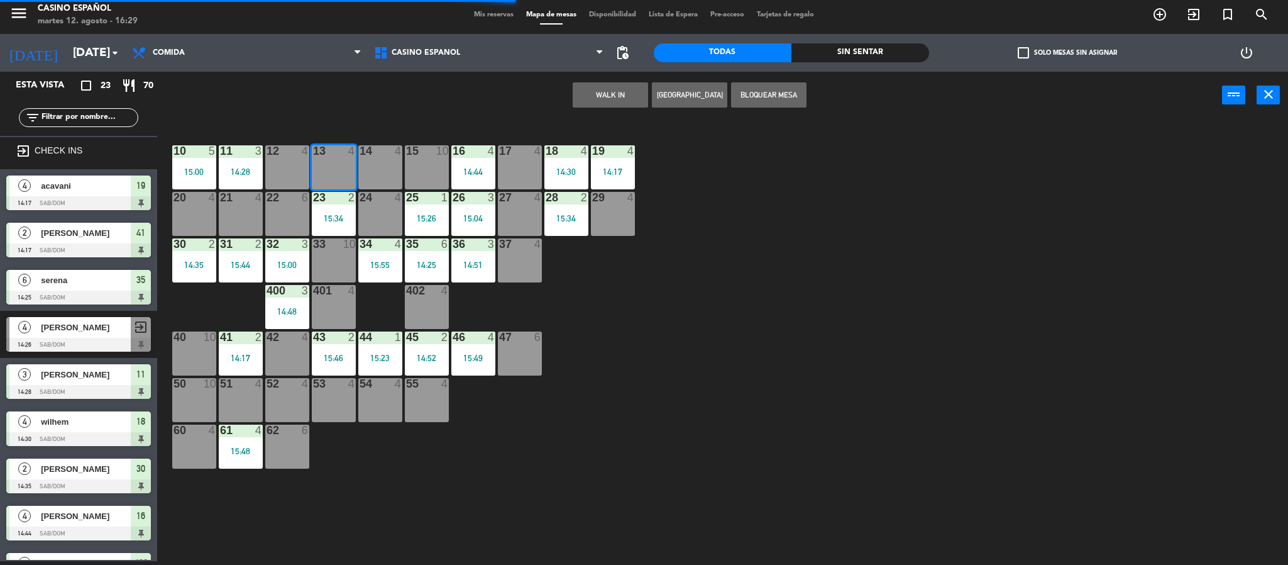
click at [588, 95] on button "WALK IN" at bounding box center [610, 94] width 75 height 25
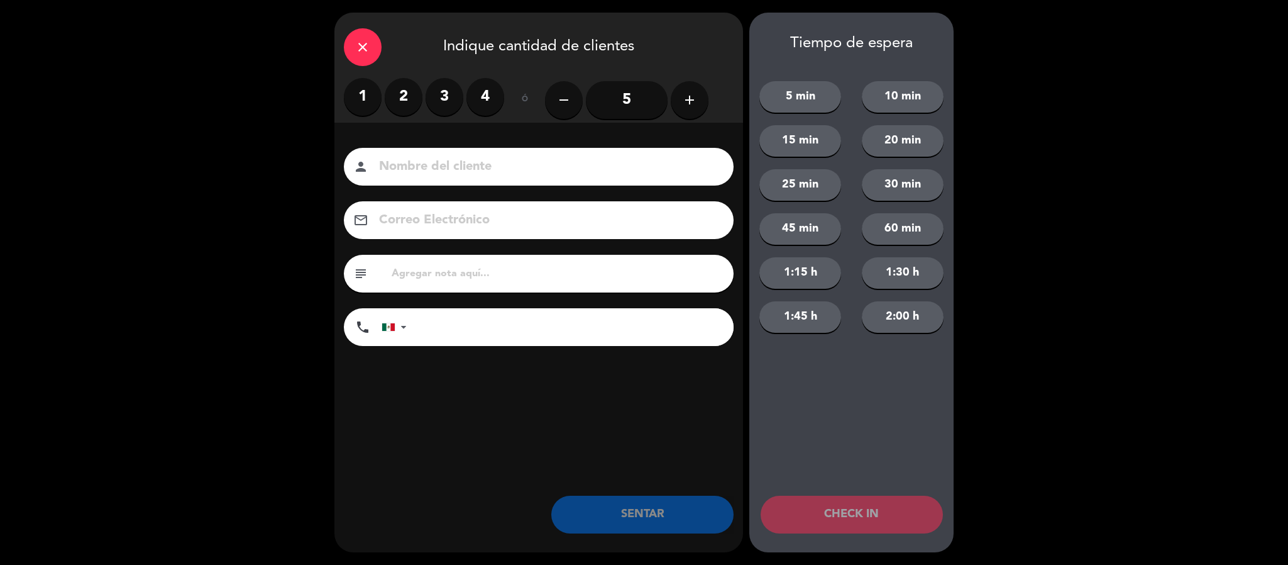
click at [360, 99] on label "1" at bounding box center [363, 97] width 38 height 38
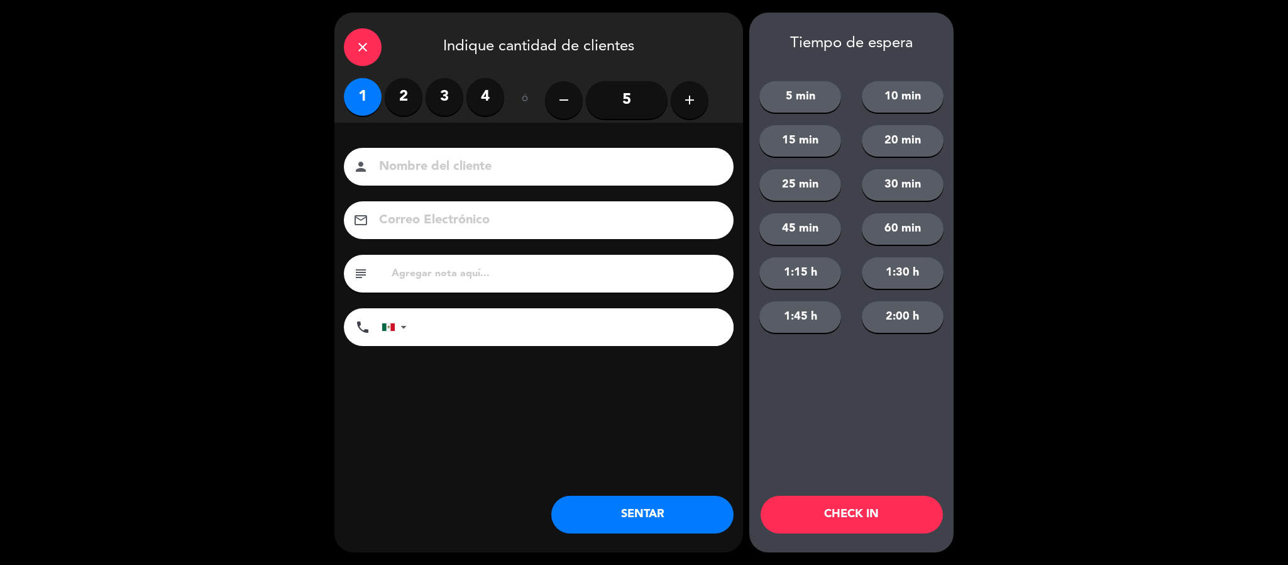
click at [404, 162] on input at bounding box center [547, 167] width 339 height 22
type input "[PERSON_NAME]"
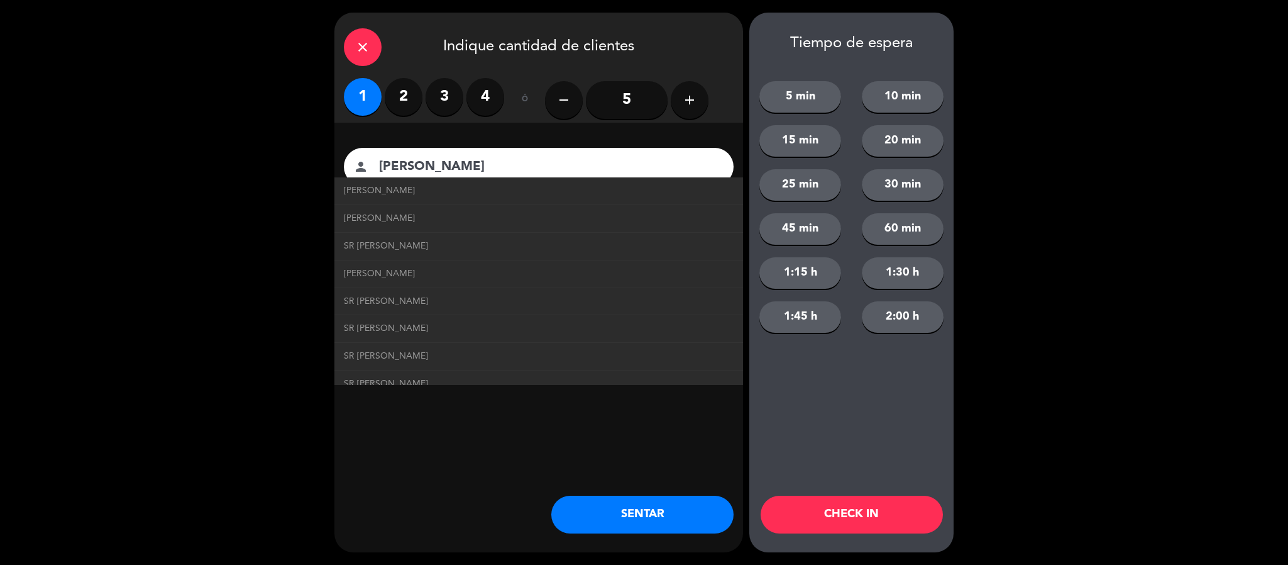
click at [590, 510] on button "SENTAR" at bounding box center [642, 514] width 182 height 38
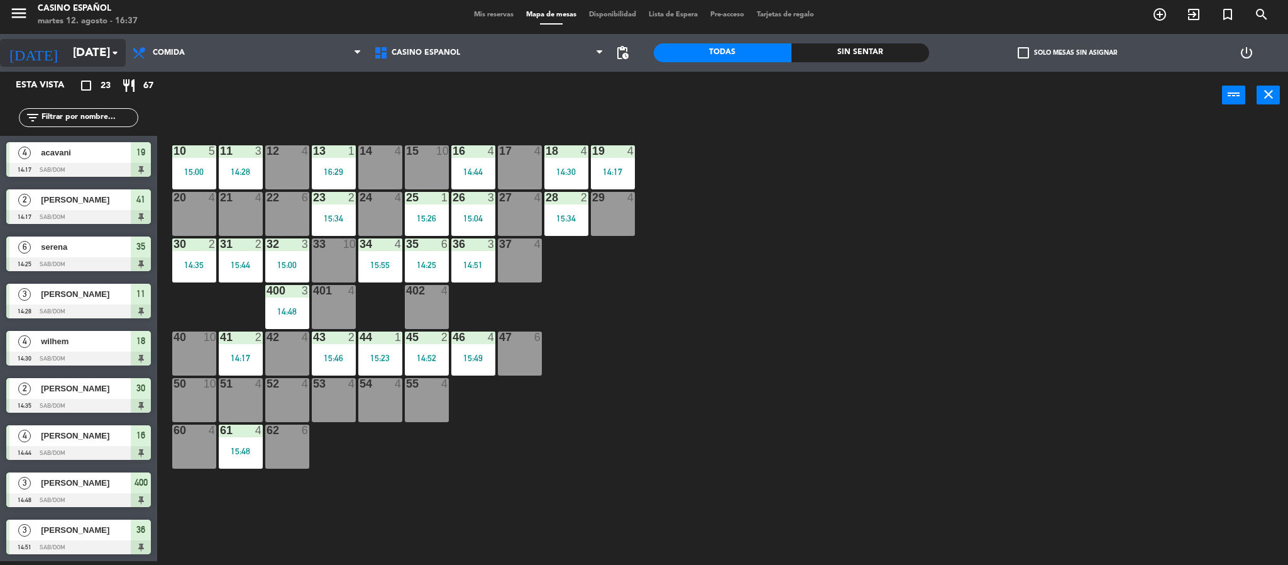
click at [67, 51] on input "[DATE]" at bounding box center [143, 53] width 152 height 26
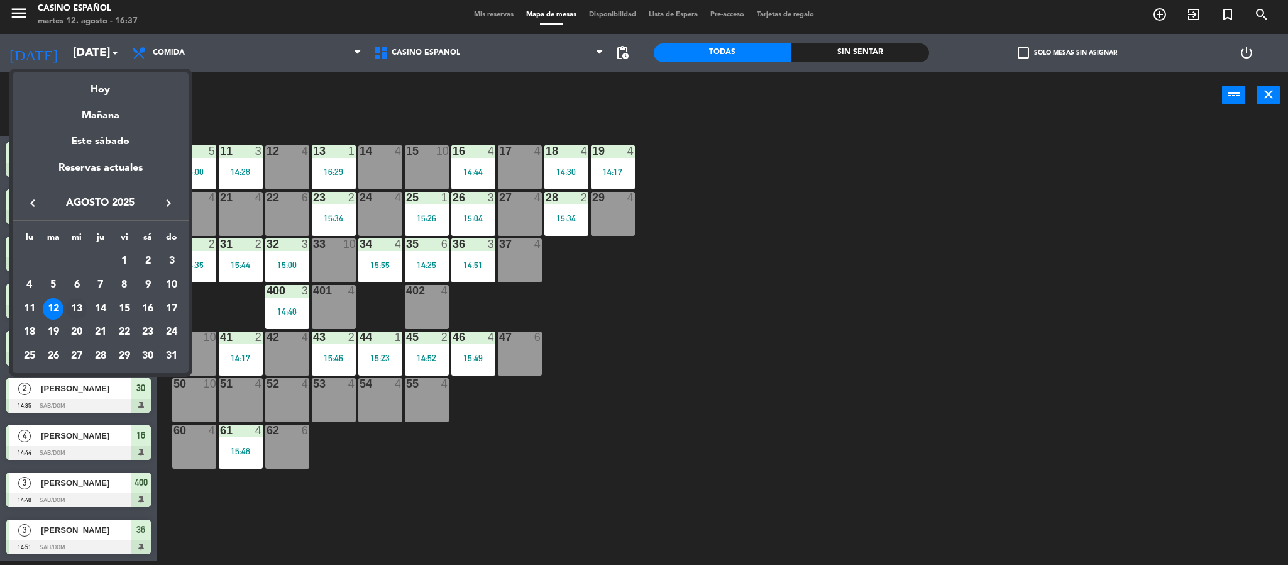
click at [77, 308] on div "13" at bounding box center [76, 308] width 21 height 21
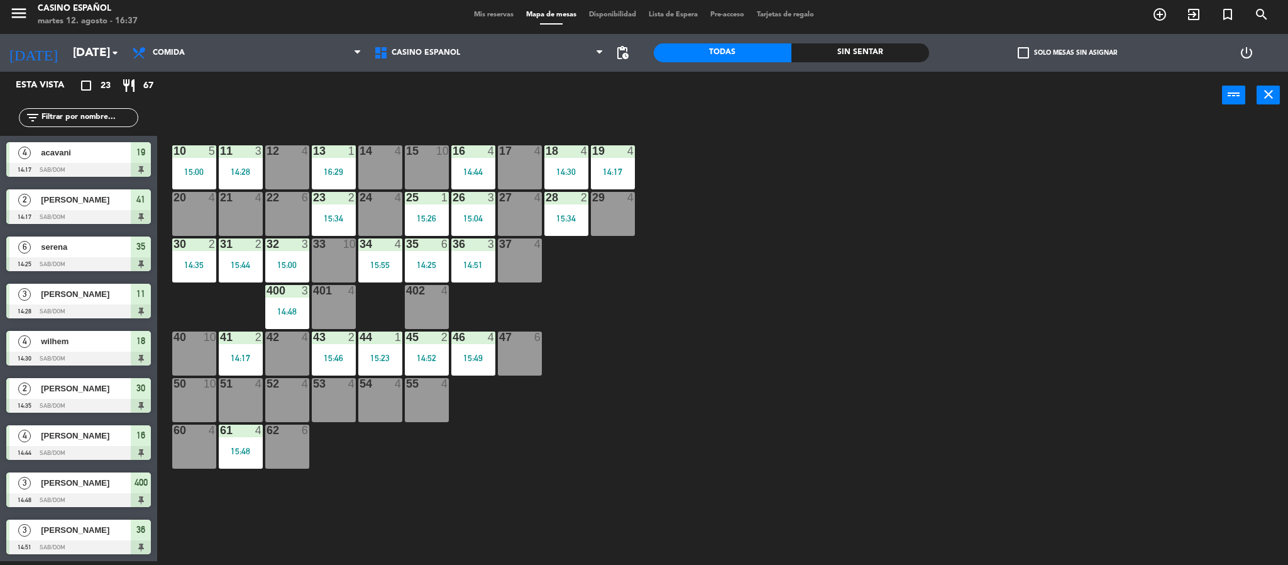
type input "mié. 13 ago."
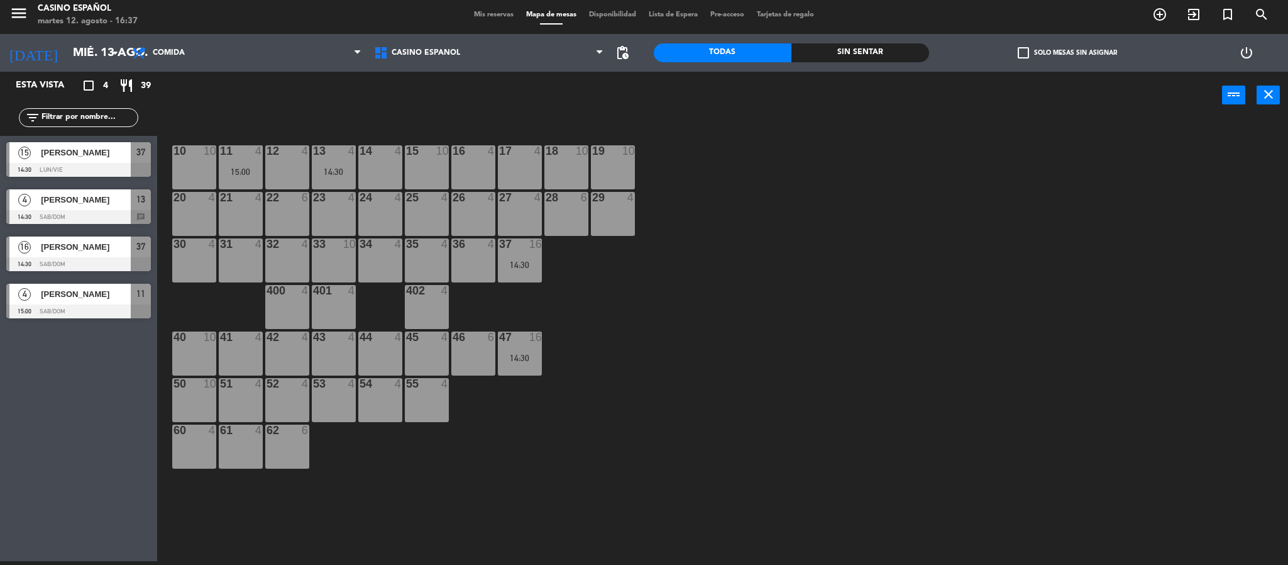
click at [490, 8] on div "menu Casino Español [DATE] 12. agosto - 16:37 Mis reservas Mapa de mesas Dispon…" at bounding box center [644, 15] width 1288 height 38
click at [487, 12] on span "Mis reservas" at bounding box center [494, 14] width 52 height 7
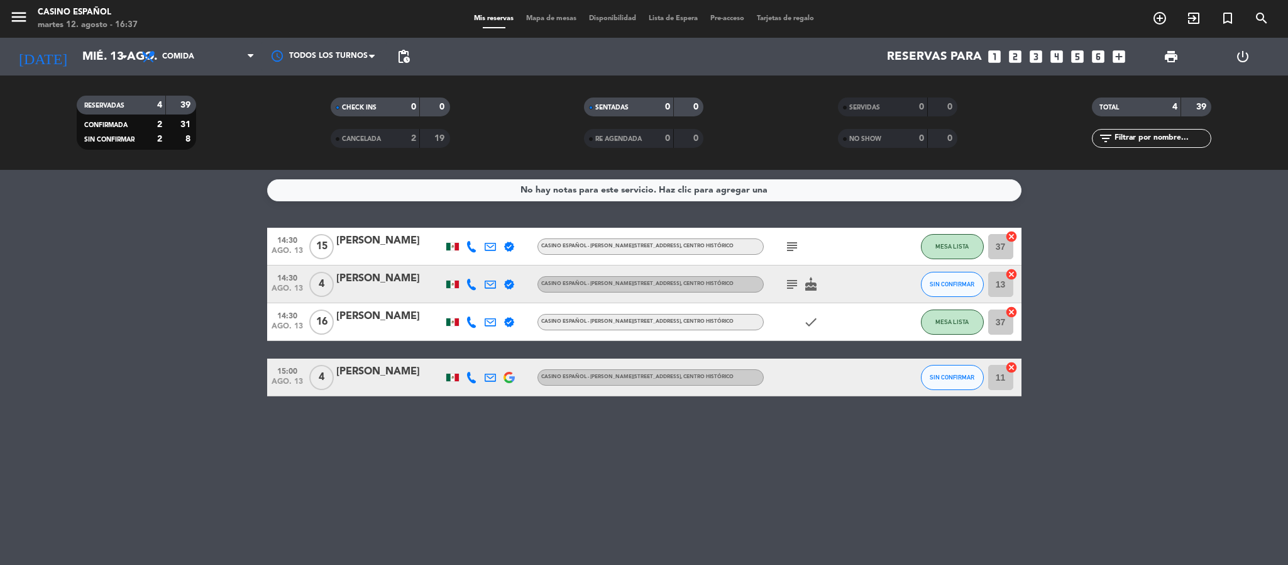
click at [791, 246] on icon "subject" at bounding box center [792, 246] width 15 height 15
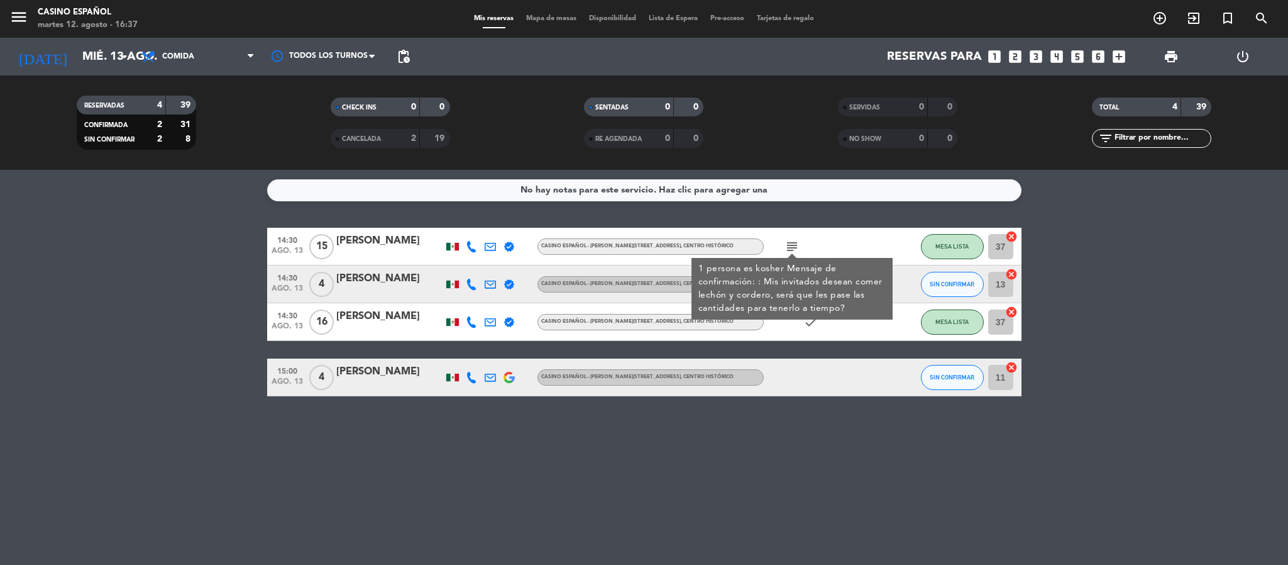
click at [468, 242] on icon at bounding box center [471, 246] width 11 height 11
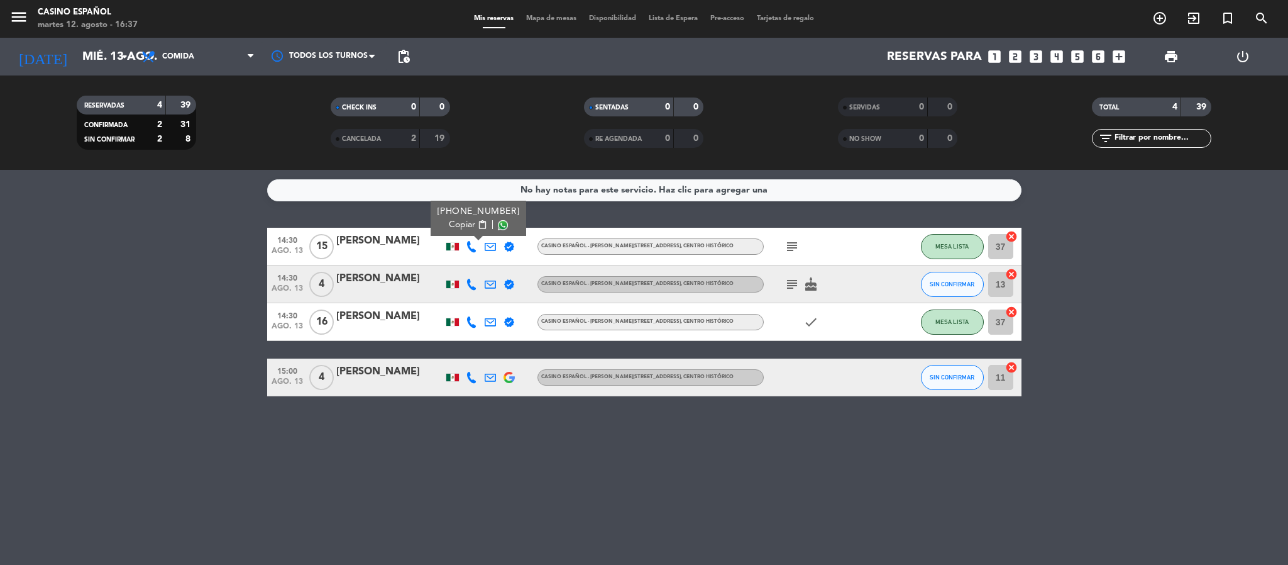
click at [460, 224] on span "Copiar" at bounding box center [462, 224] width 26 height 13
click at [468, 324] on icon at bounding box center [471, 321] width 11 height 11
click at [462, 300] on span "Copiar" at bounding box center [462, 300] width 26 height 13
click at [798, 247] on icon "subject" at bounding box center [792, 246] width 15 height 15
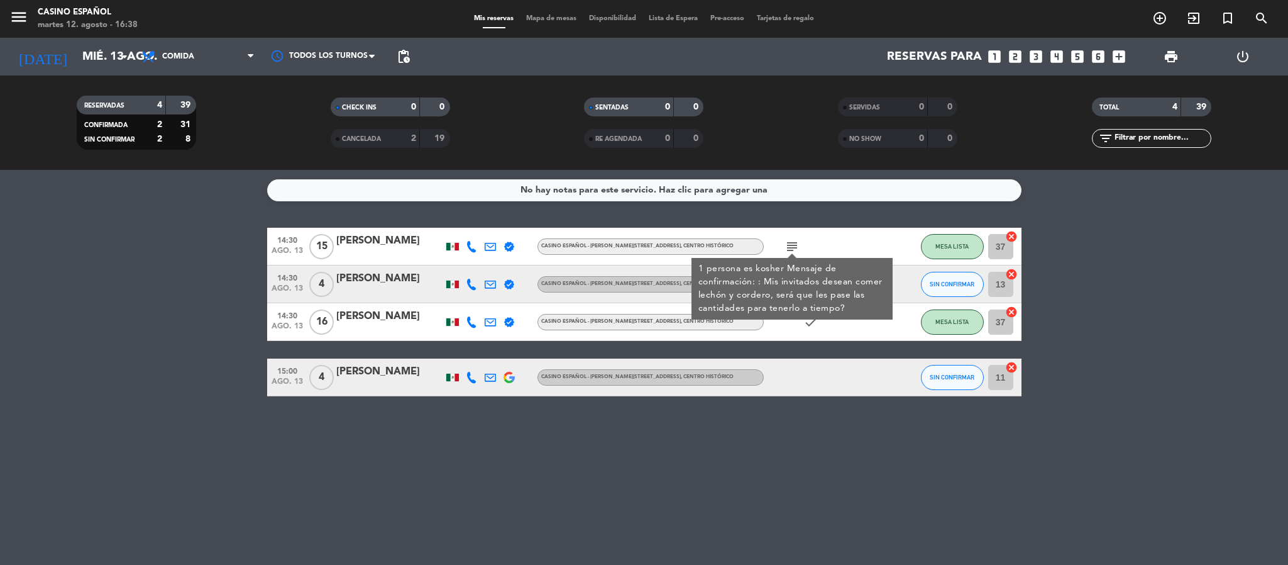
click at [272, 242] on span "14:30" at bounding box center [287, 239] width 31 height 14
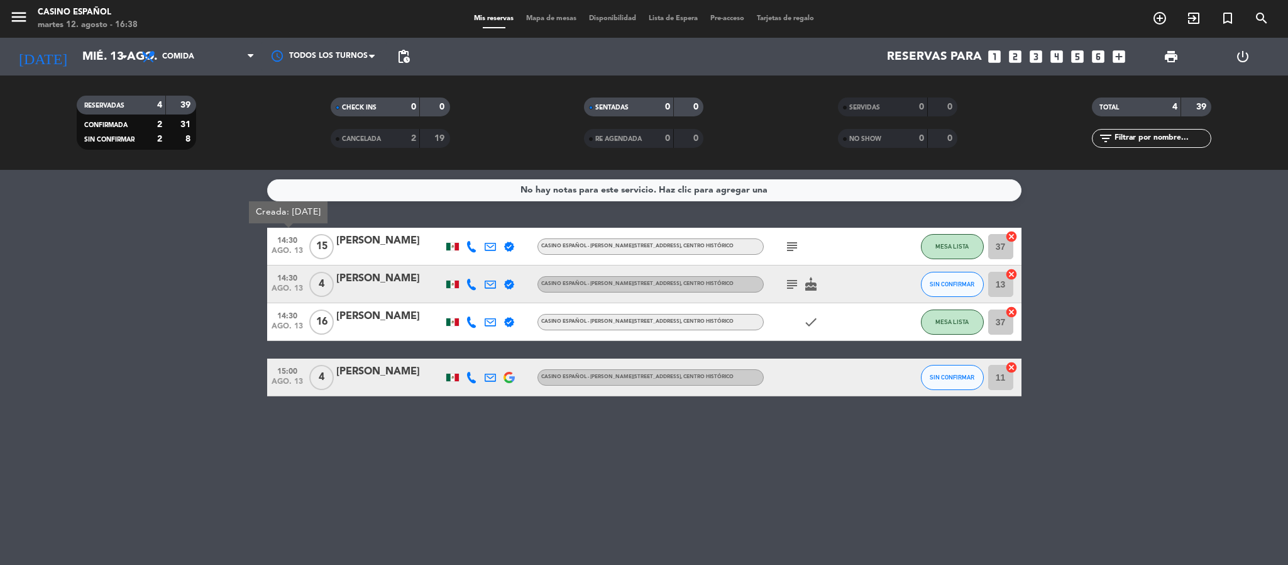
click at [793, 287] on icon "subject" at bounding box center [792, 284] width 15 height 15
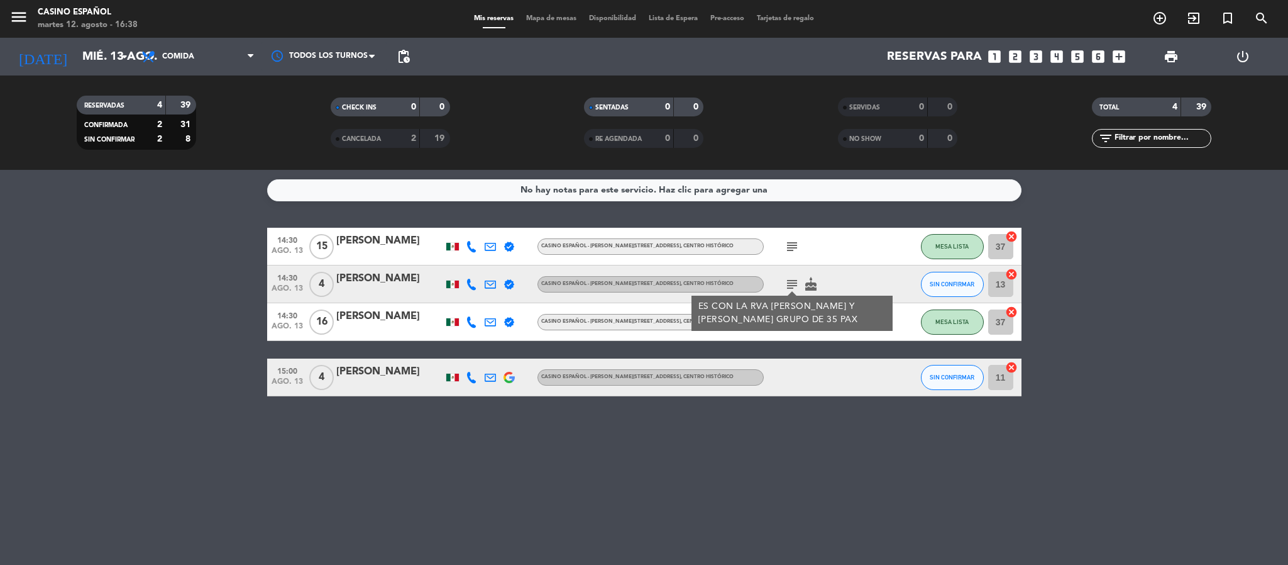
click at [811, 281] on icon "cake" at bounding box center [810, 284] width 15 height 15
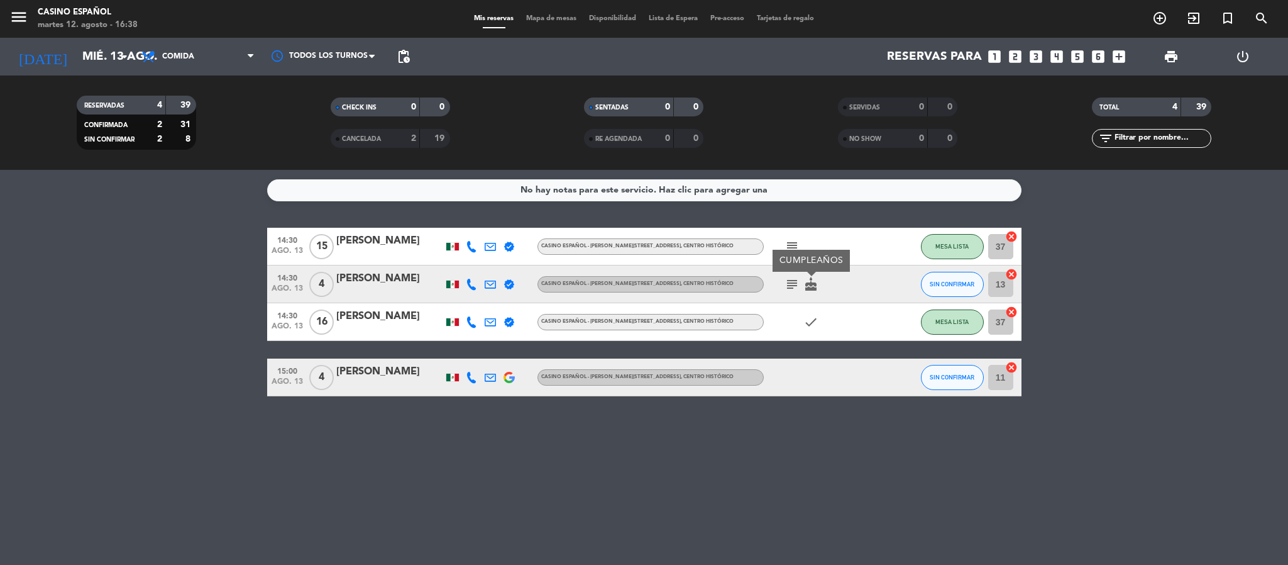
click at [795, 289] on icon "subject" at bounding box center [792, 284] width 15 height 15
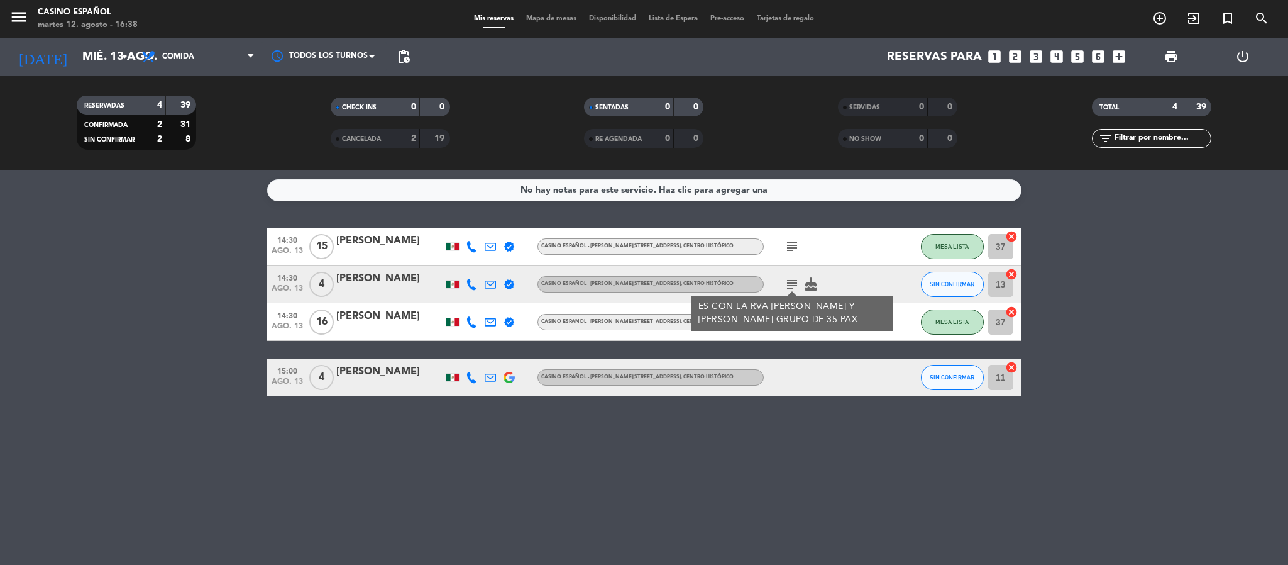
click at [416, 347] on div "14:30 [DATE] [PERSON_NAME] verified CASINO ESPAÑOL - [PERSON_NAME] La Católica …" at bounding box center [644, 312] width 754 height 168
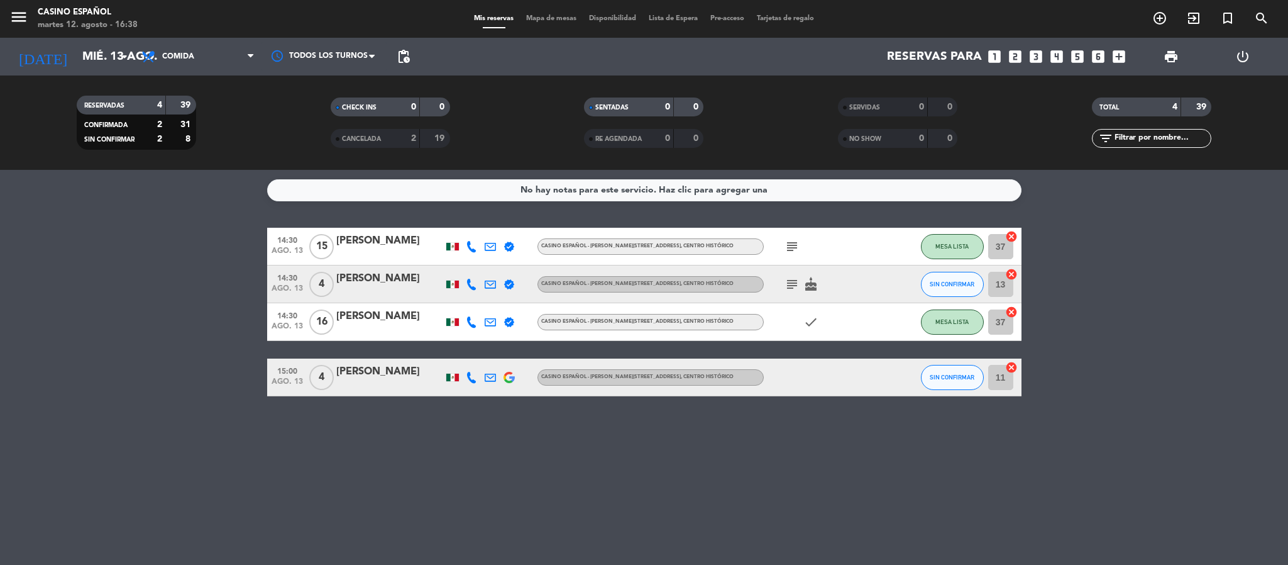
click at [794, 287] on icon "subject" at bounding box center [792, 284] width 15 height 15
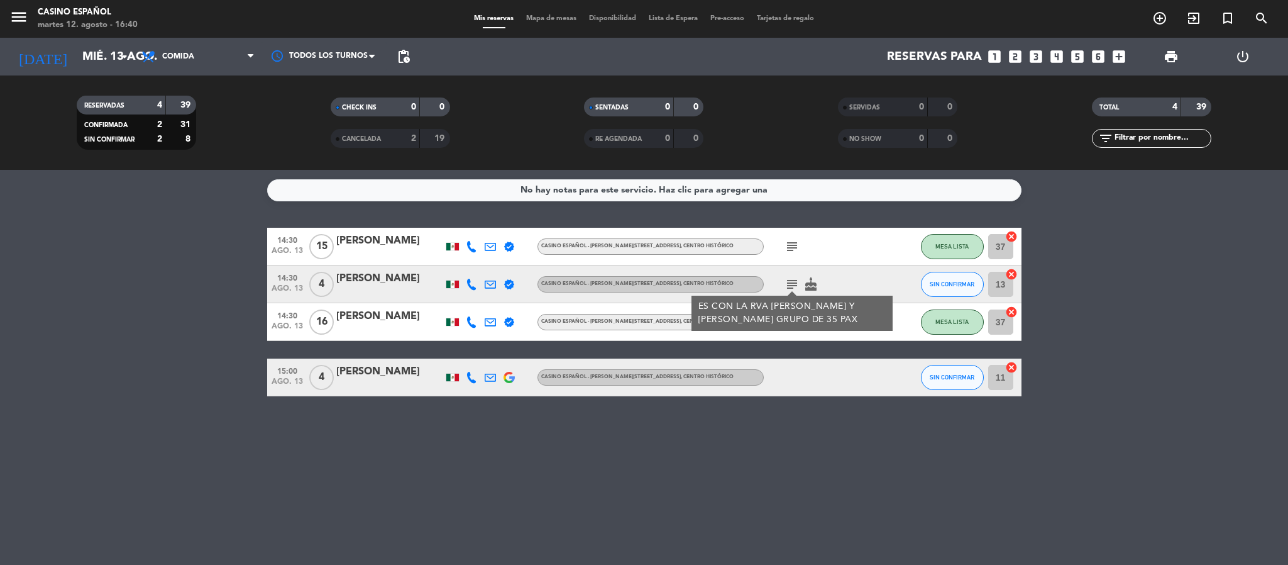
click at [468, 250] on icon at bounding box center [471, 246] width 11 height 11
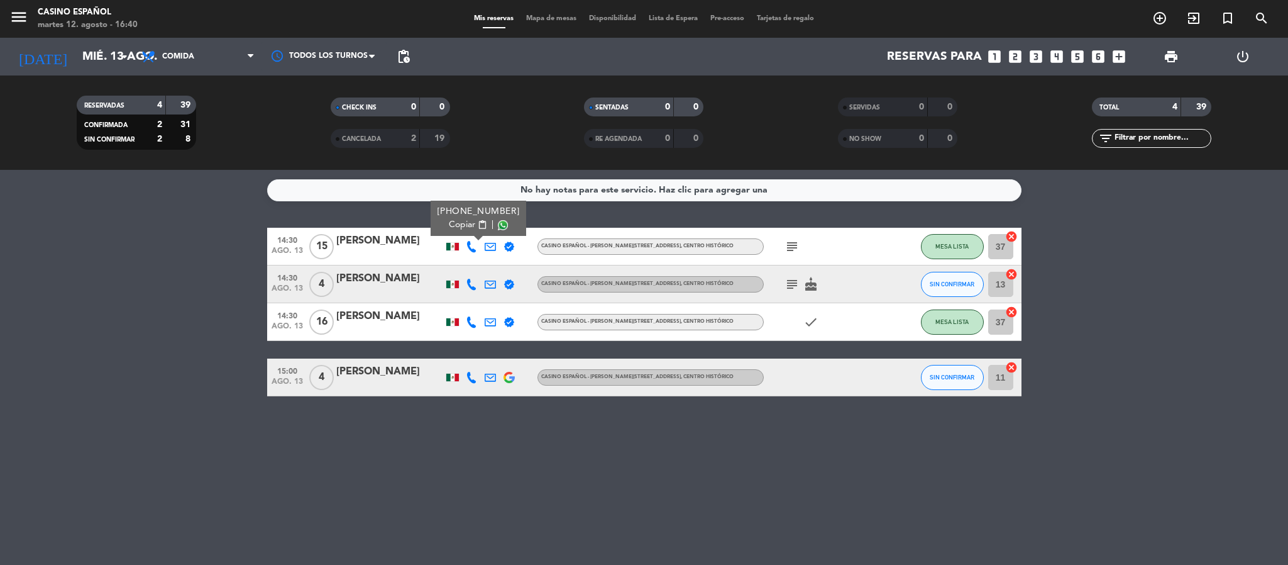
click at [457, 225] on span "Copiar" at bounding box center [462, 224] width 26 height 13
click at [785, 249] on icon "subject" at bounding box center [792, 246] width 15 height 15
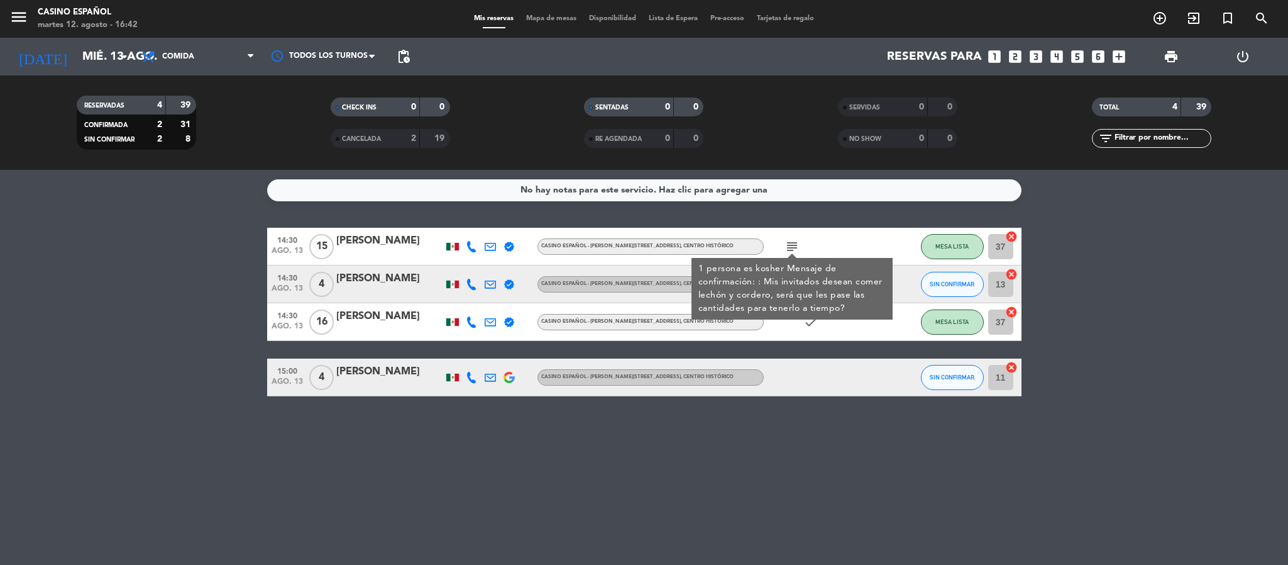
click at [472, 246] on icon at bounding box center [471, 246] width 11 height 11
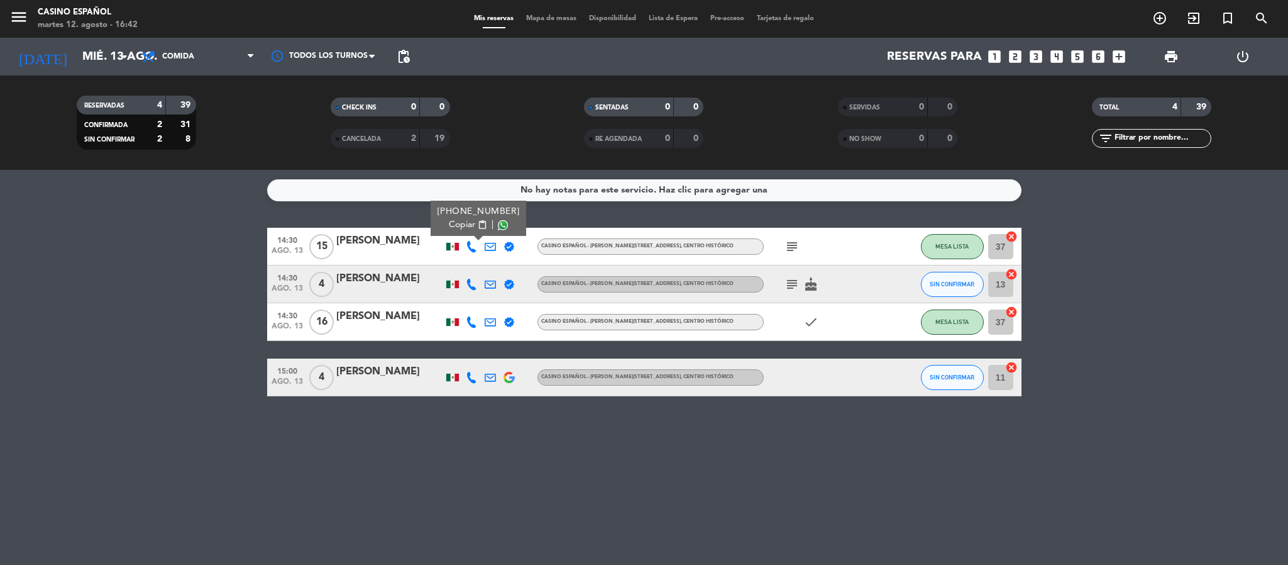
click at [468, 289] on icon at bounding box center [471, 284] width 11 height 11
click at [472, 323] on icon at bounding box center [471, 321] width 11 height 11
click at [785, 278] on icon "subject" at bounding box center [792, 284] width 15 height 15
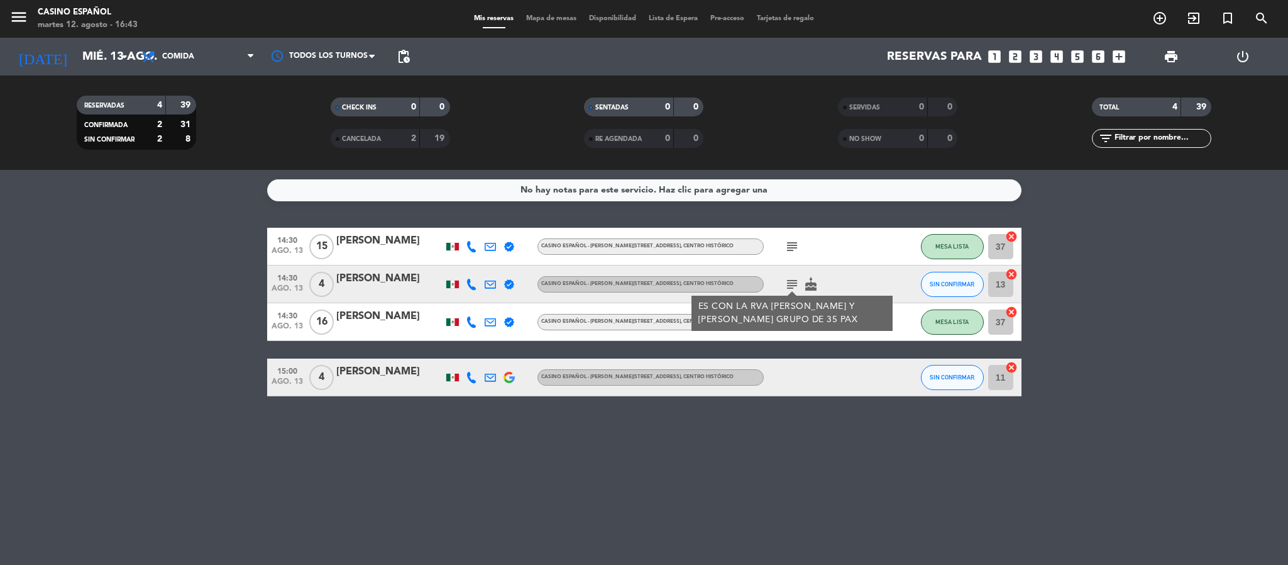
click at [855, 475] on div "No hay notas para este servicio. Haz clic para agregar una 14:30 [DATE] [PERSON…" at bounding box center [644, 367] width 1288 height 395
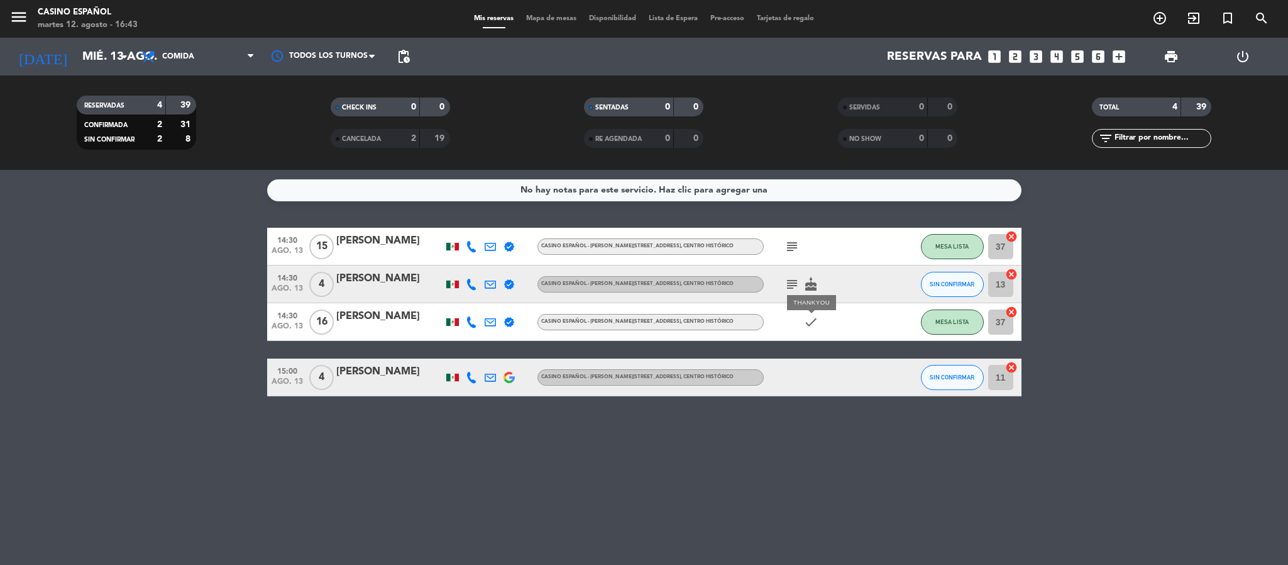
click at [814, 323] on icon "check" at bounding box center [810, 321] width 15 height 15
click at [798, 247] on icon "subject" at bounding box center [792, 246] width 15 height 15
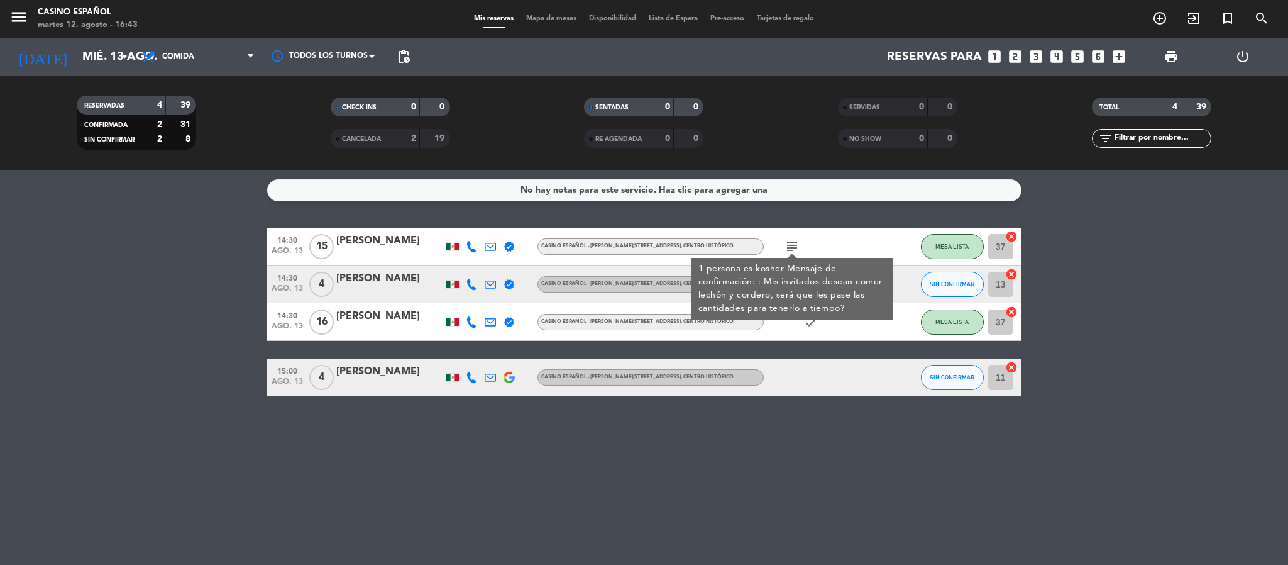
click at [749, 470] on div "No hay notas para este servicio. Haz clic para agregar una 14:30 [DATE] [PERSON…" at bounding box center [644, 367] width 1288 height 395
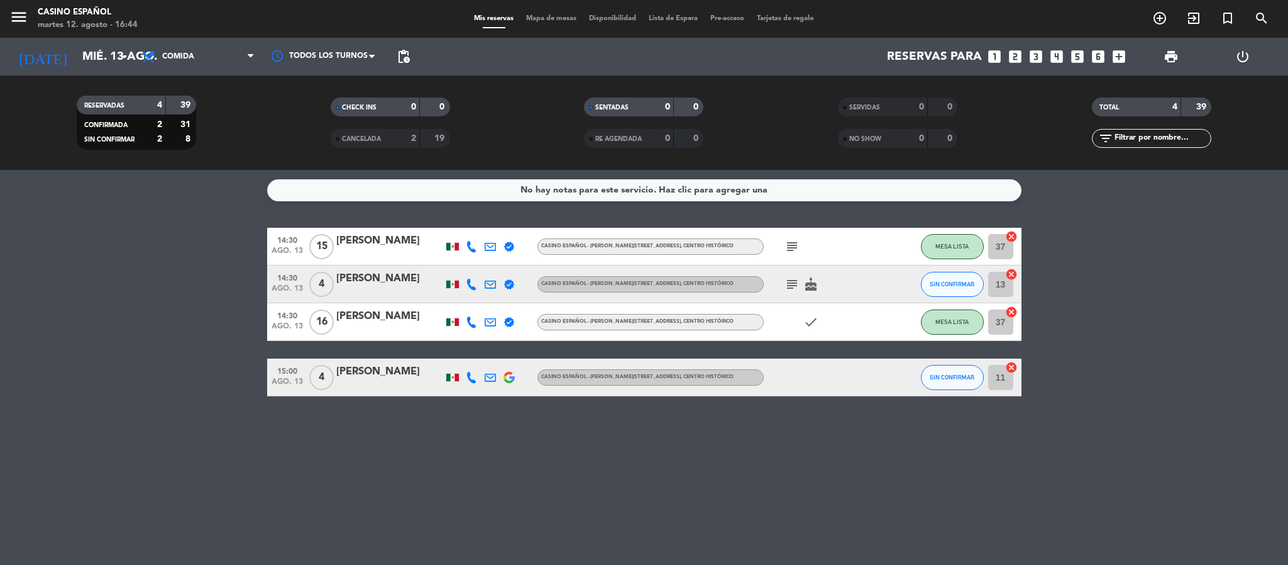
click at [785, 244] on icon "subject" at bounding box center [792, 246] width 15 height 15
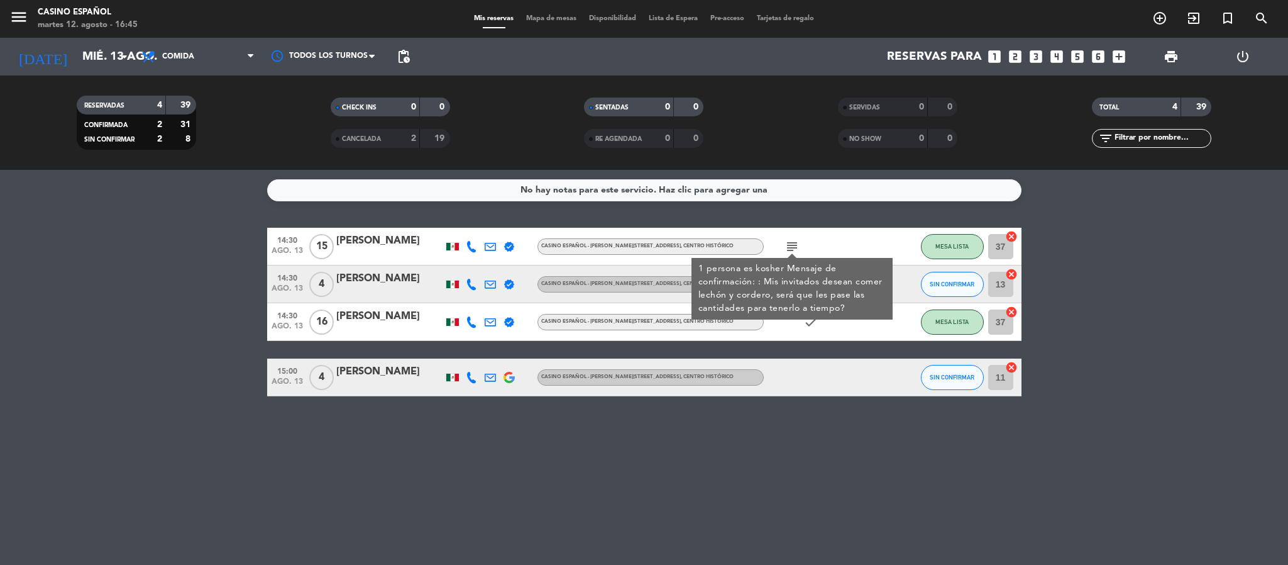
click at [915, 464] on div "No hay notas para este servicio. Haz clic para agregar una 14:30 [DATE] [PERSON…" at bounding box center [644, 367] width 1288 height 395
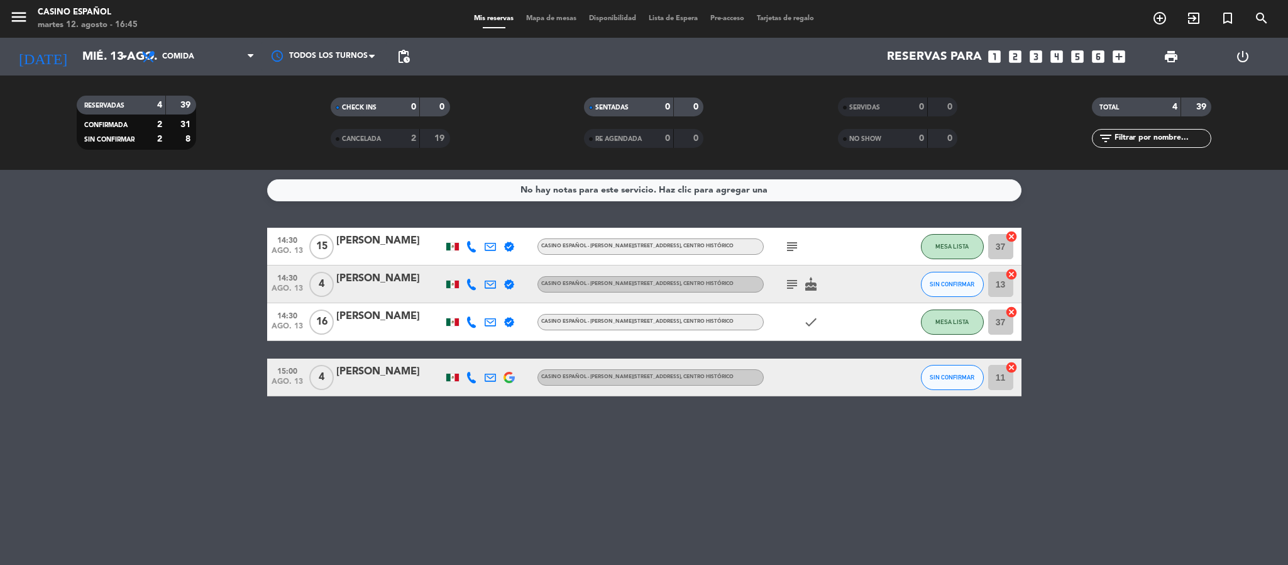
click at [792, 251] on icon "subject" at bounding box center [792, 246] width 15 height 15
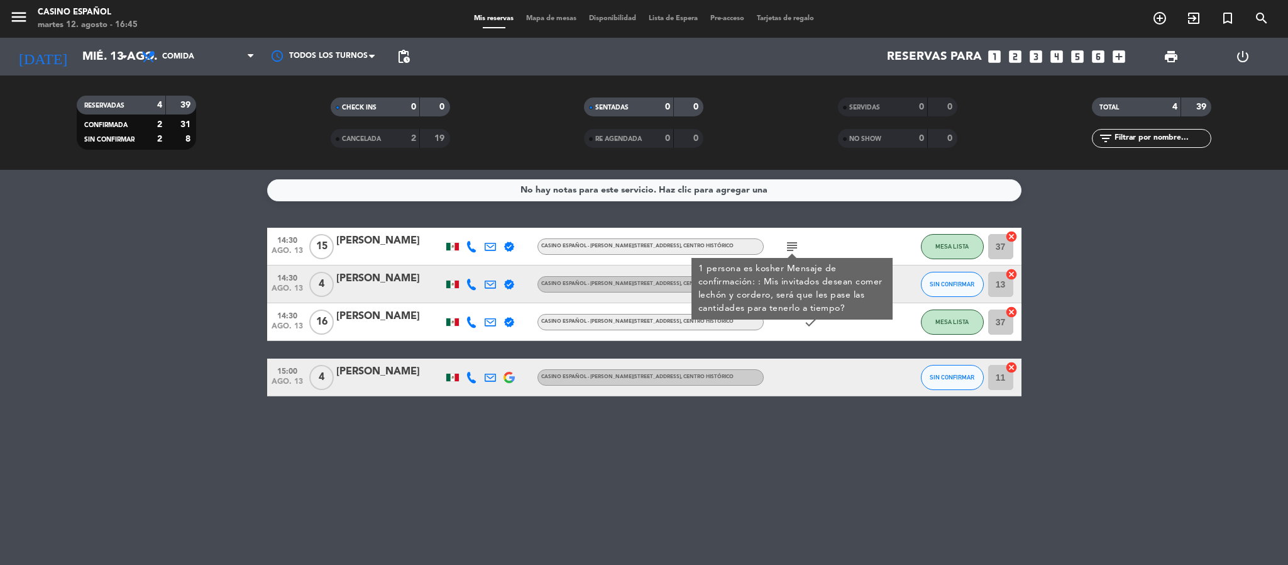
click at [806, 372] on div at bounding box center [820, 376] width 113 height 37
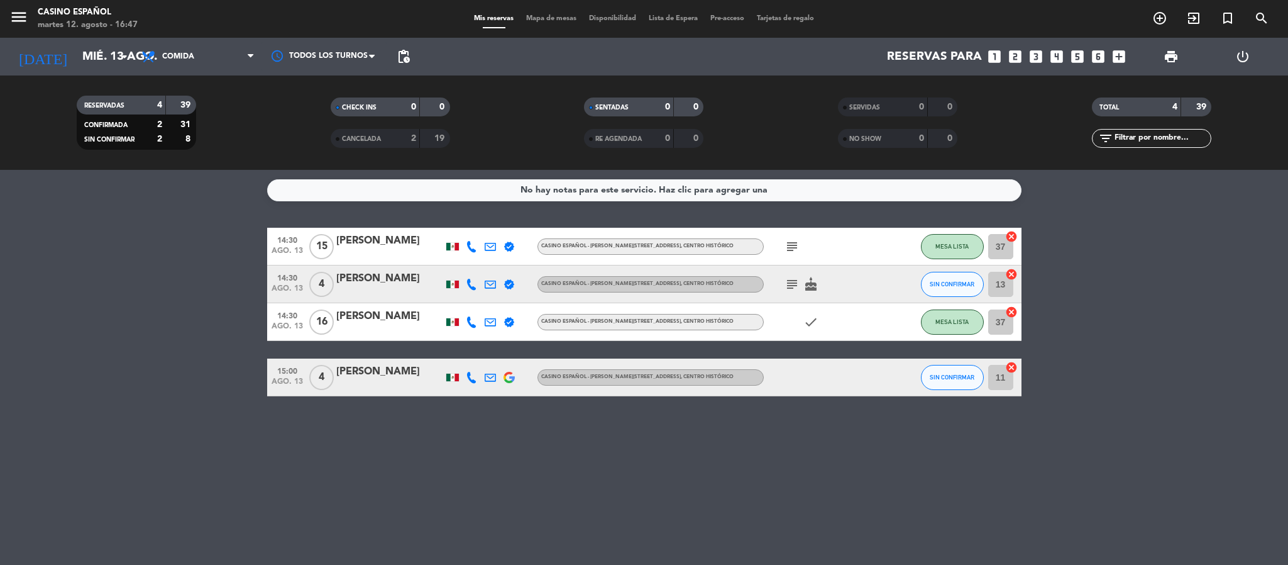
click at [786, 247] on icon "subject" at bounding box center [792, 246] width 15 height 15
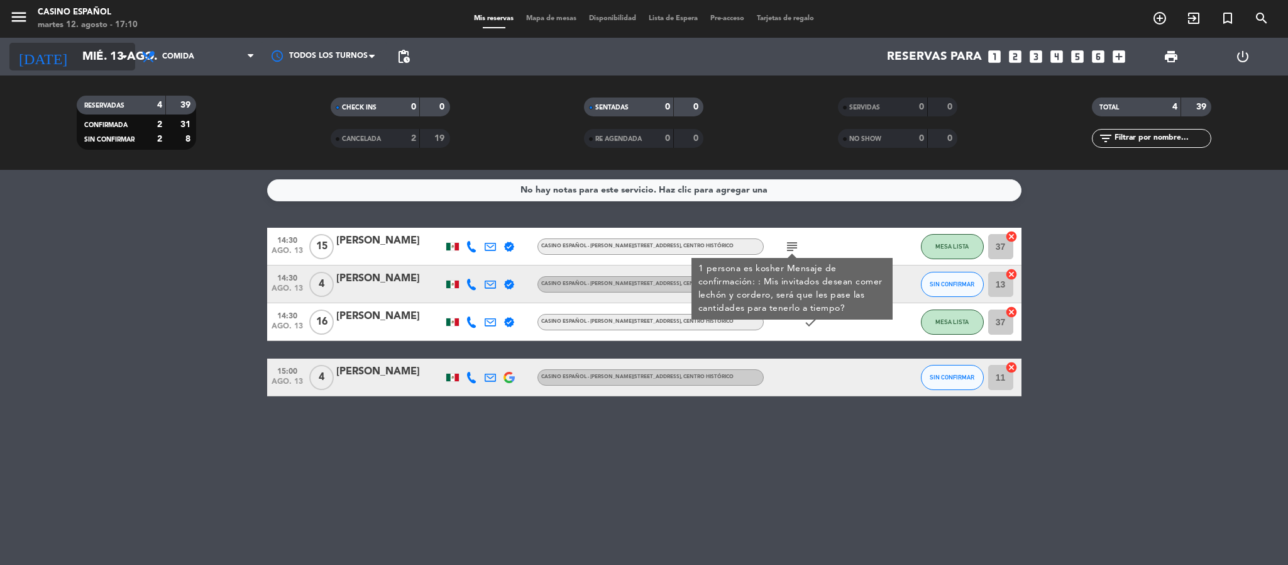
click at [78, 59] on input "mié. 13 ago." at bounding box center [152, 56] width 152 height 26
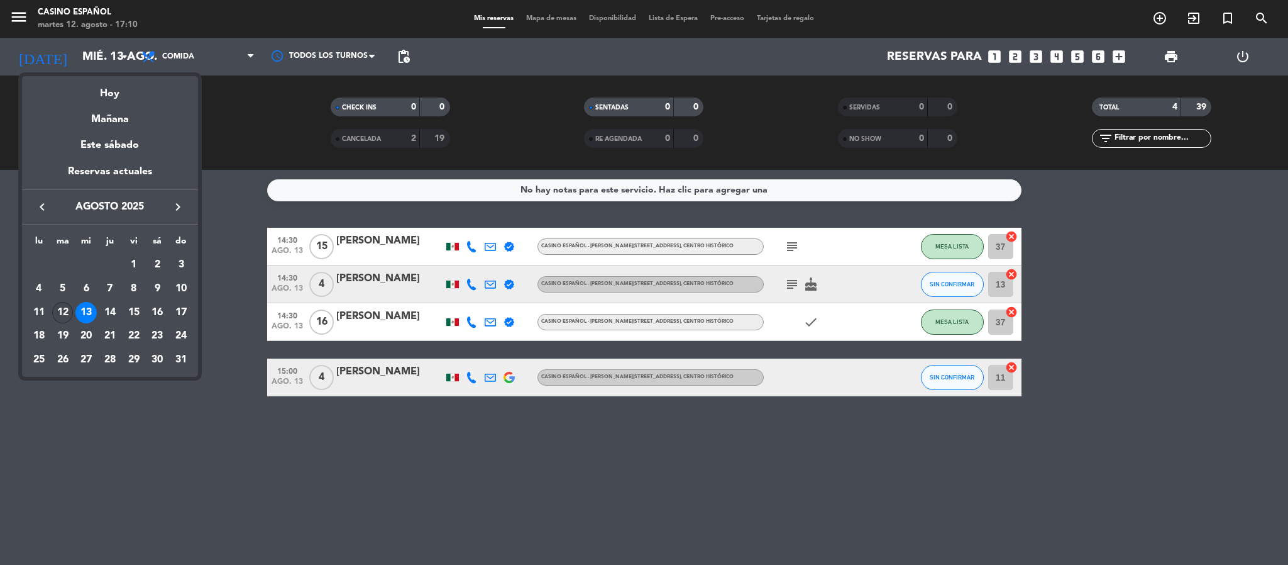
click at [69, 315] on div "12" at bounding box center [62, 312] width 21 height 21
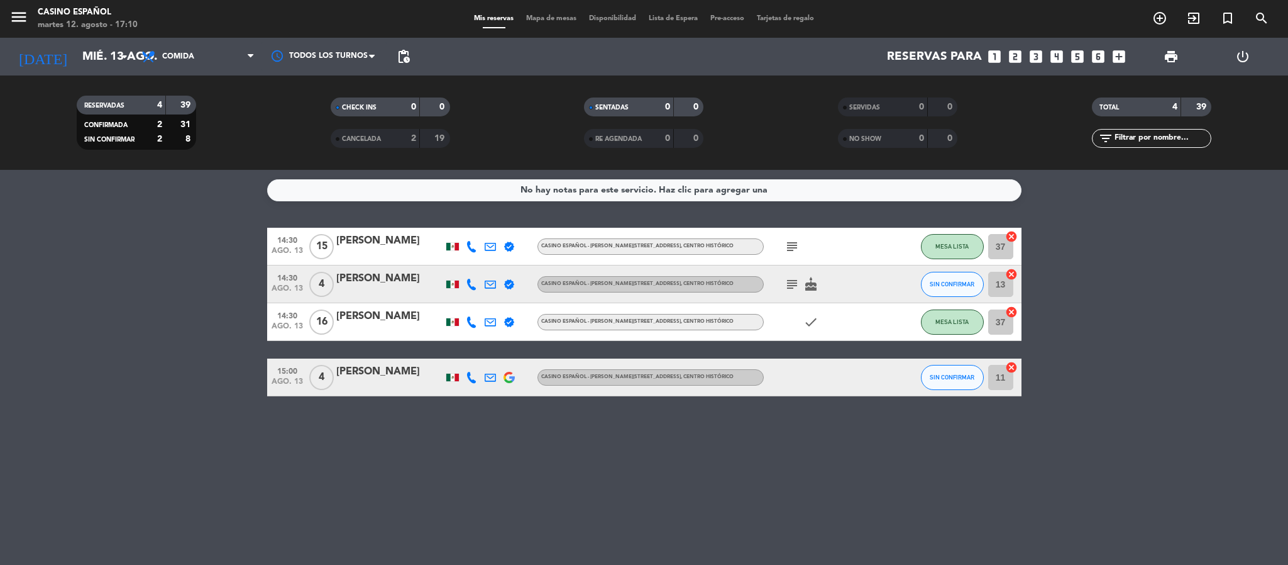
type input "[DATE]"
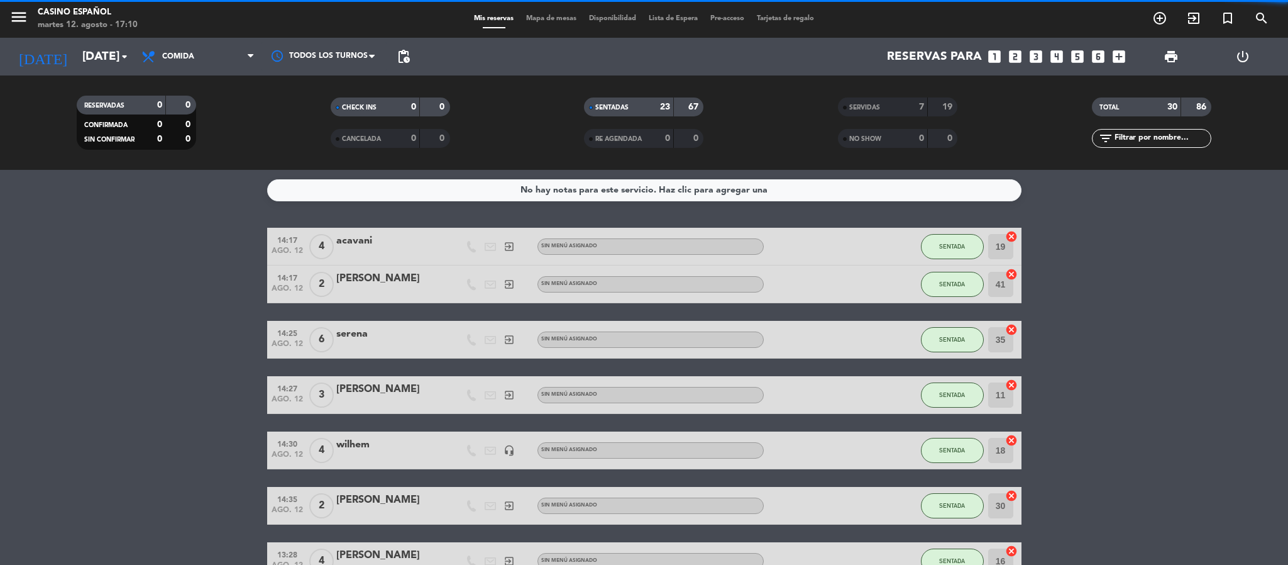
click at [533, 21] on span "Mapa de mesas" at bounding box center [551, 18] width 63 height 7
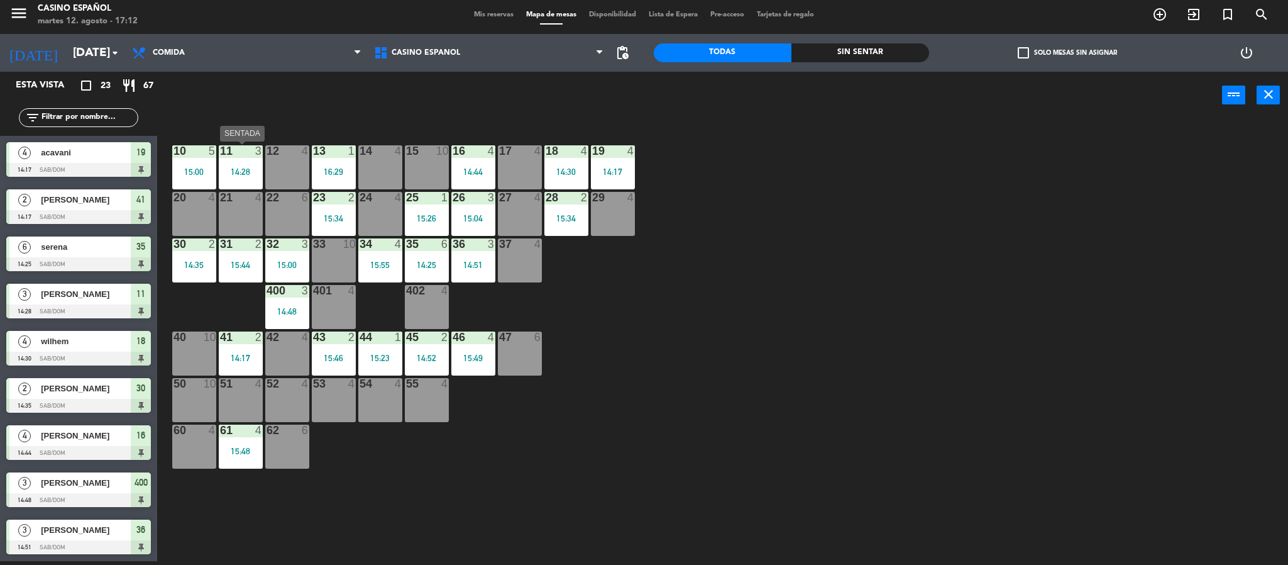
click at [242, 153] on div at bounding box center [240, 150] width 21 height 11
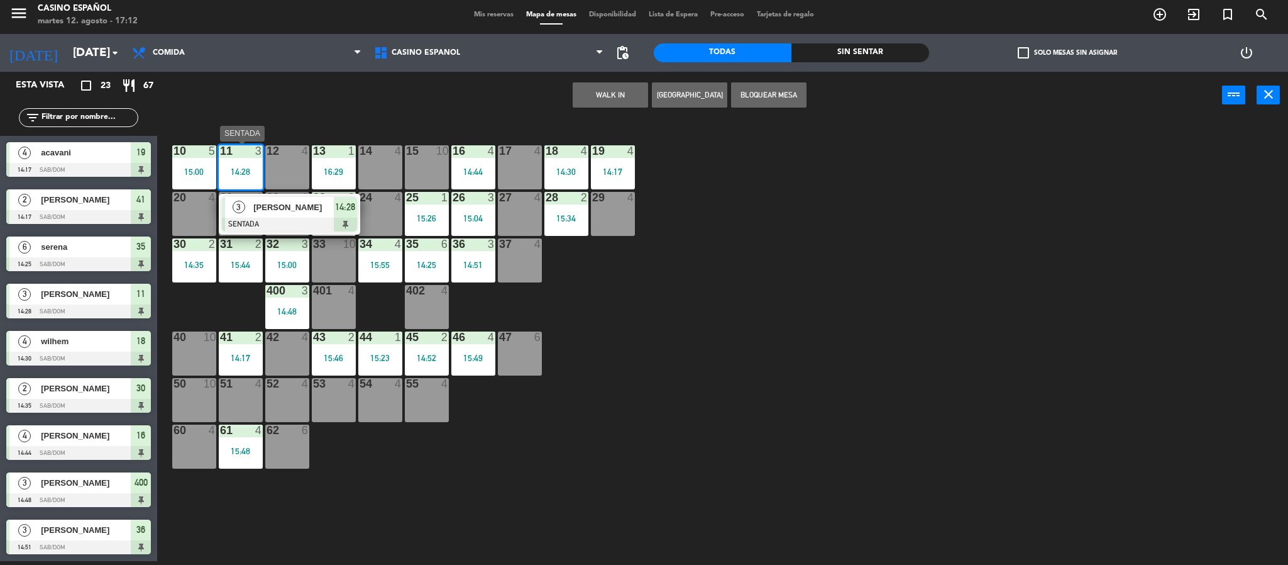
click at [268, 206] on span "[PERSON_NAME]" at bounding box center [293, 207] width 80 height 13
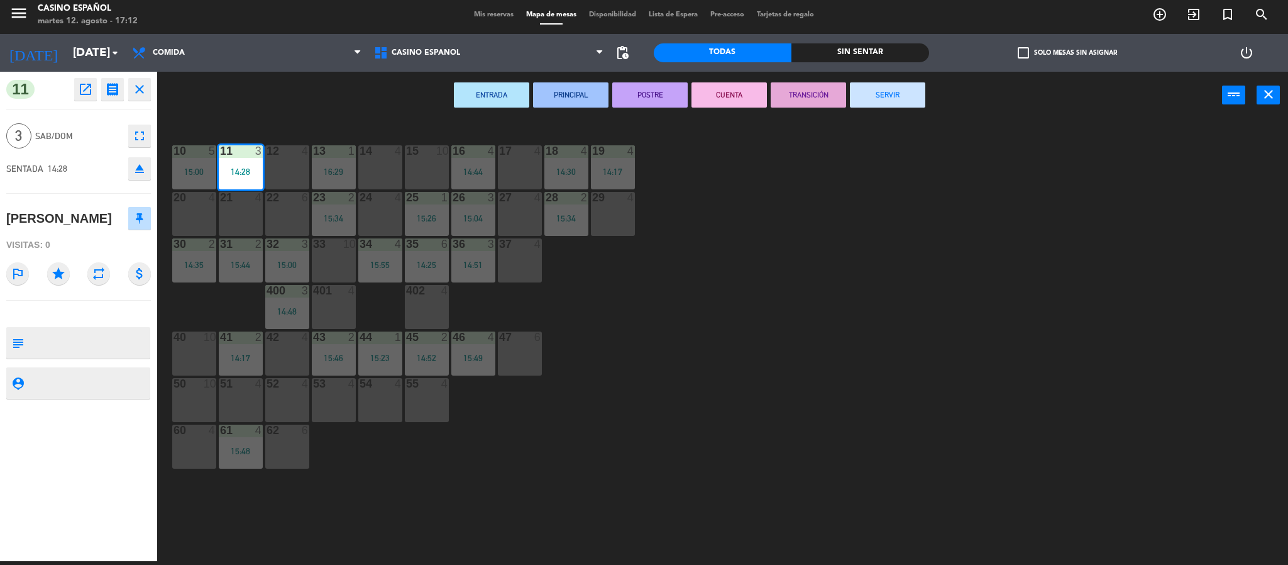
click at [874, 89] on button "SERVIR" at bounding box center [887, 94] width 75 height 25
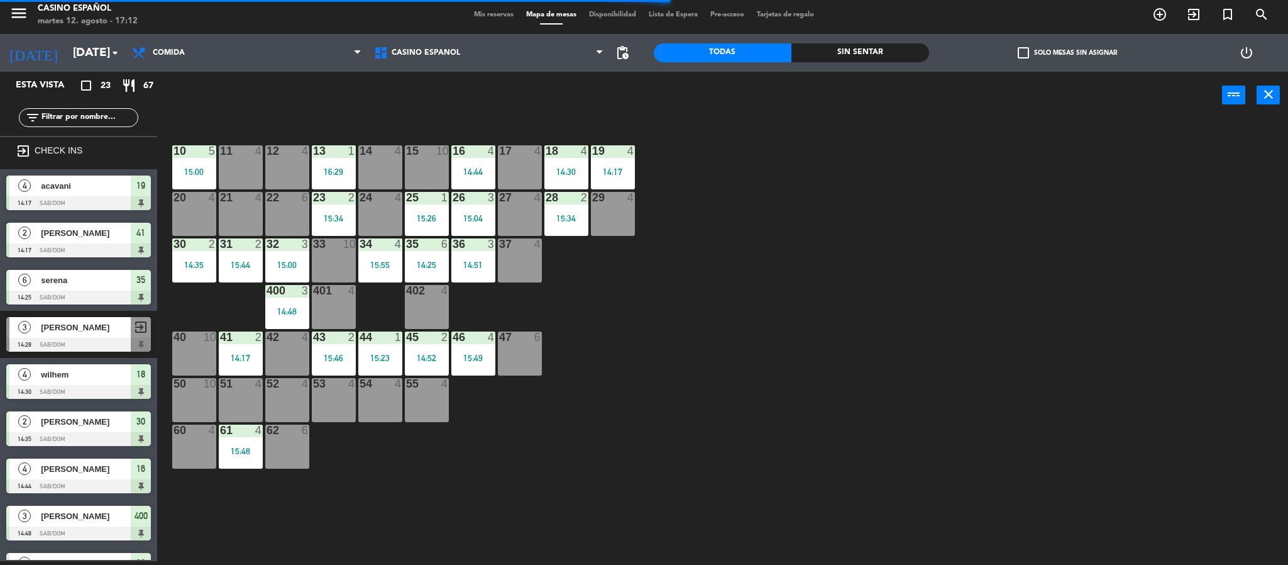
click at [295, 307] on div "14:48" at bounding box center [287, 311] width 44 height 9
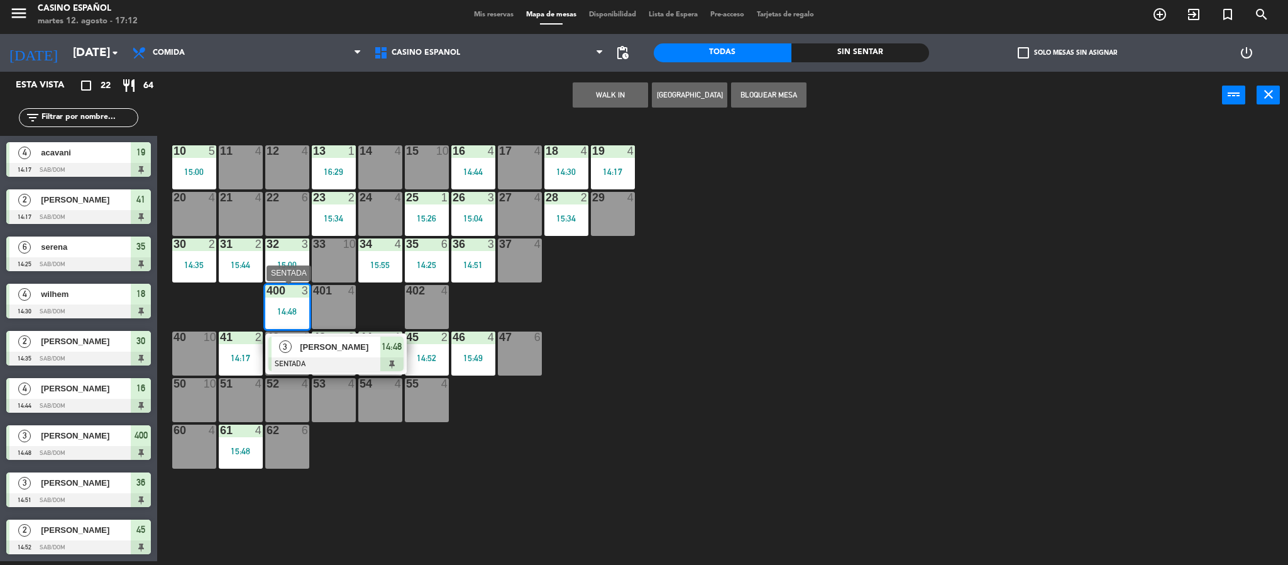
click at [319, 347] on span "[PERSON_NAME]" at bounding box center [340, 346] width 80 height 13
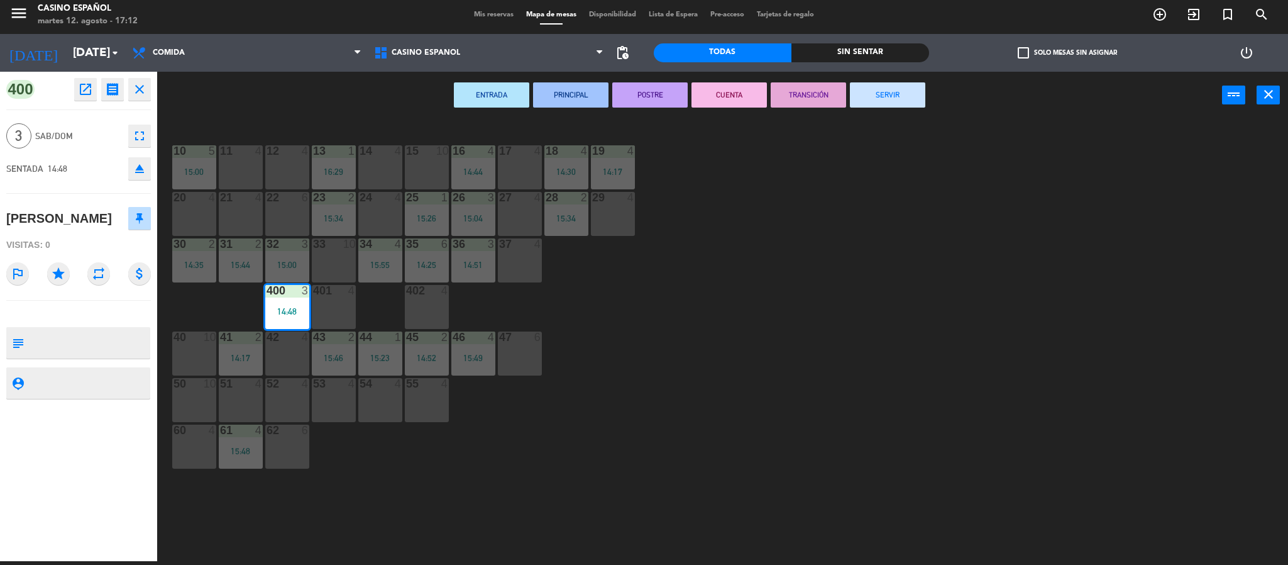
click at [874, 94] on button "SERVIR" at bounding box center [887, 94] width 75 height 25
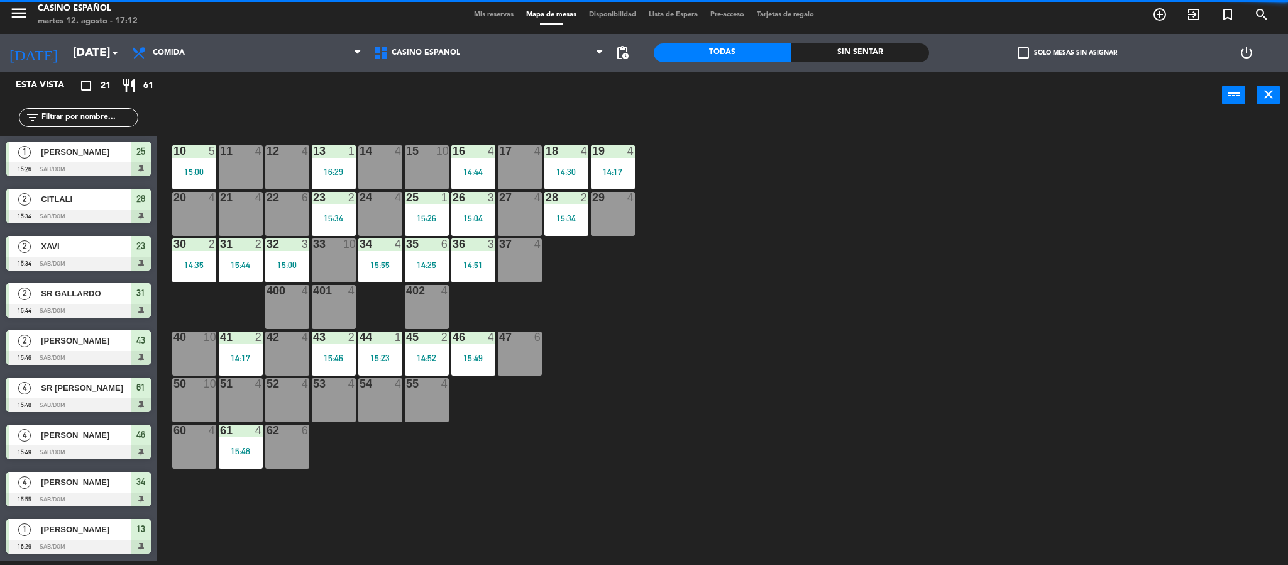
scroll to position [566, 0]
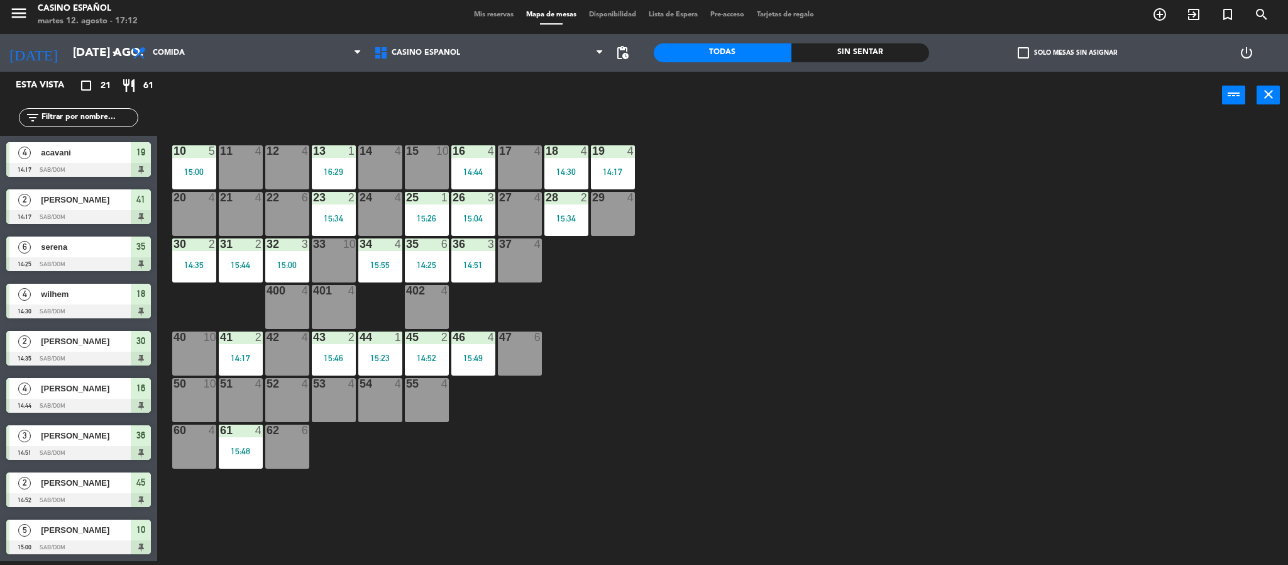
scroll to position [566, 0]
click at [468, 201] on div at bounding box center [473, 197] width 21 height 11
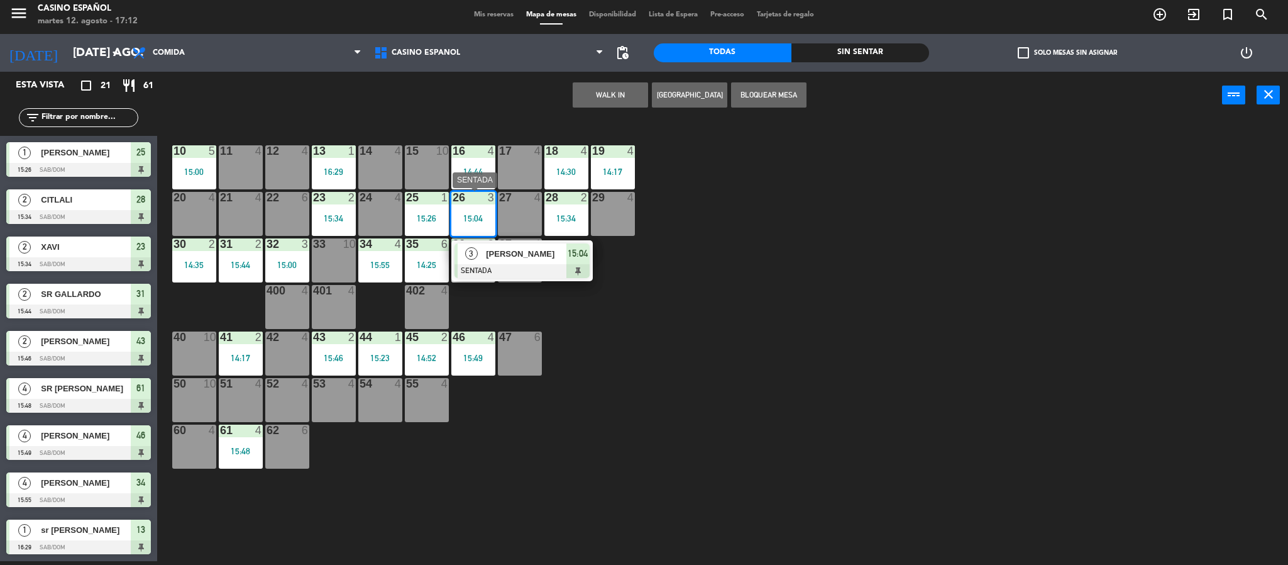
click at [511, 261] on div "[PERSON_NAME]" at bounding box center [526, 253] width 82 height 21
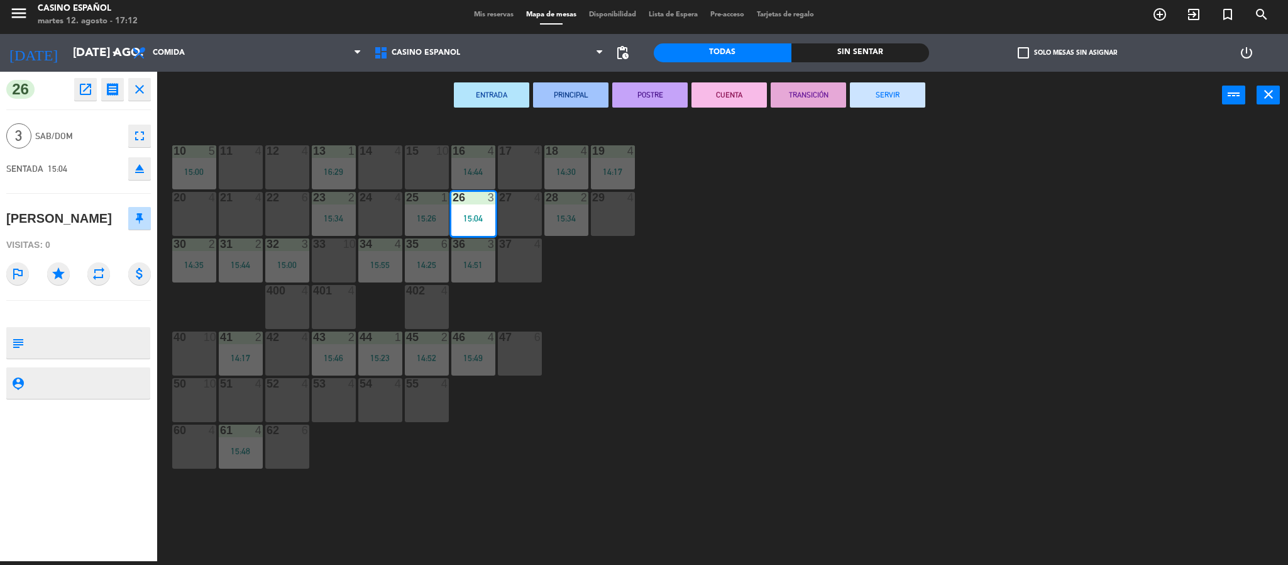
click at [869, 101] on button "SERVIR" at bounding box center [887, 94] width 75 height 25
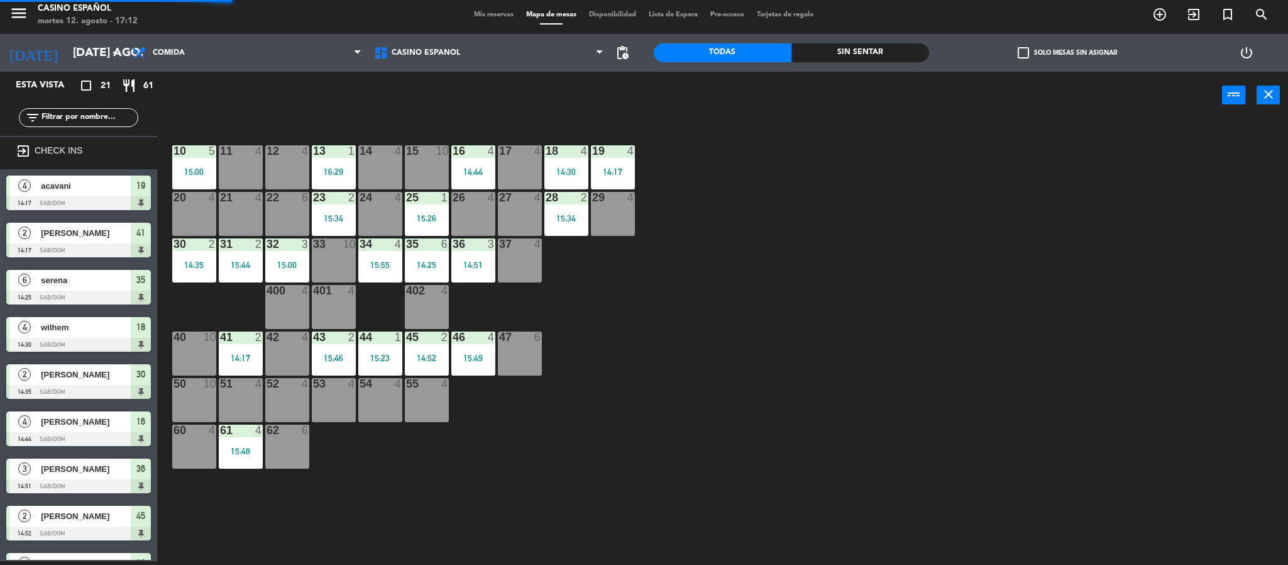
scroll to position [4, 0]
click at [474, 177] on div "16 4 14:44" at bounding box center [473, 167] width 44 height 44
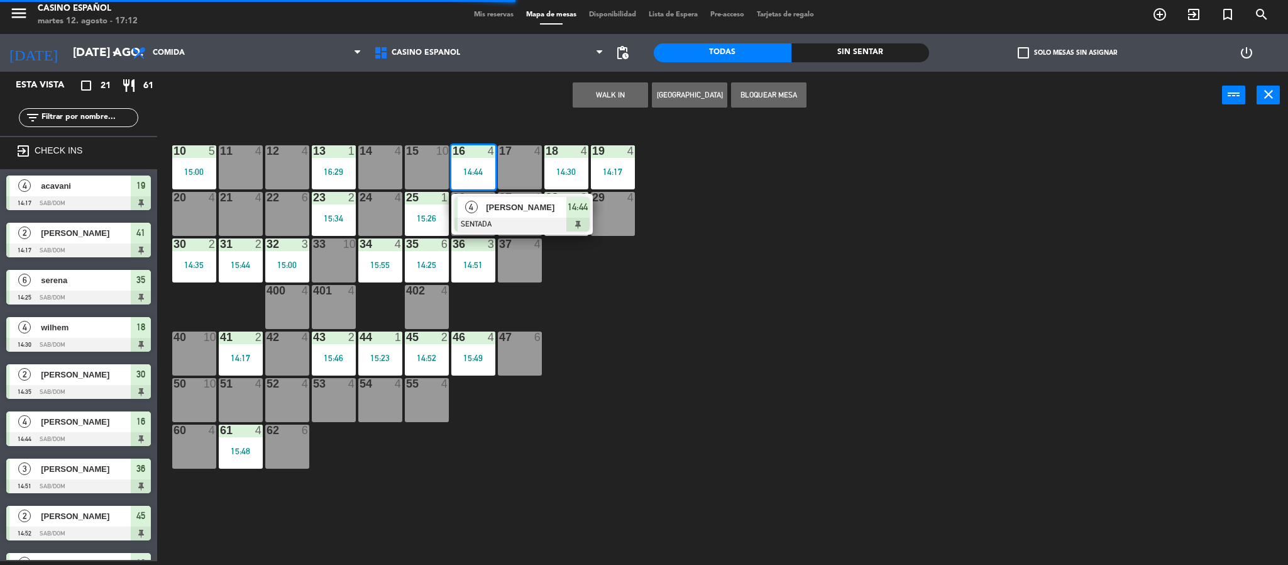
click at [507, 211] on span "[PERSON_NAME]" at bounding box center [526, 207] width 80 height 13
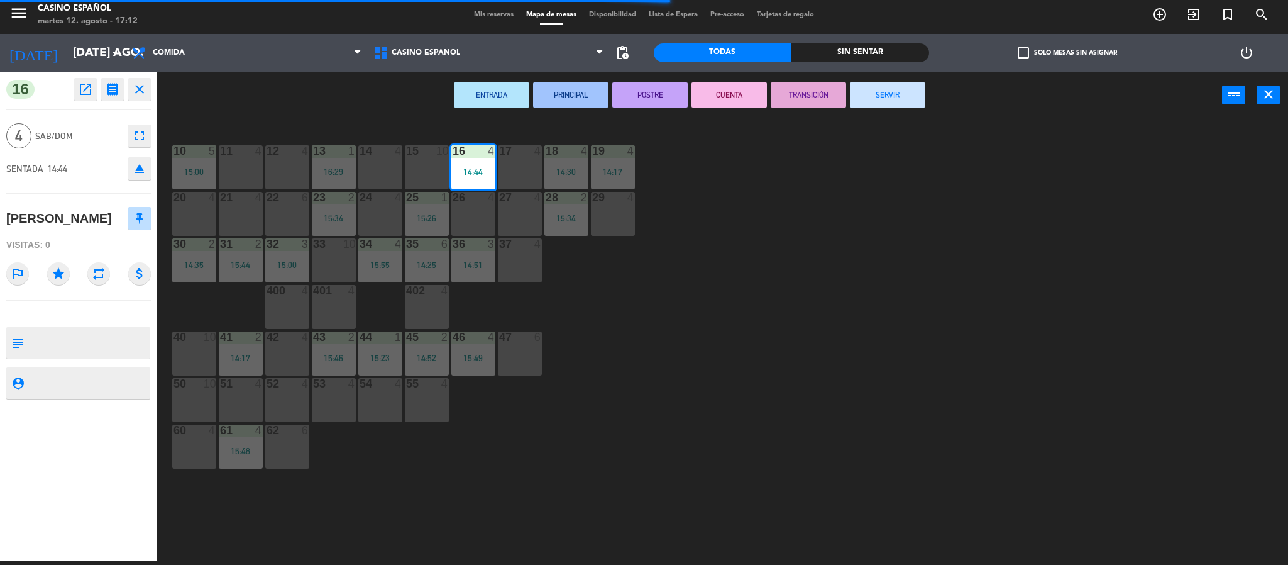
click at [888, 93] on button "SERVIR" at bounding box center [887, 94] width 75 height 25
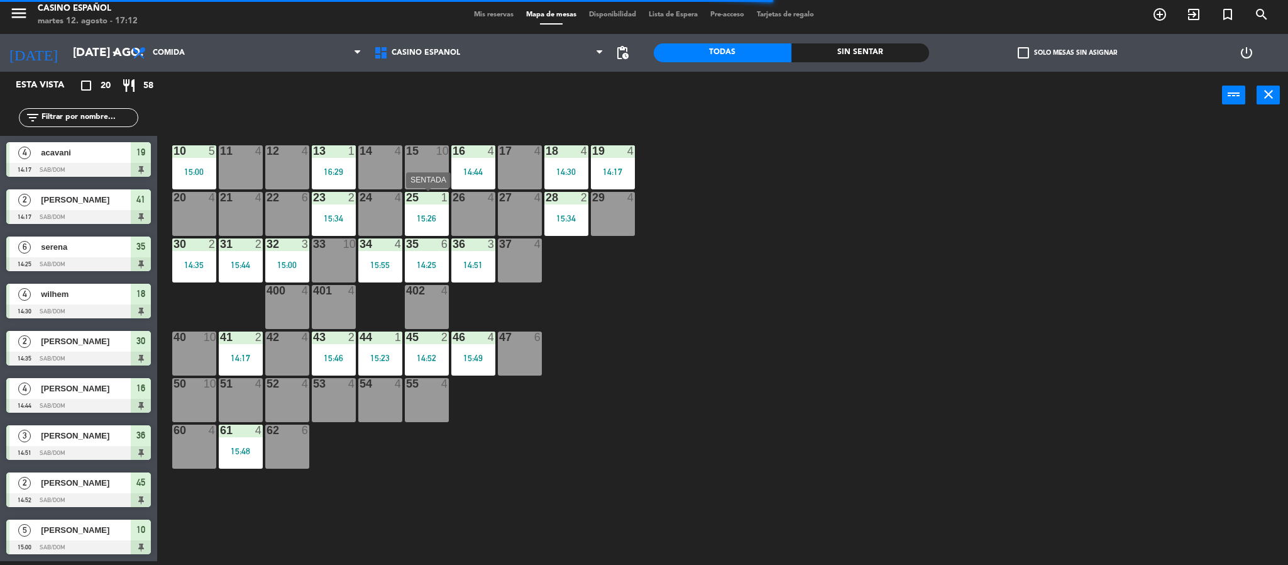
click at [419, 202] on div at bounding box center [426, 197] width 21 height 11
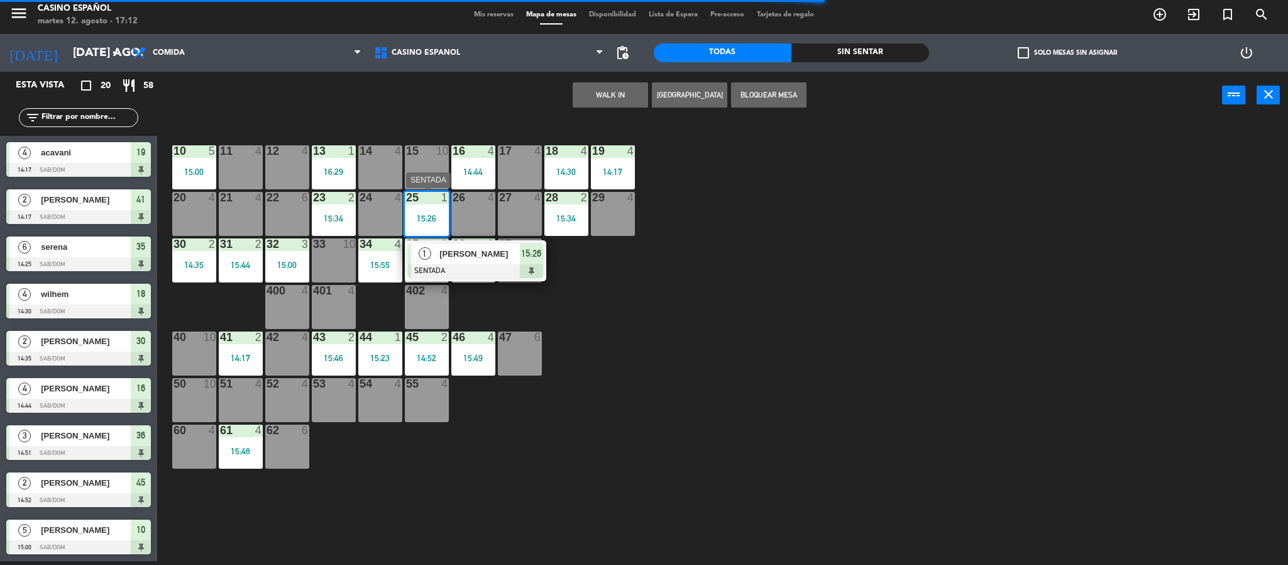
click at [485, 260] on span "[PERSON_NAME]" at bounding box center [479, 253] width 80 height 13
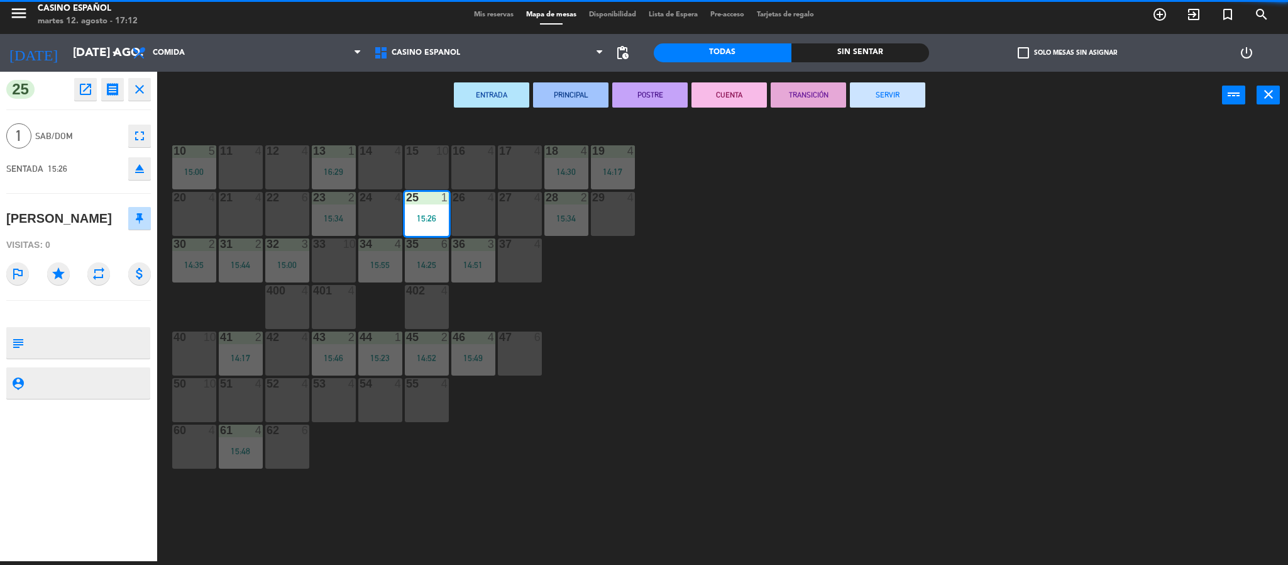
click at [889, 91] on button "SERVIR" at bounding box center [887, 94] width 75 height 25
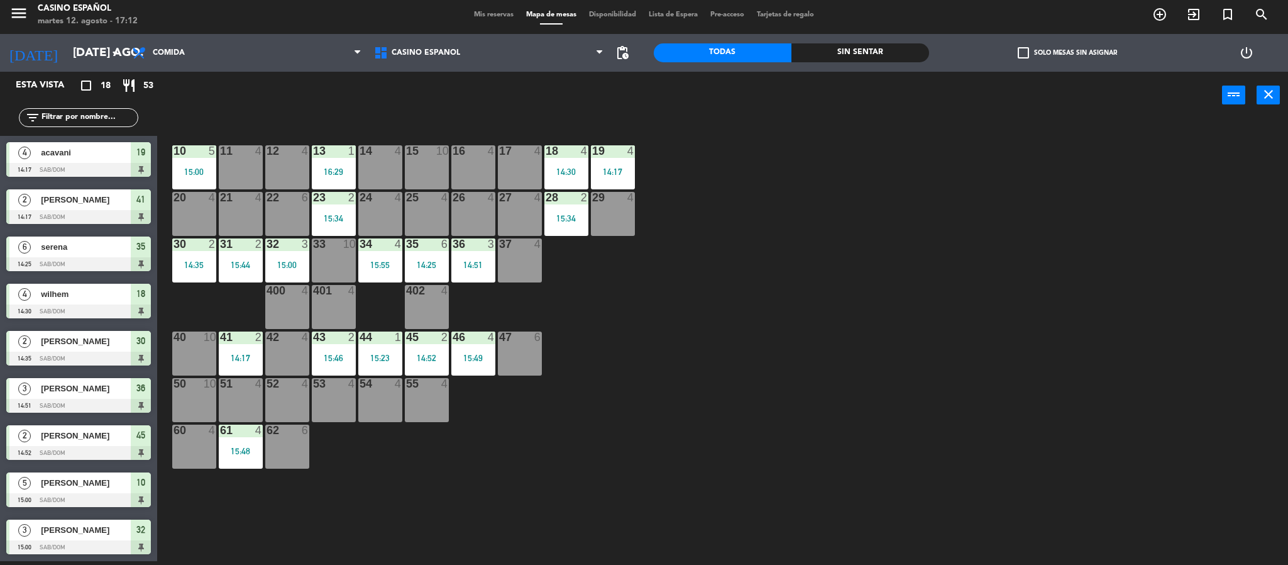
drag, startPoint x: 0, startPoint y: 251, endPoint x: 0, endPoint y: 302, distance: 51.6
drag, startPoint x: 0, startPoint y: 302, endPoint x: 719, endPoint y: 251, distance: 720.4
click at [719, 251] on div "10 5 15:00 11 4 12 4 13 1 16:29 14 4 15 10 16 4 17 4 18 4 14:30 19 4 14:17 20 4…" at bounding box center [729, 344] width 1118 height 442
click at [67, 48] on input "[DATE]" at bounding box center [143, 53] width 152 height 26
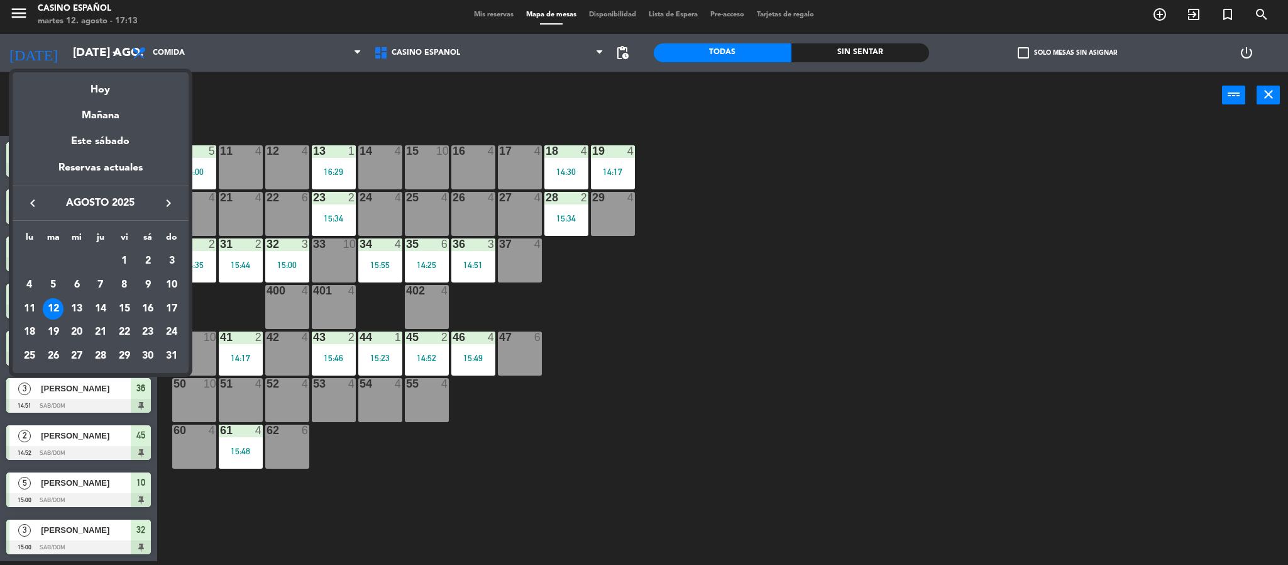
click at [166, 202] on icon "keyboard_arrow_right" at bounding box center [168, 203] width 15 height 15
click at [166, 204] on icon "keyboard_arrow_right" at bounding box center [168, 203] width 15 height 15
click at [152, 334] on div "18" at bounding box center [147, 332] width 21 height 21
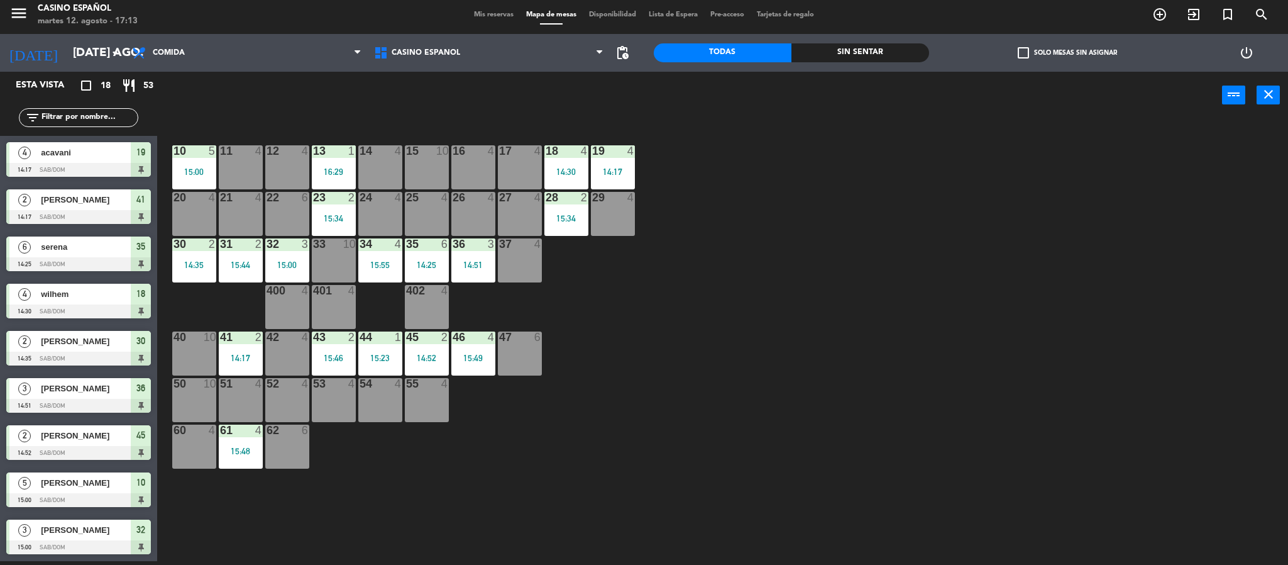
type input "sáb. 18 oct."
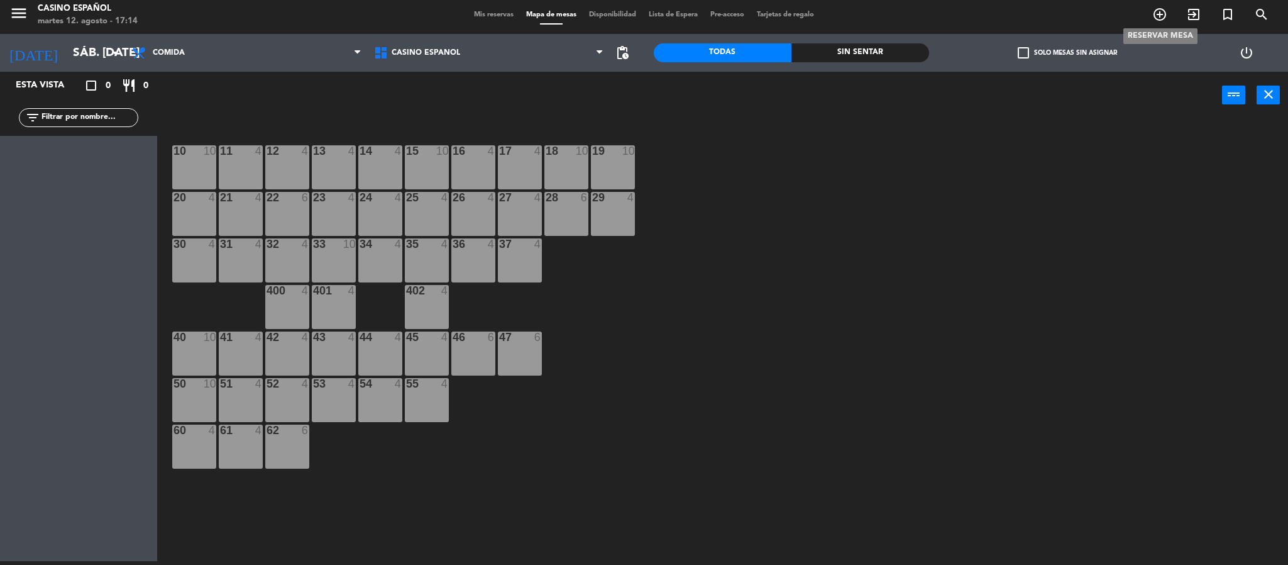
click at [1162, 13] on icon "add_circle_outline" at bounding box center [1159, 14] width 15 height 15
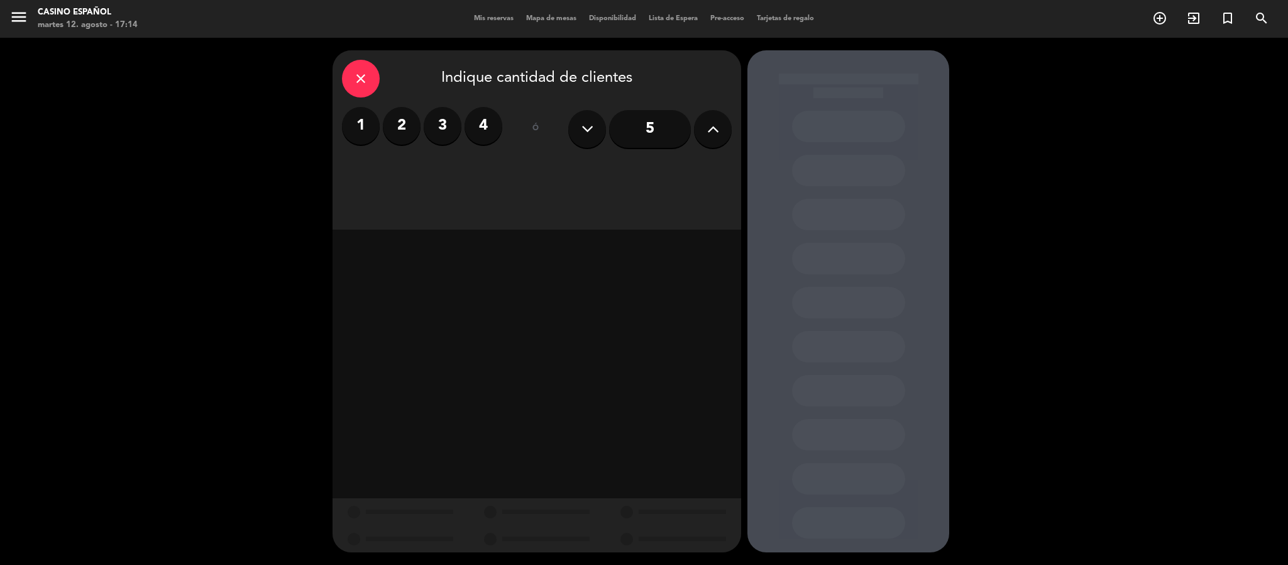
click at [368, 76] on div "close" at bounding box center [361, 79] width 38 height 38
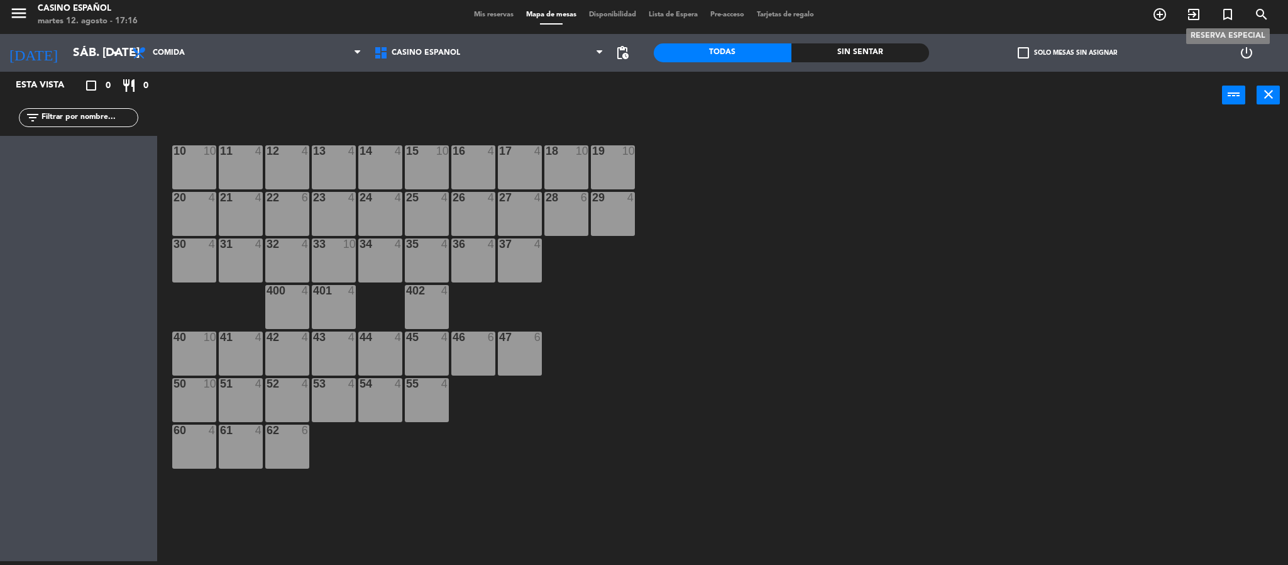
click at [1230, 19] on icon "turned_in_not" at bounding box center [1227, 14] width 15 height 15
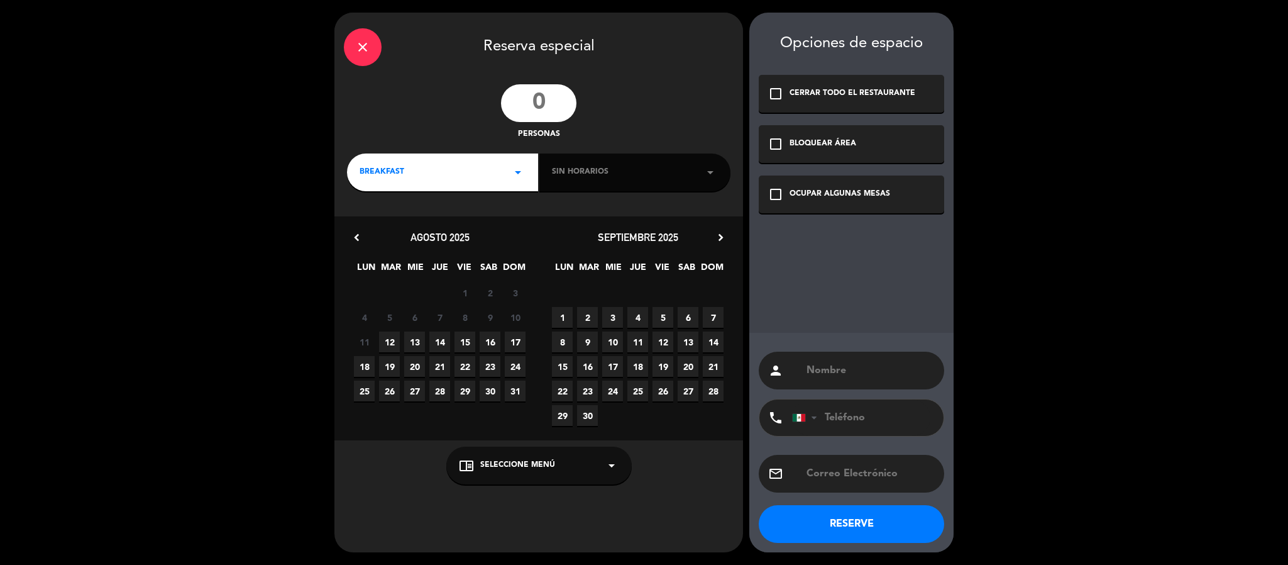
click at [536, 101] on input "number" at bounding box center [538, 103] width 75 height 38
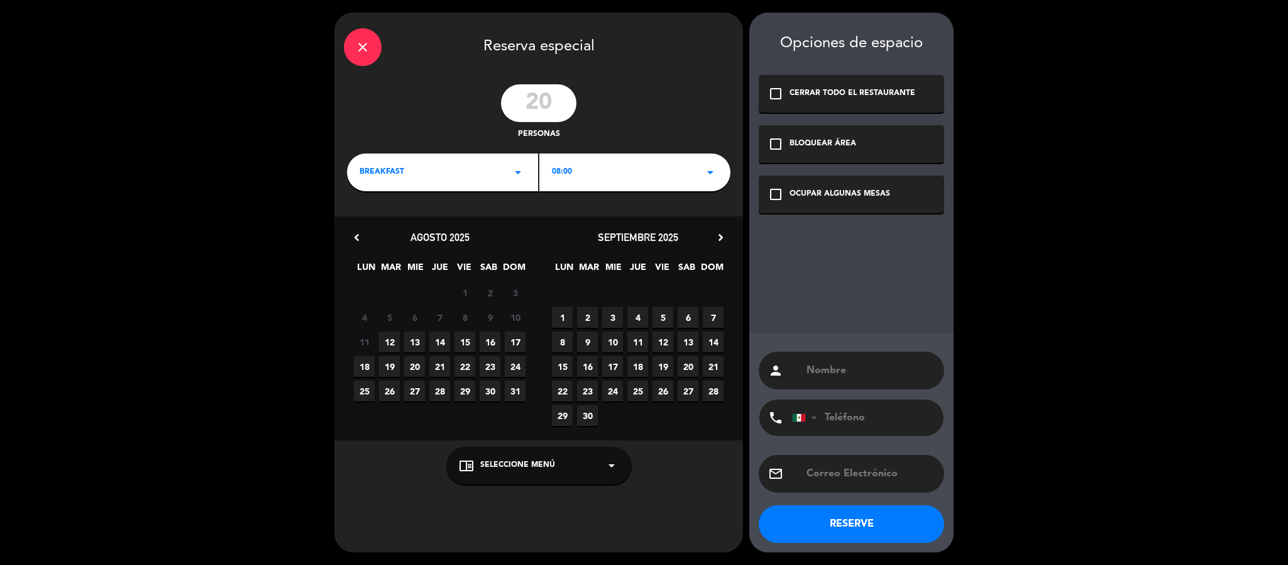
type input "20"
click at [583, 179] on div "08:00 arrow_drop_down" at bounding box center [634, 172] width 191 height 38
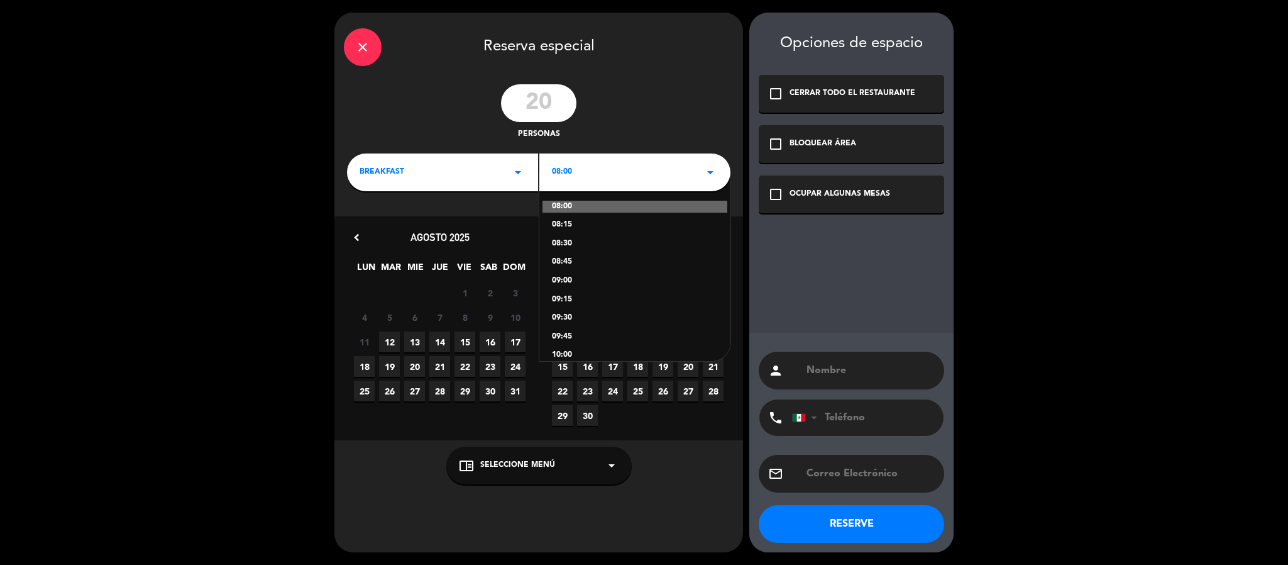
click at [508, 209] on div "close Reserva especial 20 personas BREAKFAST arrow_drop_down 08:00 arrow_drop_d…" at bounding box center [538, 282] width 409 height 539
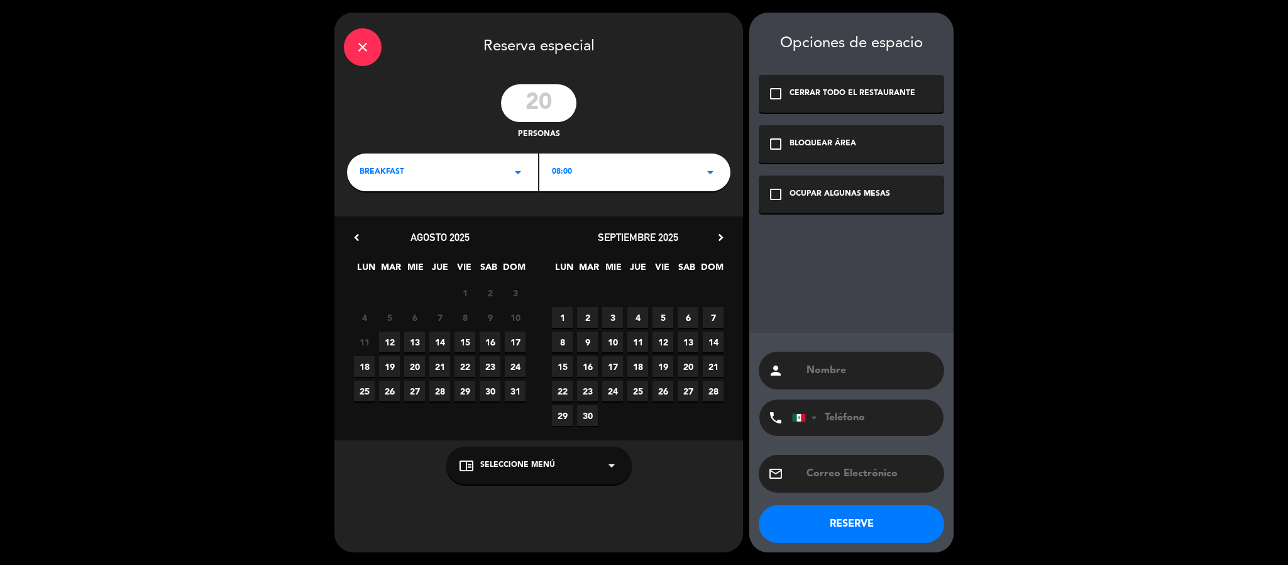
click at [708, 390] on span "28" at bounding box center [713, 390] width 21 height 21
click at [719, 232] on icon "chevron_right" at bounding box center [720, 237] width 13 height 13
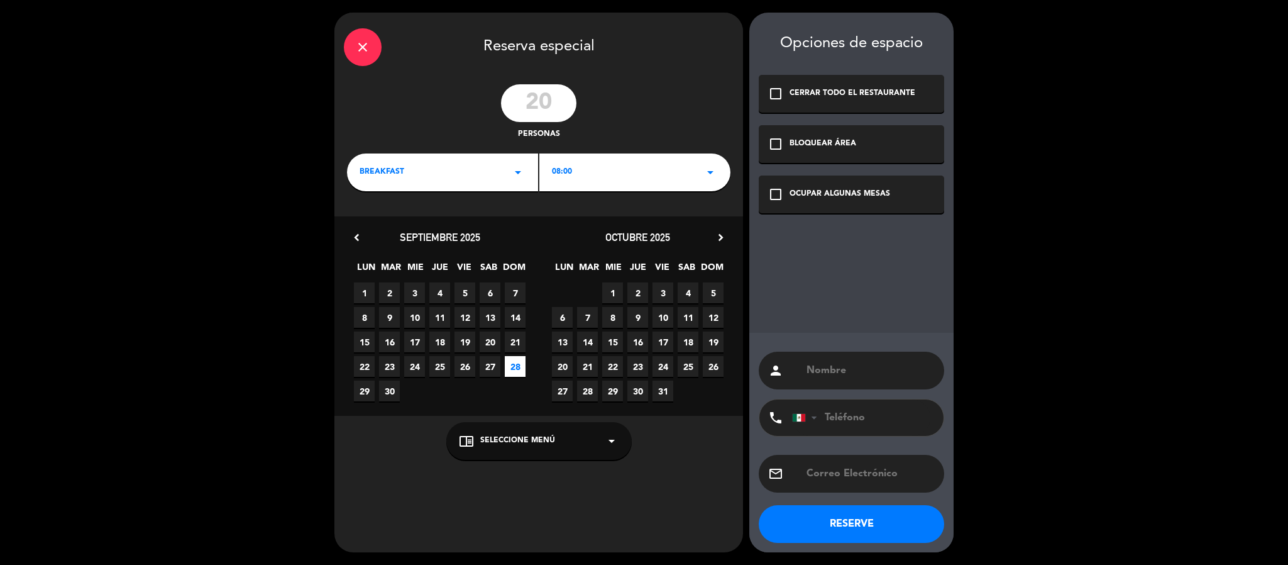
click at [690, 341] on span "18" at bounding box center [688, 341] width 21 height 21
click at [455, 182] on div "BREAKFAST arrow_drop_down" at bounding box center [442, 172] width 191 height 38
click at [439, 231] on div "Comida" at bounding box center [443, 225] width 166 height 13
click at [604, 176] on div "13:00 arrow_drop_down" at bounding box center [634, 172] width 191 height 38
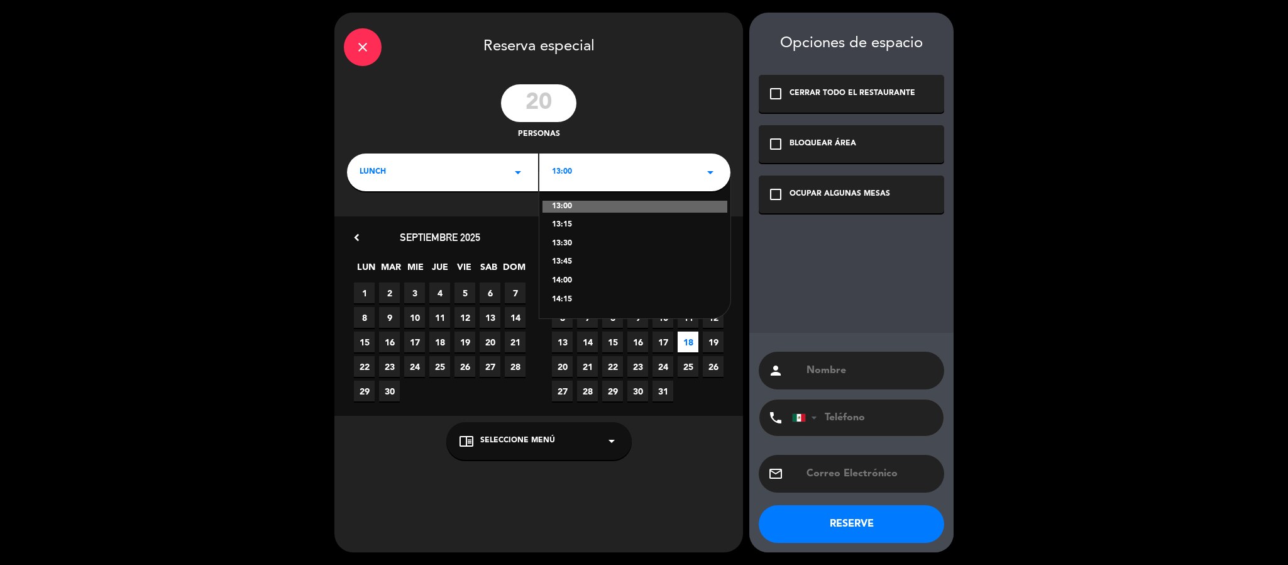
click at [675, 125] on div "20 personas" at bounding box center [538, 112] width 409 height 57
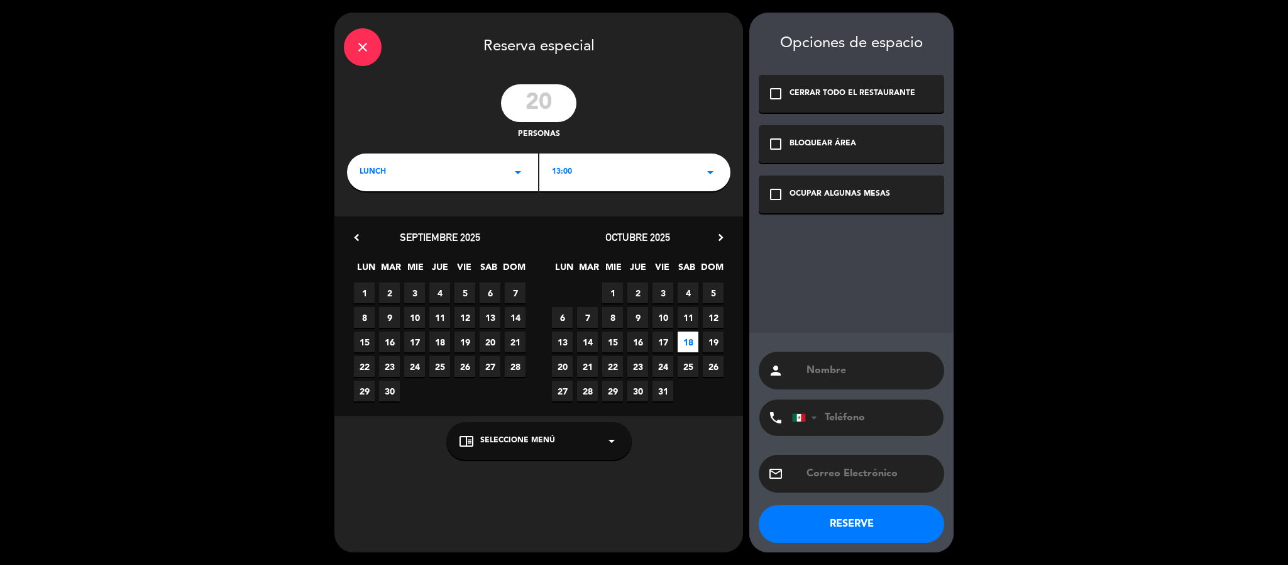
click at [774, 193] on icon "check_box_outline_blank" at bounding box center [775, 194] width 15 height 15
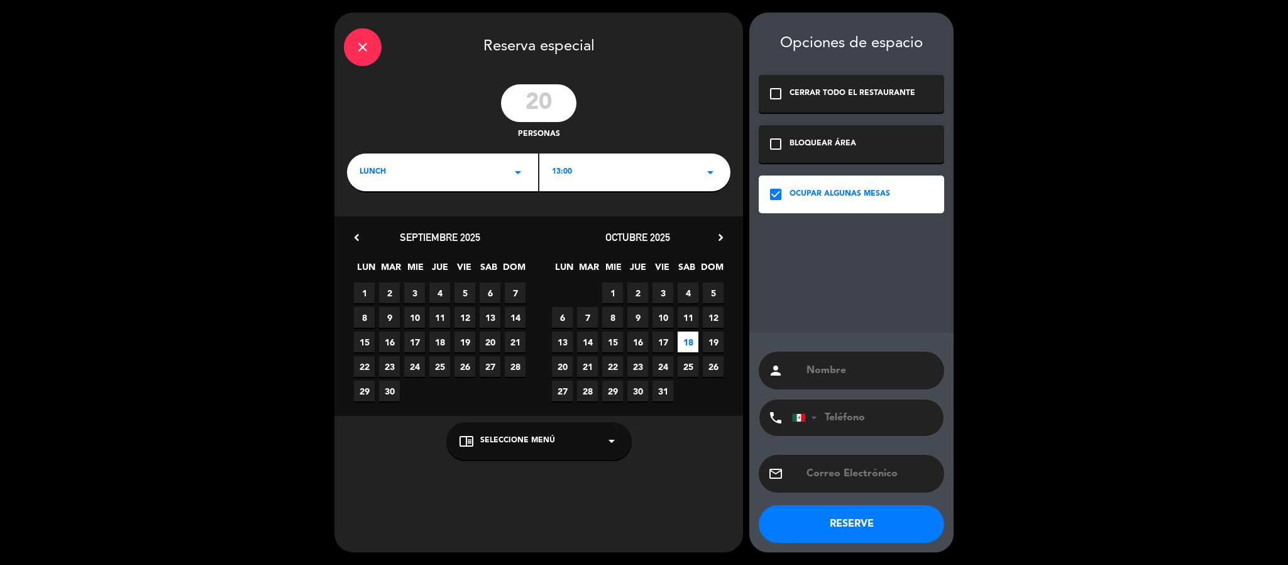
click at [862, 372] on input "text" at bounding box center [870, 371] width 130 height 18
type input "SANDRA HERNANDEZ"
click at [851, 419] on input "tel" at bounding box center [861, 417] width 138 height 36
drag, startPoint x: 822, startPoint y: 415, endPoint x: 917, endPoint y: 419, distance: 95.0
click at [917, 419] on input "7712940037" at bounding box center [861, 417] width 138 height 36
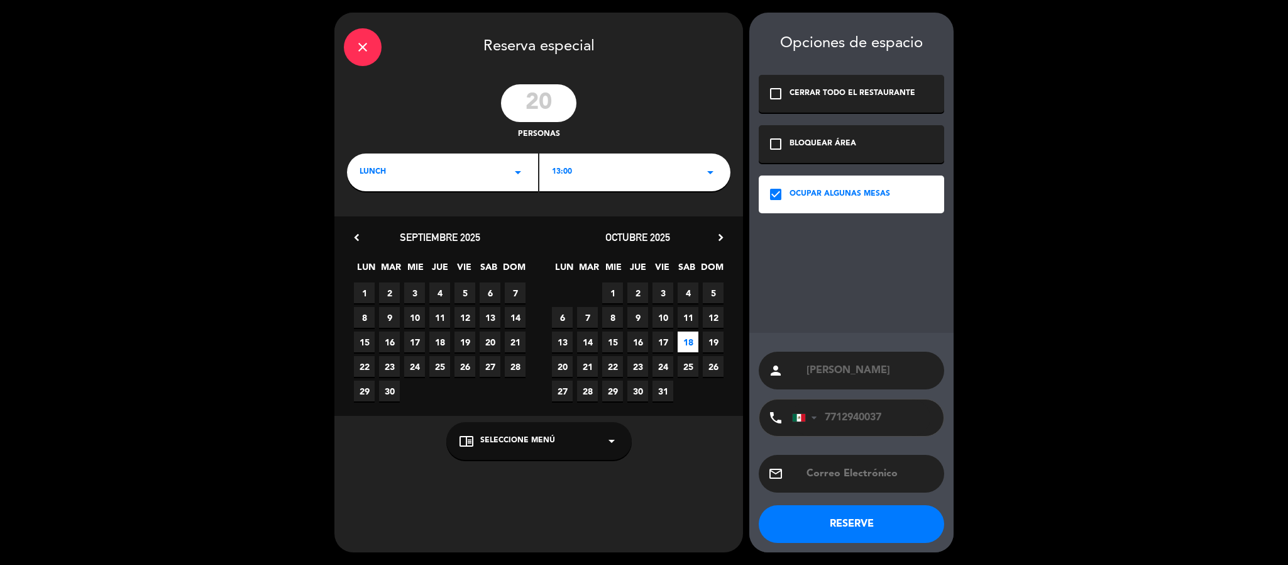
type input "7712940037"
click at [919, 370] on input "SANDRA HERNANDEZ" at bounding box center [870, 371] width 130 height 18
type input "SANDRA HERNANDEZ Y CESAR MARTINEZ"
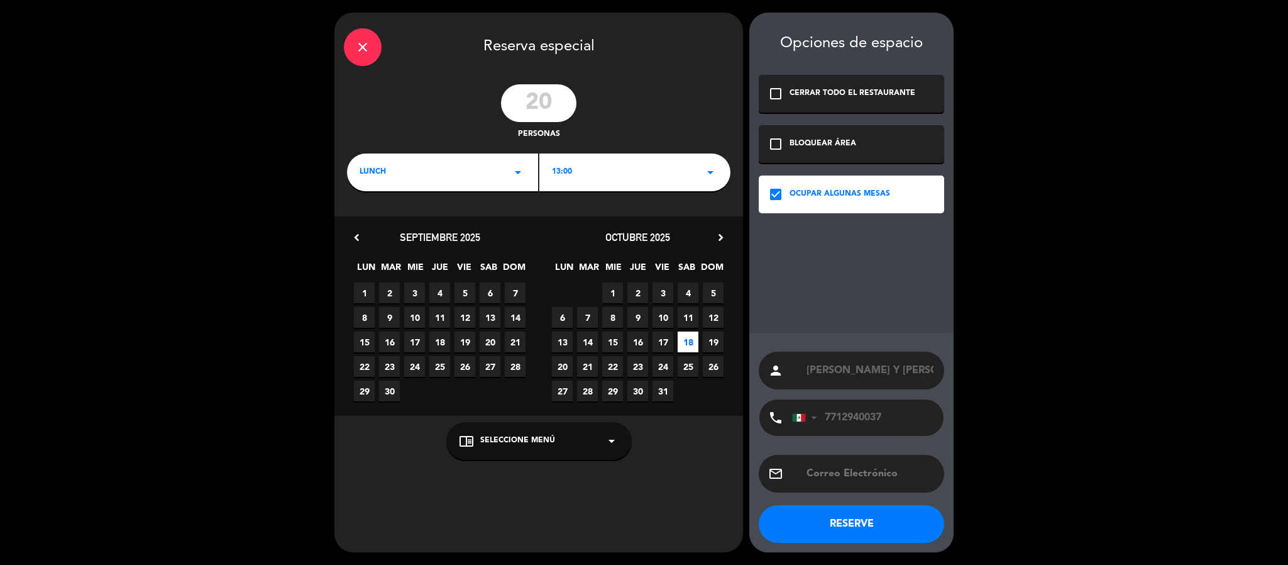
click at [839, 526] on button "RESERVE" at bounding box center [851, 524] width 185 height 38
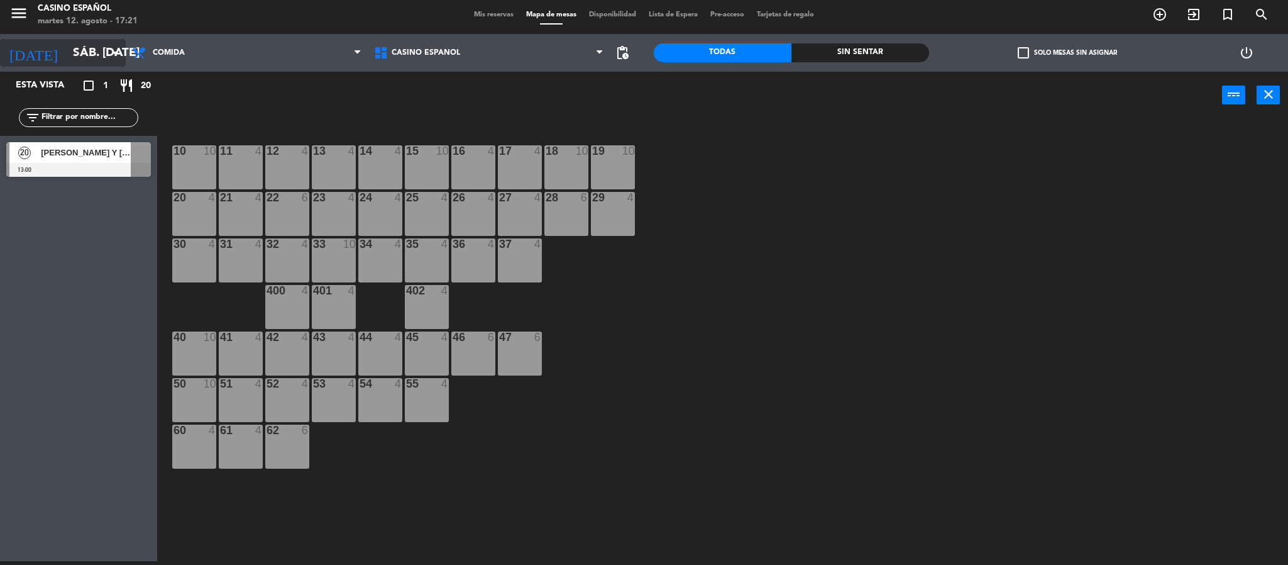
click at [67, 66] on input "sáb. 18 oct." at bounding box center [143, 53] width 152 height 26
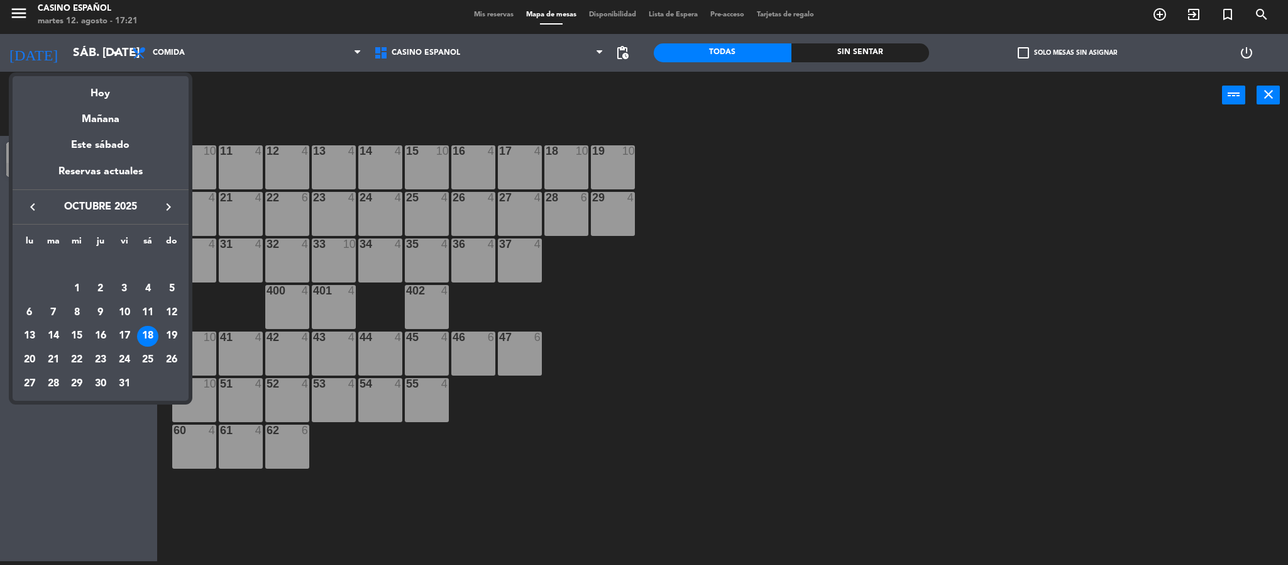
click at [35, 211] on icon "keyboard_arrow_left" at bounding box center [32, 206] width 15 height 15
click at [38, 216] on div "keyboard_arrow_left septiembre 2025 keyboard_arrow_right" at bounding box center [101, 206] width 176 height 35
click at [36, 206] on icon "keyboard_arrow_left" at bounding box center [32, 206] width 15 height 15
click at [53, 313] on div "12" at bounding box center [53, 312] width 21 height 21
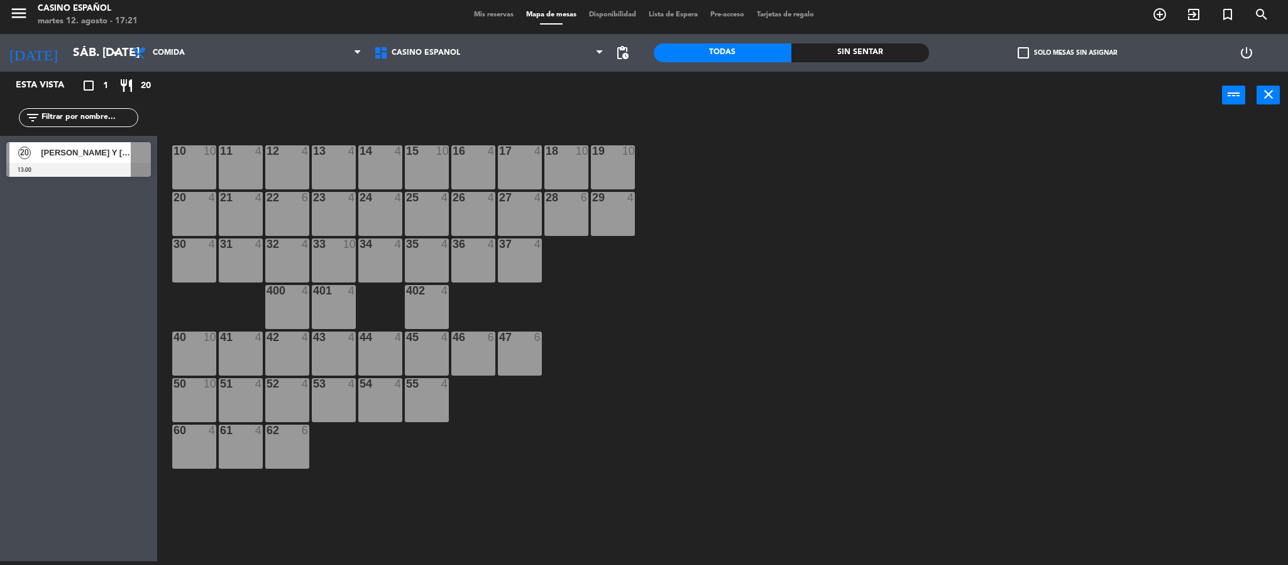
type input "[DATE]"
